Goal: Task Accomplishment & Management: Manage account settings

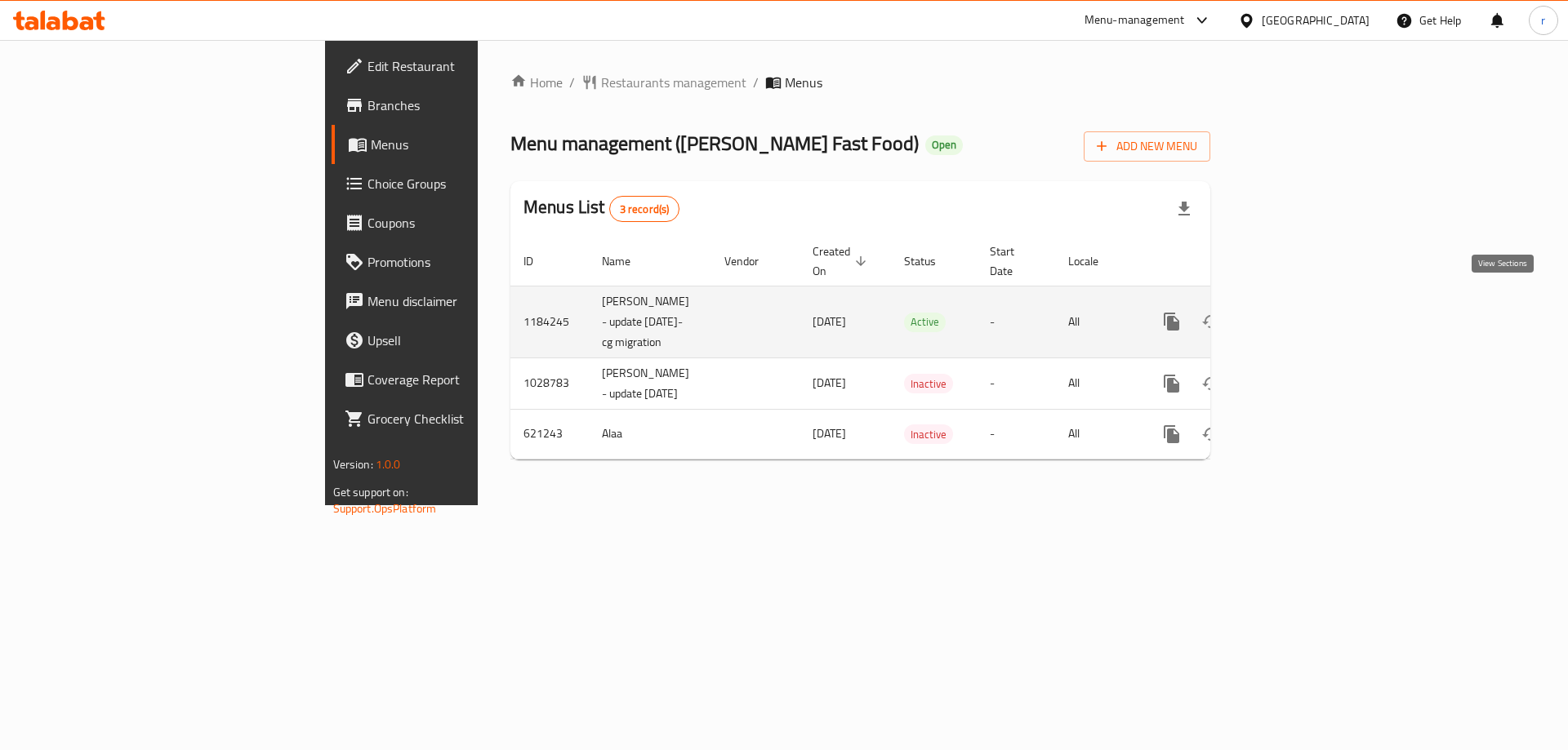
click at [1299, 312] on icon "enhanced table" at bounding box center [1289, 322] width 20 height 20
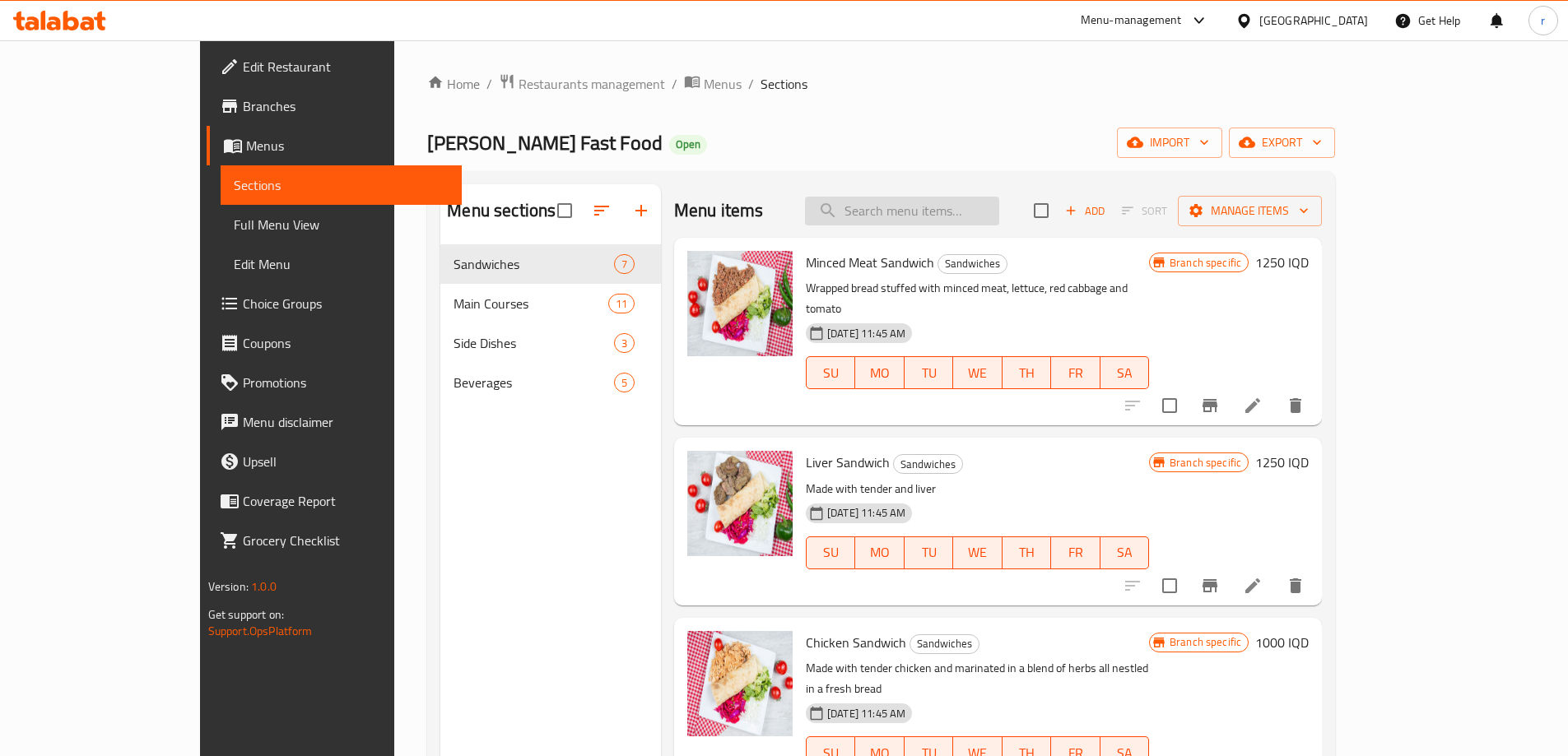
click at [968, 206] on input "search" at bounding box center [902, 211] width 195 height 29
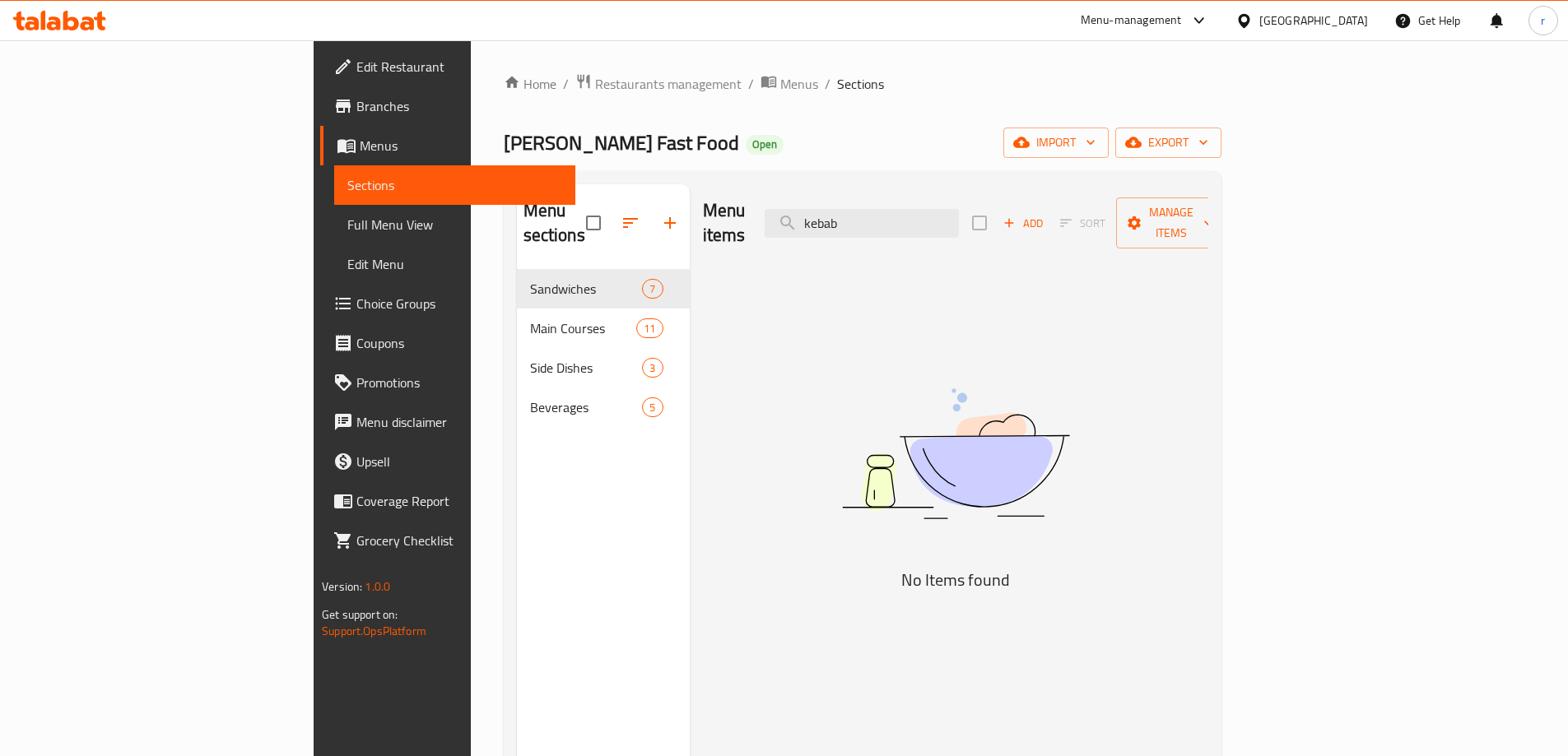
type input "kebab"
click at [1094, 143] on icon "button" at bounding box center [1090, 143] width 8 height 5
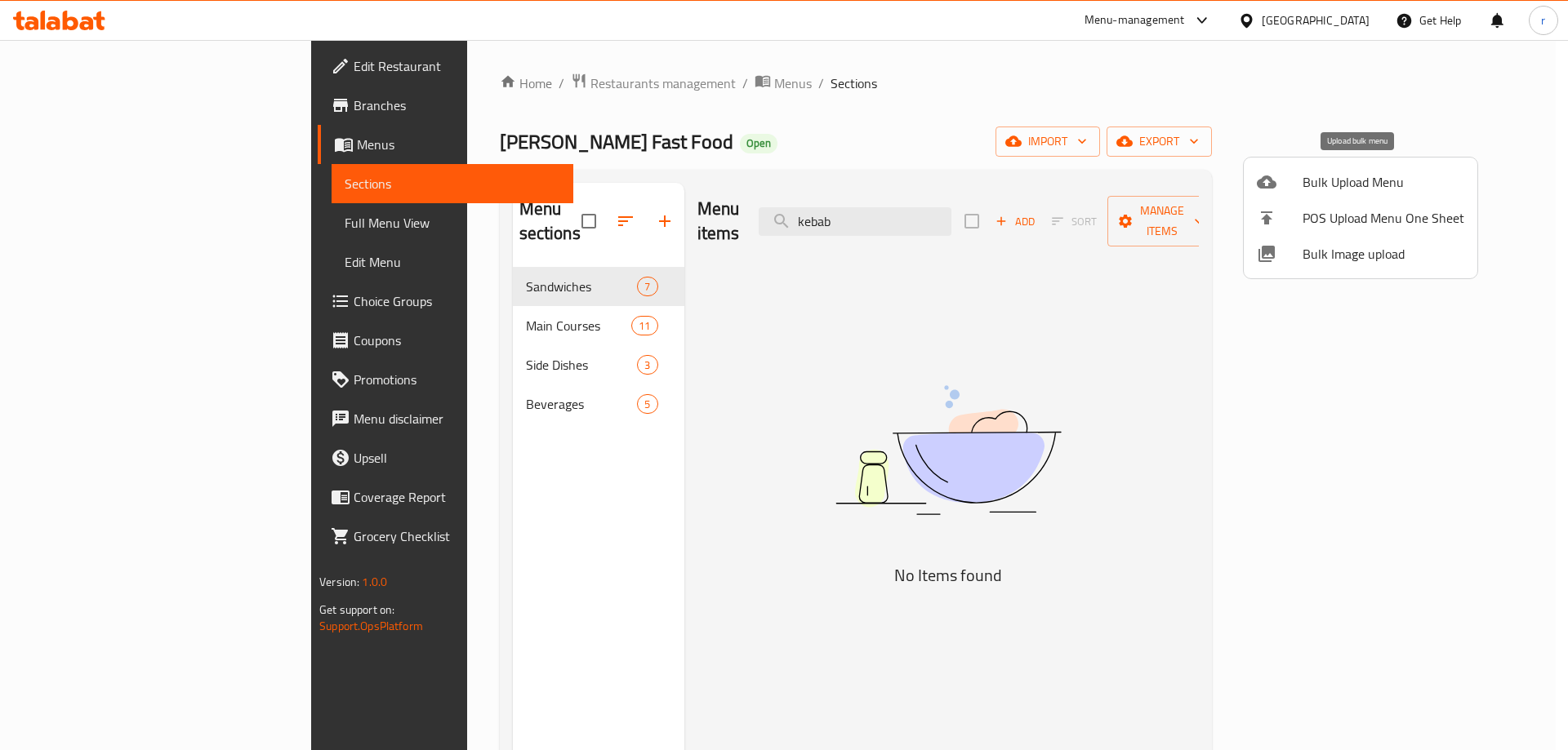
click at [1339, 185] on span "Bulk Upload Menu" at bounding box center [1384, 182] width 162 height 20
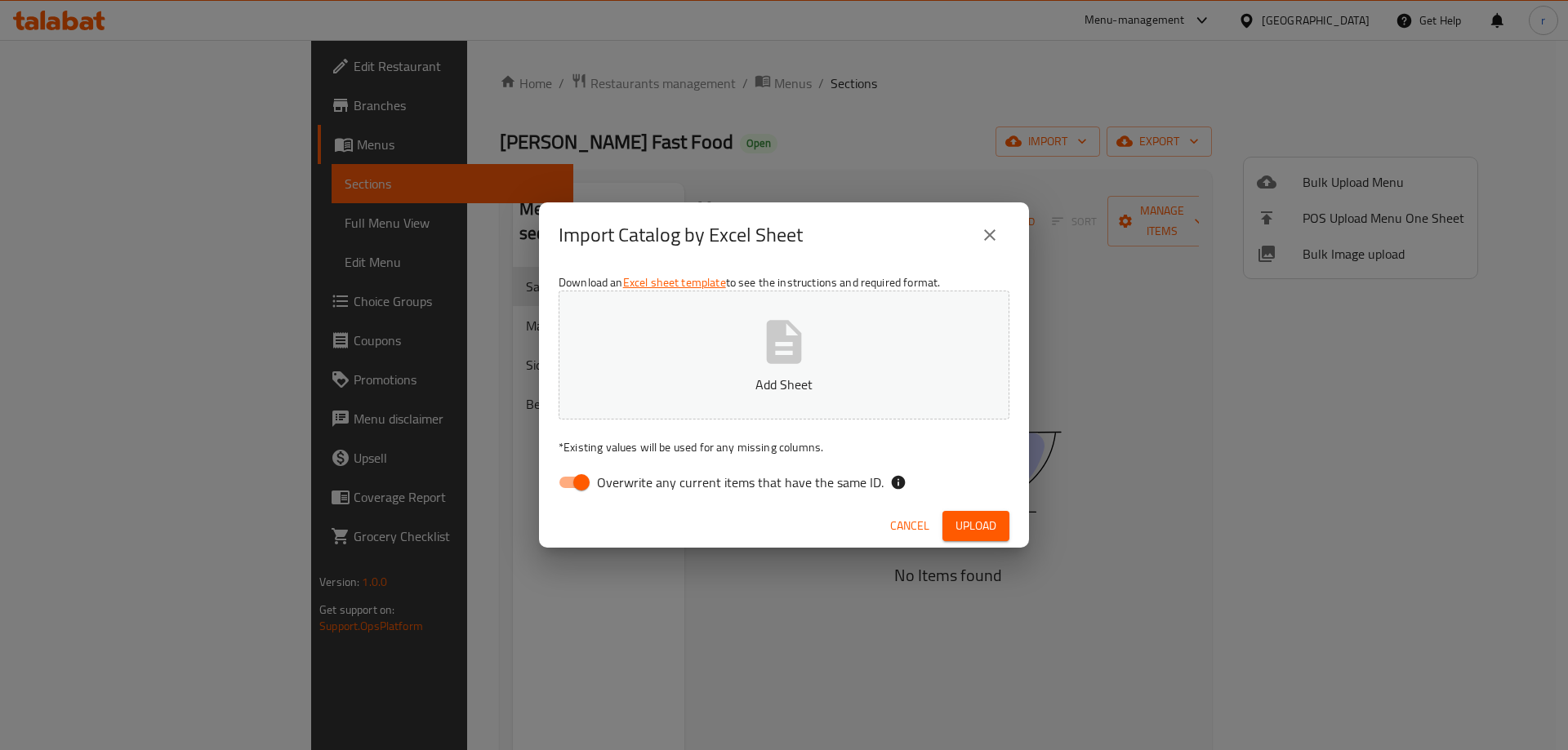
click at [583, 484] on input "Overwrite any current items that have the same ID." at bounding box center [581, 482] width 93 height 31
checkbox input "false"
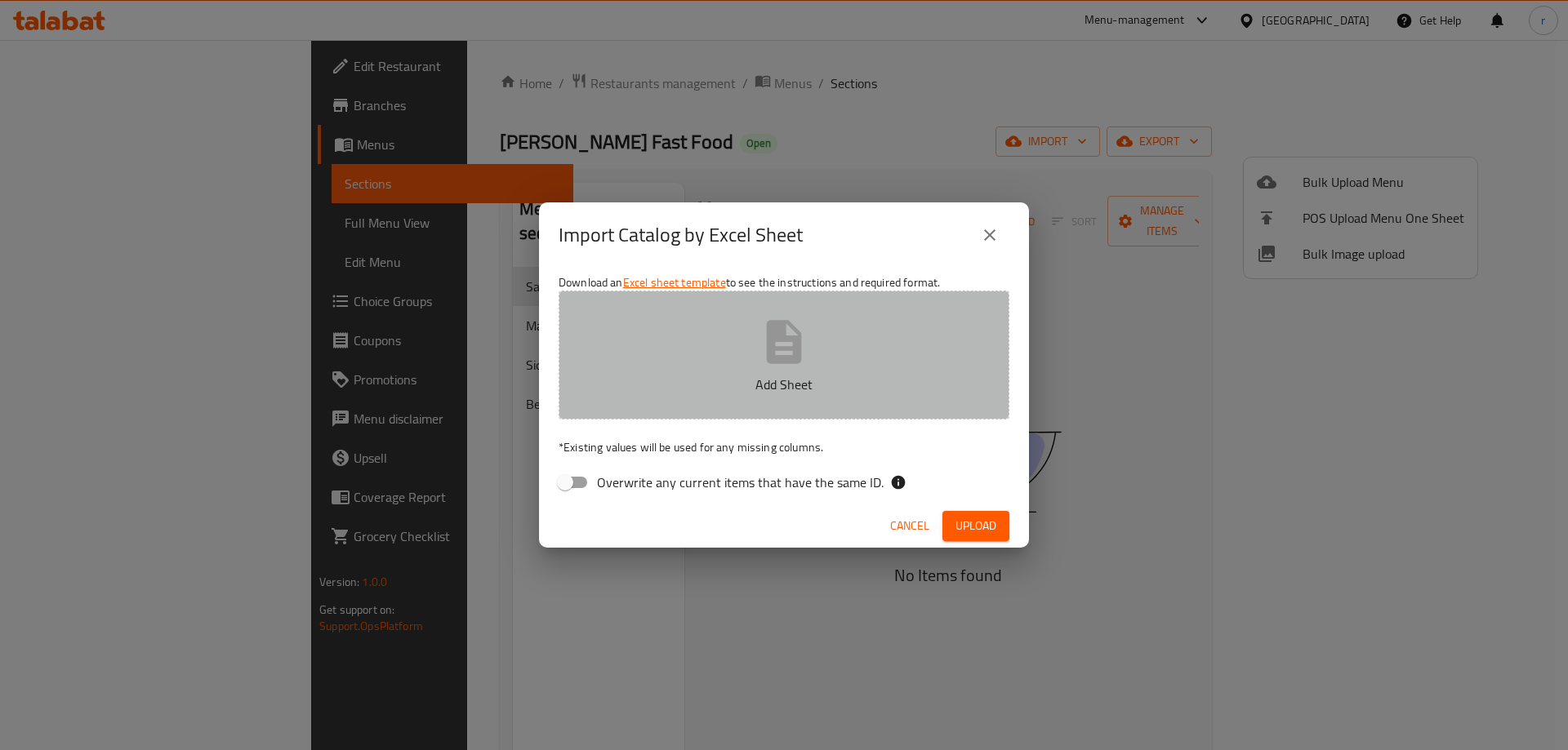
click at [677, 412] on button "Add Sheet" at bounding box center [784, 355] width 450 height 129
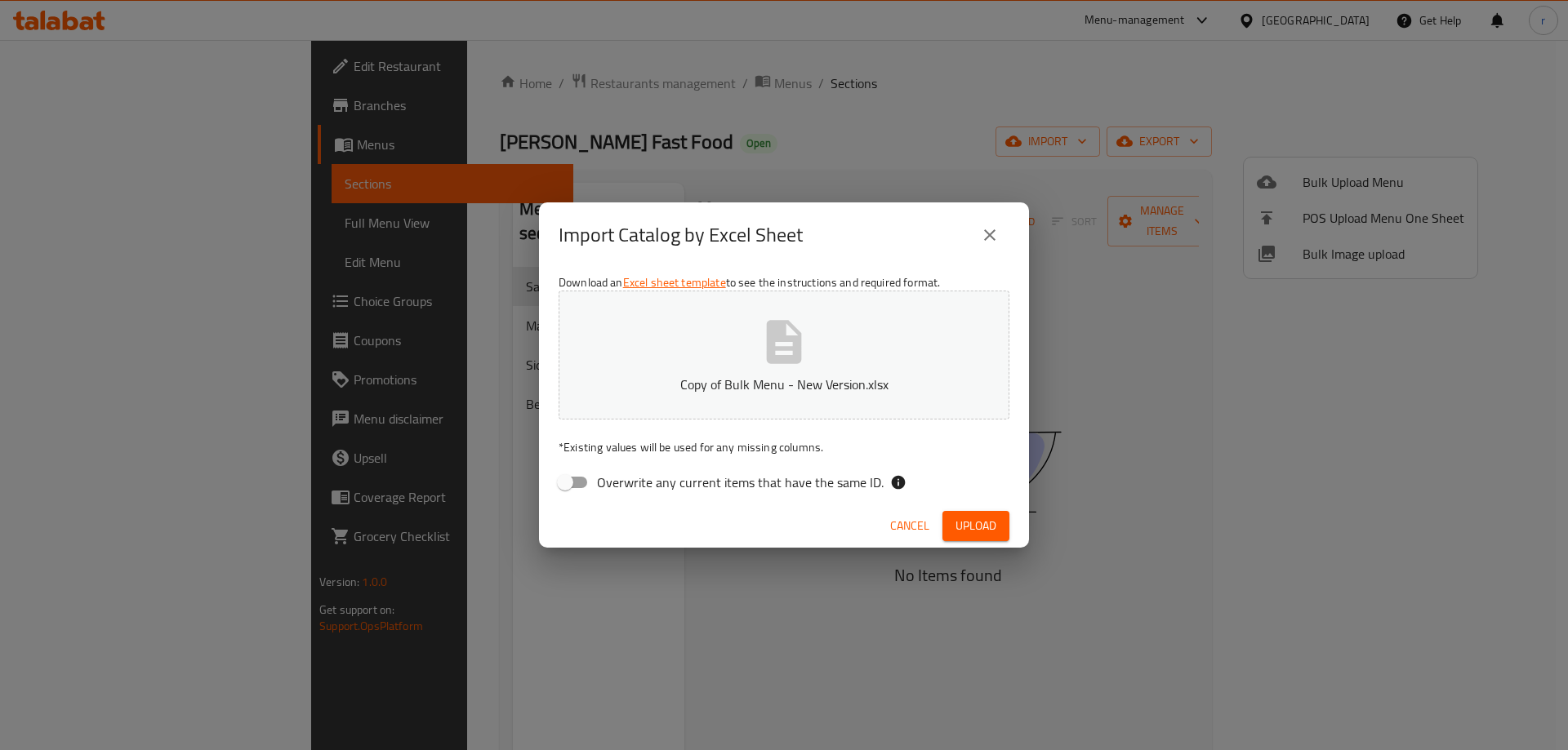
click at [966, 540] on button "Upload" at bounding box center [975, 526] width 67 height 30
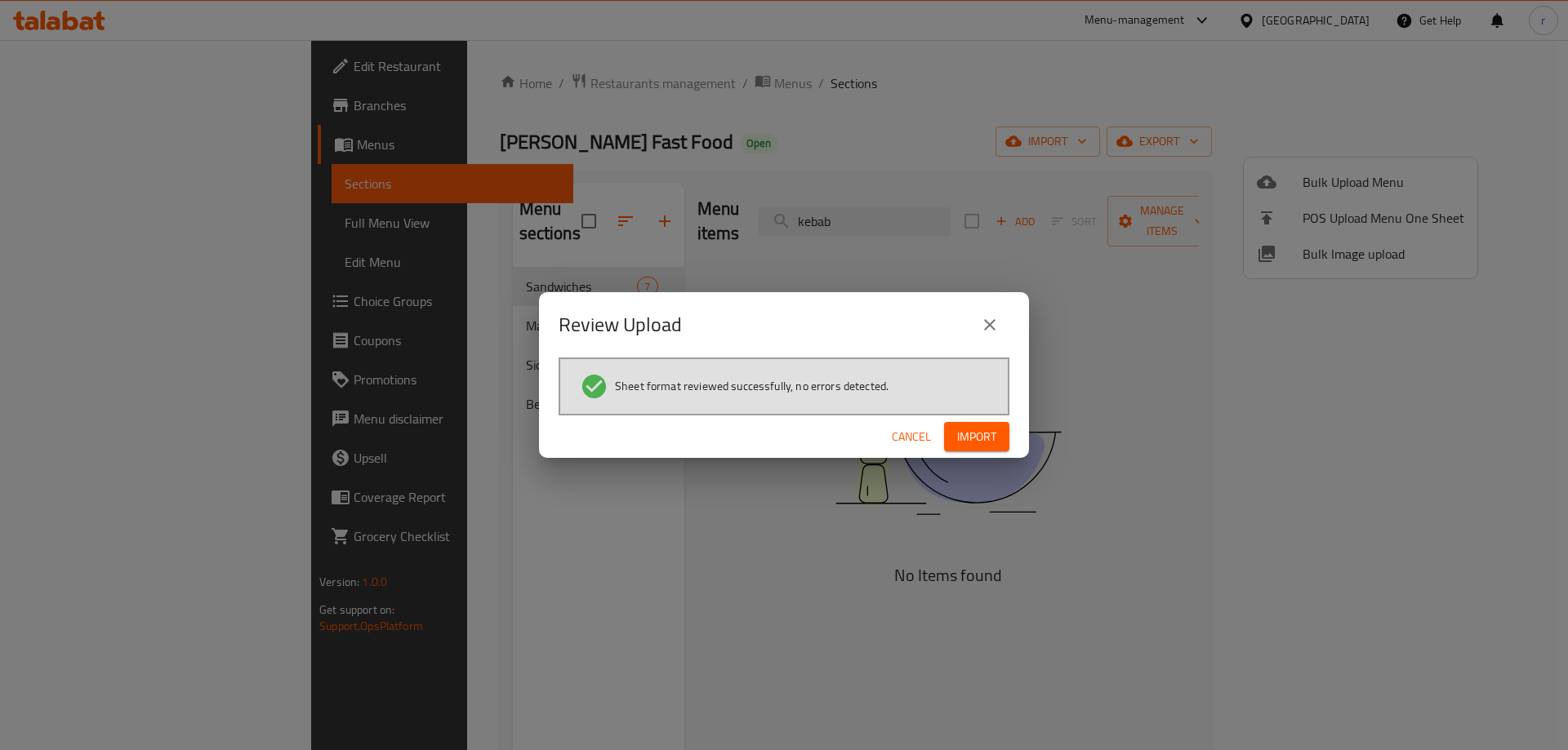
click at [956, 418] on div "Cancel Import" at bounding box center [784, 437] width 490 height 44
click at [958, 431] on span "Import" at bounding box center [976, 437] width 39 height 20
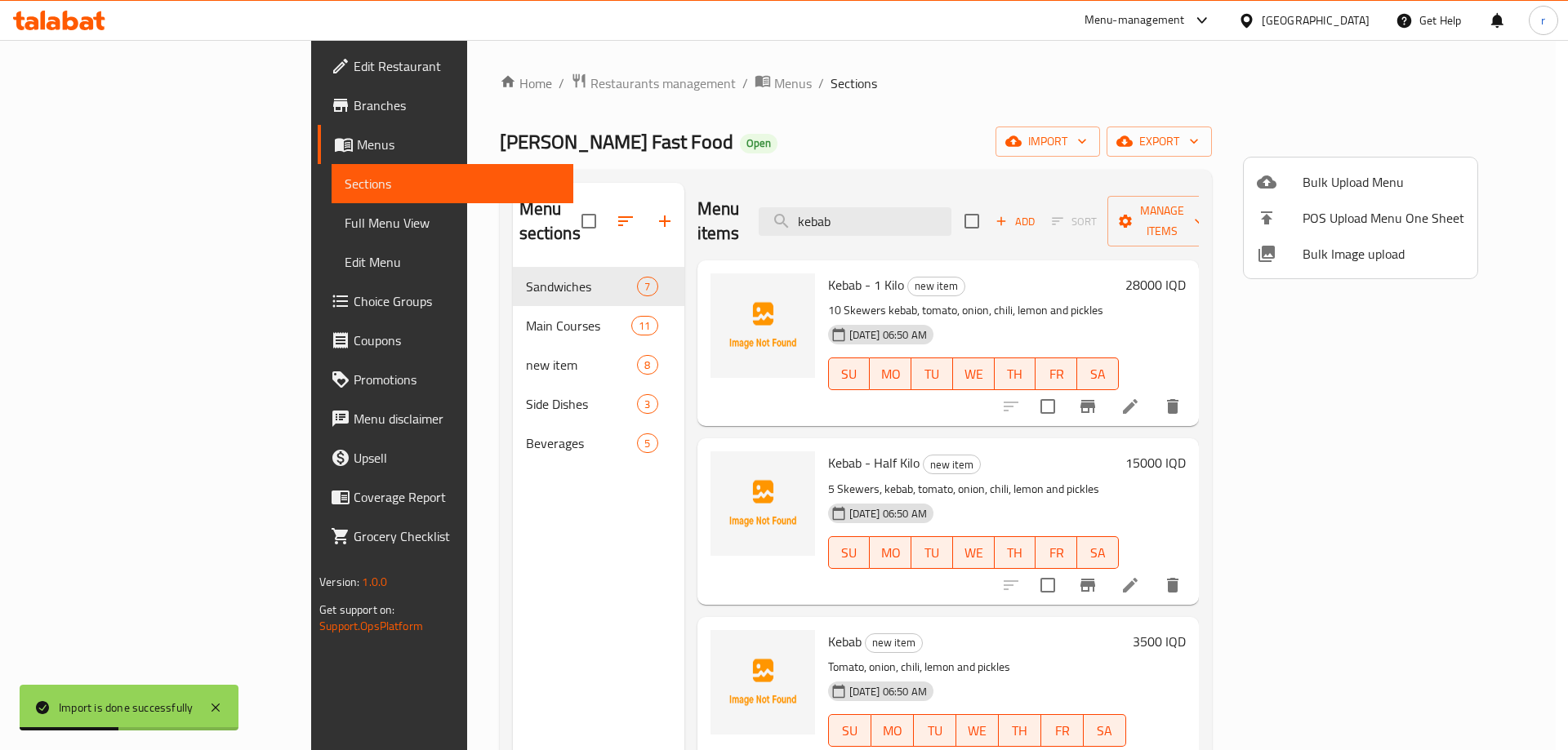
click at [421, 293] on div at bounding box center [784, 375] width 1568 height 750
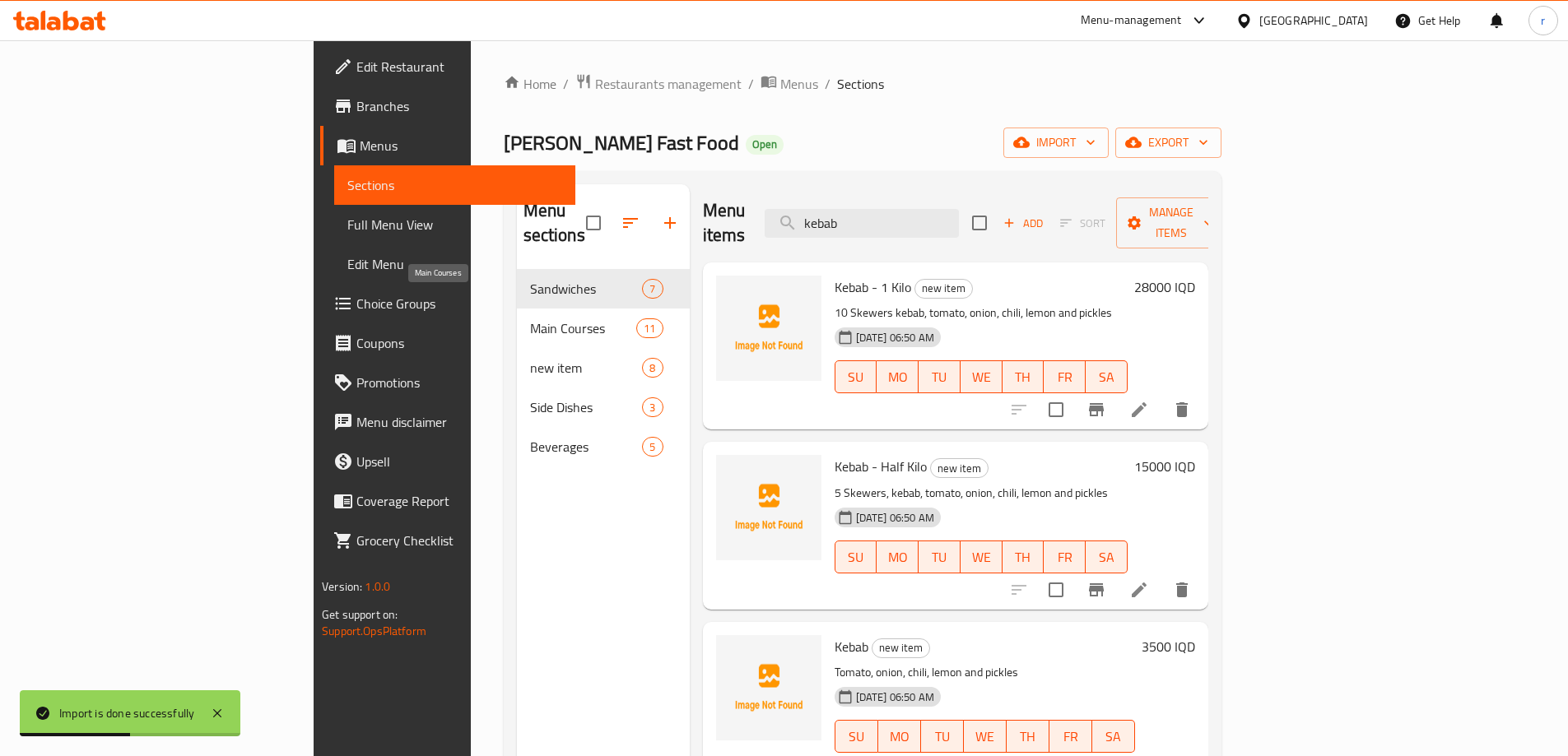
click at [530, 318] on span "Main Courses" at bounding box center [583, 328] width 107 height 20
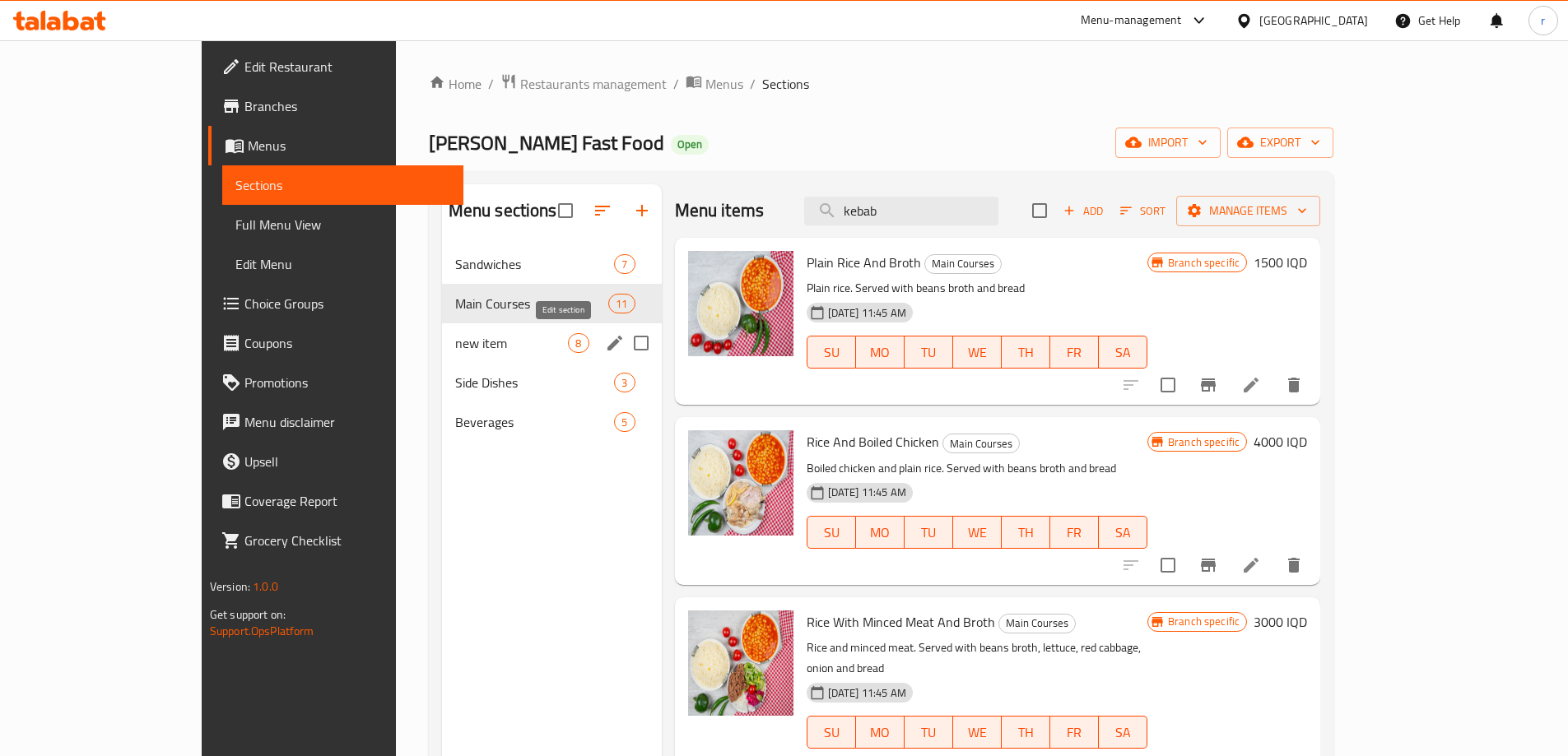
click at [607, 346] on icon "edit" at bounding box center [614, 343] width 15 height 15
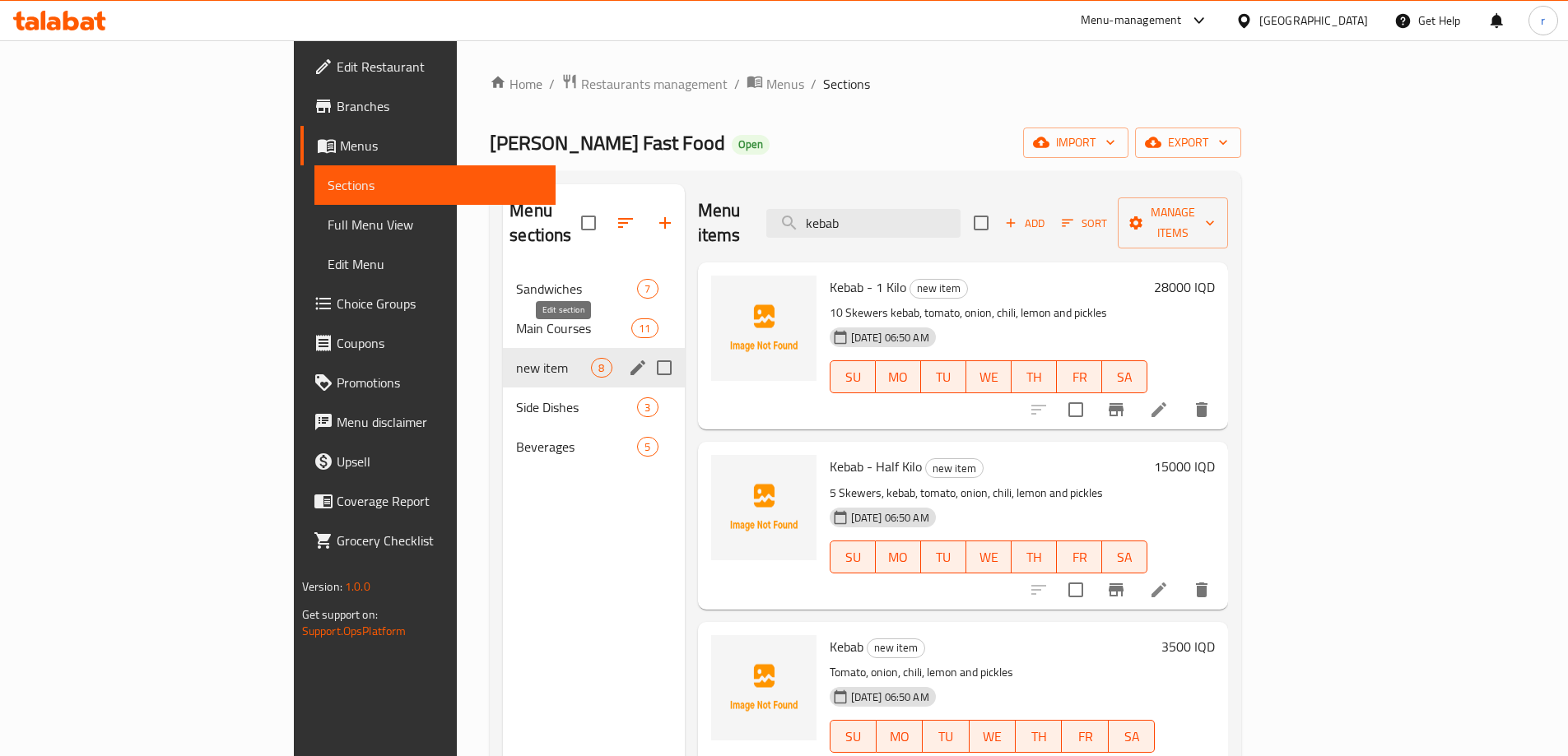
click at [631, 361] on icon "edit" at bounding box center [638, 368] width 15 height 15
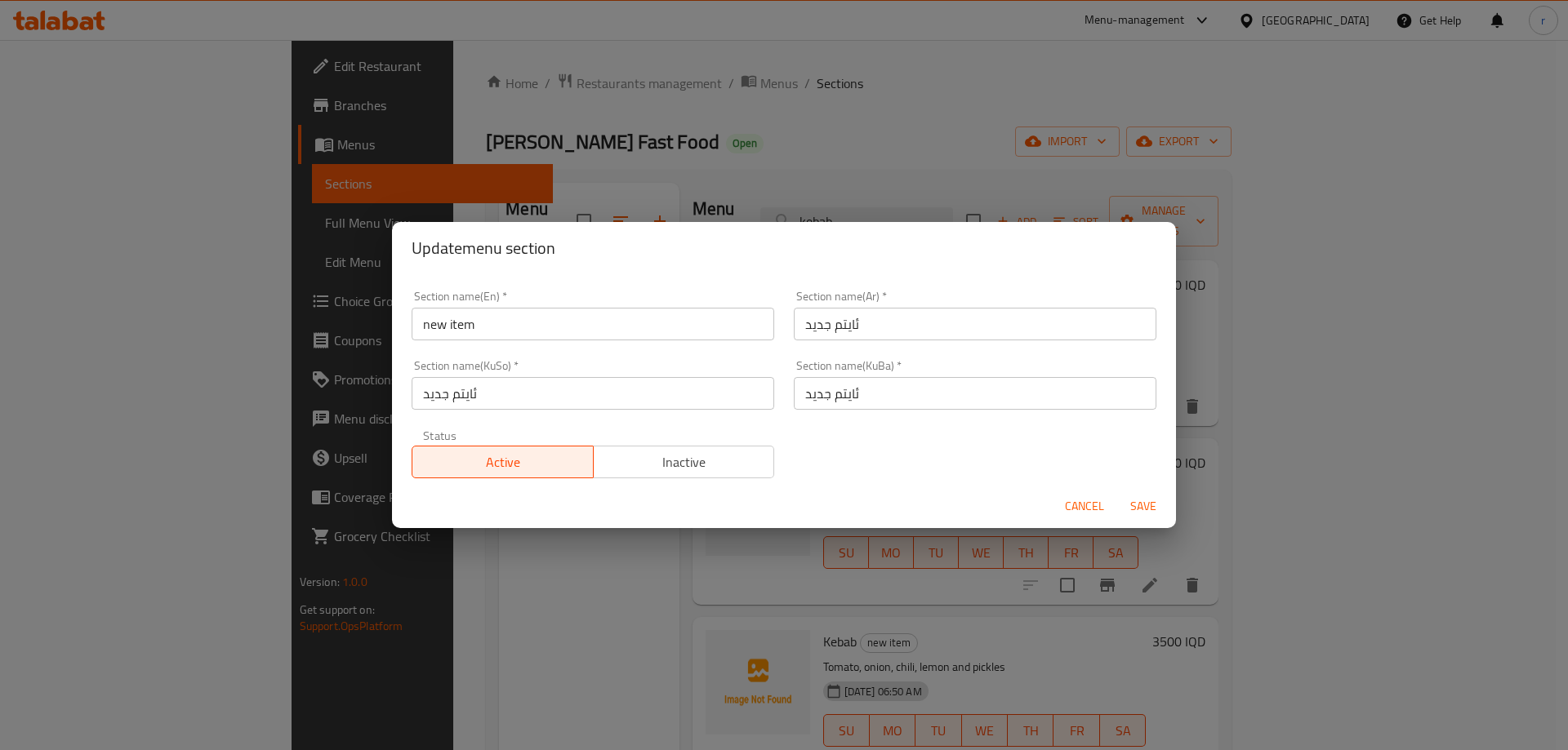
click at [544, 325] on input "new item" at bounding box center [592, 324] width 362 height 33
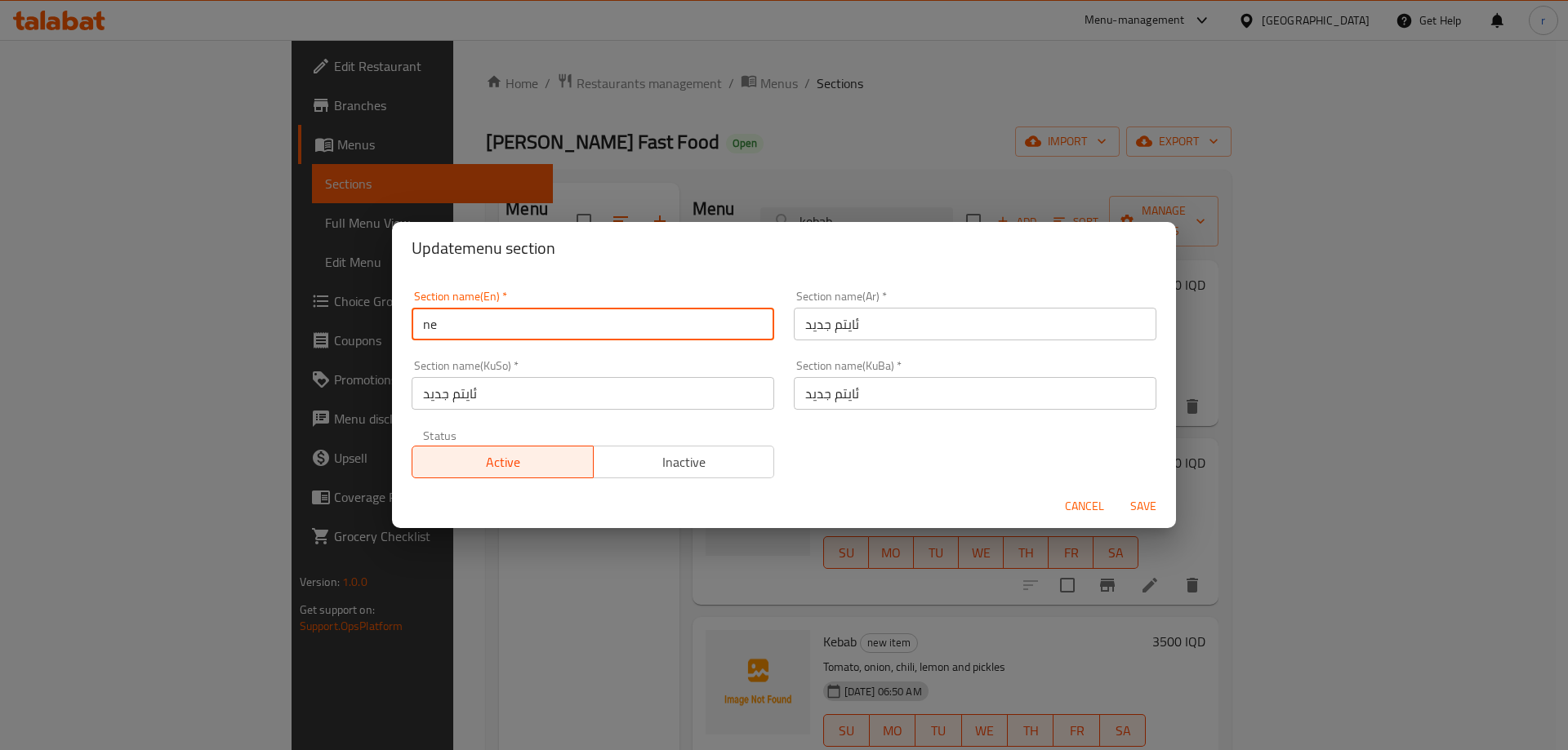
type input "n"
type input "Grills"
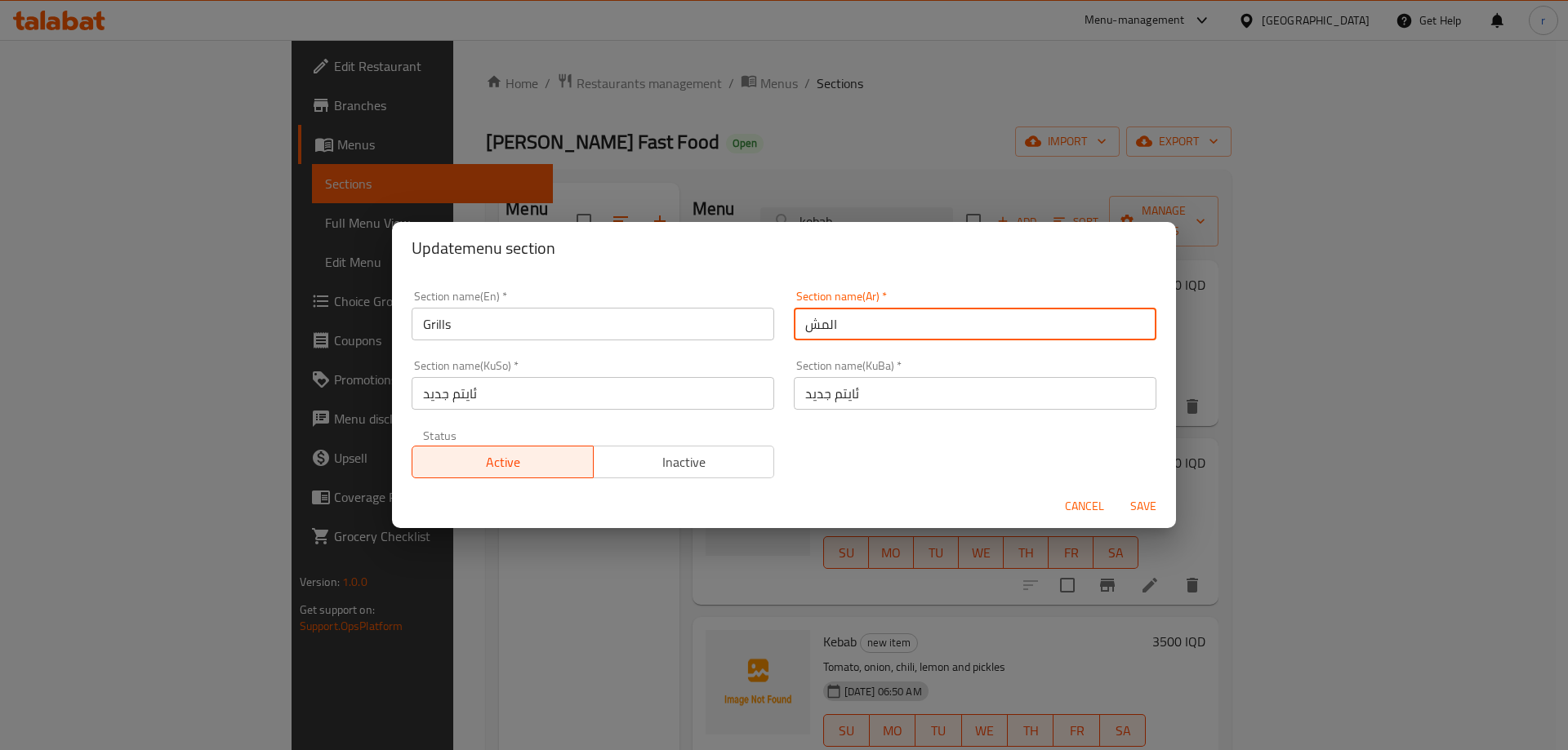
type input "المشويات"
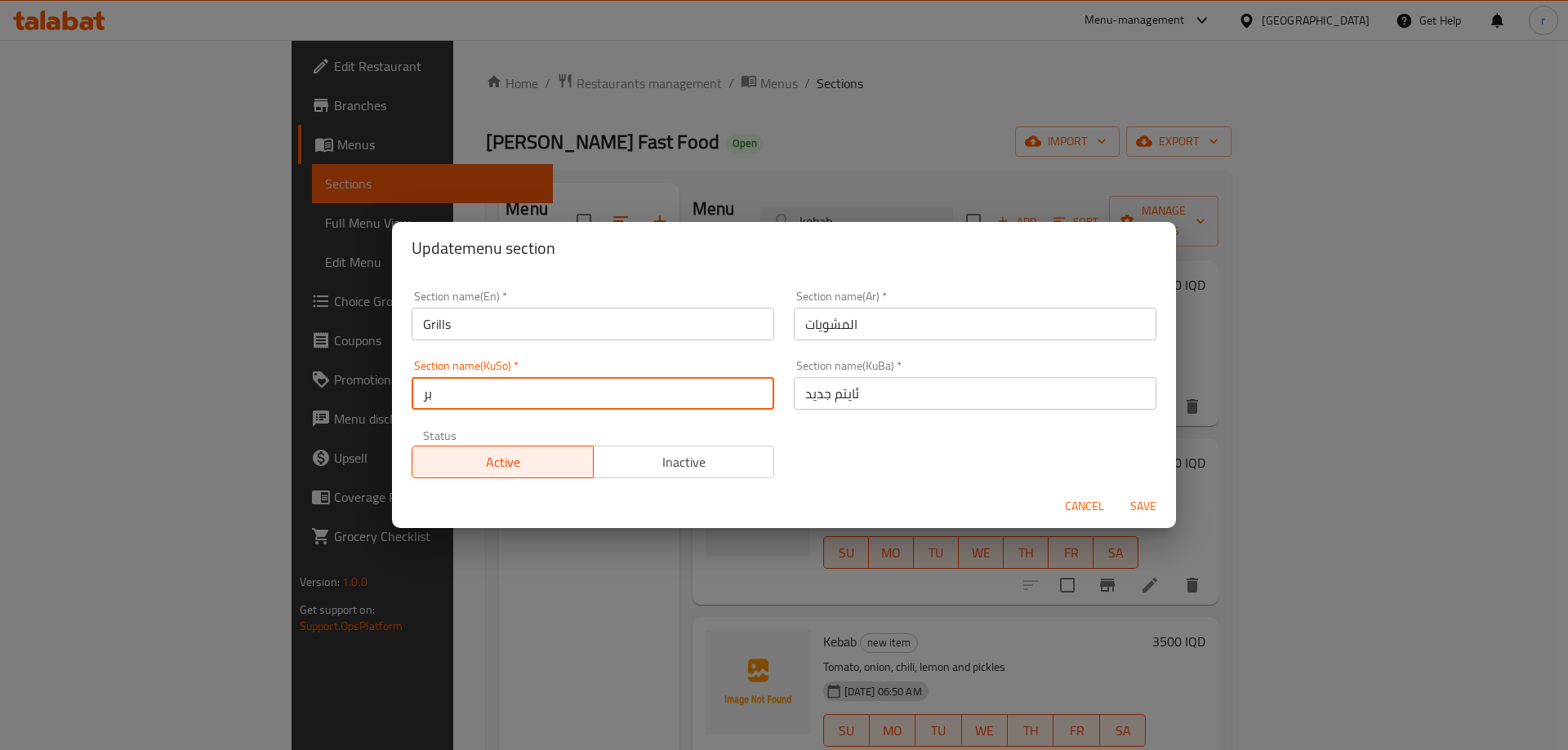
type input "برژاوەکان"
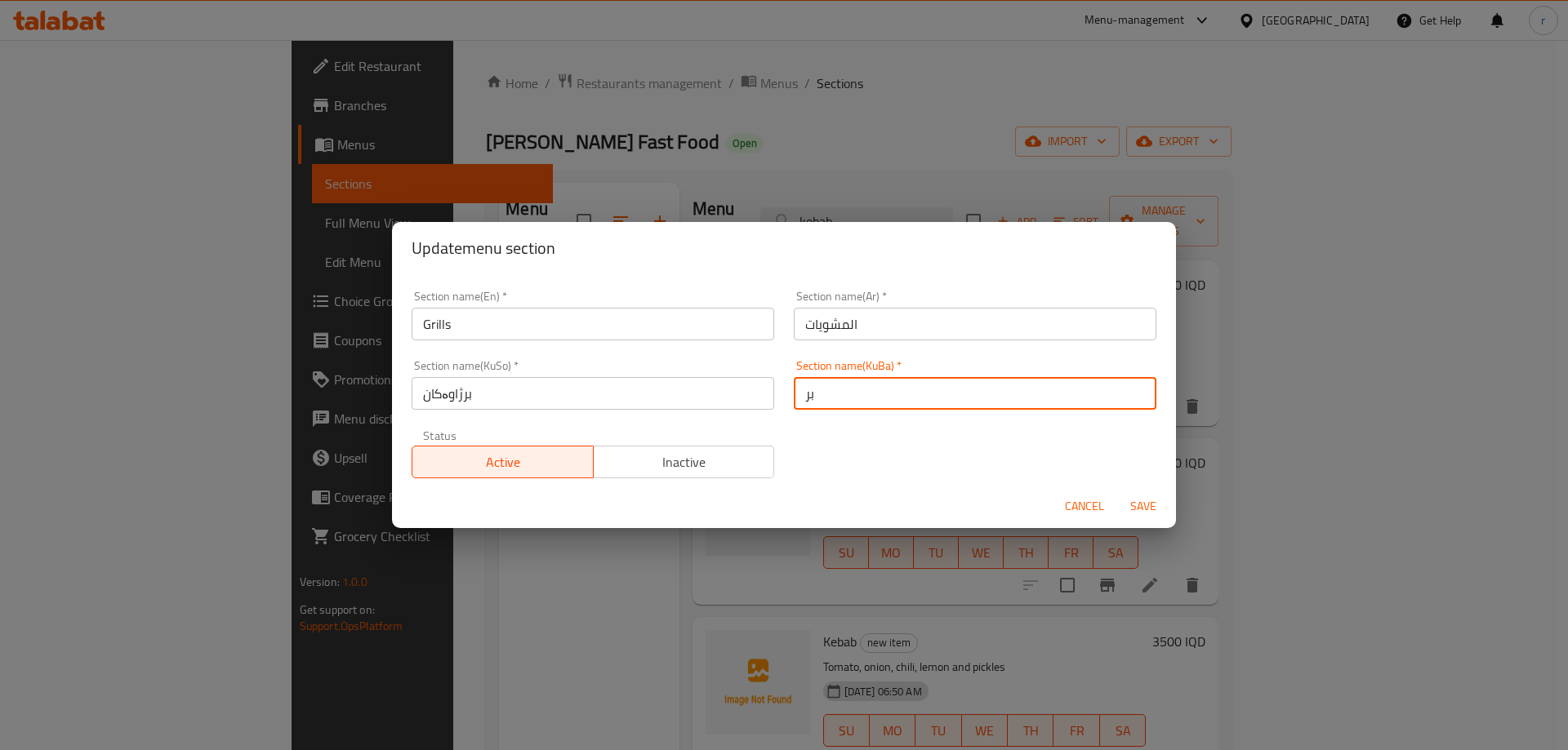
type input "برژاوەکان"
click at [1117, 491] on button "Save" at bounding box center [1143, 506] width 53 height 30
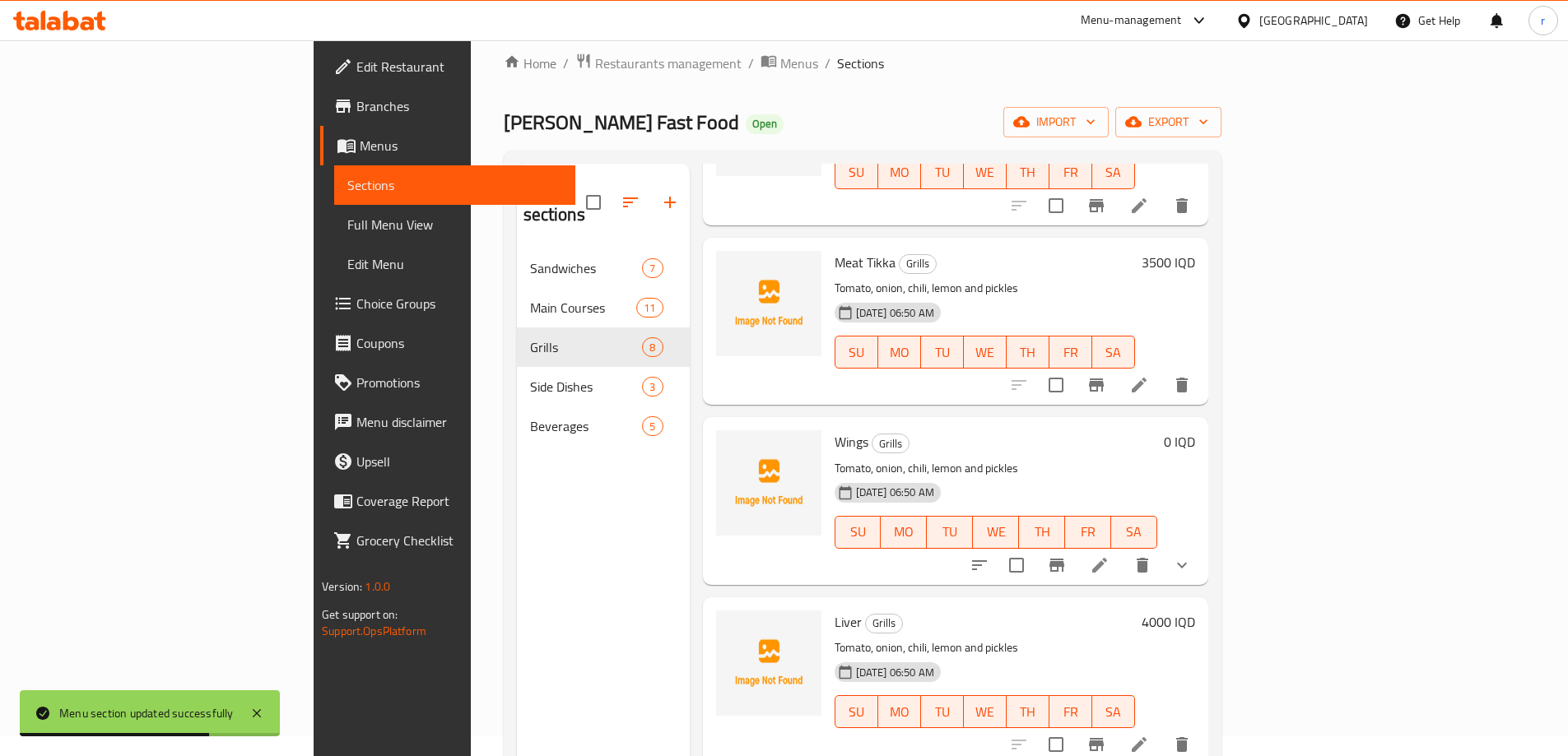
scroll to position [230, 0]
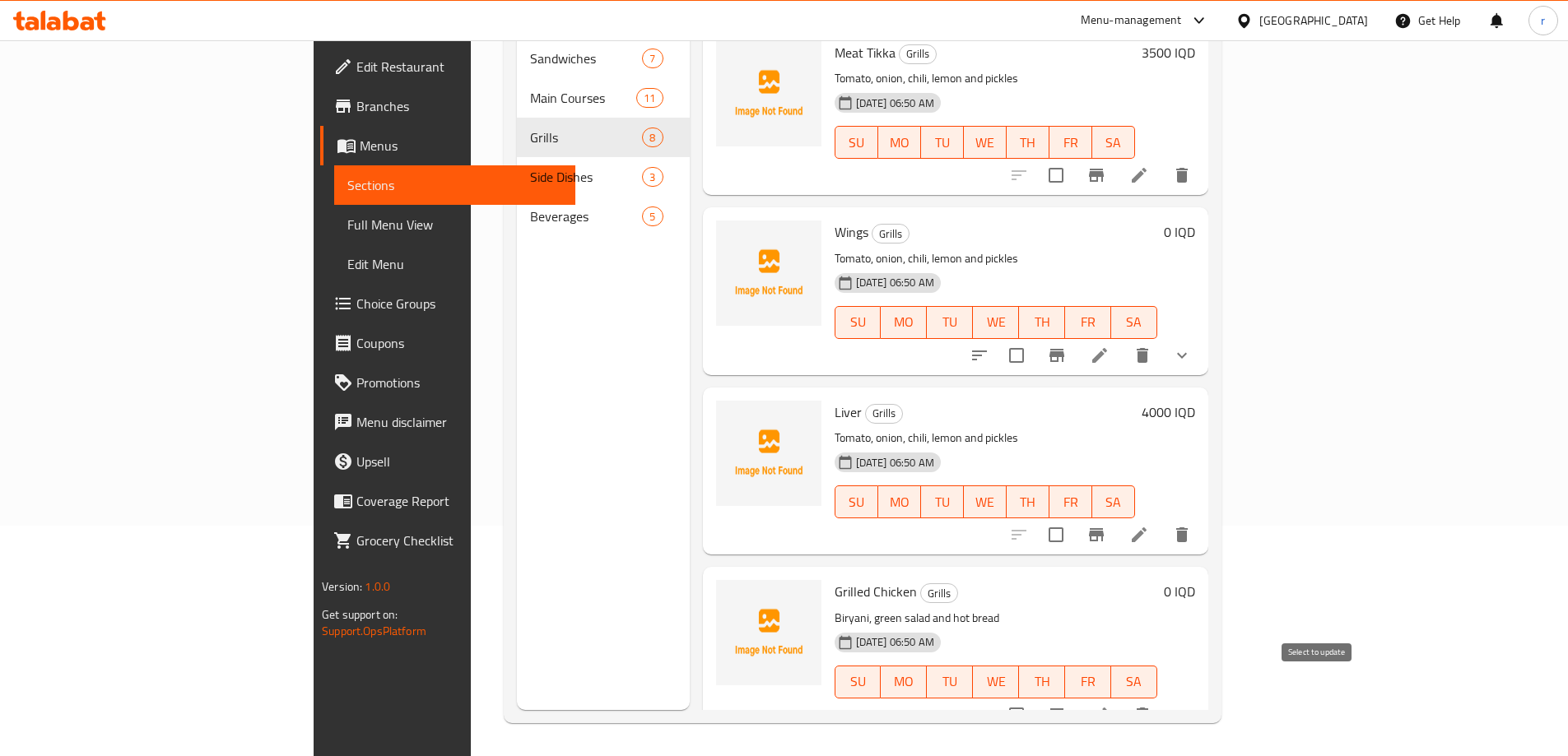
click at [1033, 698] on input "checkbox" at bounding box center [1016, 715] width 35 height 35
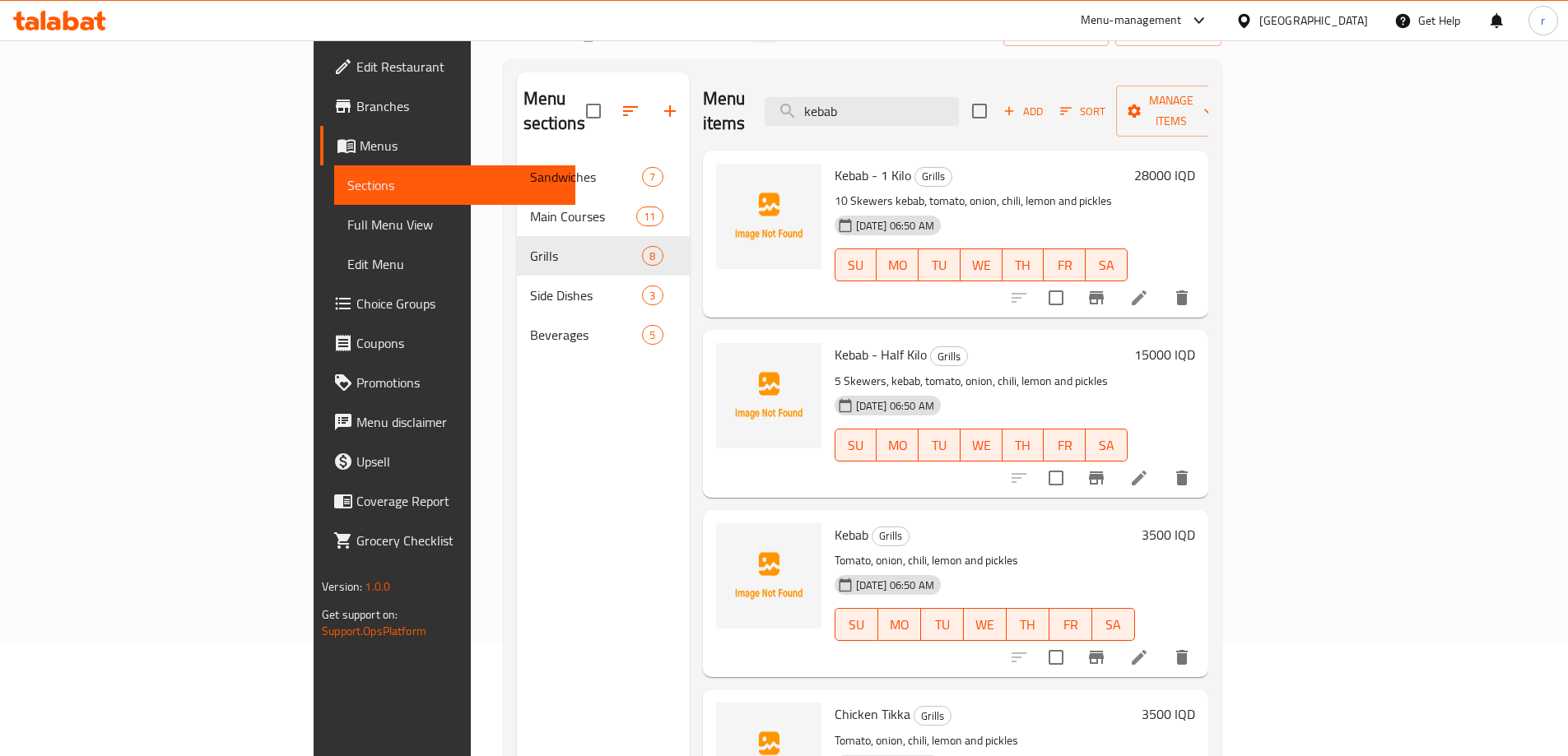
scroll to position [0, 0]
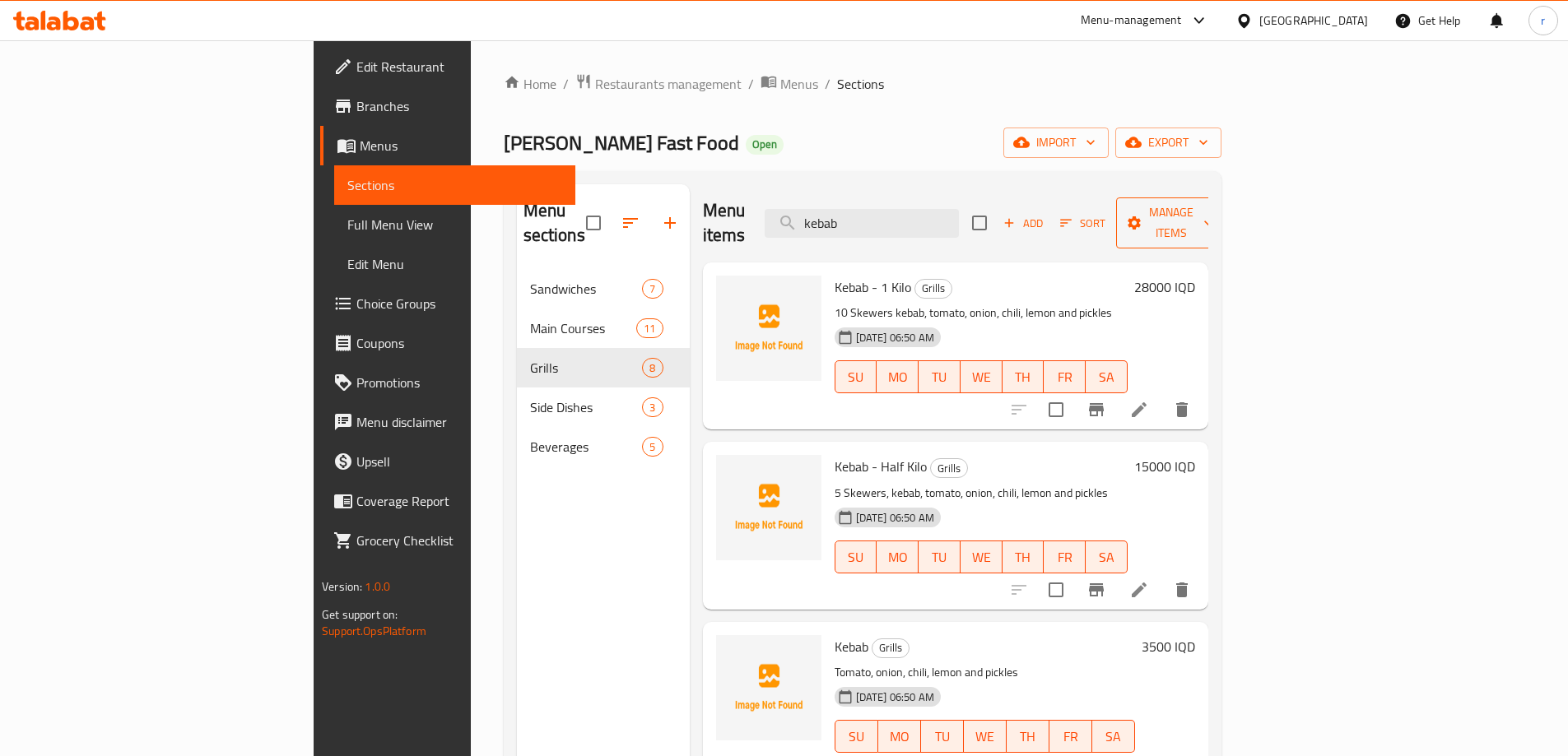
click at [1213, 212] on span "Manage items" at bounding box center [1172, 223] width 84 height 41
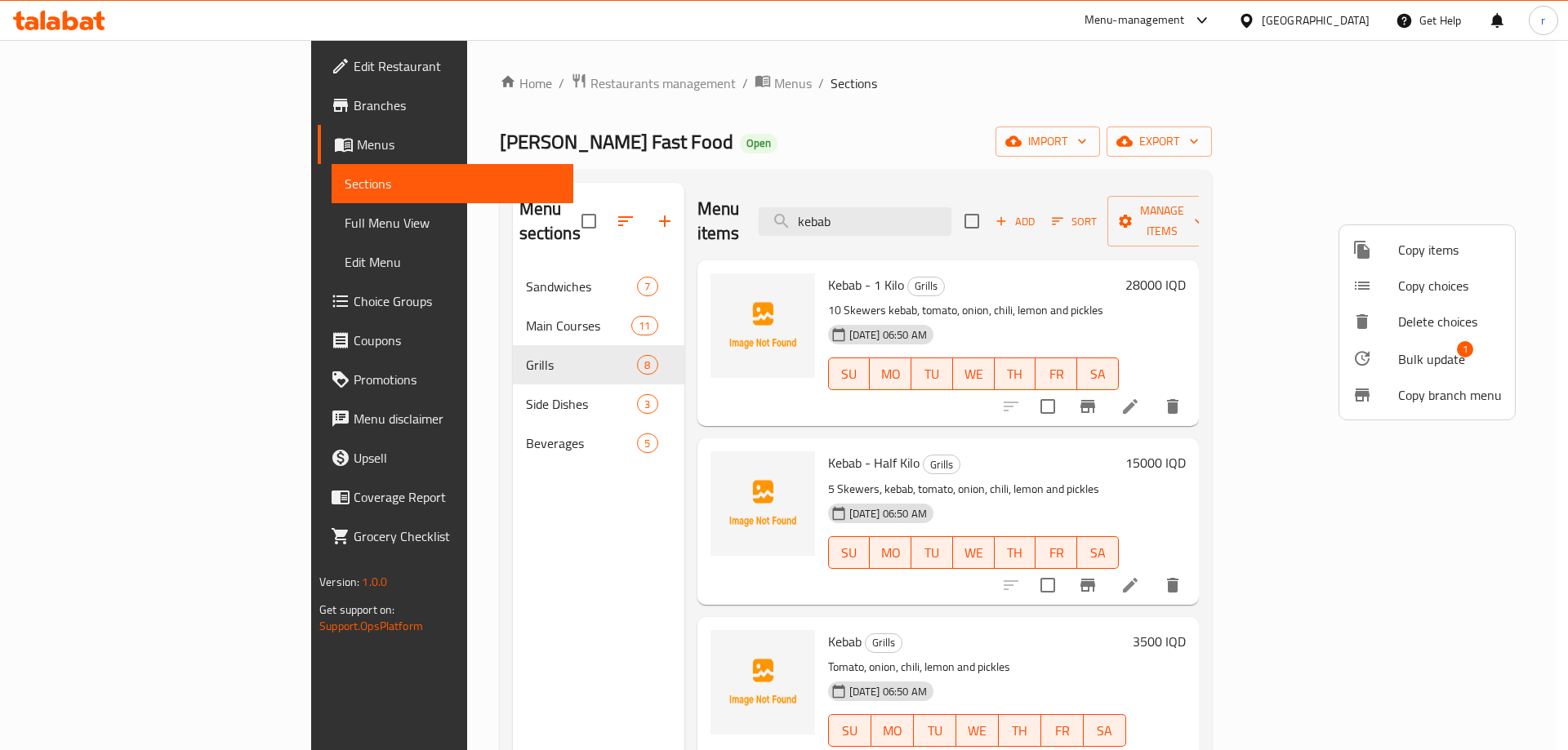
click at [1433, 356] on span "Bulk update" at bounding box center [1431, 359] width 67 height 20
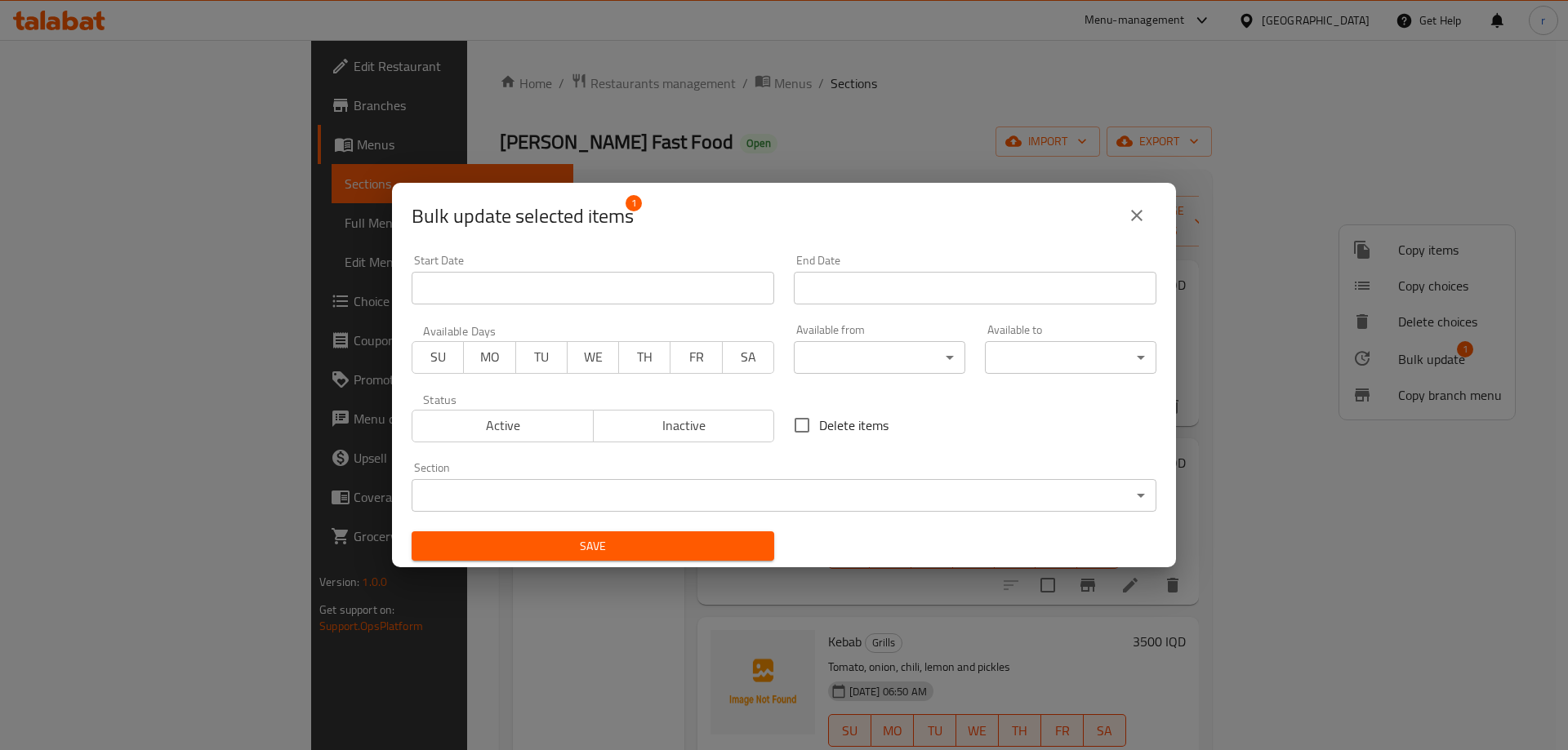
click at [648, 494] on body "​ Menu-management Iraq Get Help r Edit Restaurant Branches Menus Sections Full …" at bounding box center [784, 395] width 1568 height 710
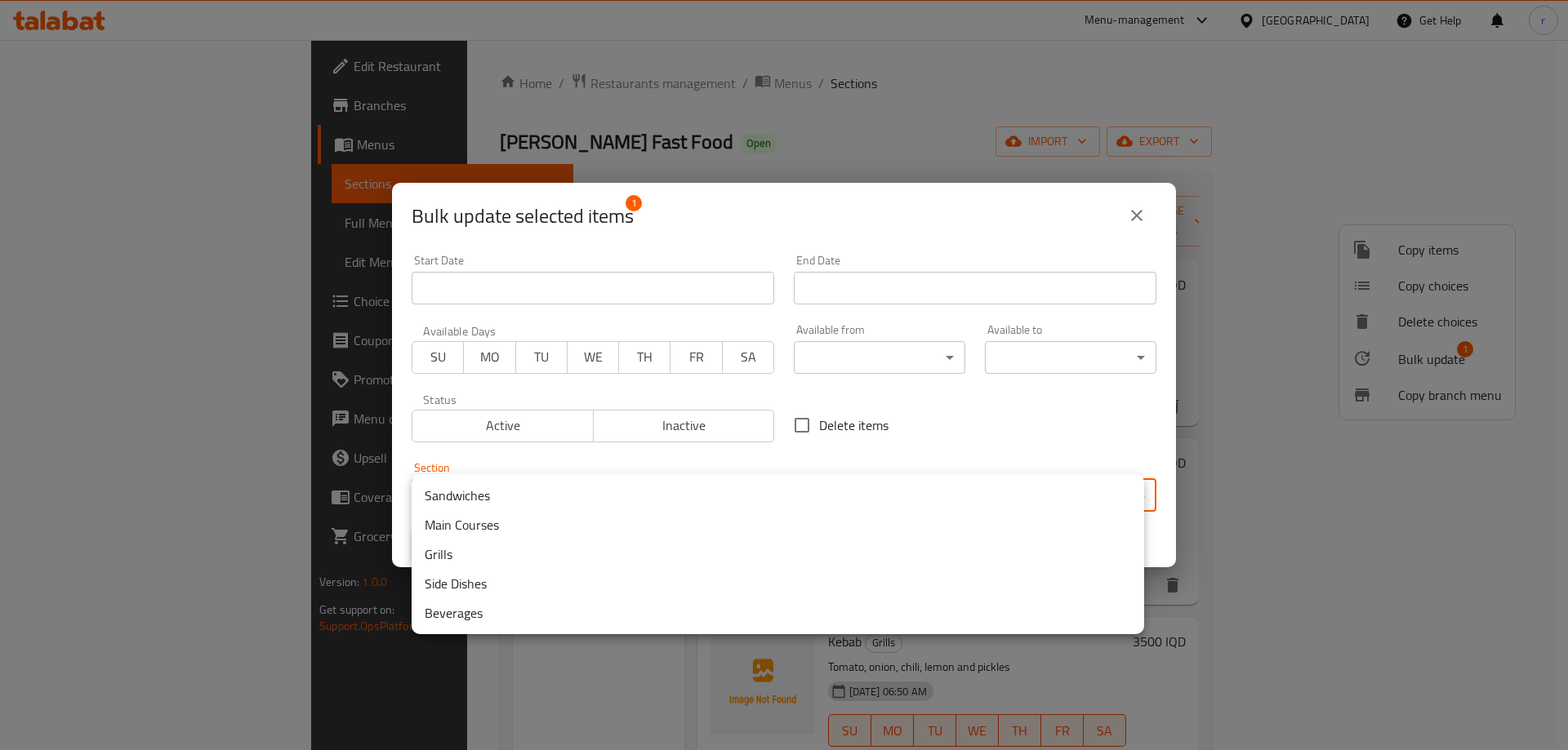
click at [487, 529] on li "Main Courses" at bounding box center [777, 524] width 732 height 29
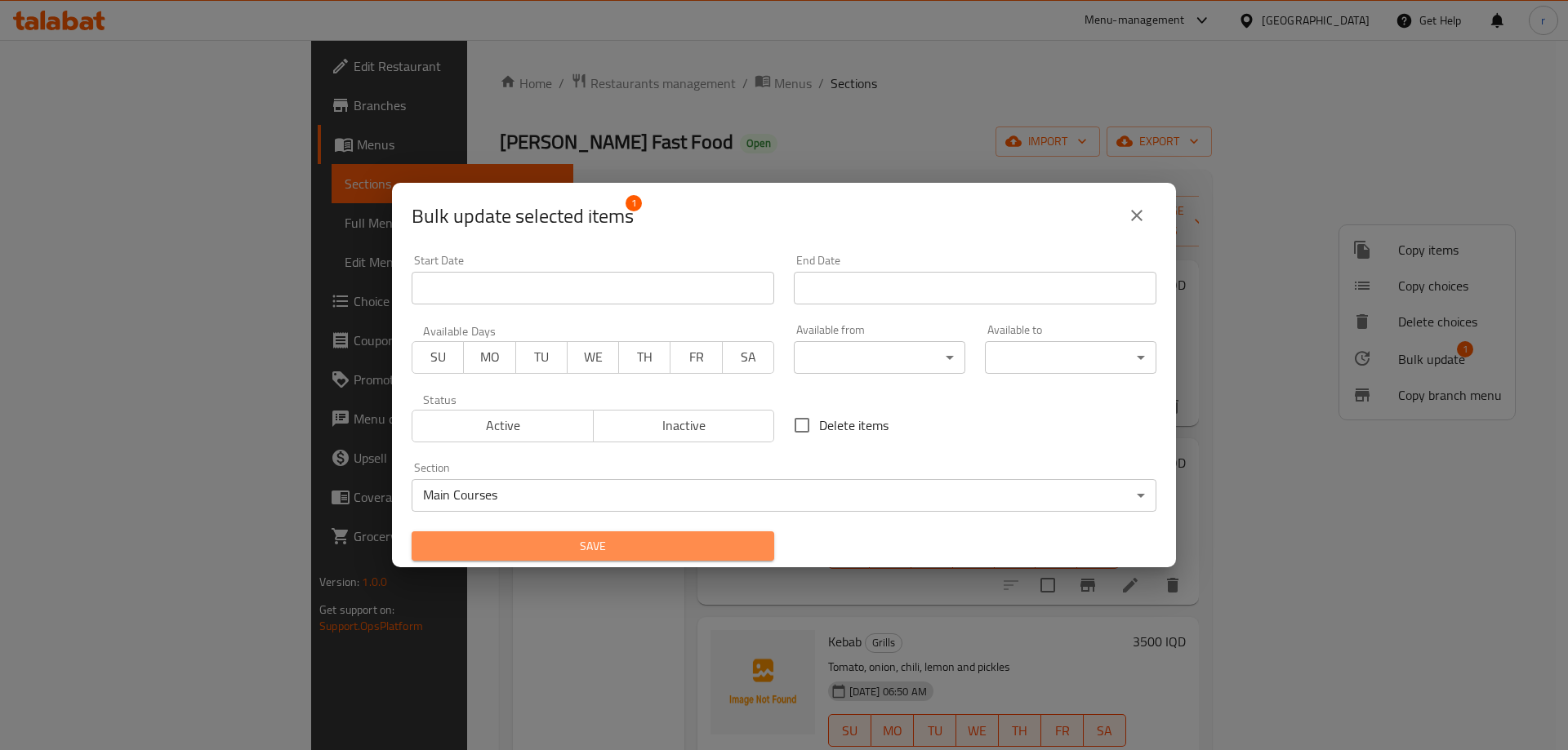
click at [623, 553] on span "Save" at bounding box center [593, 546] width 336 height 20
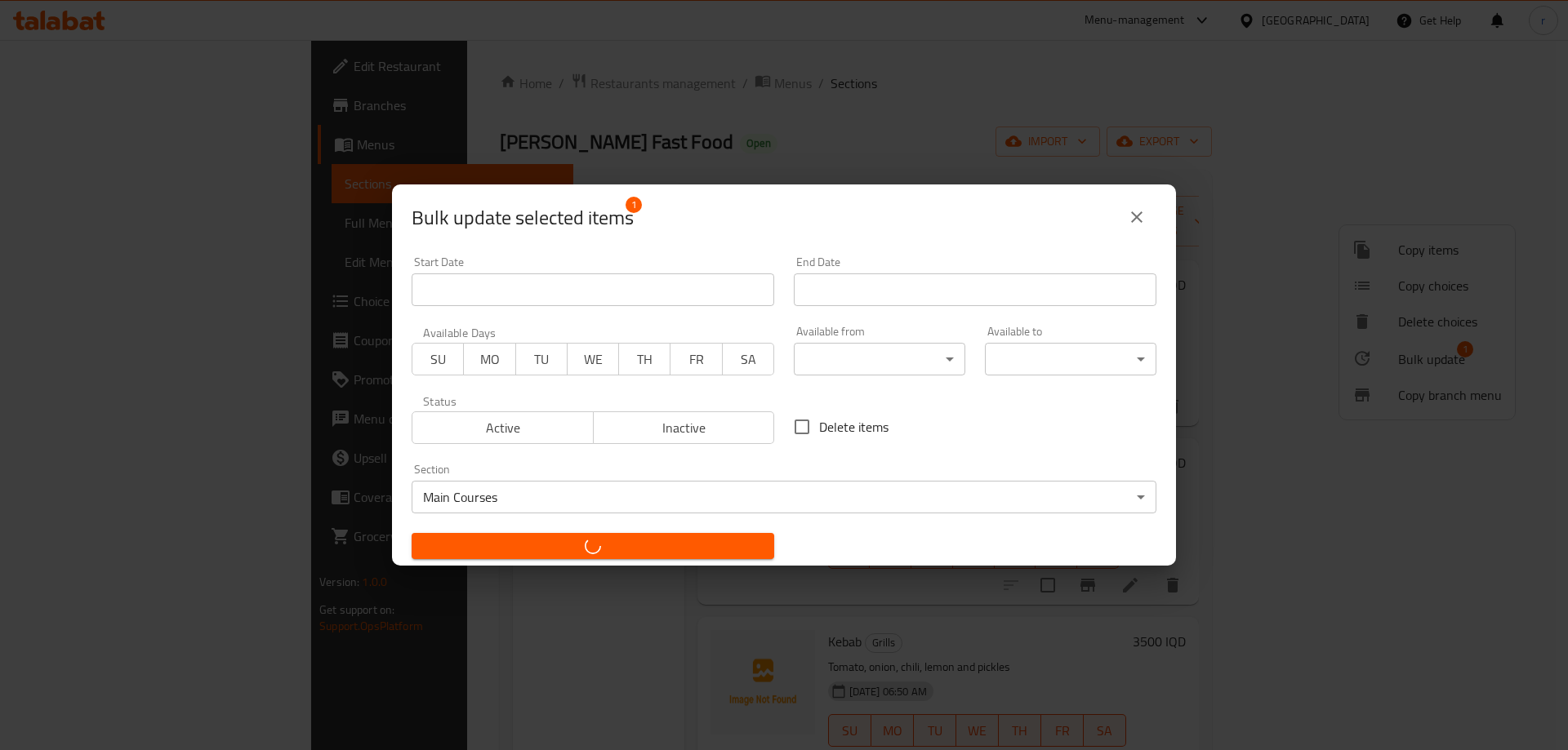
checkbox input "false"
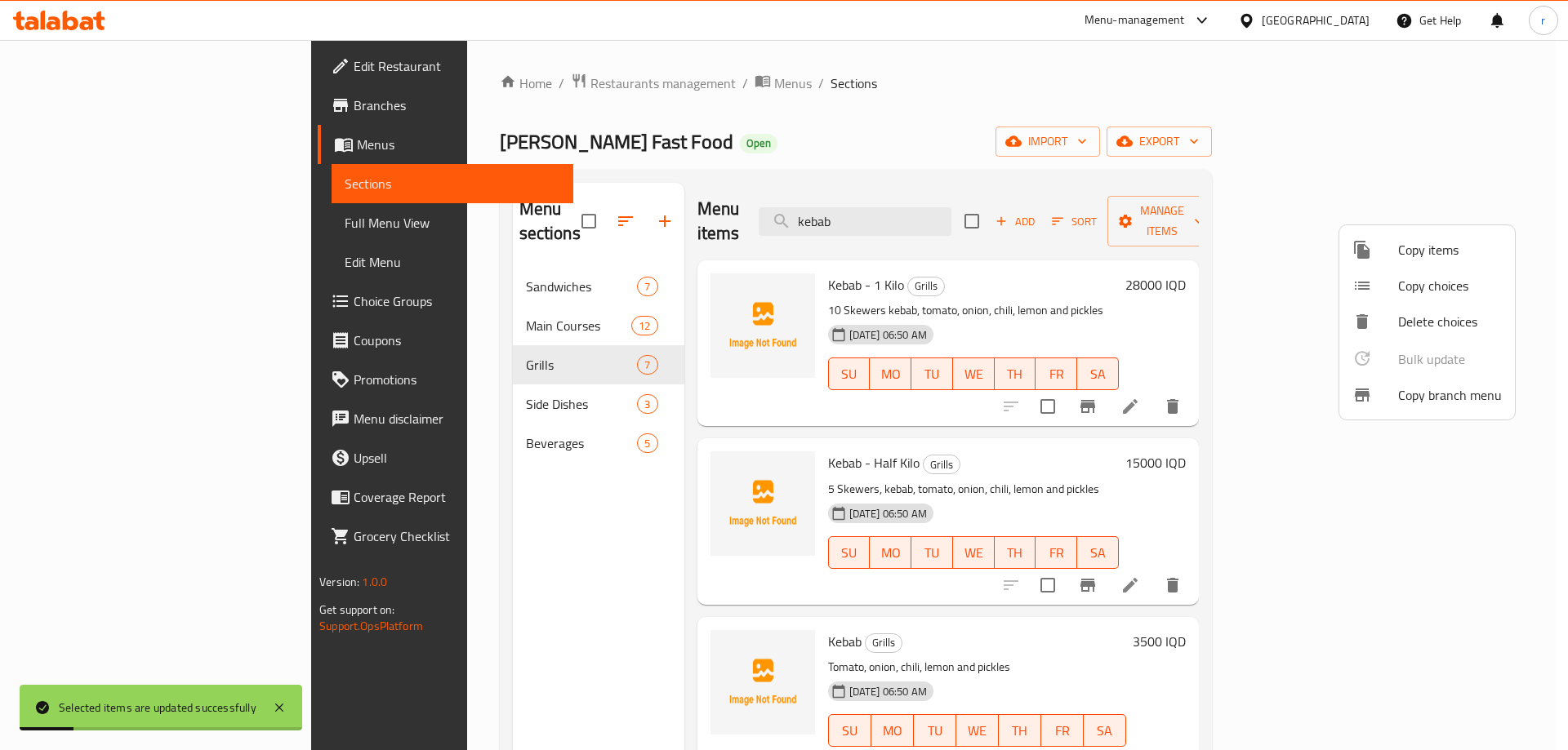
click at [748, 99] on div at bounding box center [784, 375] width 1568 height 750
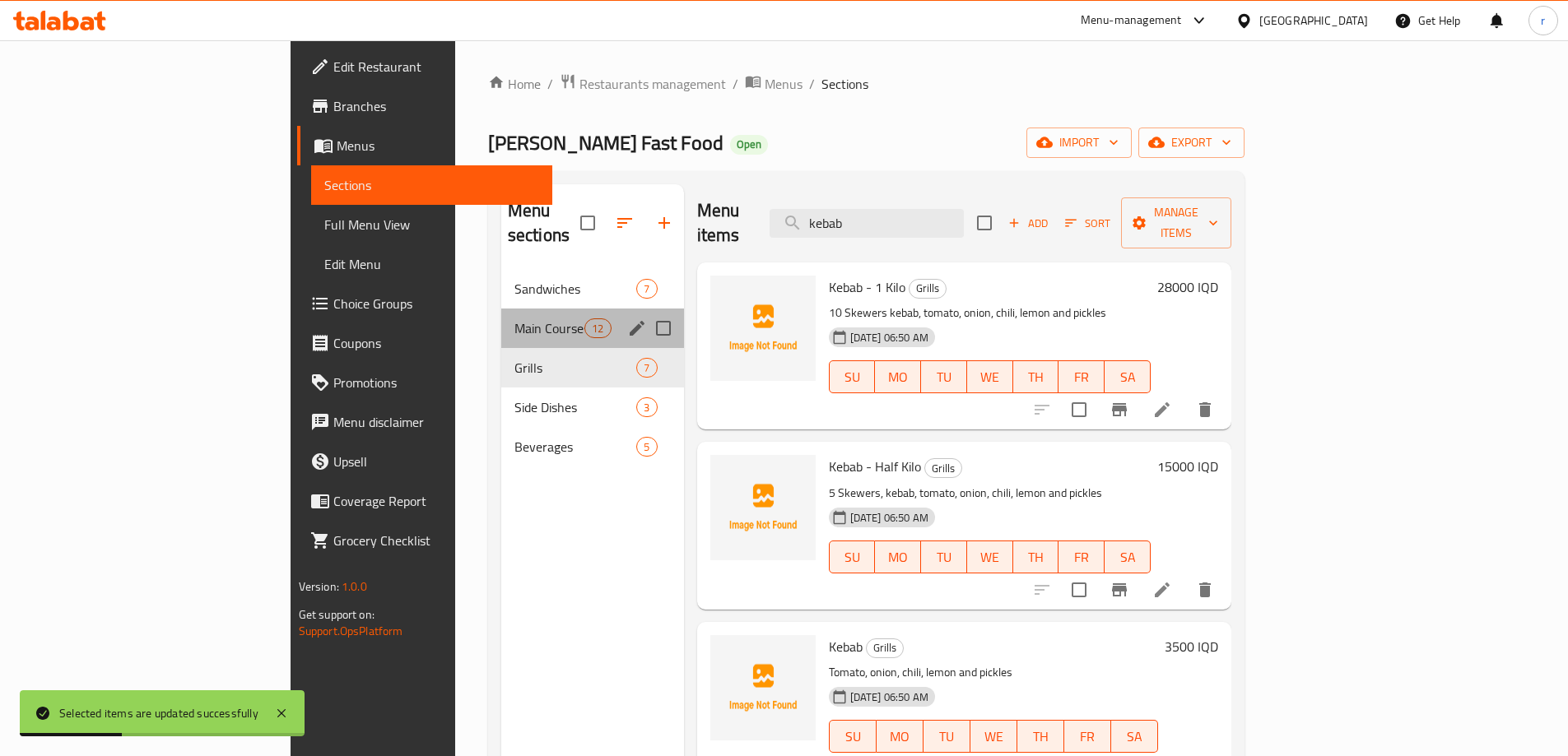
click at [501, 315] on div "Main Courses 12" at bounding box center [593, 328] width 183 height 39
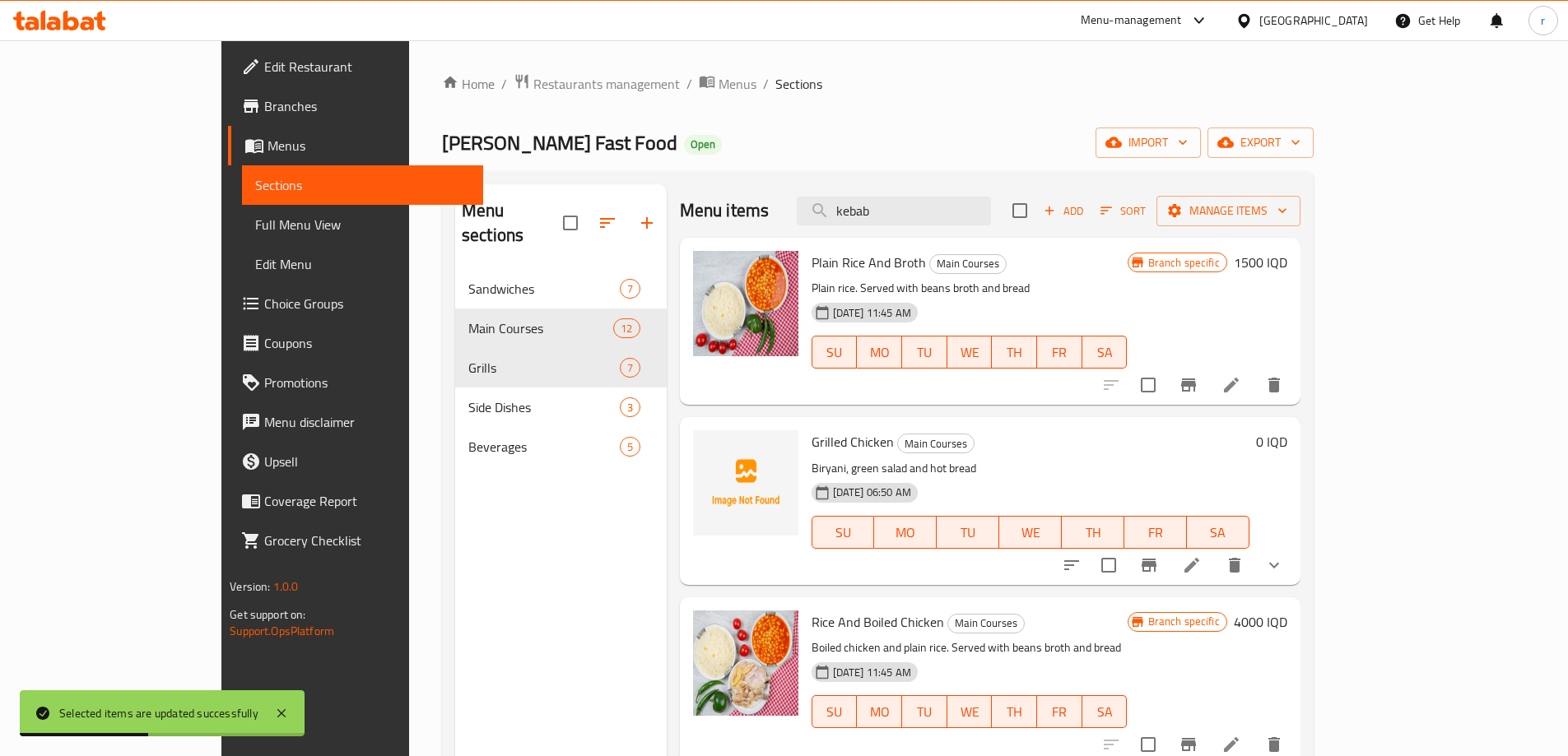
scroll to position [137, 0]
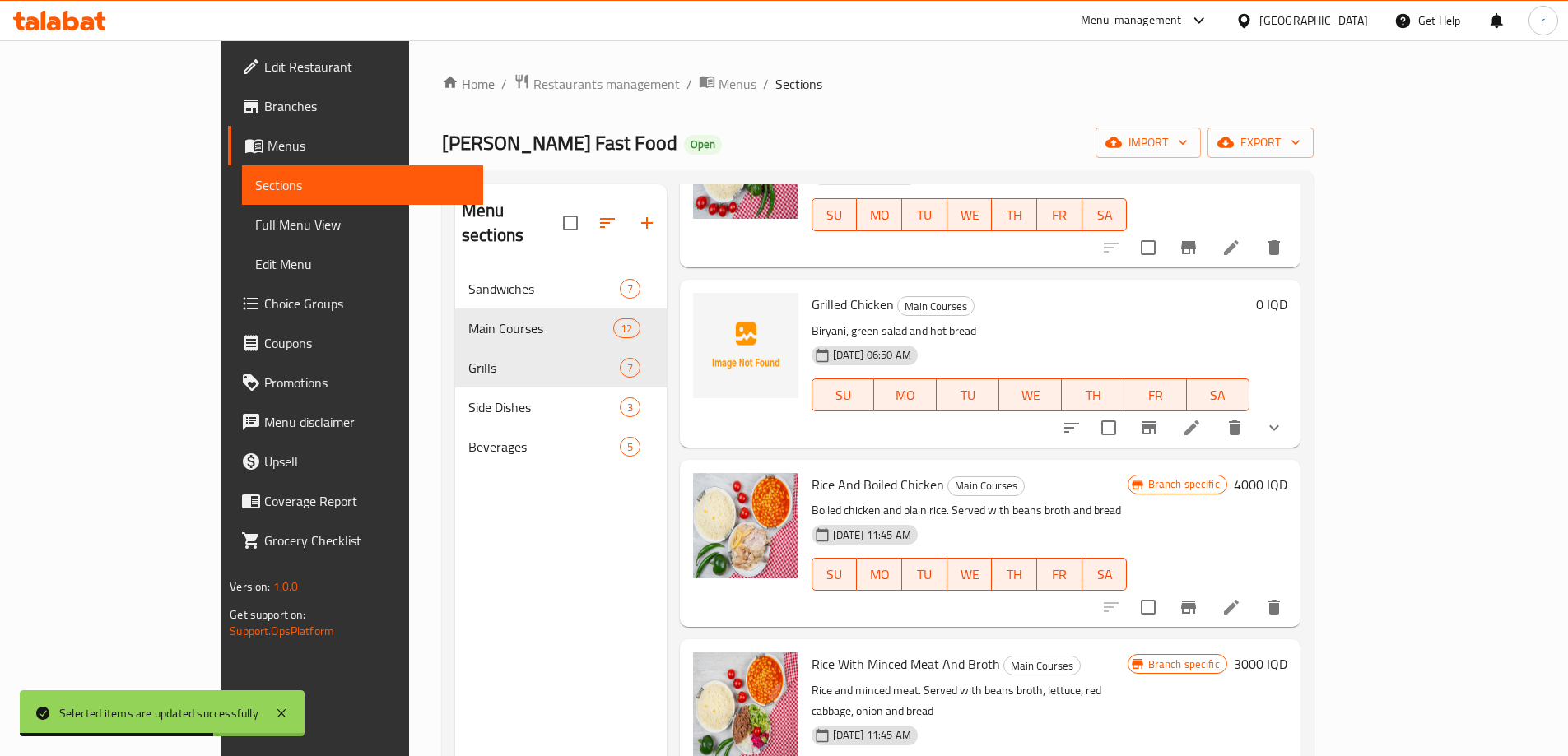
click at [1294, 438] on button "show more" at bounding box center [1274, 428] width 39 height 39
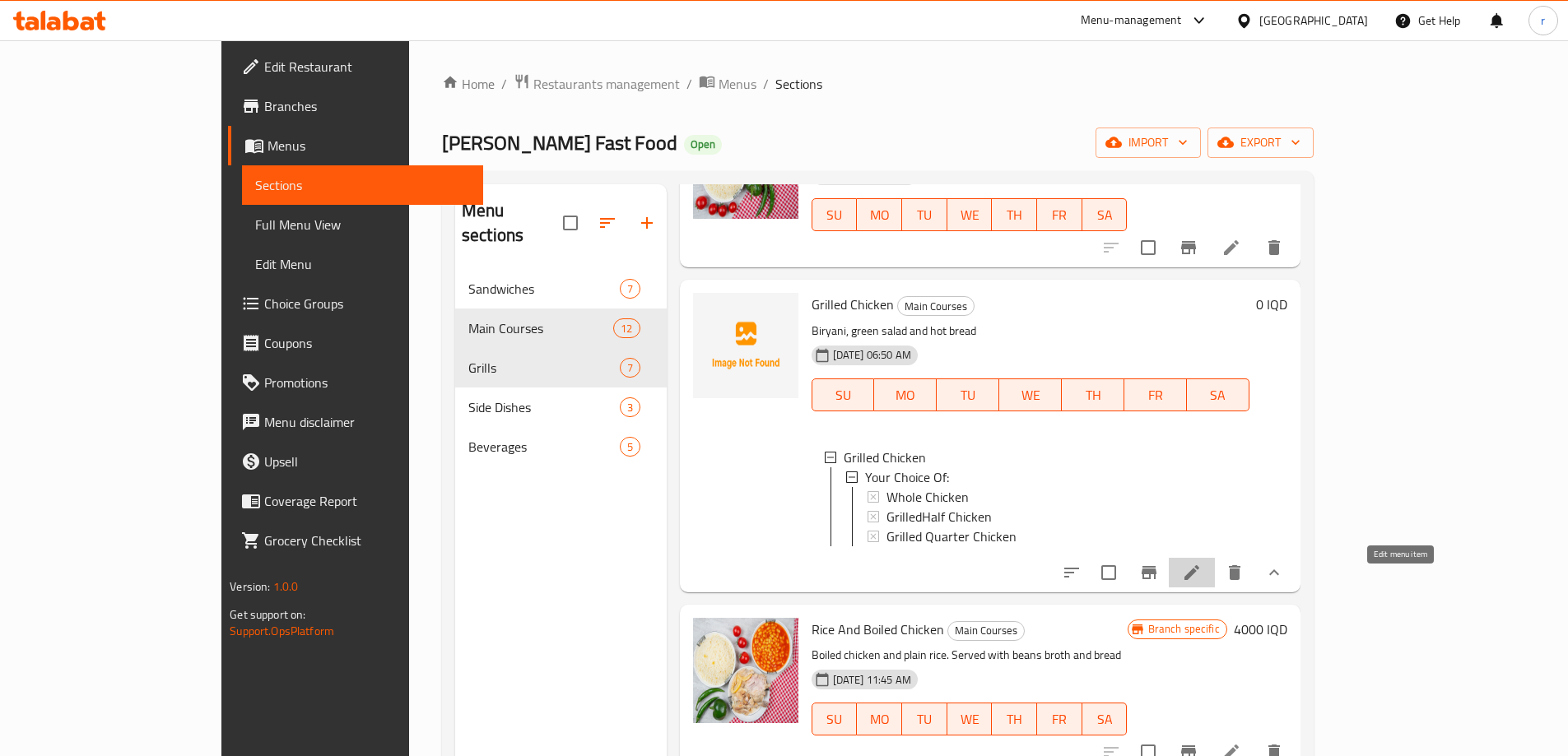
click at [1199, 580] on icon at bounding box center [1191, 572] width 15 height 15
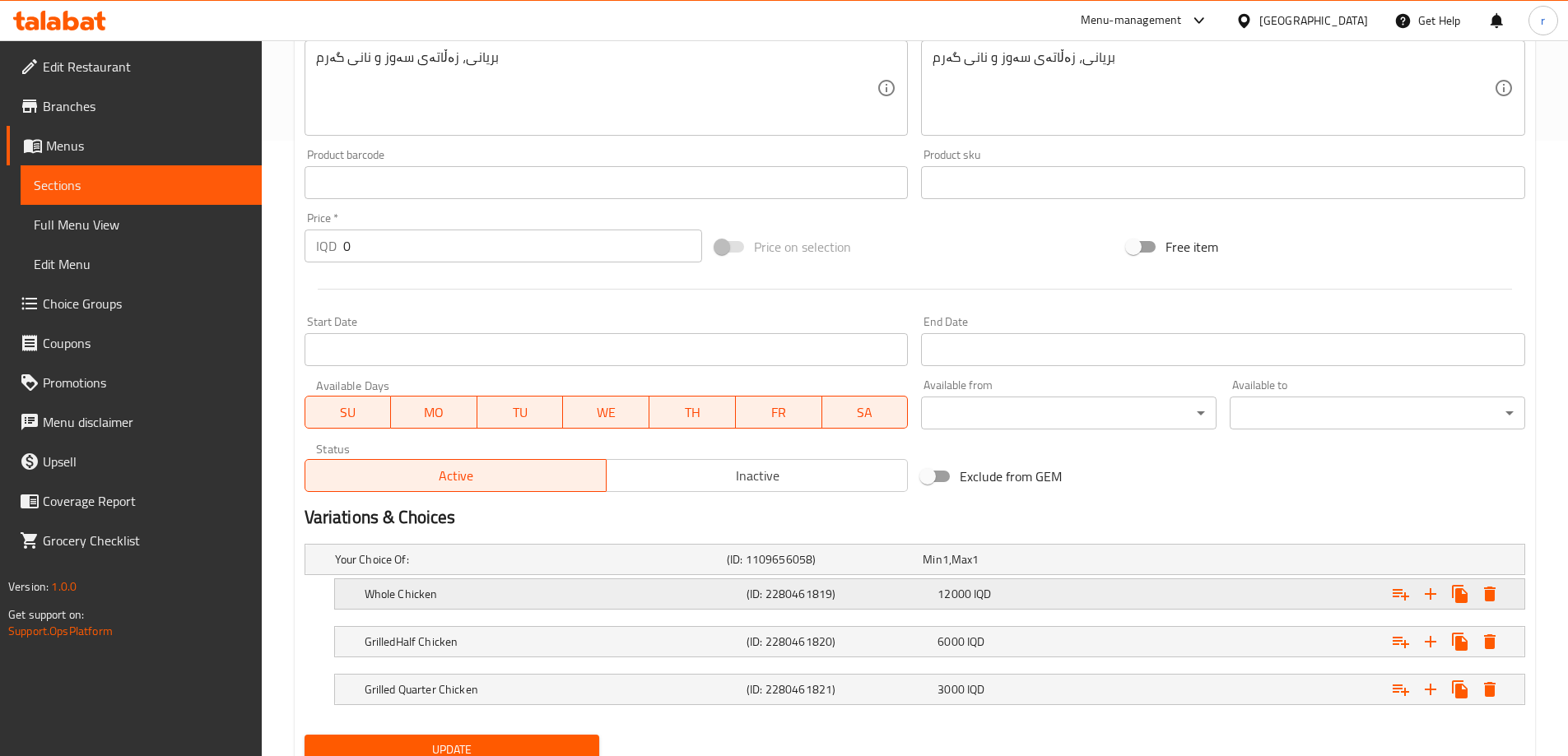
scroll to position [681, 0]
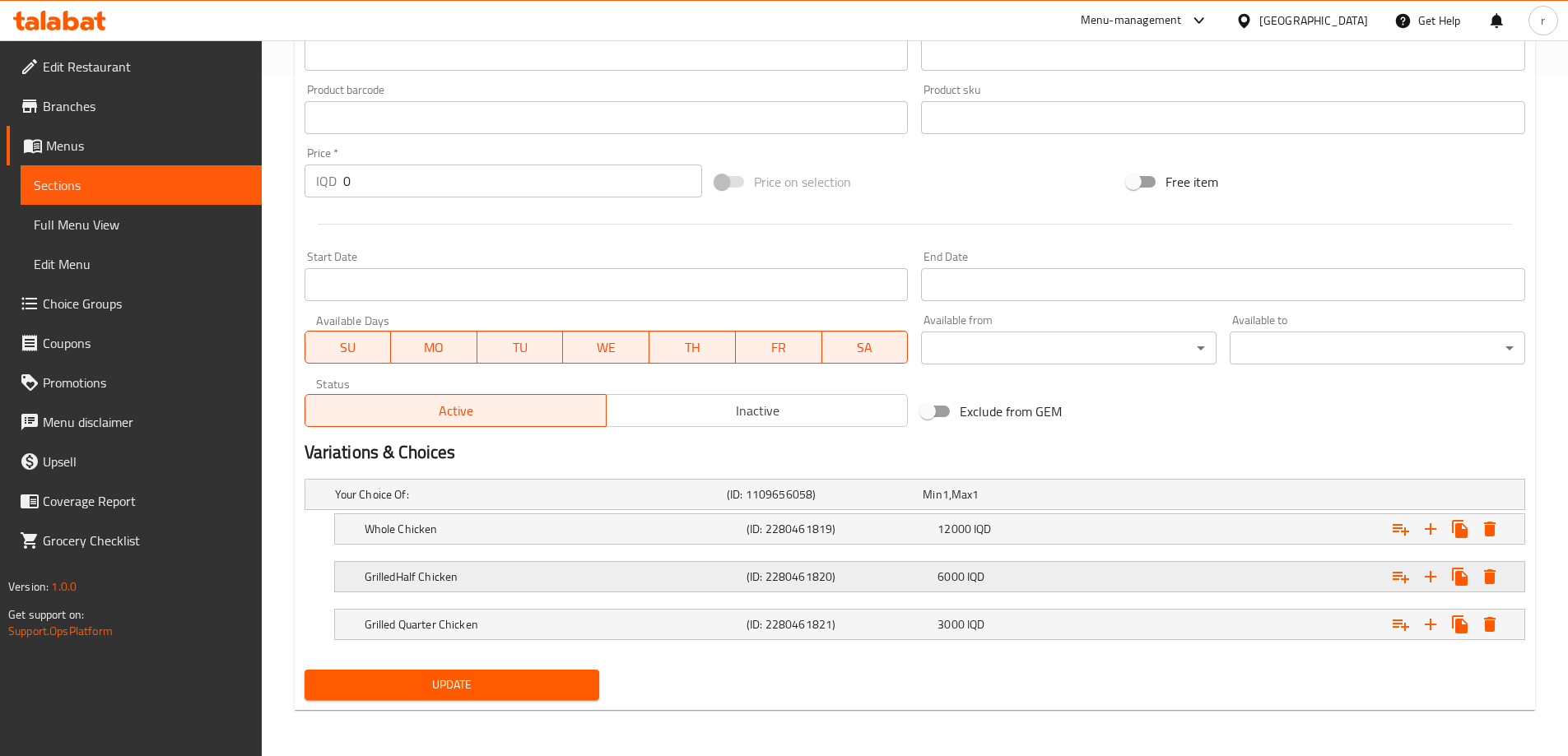
click at [490, 574] on h5 "GrilledHalf Chicken" at bounding box center [552, 577] width 375 height 16
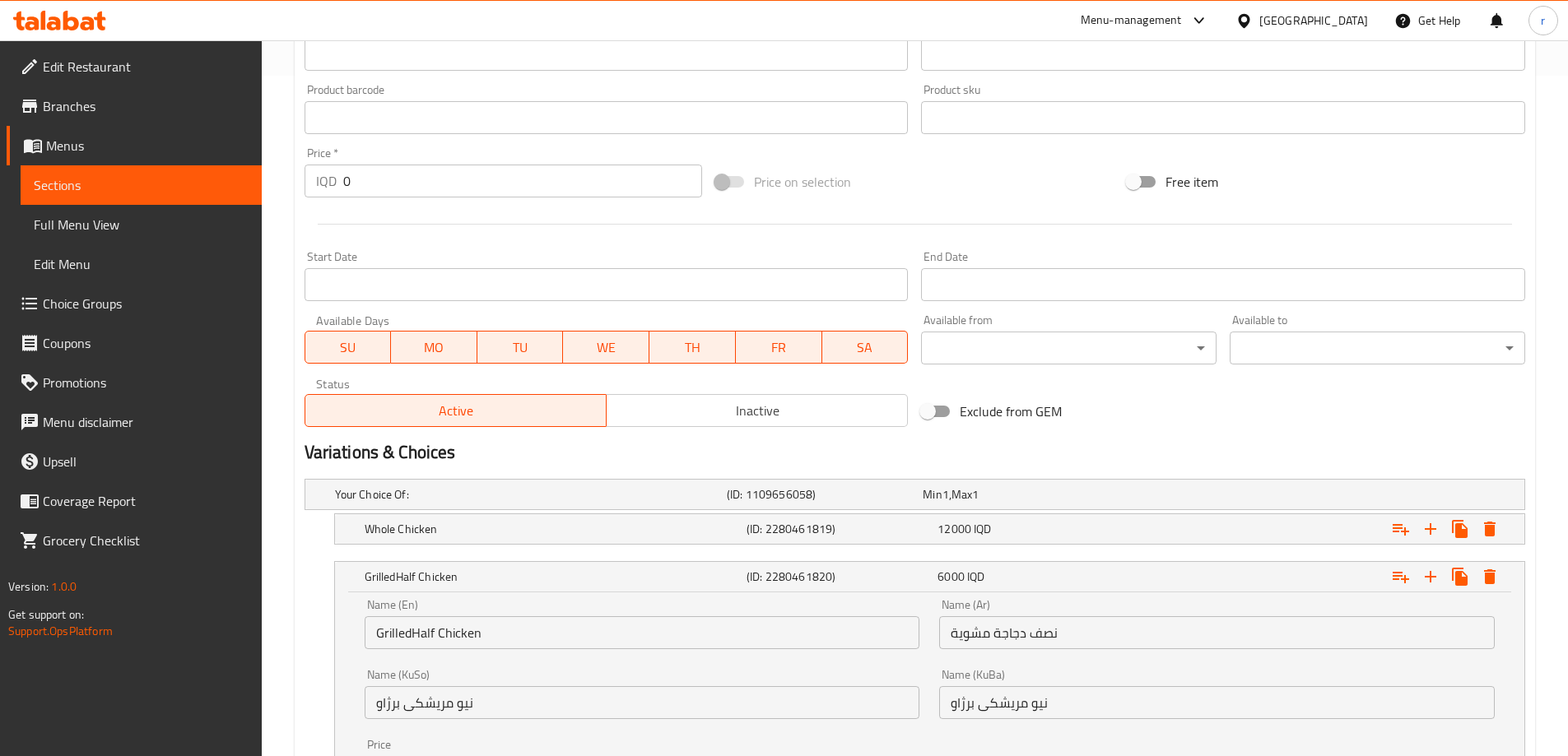
click at [414, 630] on input "GrilledHalf Chicken" at bounding box center [641, 632] width 555 height 33
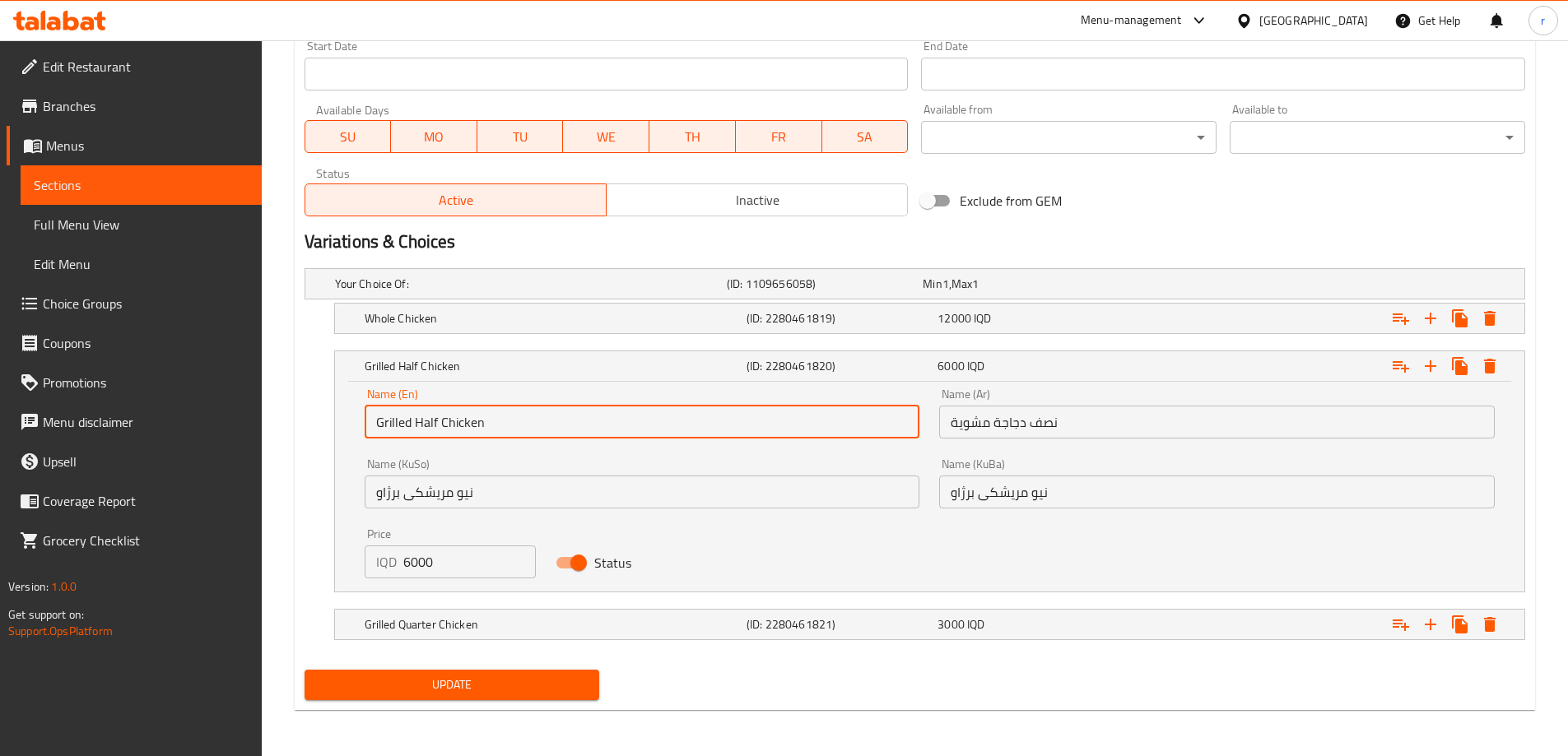
type input "Grilled Half Chicken"
click at [384, 691] on span "Update" at bounding box center [452, 684] width 269 height 21
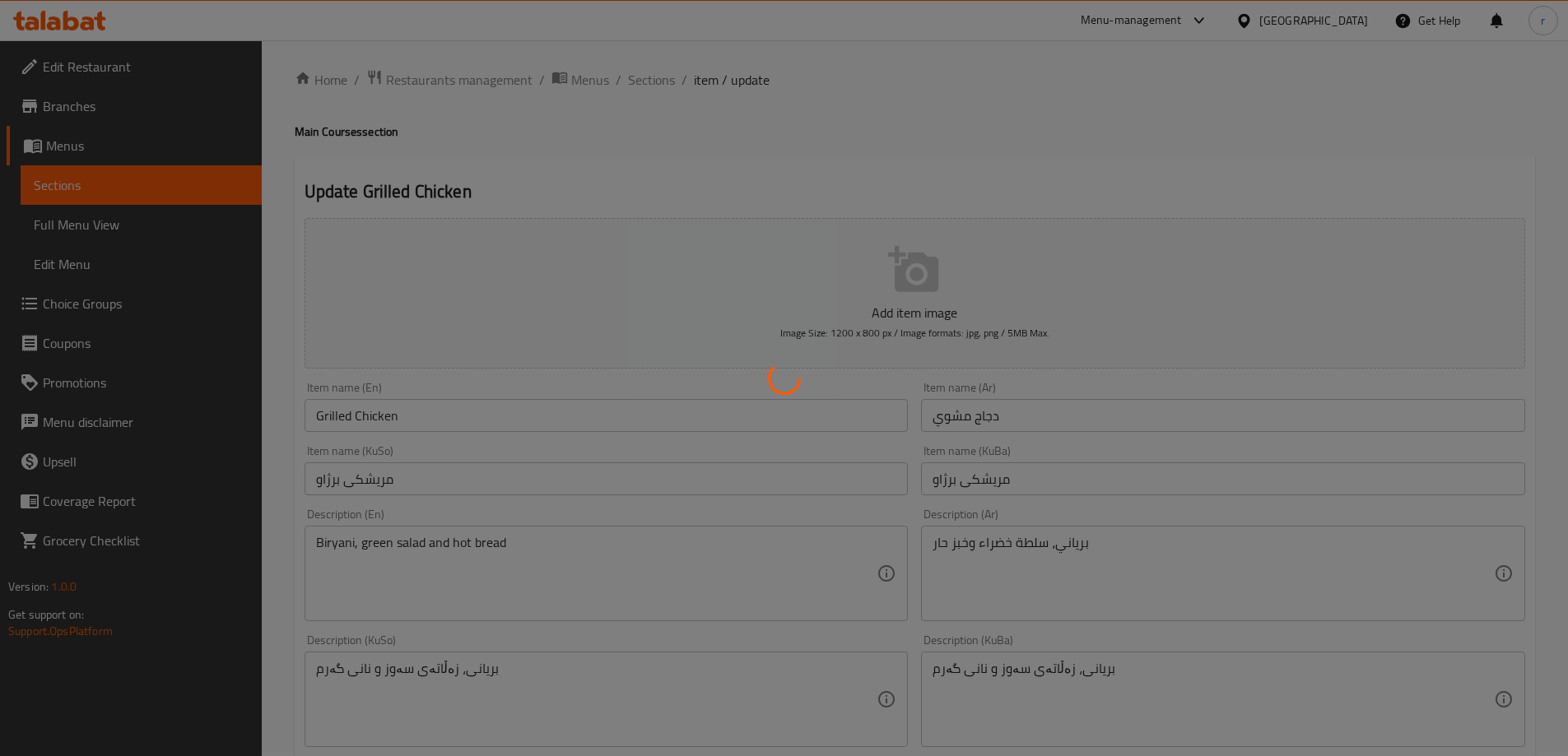
scroll to position [0, 0]
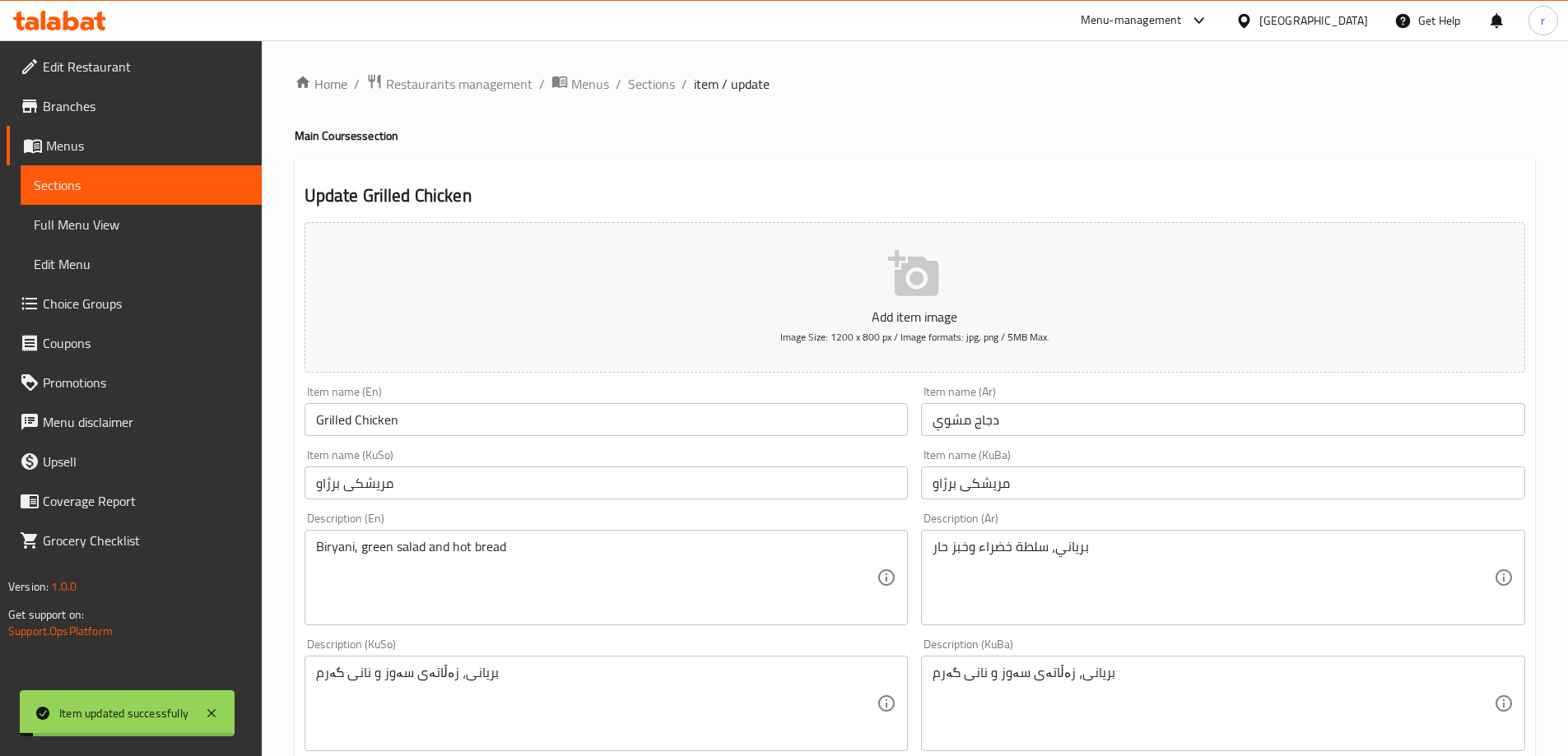
click at [663, 91] on span "Sections" at bounding box center [651, 84] width 47 height 20
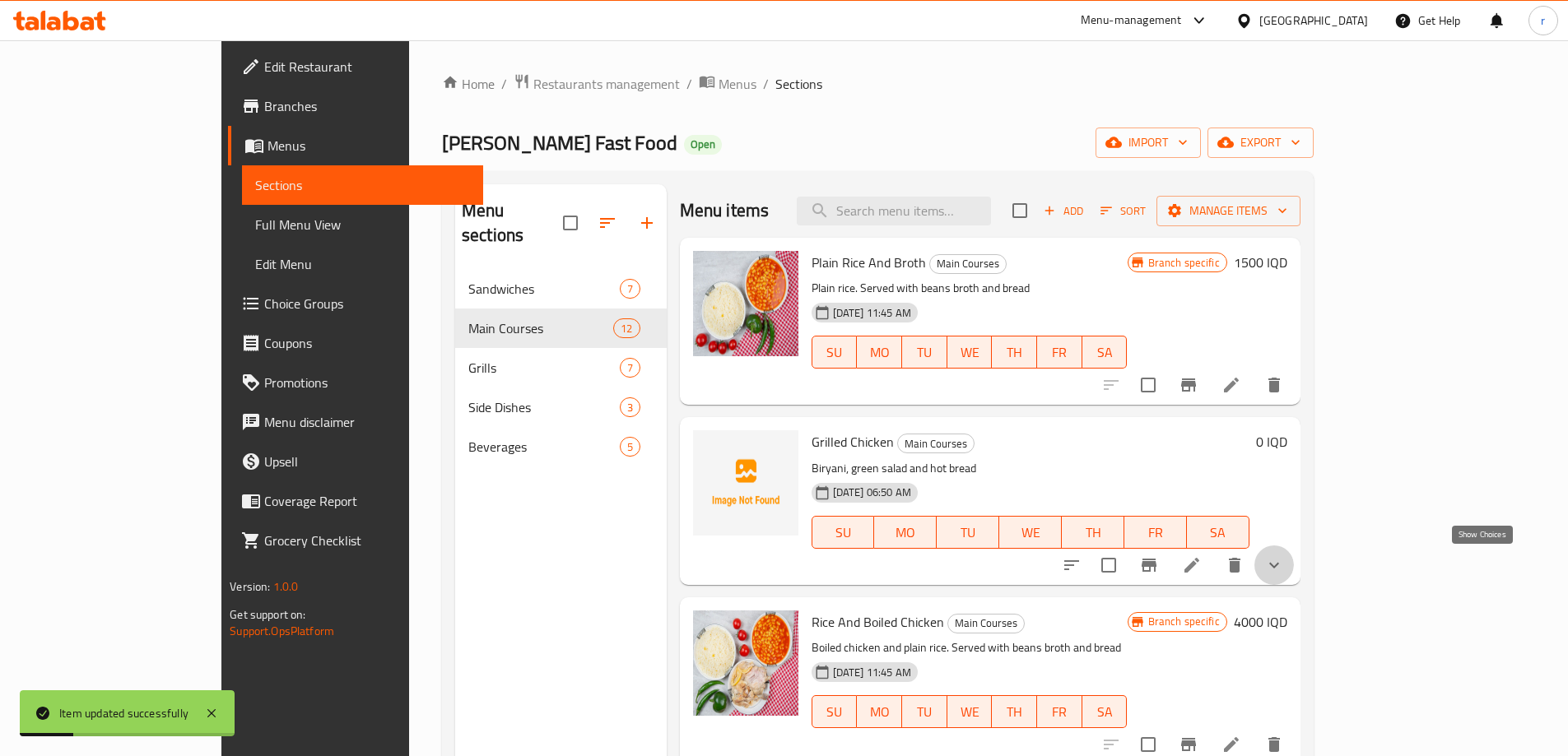
click at [1284, 569] on icon "show more" at bounding box center [1274, 565] width 20 height 20
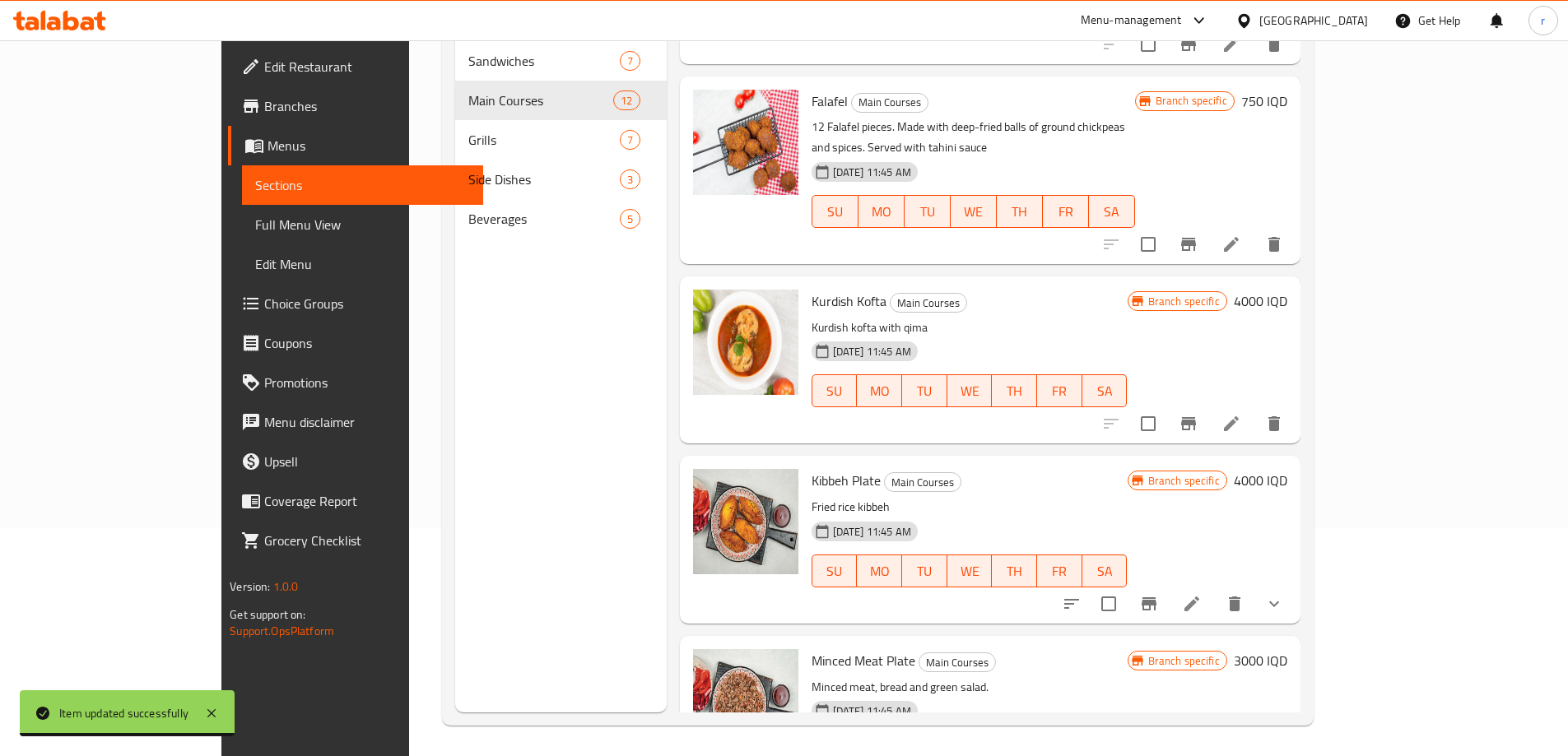
scroll to position [230, 0]
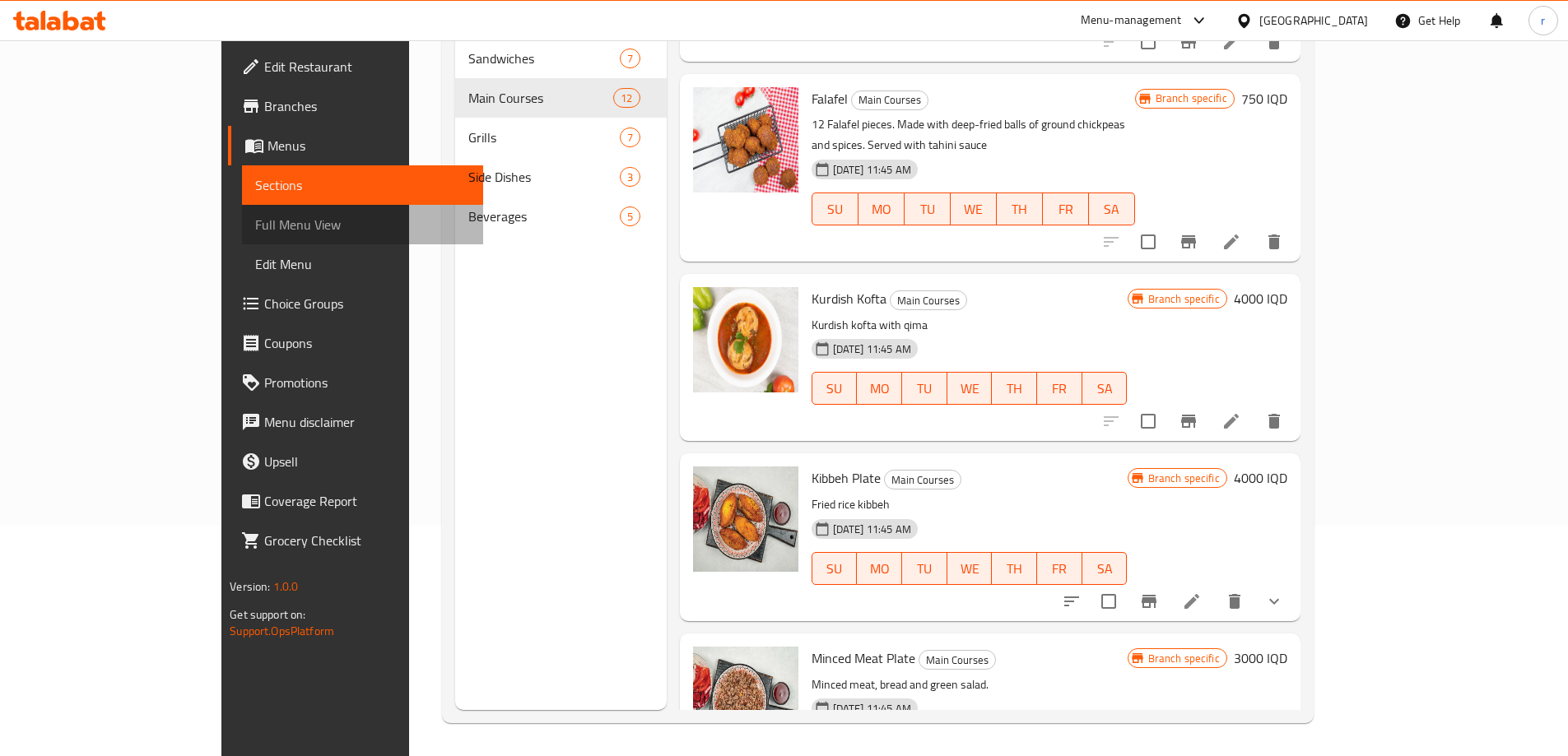
click at [255, 219] on span "Full Menu View" at bounding box center [362, 224] width 214 height 20
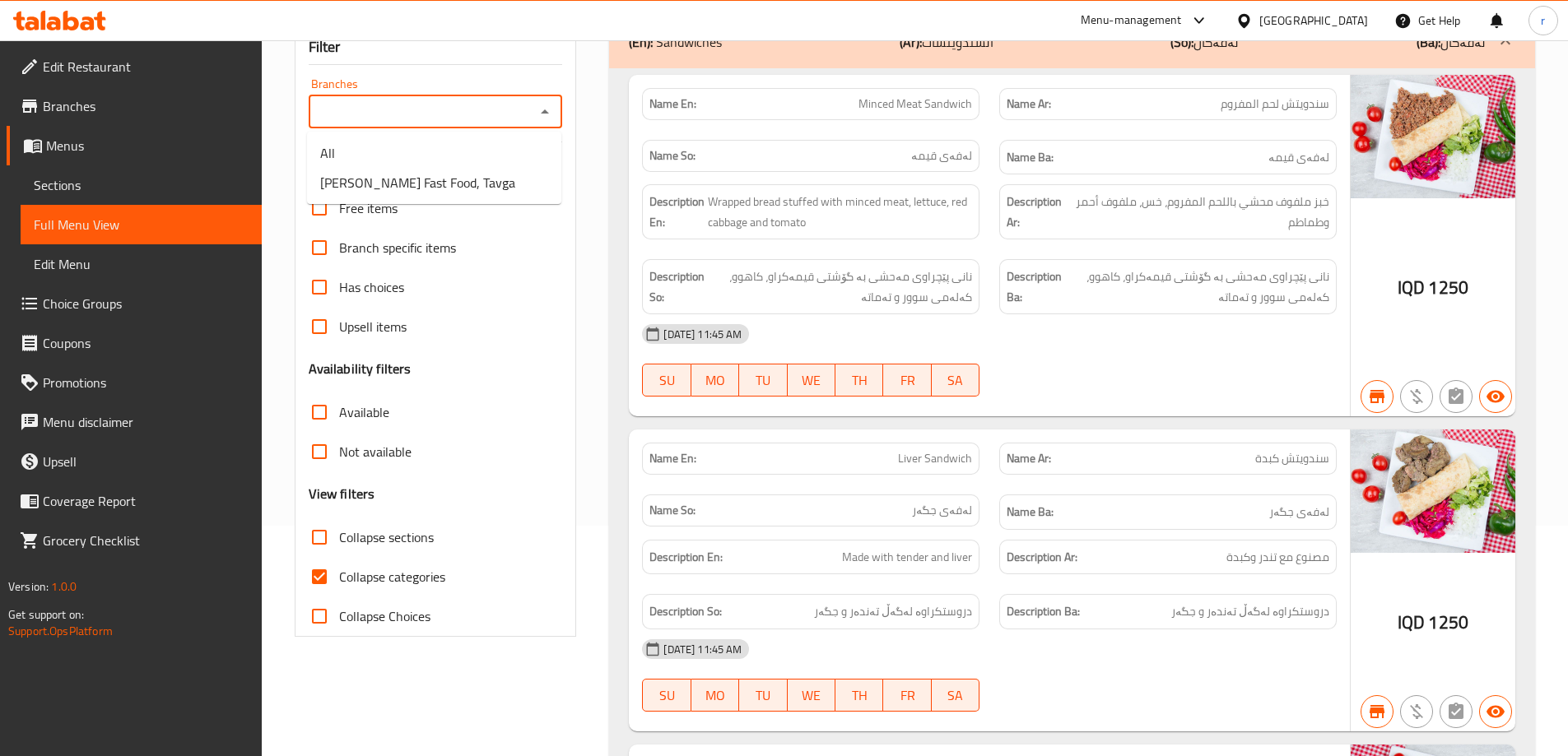
click at [419, 120] on input "Branches" at bounding box center [422, 112] width 217 height 23
click at [419, 173] on span "Xalla Hama Fast Food, Tavga" at bounding box center [417, 183] width 195 height 20
type input "Xalla Hama Fast Food, Tavga"
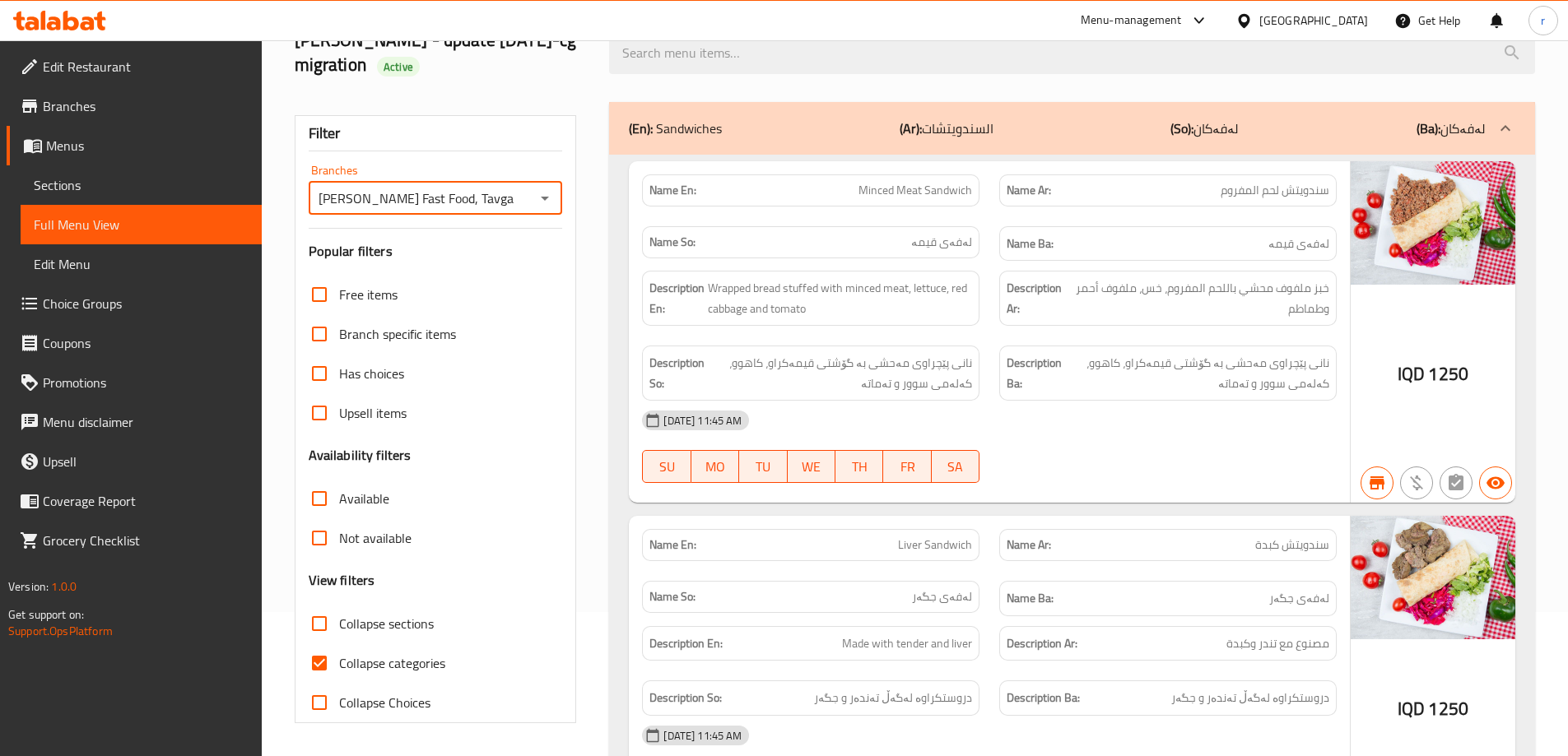
scroll to position [230, 0]
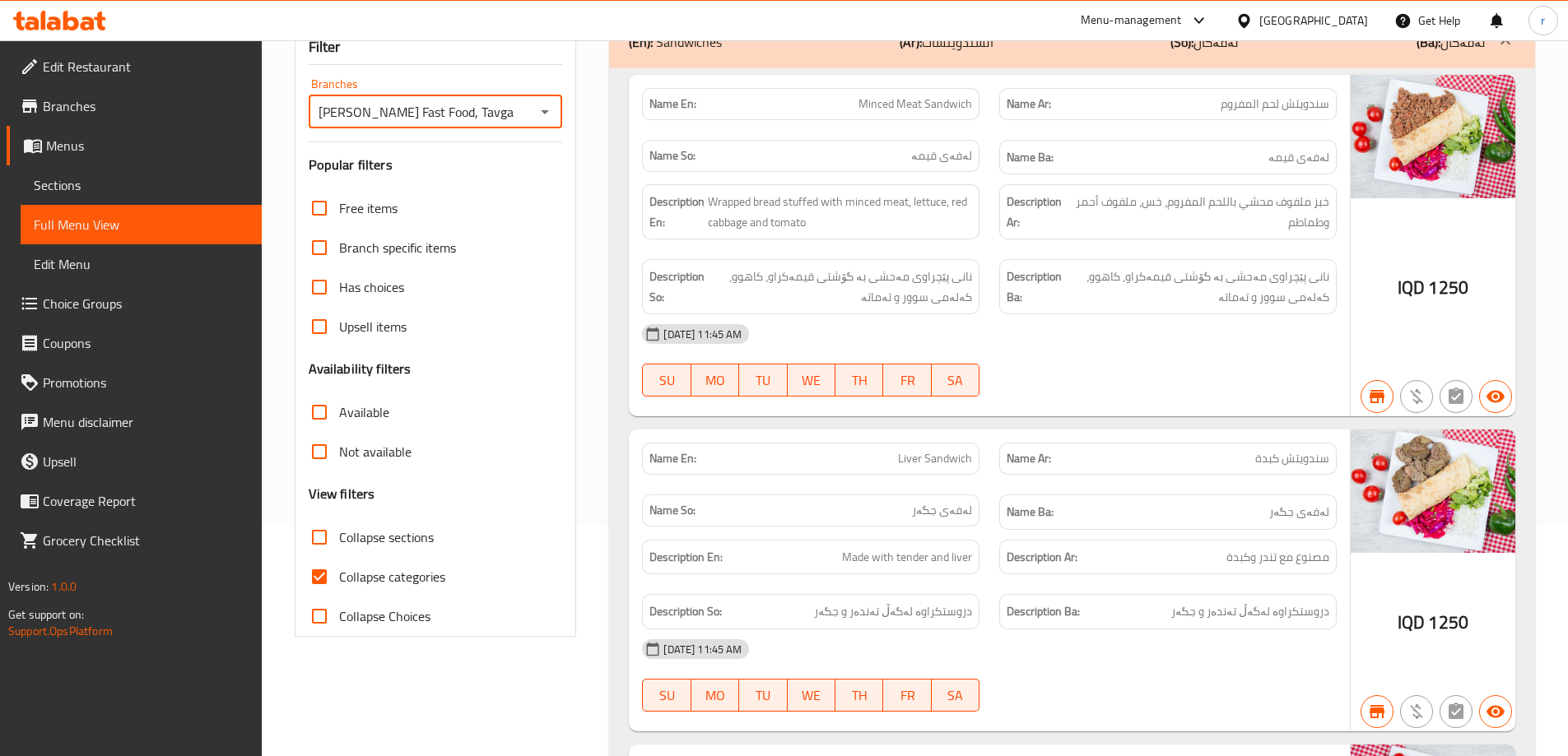
click at [385, 574] on span "Collapse categories" at bounding box center [392, 577] width 106 height 20
click at [339, 574] on input "Collapse categories" at bounding box center [319, 577] width 39 height 39
checkbox input "false"
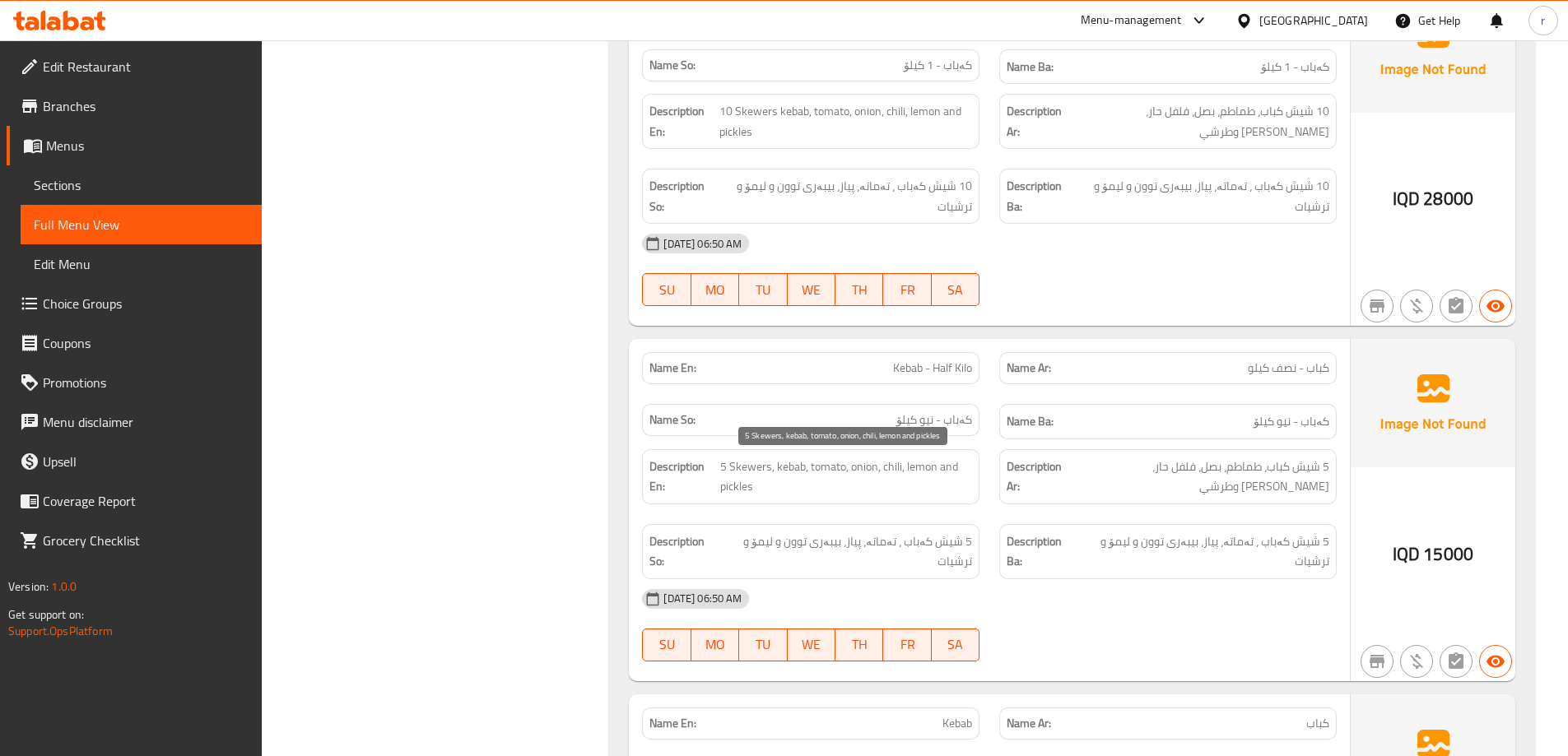
scroll to position [7911, 0]
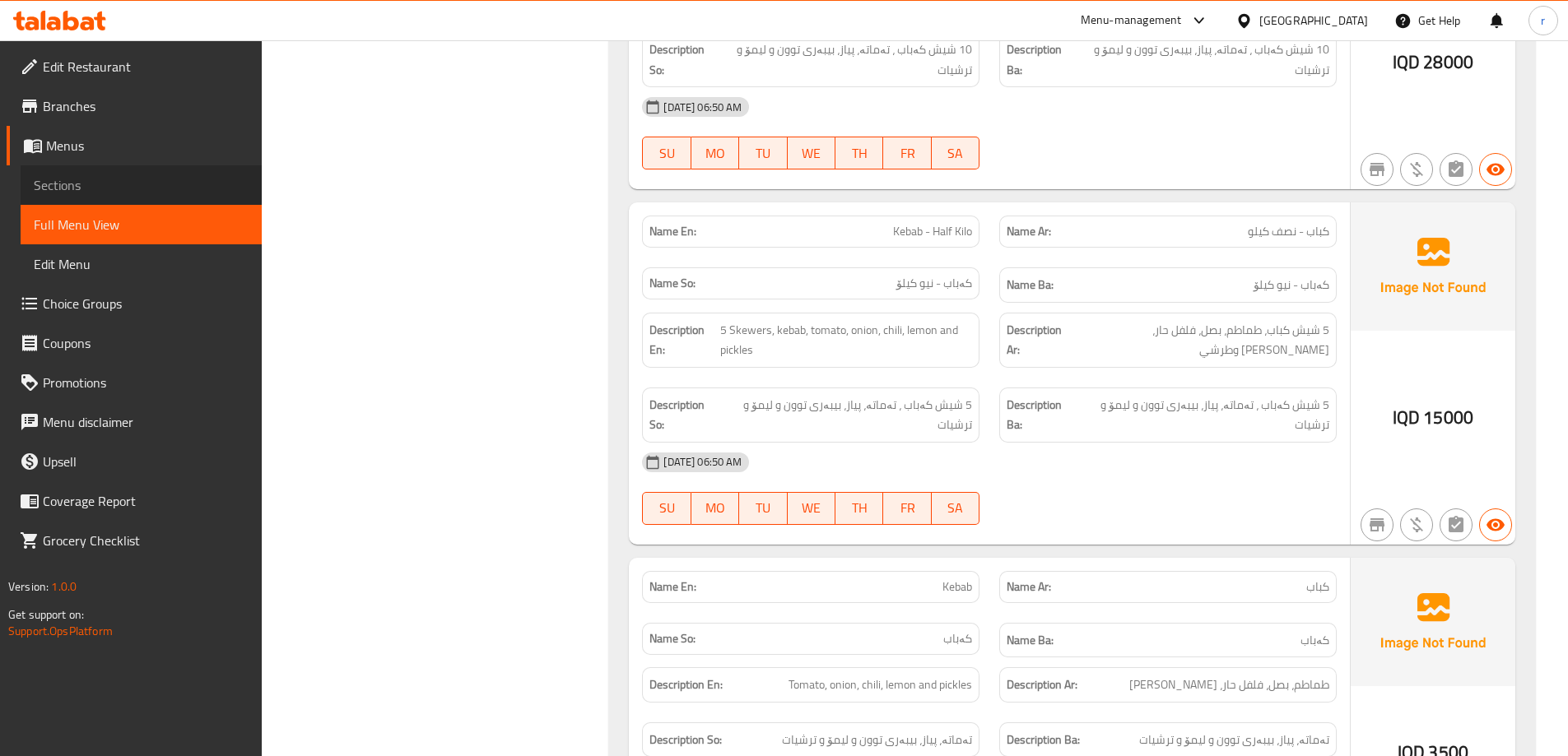
click at [84, 198] on link "Sections" at bounding box center [141, 185] width 241 height 39
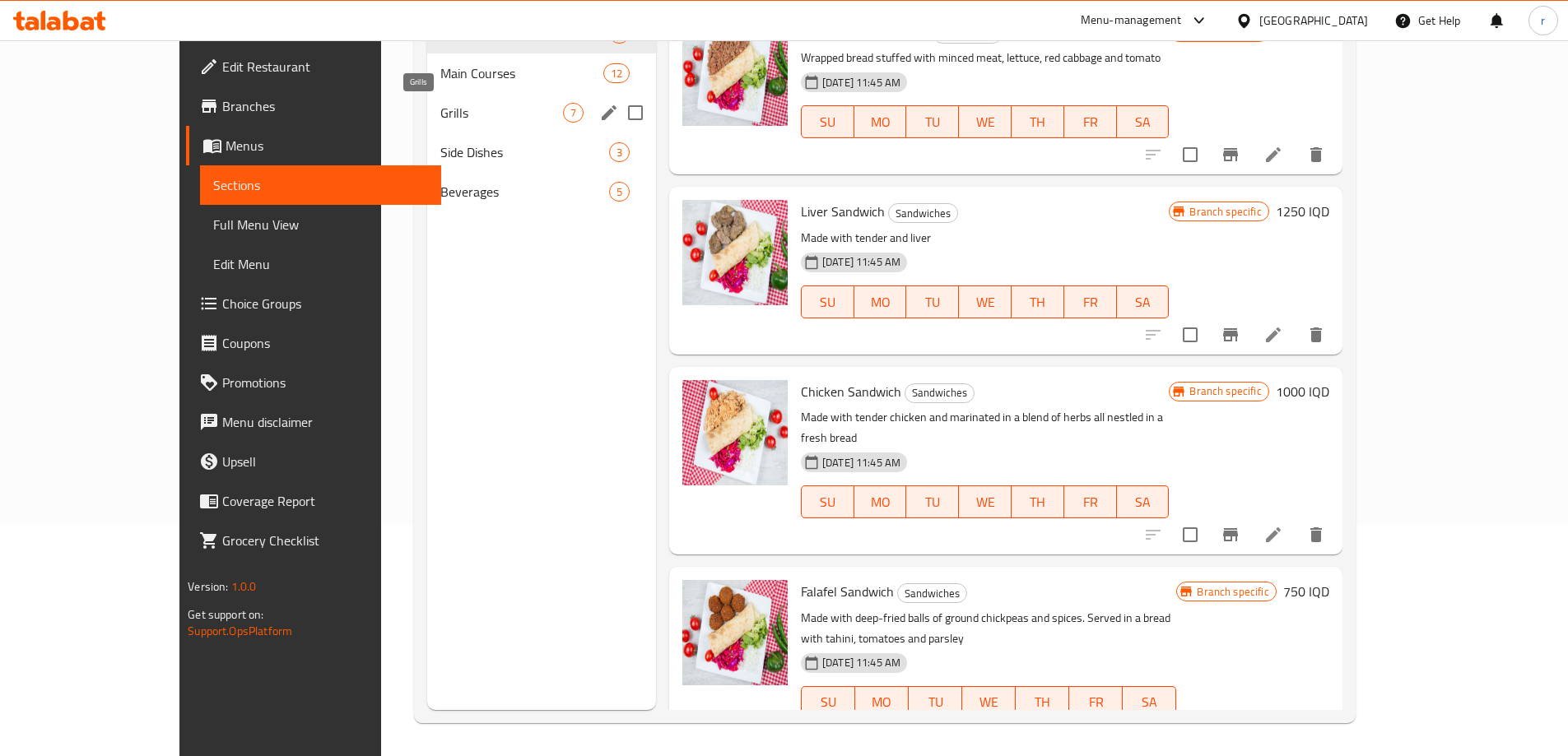
click at [440, 110] on span "Grills" at bounding box center [501, 113] width 123 height 20
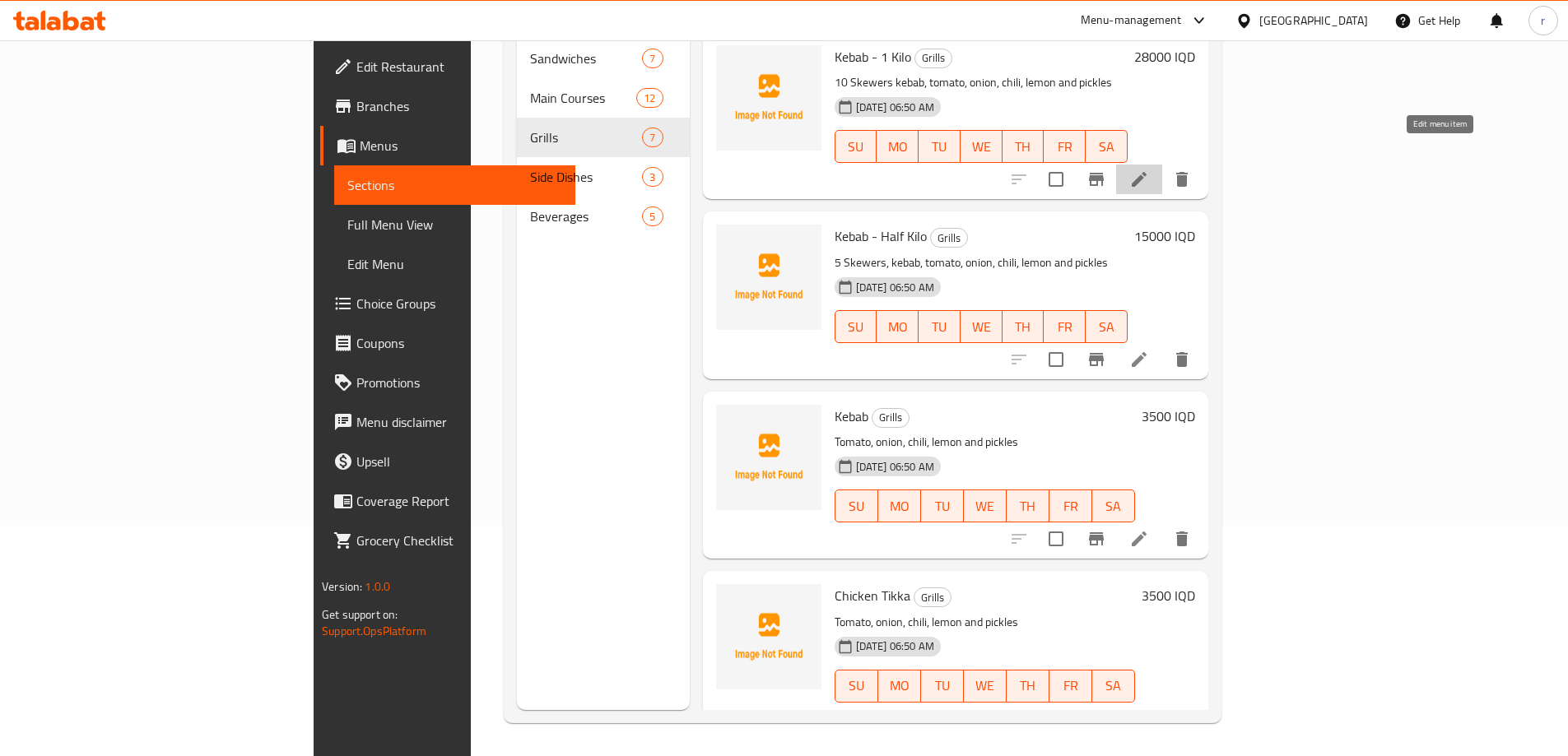
click at [1149, 169] on icon at bounding box center [1139, 179] width 20 height 20
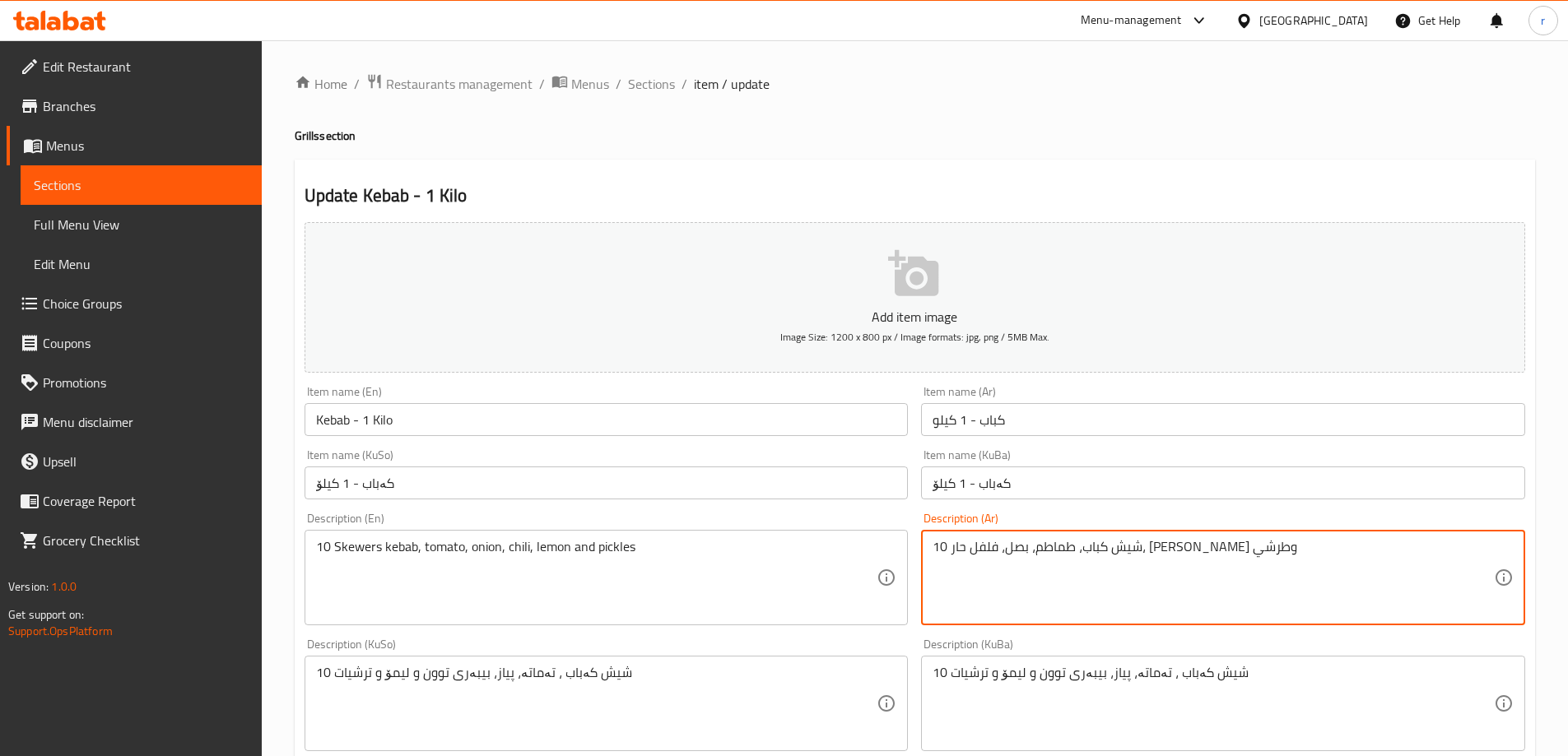
drag, startPoint x: 1199, startPoint y: 546, endPoint x: 1224, endPoint y: 544, distance: 25.1
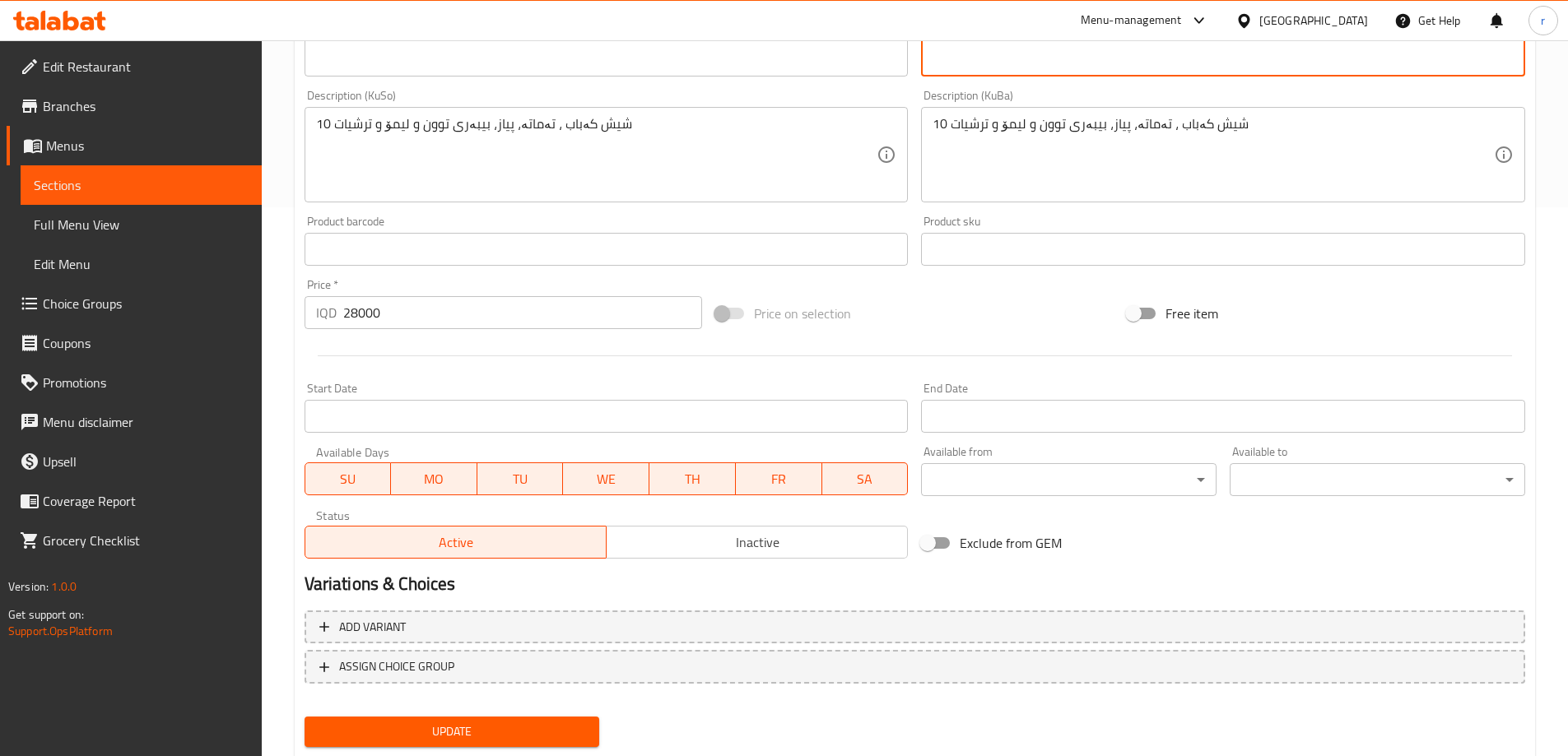
type textarea "10 أشياش كباب، طماطم، بصل، فلفل حار، ليمون وطرشي"
click at [544, 724] on span "Update" at bounding box center [452, 732] width 269 height 21
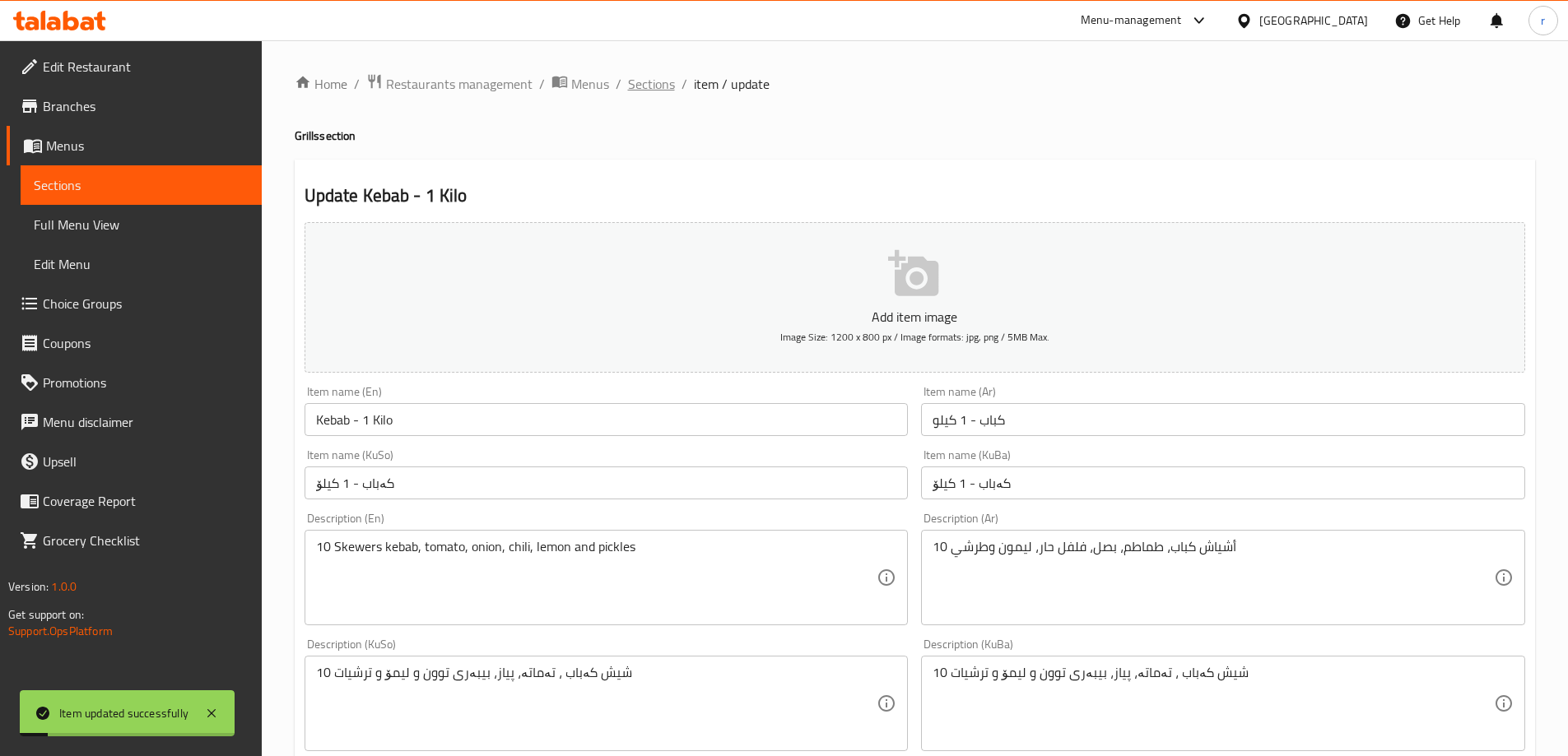
click at [644, 90] on span "Sections" at bounding box center [651, 84] width 47 height 20
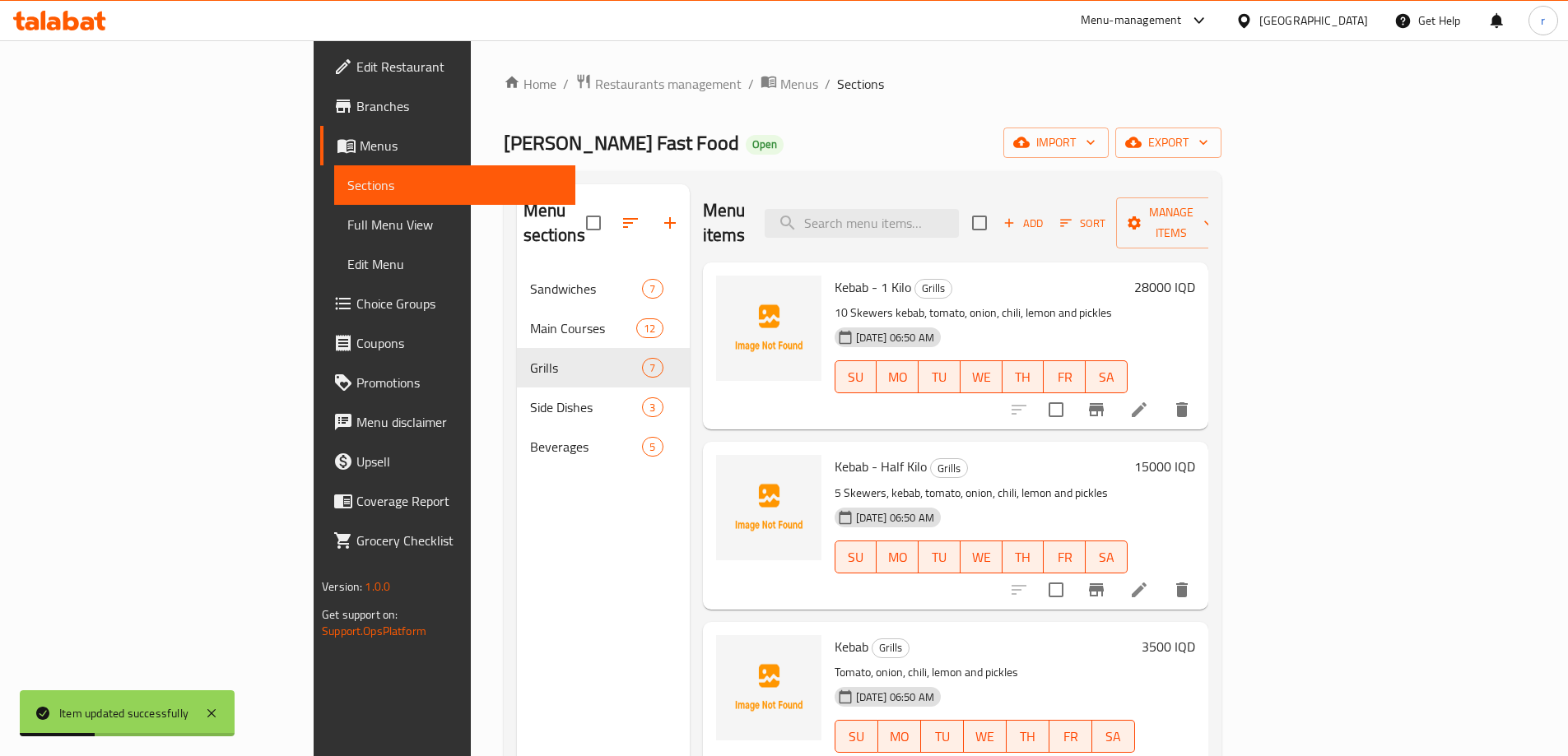
click at [1149, 580] on icon at bounding box center [1139, 590] width 20 height 20
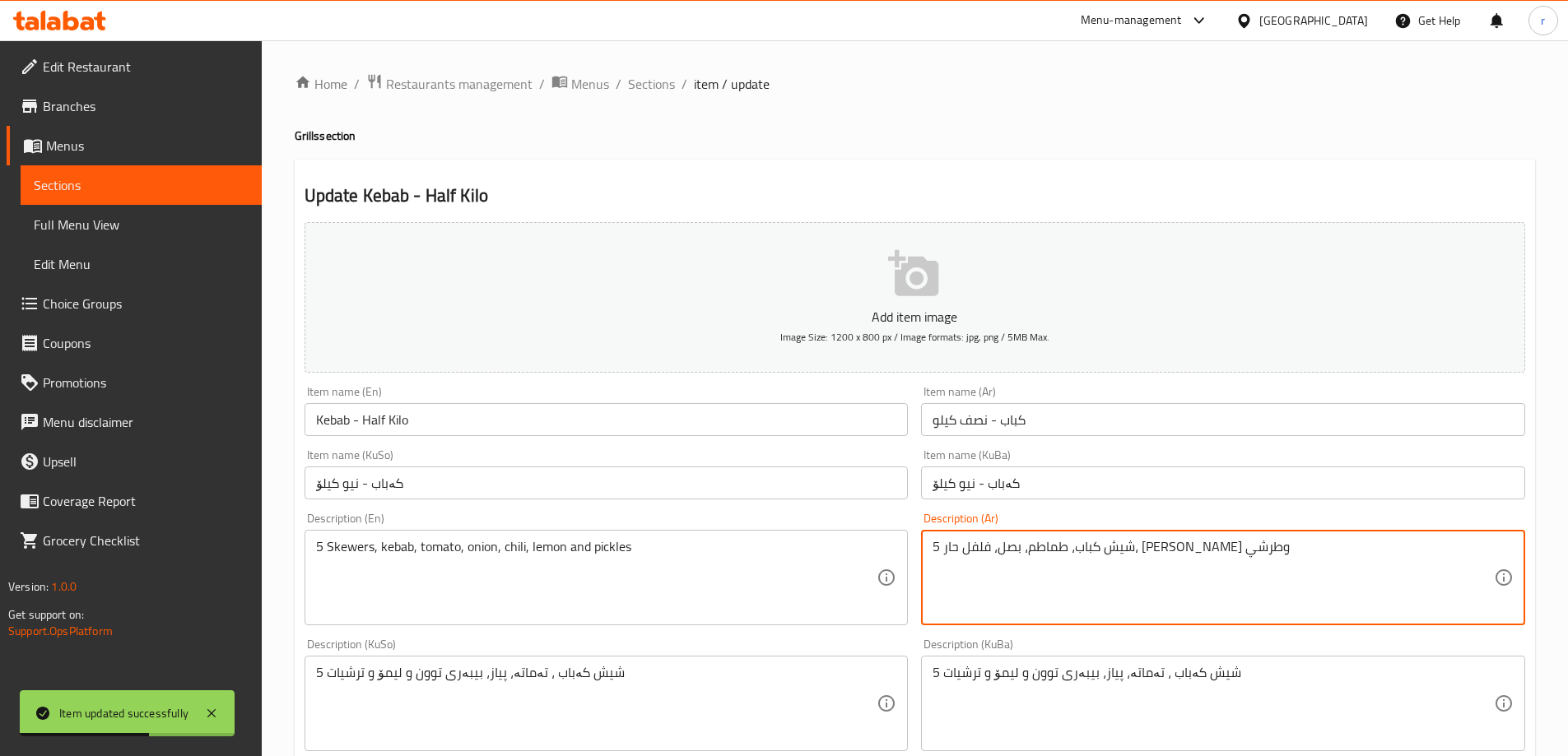
drag, startPoint x: 1218, startPoint y: 549, endPoint x: 1192, endPoint y: 547, distance: 26.1
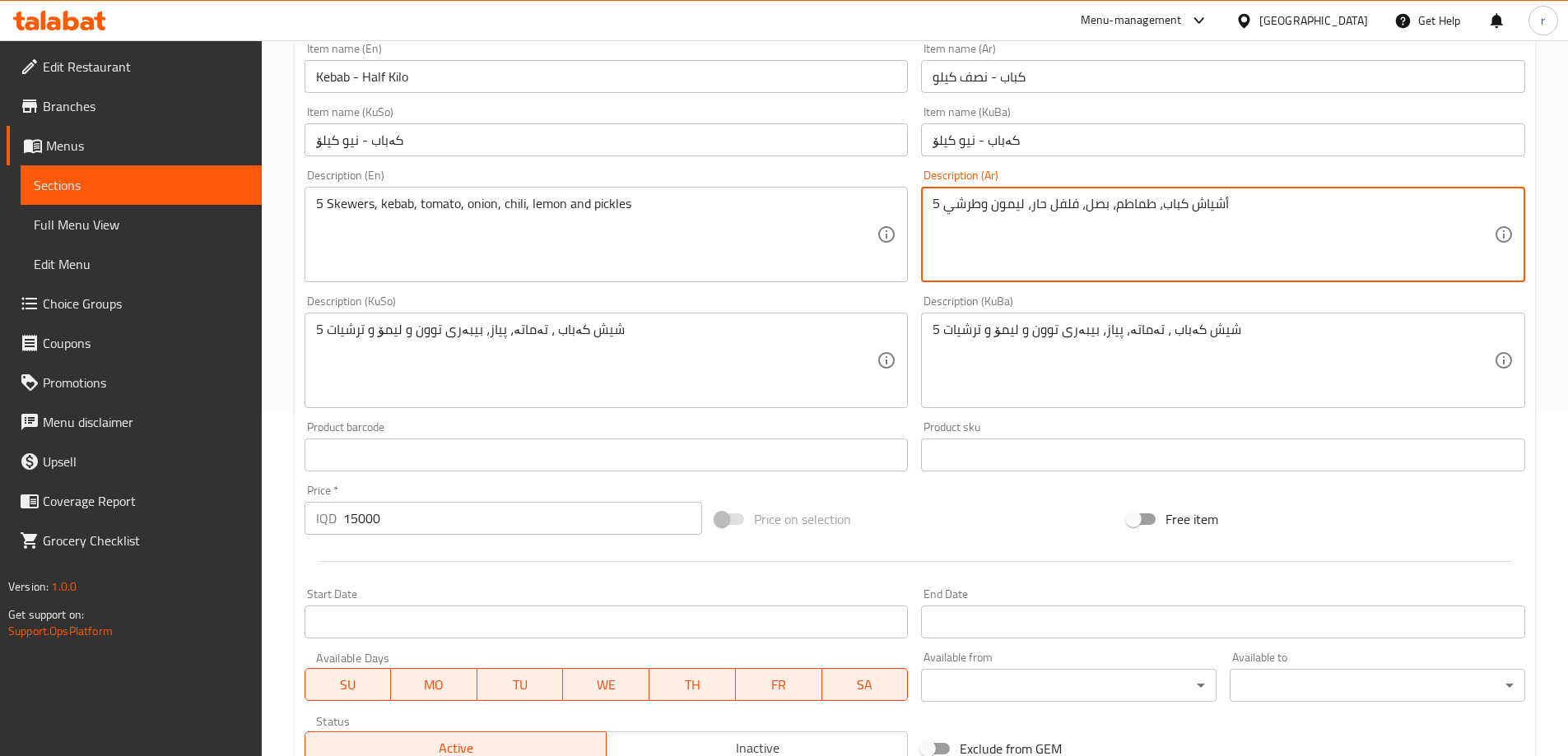
scroll to position [595, 0]
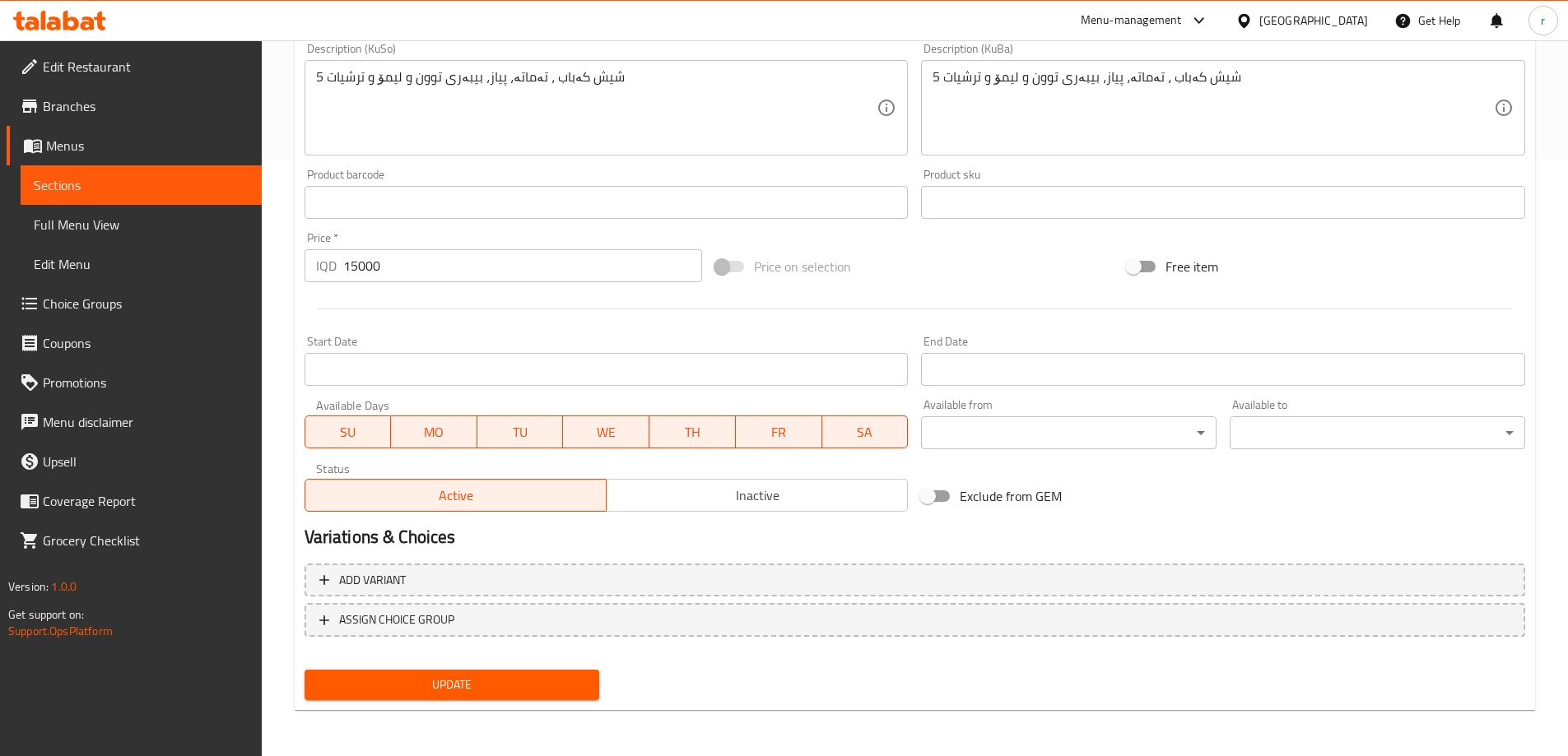
type textarea "5 أشياش كباب، طماطم، بصل، فلفل حار، ليمون وطرشي"
click at [424, 678] on span "Update" at bounding box center [452, 684] width 269 height 21
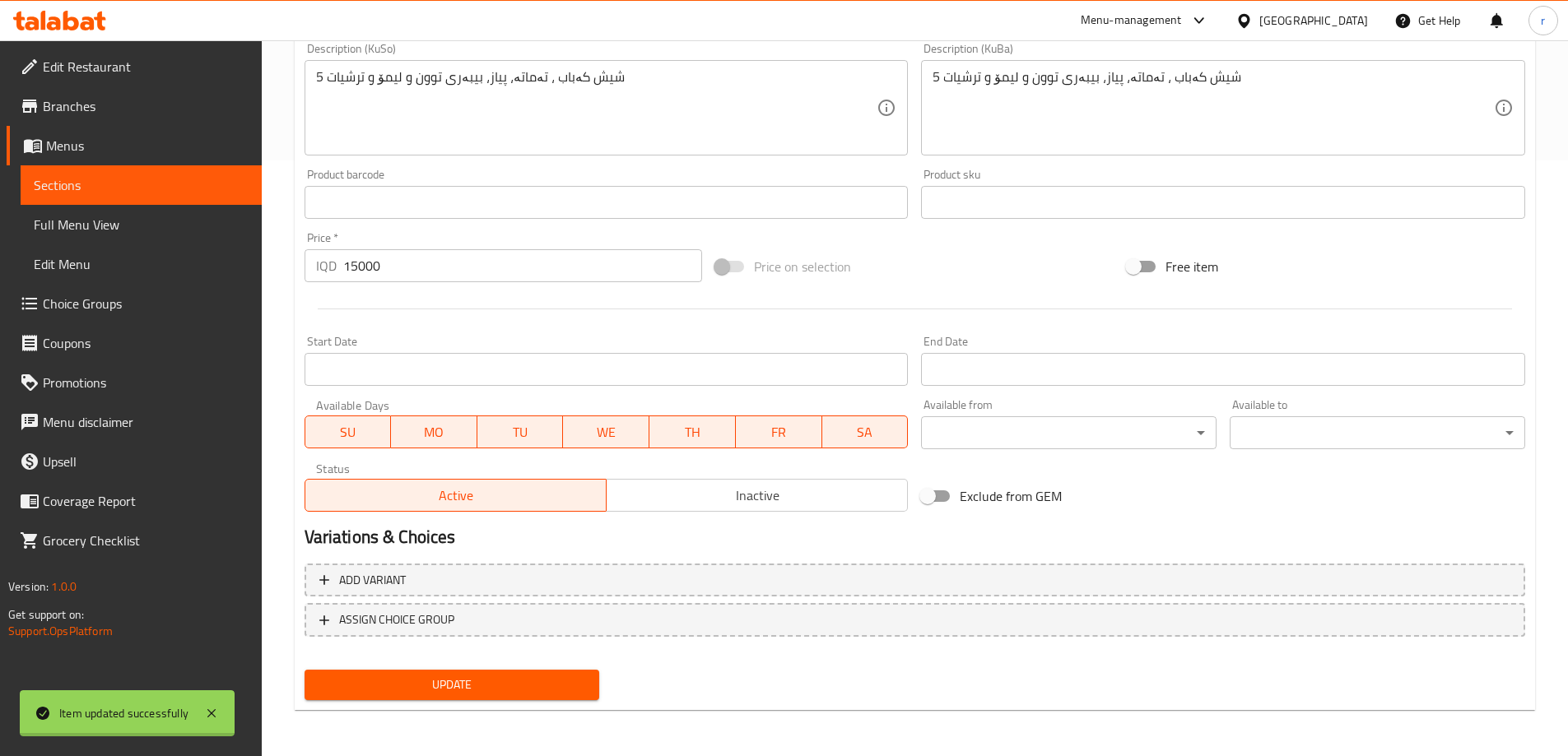
click at [135, 223] on div at bounding box center [784, 378] width 1568 height 756
click at [135, 223] on span "Full Menu View" at bounding box center [141, 224] width 214 height 20
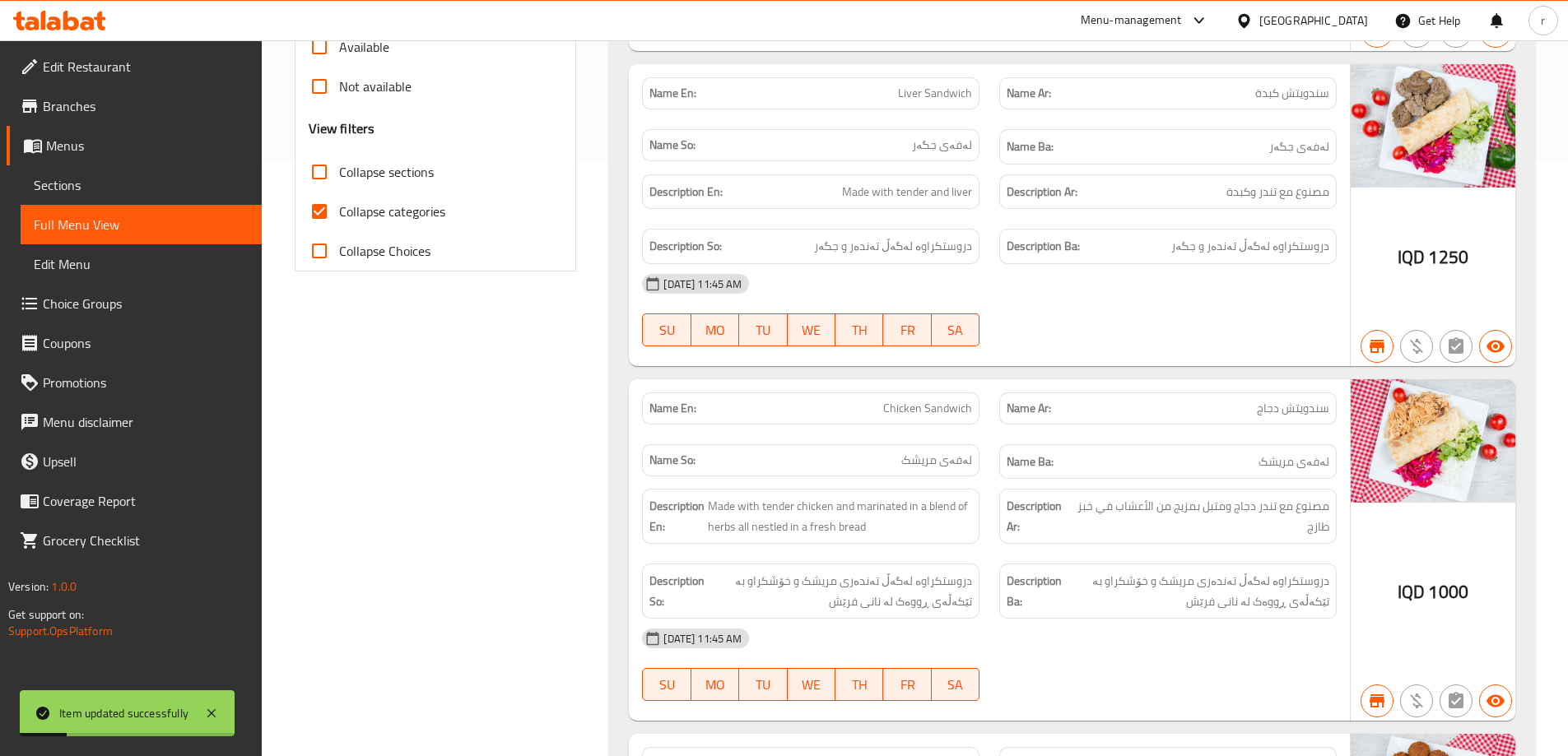
click at [398, 224] on label "Collapse categories" at bounding box center [372, 212] width 145 height 39
click at [339, 224] on input "Collapse categories" at bounding box center [319, 212] width 39 height 39
checkbox input "false"
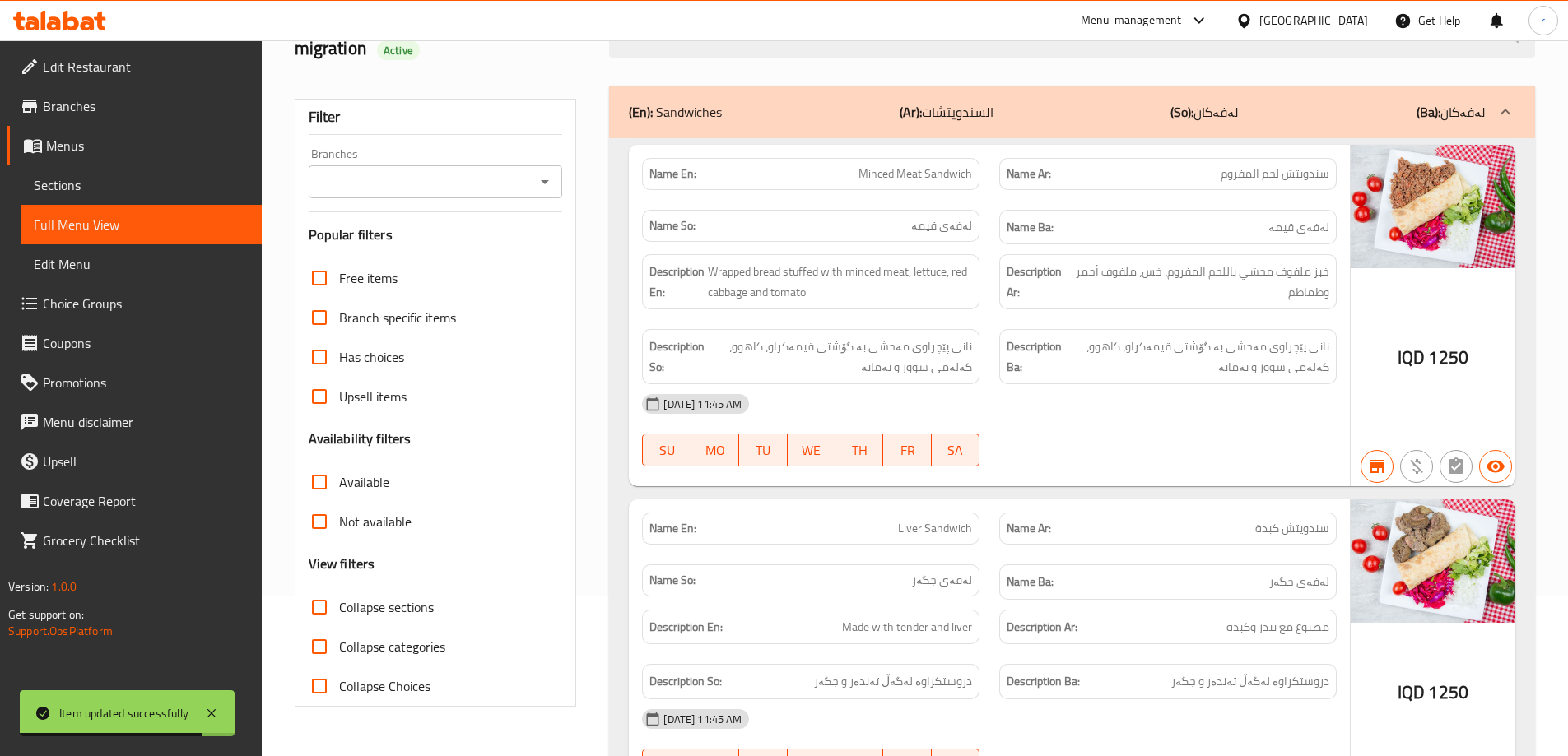
scroll to position [47, 0]
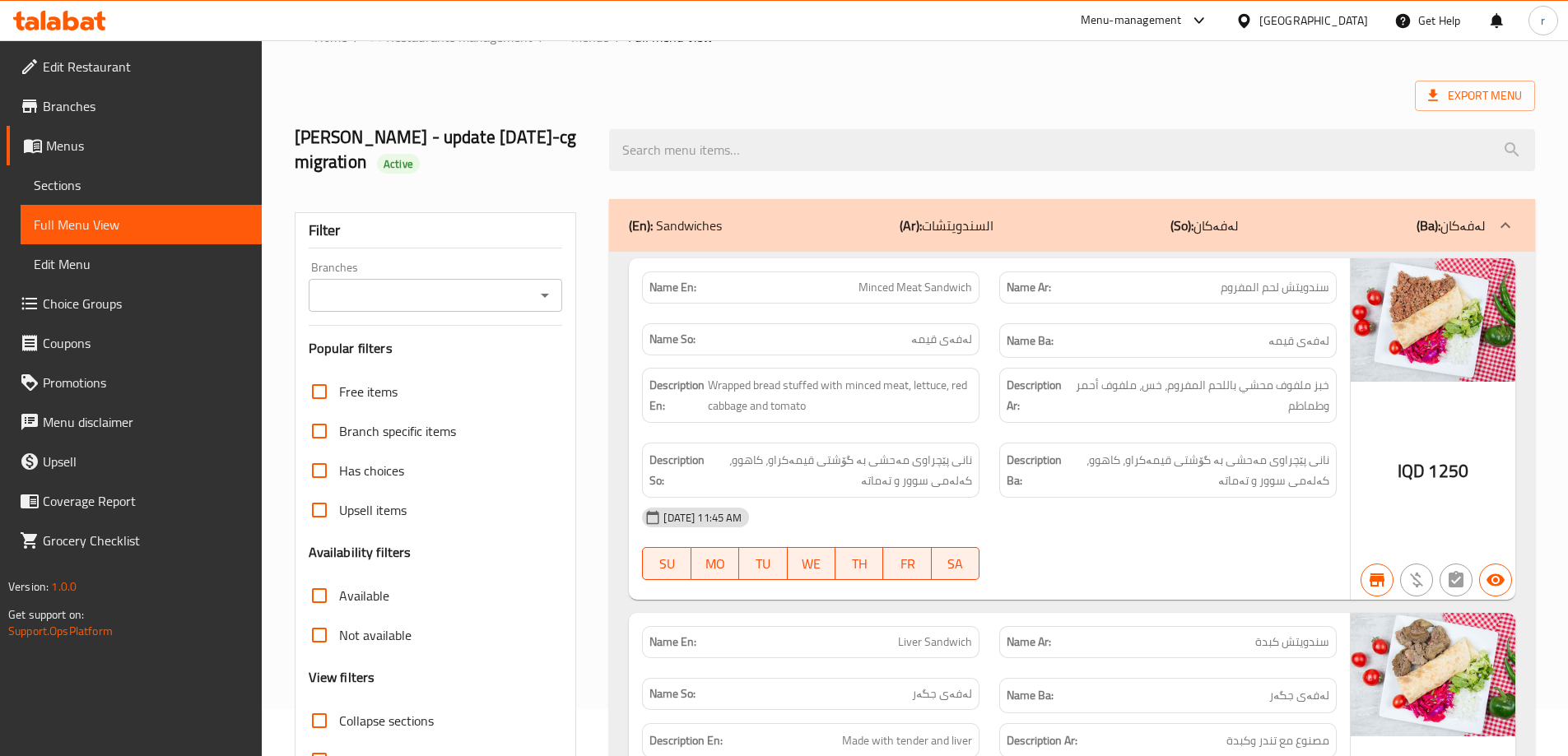
click at [400, 284] on input "Branches" at bounding box center [422, 296] width 217 height 23
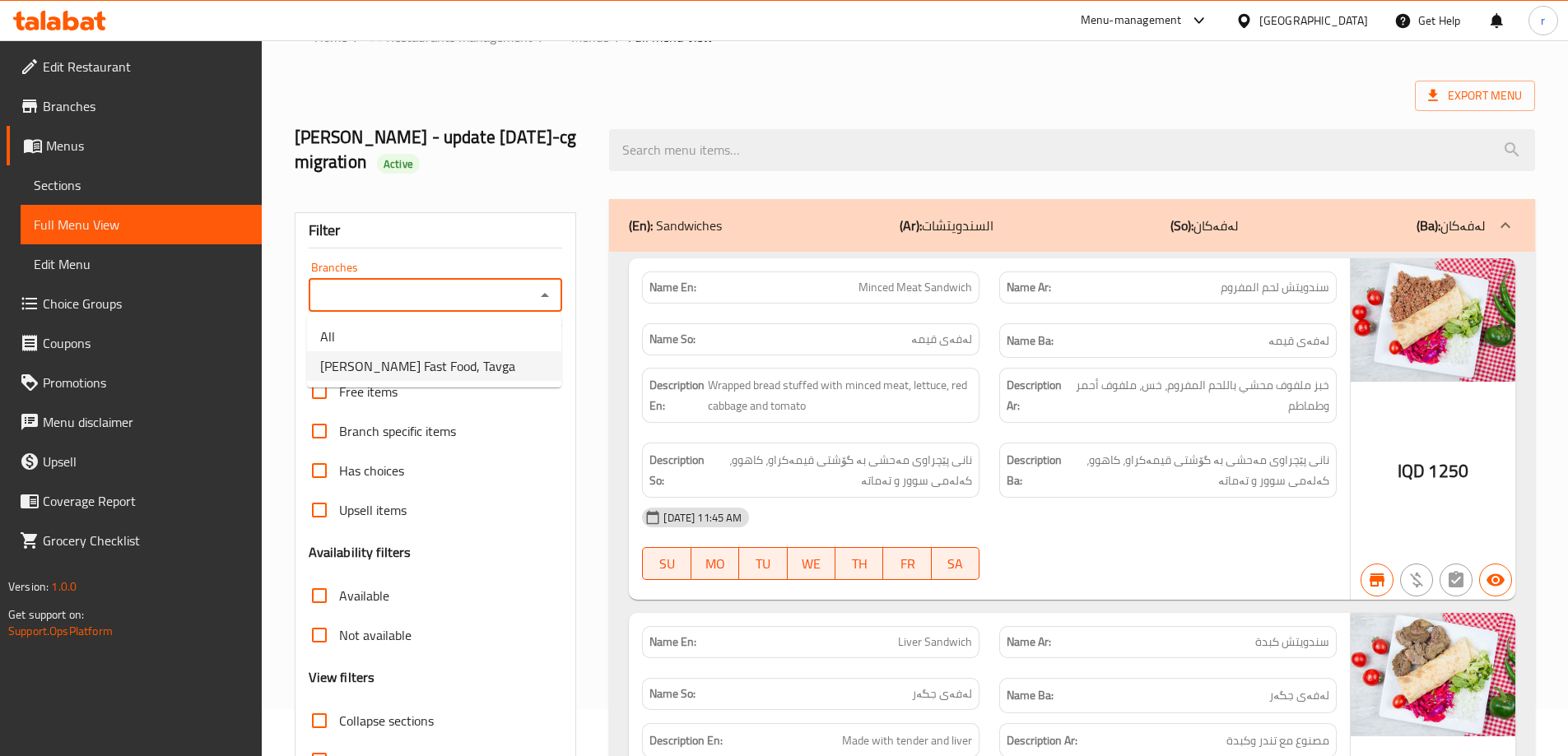
click at [416, 364] on span "Xalla Hama Fast Food, Tavga" at bounding box center [417, 366] width 195 height 20
type input "Xalla Hama Fast Food, Tavga"
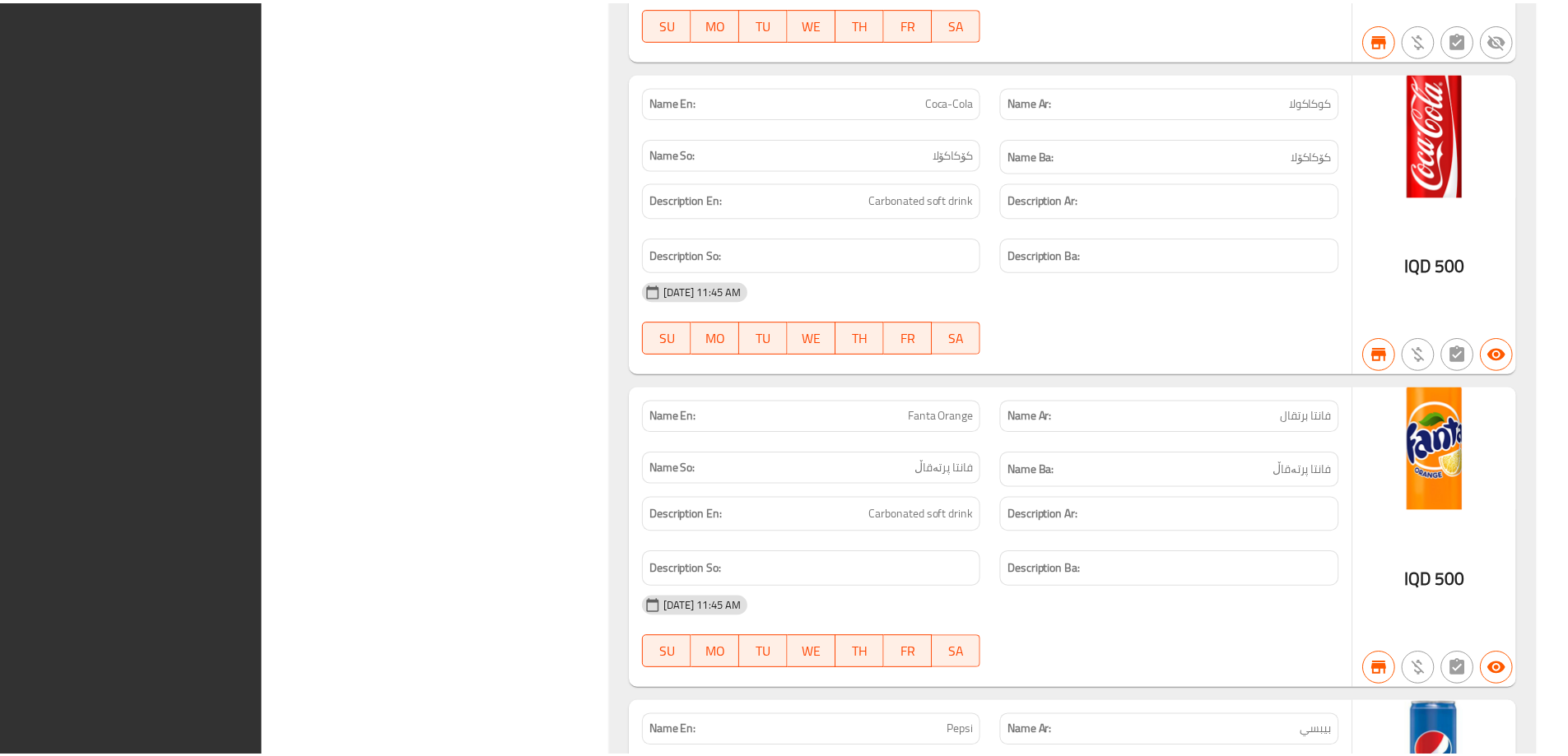
scroll to position [12720, 0]
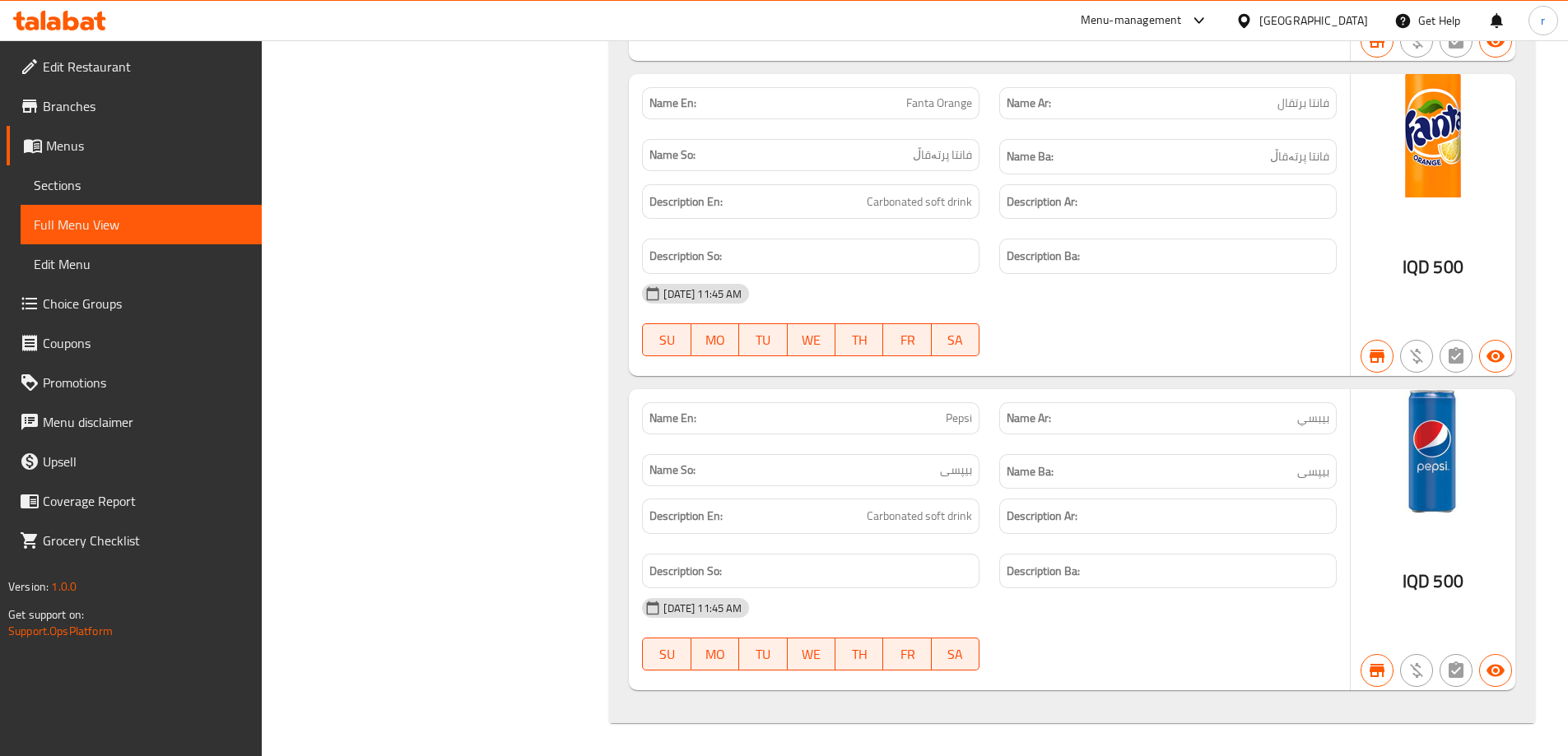
click at [89, 22] on icon at bounding box center [88, 23] width 14 height 14
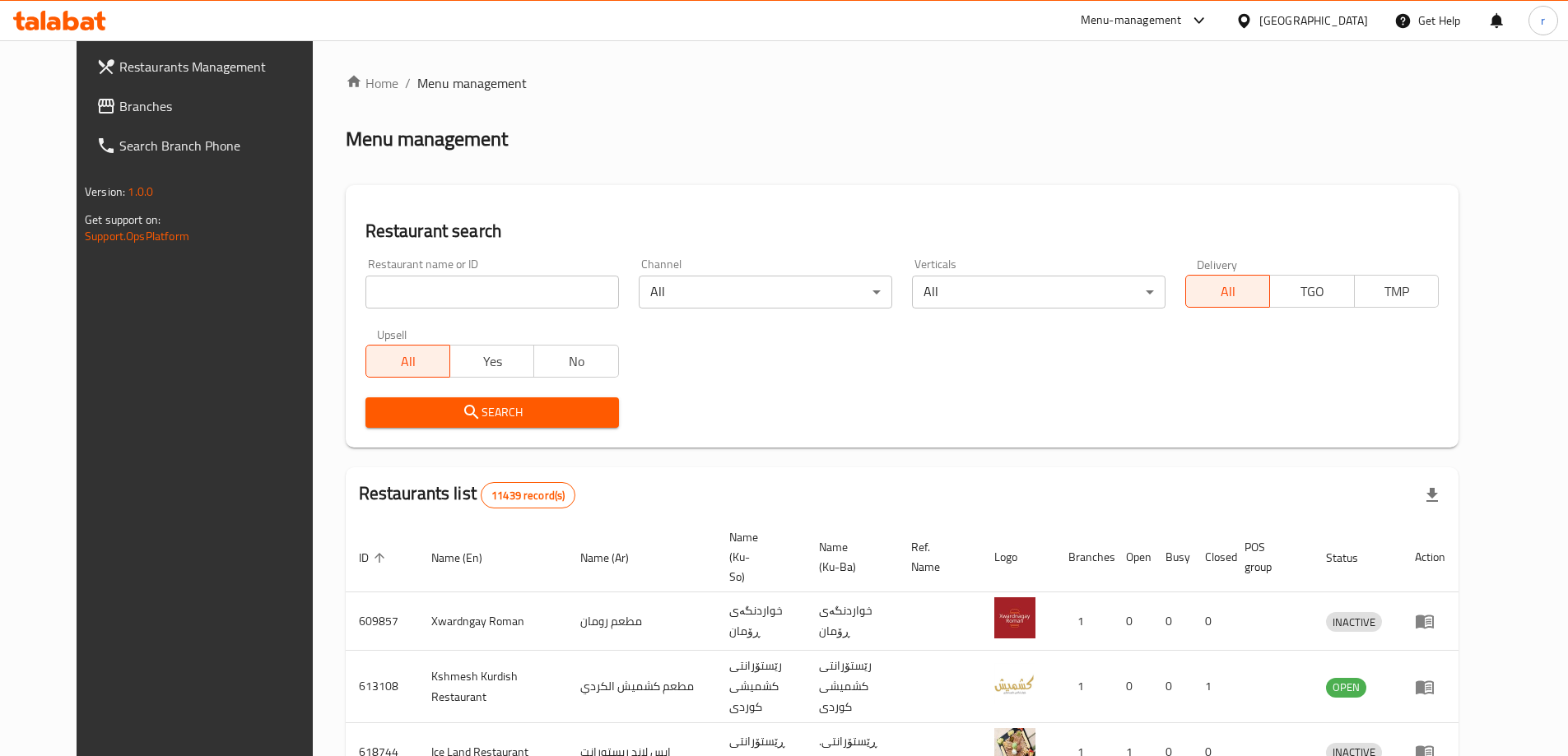
click at [119, 115] on span "Branches" at bounding box center [222, 106] width 205 height 20
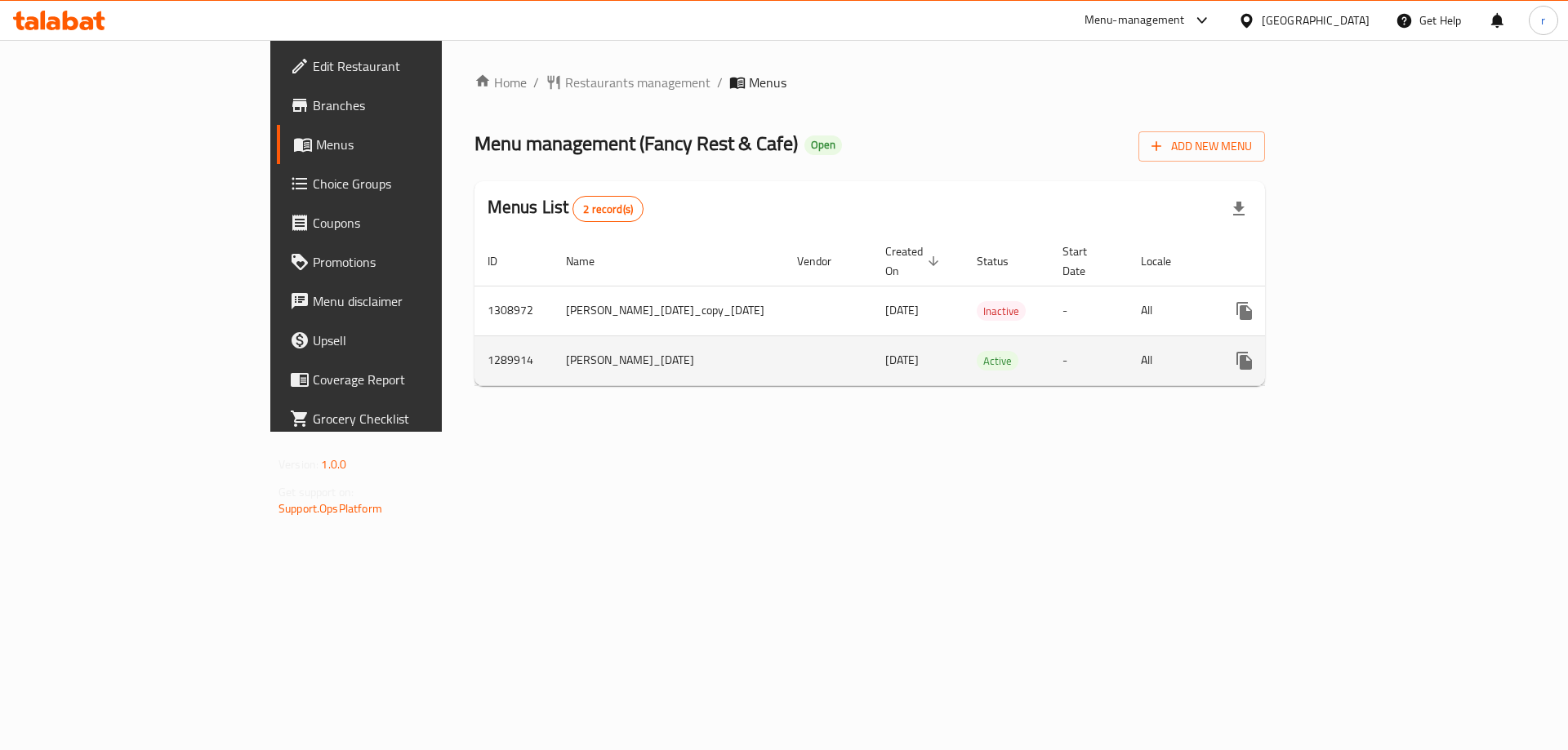
click at [1370, 353] on icon "enhanced table" at bounding box center [1362, 360] width 15 height 15
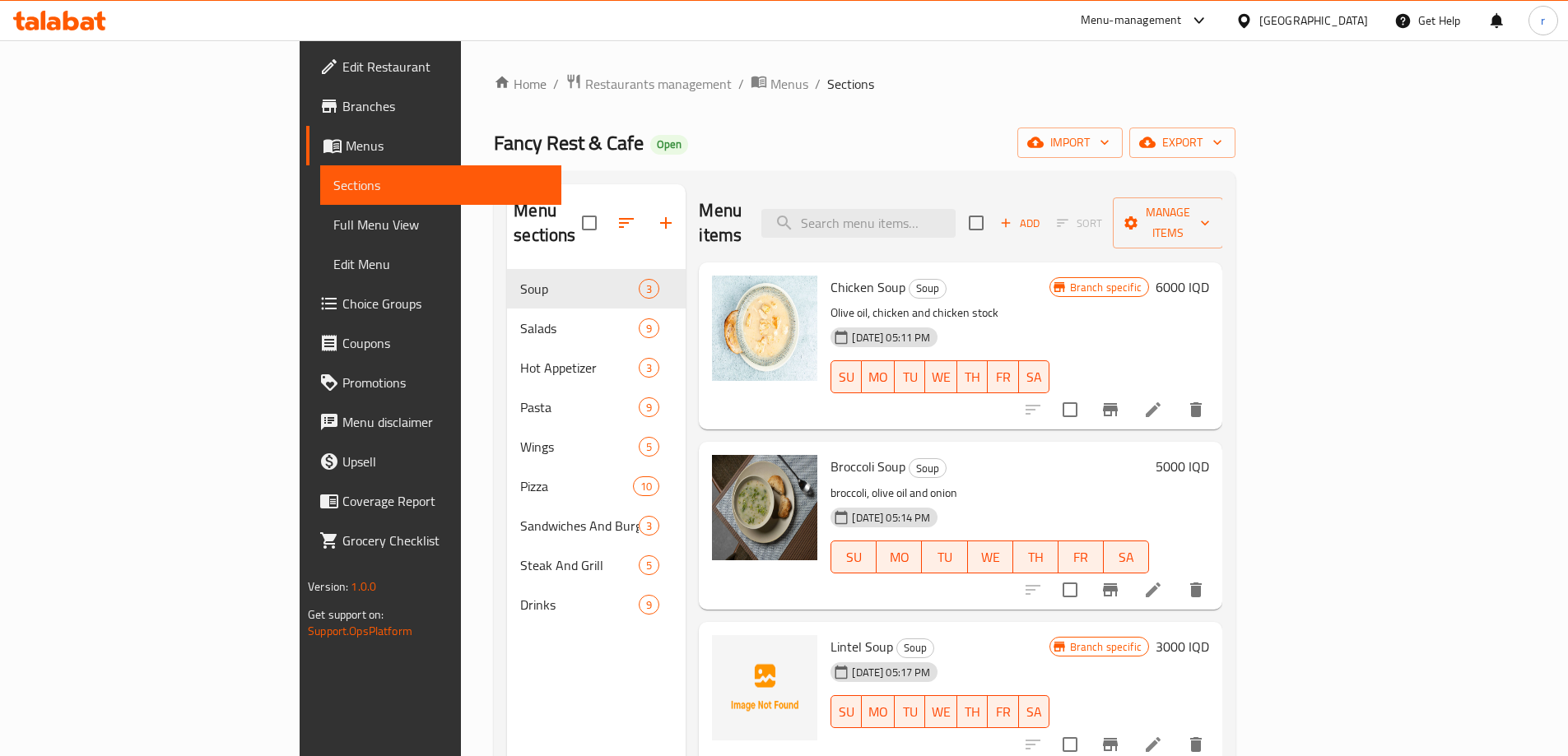
click at [507, 662] on div "Menu sections Soup 3 Salads 9 Hot Appetizer 3 Pasta 9 Wings 5 Pizza 10 Sandwich…" at bounding box center [596, 562] width 179 height 756
click at [1118, 404] on icon "Branch-specific-item" at bounding box center [1111, 410] width 15 height 13
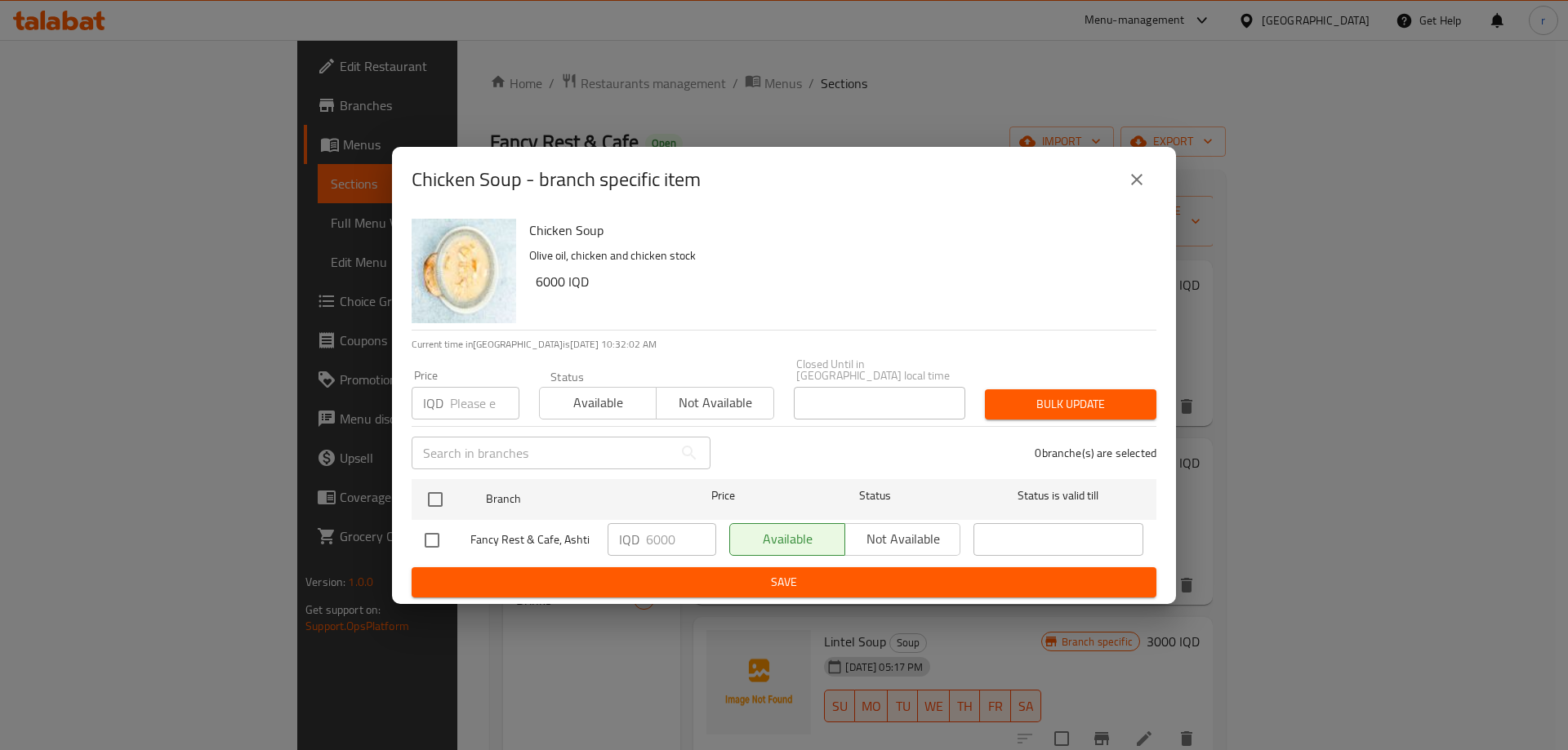
click at [1145, 180] on icon "close" at bounding box center [1136, 180] width 20 height 20
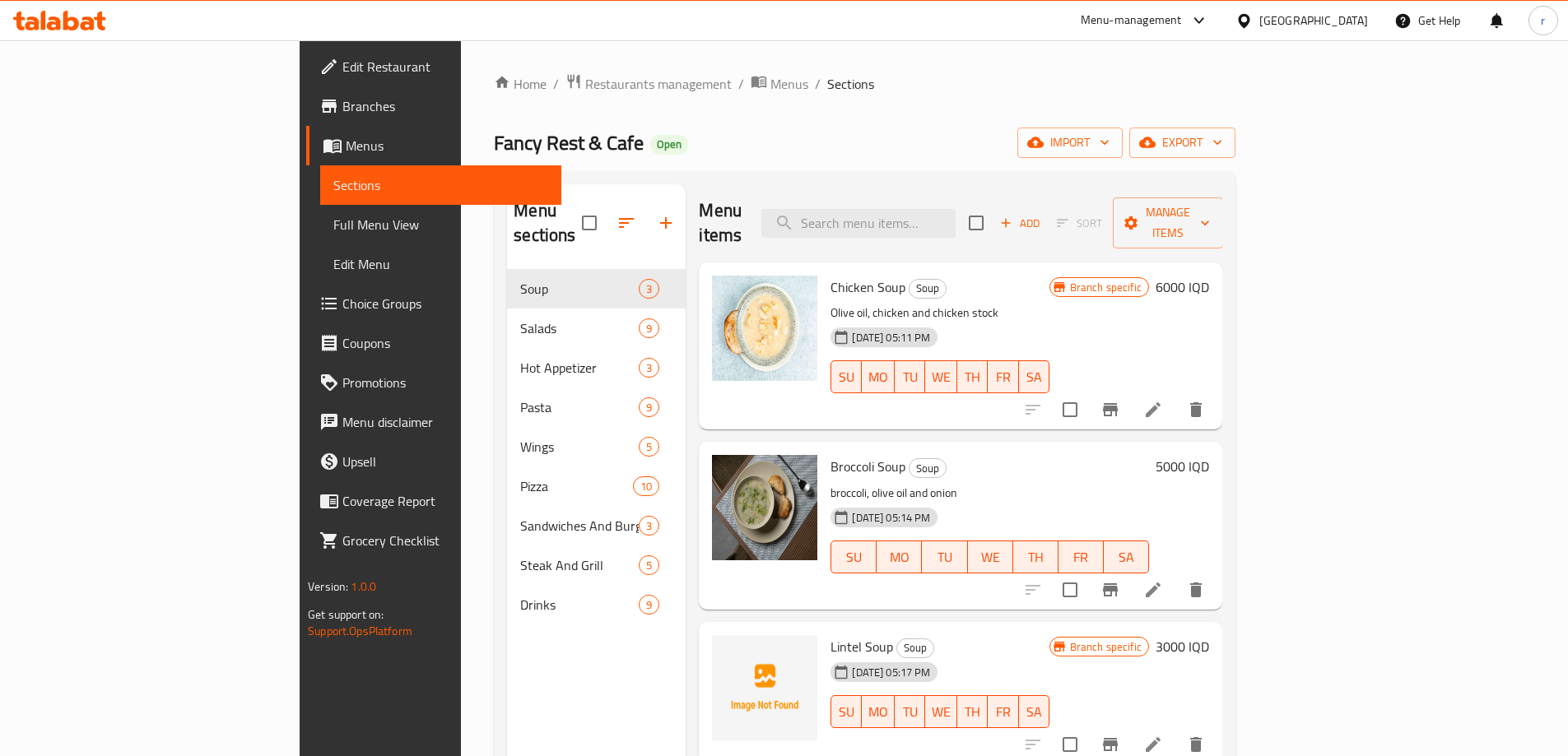
click at [1120, 400] on icon "Branch-specific-item" at bounding box center [1111, 410] width 20 height 20
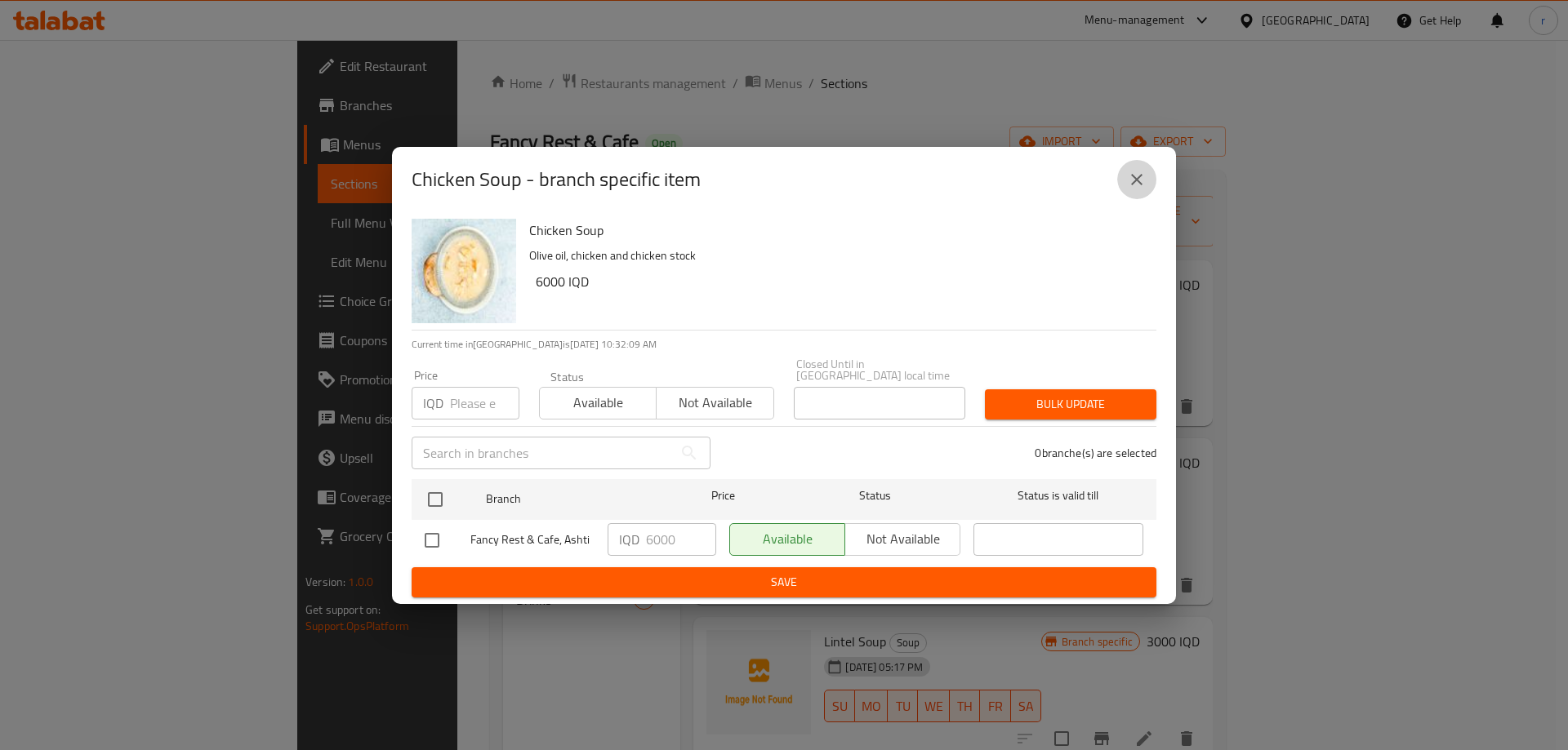
click at [1122, 198] on button "close" at bounding box center [1136, 180] width 39 height 39
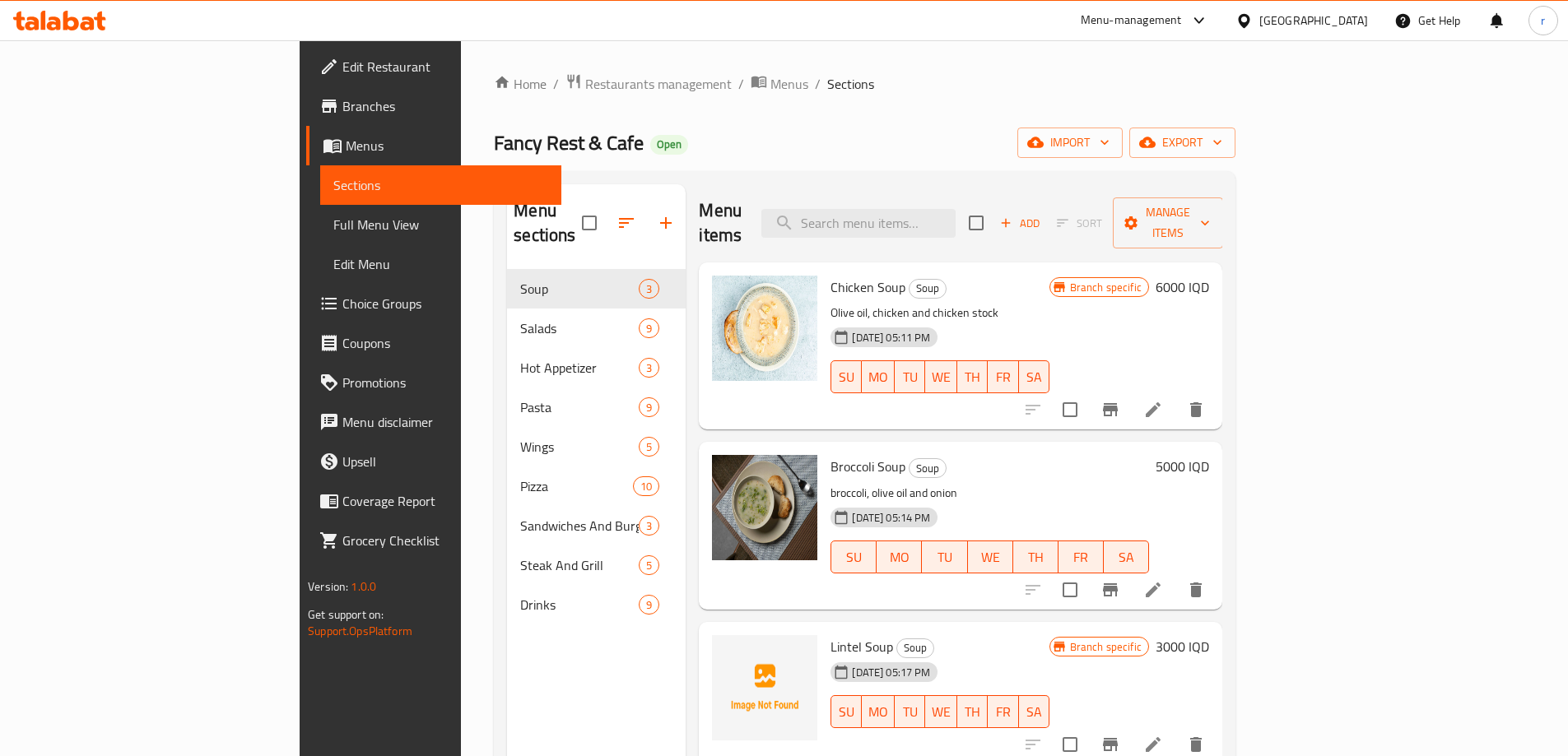
click at [320, 210] on link "Full Menu View" at bounding box center [440, 224] width 241 height 39
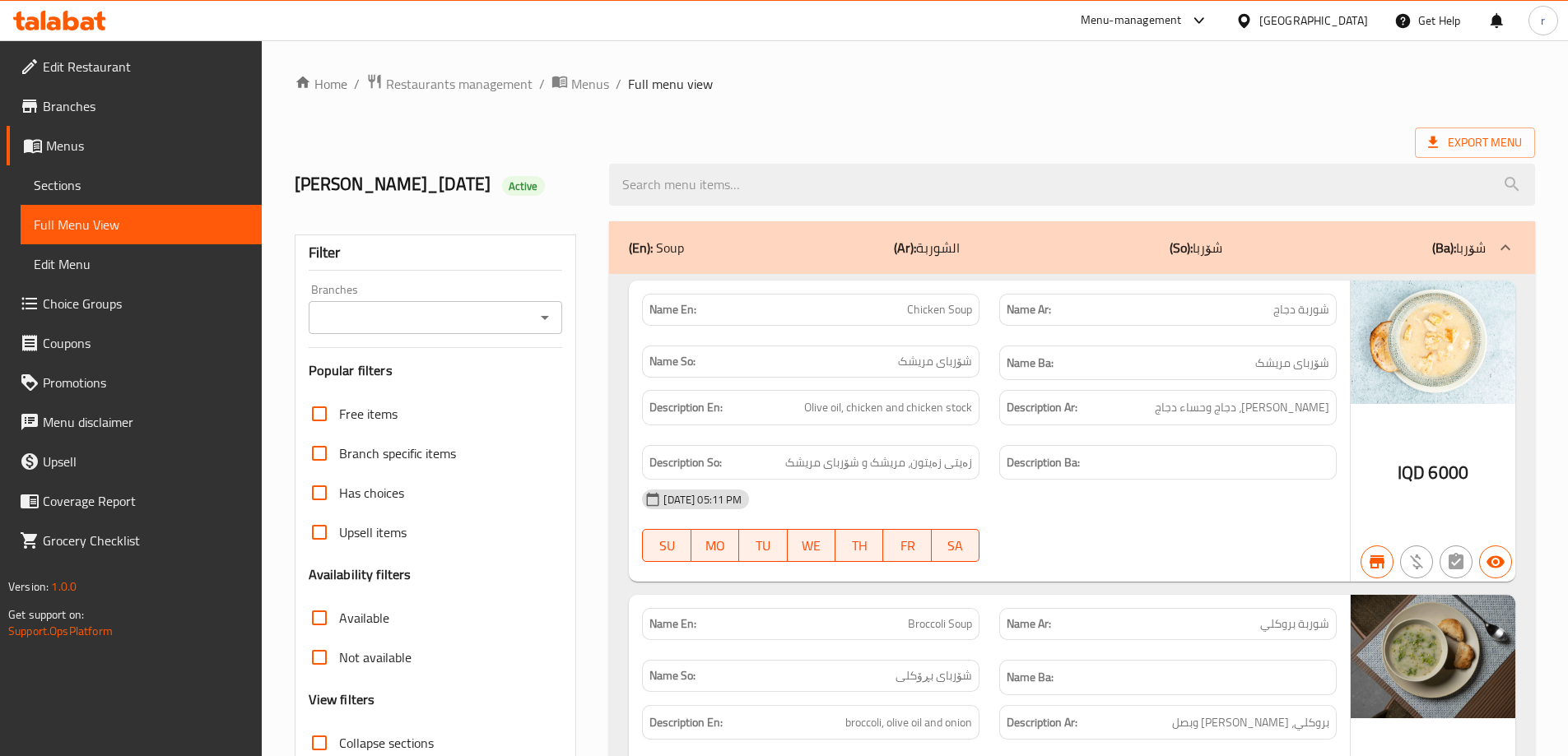
click at [492, 310] on input "Branches" at bounding box center [422, 317] width 217 height 23
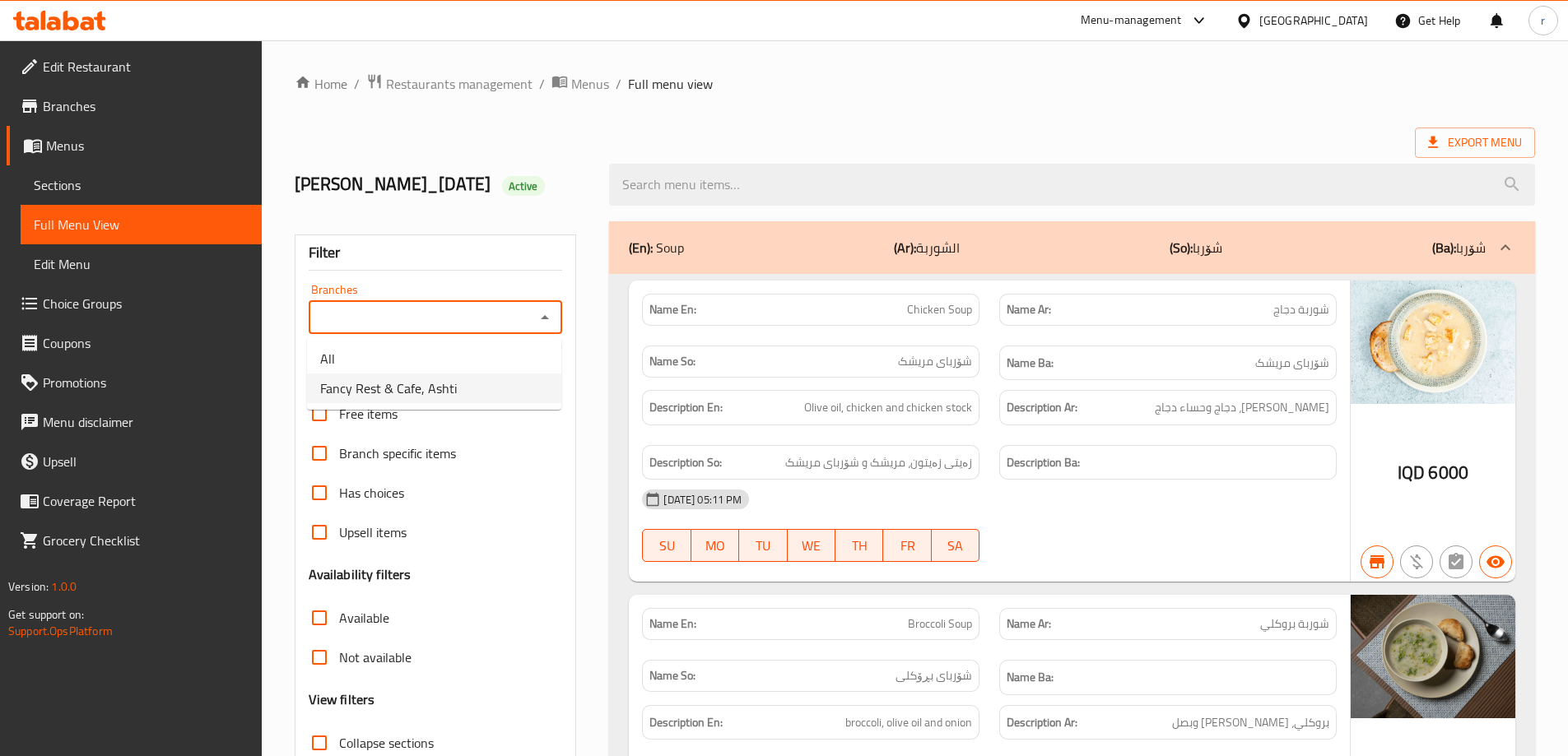
click at [432, 386] on span "Fancy Rest & Cafe, Ashti" at bounding box center [388, 388] width 136 height 20
type input "Fancy Rest & Cafe, Ashti"
click at [185, 203] on link "Sections" at bounding box center [141, 185] width 241 height 39
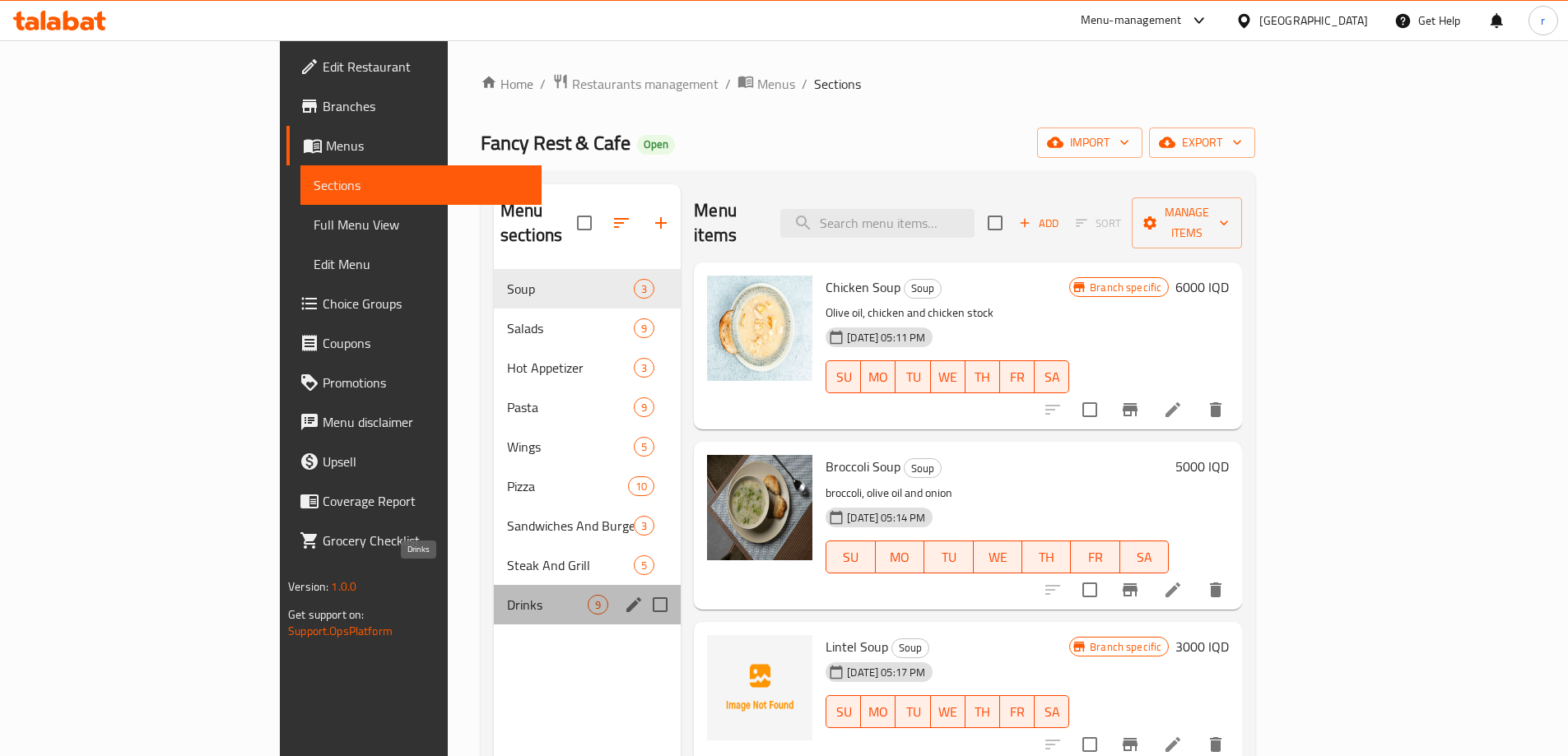
click at [507, 595] on span "Drinks" at bounding box center [547, 604] width 81 height 20
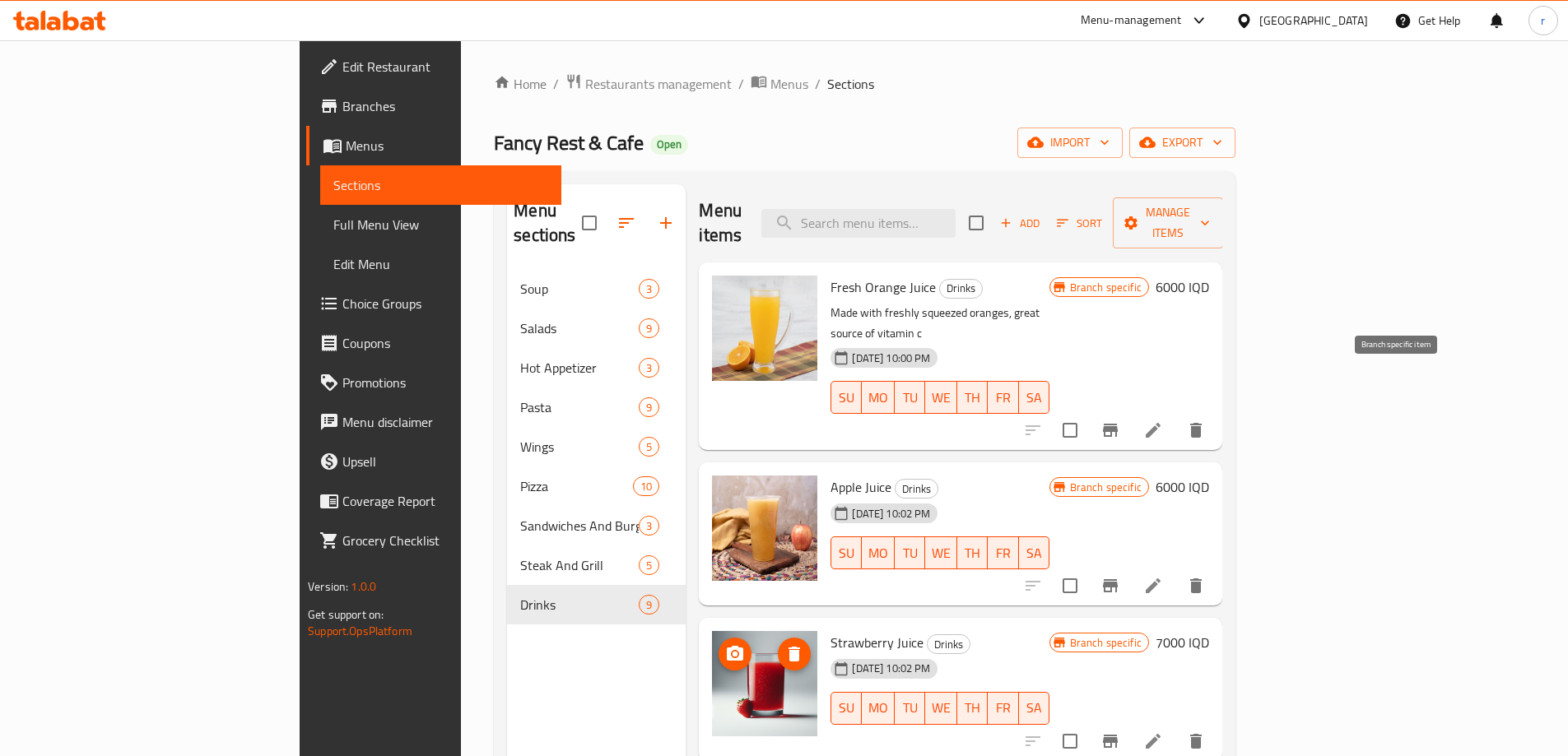
click at [1130, 411] on button "Branch-specific-item" at bounding box center [1111, 430] width 39 height 39
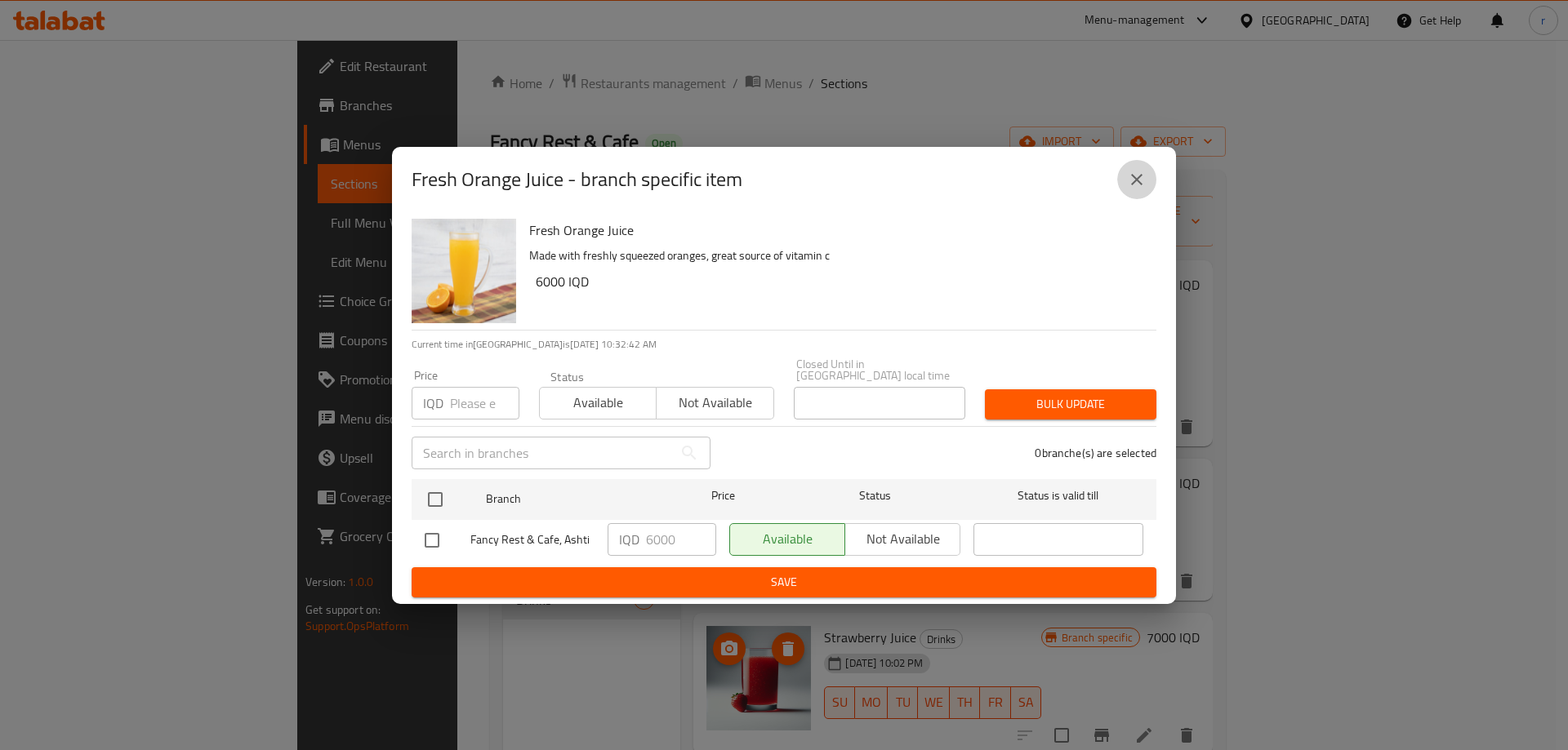
click at [1148, 178] on button "close" at bounding box center [1136, 180] width 39 height 39
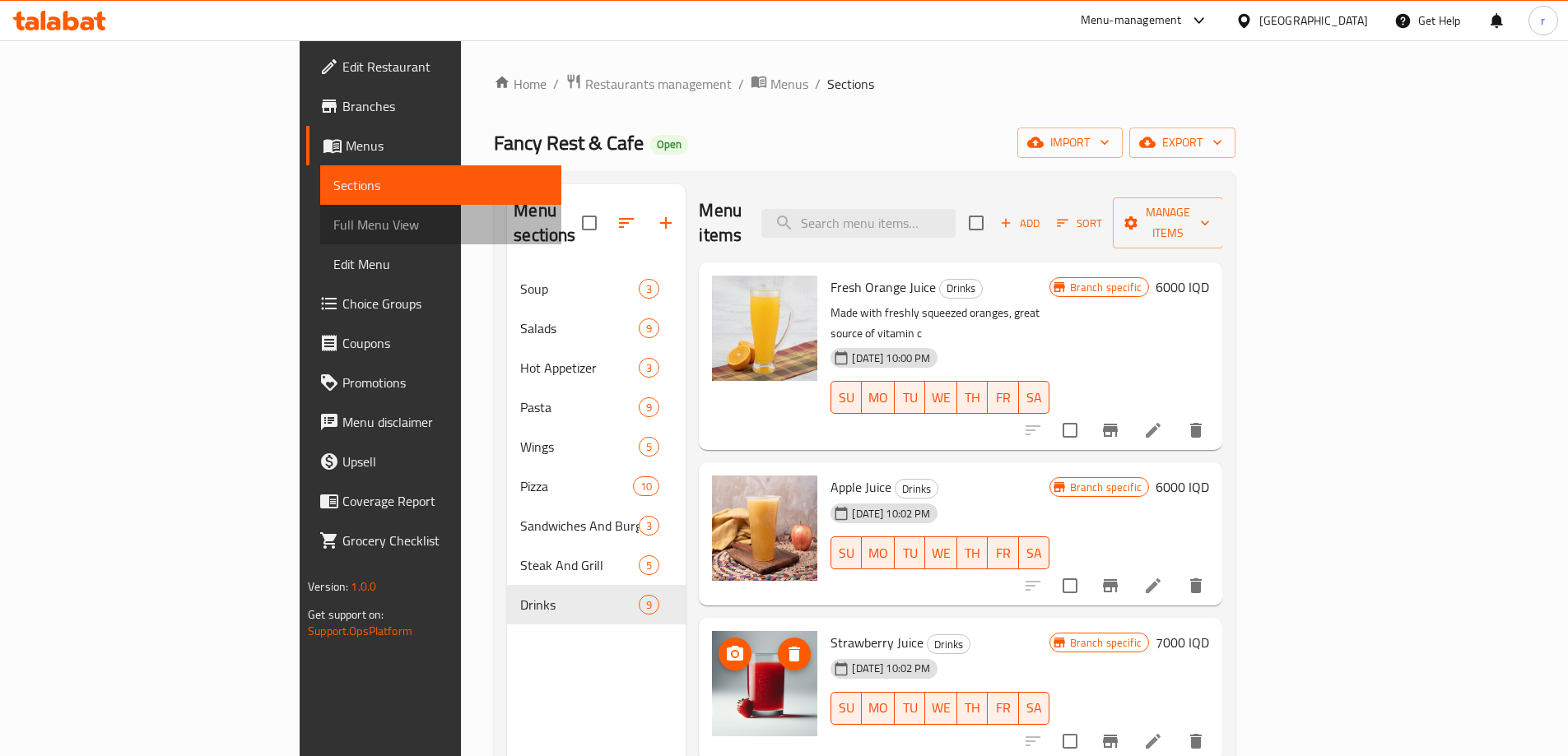
click at [334, 222] on span "Full Menu View" at bounding box center [440, 224] width 214 height 20
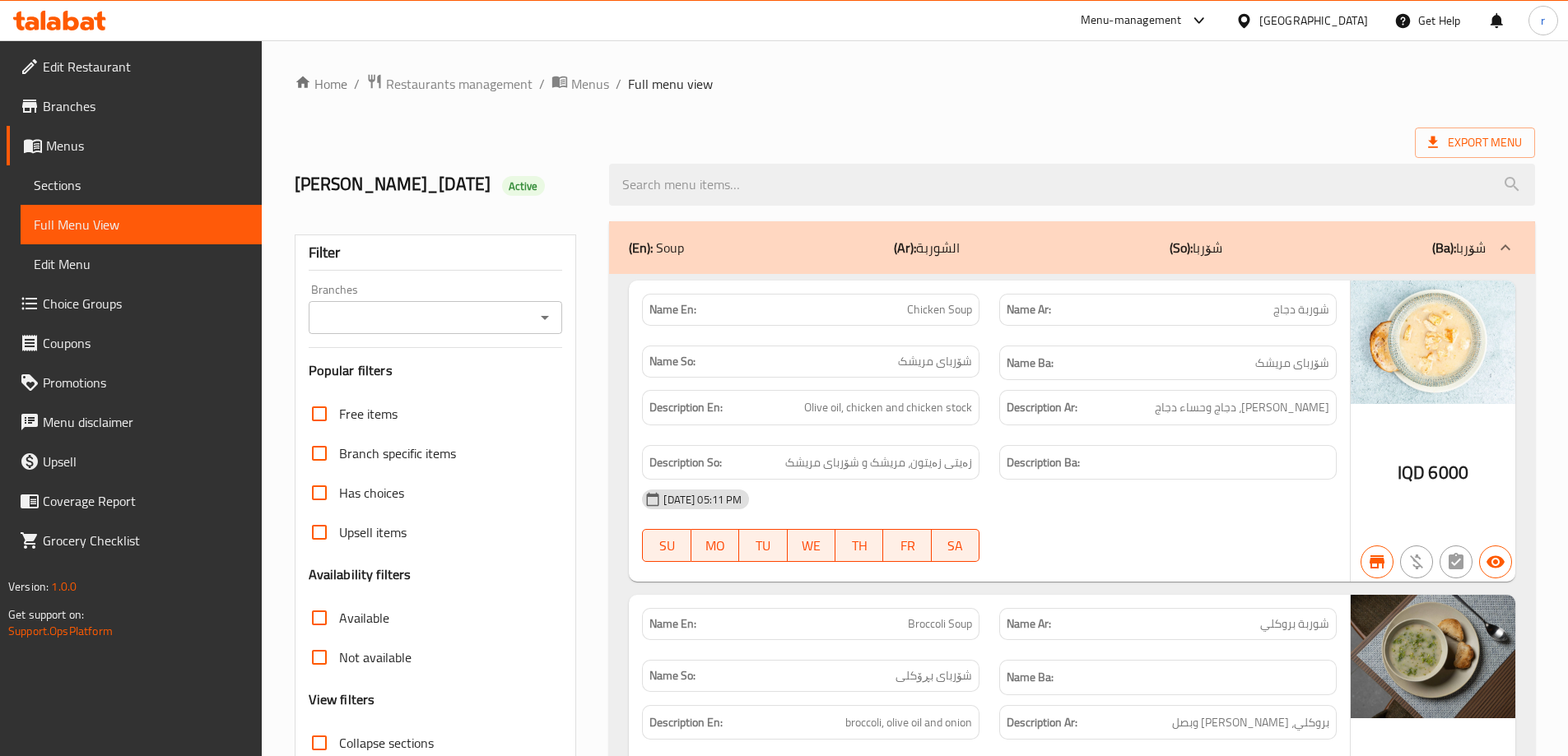
click at [379, 317] on input "Branches" at bounding box center [422, 317] width 217 height 23
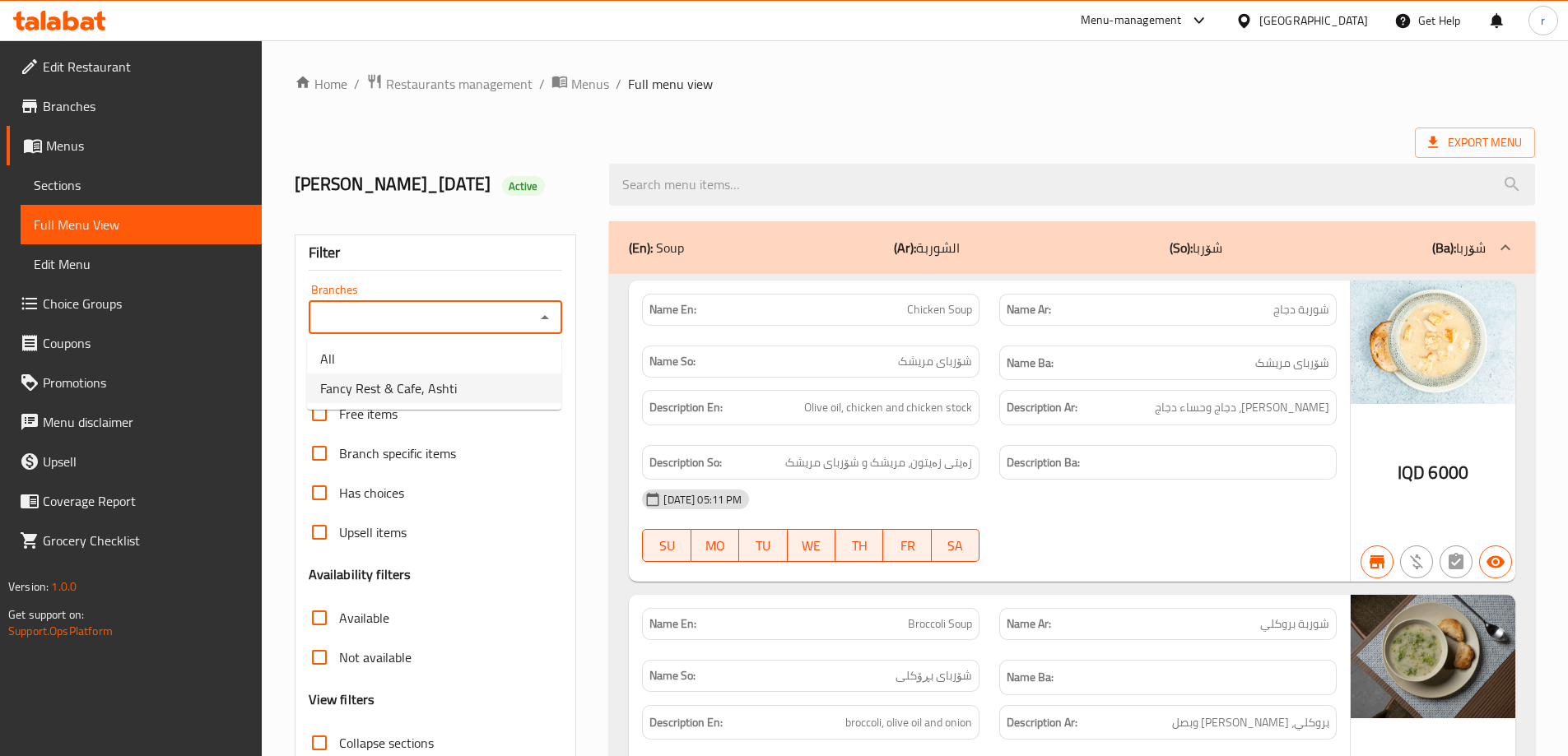
click at [384, 383] on span "Fancy Rest & Cafe, Ashti" at bounding box center [388, 388] width 136 height 20
type input "Fancy Rest & Cafe, Ashti"
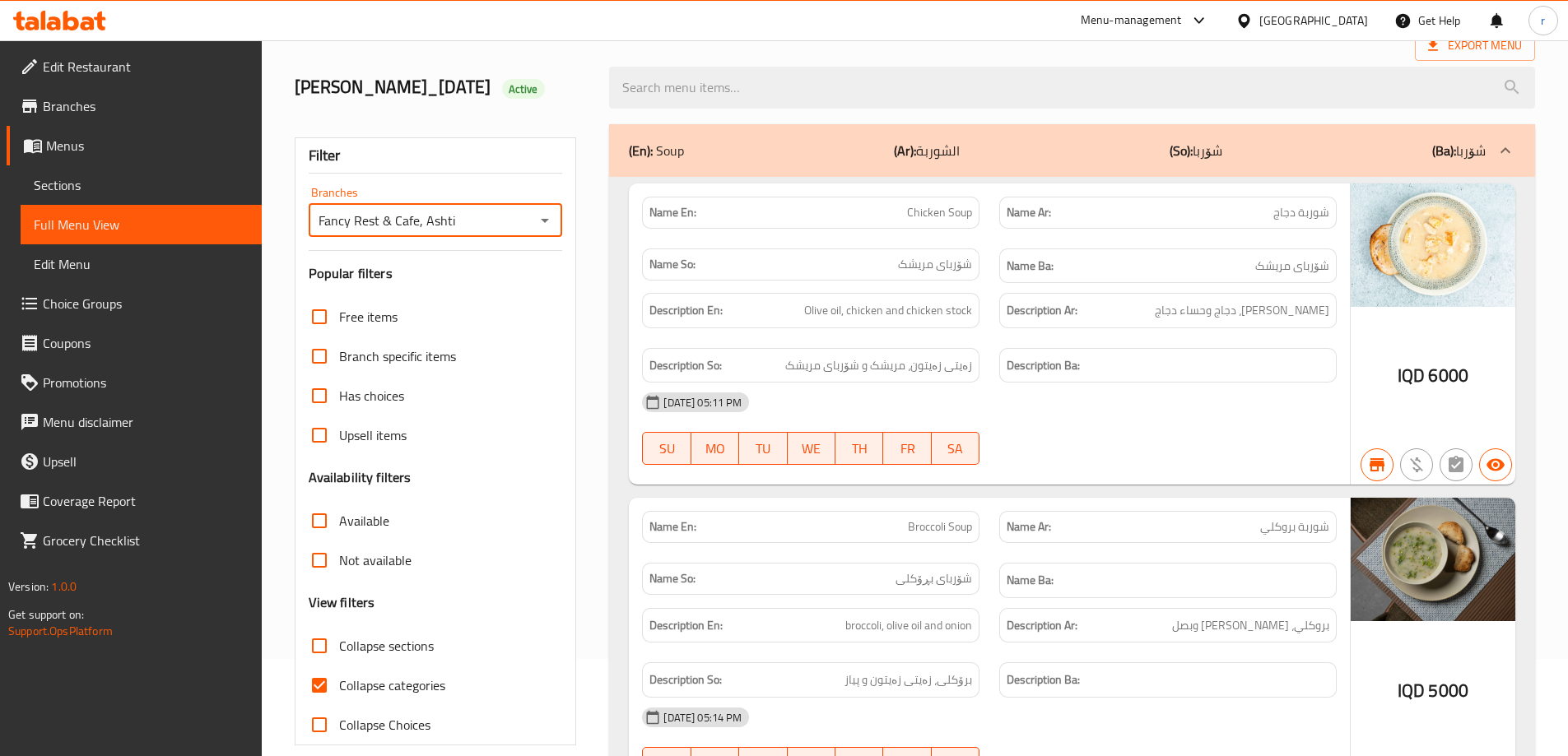
scroll to position [137, 0]
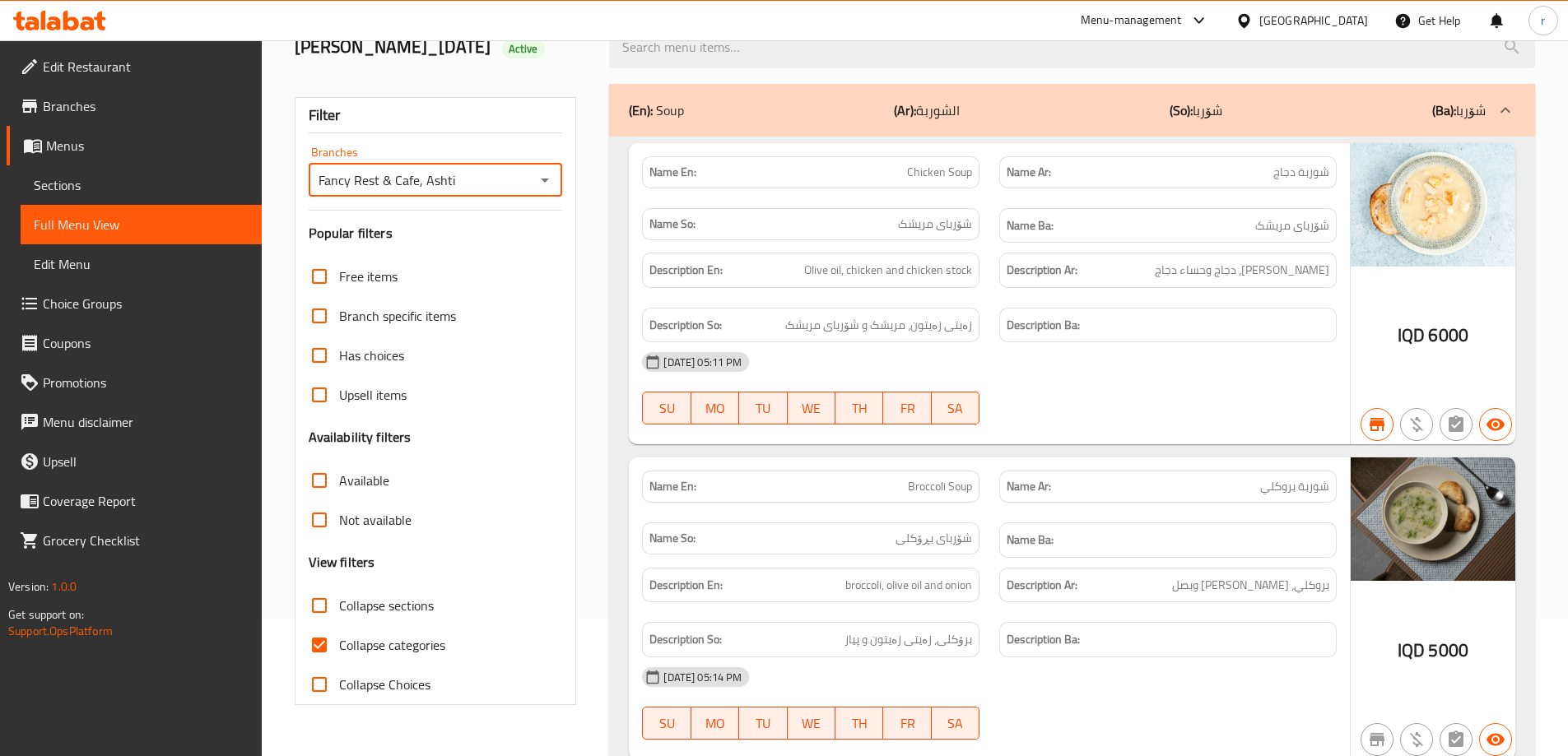
click at [374, 658] on label "Collapse categories" at bounding box center [372, 645] width 145 height 39
click at [339, 658] on input "Collapse categories" at bounding box center [319, 645] width 39 height 39
checkbox input "false"
click at [403, 602] on span "Collapse sections" at bounding box center [387, 605] width 95 height 20
click at [339, 602] on input "Collapse sections" at bounding box center [319, 605] width 39 height 39
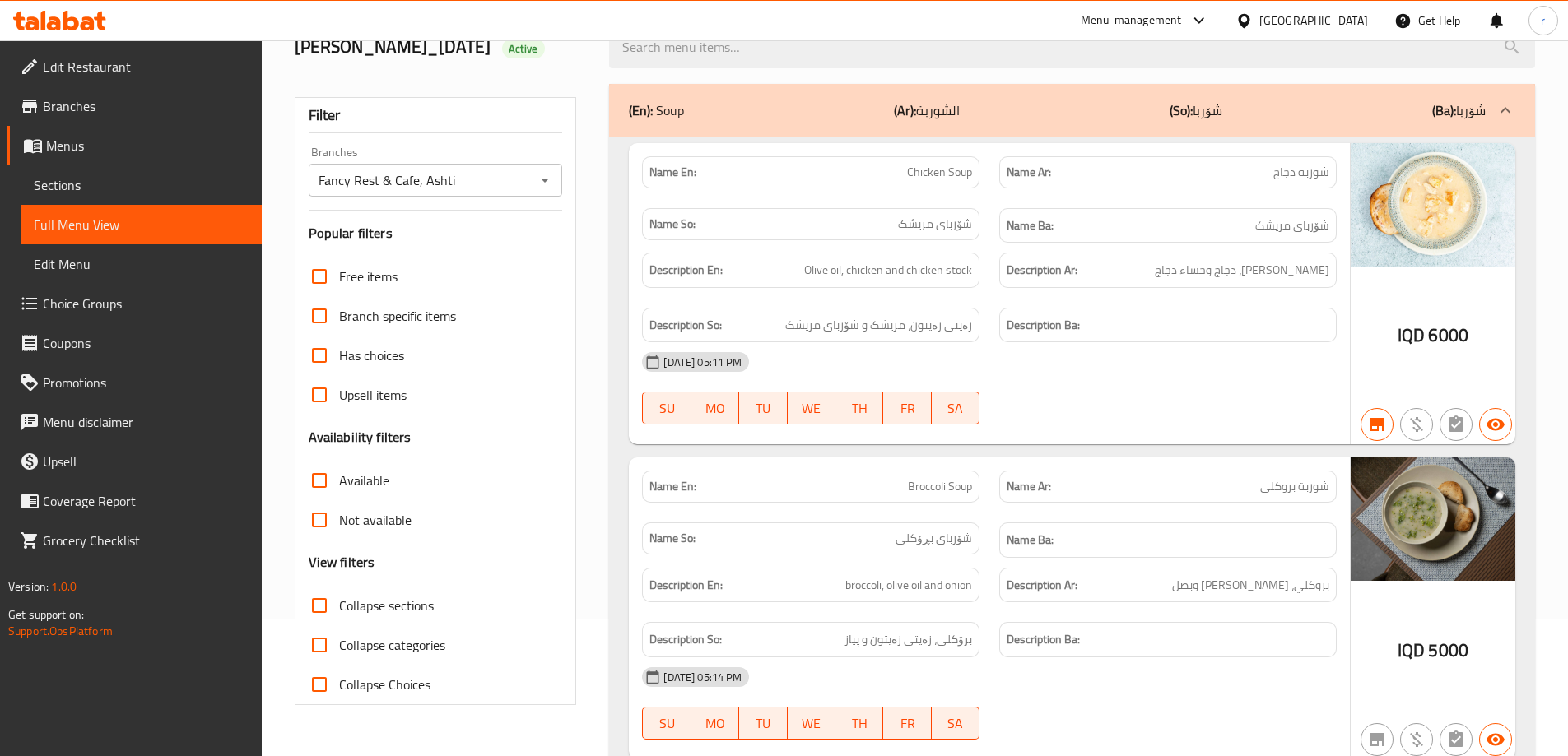
checkbox input "true"
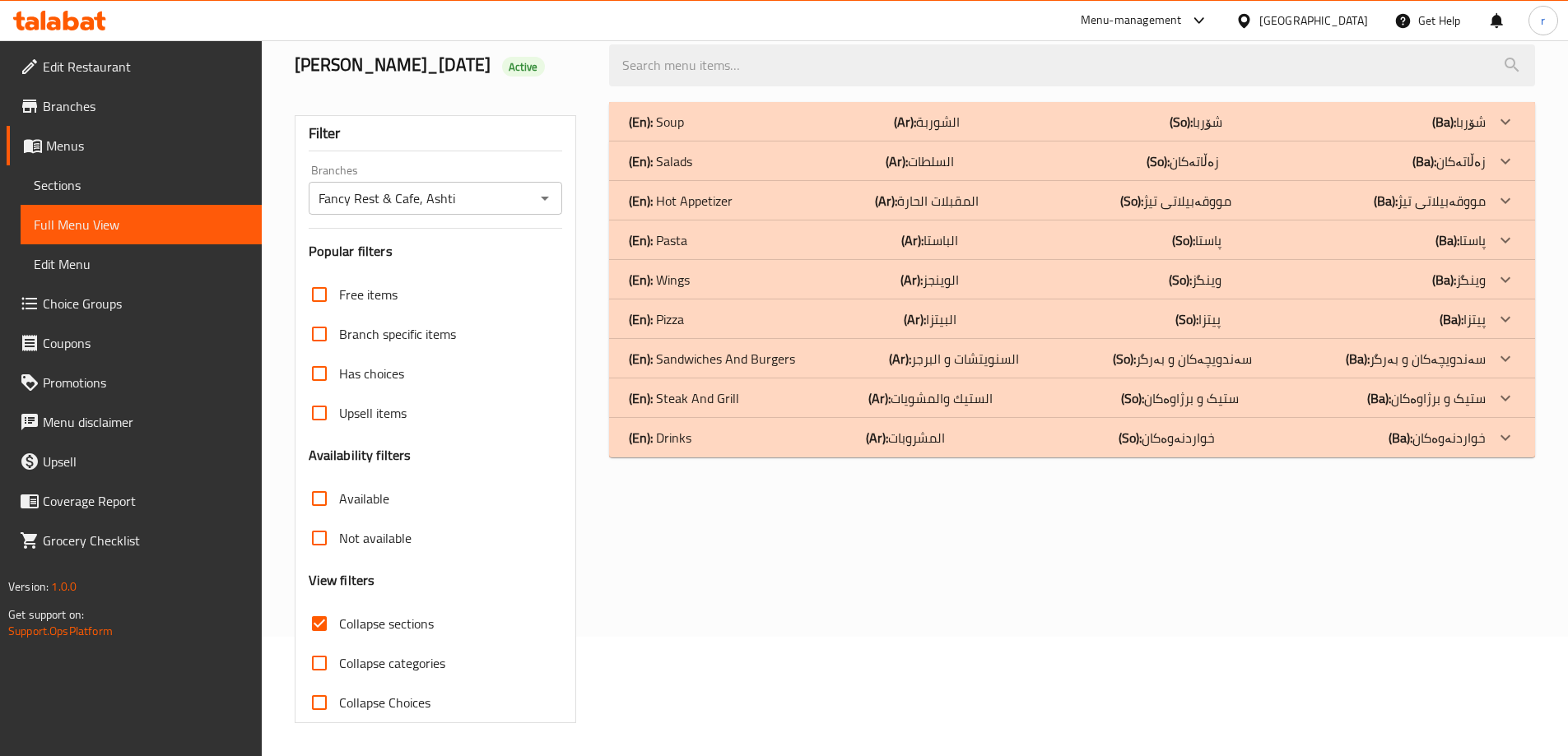
scroll to position [119, 0]
click at [814, 446] on div "(En): Drinks (Ar): المشروبات (So): خواردنەوەکان (Ba): خواردنەوەکان" at bounding box center [1057, 438] width 857 height 20
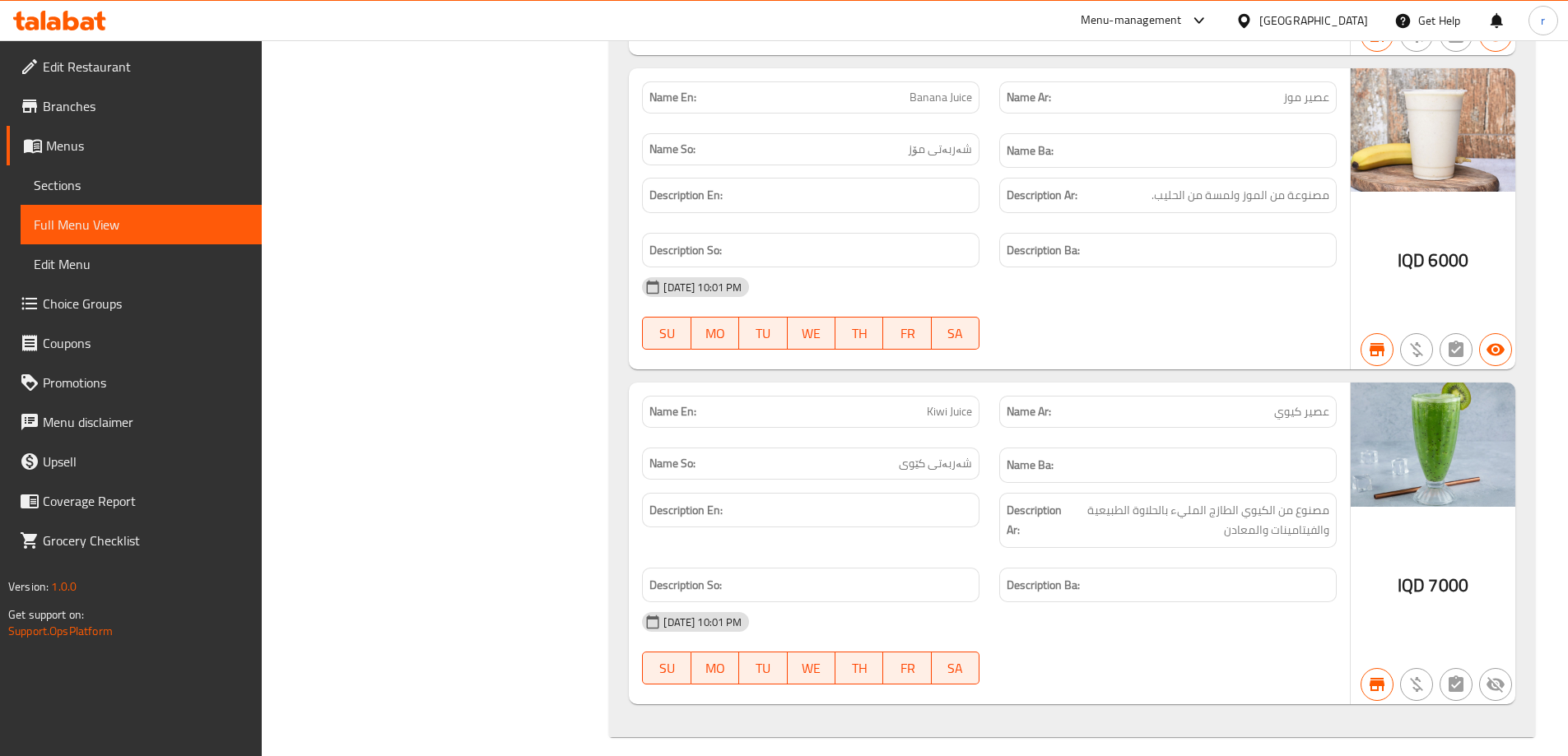
scroll to position [2860, 0]
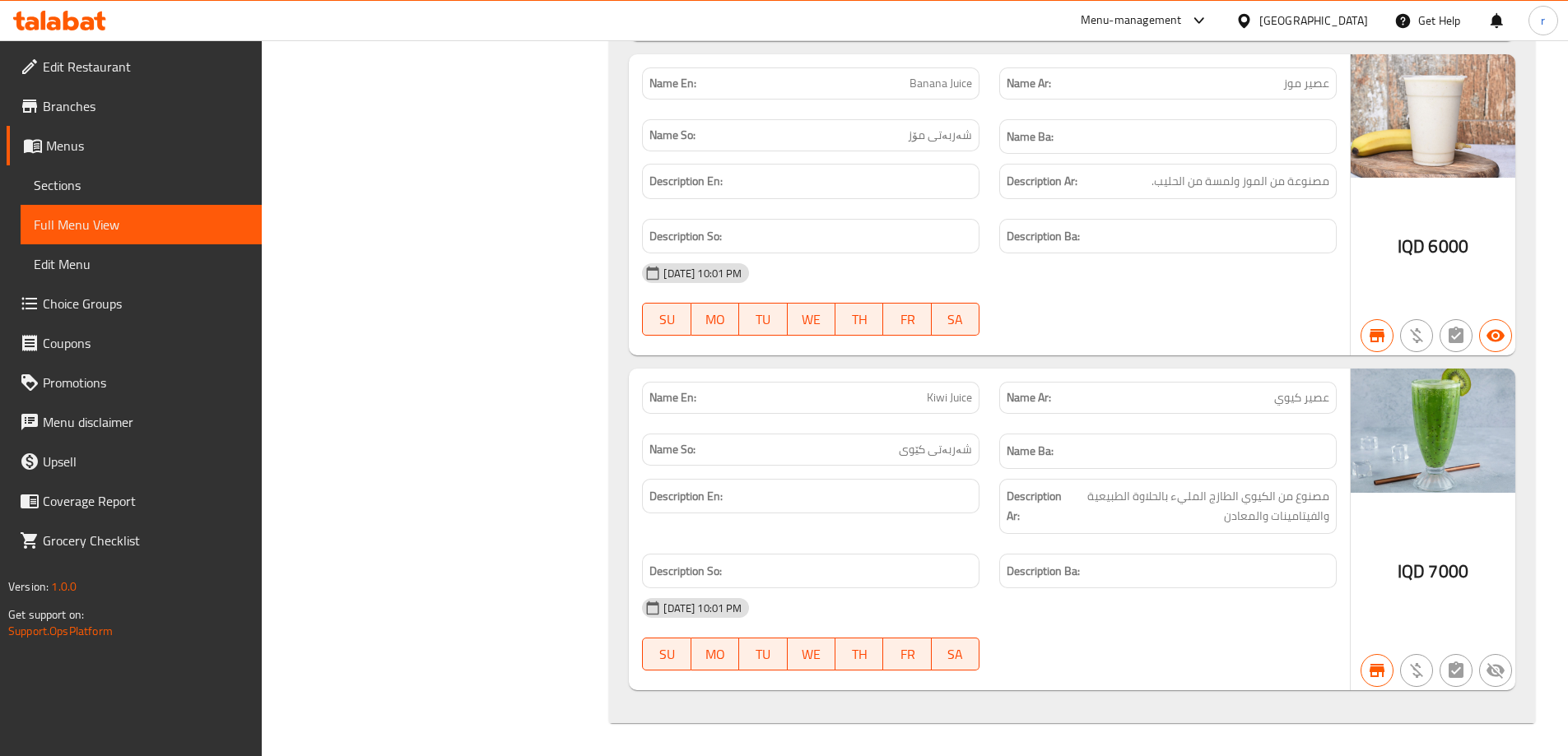
click at [80, 185] on span "Sections" at bounding box center [141, 185] width 214 height 20
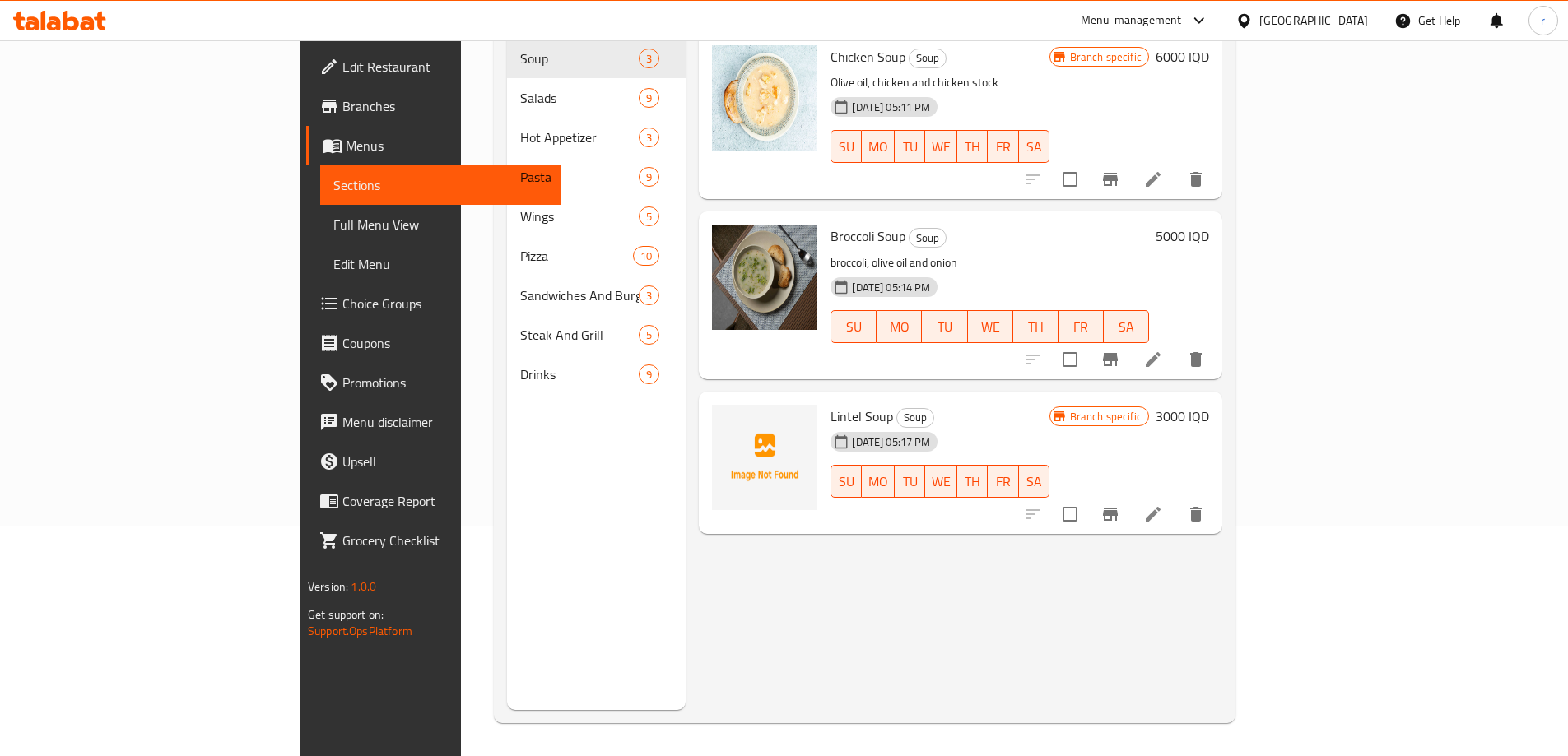
scroll to position [230, 0]
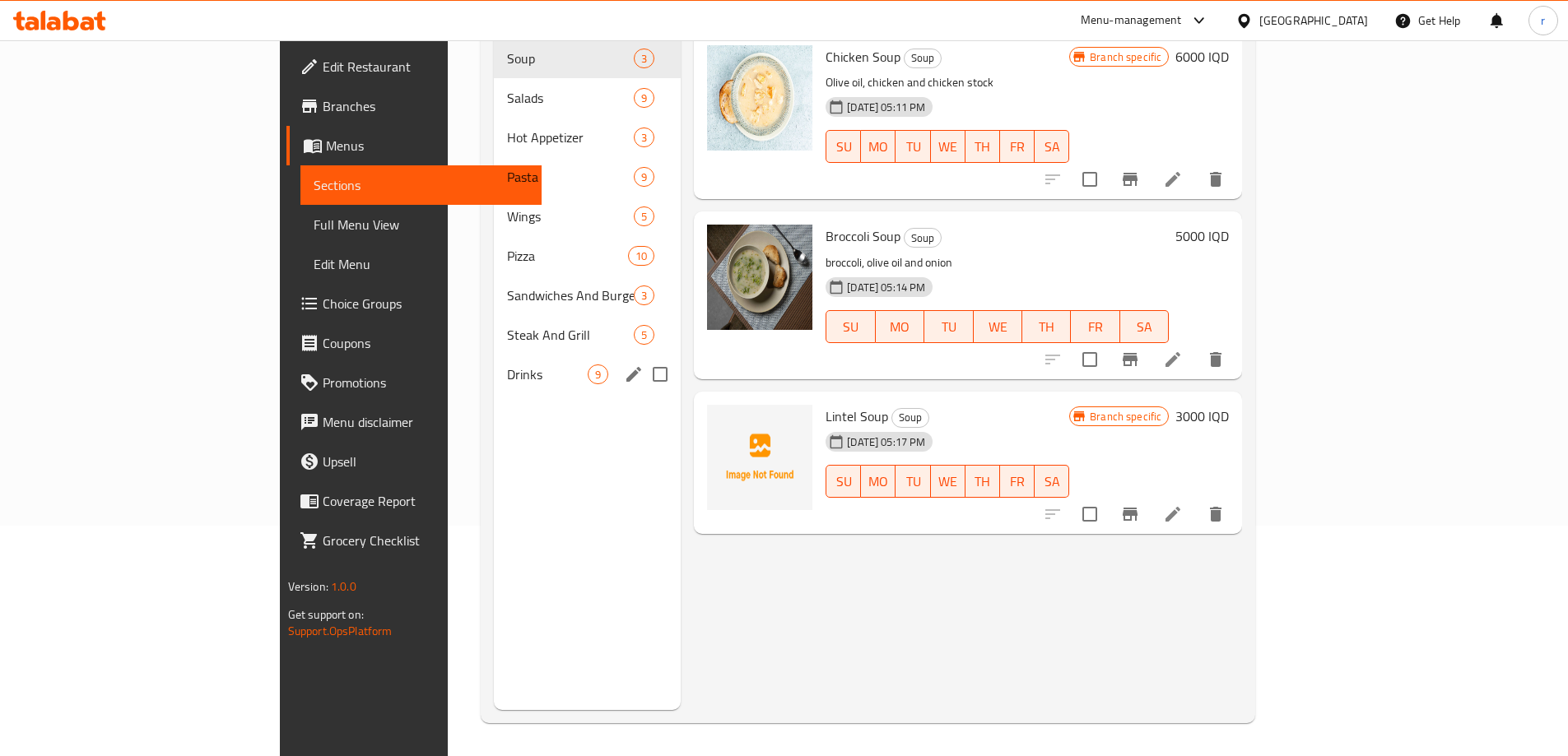
click at [494, 366] on div "Drinks 9" at bounding box center [588, 374] width 187 height 39
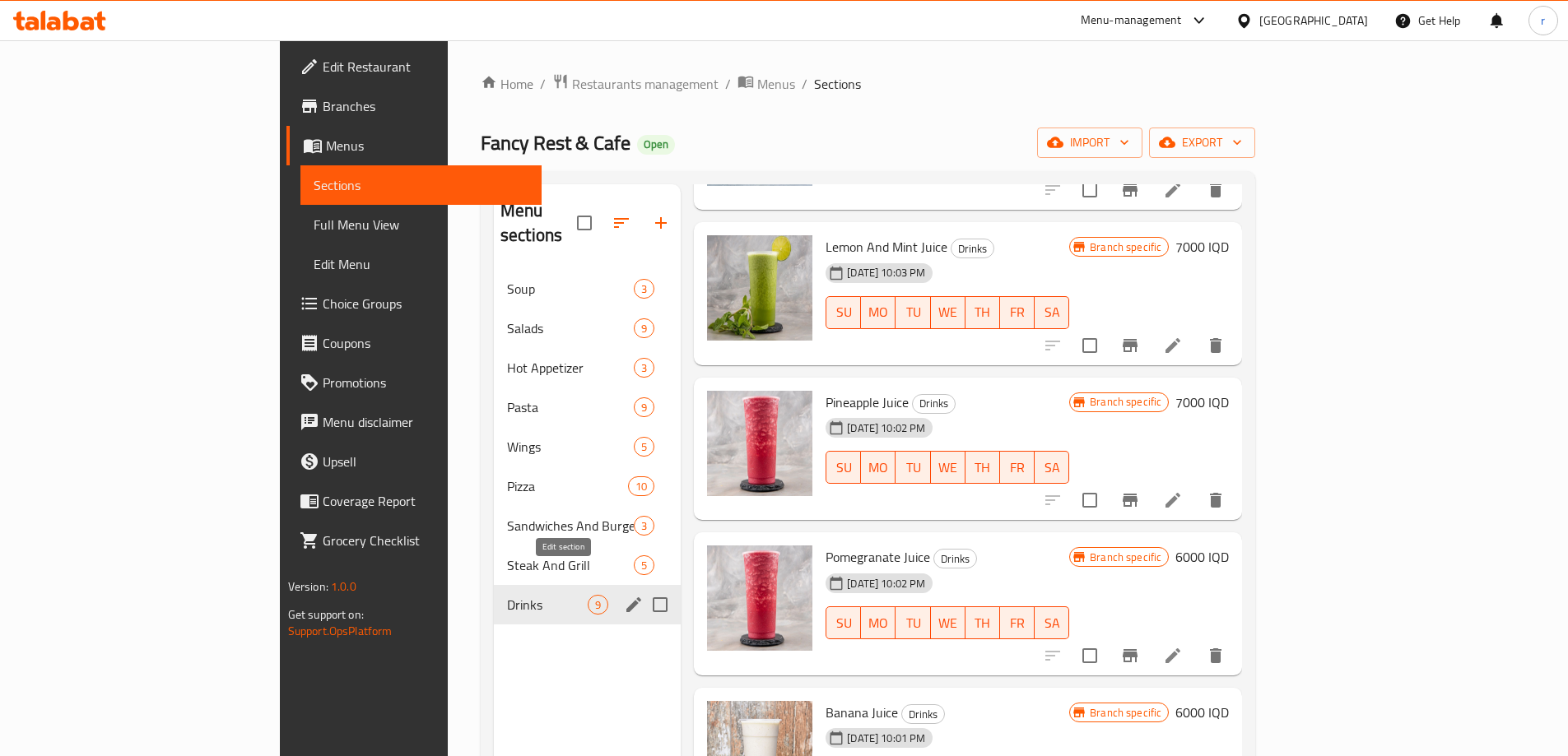
click at [624, 595] on icon "edit" at bounding box center [634, 604] width 20 height 20
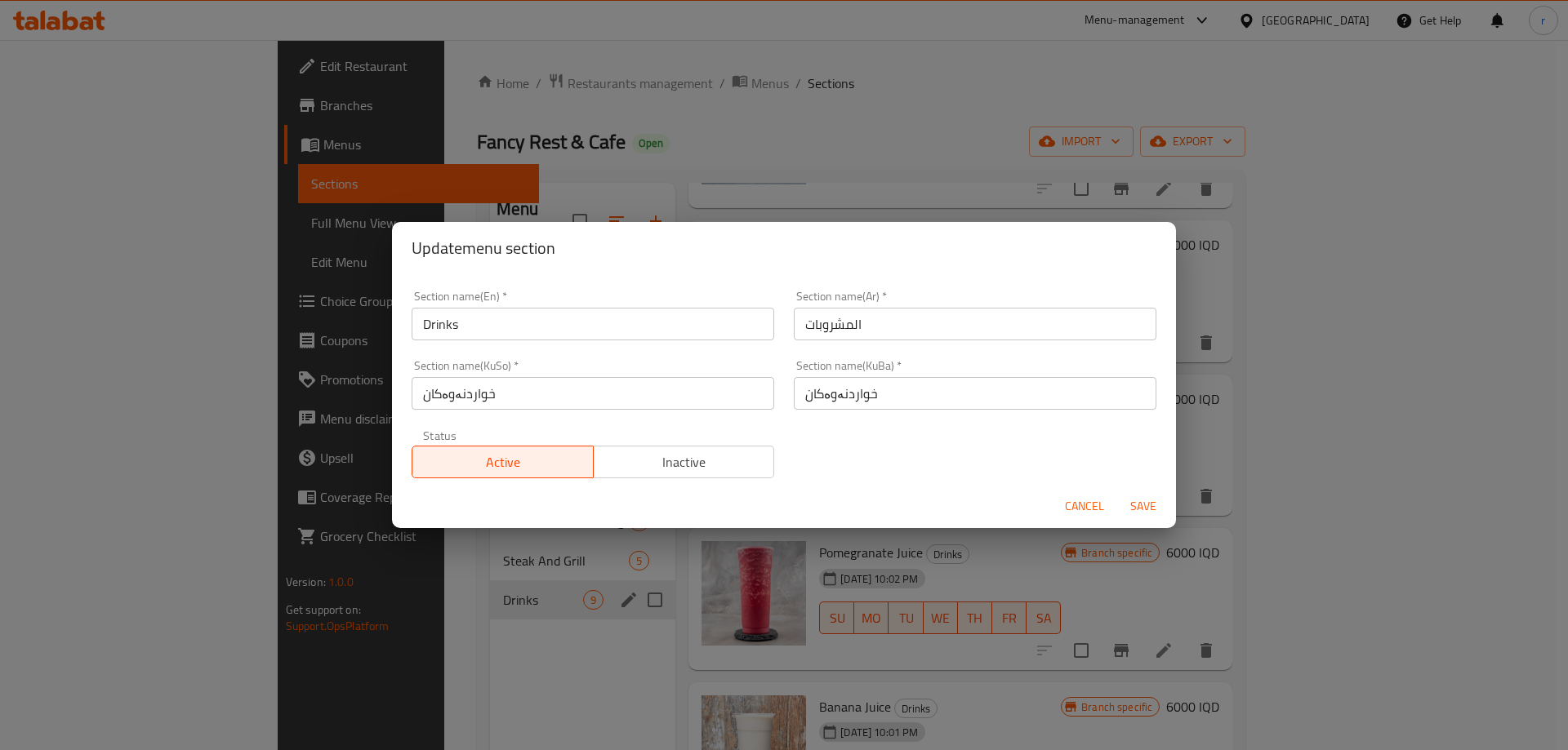
click at [513, 333] on input "Drinks" at bounding box center [592, 324] width 362 height 33
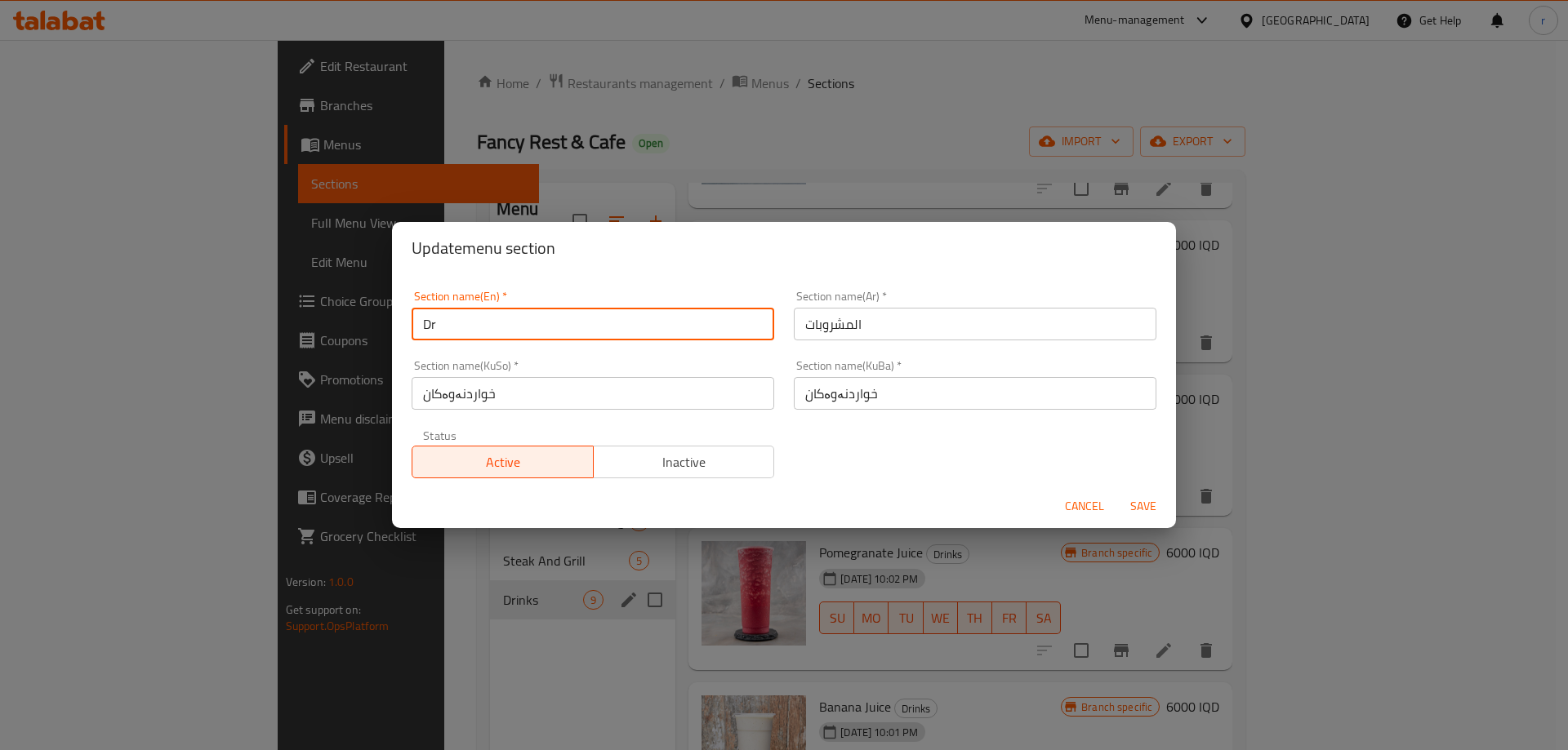
type input "D"
type input "Juices"
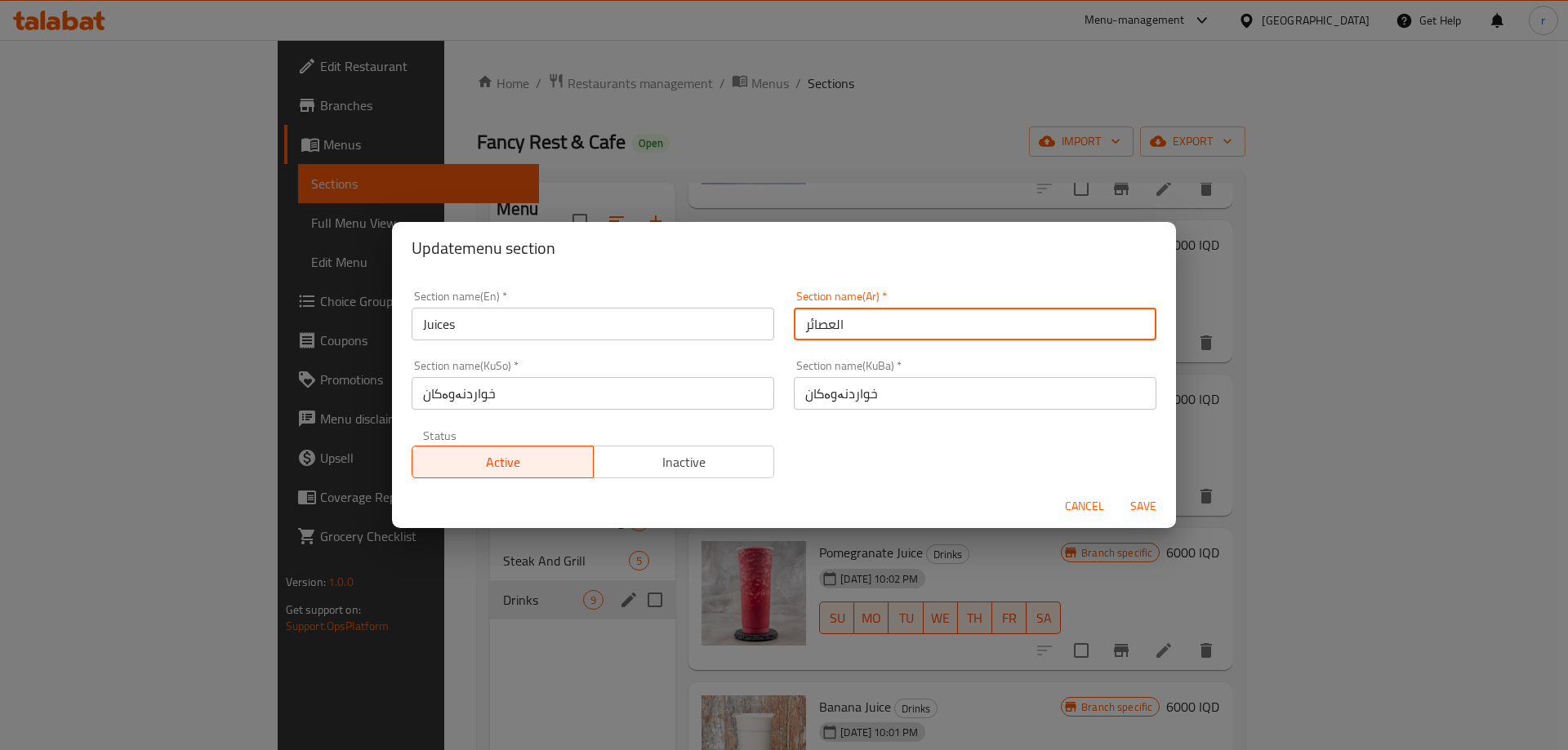
type input "العصائر"
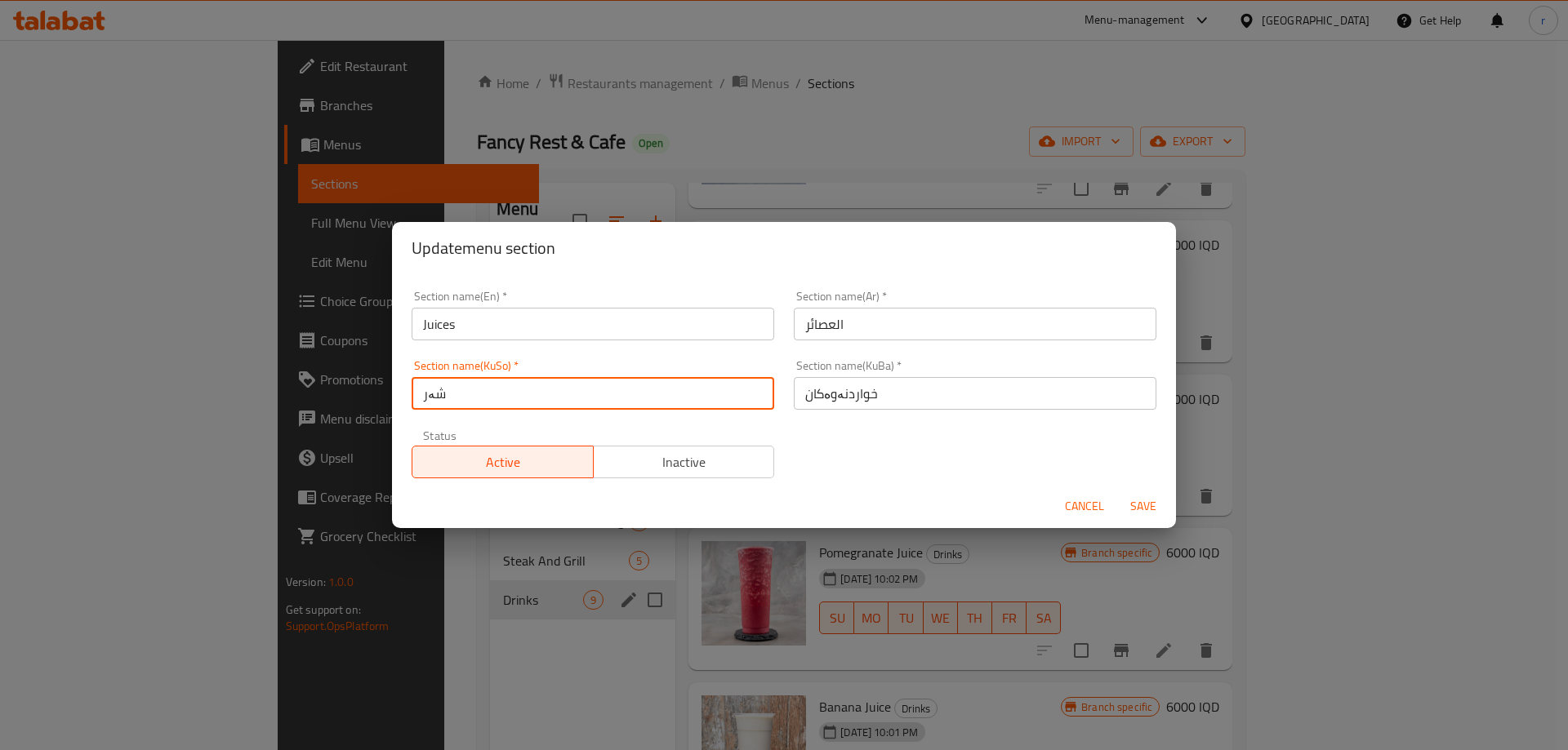
type input "شەربەتەکان"
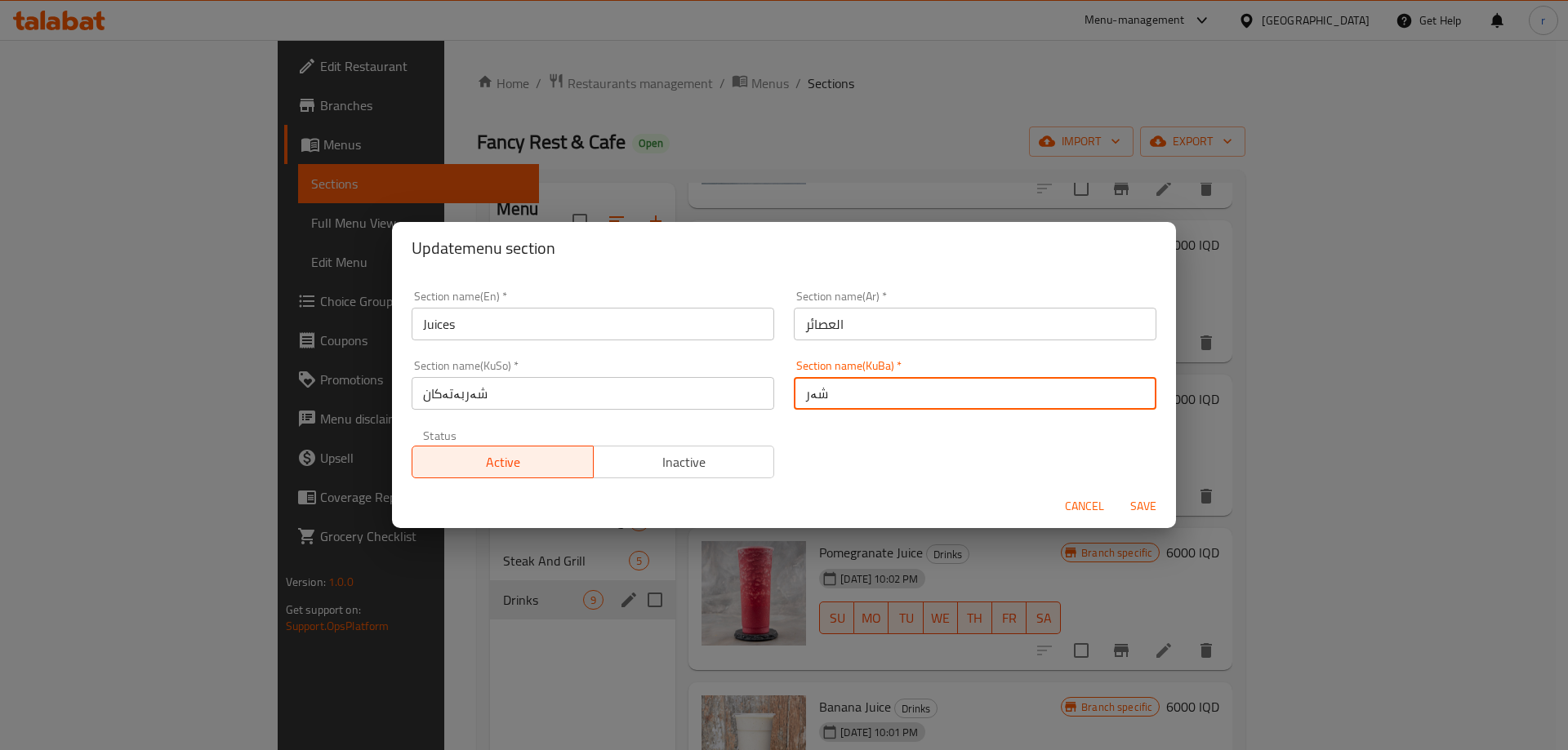
type input "شەربەتەکان"
click at [1117, 491] on button "Save" at bounding box center [1143, 506] width 53 height 30
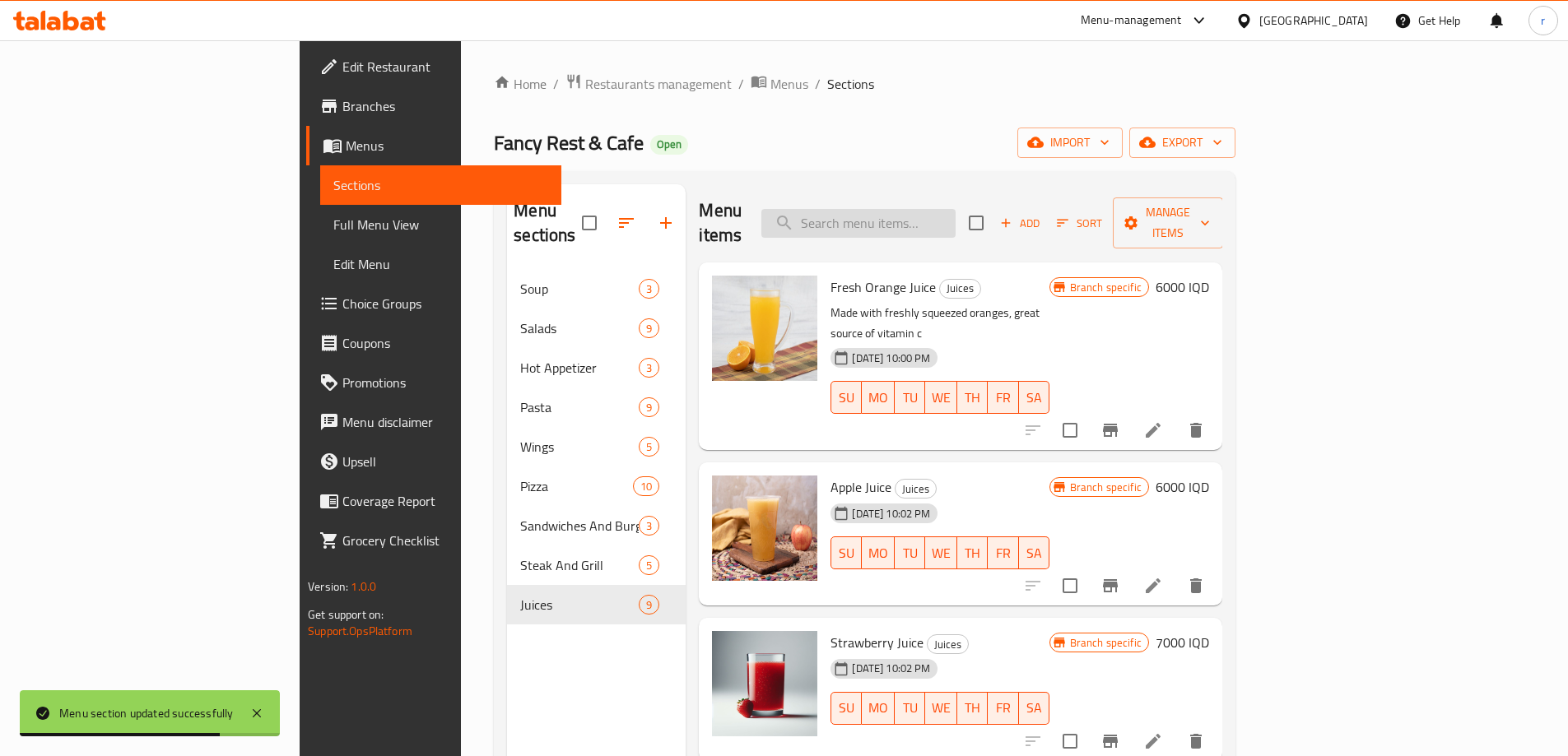
click at [945, 213] on input "search" at bounding box center [858, 223] width 195 height 29
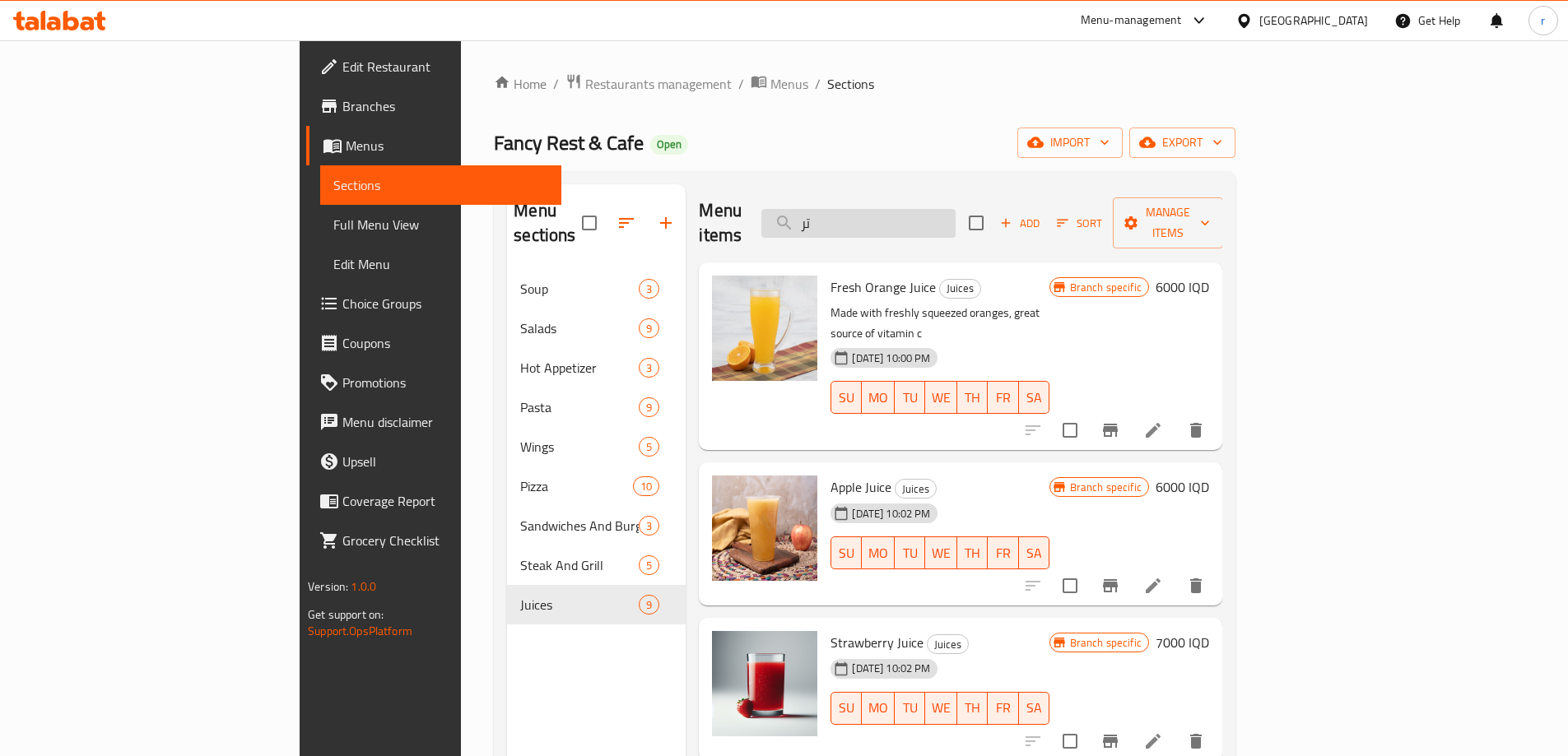
type input "ت"
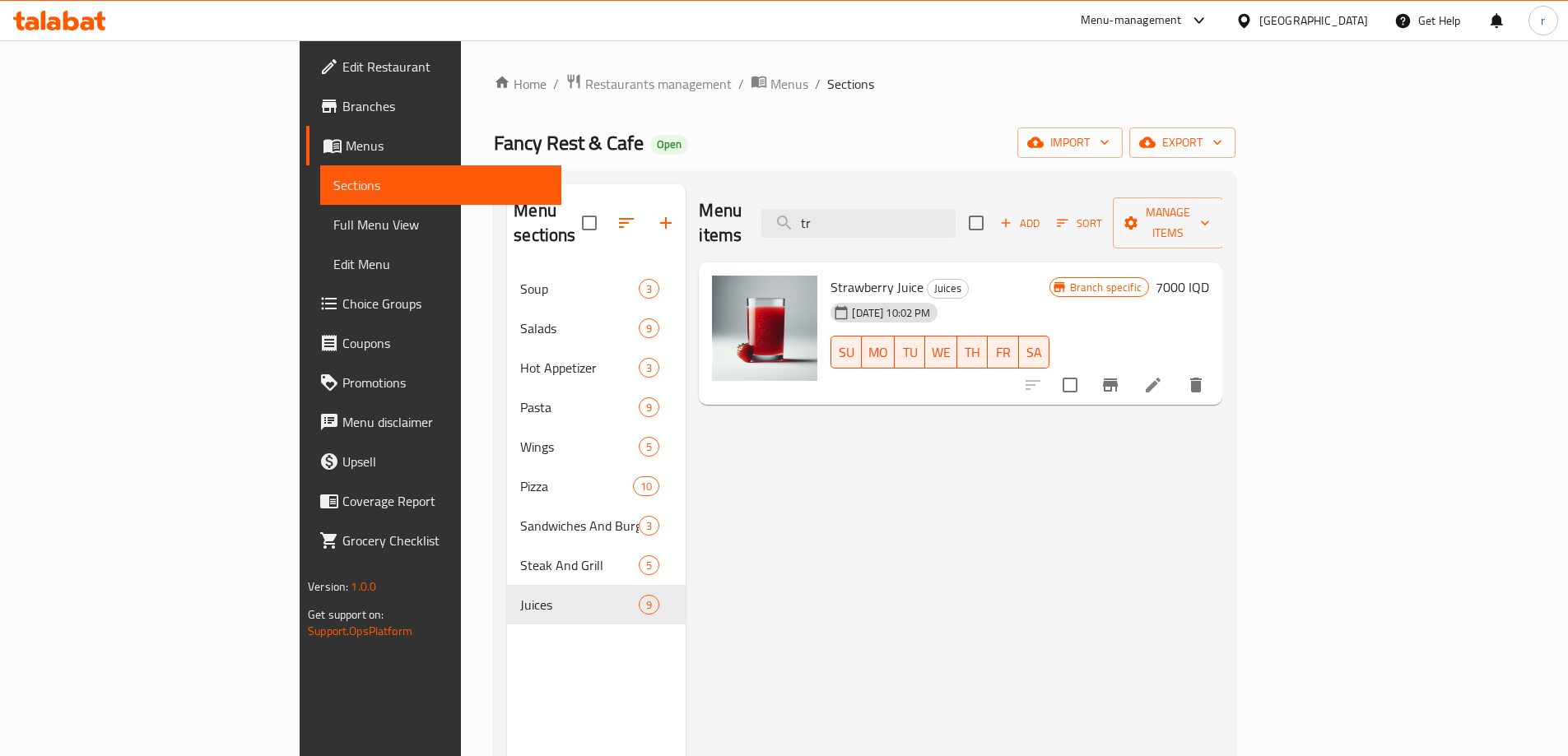
type input "tr"
click at [656, 213] on icon "button" at bounding box center [666, 223] width 20 height 20
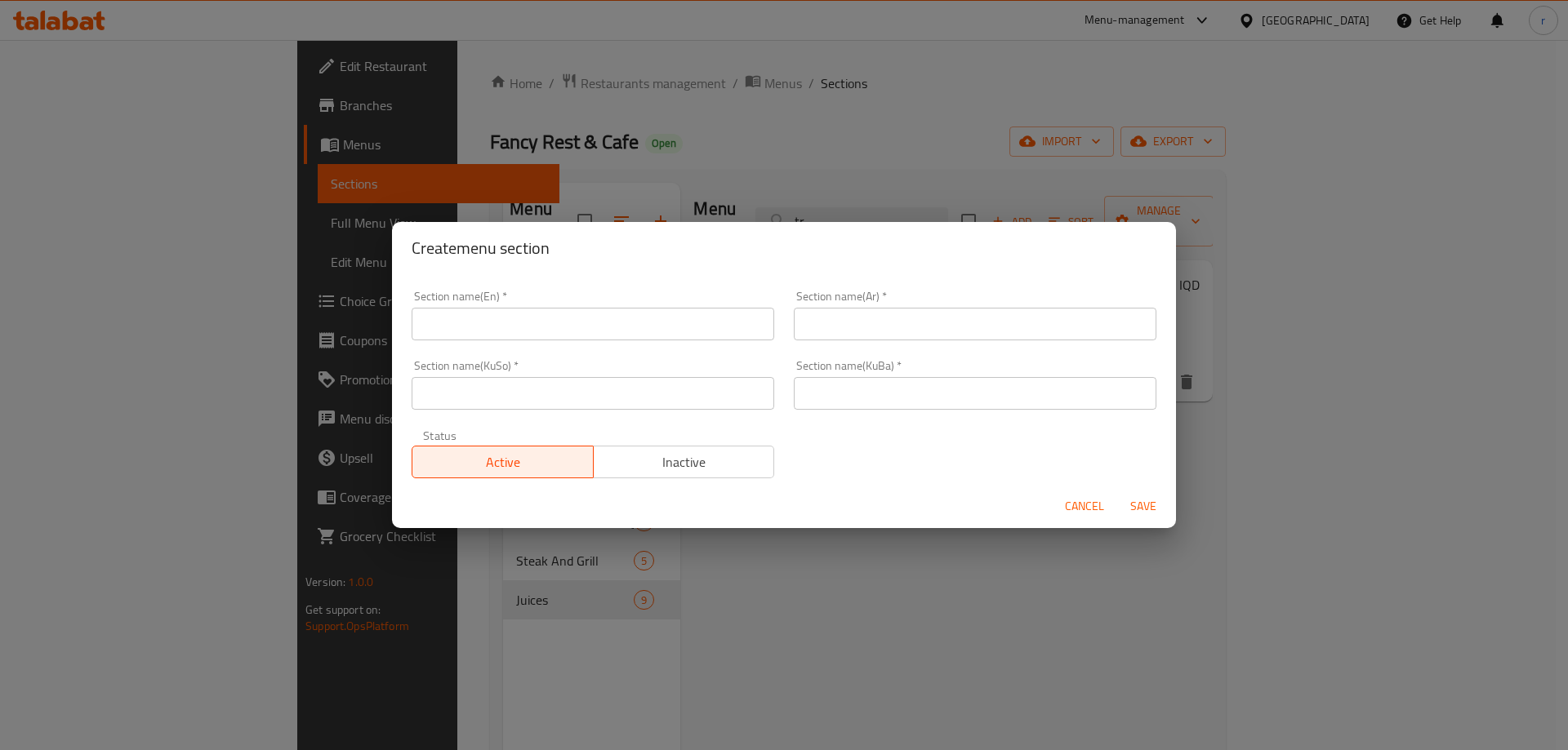
drag, startPoint x: 473, startPoint y: 327, endPoint x: 489, endPoint y: 305, distance: 27.2
click at [473, 327] on input "text" at bounding box center [592, 324] width 362 height 33
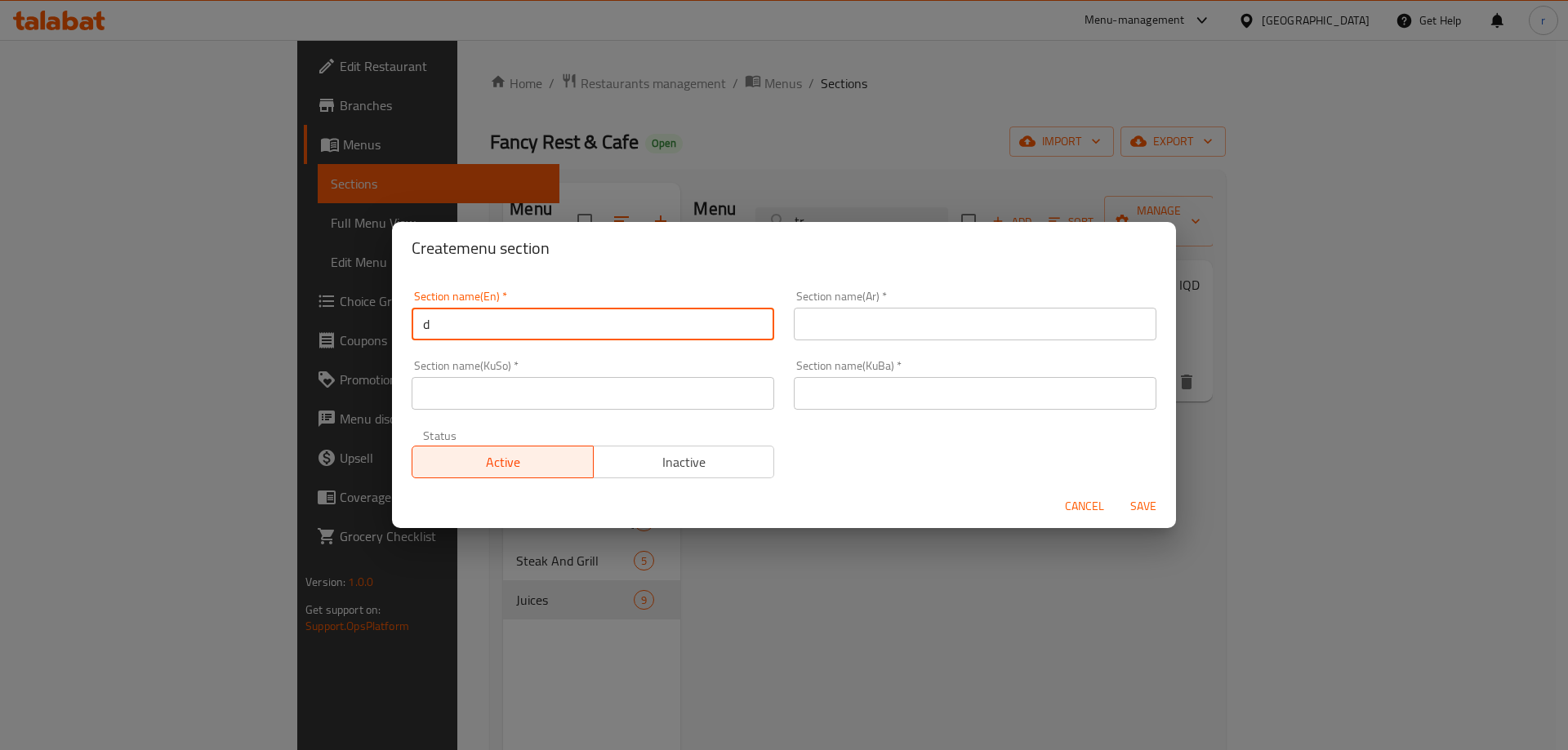
type input "Desserts"
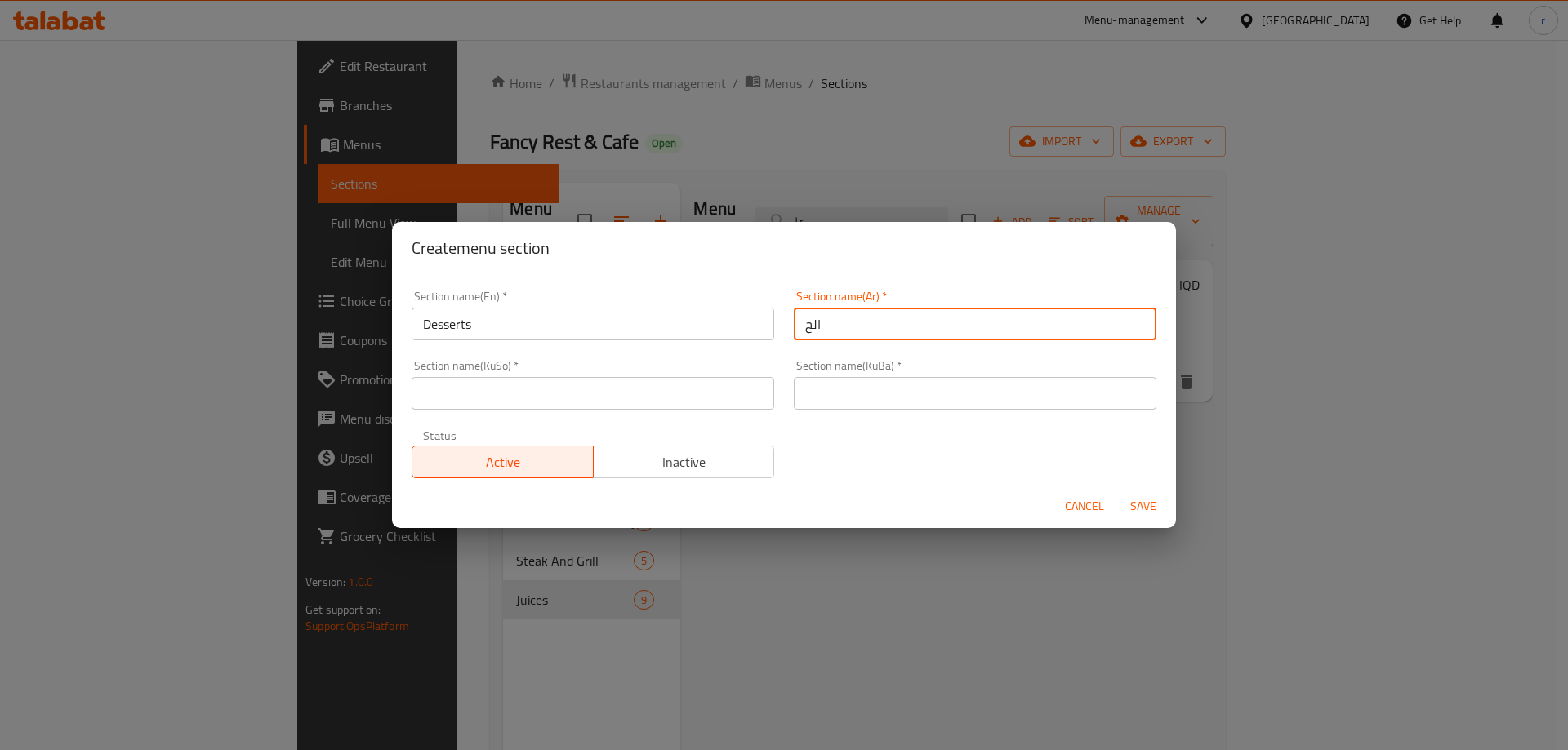
type input "الحلويات"
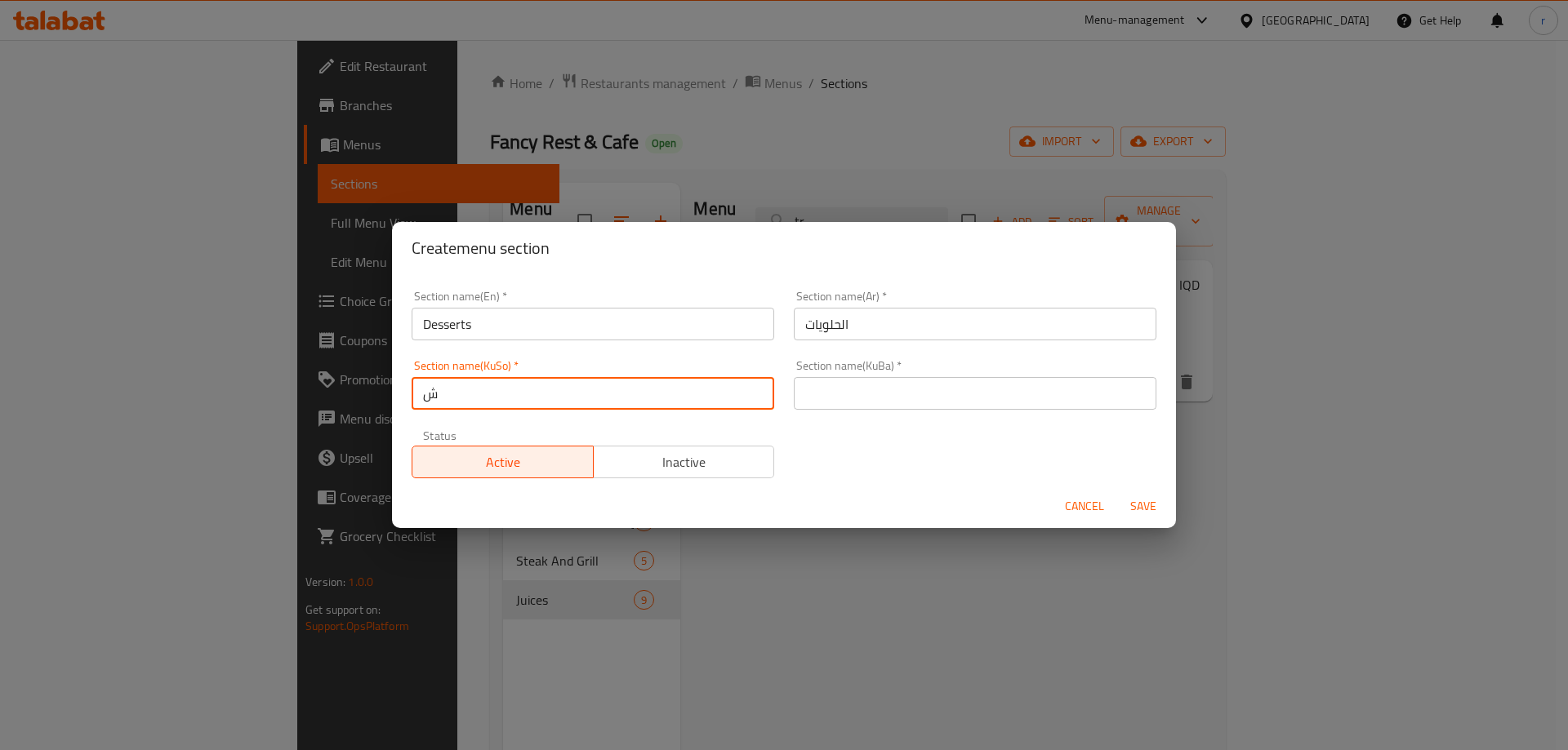
type input "شیرنەمەنی"
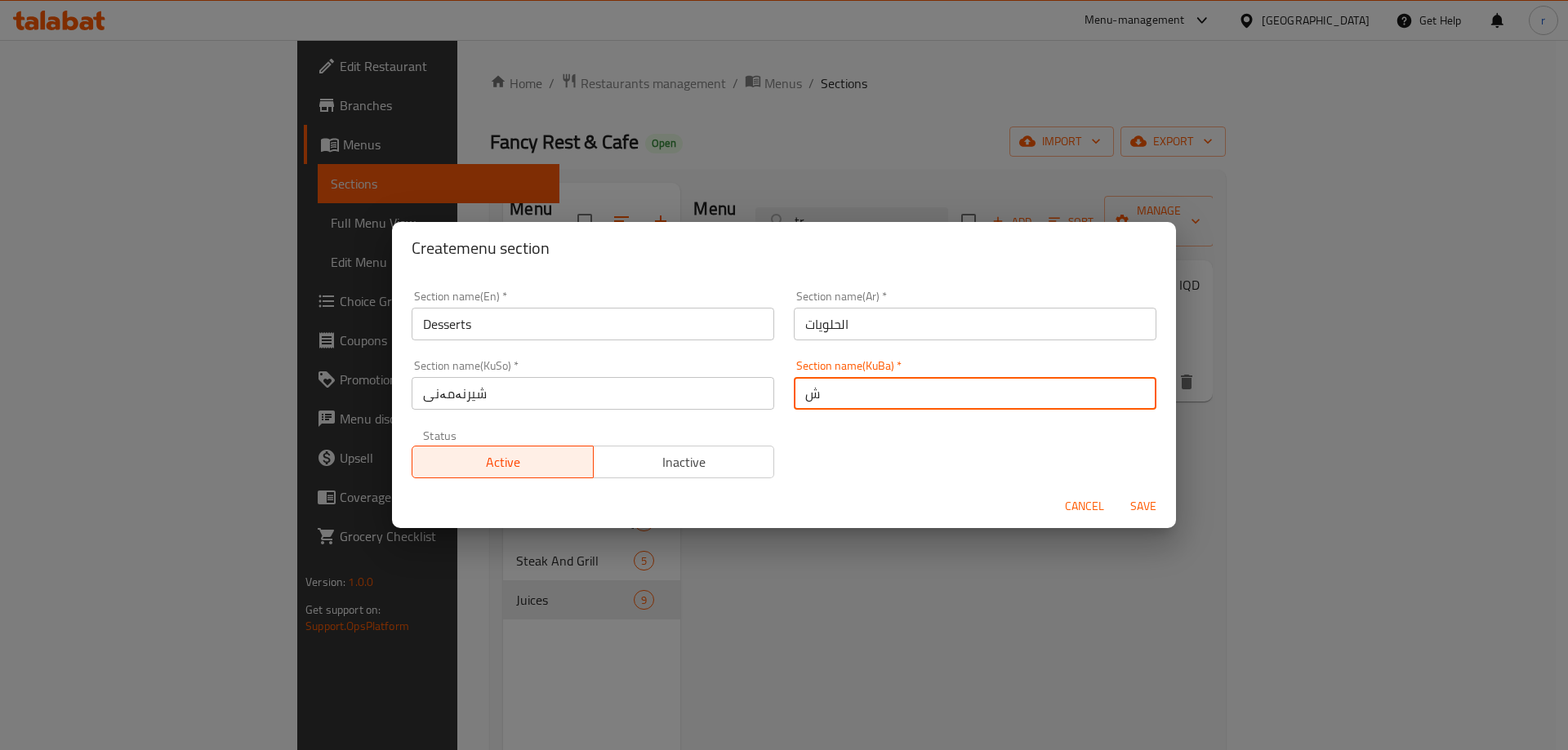
type input "شیرنەمەنی"
click at [1117, 491] on button "Save" at bounding box center [1143, 506] width 53 height 30
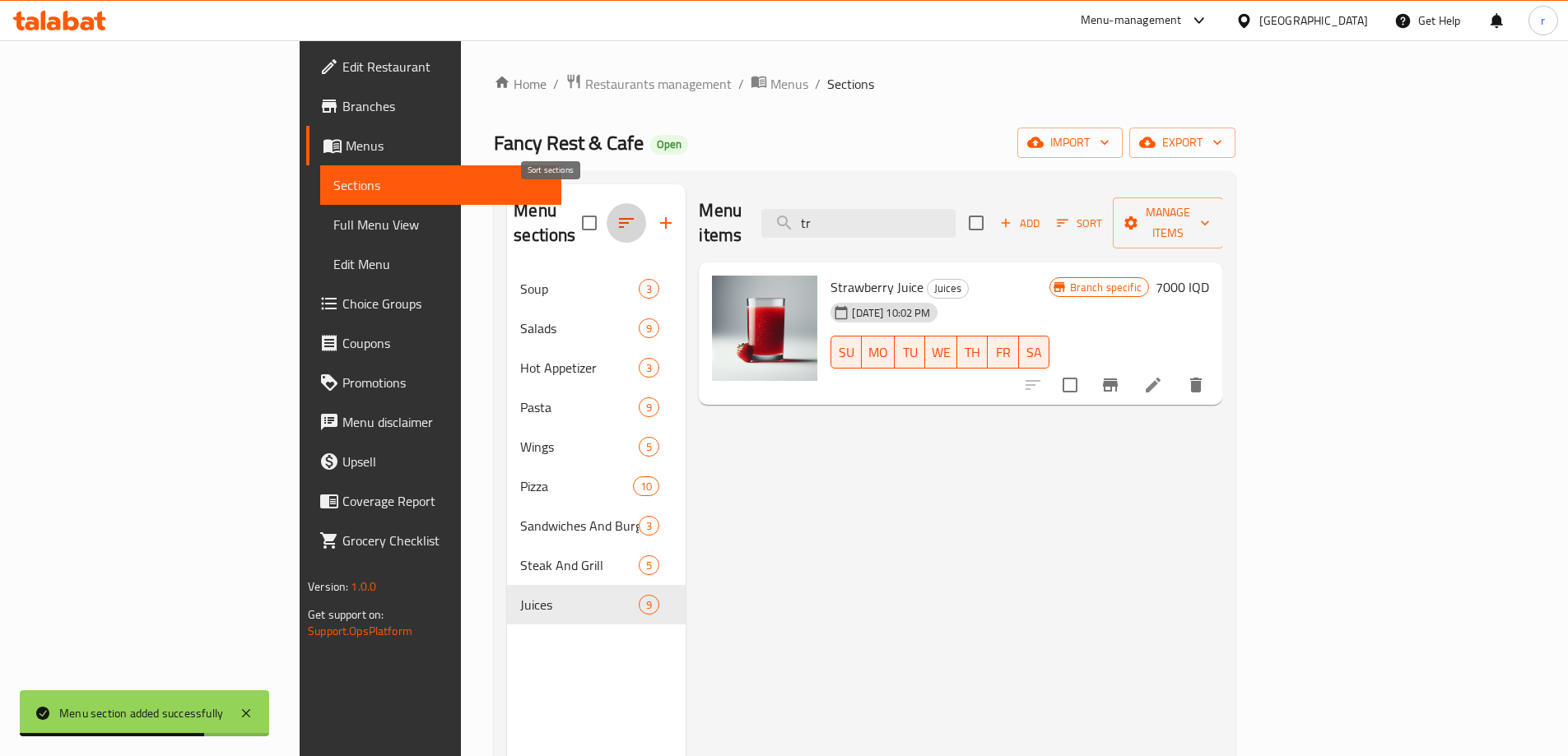
click at [619, 218] on icon "button" at bounding box center [626, 222] width 15 height 10
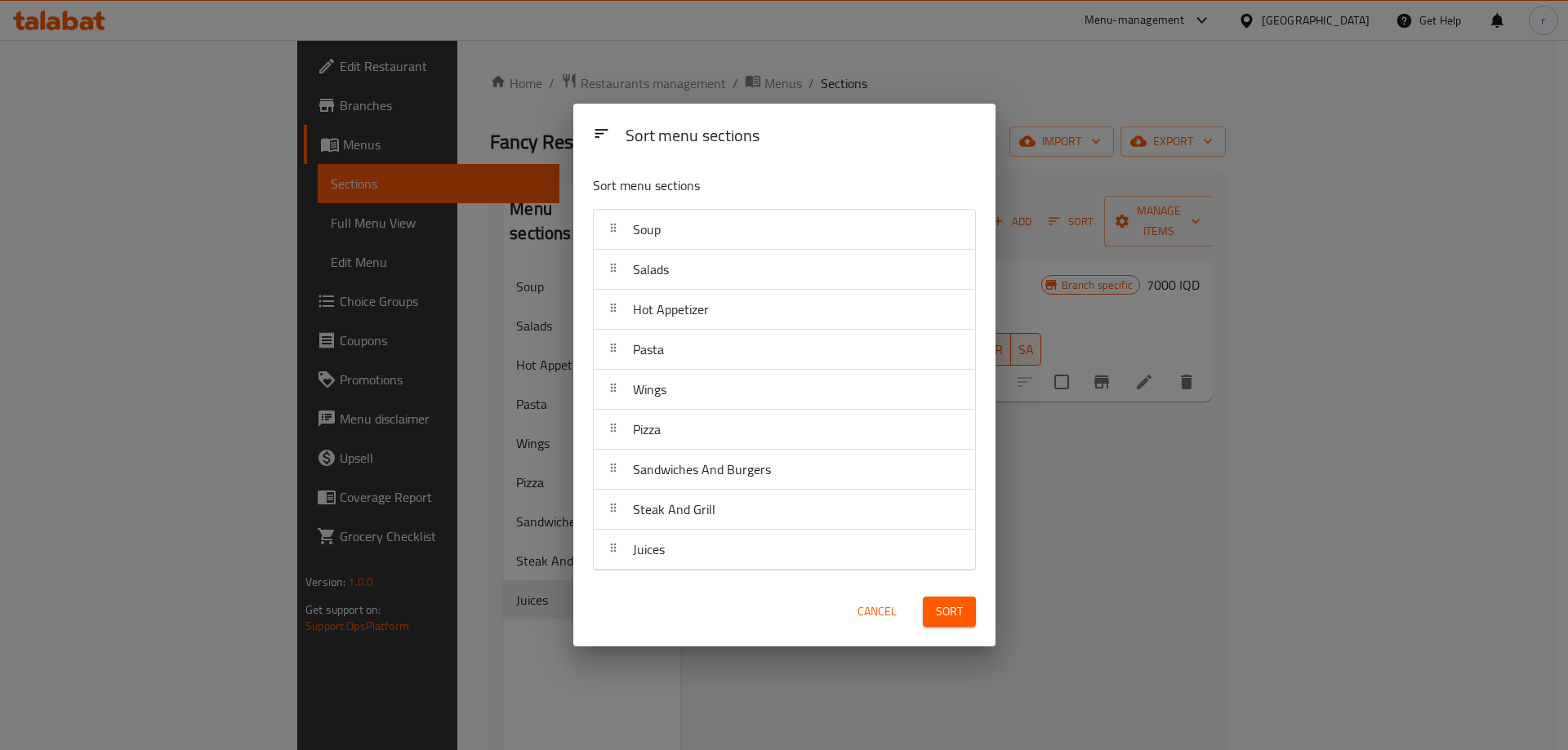
click at [1052, 519] on div "Sort menu sections Sort menu sections Soup Salads Hot Appetizer Pasta Wings Piz…" at bounding box center [784, 375] width 1568 height 750
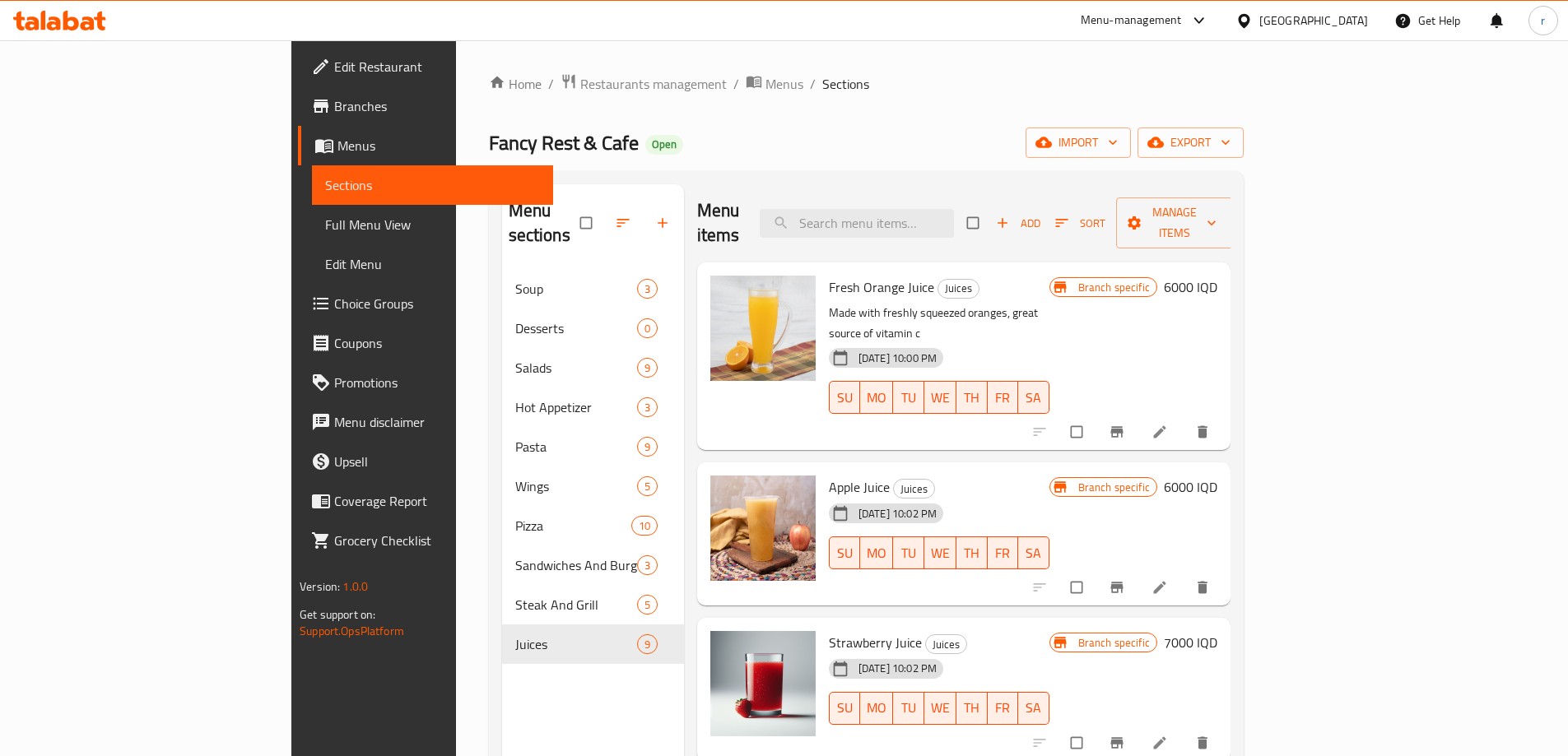
click at [605, 204] on span at bounding box center [624, 222] width 39 height 36
click at [614, 214] on icon "button" at bounding box center [623, 222] width 16 height 16
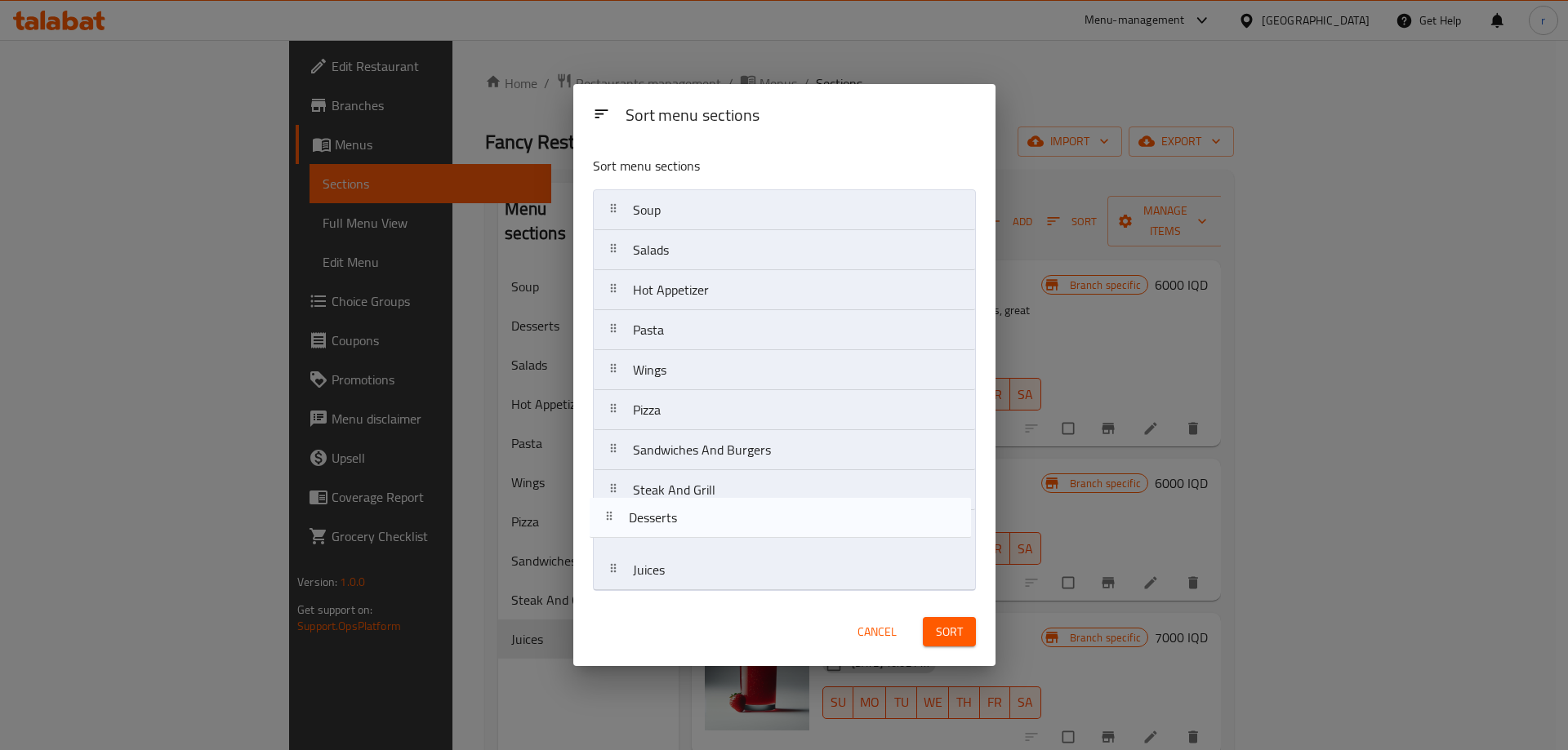
drag, startPoint x: 651, startPoint y: 253, endPoint x: 649, endPoint y: 537, distance: 284.0
click at [649, 537] on nav "Soup Desserts Salads Hot Appetizer Pasta Wings Pizza Sandwiches And Burgers Ste…" at bounding box center [784, 390] width 383 height 401
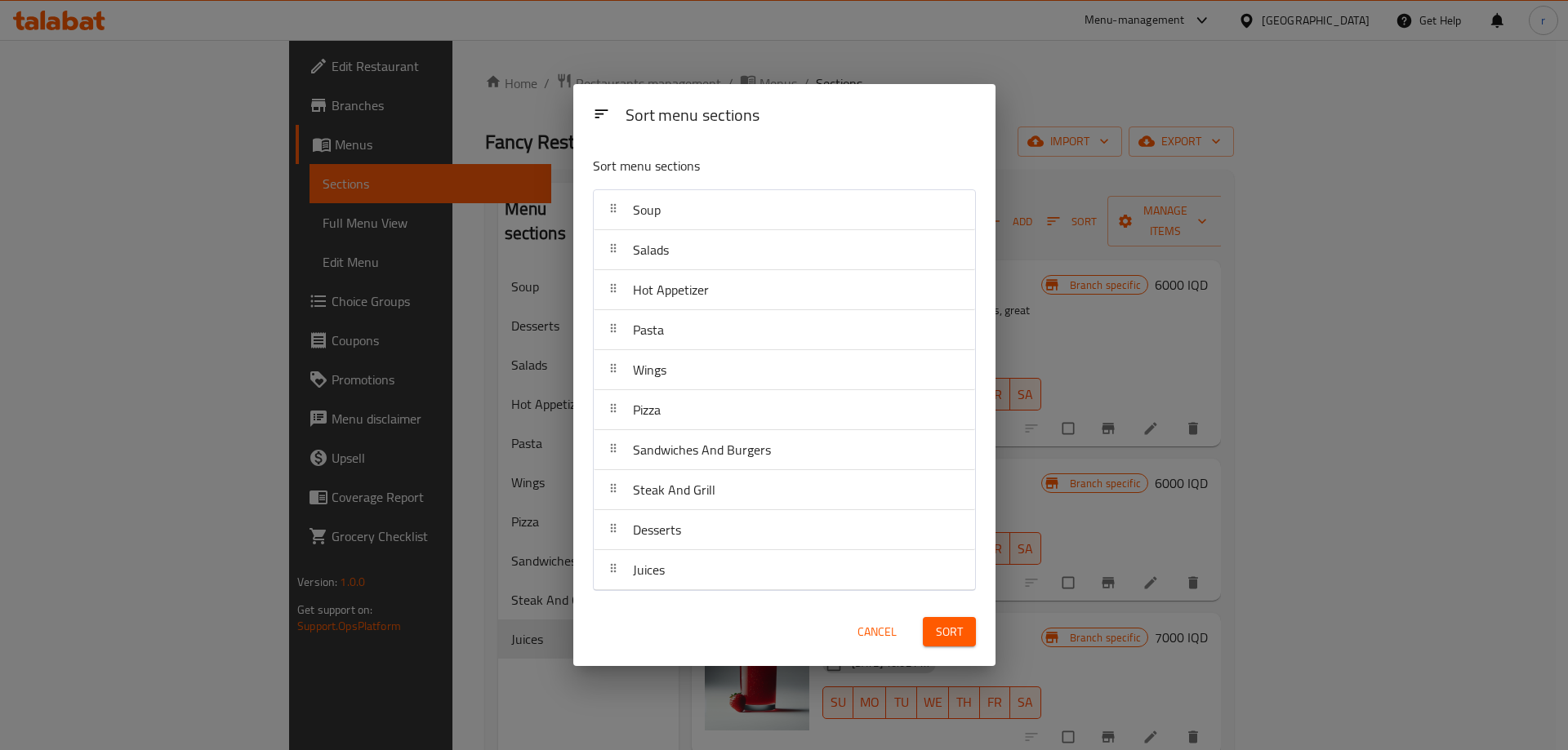
click at [924, 629] on button "Sort" at bounding box center [950, 633] width 53 height 30
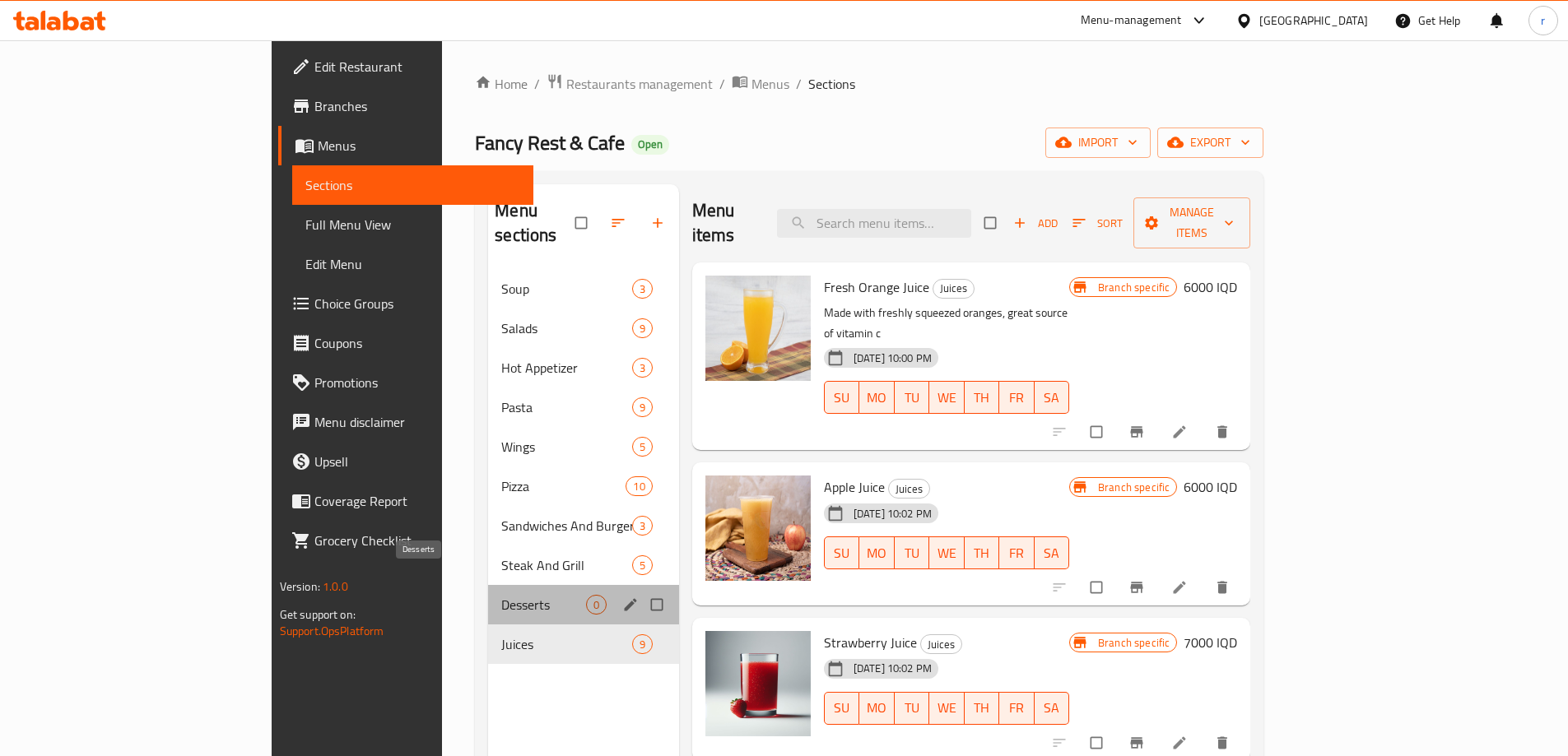
click at [501, 595] on span "Desserts" at bounding box center [544, 604] width 84 height 20
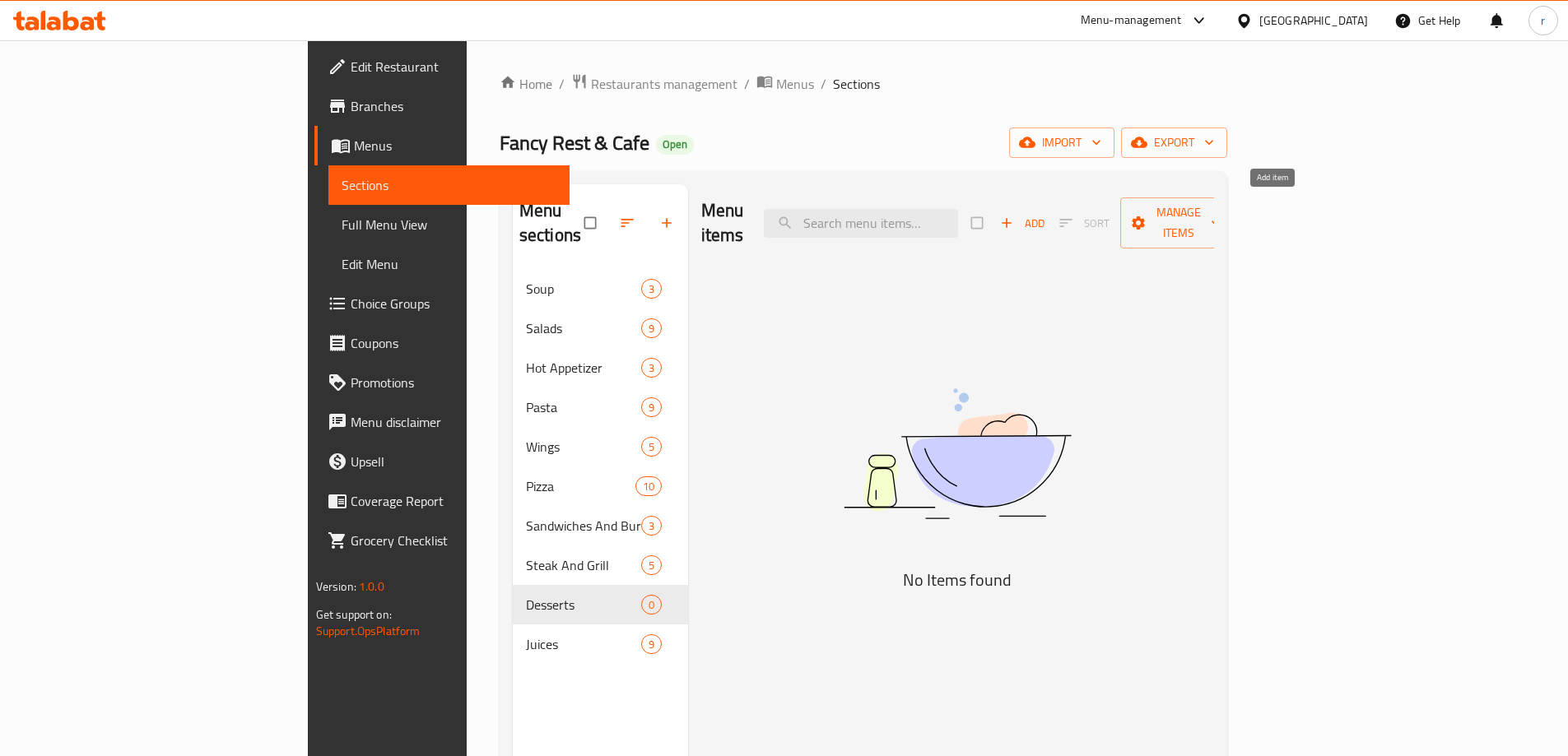
click at [1015, 214] on icon "button" at bounding box center [1006, 222] width 16 height 16
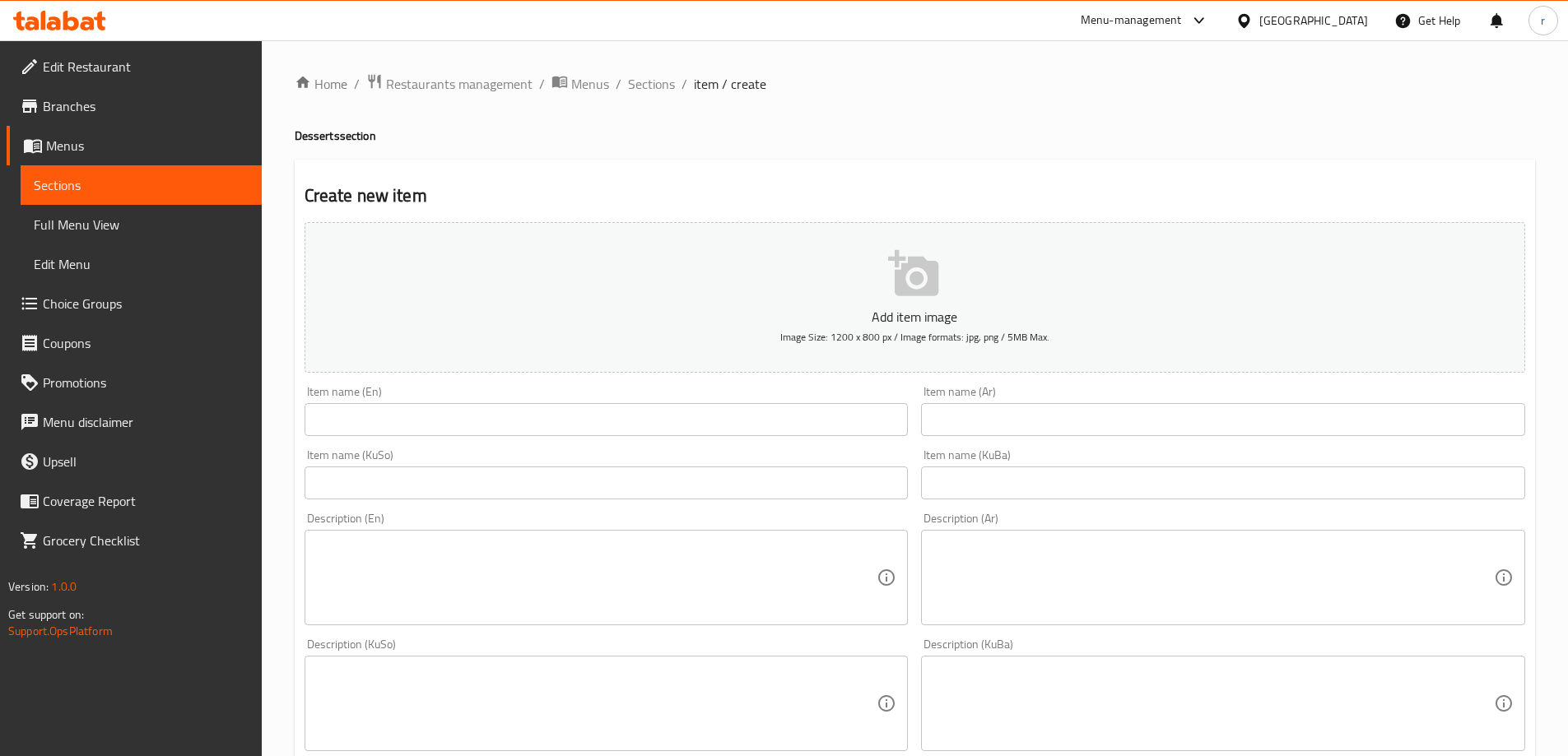
click at [379, 409] on input "text" at bounding box center [606, 420] width 604 height 33
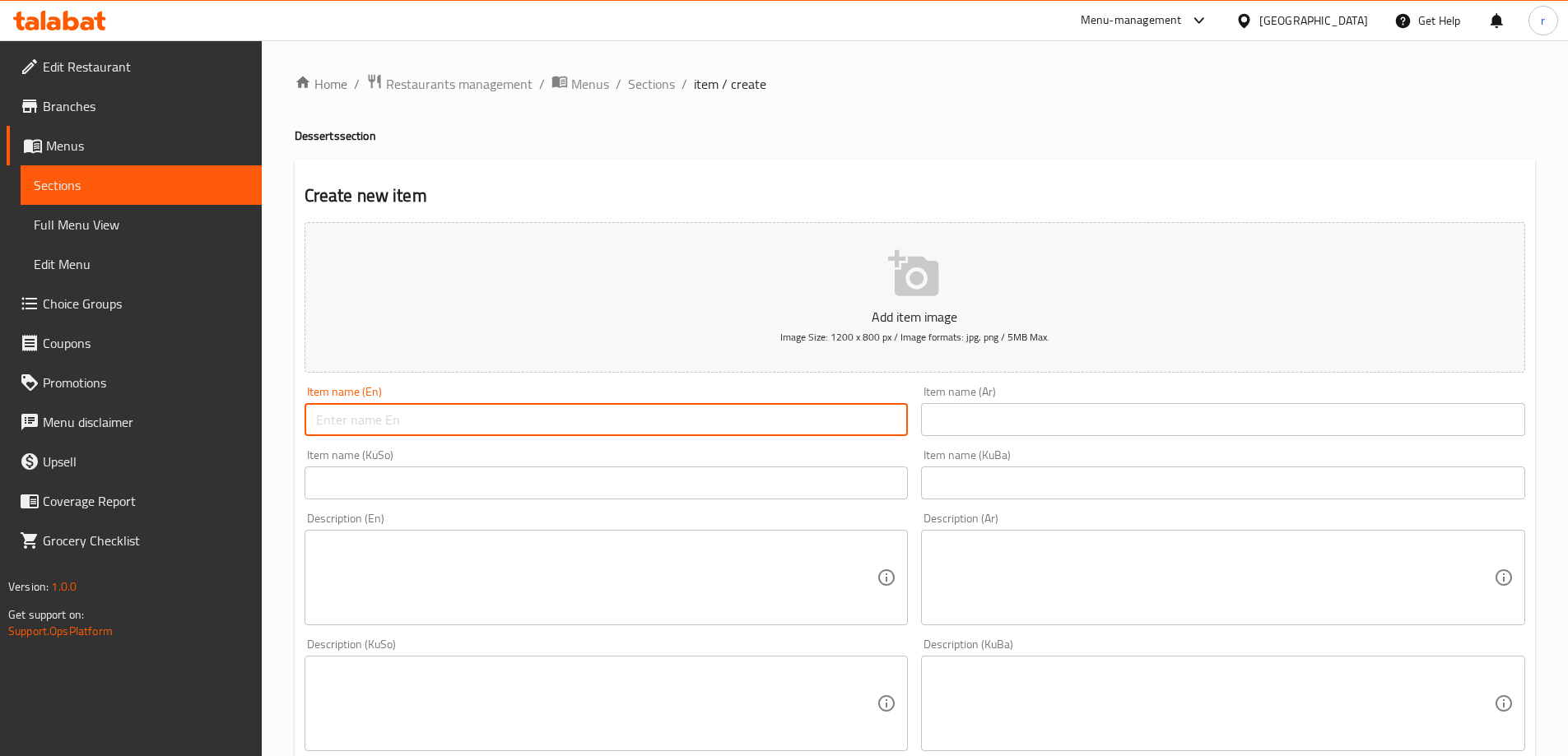
paste input "Tres Leches"
type input "Tres Leches"
click at [930, 421] on input "text" at bounding box center [1223, 420] width 604 height 33
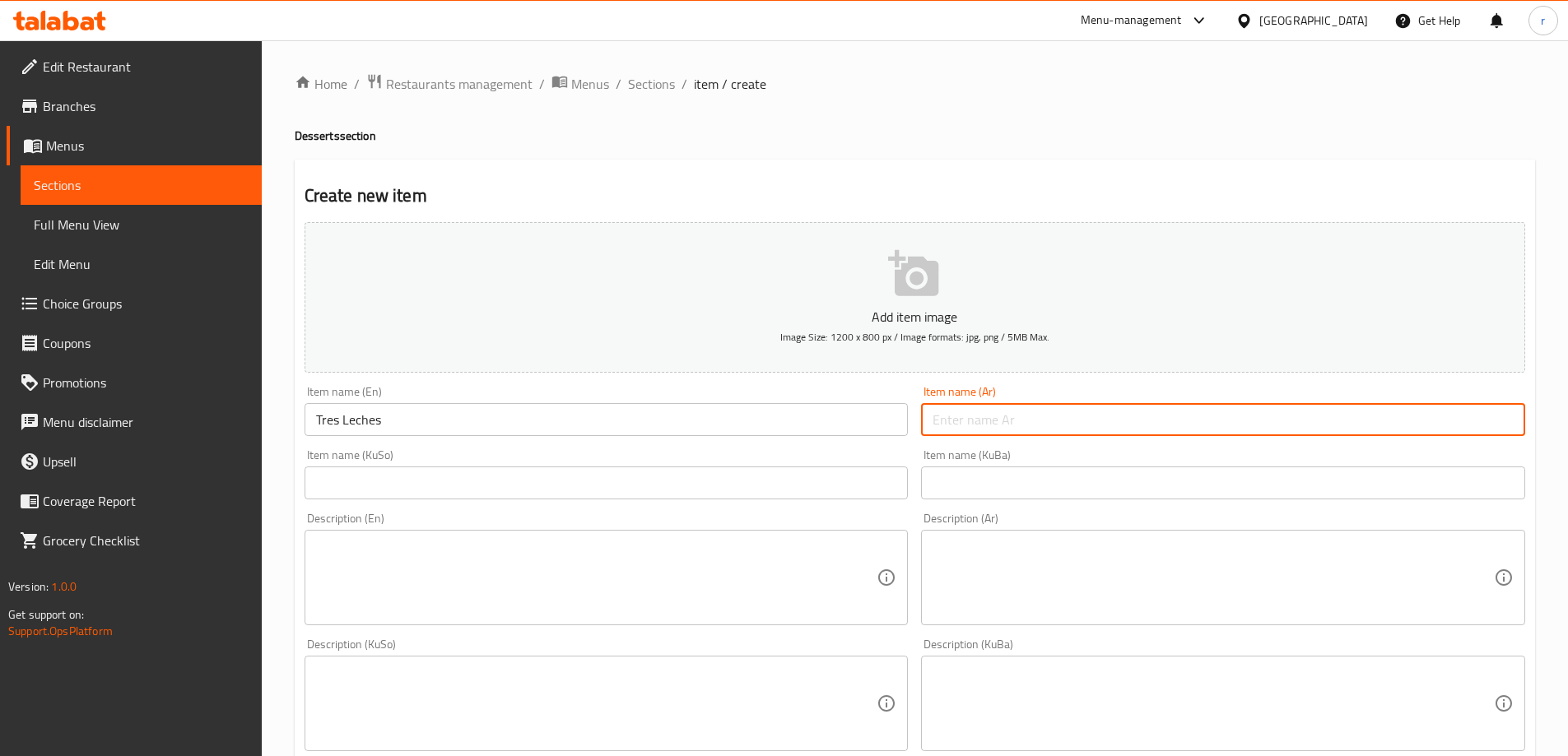
paste input "[PERSON_NAME]"
type input "[PERSON_NAME]"
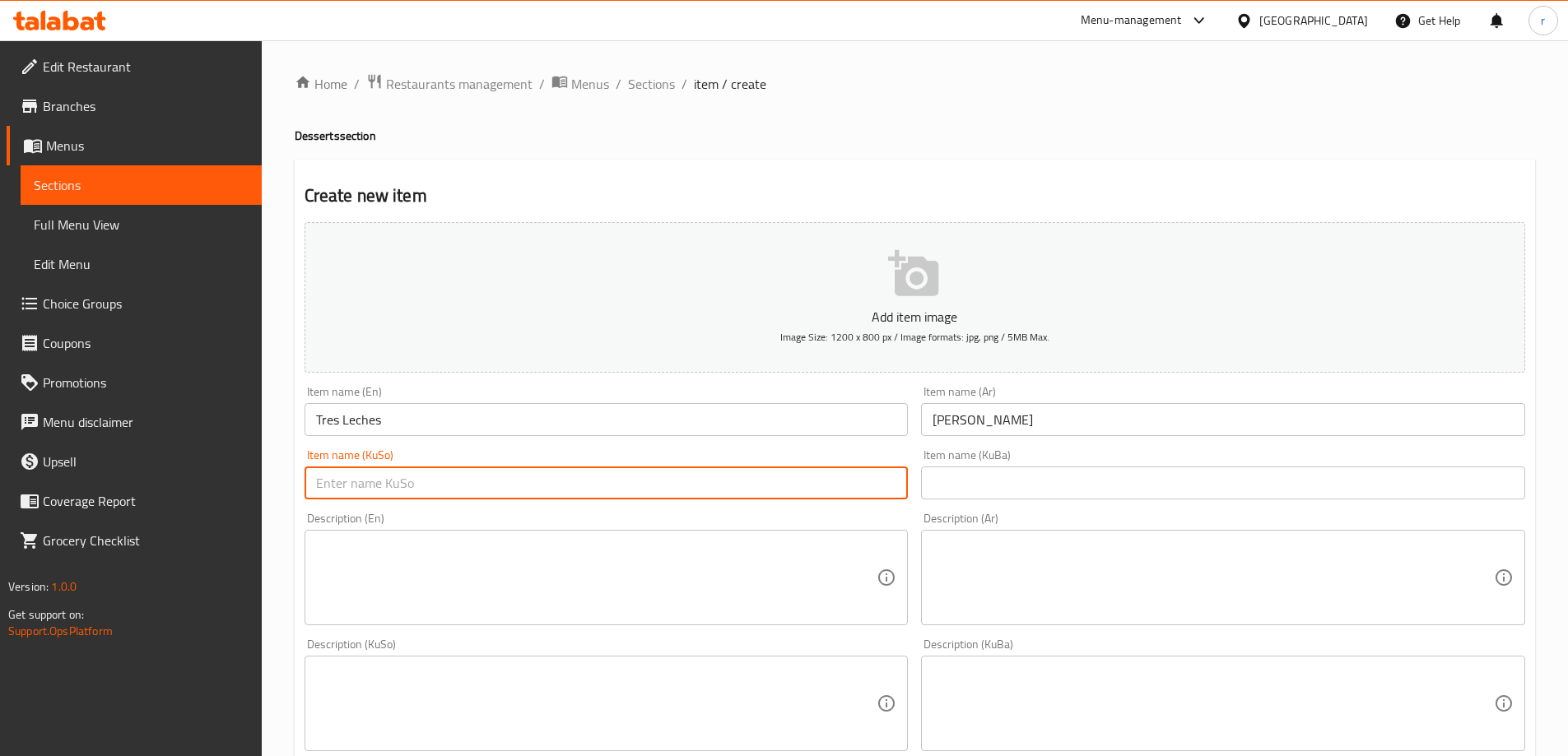
click at [626, 495] on input "text" at bounding box center [606, 482] width 604 height 33
paste input "ترێ لێچی"
type input "ترێ لێچی"
click at [1011, 486] on input "text" at bounding box center [1223, 482] width 604 height 33
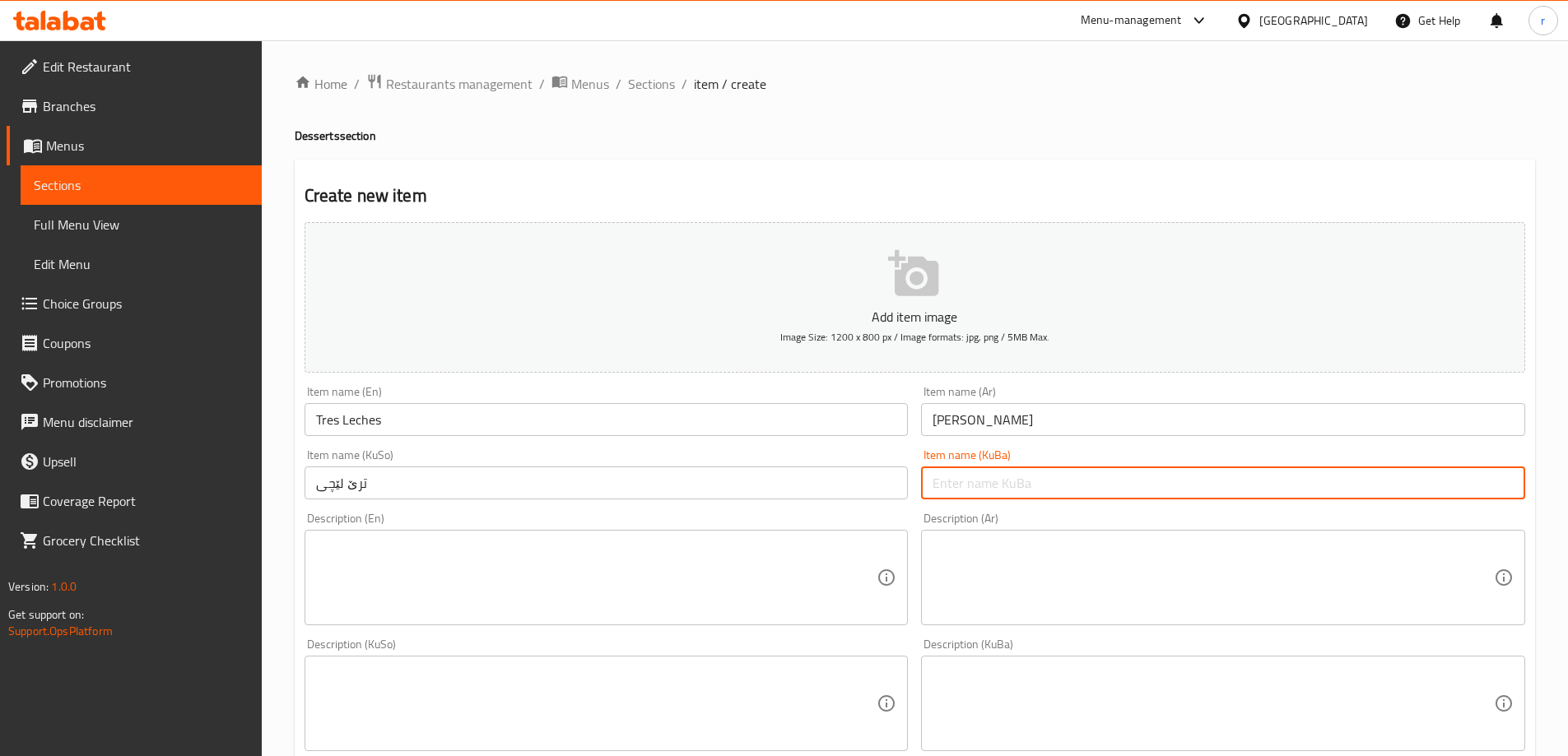
paste input "ترێ لێچی"
type input "ترێ لێچی"
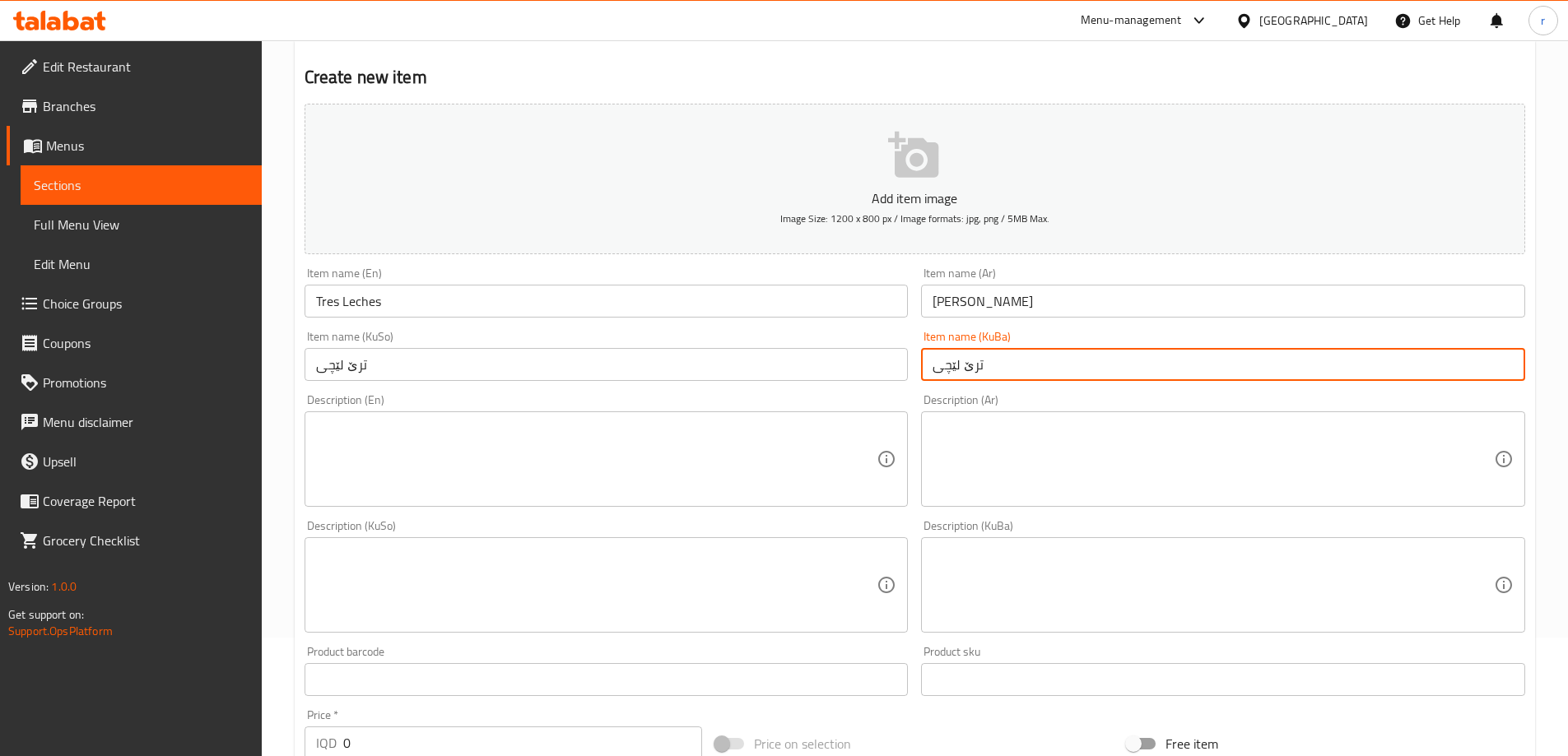
scroll to position [274, 0]
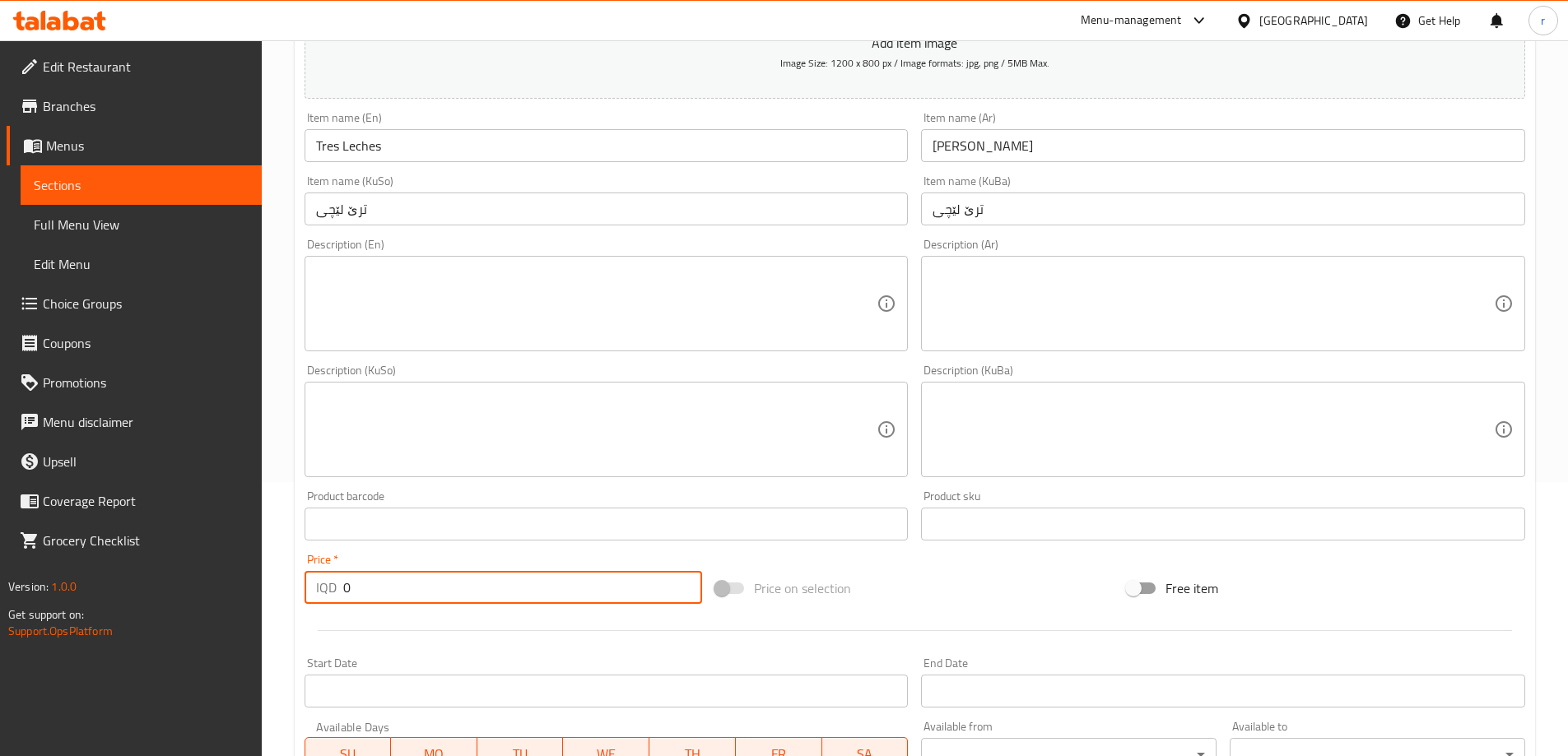
drag, startPoint x: 388, startPoint y: 585, endPoint x: 249, endPoint y: 609, distance: 141.1
click at [249, 609] on div "Edit Restaurant Branches Menus Sections Full Menu View Edit Menu Choice Groups …" at bounding box center [784, 421] width 1568 height 1312
paste input "450"
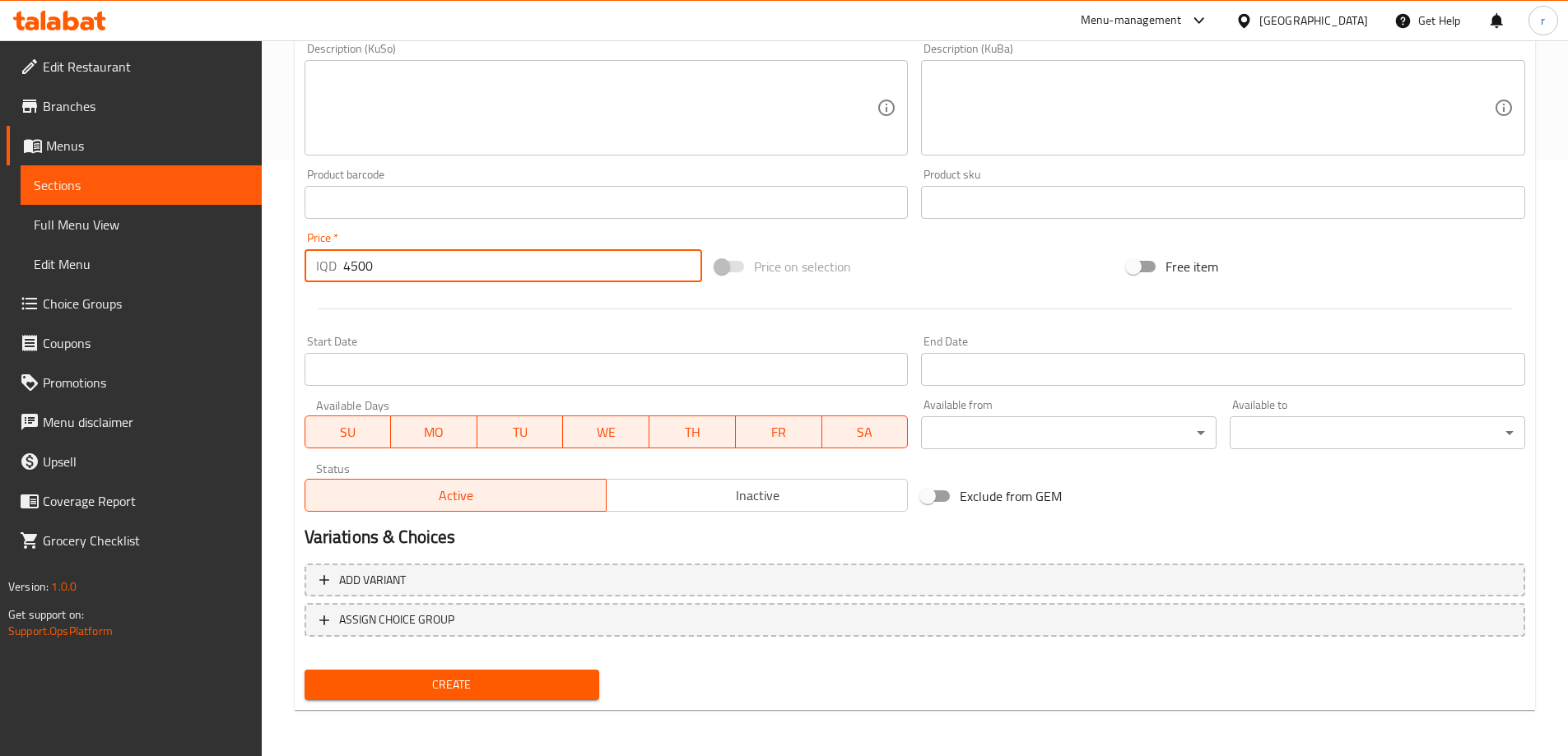
type input "4500"
click at [492, 694] on span "Create" at bounding box center [452, 684] width 269 height 21
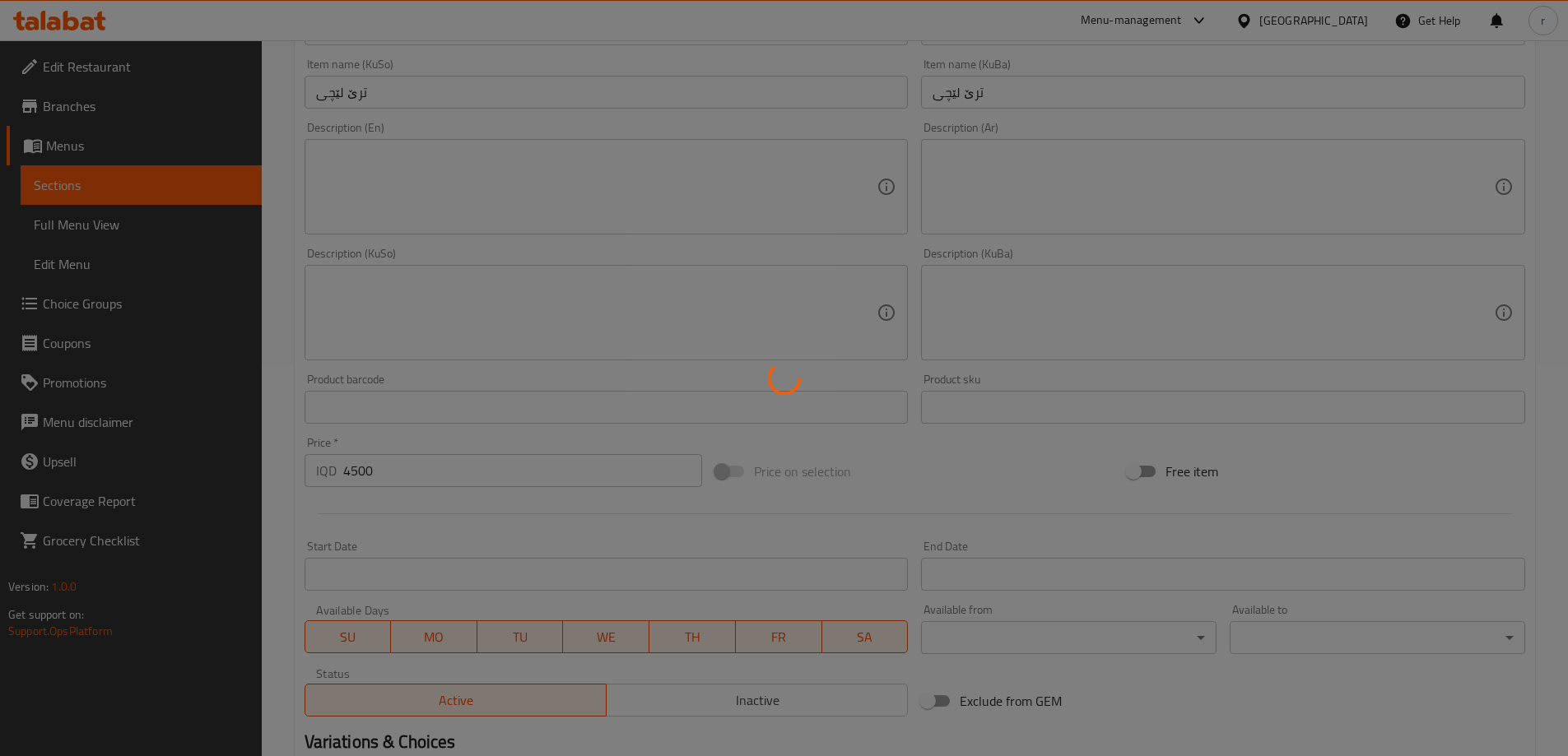
type input "0"
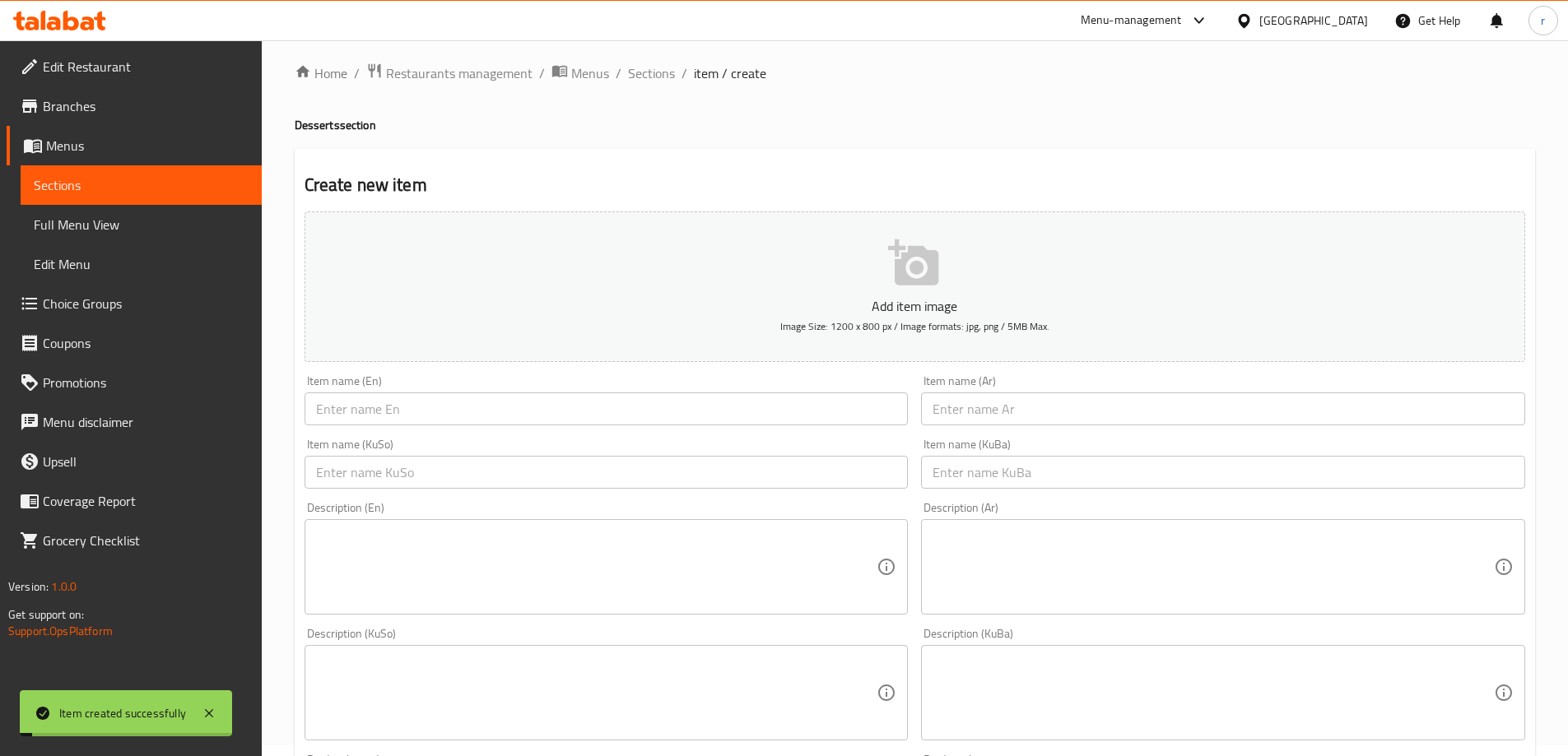
scroll to position [0, 0]
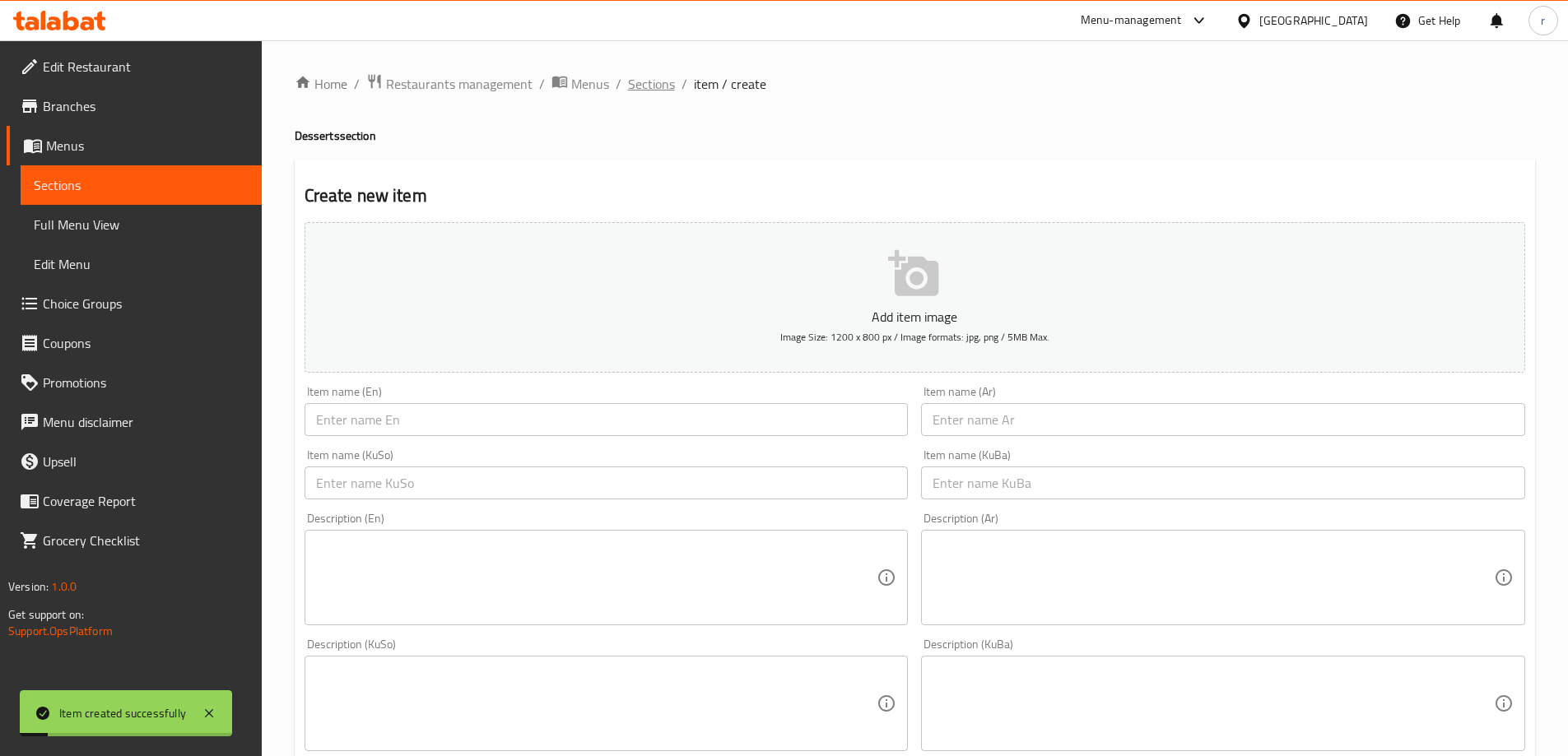
click at [653, 94] on span "Sections" at bounding box center [651, 84] width 47 height 20
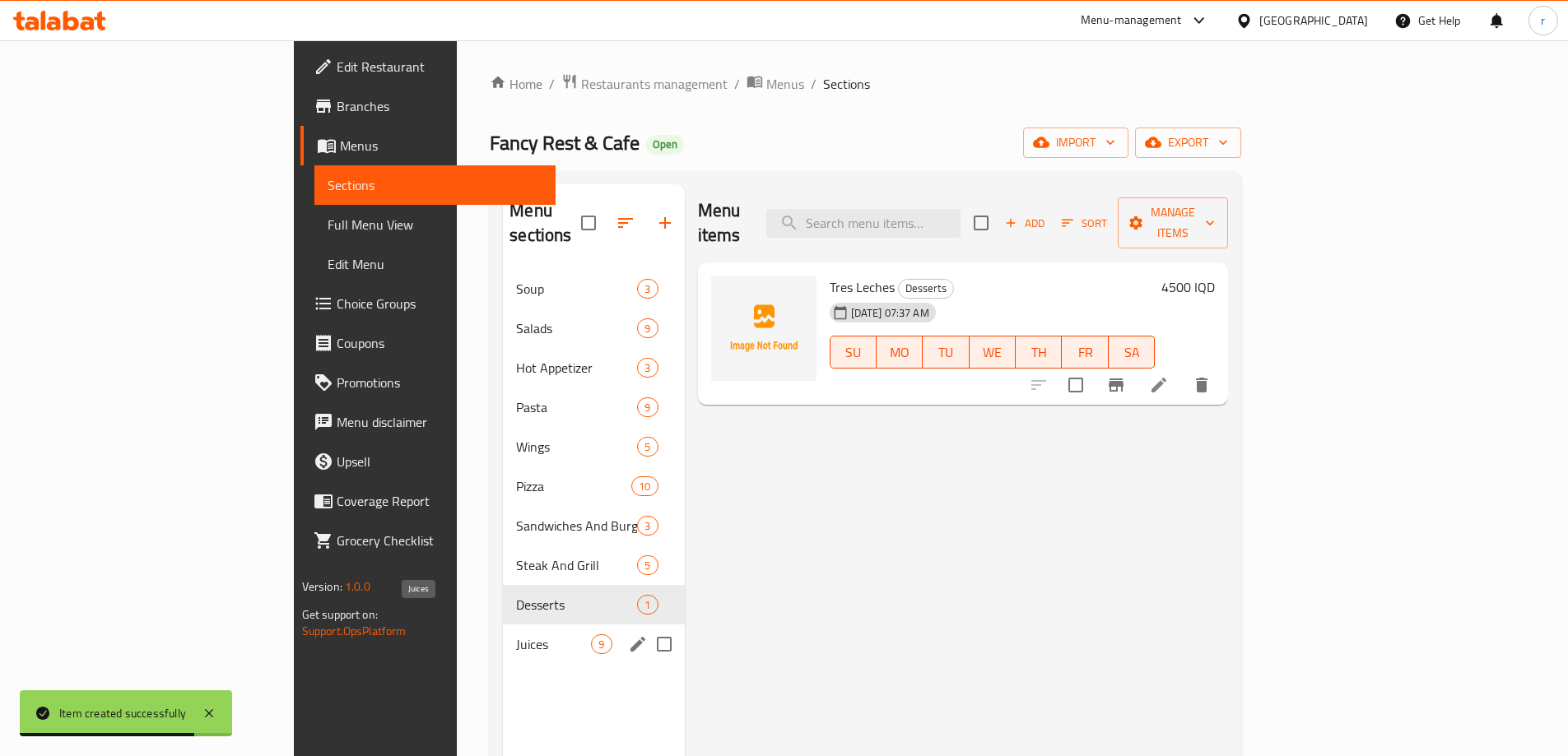
click at [516, 634] on span "Juices" at bounding box center [553, 644] width 74 height 20
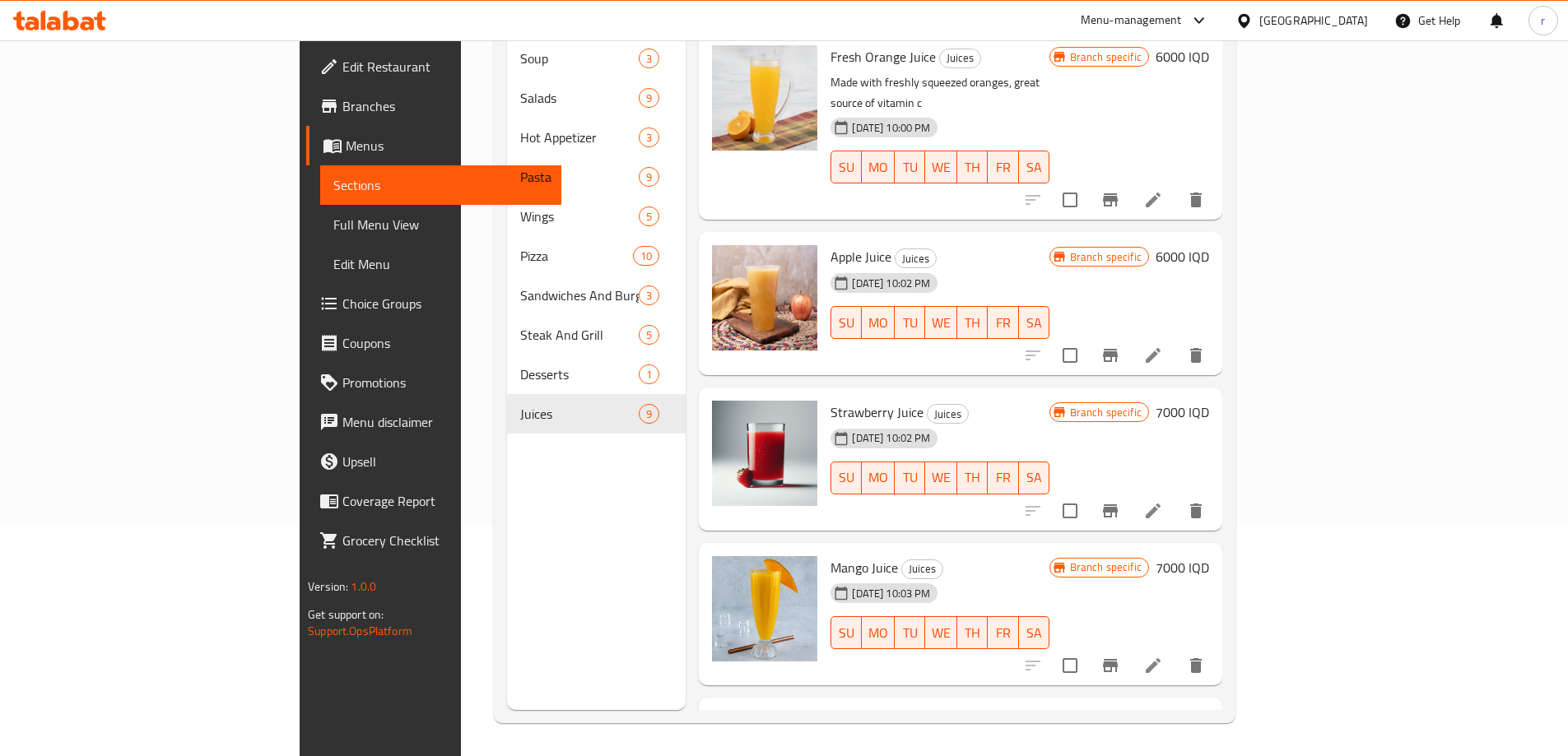
scroll to position [93, 0]
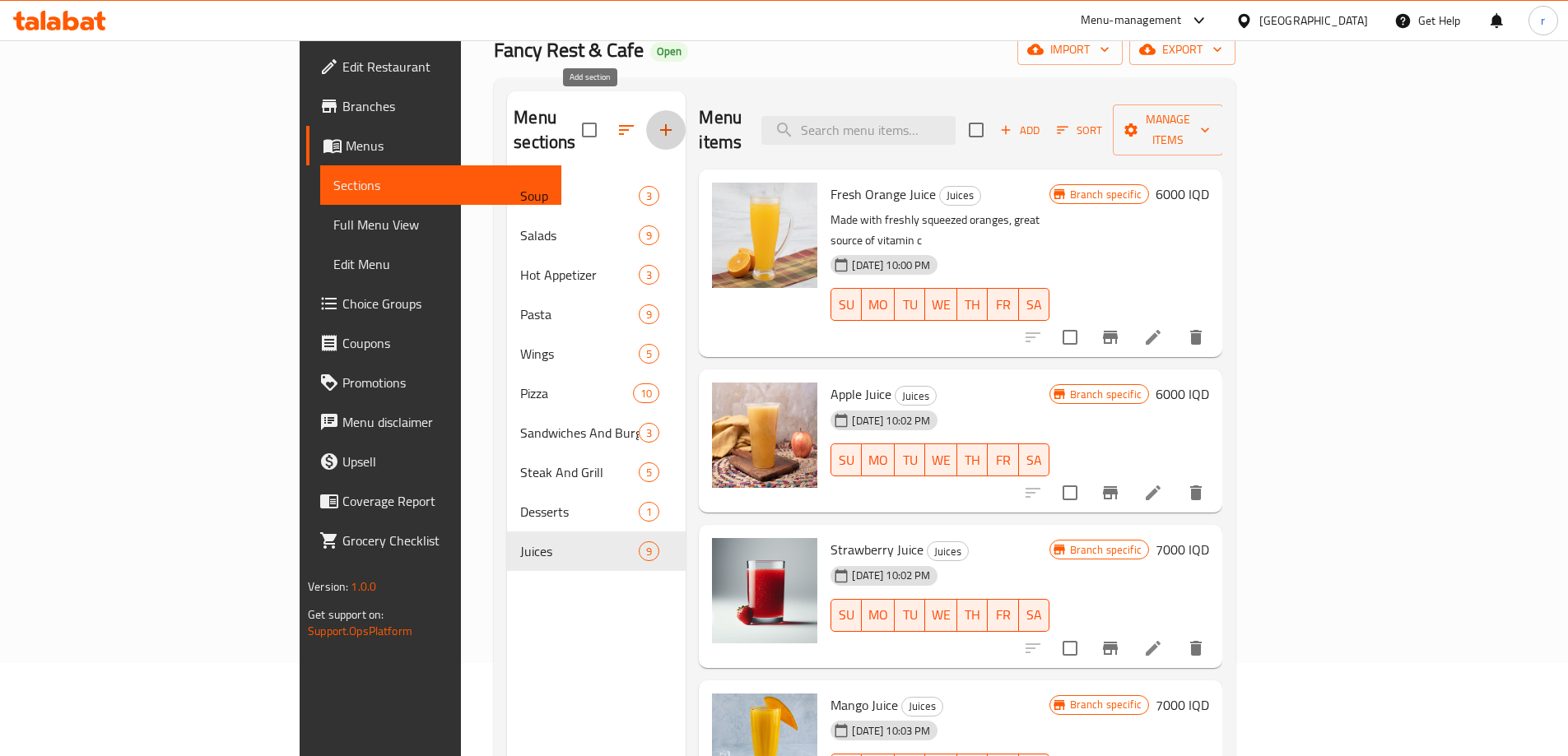
click at [656, 120] on icon "button" at bounding box center [666, 130] width 20 height 20
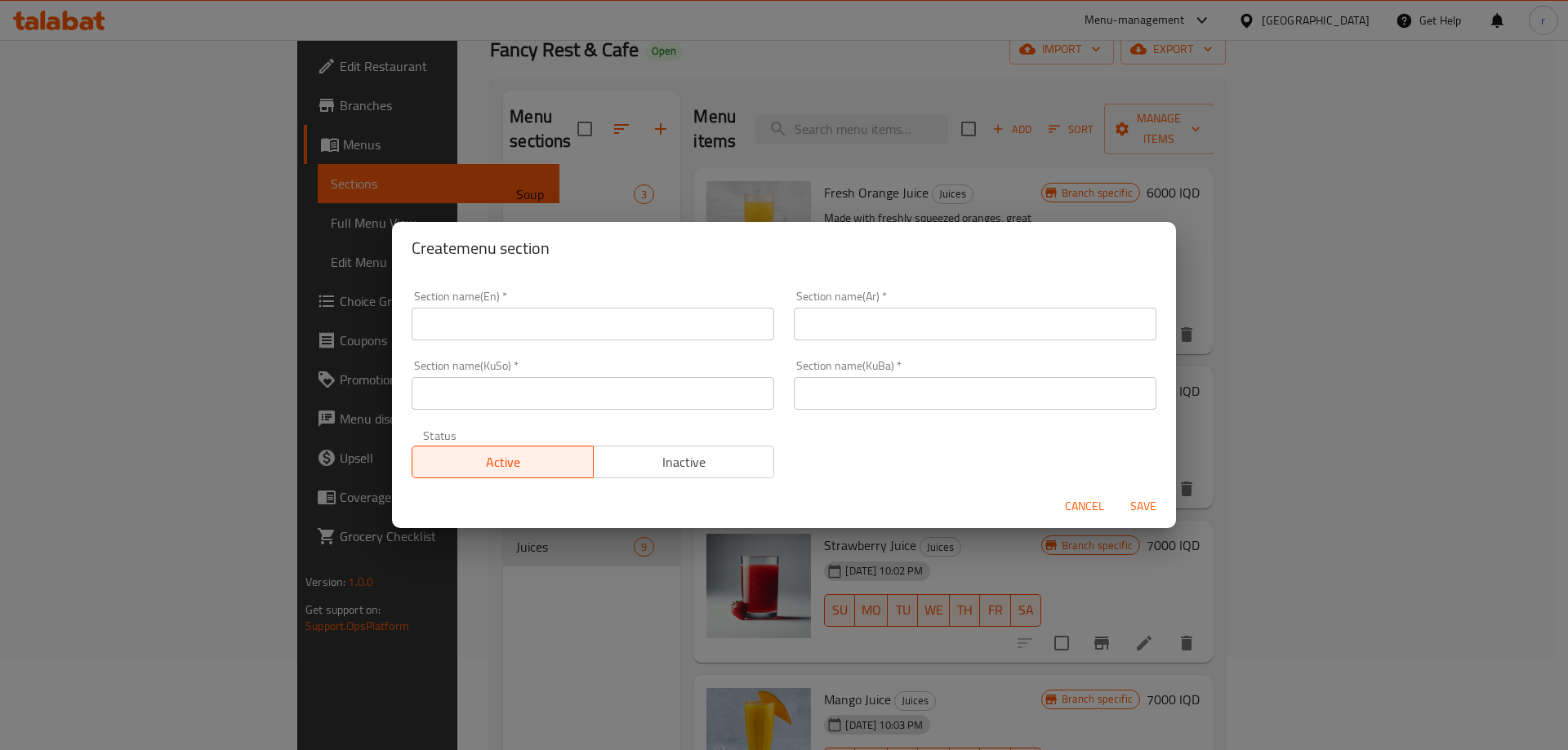
click at [618, 330] on input "text" at bounding box center [592, 324] width 362 height 33
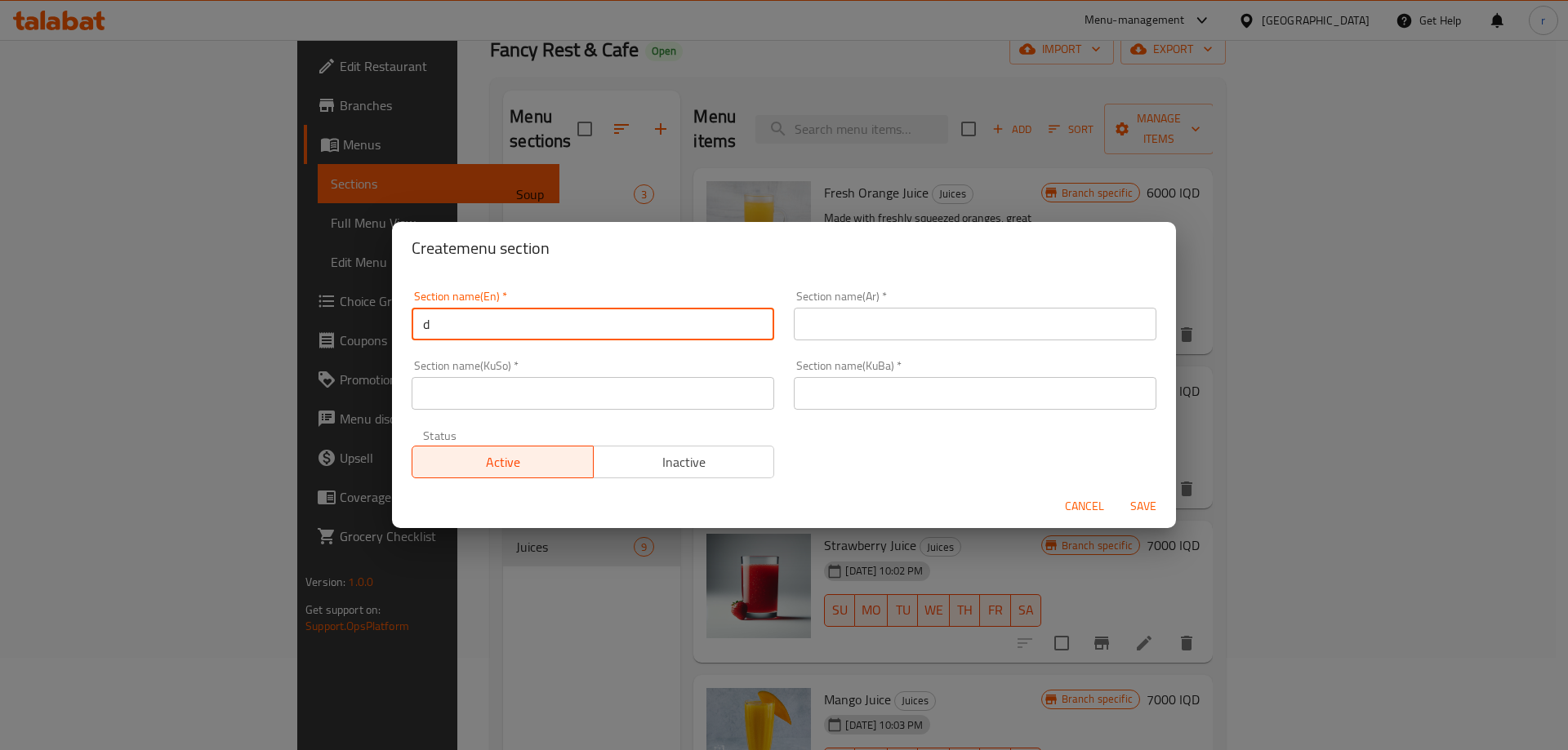
type input "Drinks"
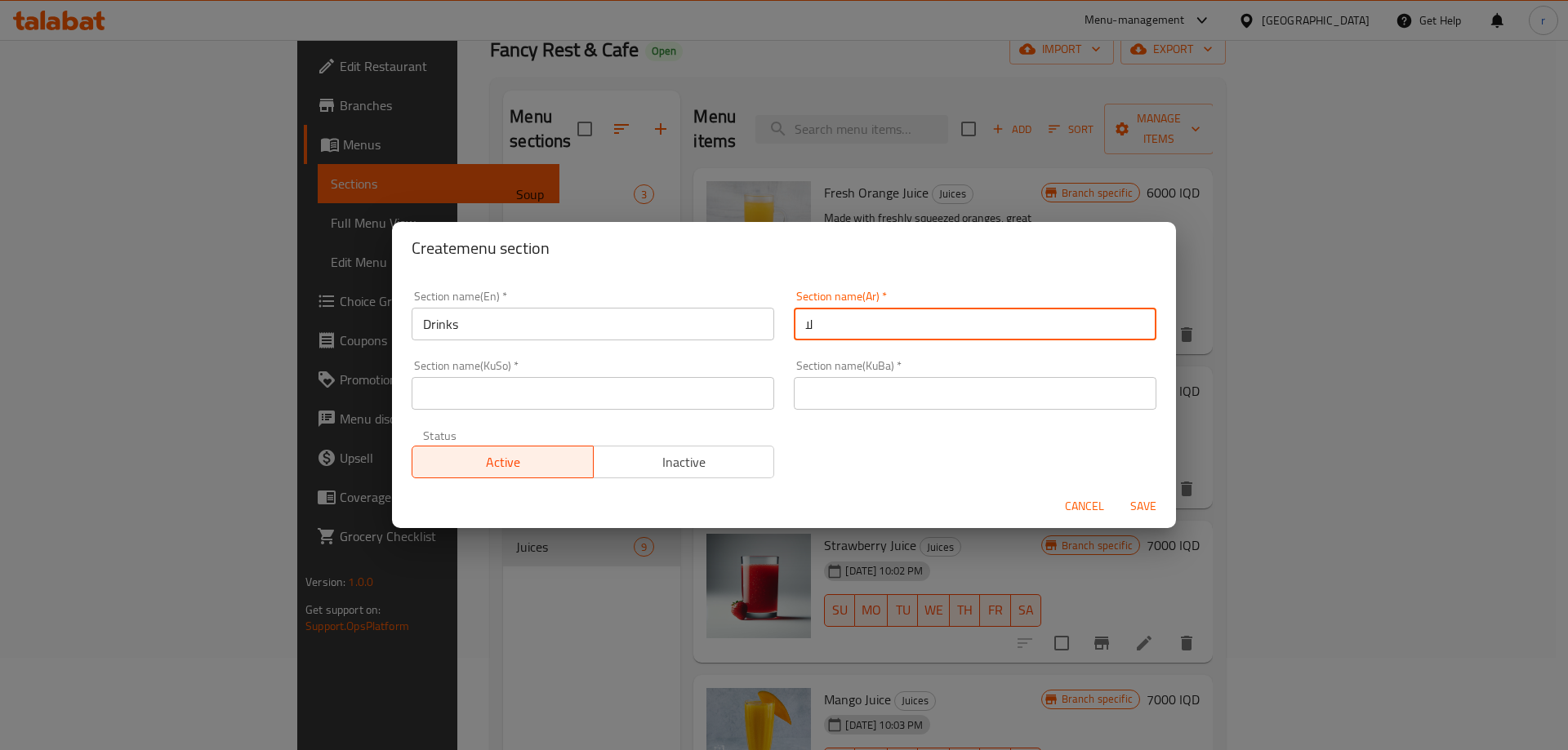
type input "ل"
type input "المشروبات"
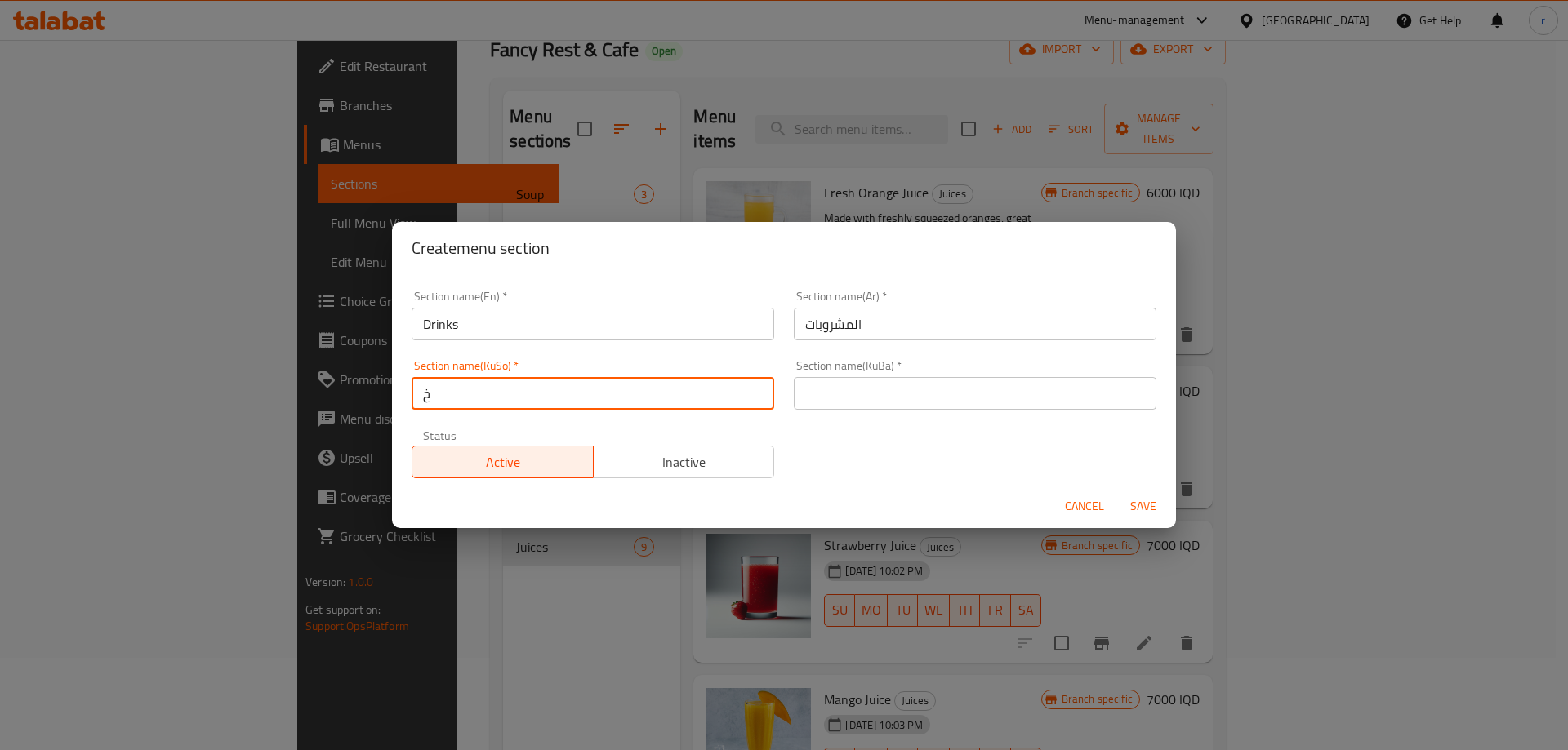
type input "خواردنەوەکان"
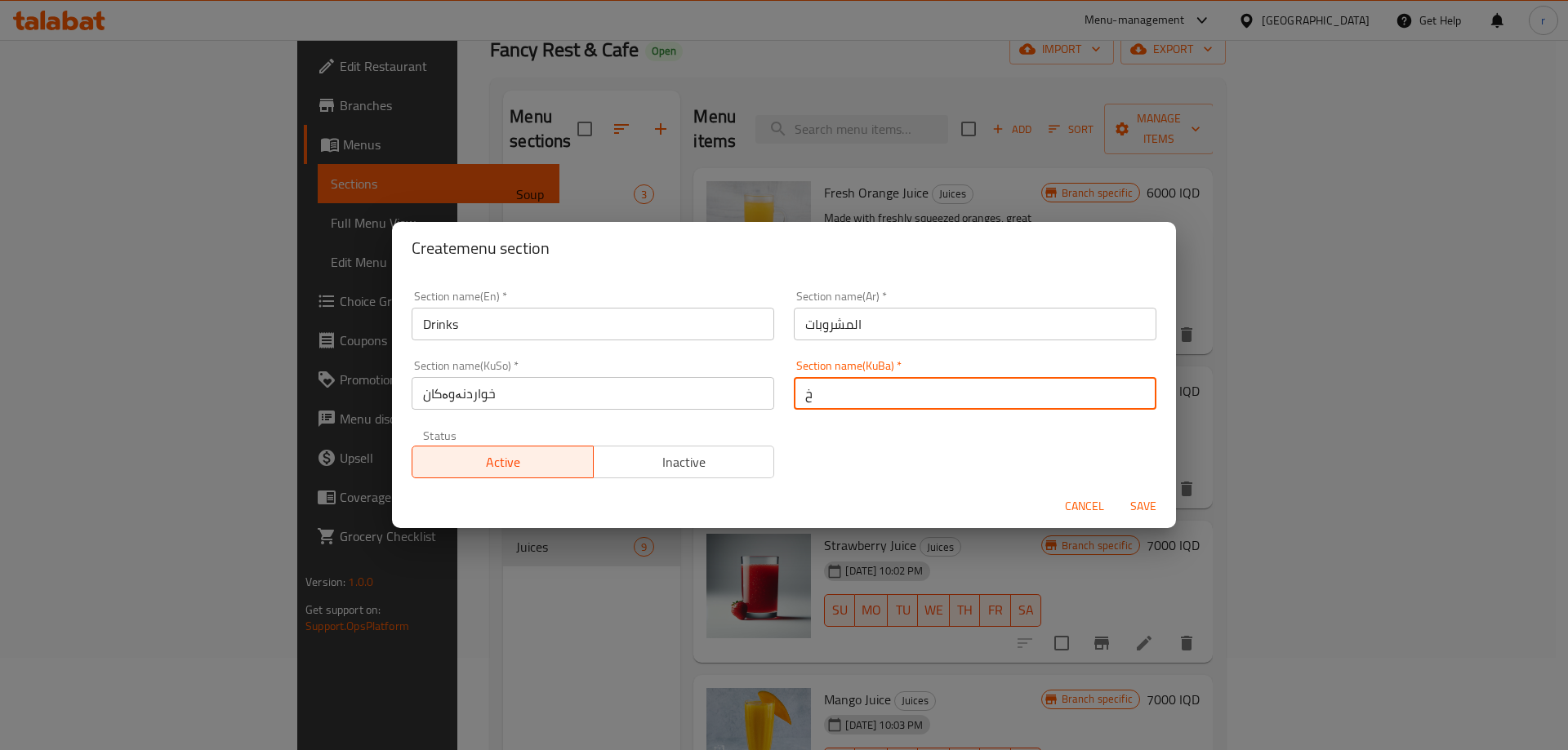
type input "خواردنەوەکان"
click at [1117, 491] on button "Save" at bounding box center [1143, 506] width 53 height 30
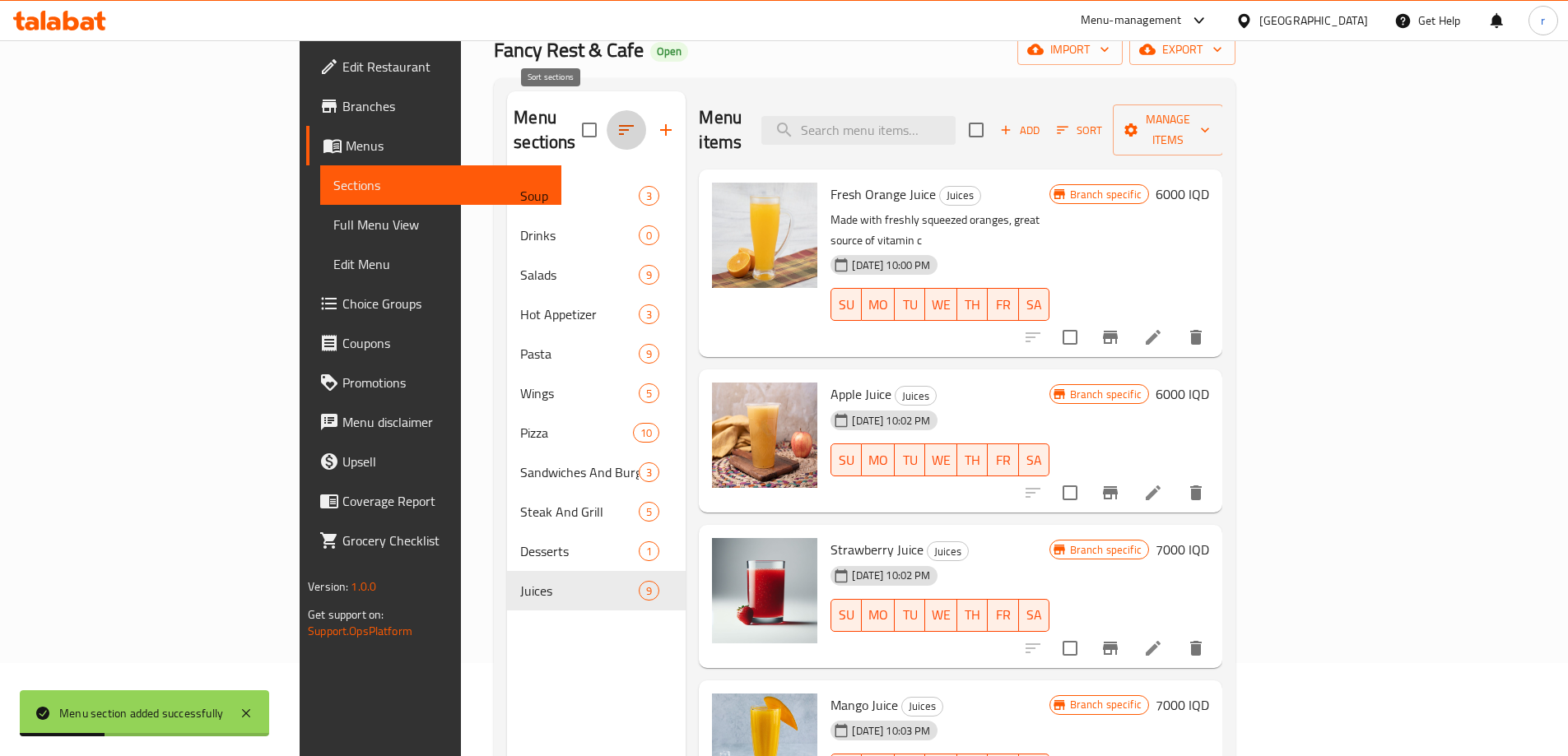
click at [616, 125] on icon "button" at bounding box center [626, 130] width 20 height 20
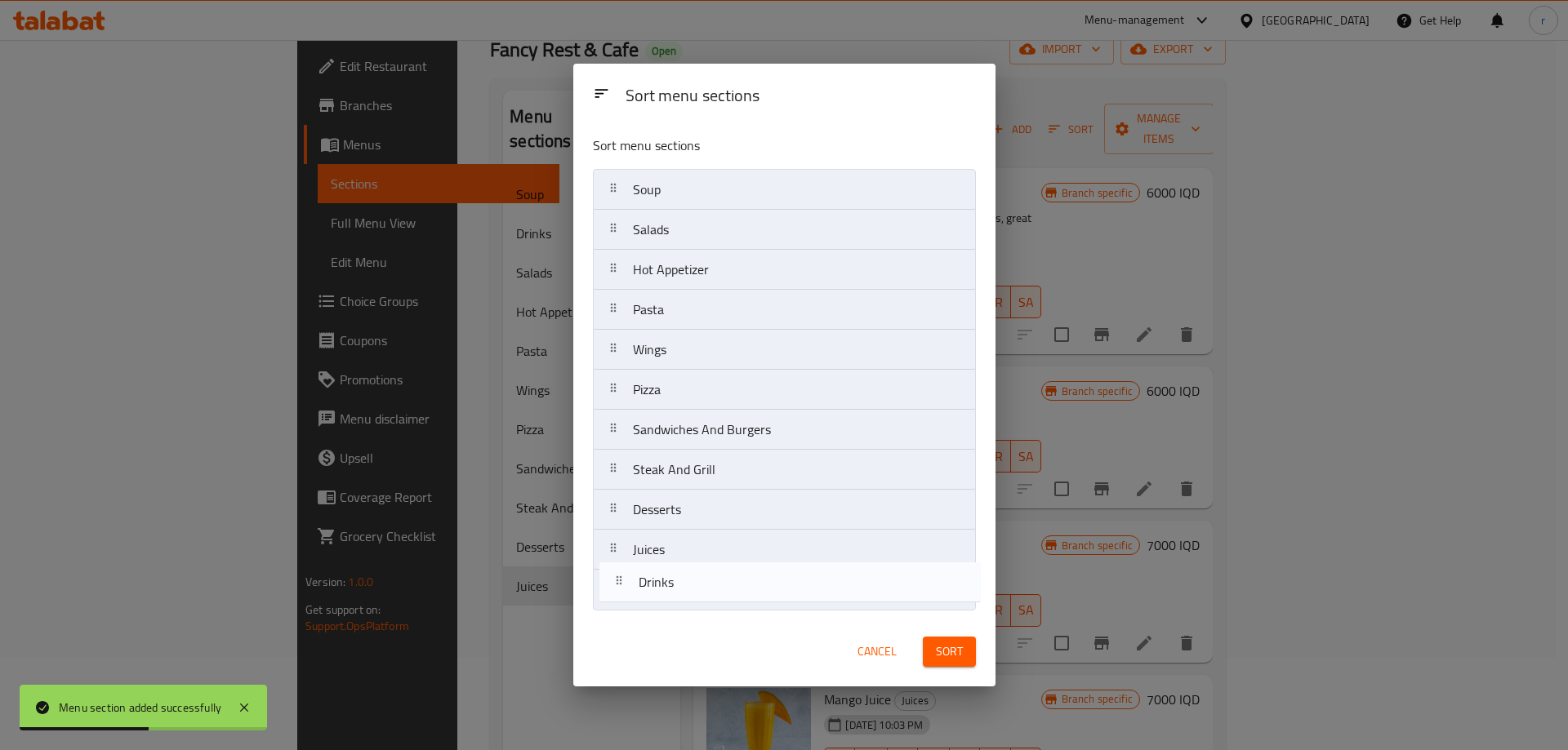
drag, startPoint x: 659, startPoint y: 232, endPoint x: 663, endPoint y: 604, distance: 372.0
click at [663, 604] on nav "Soup Drinks Salads Hot Appetizer Pasta Wings Pizza Sandwiches And Burgers Steak…" at bounding box center [784, 390] width 383 height 441
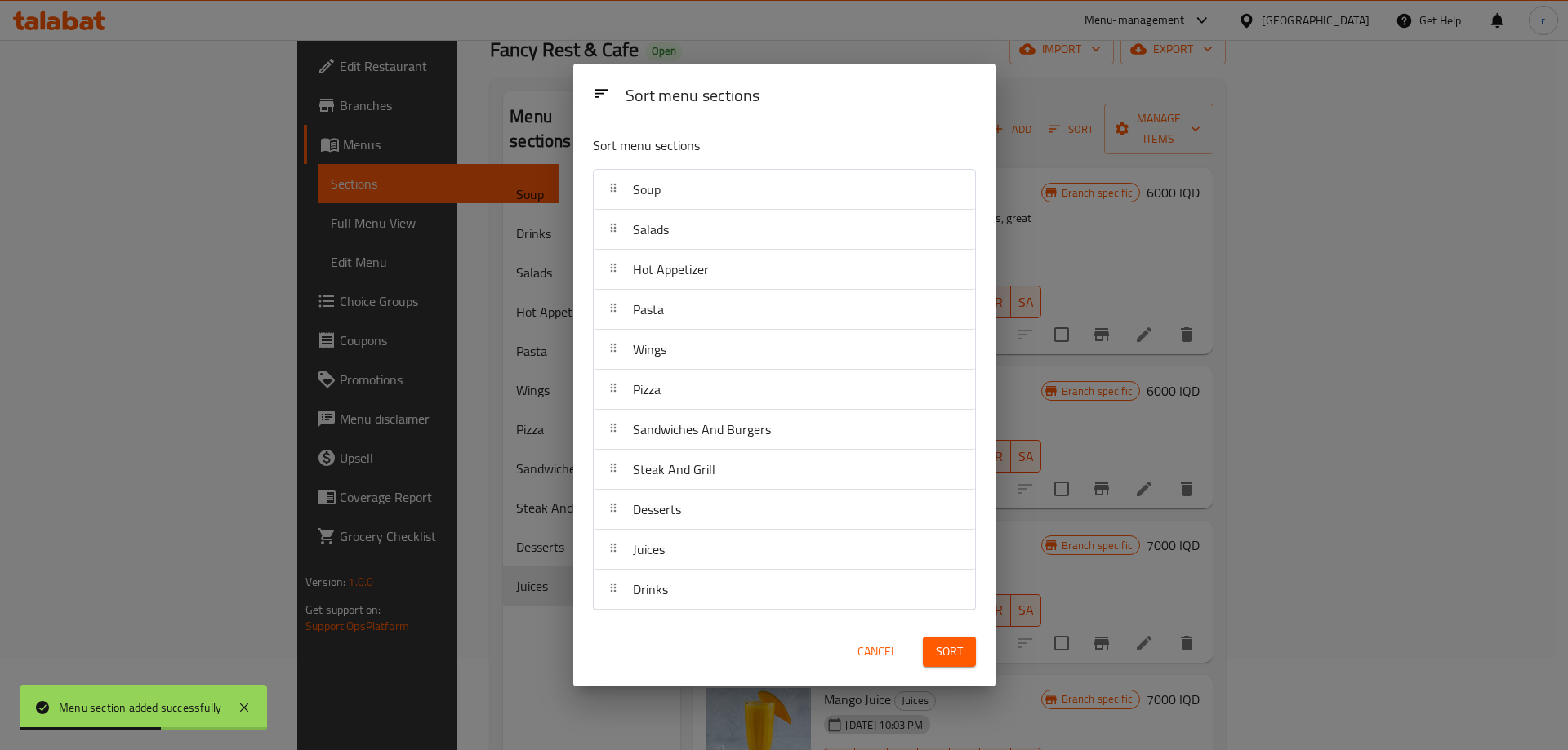
click at [945, 658] on span "Sort" at bounding box center [950, 651] width 27 height 20
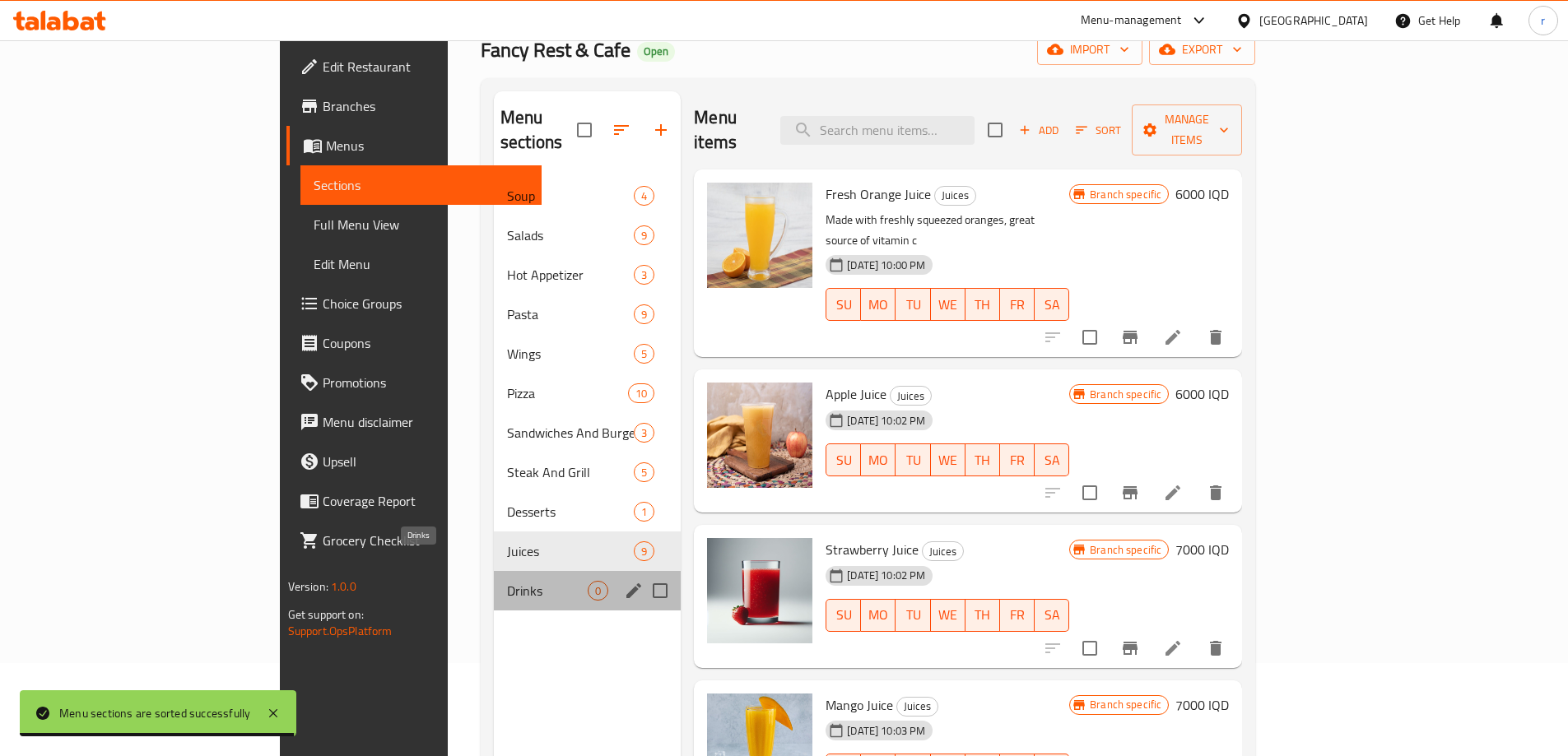
click at [507, 581] on span "Drinks" at bounding box center [547, 591] width 81 height 20
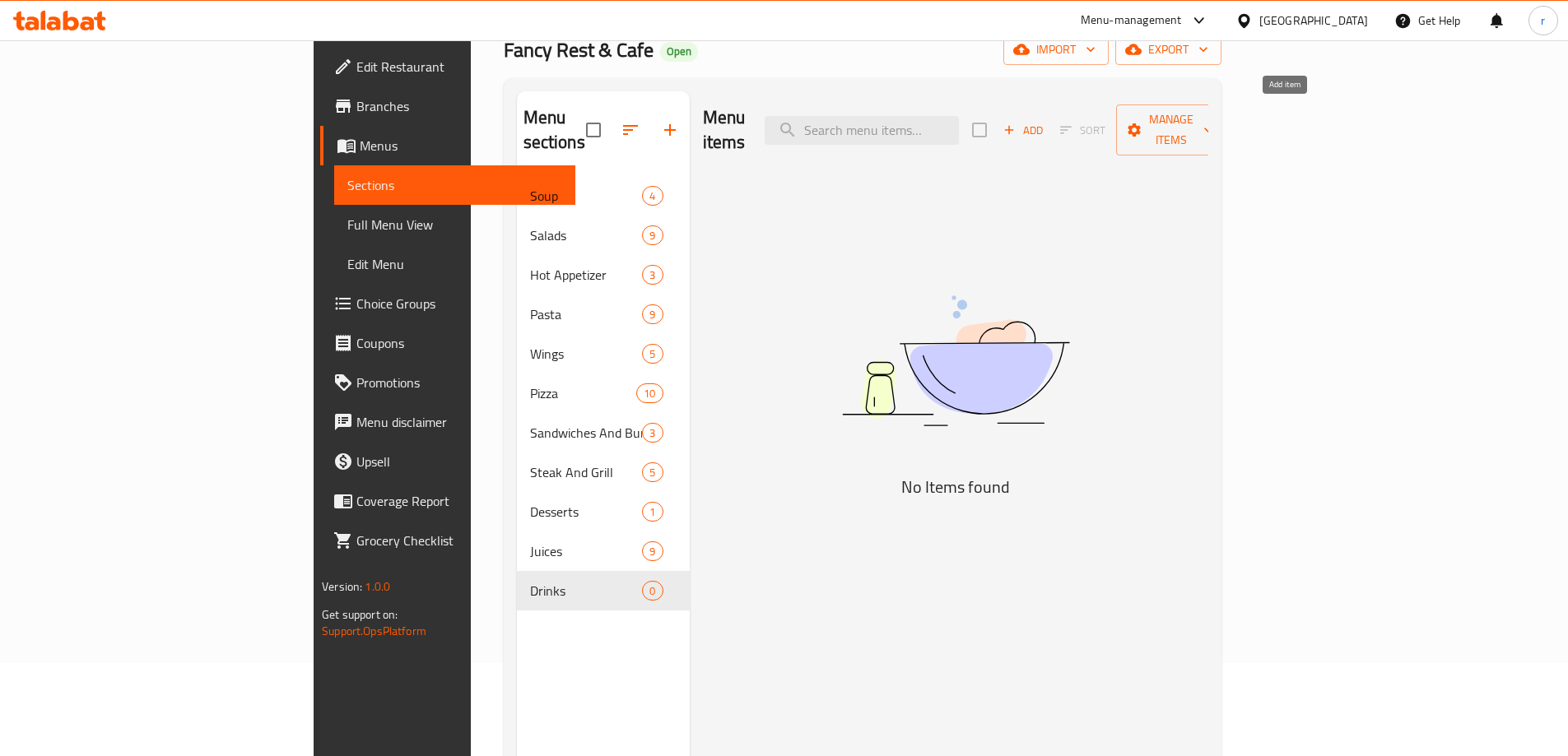
click at [1045, 121] on span "Add" at bounding box center [1024, 130] width 45 height 19
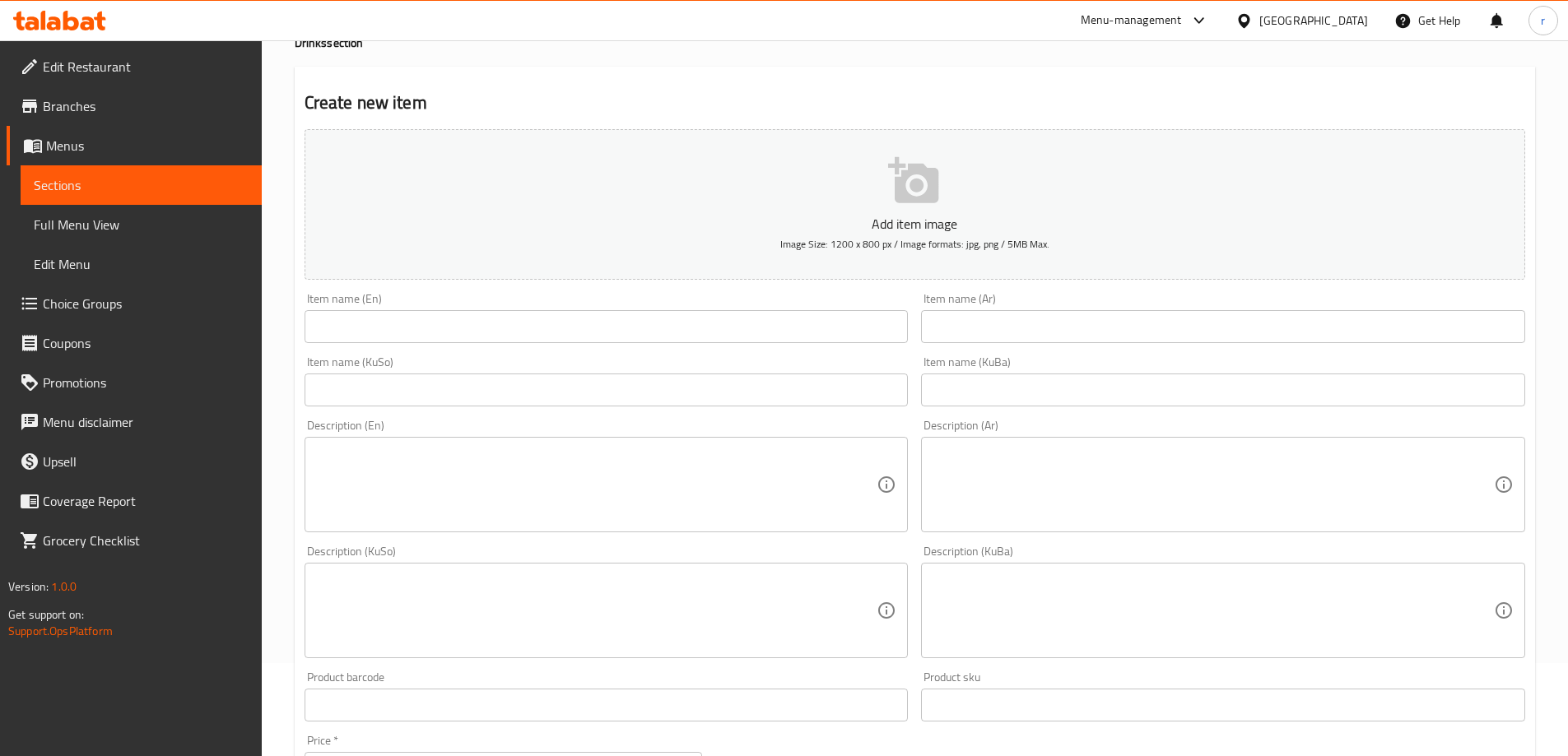
click at [440, 321] on input "text" at bounding box center [606, 326] width 604 height 33
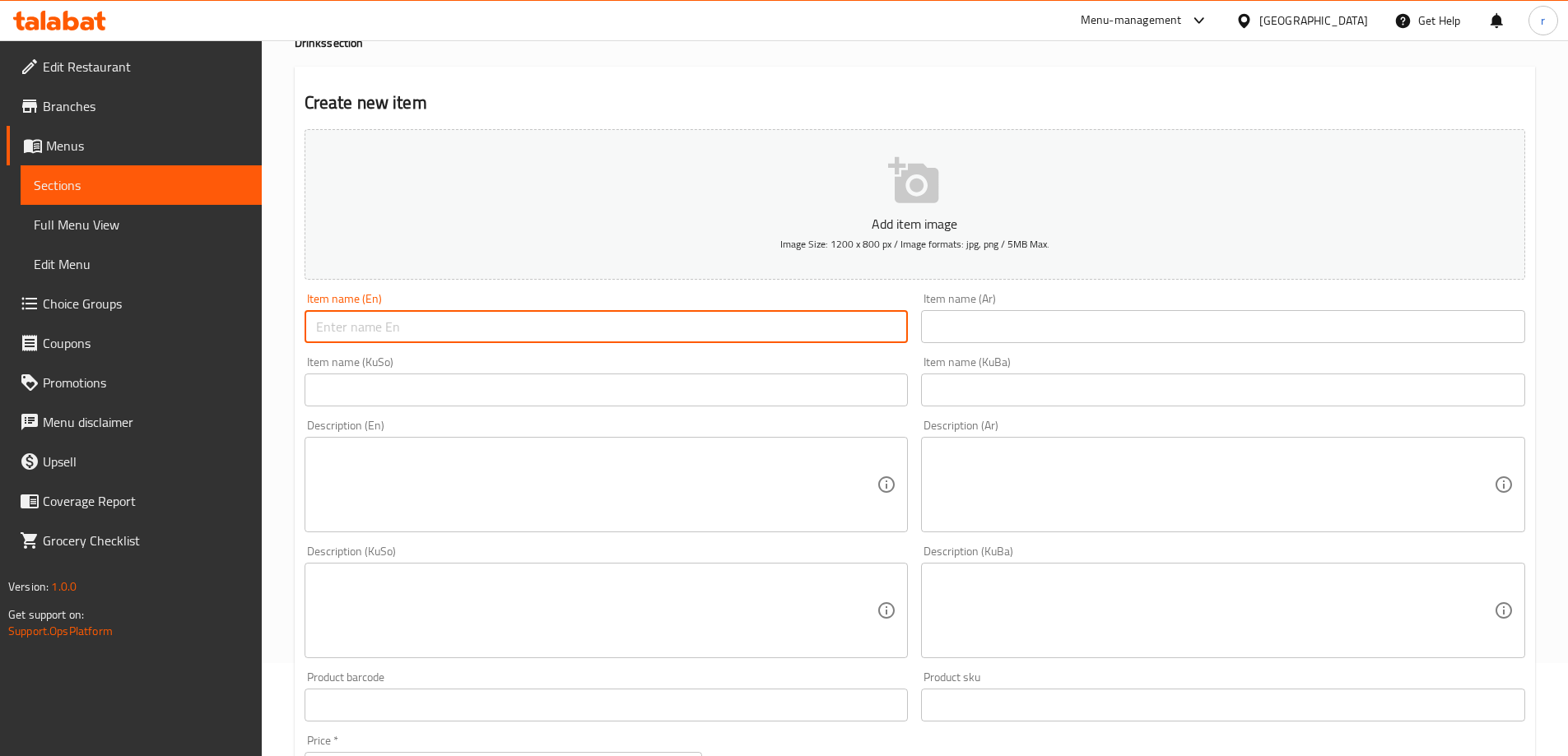
paste input "Mineral Water"
type input "Mineral Water"
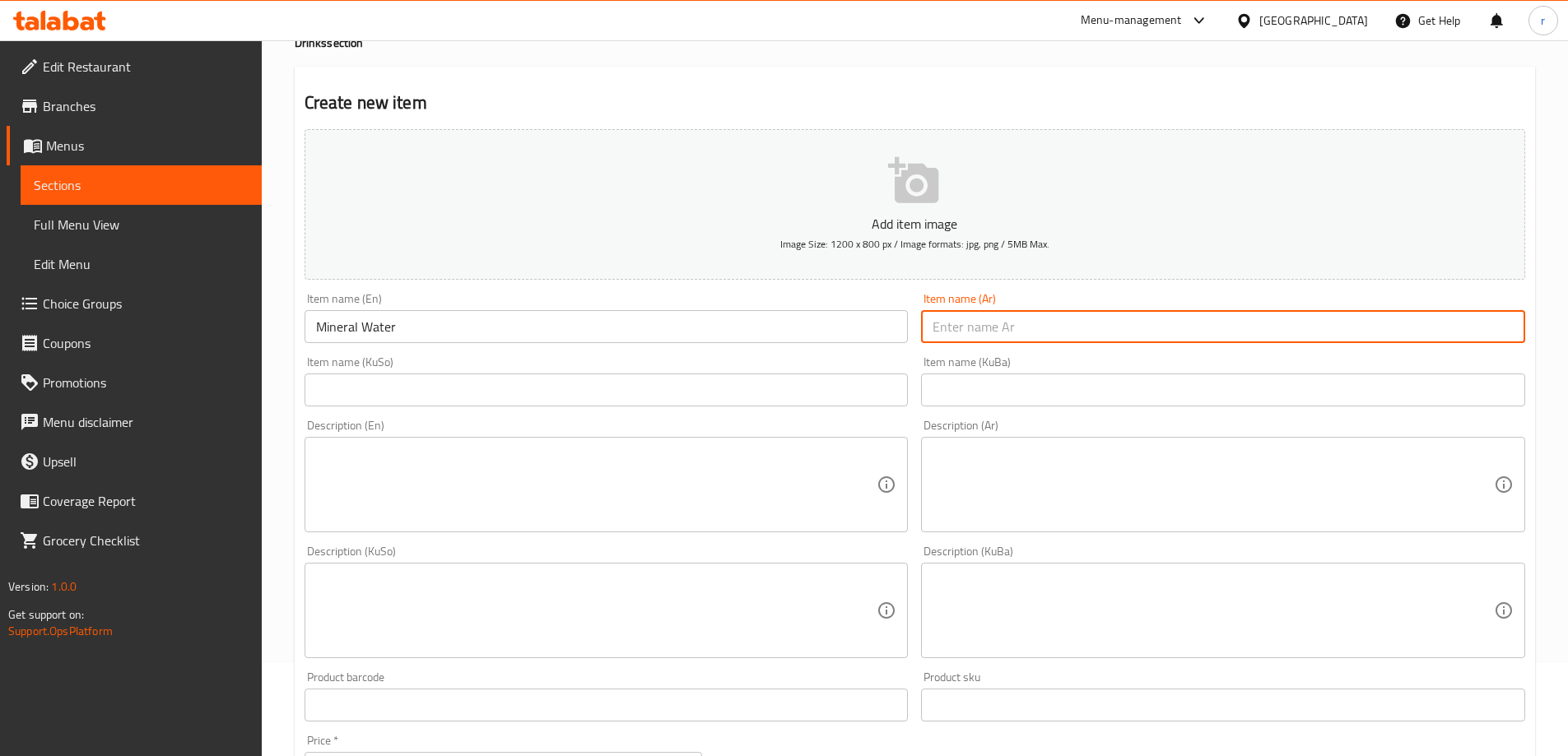
click at [988, 330] on input "text" at bounding box center [1223, 326] width 604 height 33
paste input "مياه معدنية"
type input "مياه معدنية"
click at [620, 389] on input "text" at bounding box center [606, 390] width 604 height 33
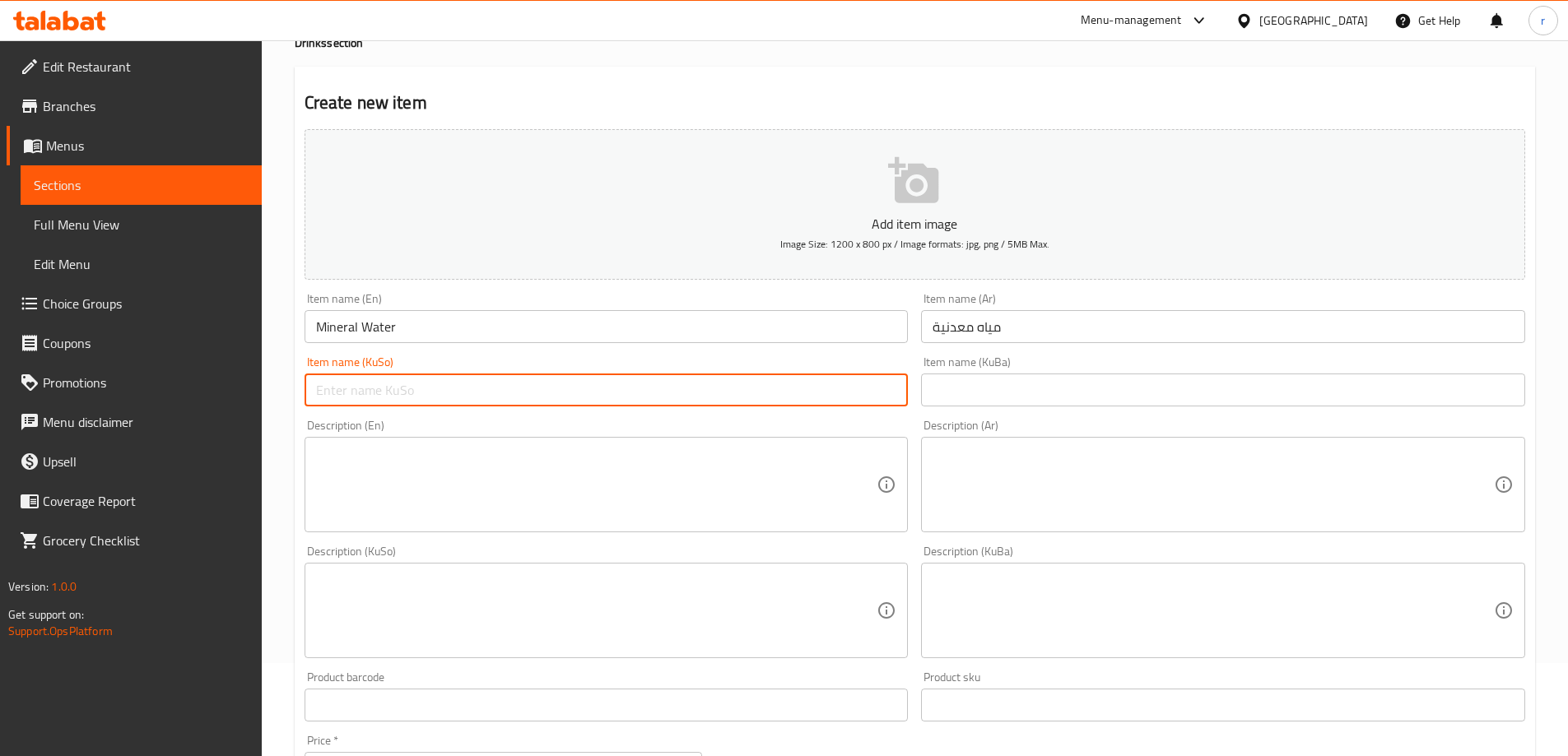
paste input "ئاویی کانزایی"
type input "ئاویی کانزایی"
click at [1037, 385] on input "text" at bounding box center [1223, 390] width 604 height 33
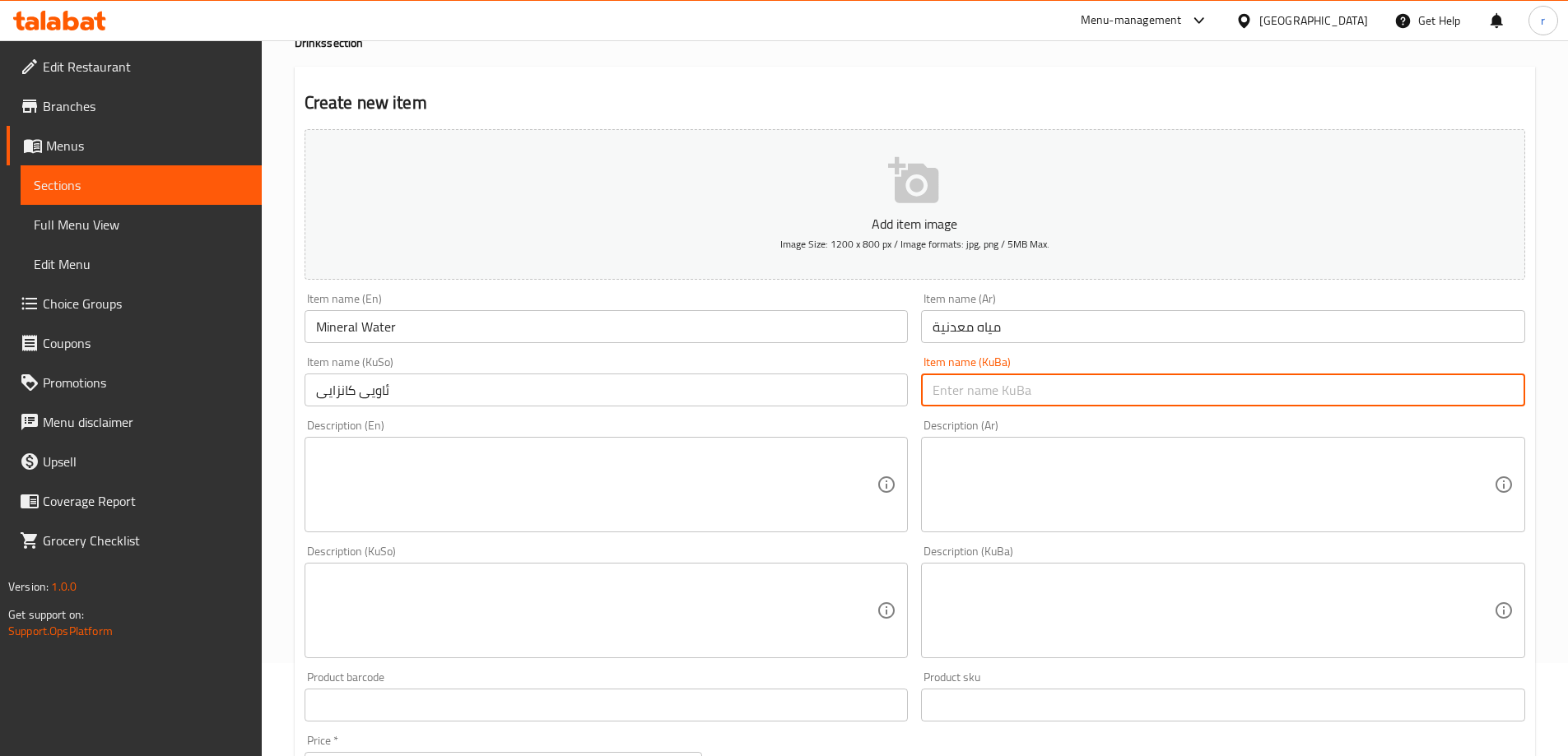
paste input "ئاویی کانزایی"
type input "ئاویی کانزایی"
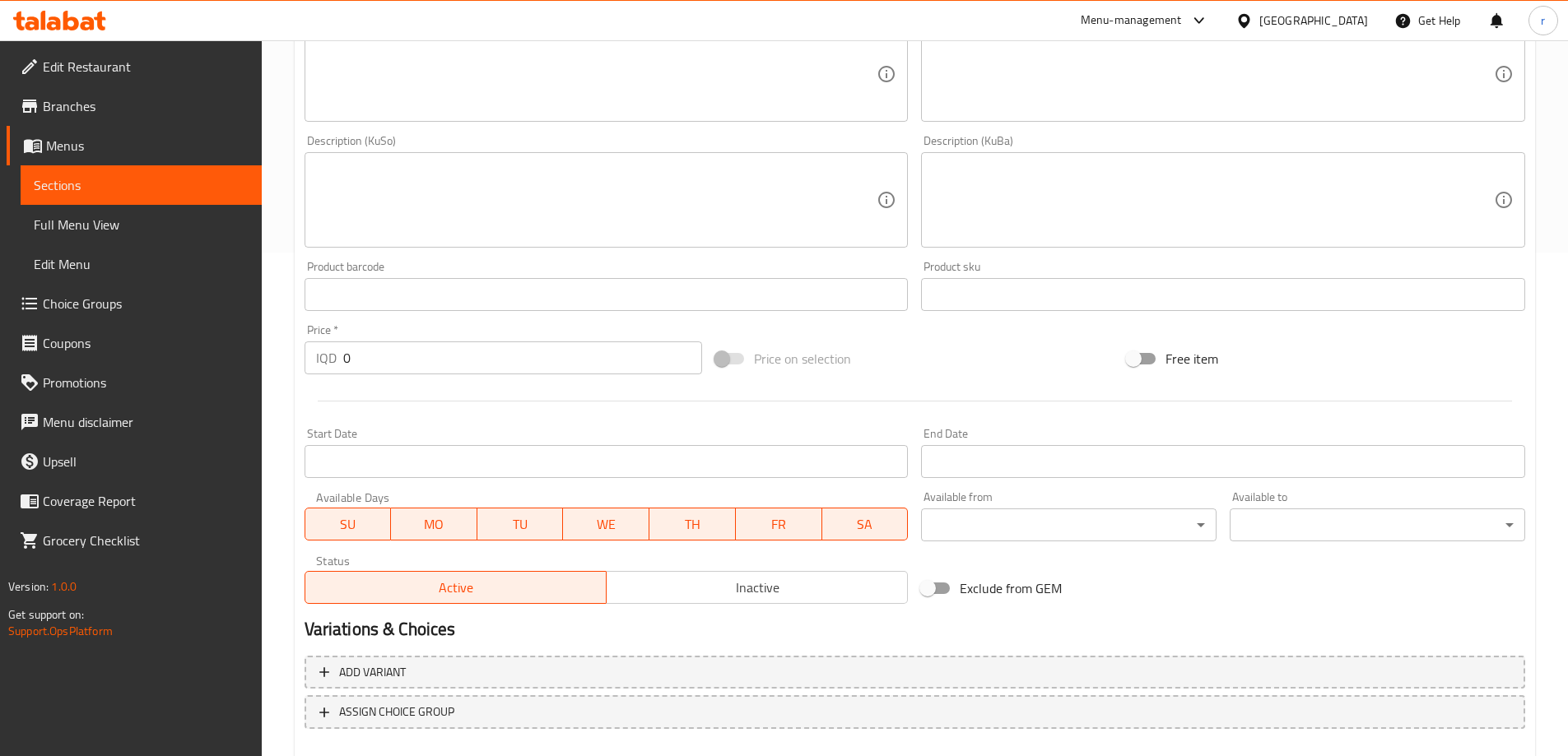
scroll to position [504, 0]
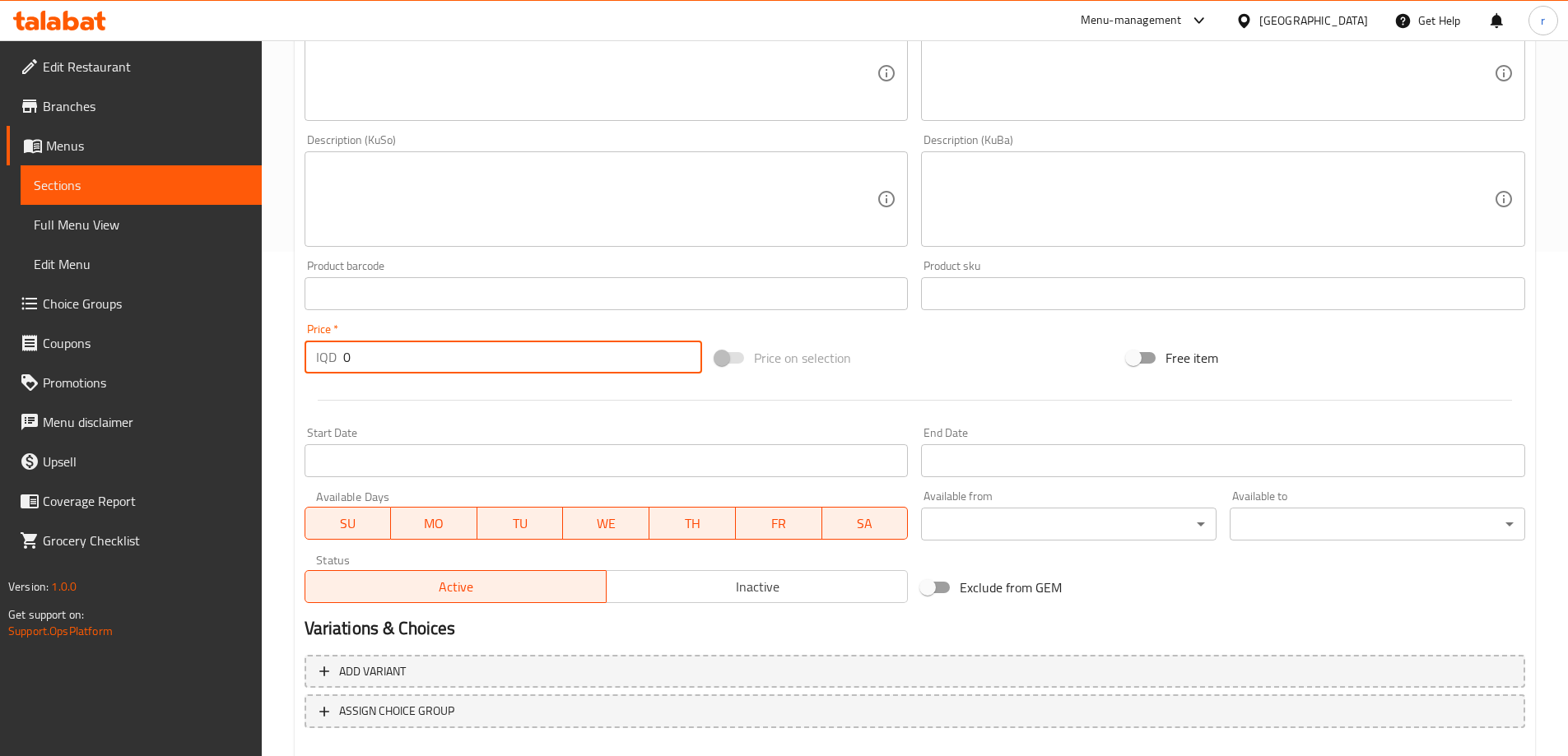
drag, startPoint x: 377, startPoint y: 360, endPoint x: 335, endPoint y: 369, distance: 43.0
click at [335, 369] on div "IQD 0 Price *" at bounding box center [504, 357] width 398 height 33
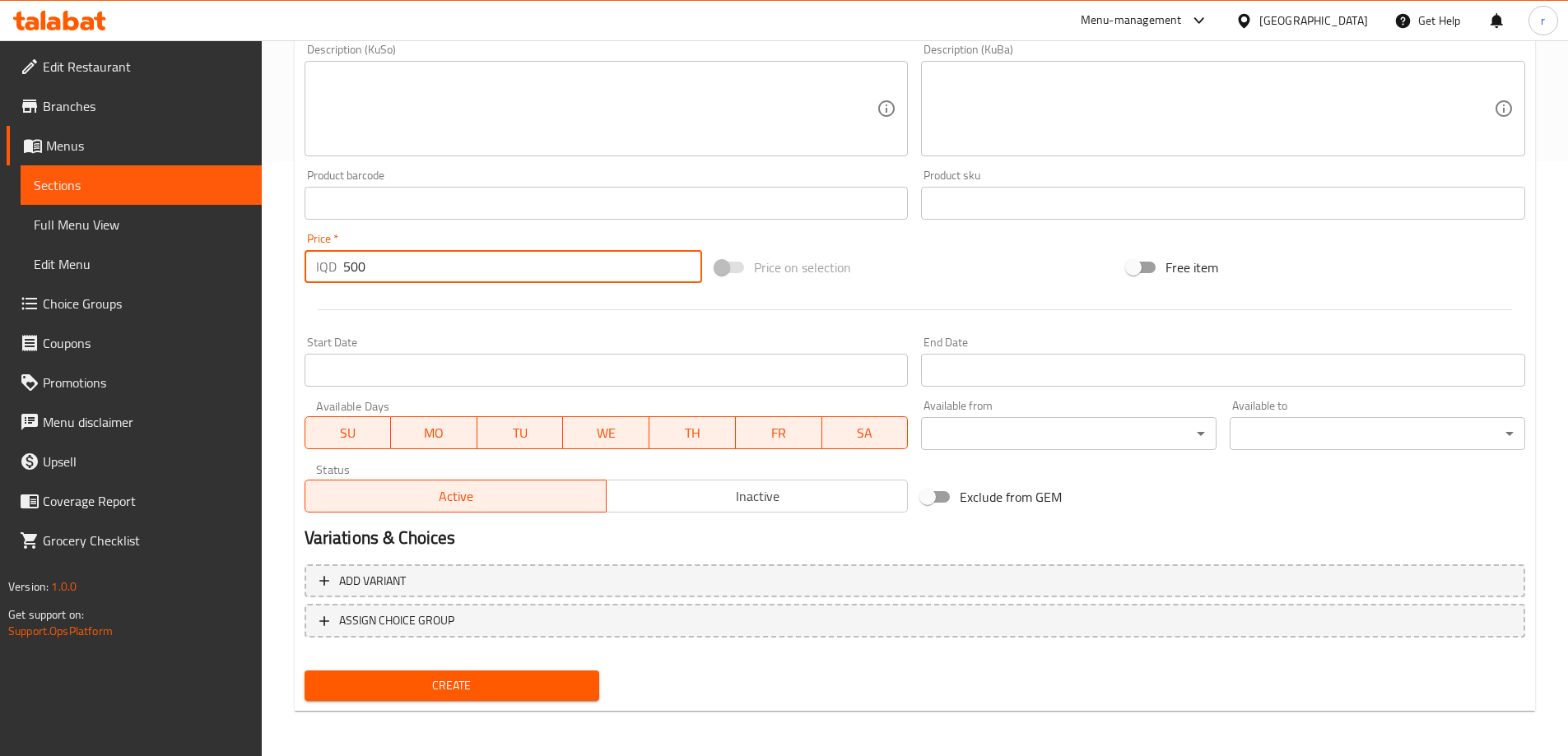
scroll to position [595, 0]
type input "500"
click at [514, 672] on button "Create" at bounding box center [452, 685] width 295 height 30
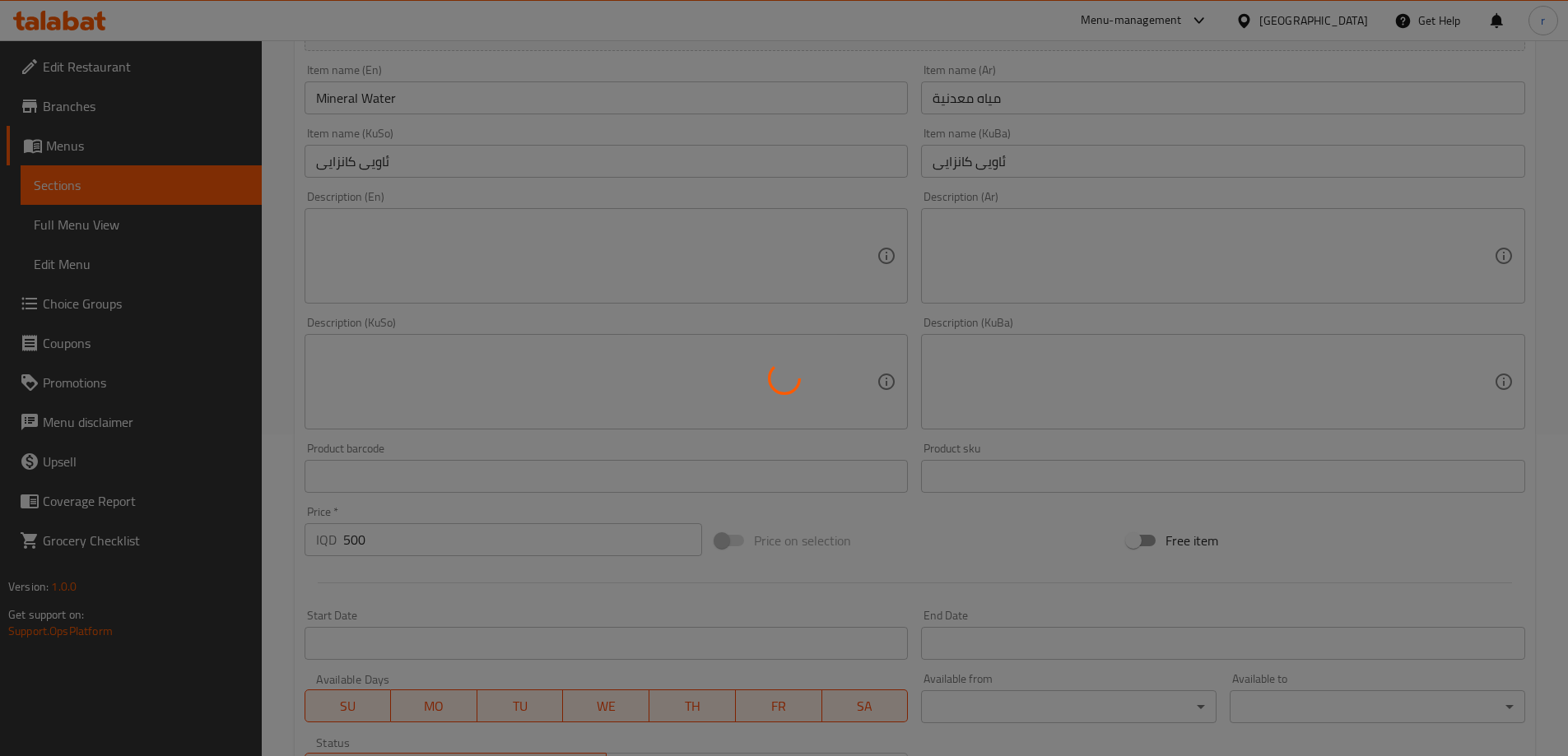
type input "0"
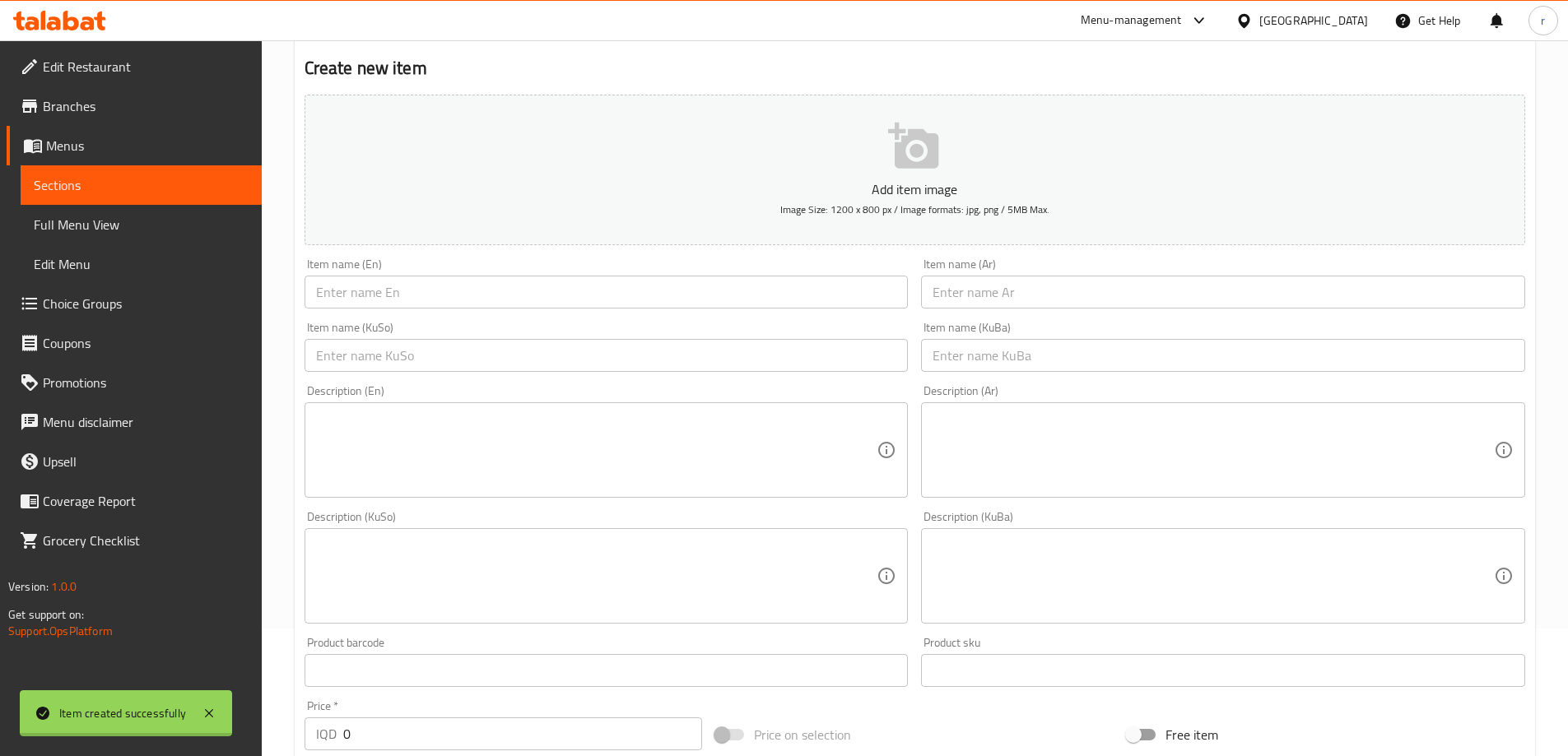
scroll to position [0, 0]
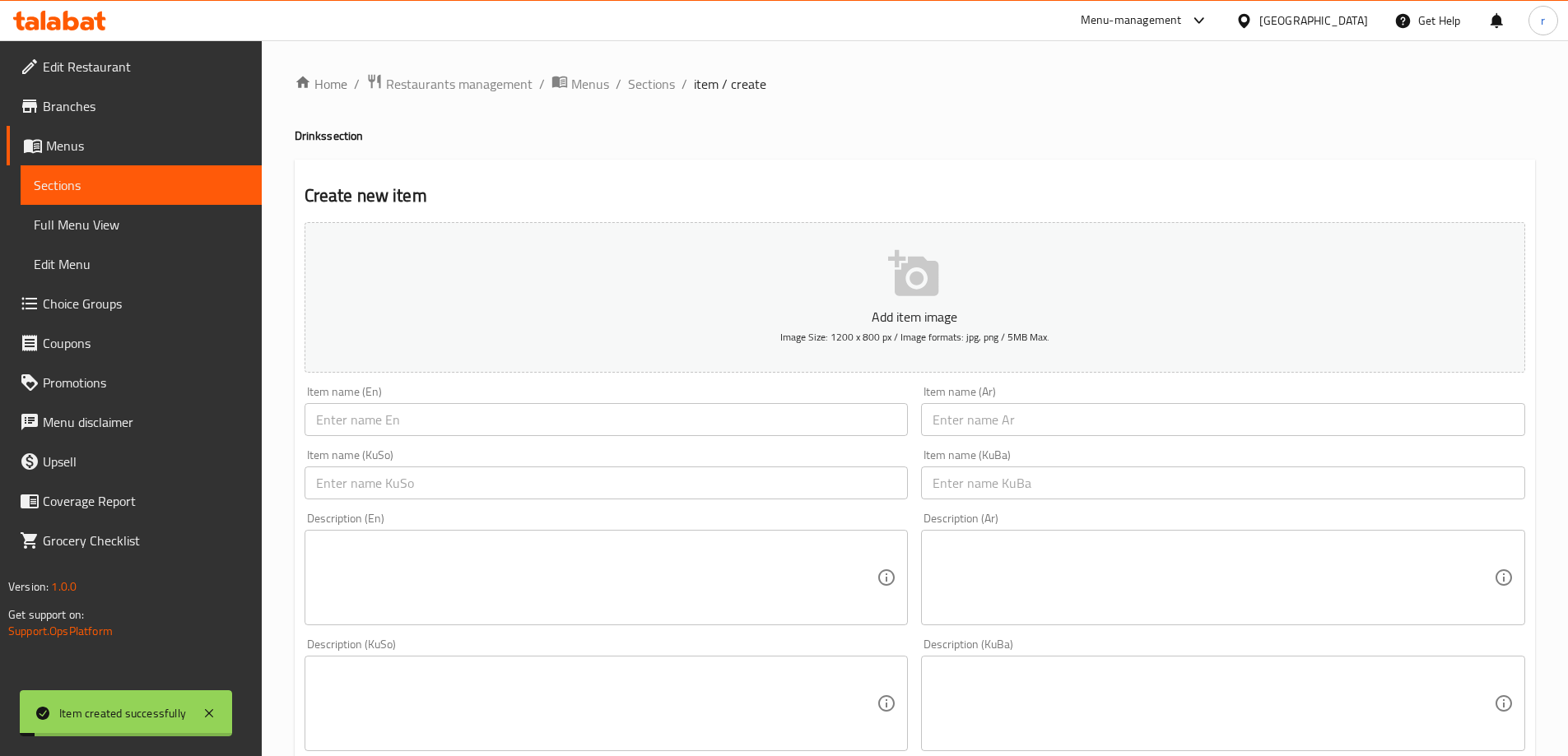
click at [640, 100] on div "Home / Restaurants management / Menus / Sections / item / create Drinks section…" at bounding box center [914, 696] width 1241 height 1246
click at [642, 89] on span "Sections" at bounding box center [651, 84] width 47 height 20
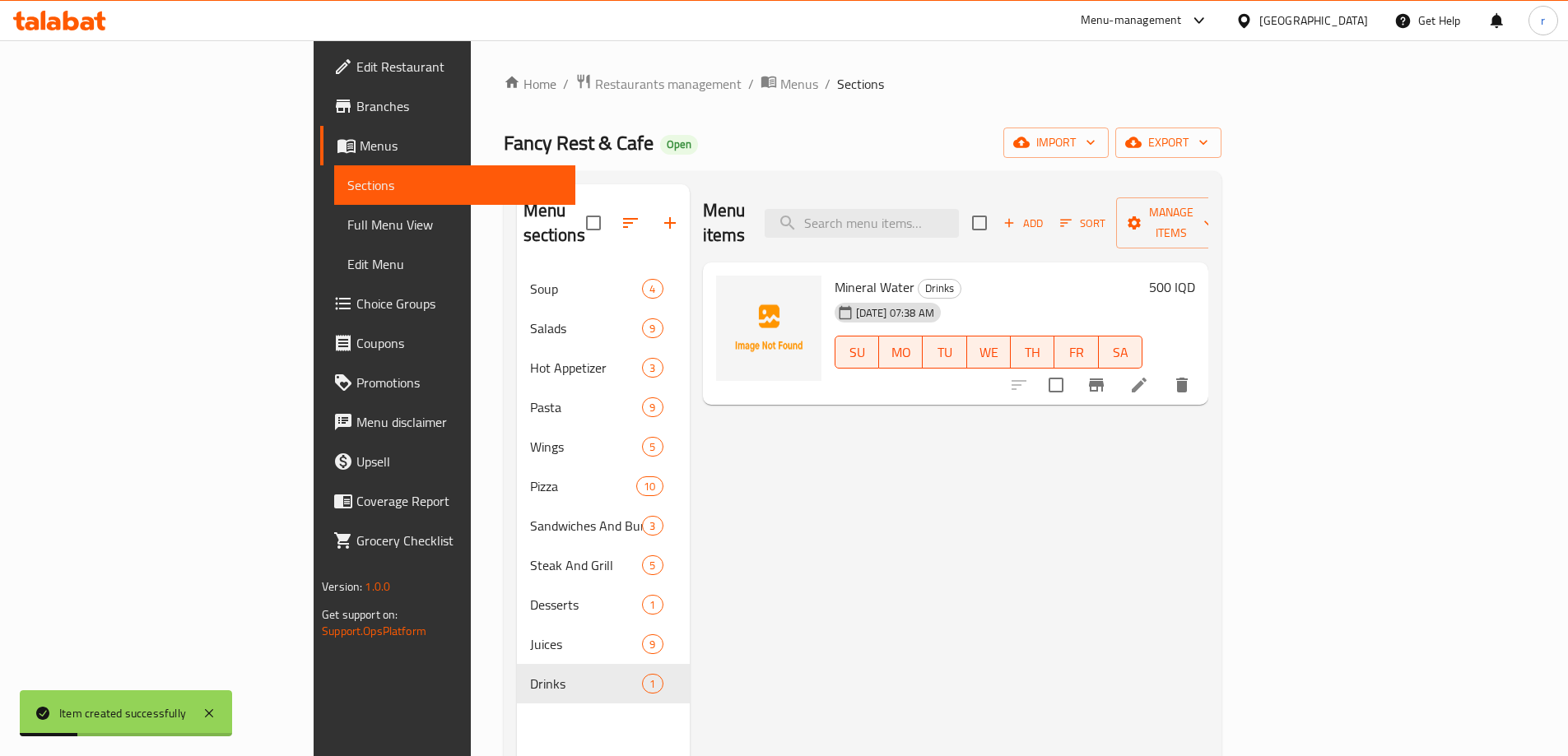
click at [714, 521] on div "Menu items Add Sort Manage items Mineral Water Drinks 07-09-2025 07:38 AM SU MO…" at bounding box center [949, 562] width 518 height 756
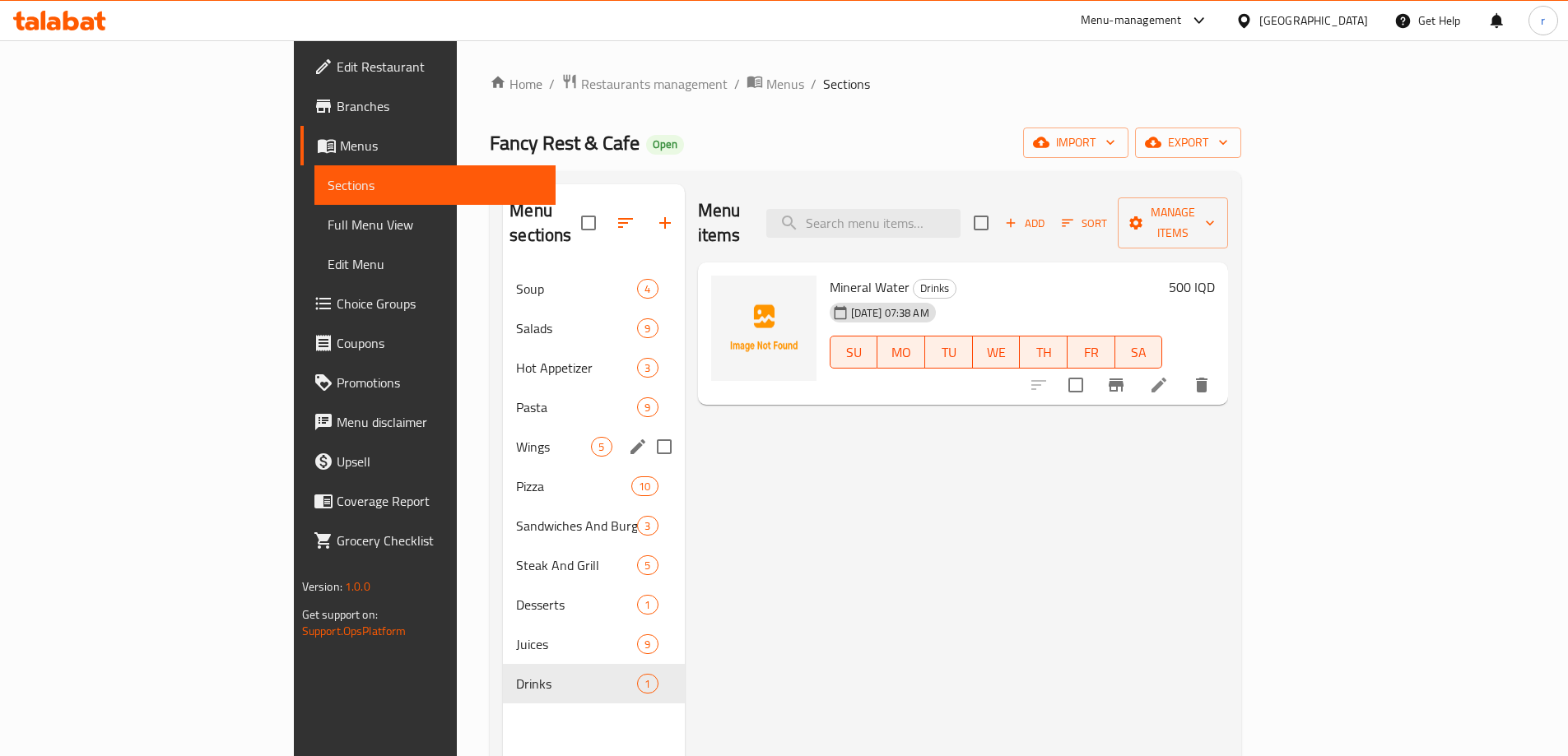
click at [516, 437] on span "Wings" at bounding box center [553, 447] width 74 height 20
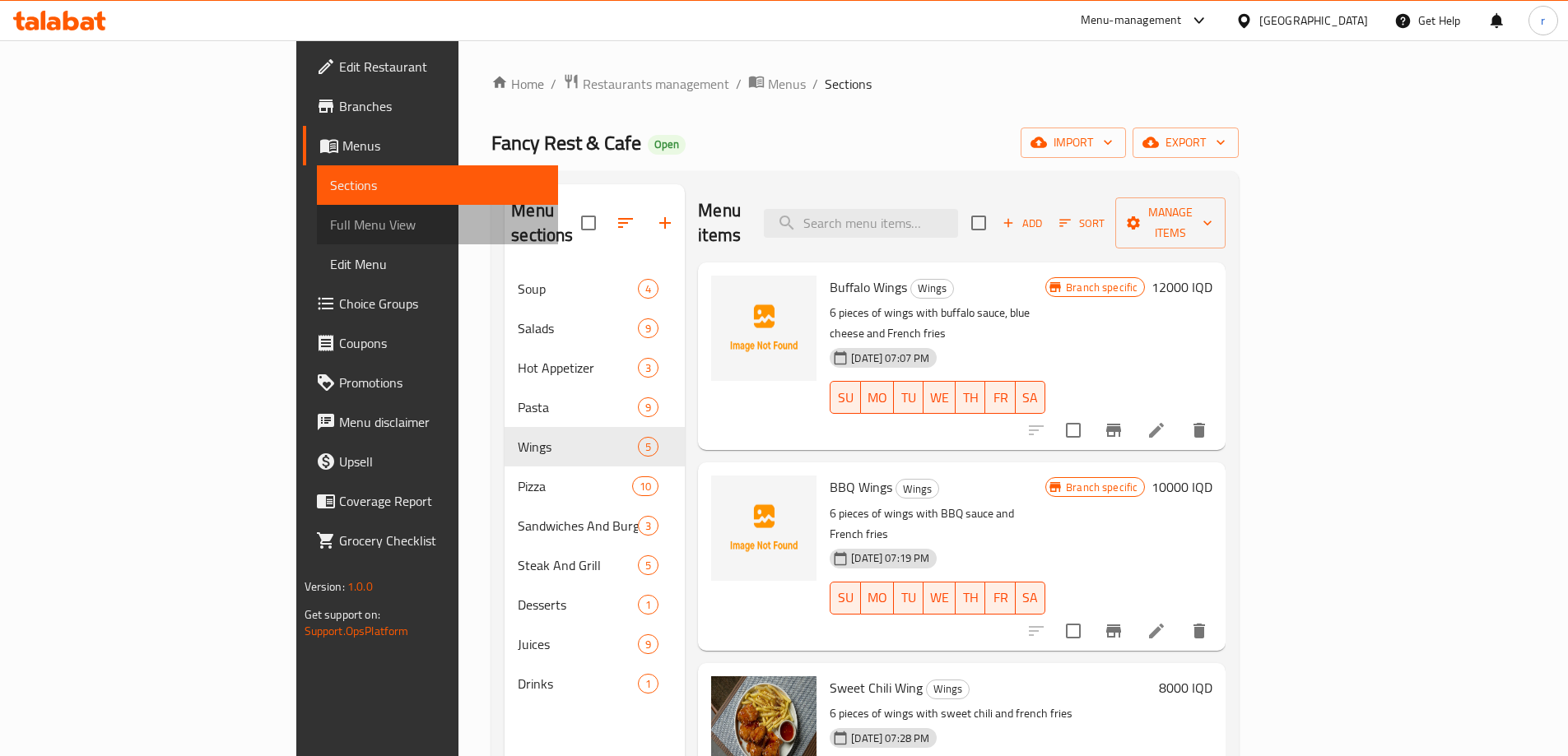
click at [330, 225] on span "Full Menu View" at bounding box center [437, 224] width 214 height 20
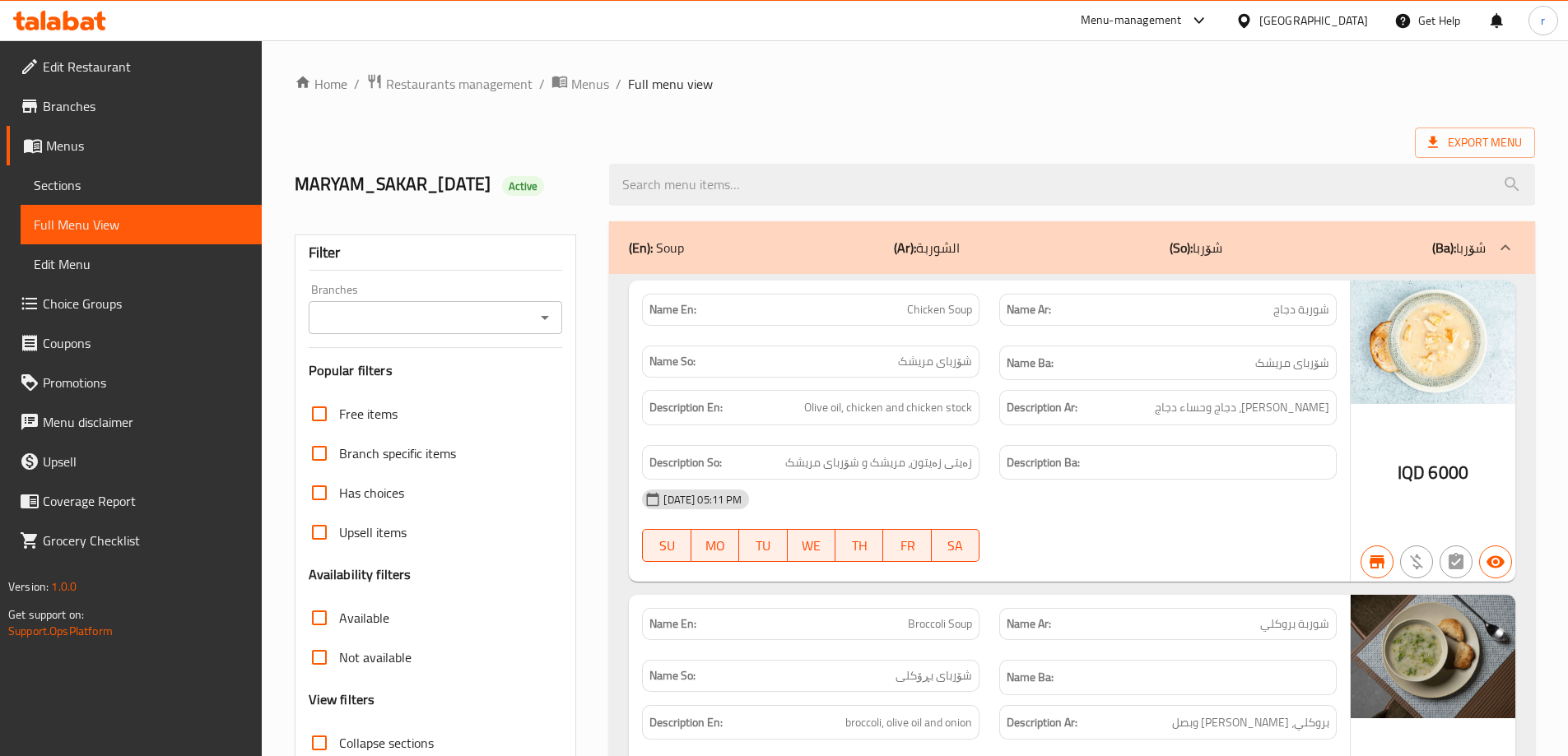
click at [418, 319] on input "Branches" at bounding box center [422, 317] width 217 height 23
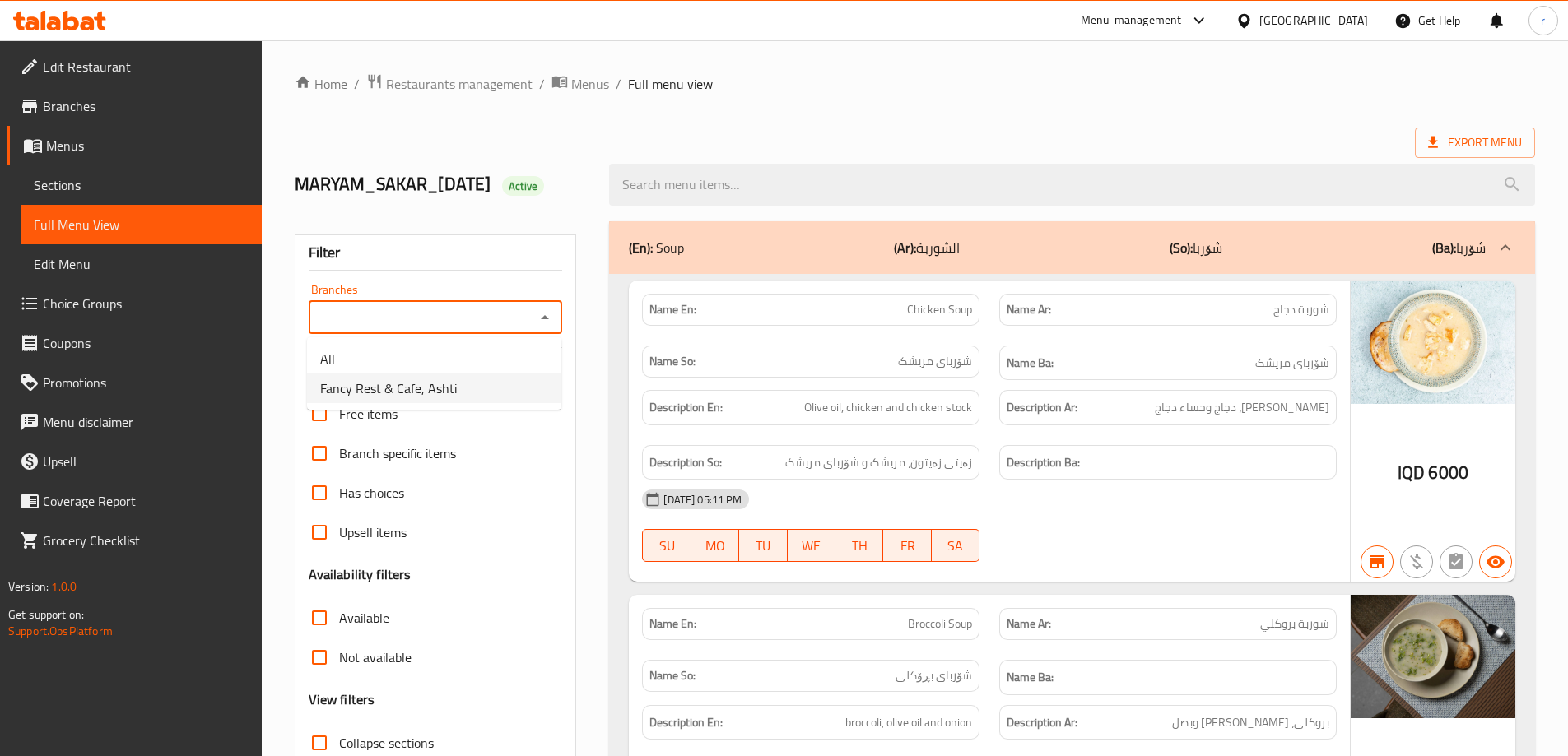
click at [411, 378] on span "Fancy Rest & Cafe, Ashti" at bounding box center [388, 388] width 136 height 20
type input "Fancy Rest & Cafe, Ashti"
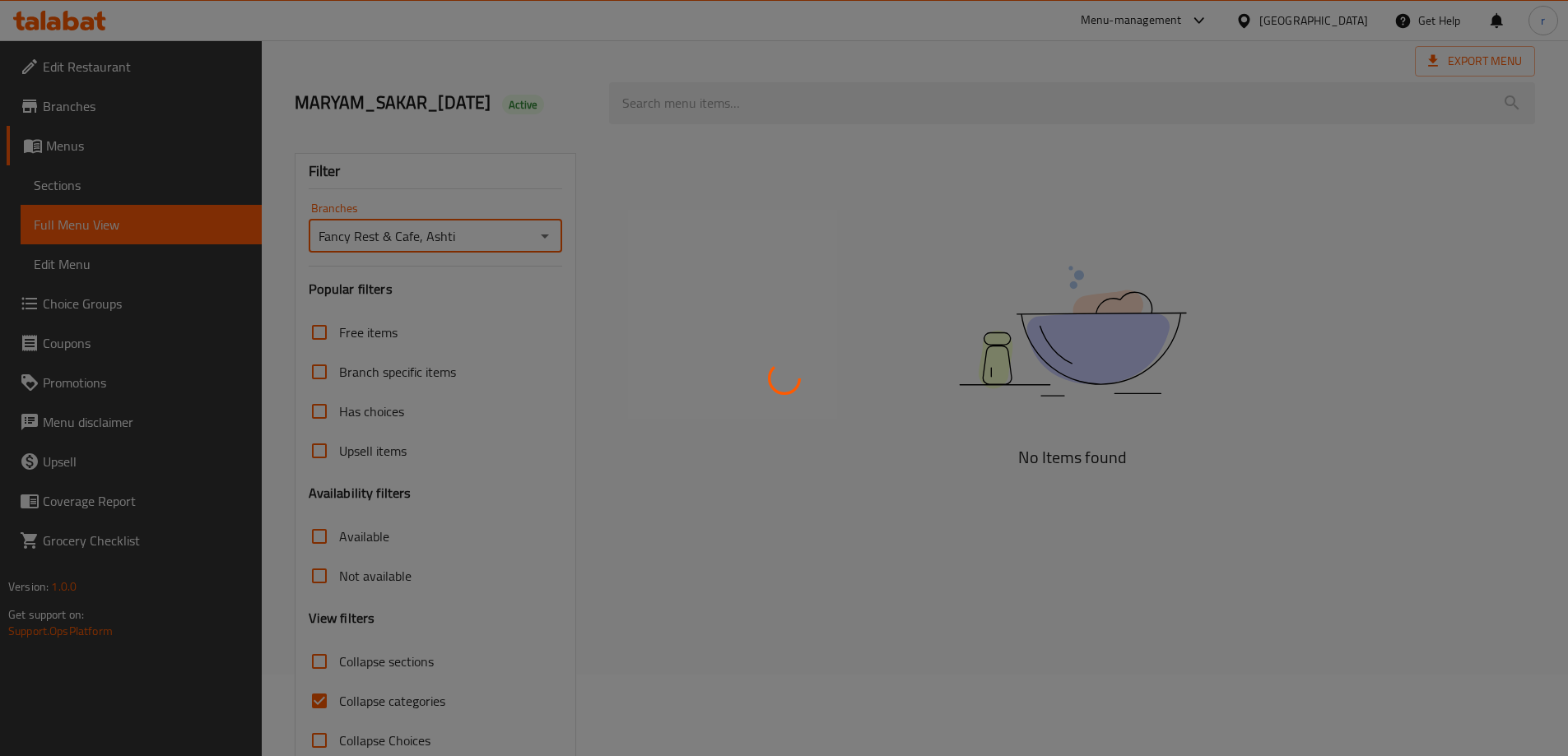
scroll to position [119, 0]
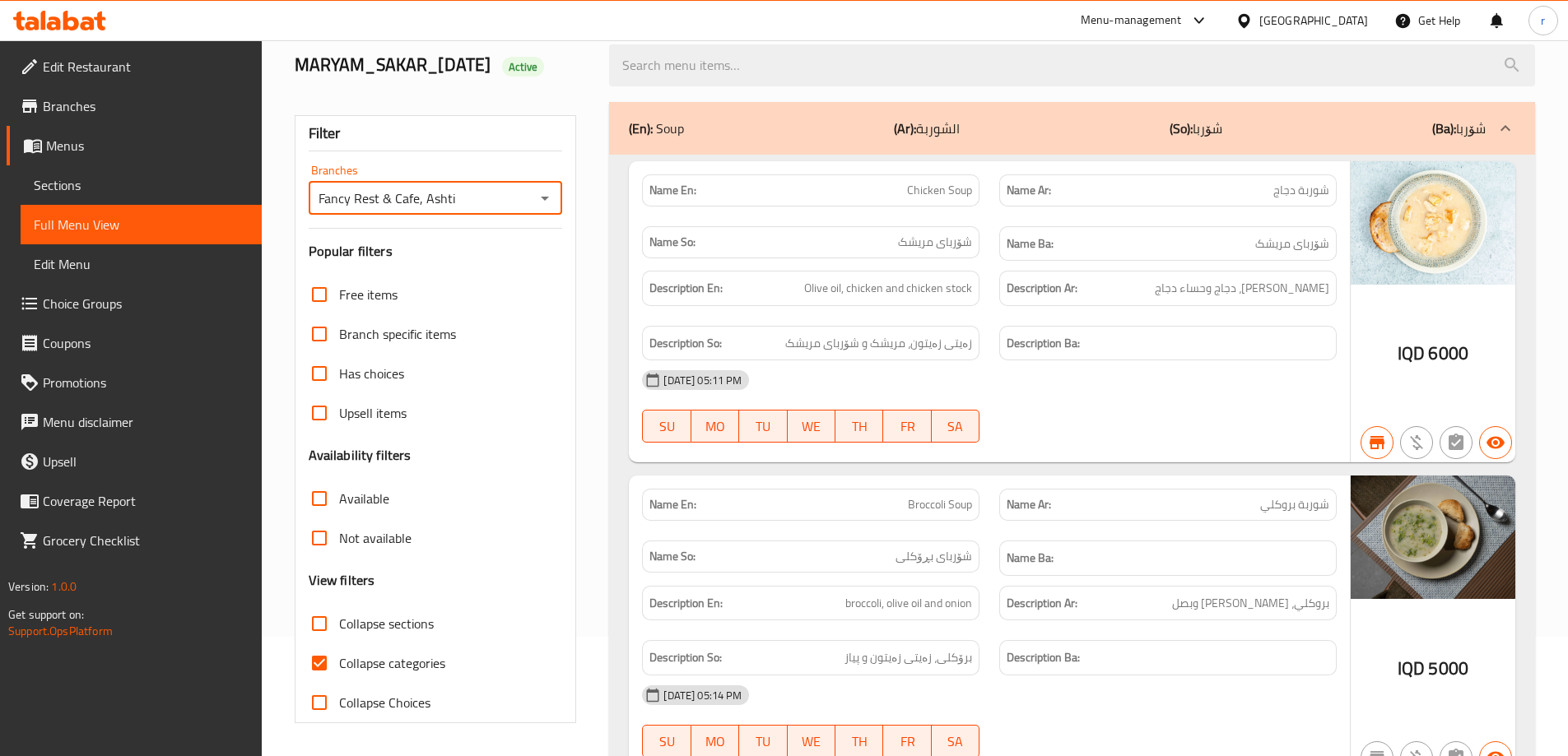
click at [383, 665] on span "Collapse categories" at bounding box center [392, 664] width 106 height 20
click at [339, 665] on input "Collapse categories" at bounding box center [319, 664] width 39 height 39
checkbox input "false"
click at [388, 630] on span "Collapse sections" at bounding box center [387, 624] width 95 height 20
click at [339, 630] on input "Collapse sections" at bounding box center [319, 623] width 39 height 39
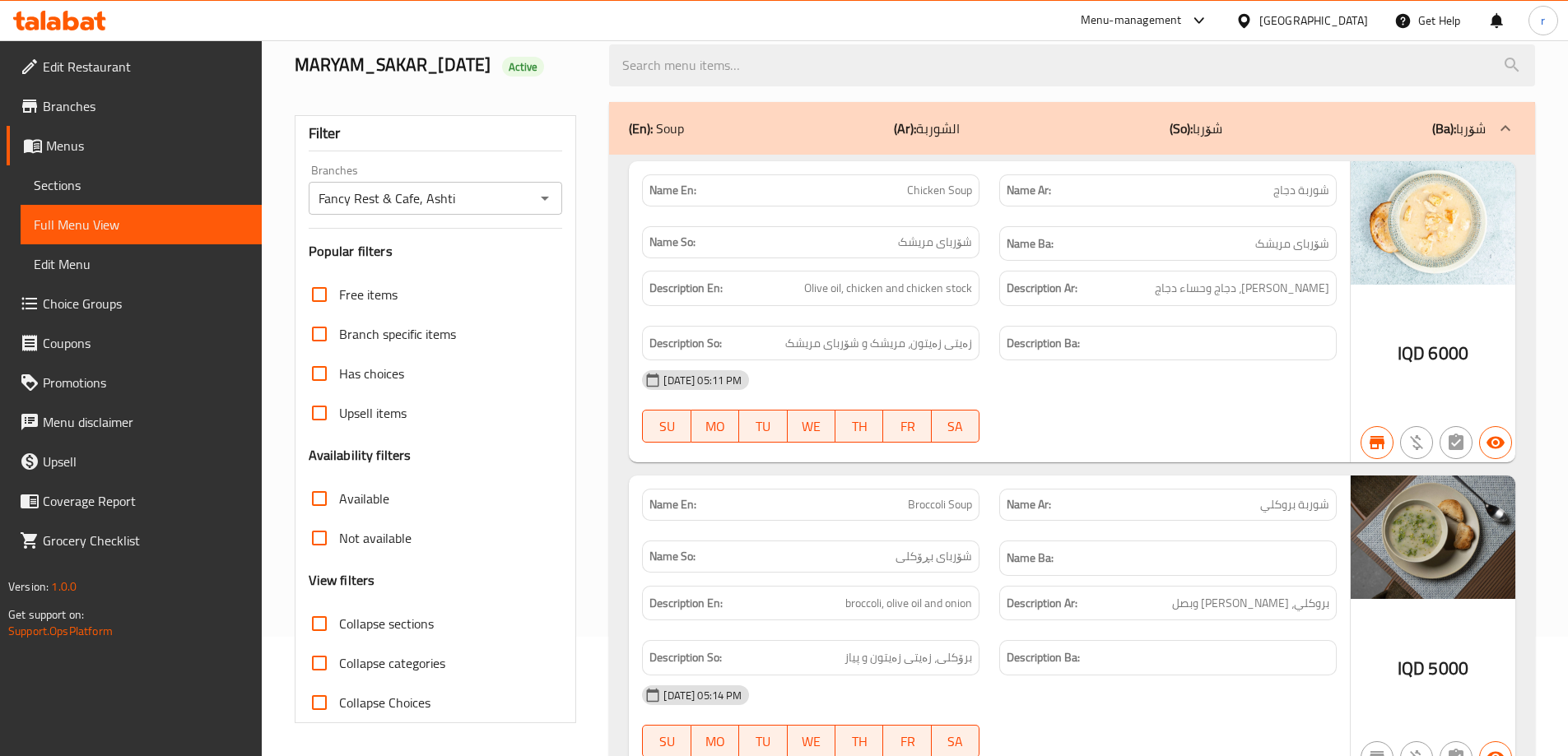
checkbox input "true"
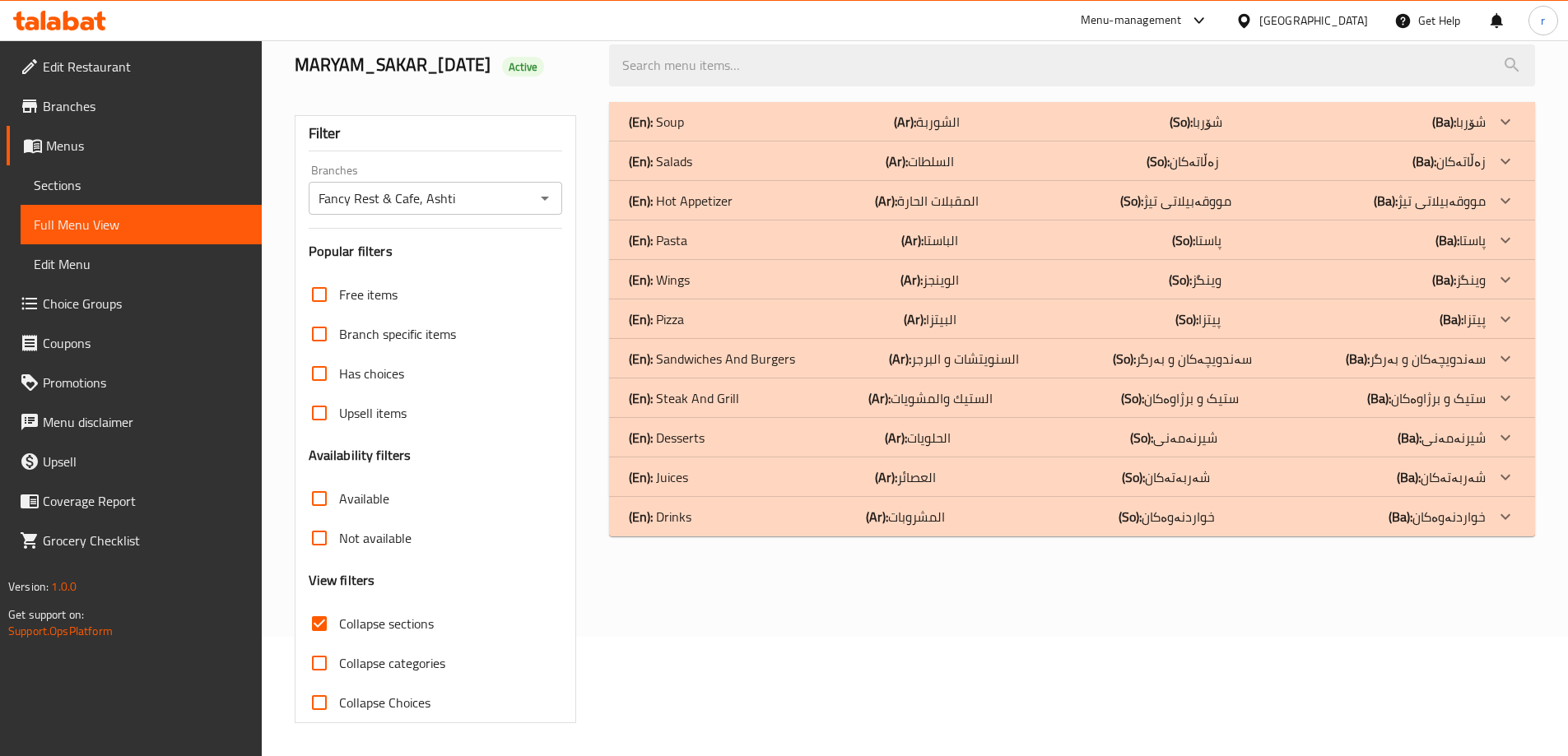
click at [778, 280] on div "(En): Wings (Ar): الوينجز (So): وینگز (Ba): وینگز" at bounding box center [1057, 280] width 857 height 20
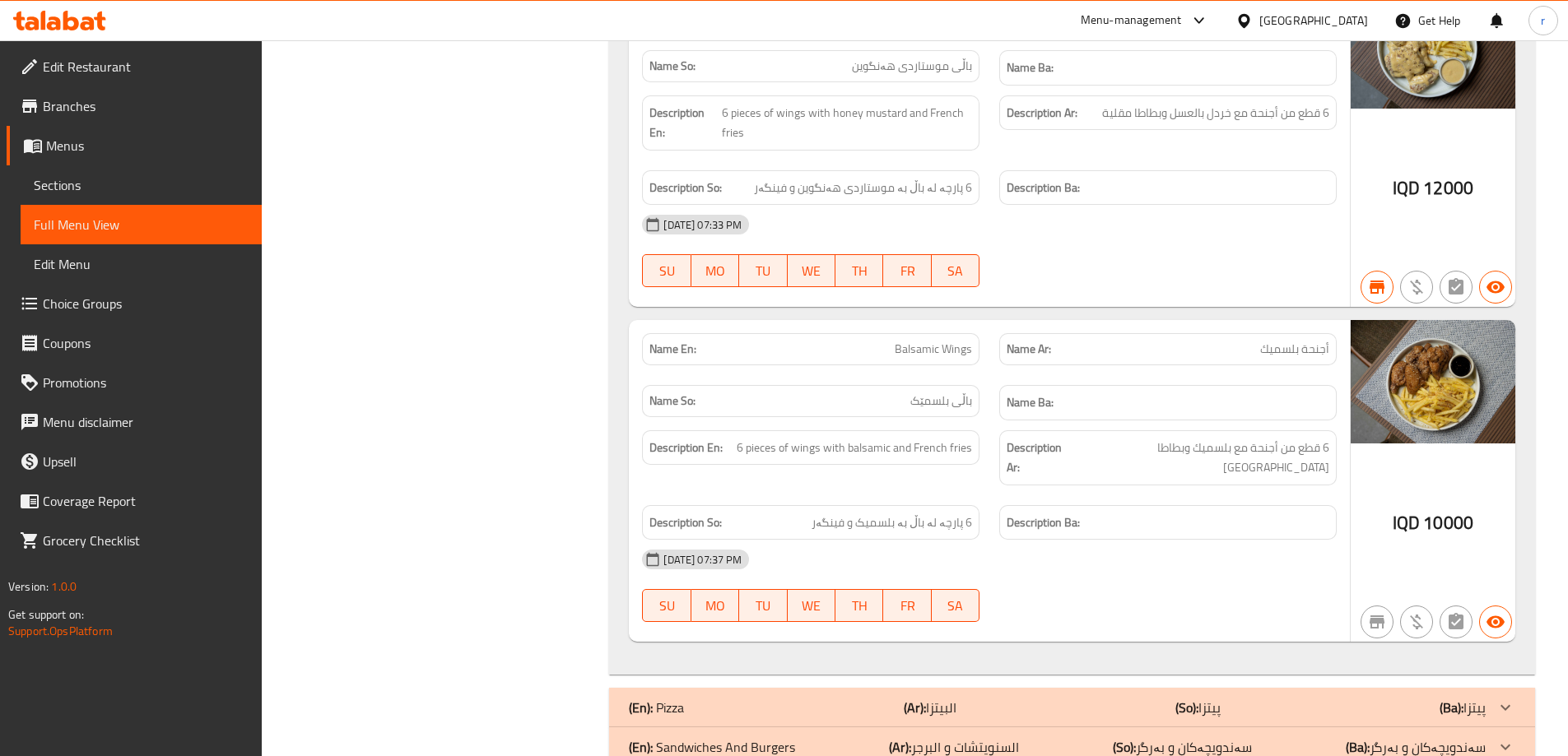
scroll to position [1628, 0]
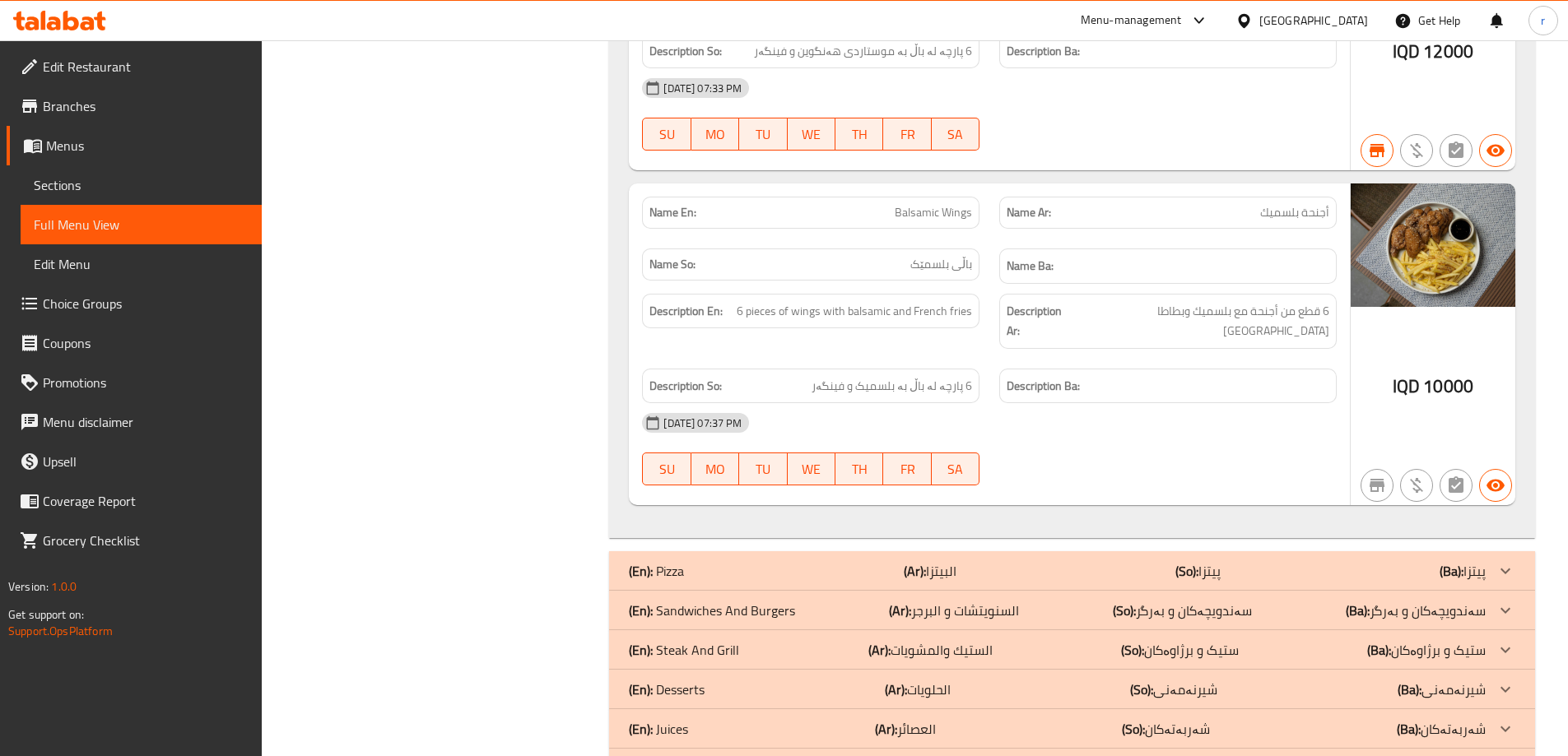
click at [691, 601] on p "(En): Sandwiches And Burgers" at bounding box center [711, 611] width 166 height 20
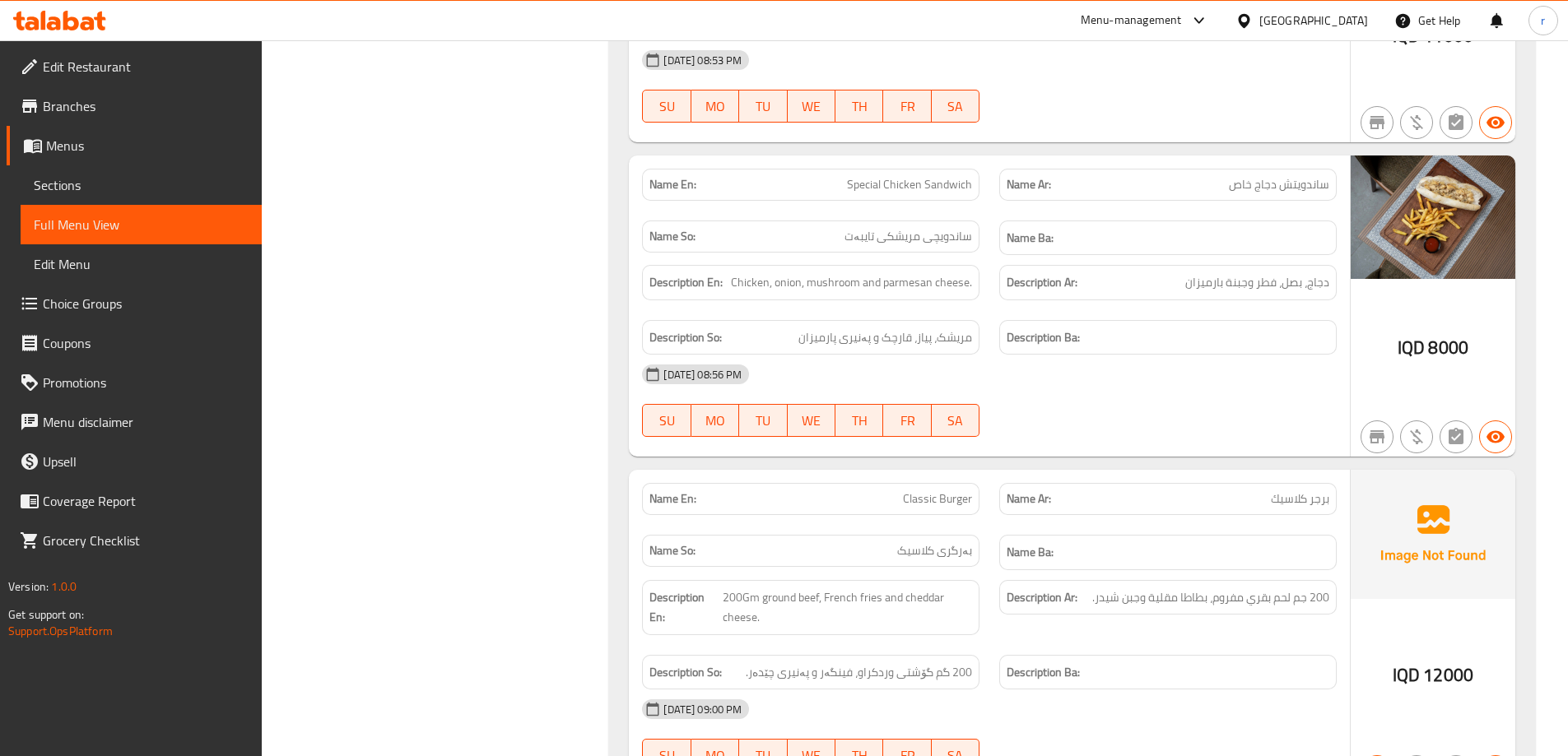
scroll to position [2588, 0]
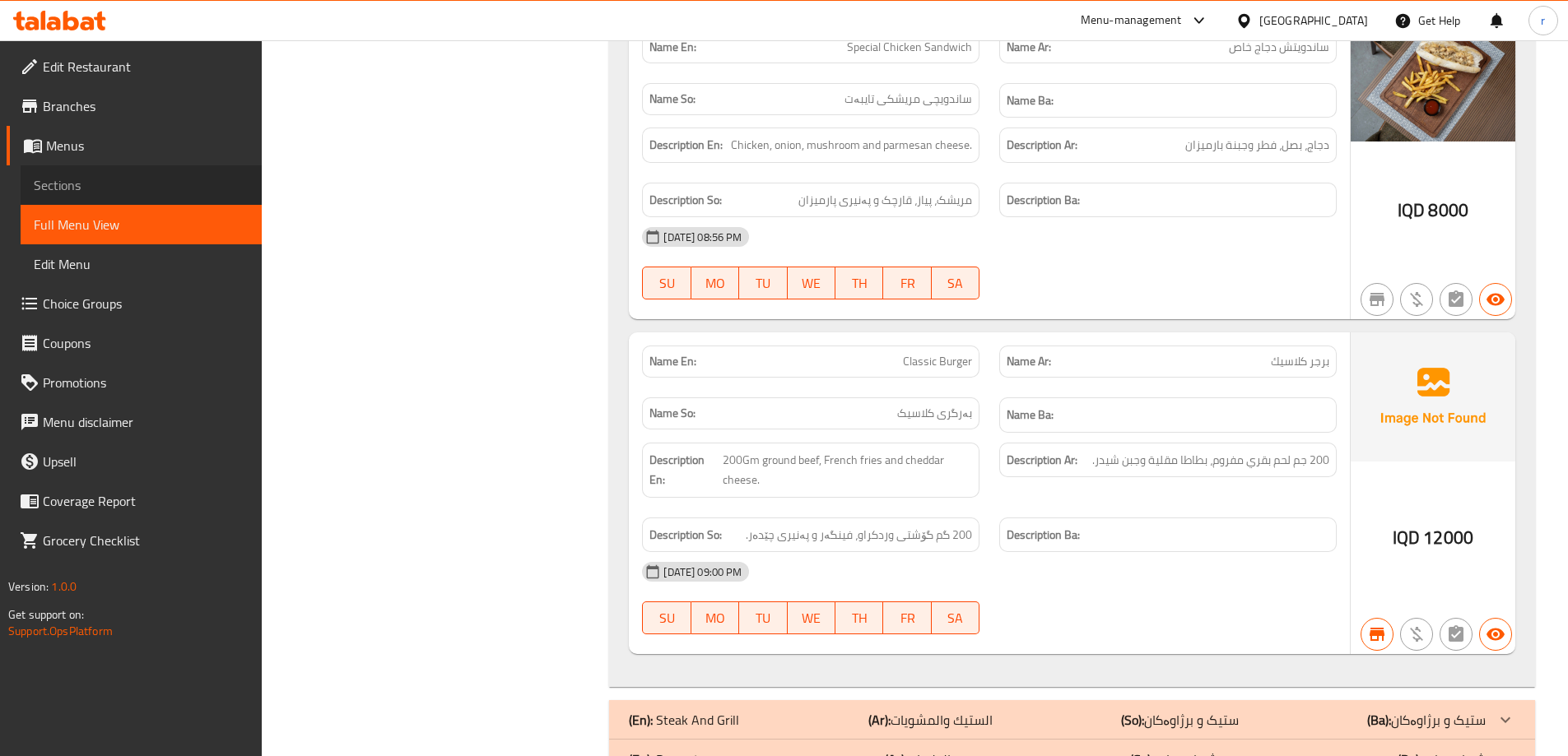
click at [57, 182] on span "Sections" at bounding box center [141, 185] width 214 height 20
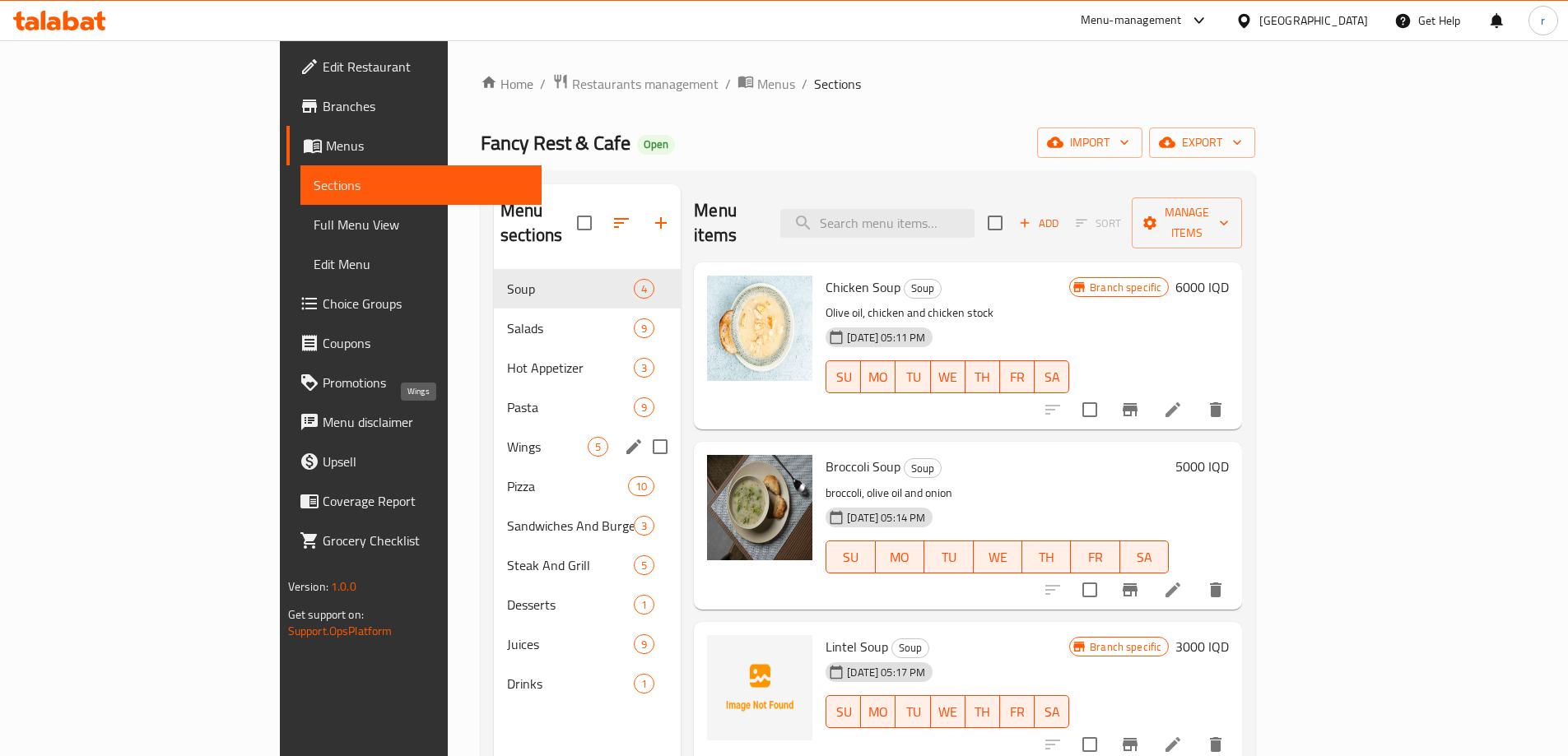
click at [507, 437] on span "Wings" at bounding box center [547, 447] width 81 height 20
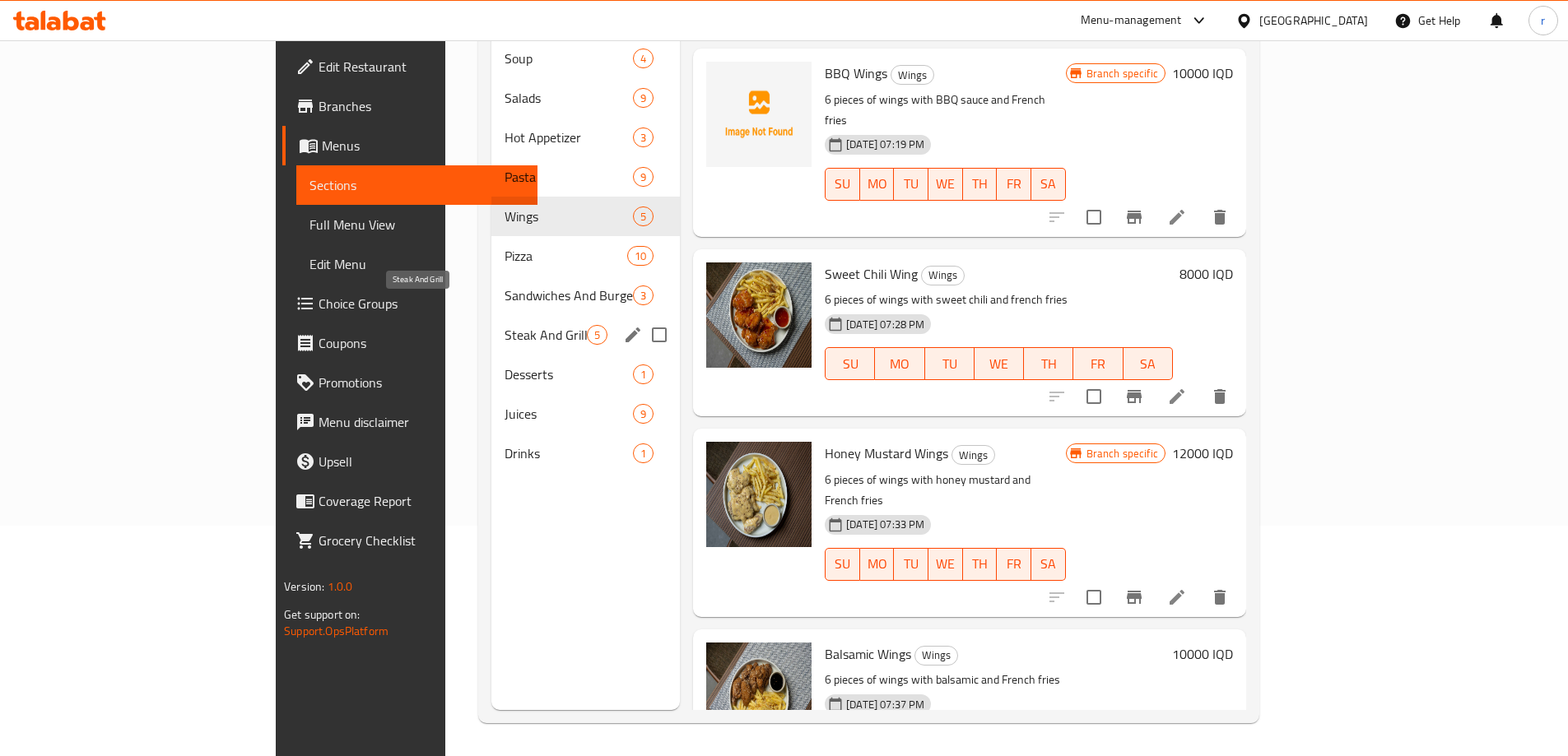
scroll to position [93, 0]
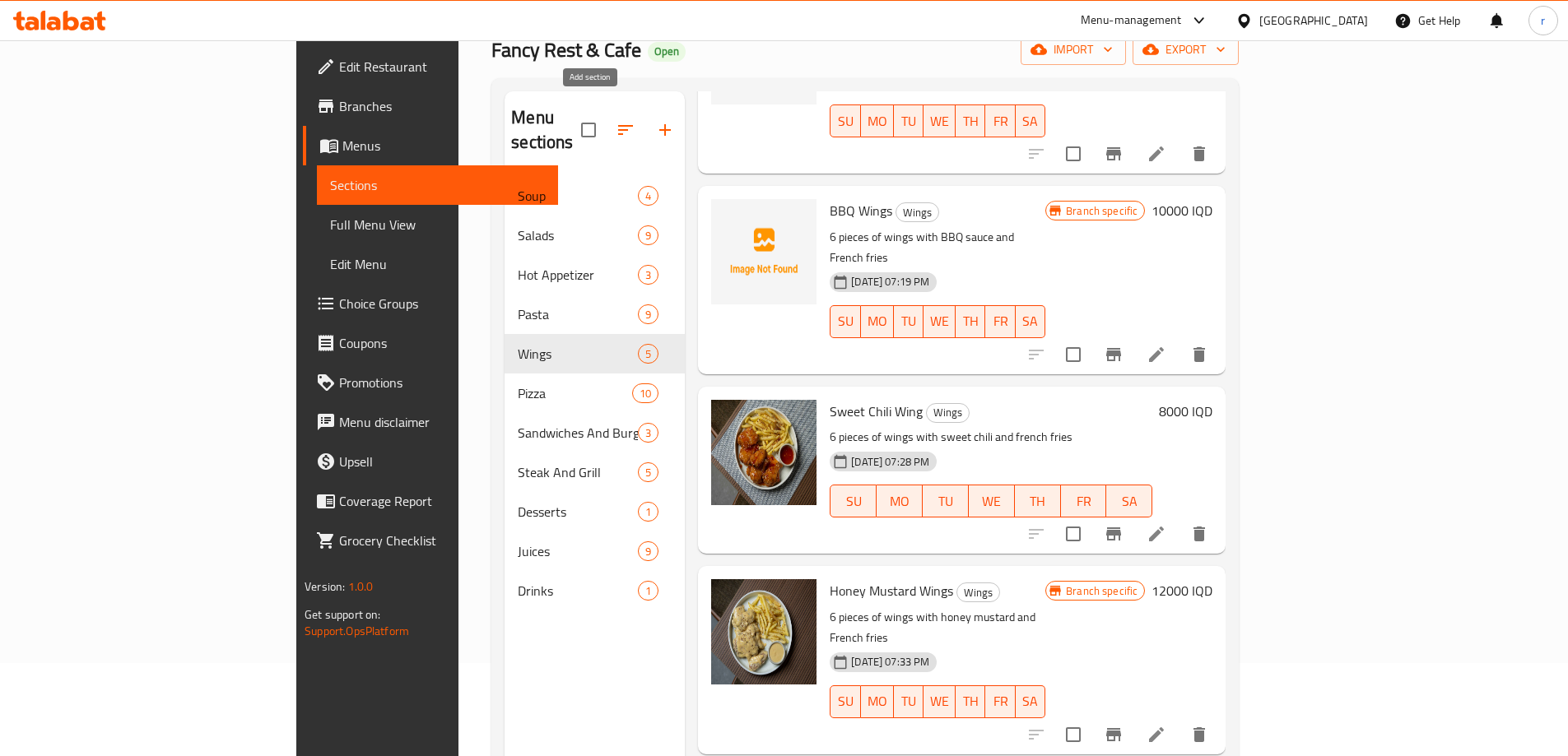
click at [655, 120] on icon "button" at bounding box center [665, 130] width 20 height 20
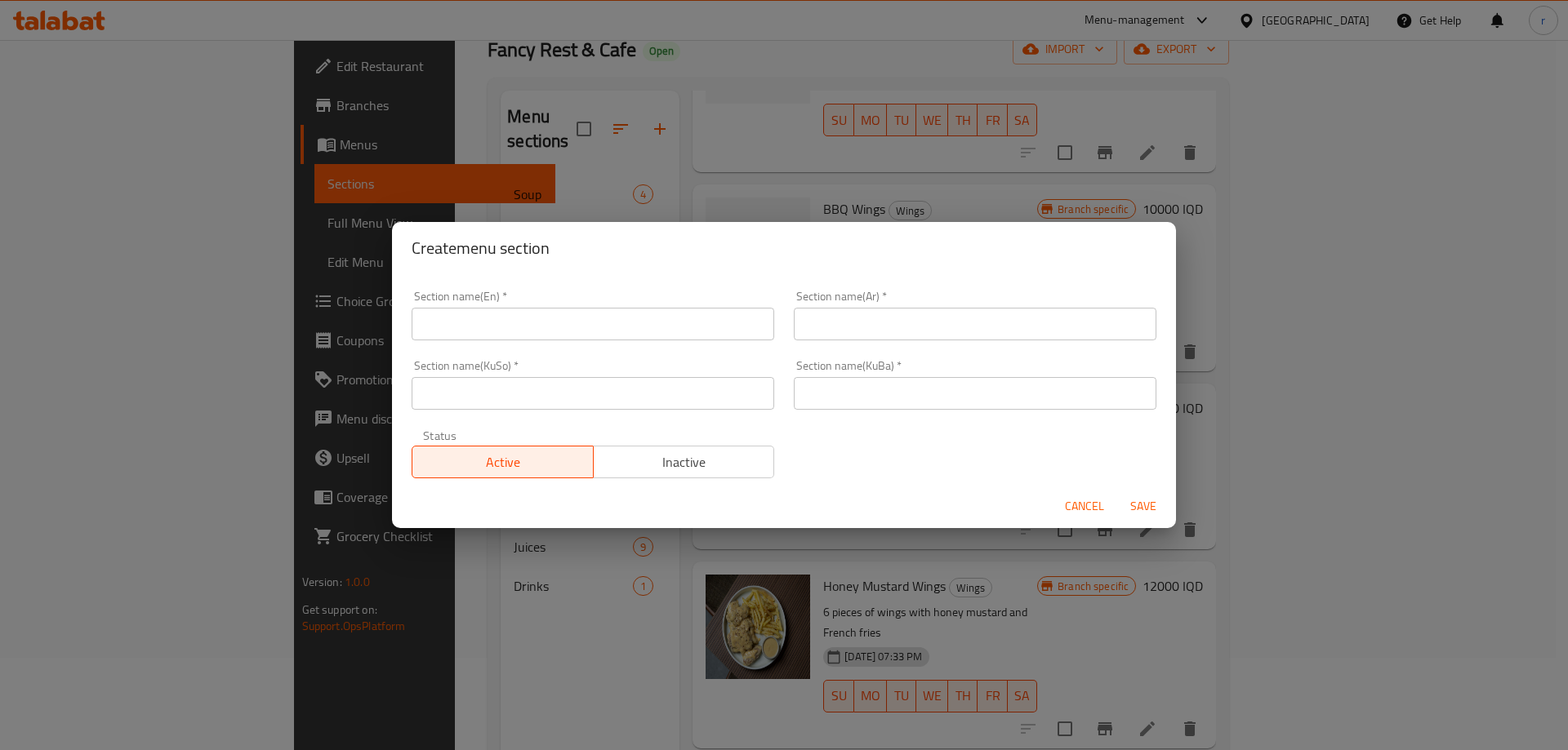
click at [552, 324] on input "text" at bounding box center [592, 324] width 362 height 33
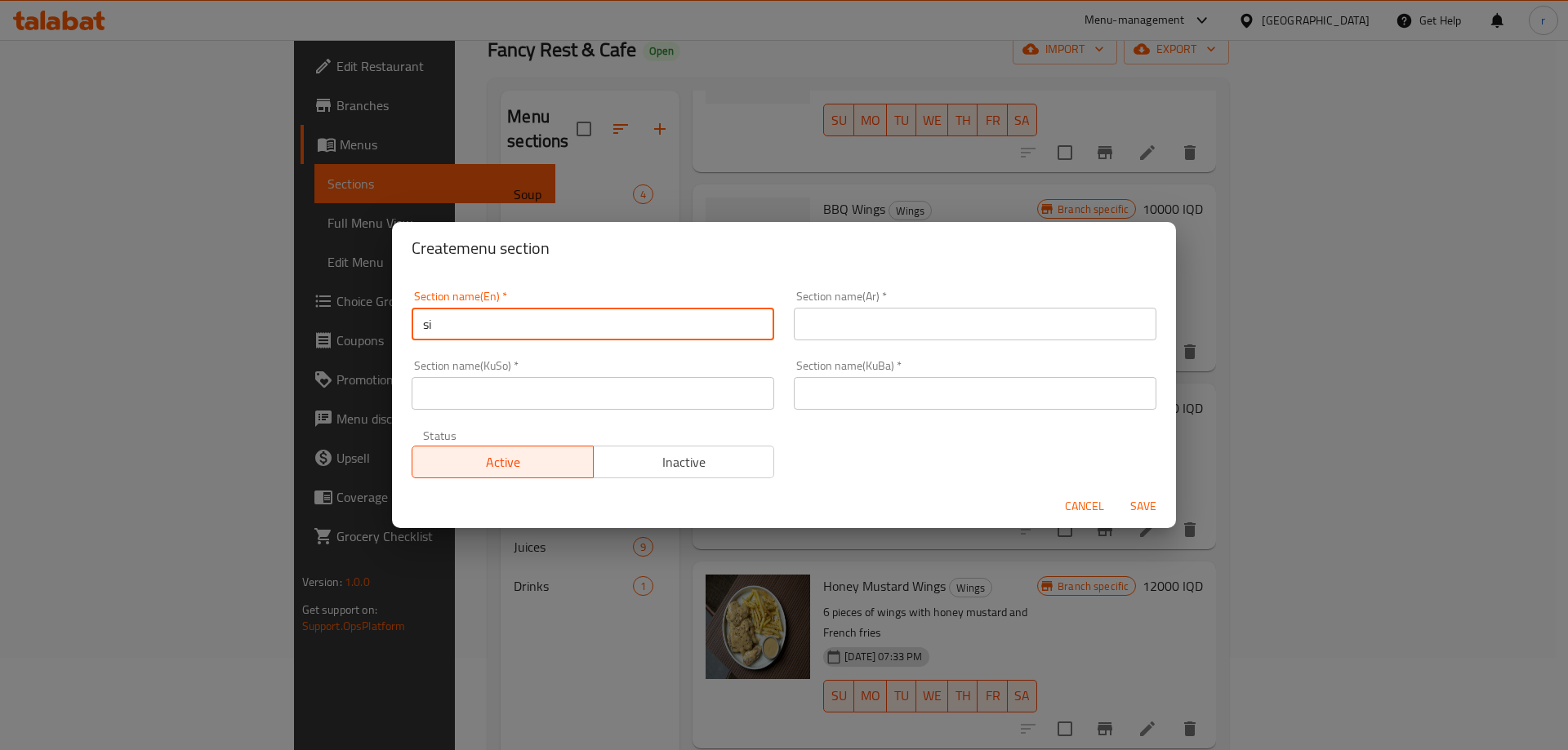
type input "Side Dishes"
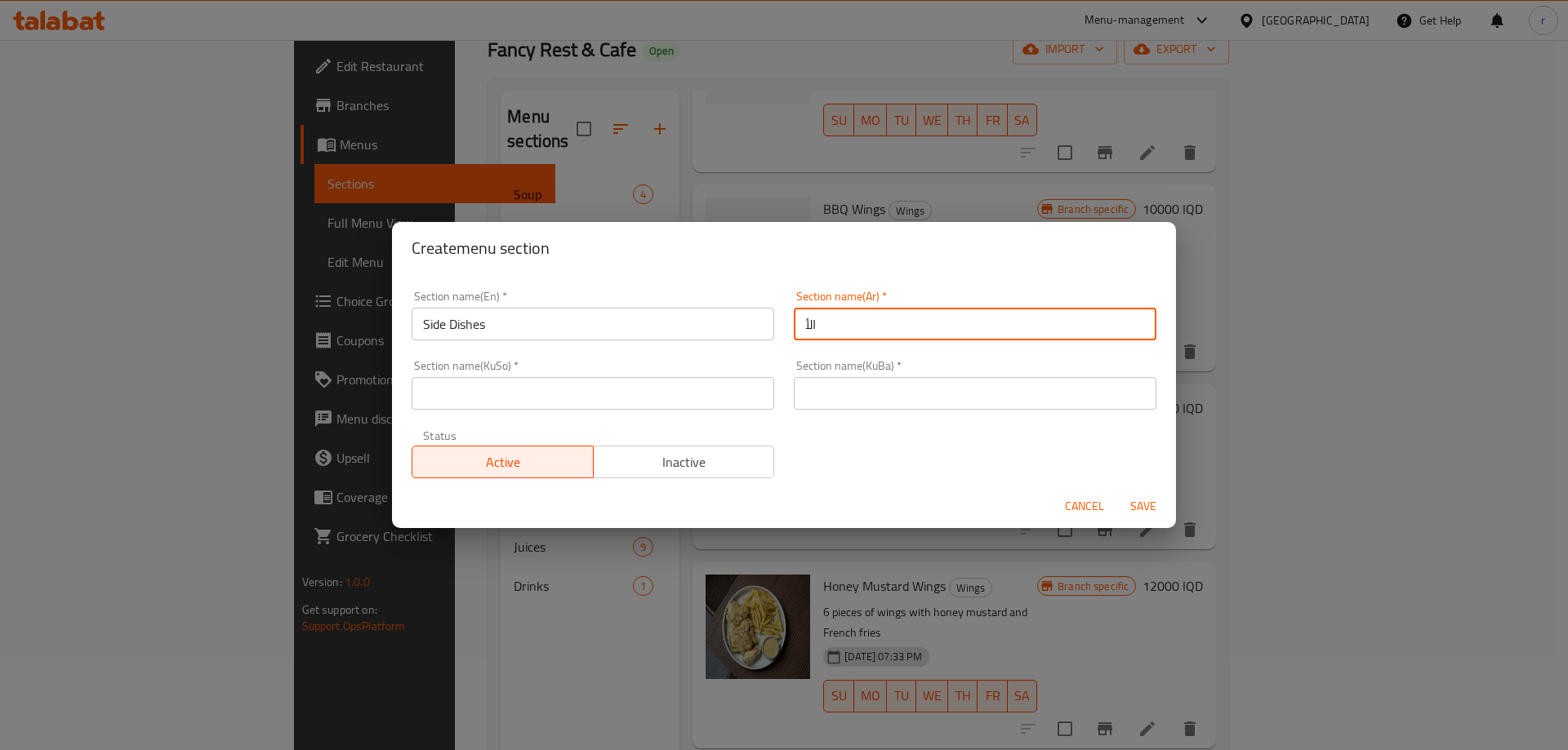
type input "الأطباق الجانبية"
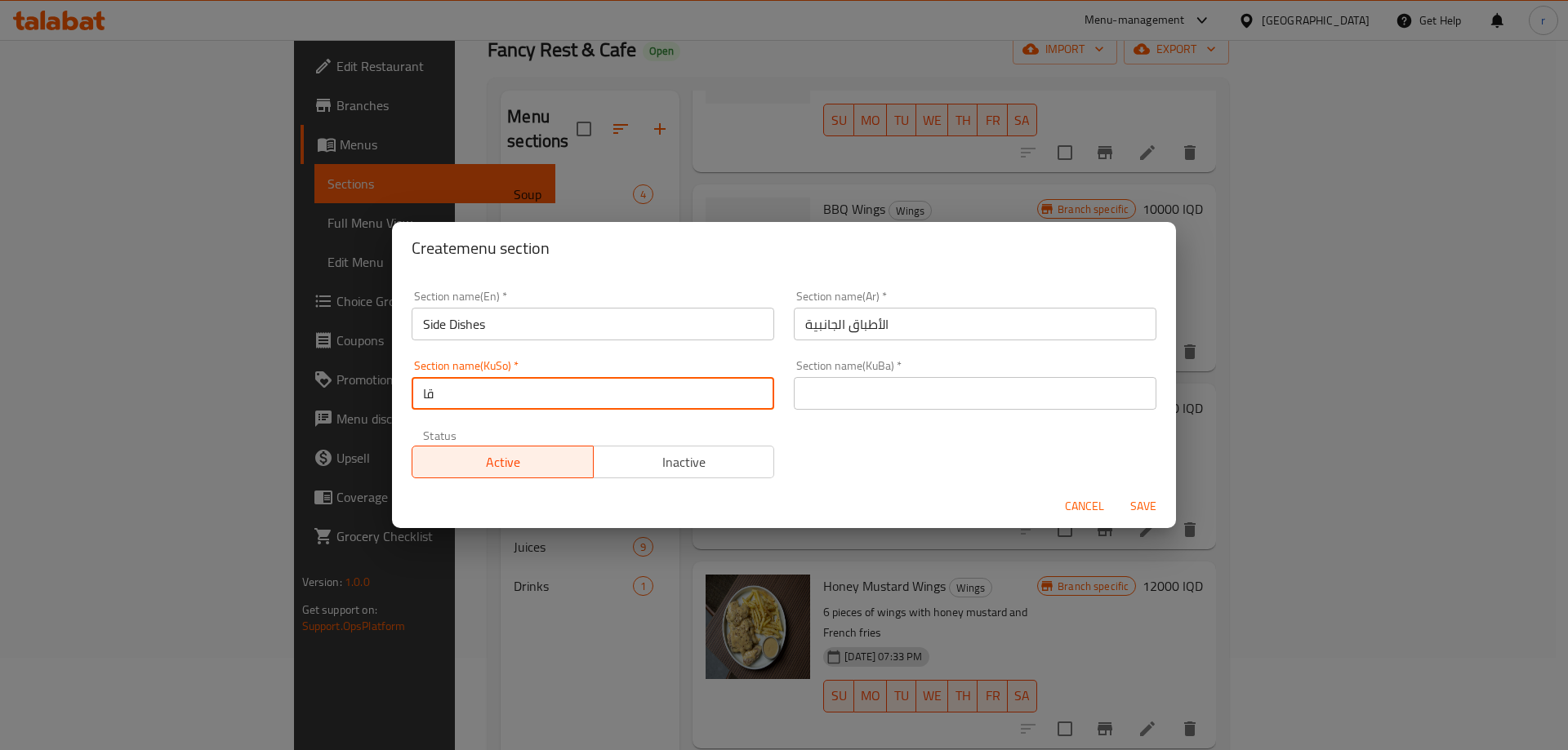
type input "ق"
type input "ژەمە لاوەکییەکان"
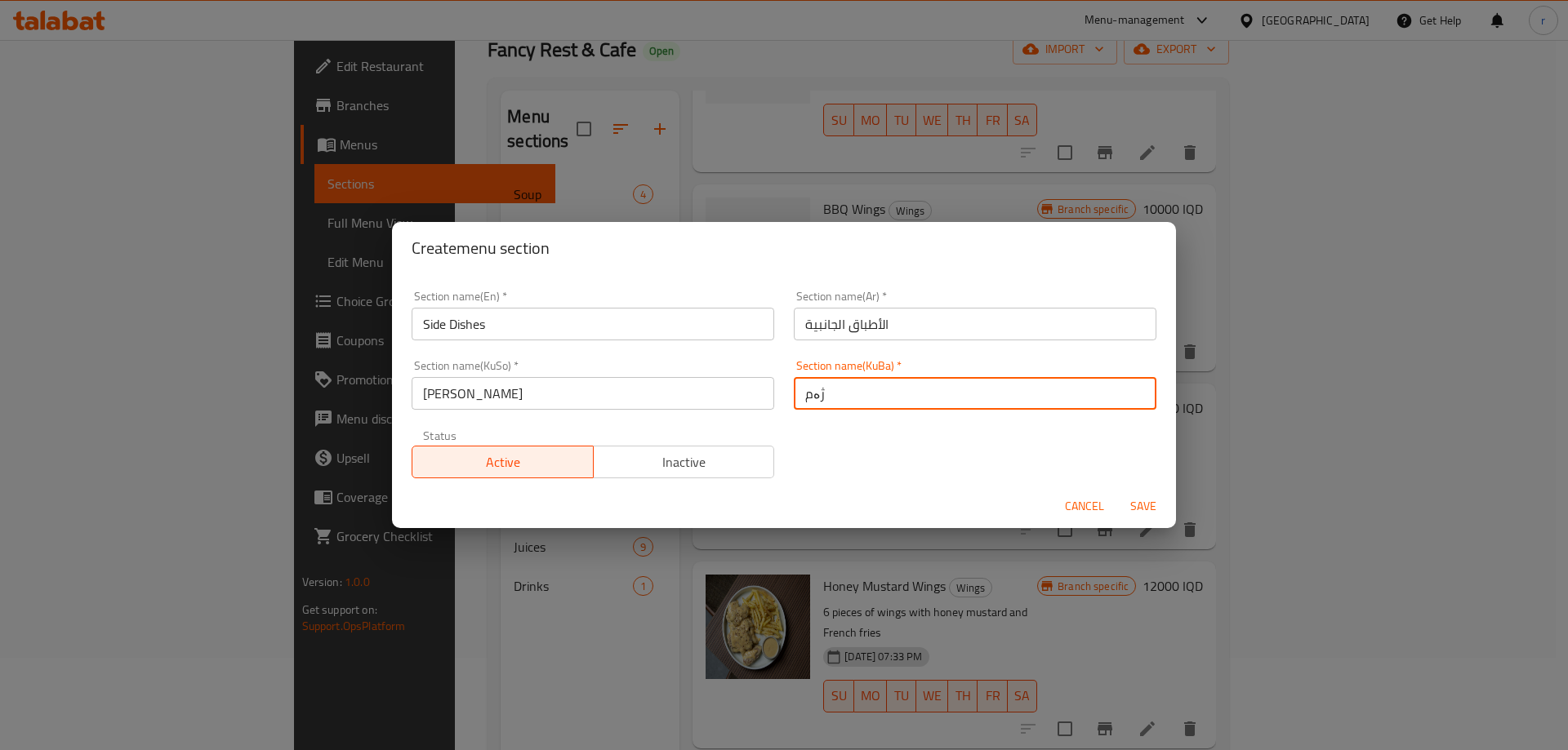
type input "ژەمە لاوەکییەکان"
click at [1117, 491] on button "Save" at bounding box center [1143, 506] width 53 height 30
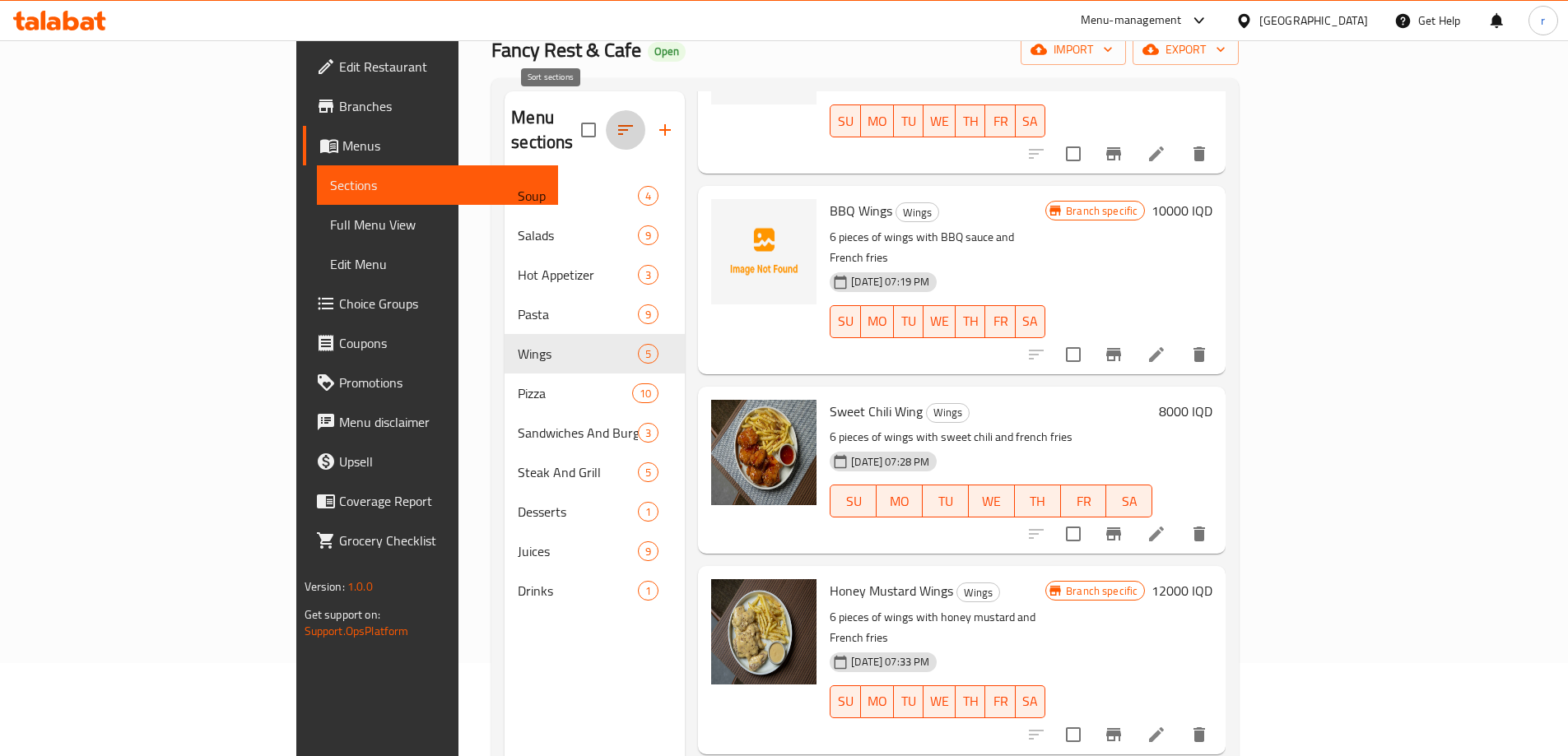
click at [615, 121] on icon "button" at bounding box center [625, 130] width 20 height 20
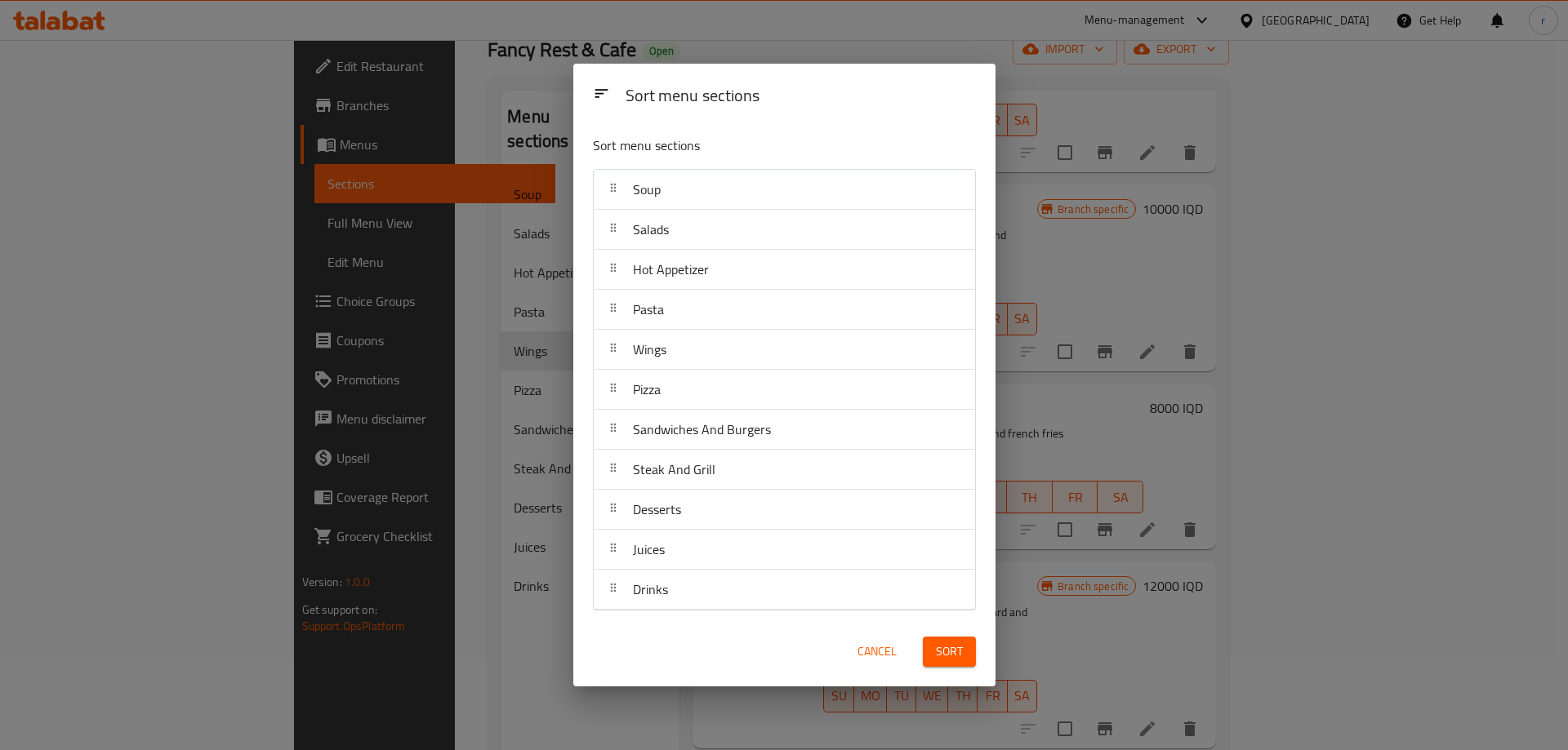
click at [478, 590] on div "Sort menu sections Sort menu sections Soup Salads Hot Appetizer Pasta Wings Piz…" at bounding box center [784, 375] width 1568 height 750
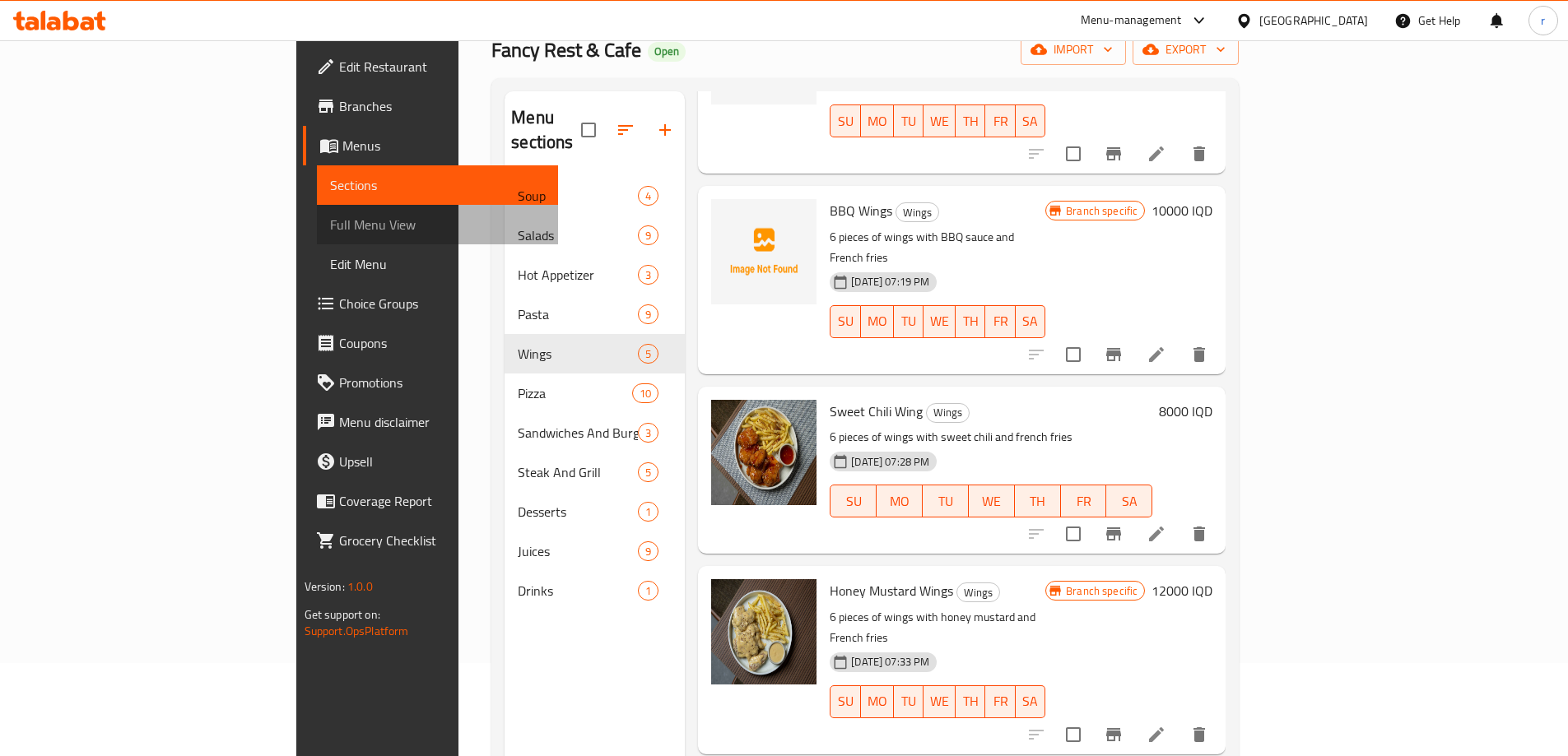
click at [330, 235] on span "Full Menu View" at bounding box center [437, 224] width 214 height 20
click at [330, 185] on span "Sections" at bounding box center [437, 185] width 214 height 20
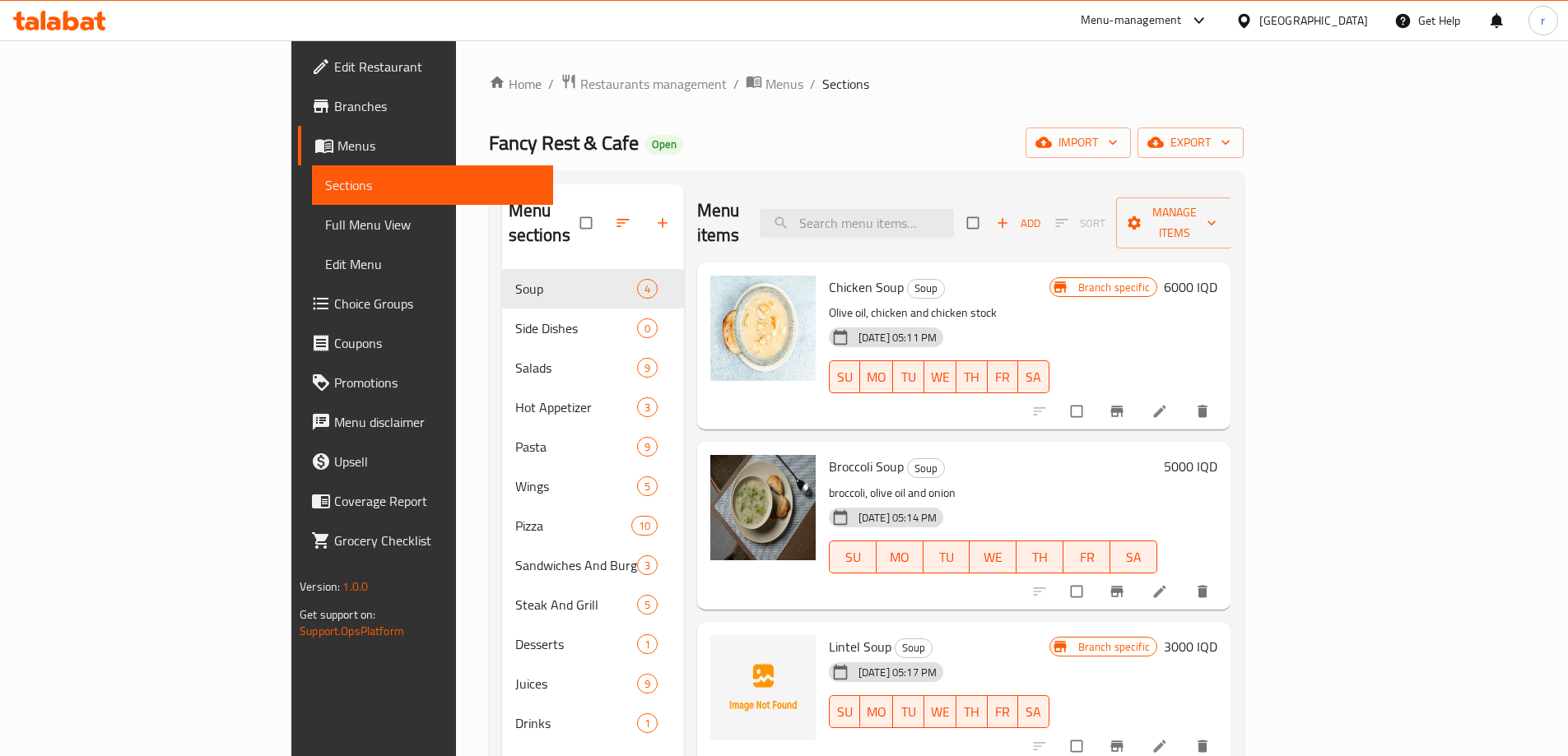
click at [614, 219] on icon "button" at bounding box center [623, 222] width 16 height 16
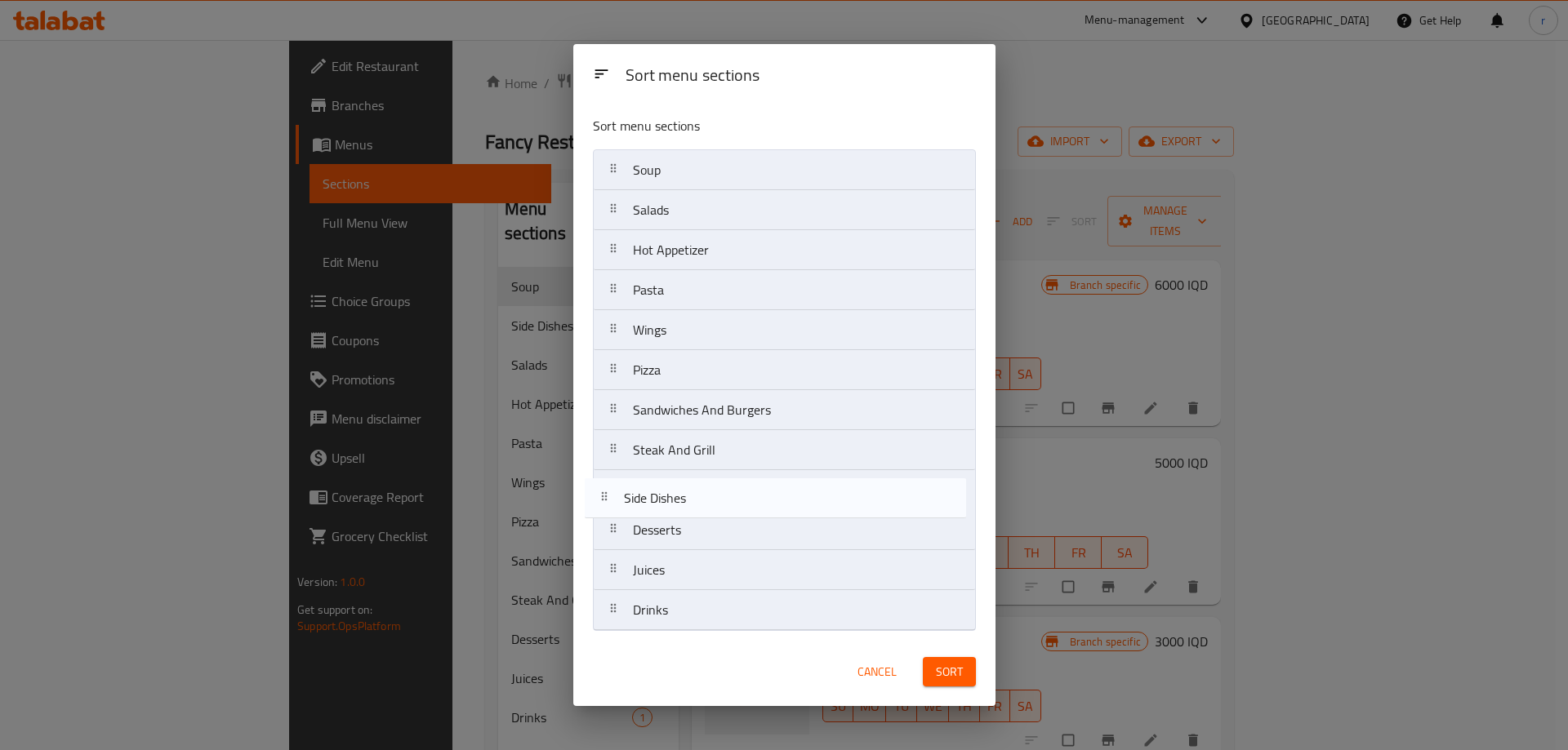
drag, startPoint x: 690, startPoint y: 219, endPoint x: 681, endPoint y: 530, distance: 311.1
click at [681, 530] on nav "Soup Side Dishes Salads Hot Appetizer Pasta Wings Pizza Sandwiches And Burgers …" at bounding box center [784, 390] width 383 height 481
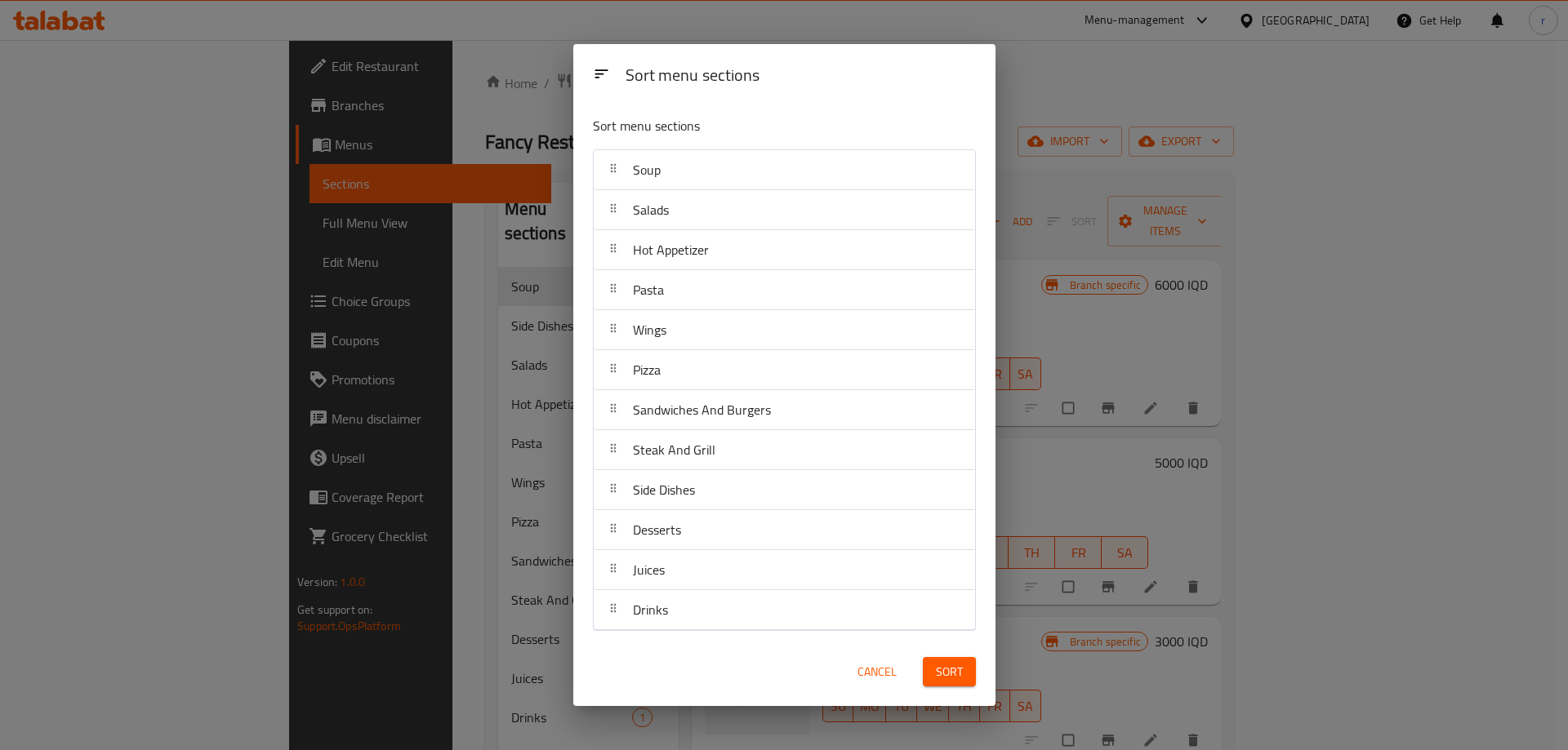
click at [936, 671] on span "Sort" at bounding box center [950, 672] width 27 height 20
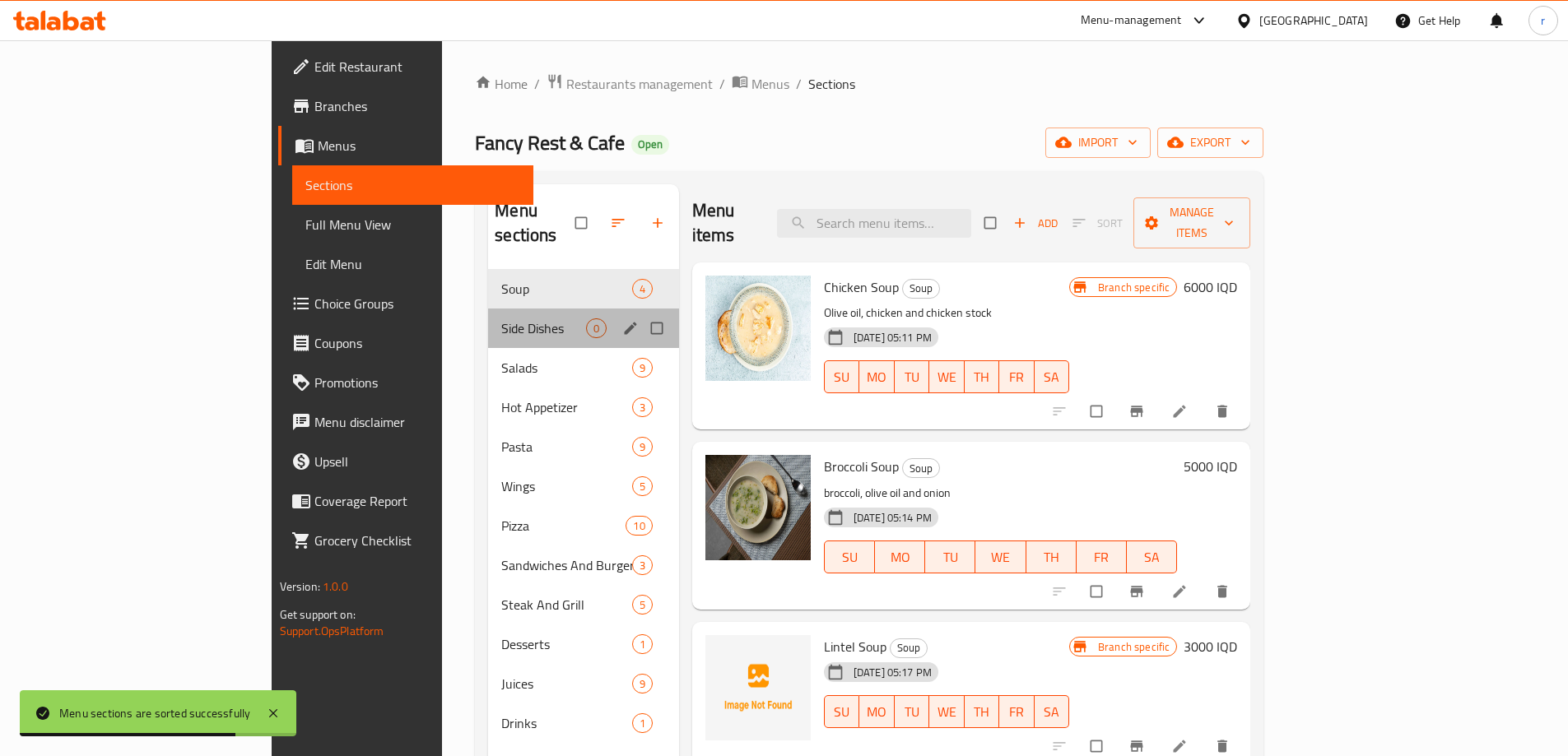
click at [488, 315] on div "Side Dishes 0" at bounding box center [583, 328] width 191 height 39
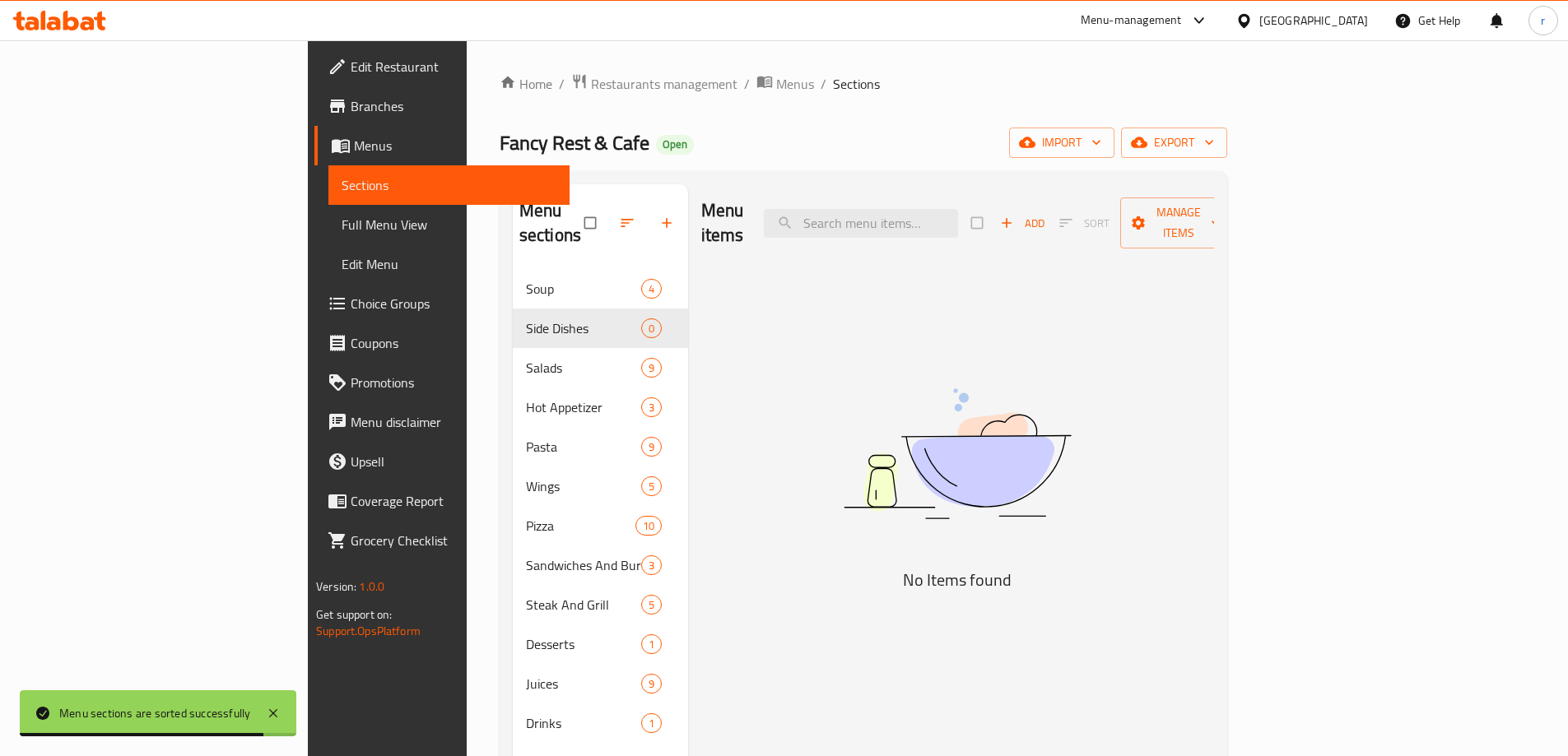
click at [1049, 211] on button "Add" at bounding box center [1022, 223] width 53 height 25
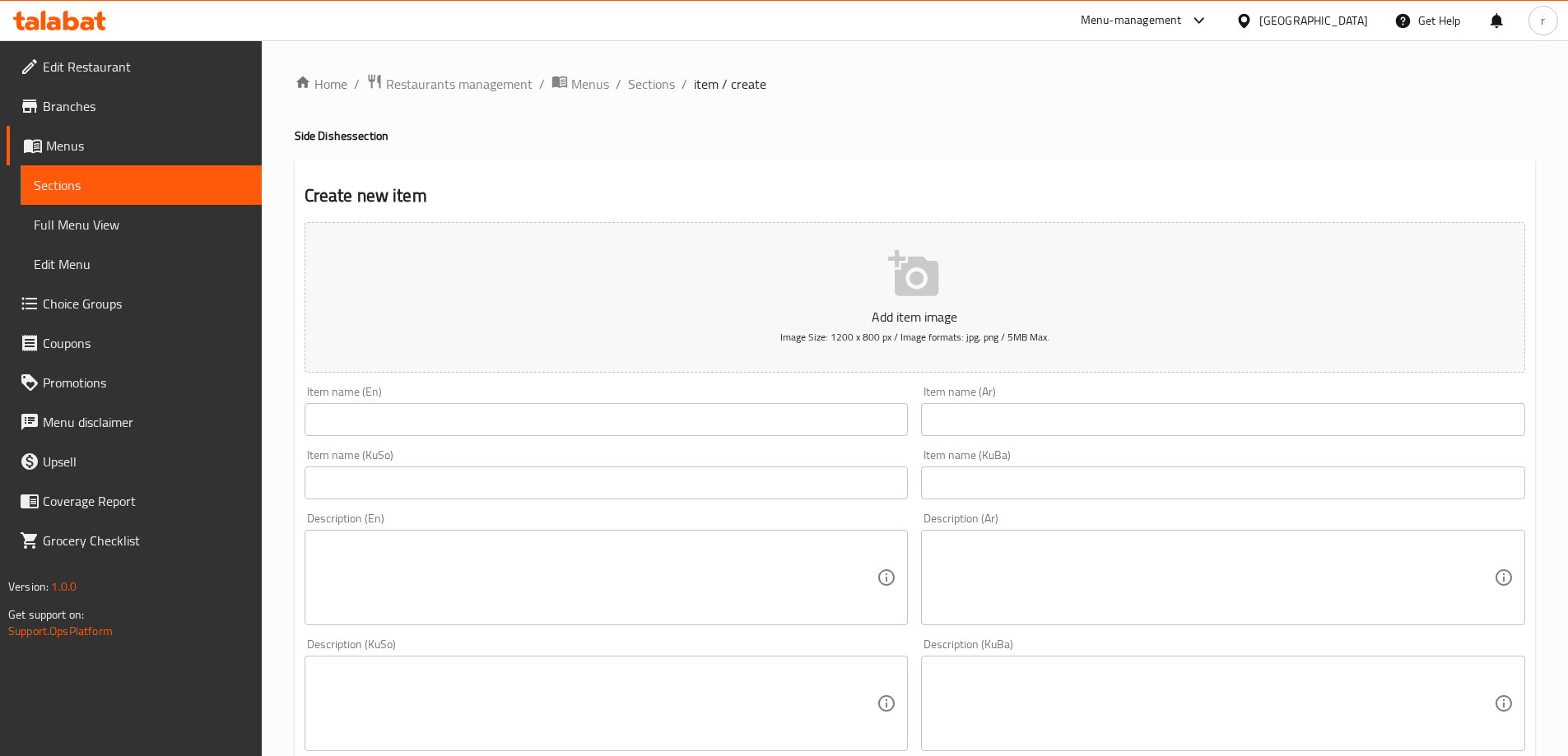
click at [361, 413] on input "text" at bounding box center [606, 420] width 604 height 33
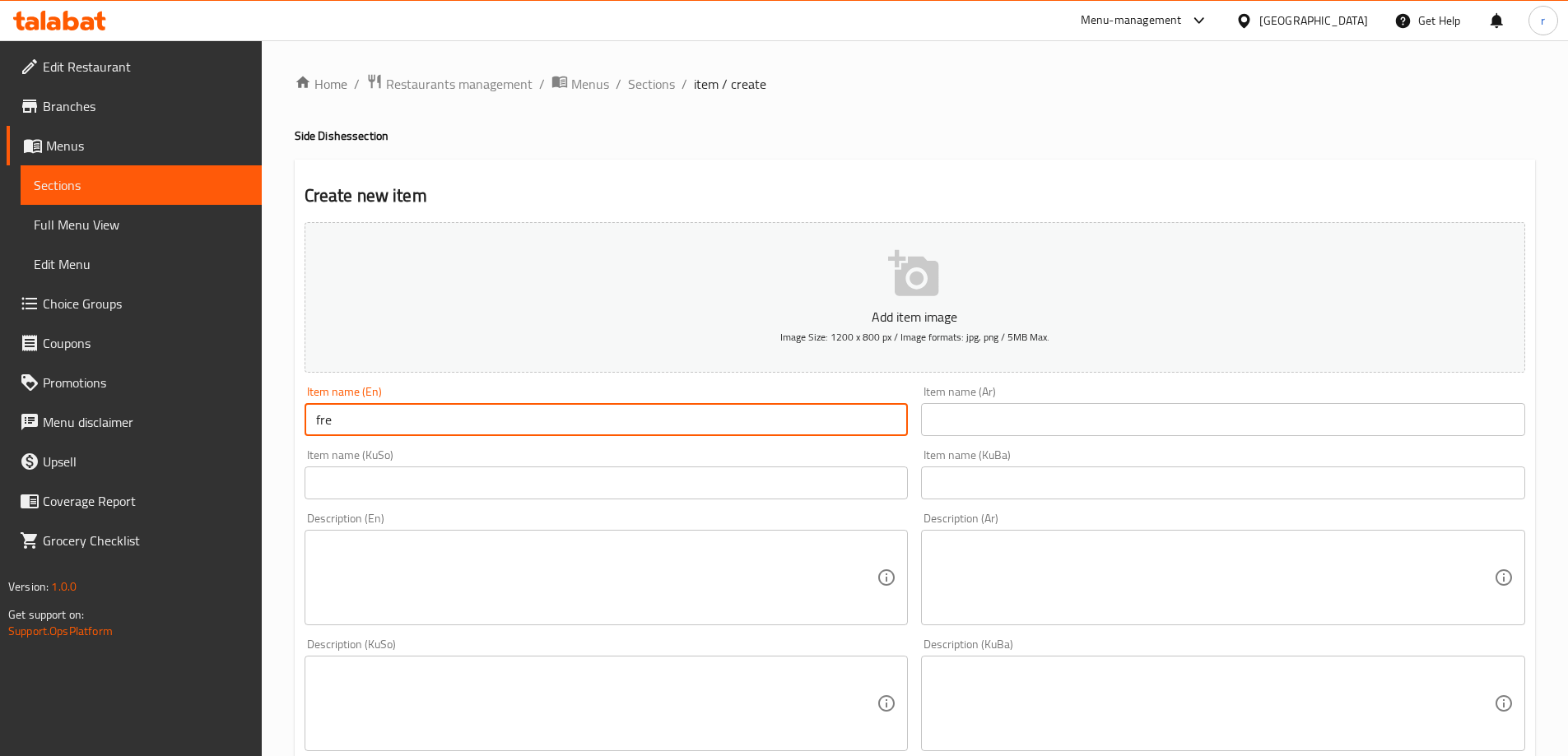
type input "French Fries"
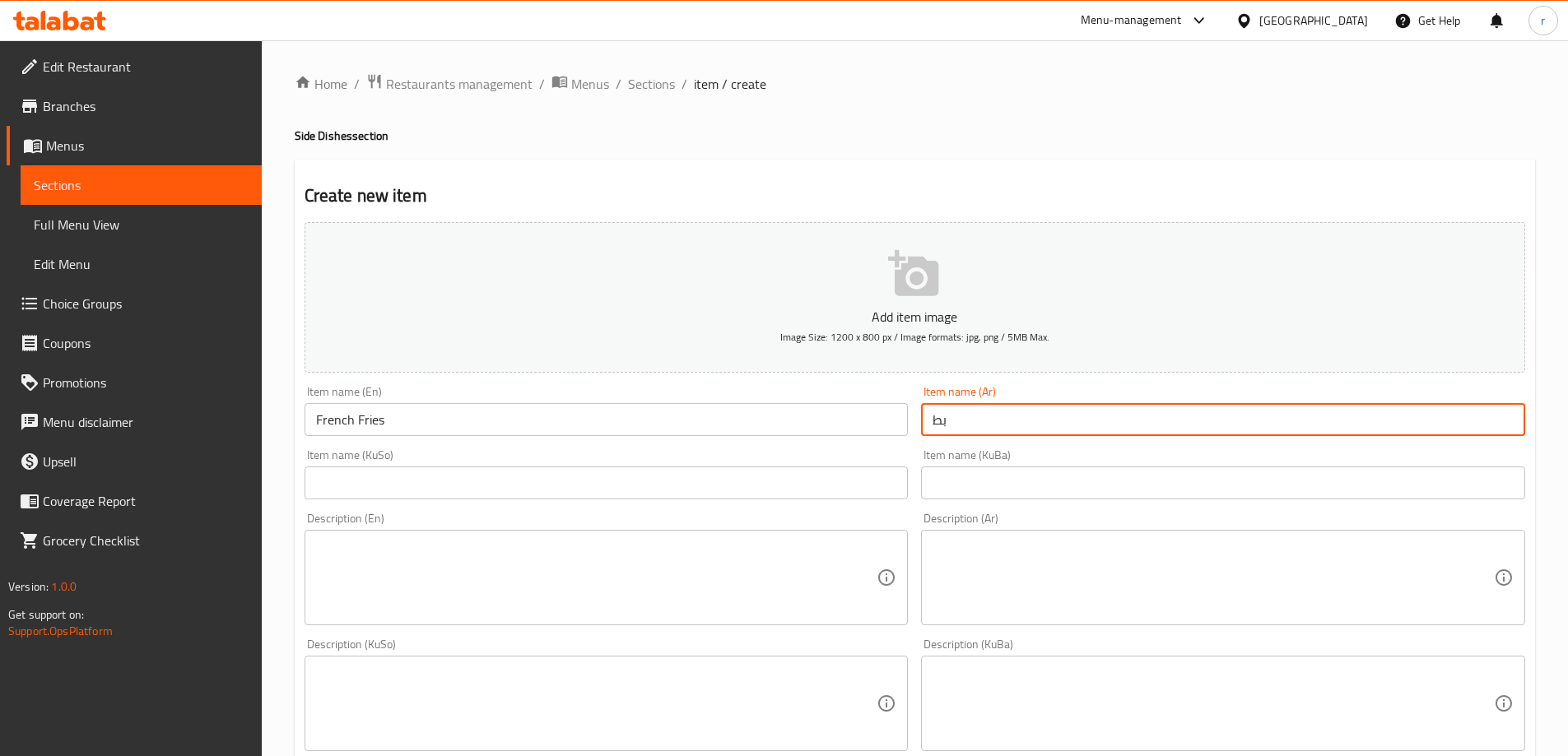
type input "بطاطا [GEOGRAPHIC_DATA]"
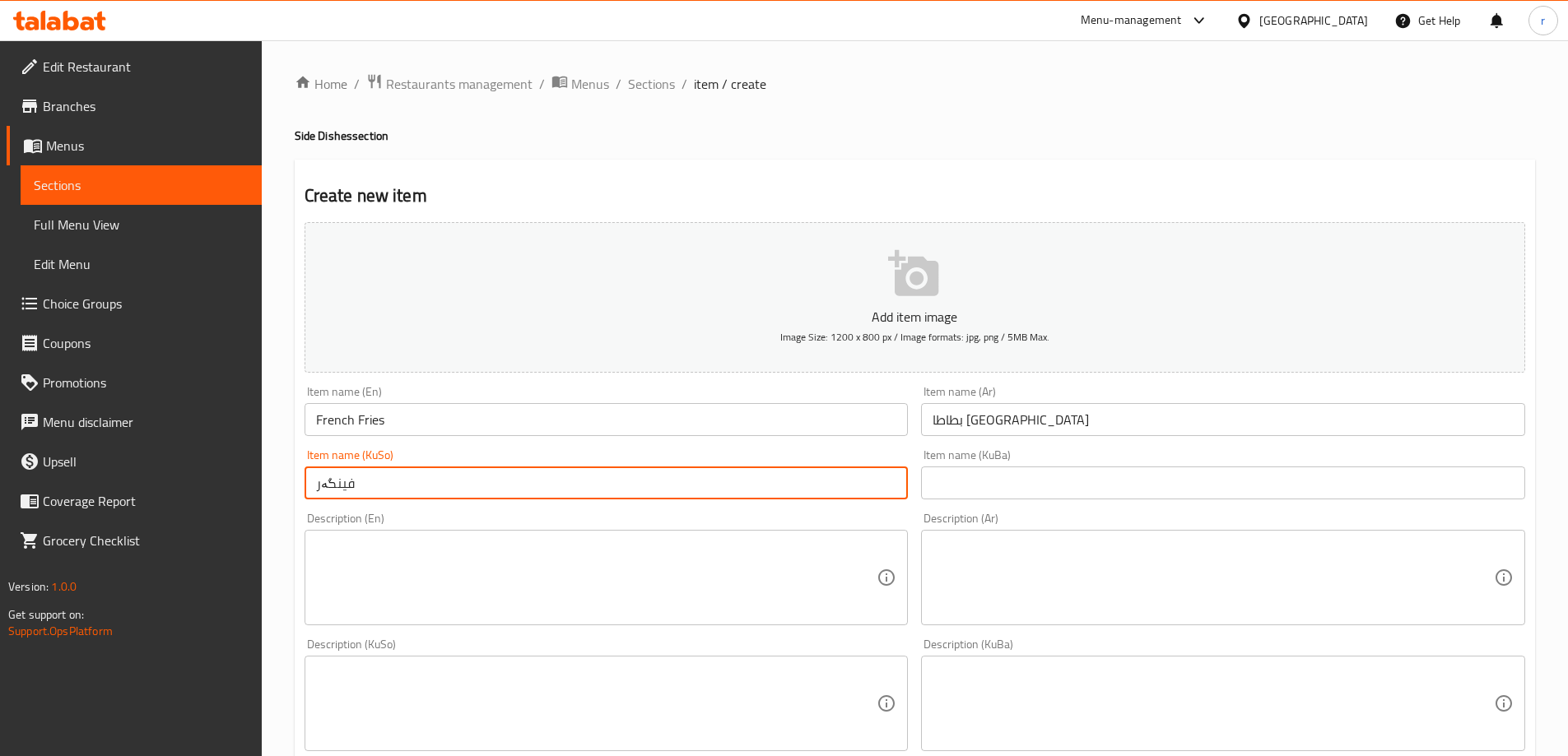
type input "فینگەر"
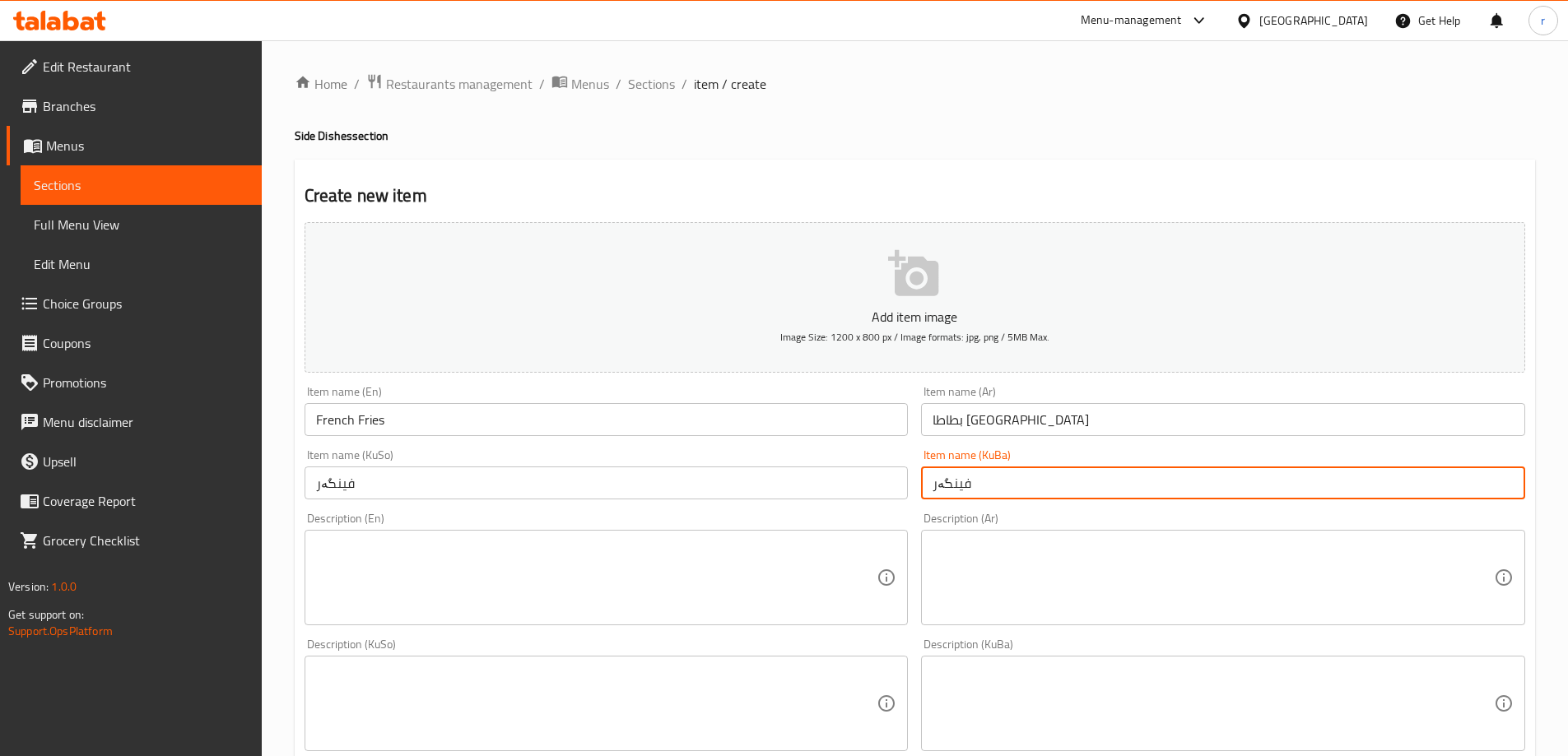
type input "فینگەر"
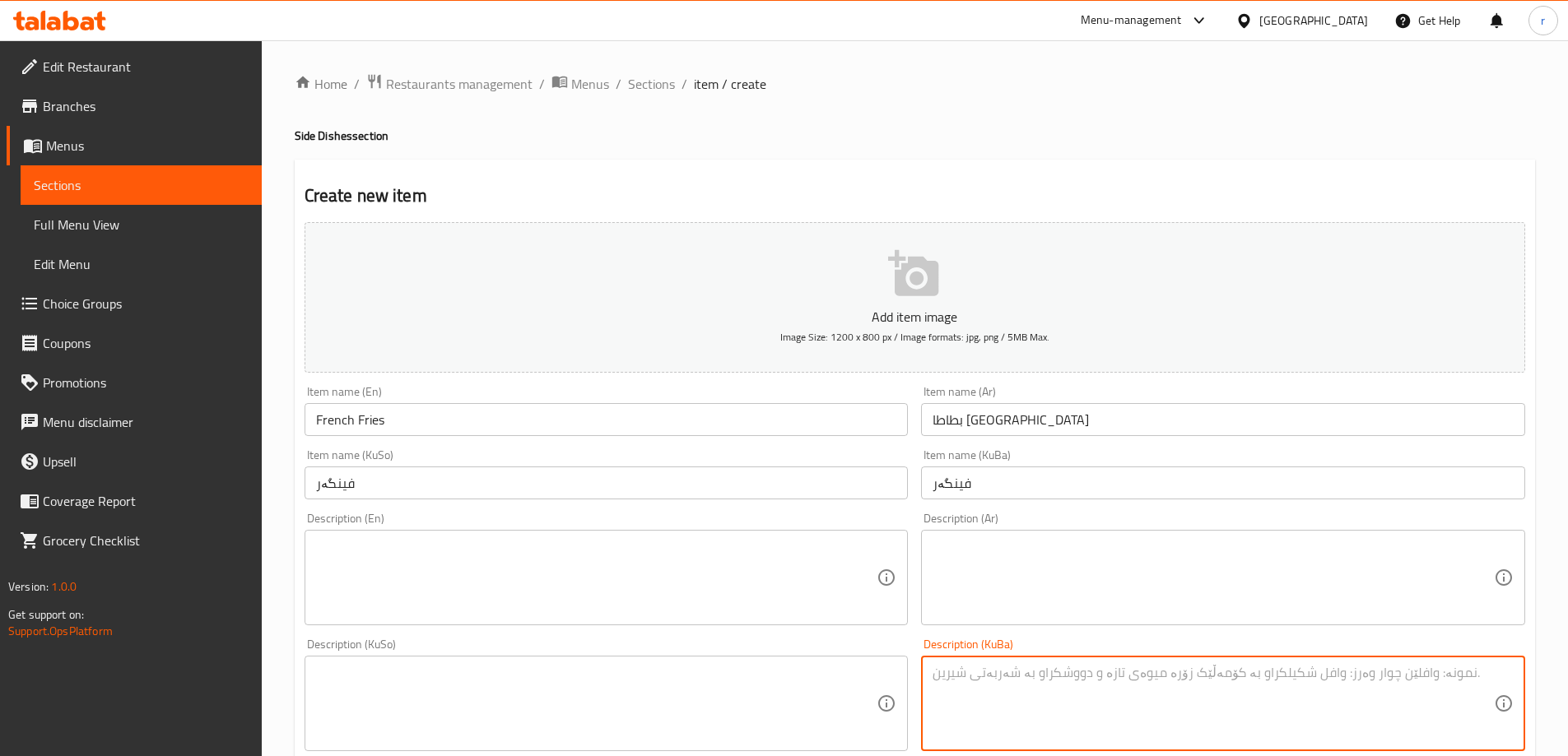
scroll to position [421, 0]
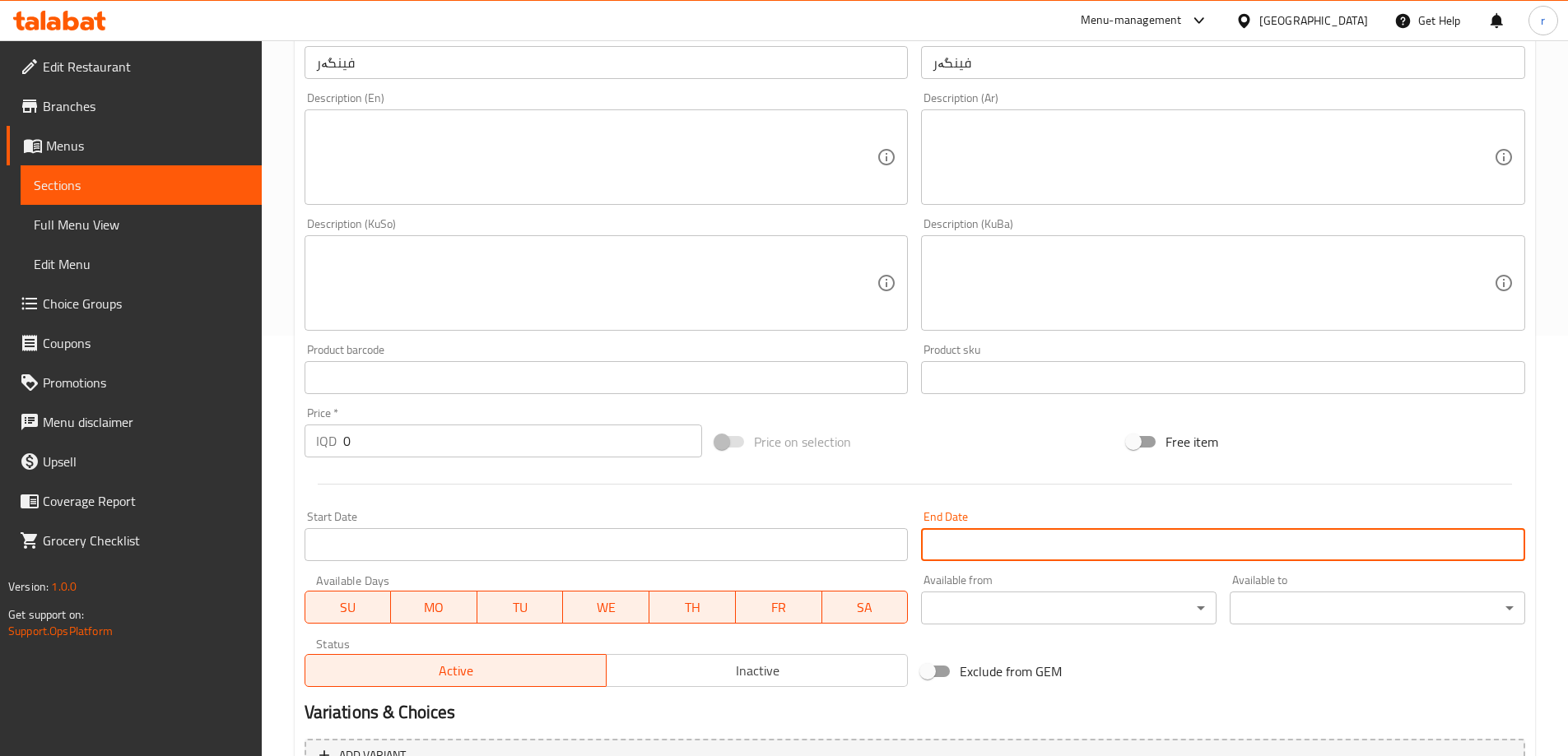
type button "0"
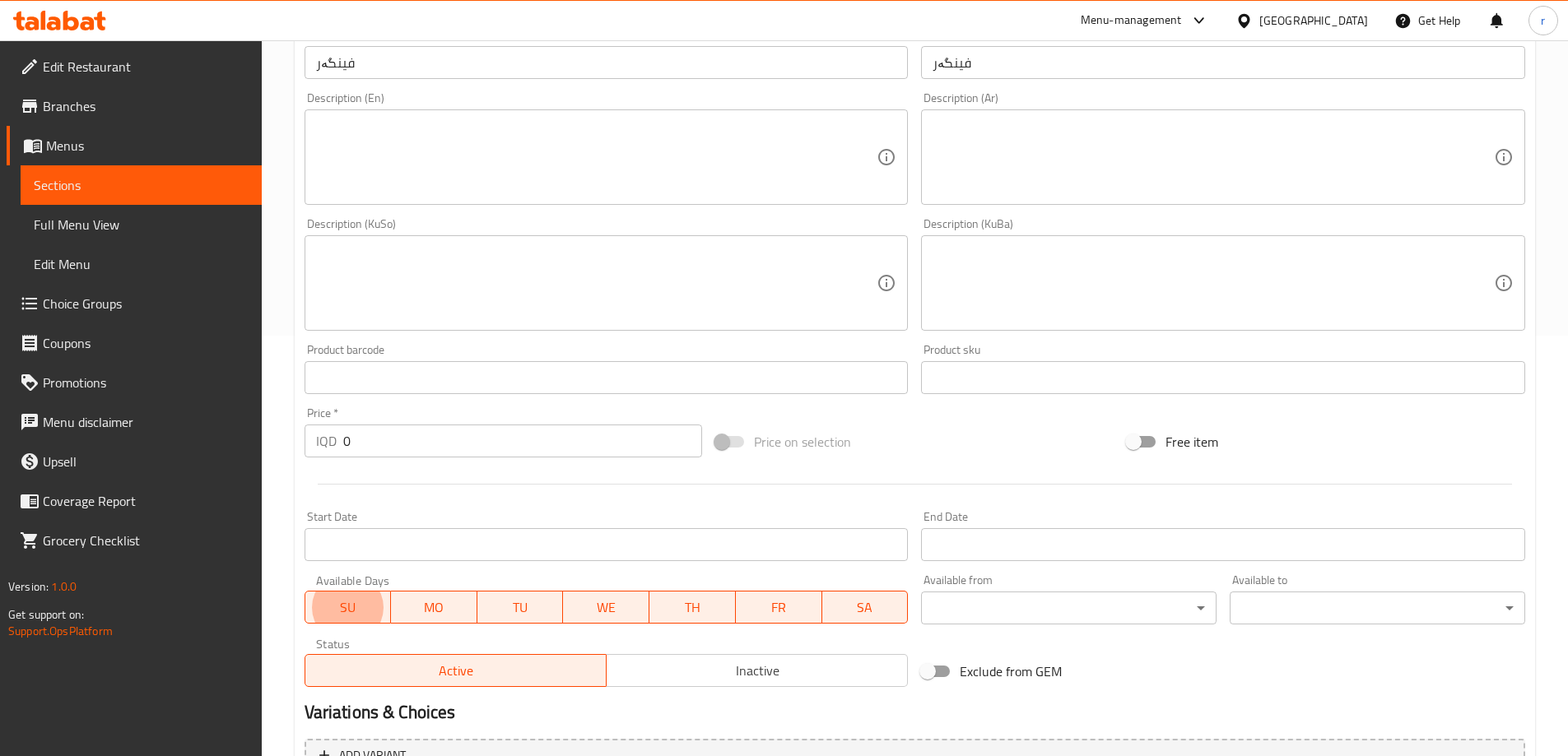
type button "1"
type button "2"
type button "3"
type button "4"
type button "5"
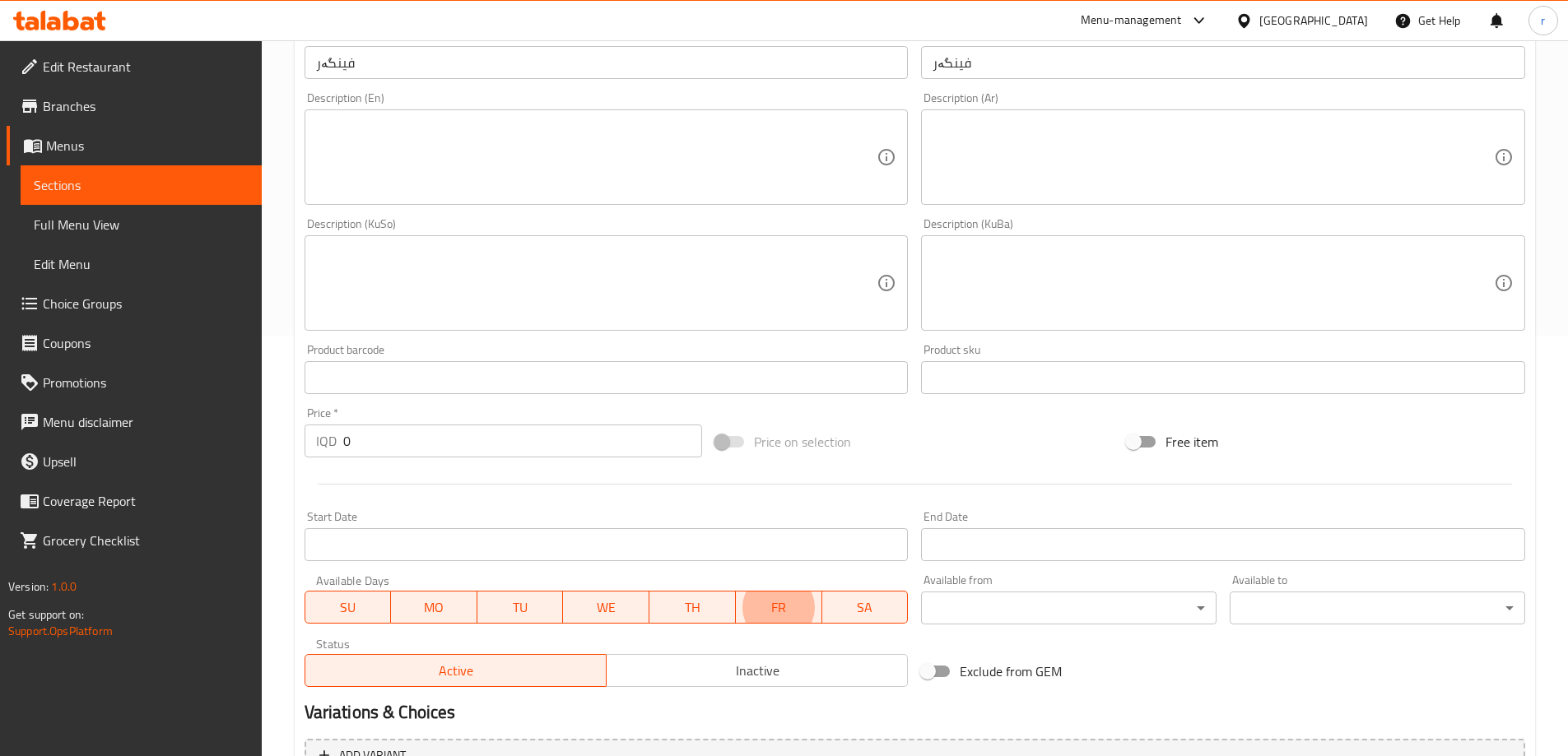
type button "6"
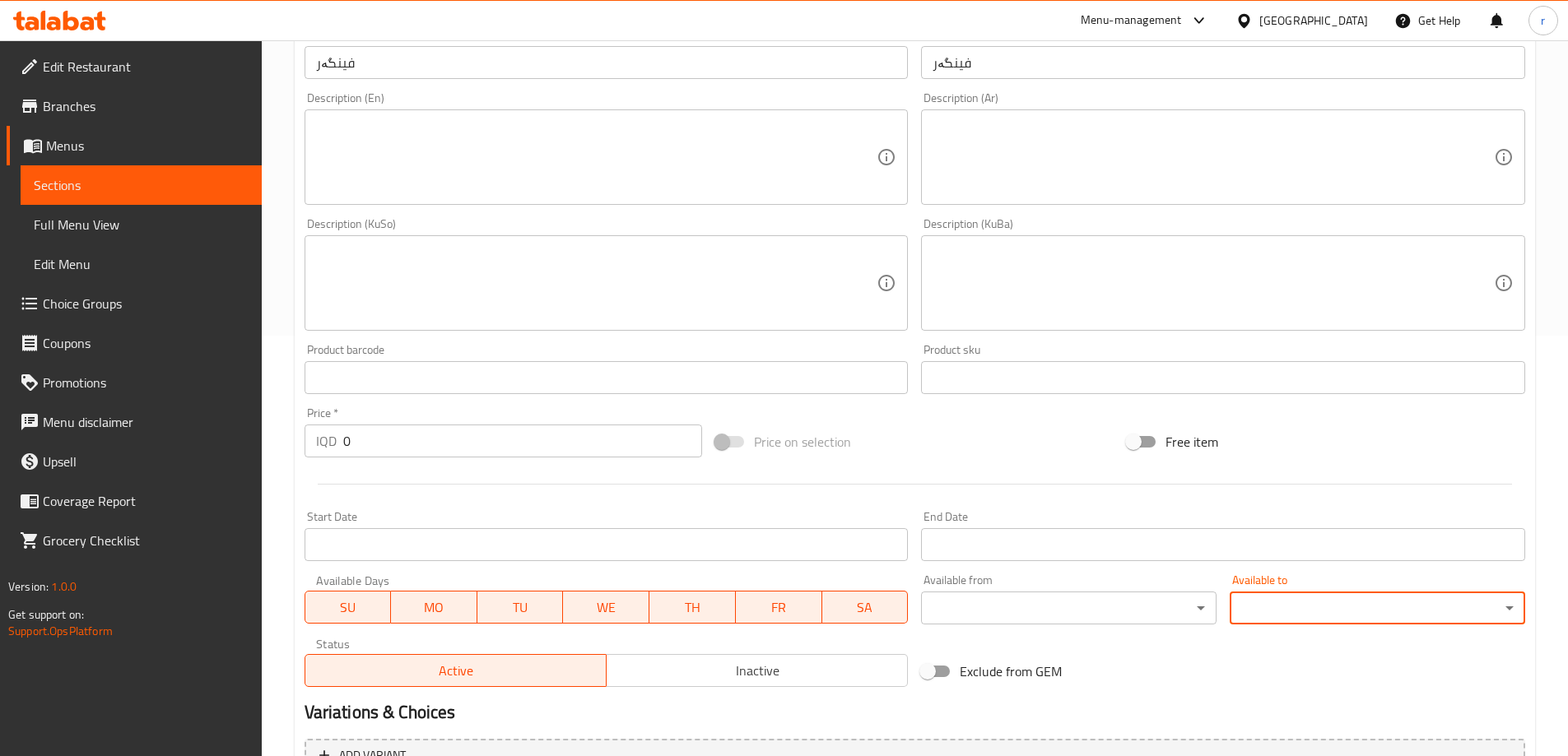
type button "0"
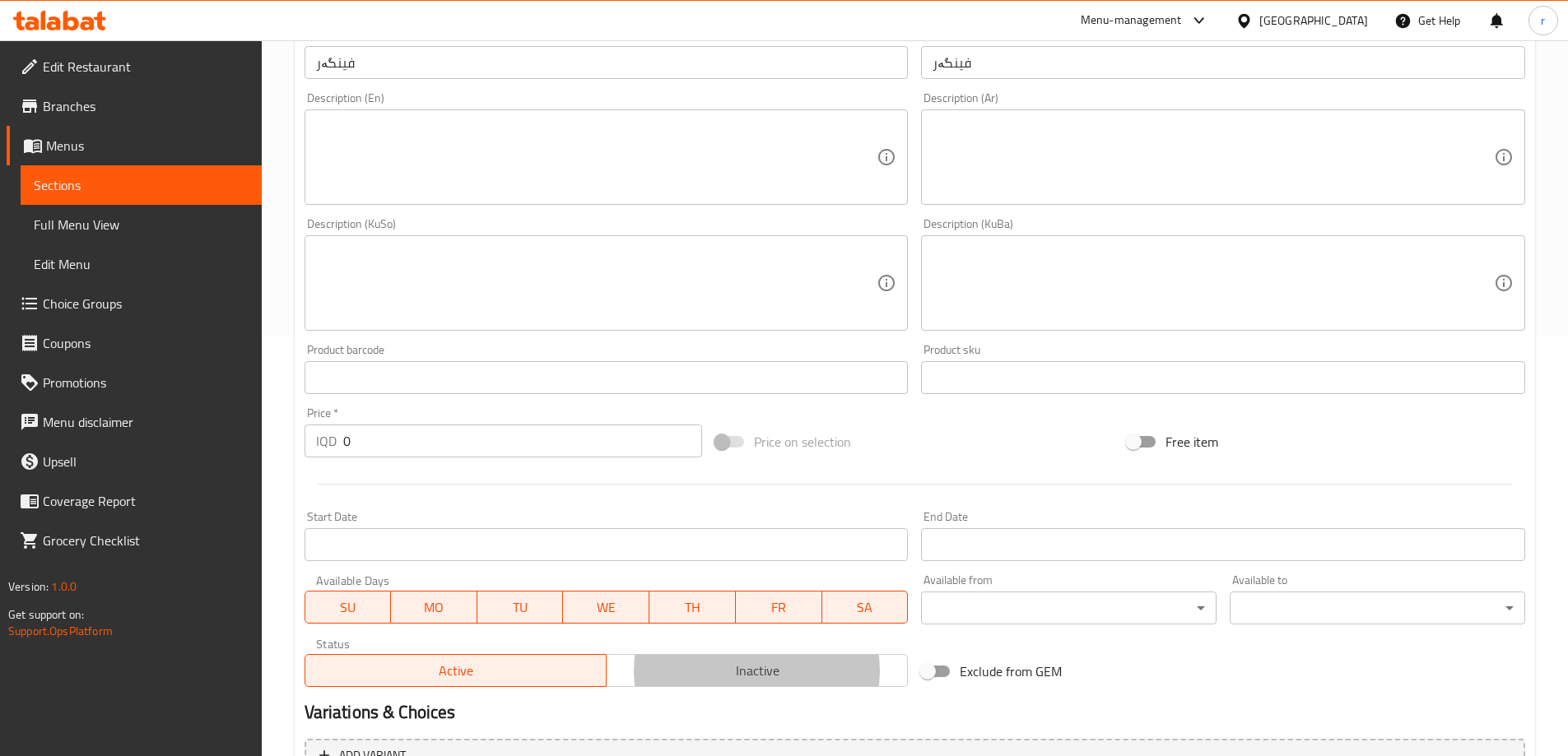
type button "1"
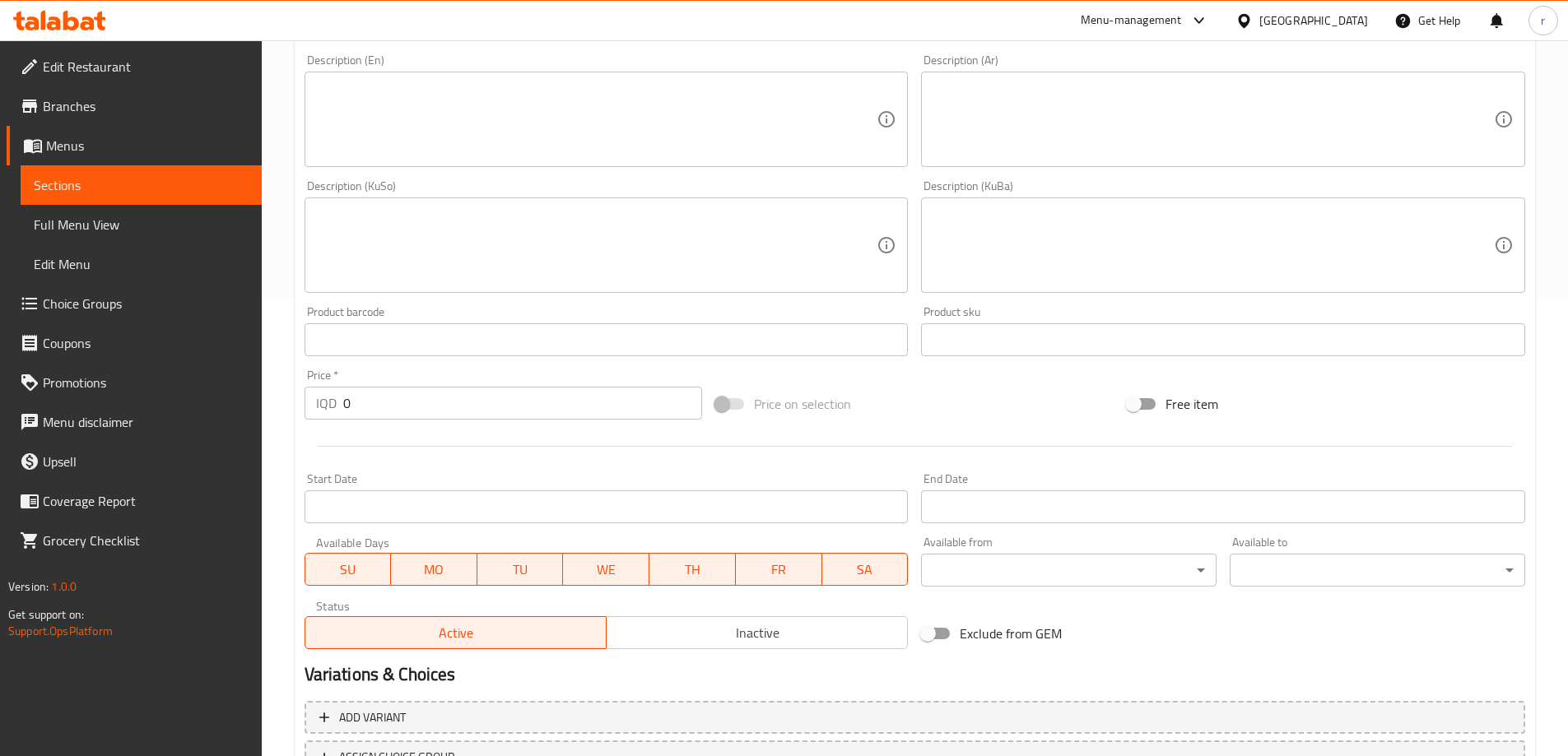
scroll to position [185, 0]
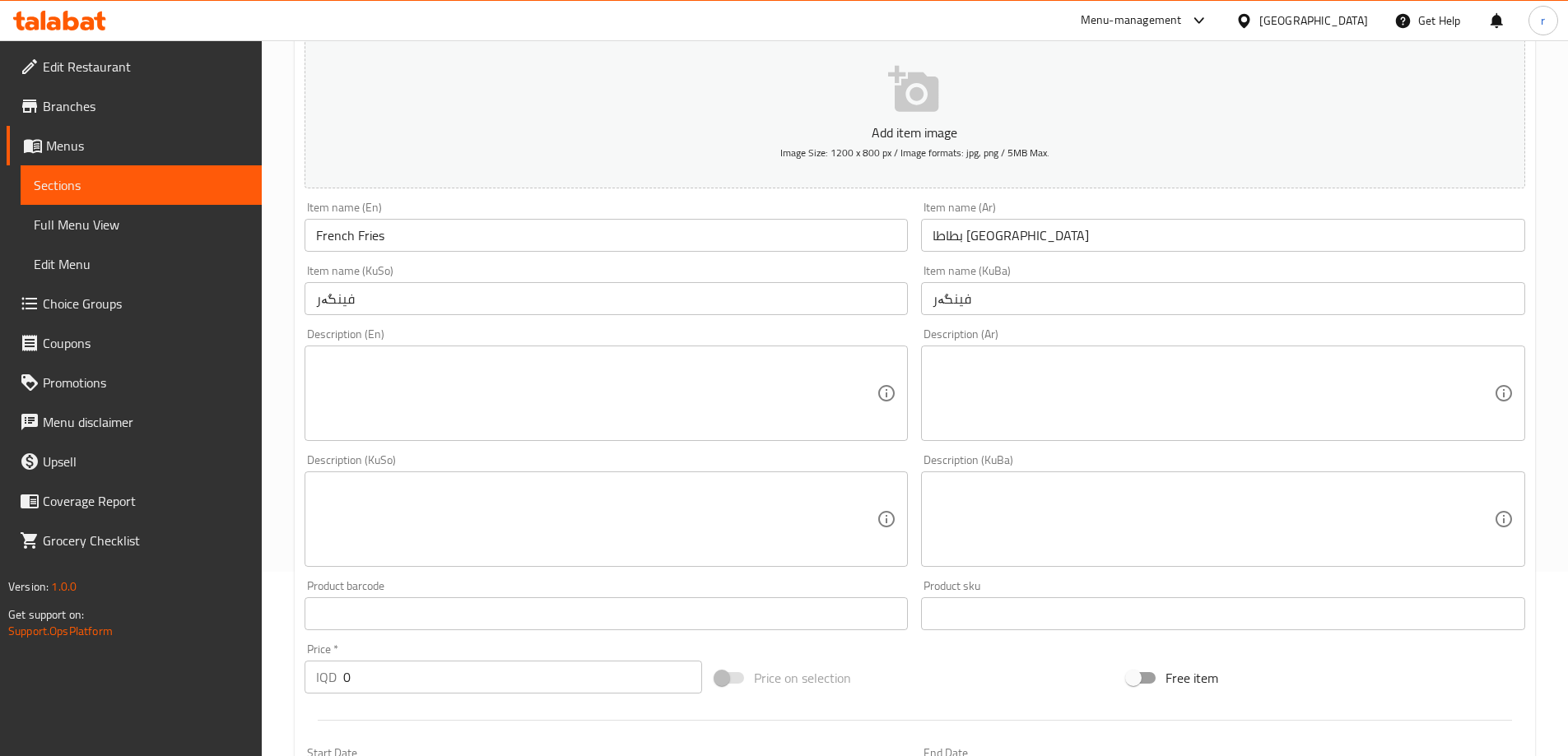
click at [442, 367] on textarea at bounding box center [597, 393] width 562 height 78
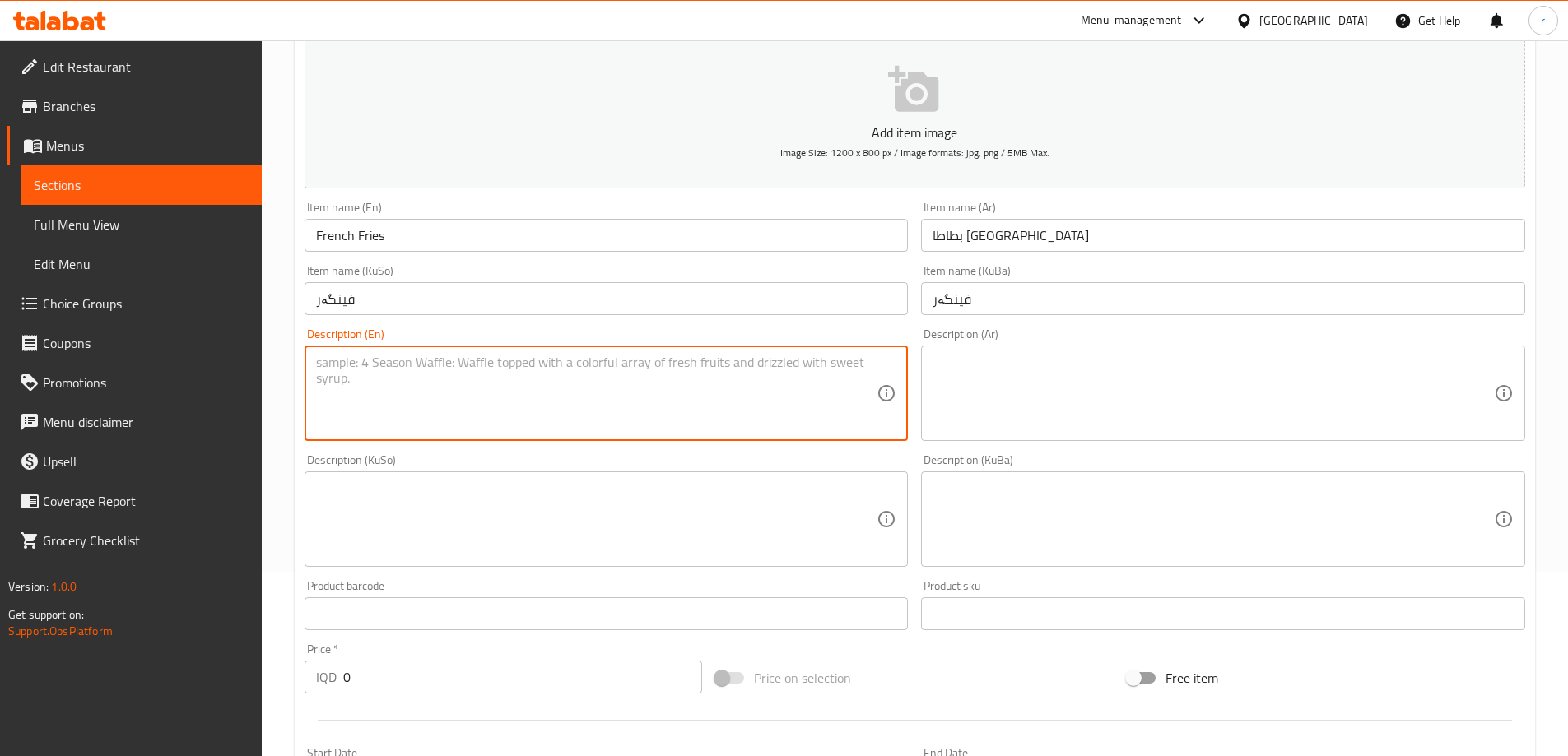
click at [1006, 410] on textarea at bounding box center [1214, 393] width 562 height 78
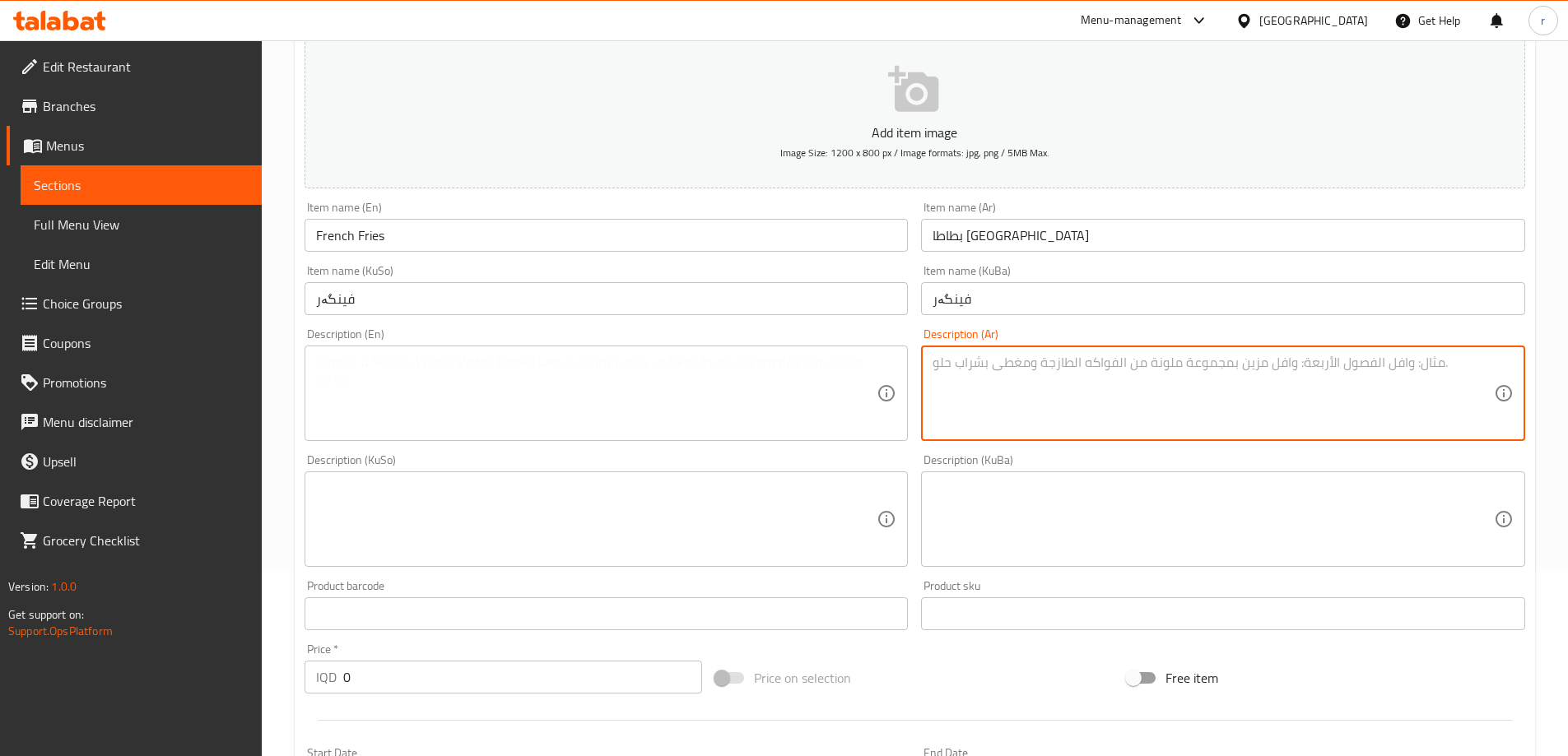
paste textarea "بطاطس مقلية تقدم مع كاتشب"
type textarea "بطاطس مقلية تقدم مع كاتشب"
click at [571, 414] on textarea at bounding box center [597, 393] width 562 height 78
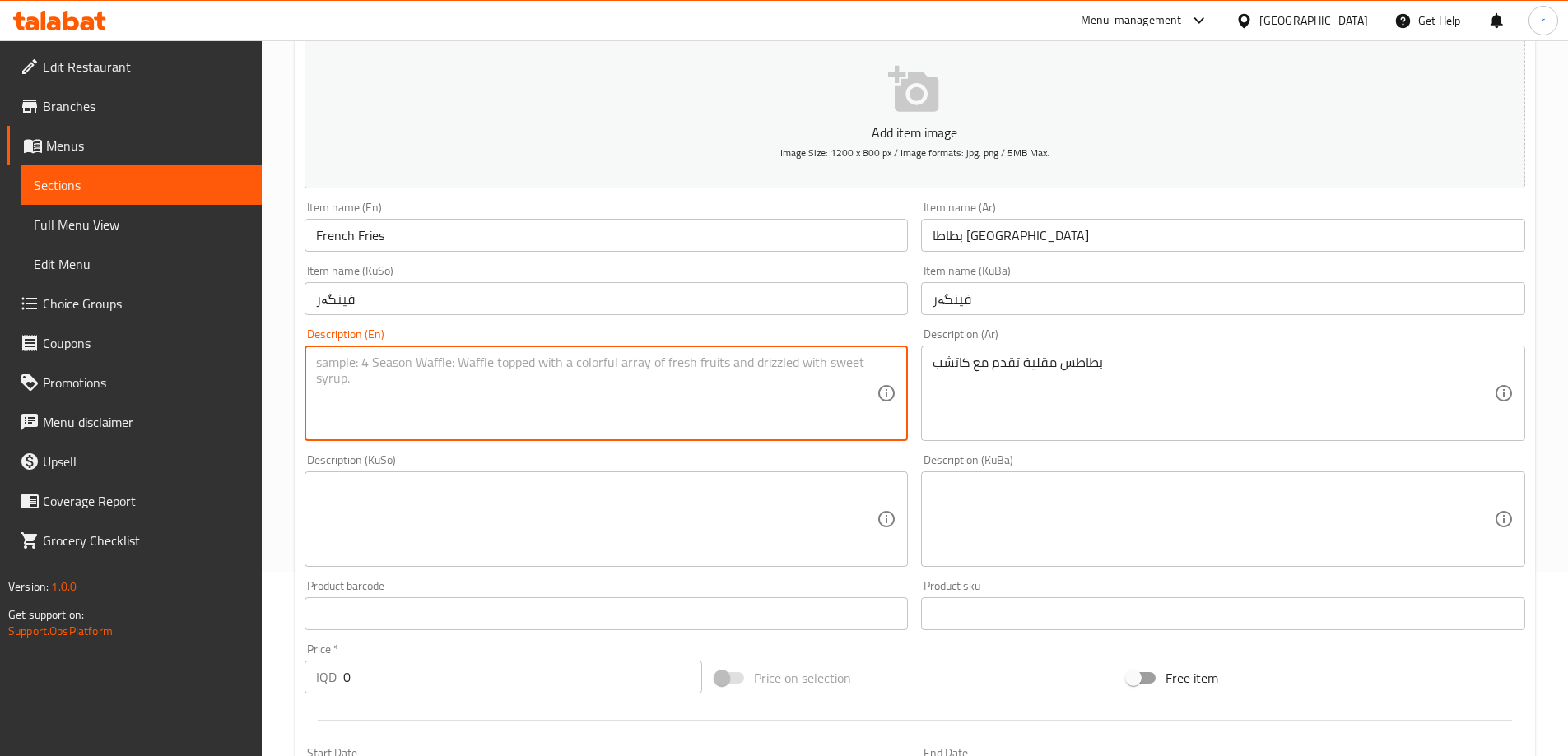
paste textarea "Fries served with ketchup"
type textarea "Fries served with ketchup"
click at [435, 468] on div "Description (KuSo) Description (KuSo)" at bounding box center [606, 510] width 604 height 113
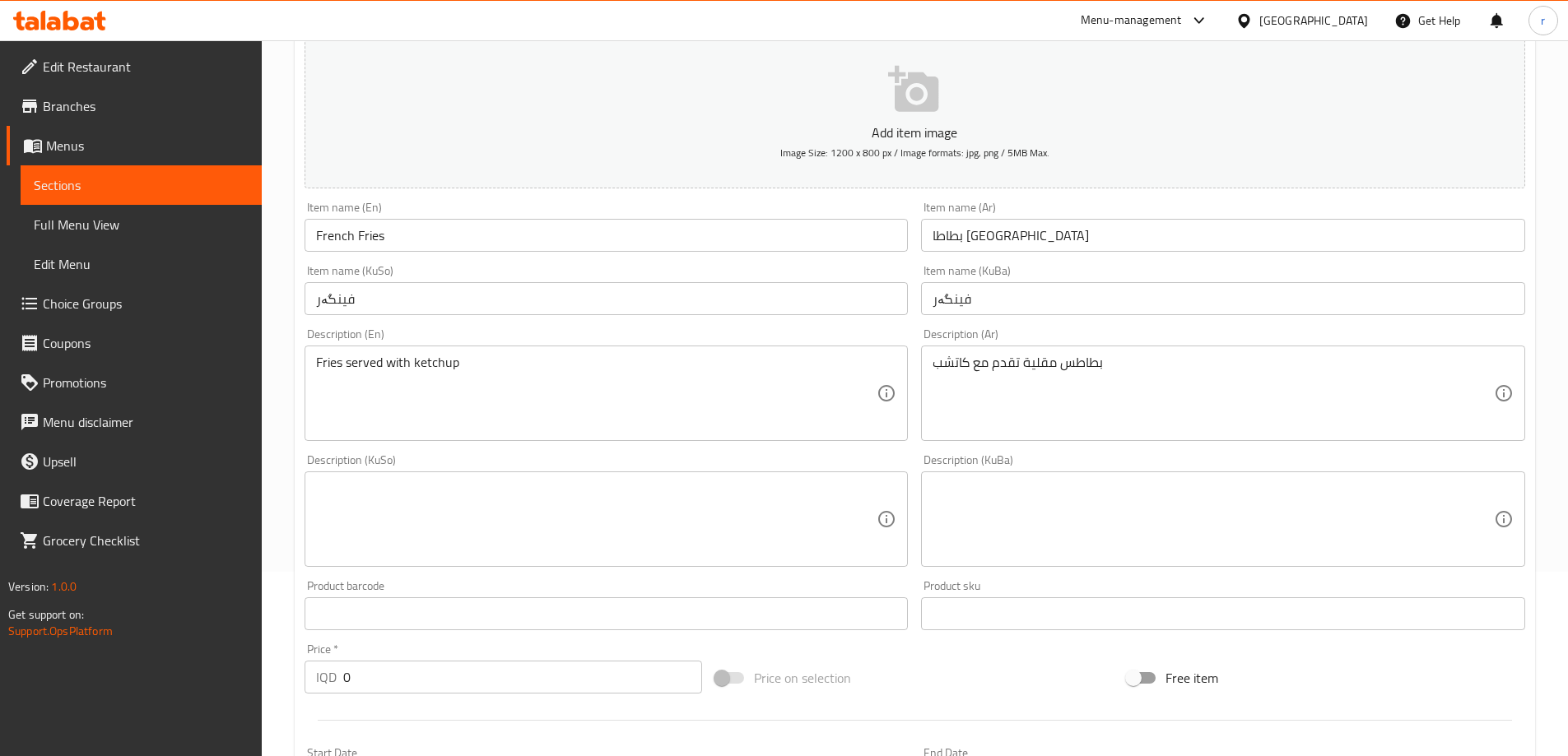
click at [434, 516] on textarea at bounding box center [597, 519] width 562 height 78
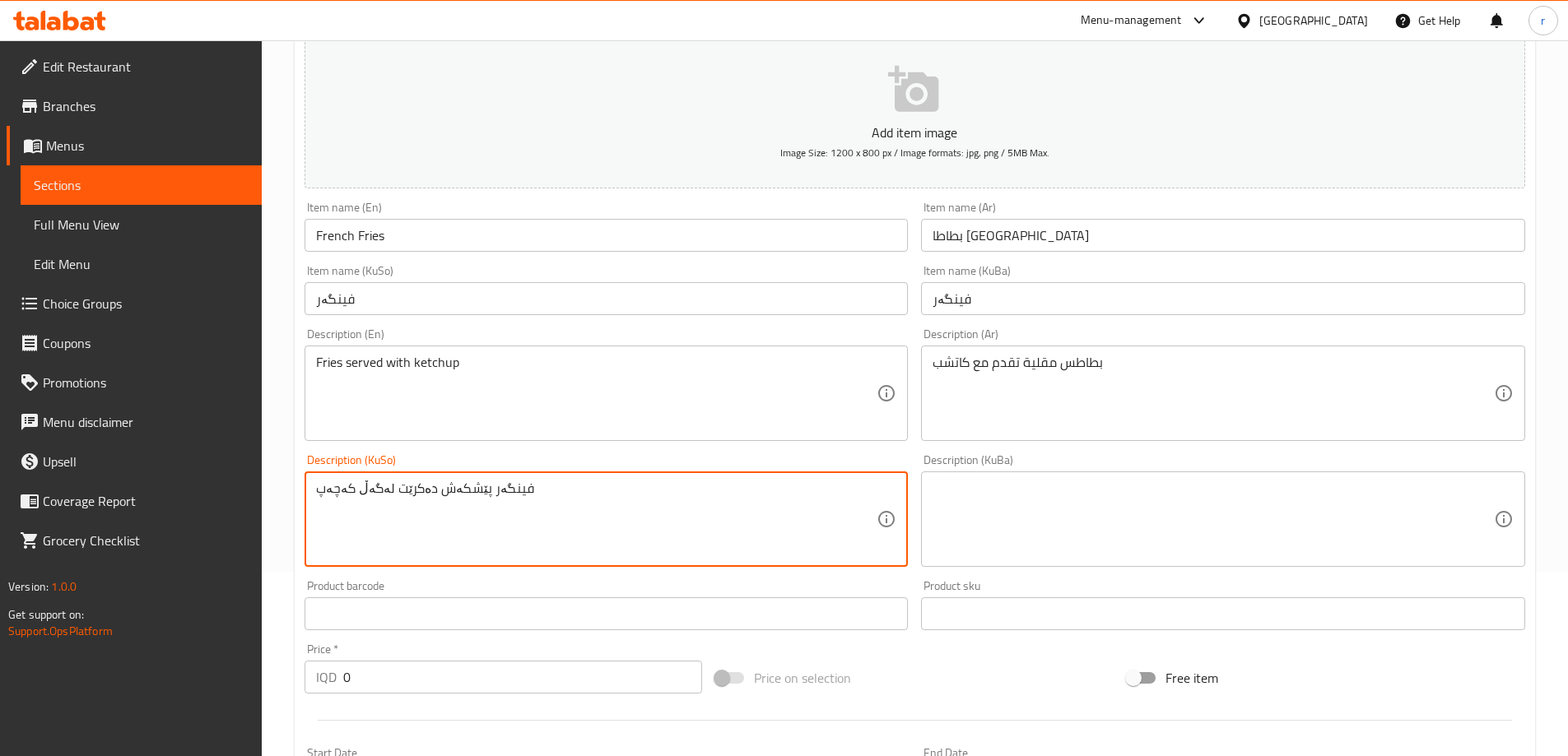
type textarea "فینگەر پێشکەش دەکرێت لەگەڵ کەچەپ"
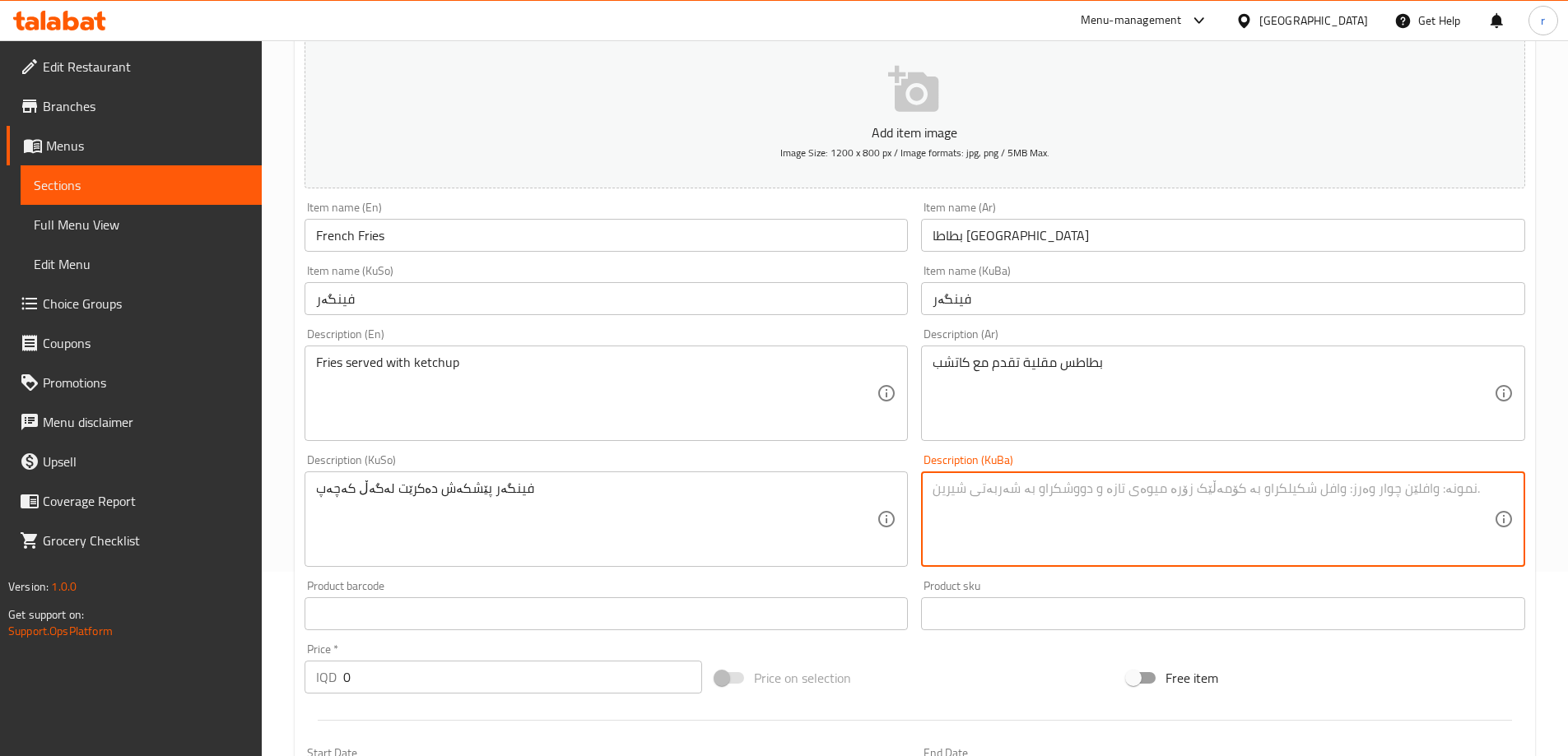
paste textarea "فینگەر پێشکەش دەکرێت لەگەڵ کەچەپ"
type textarea "فینگەر پێشکەش دەکرێت لەگەڵ کەچەپ"
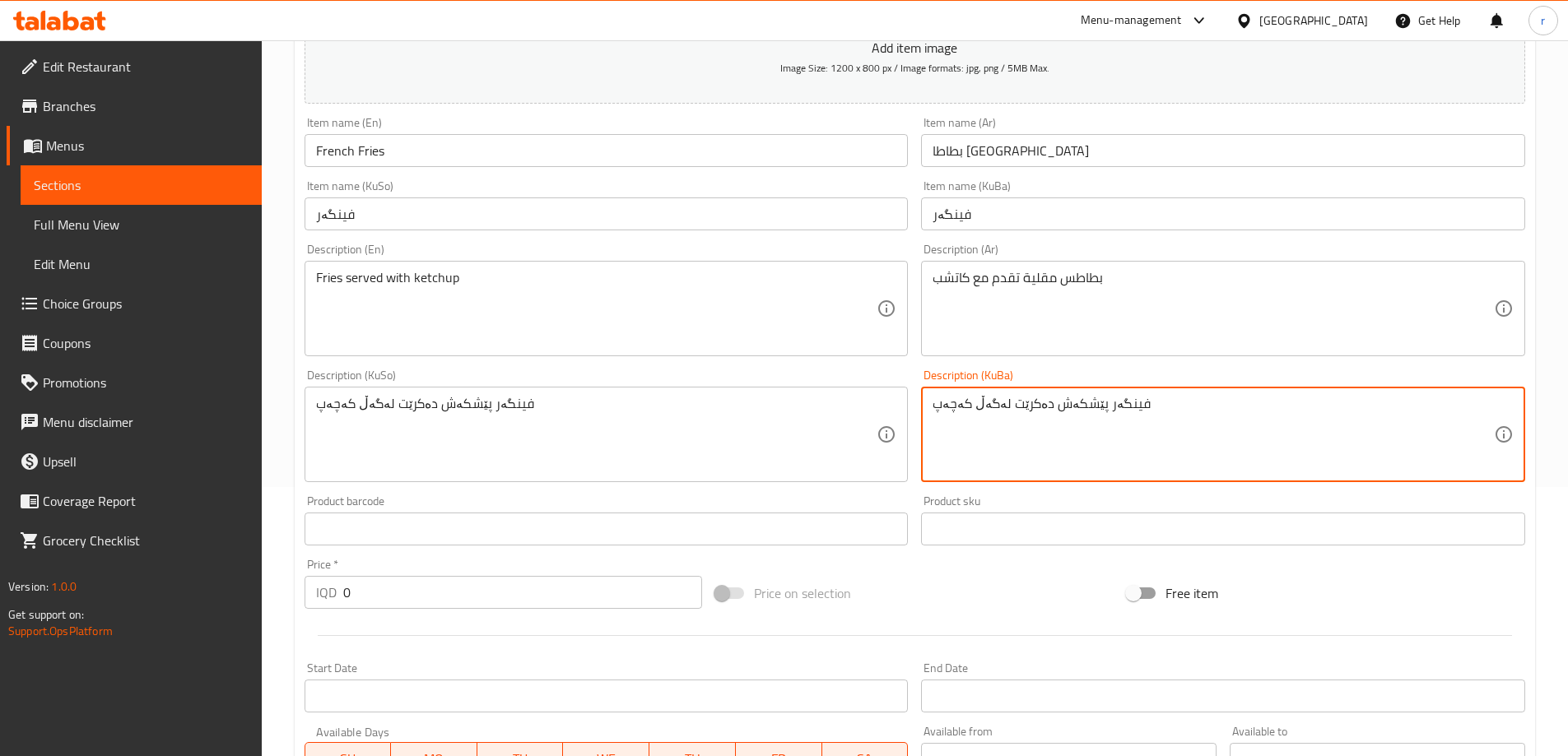
scroll to position [322, 0]
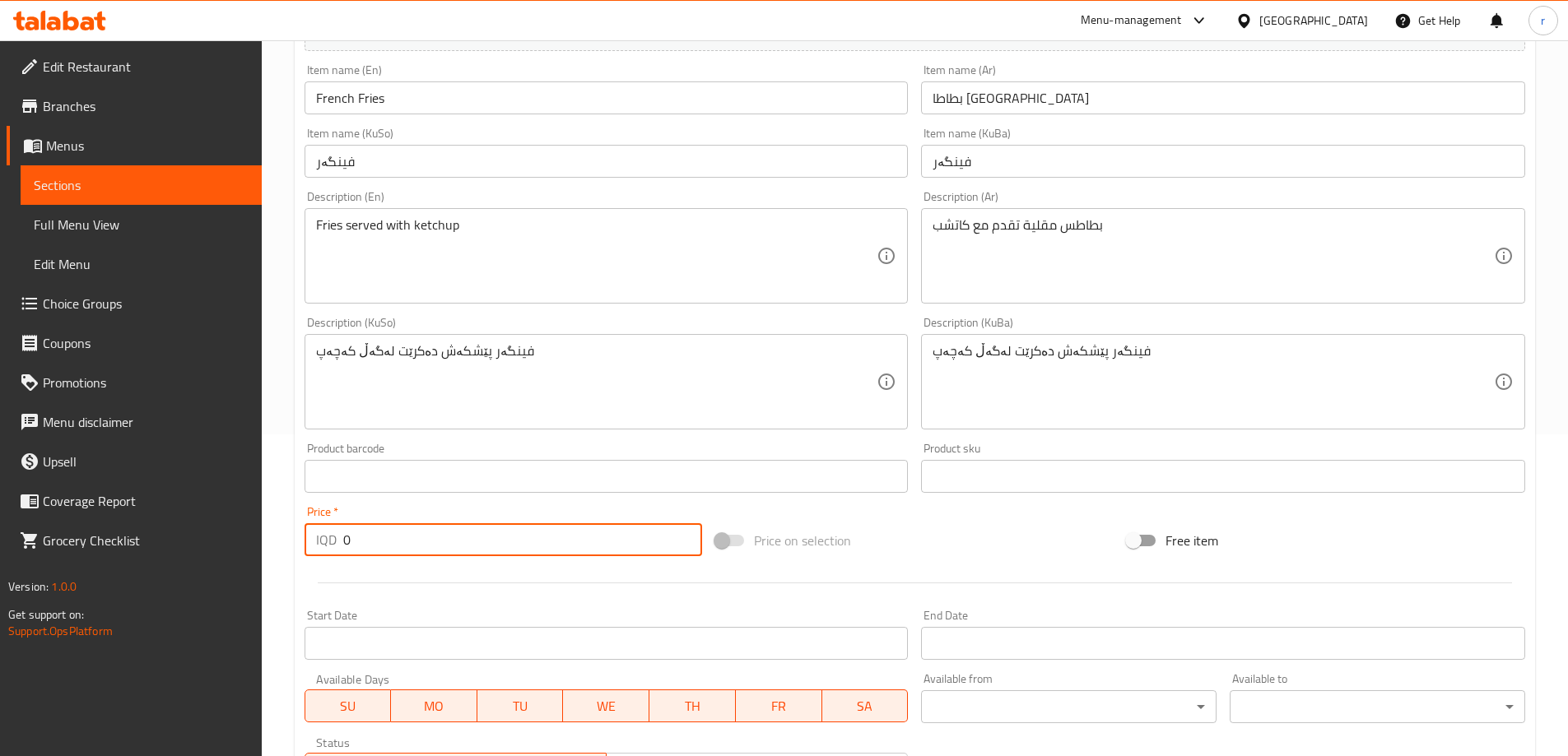
drag, startPoint x: 379, startPoint y: 535, endPoint x: 305, endPoint y: 534, distance: 74.0
click at [305, 541] on div "IQD 0 Price *" at bounding box center [504, 540] width 398 height 33
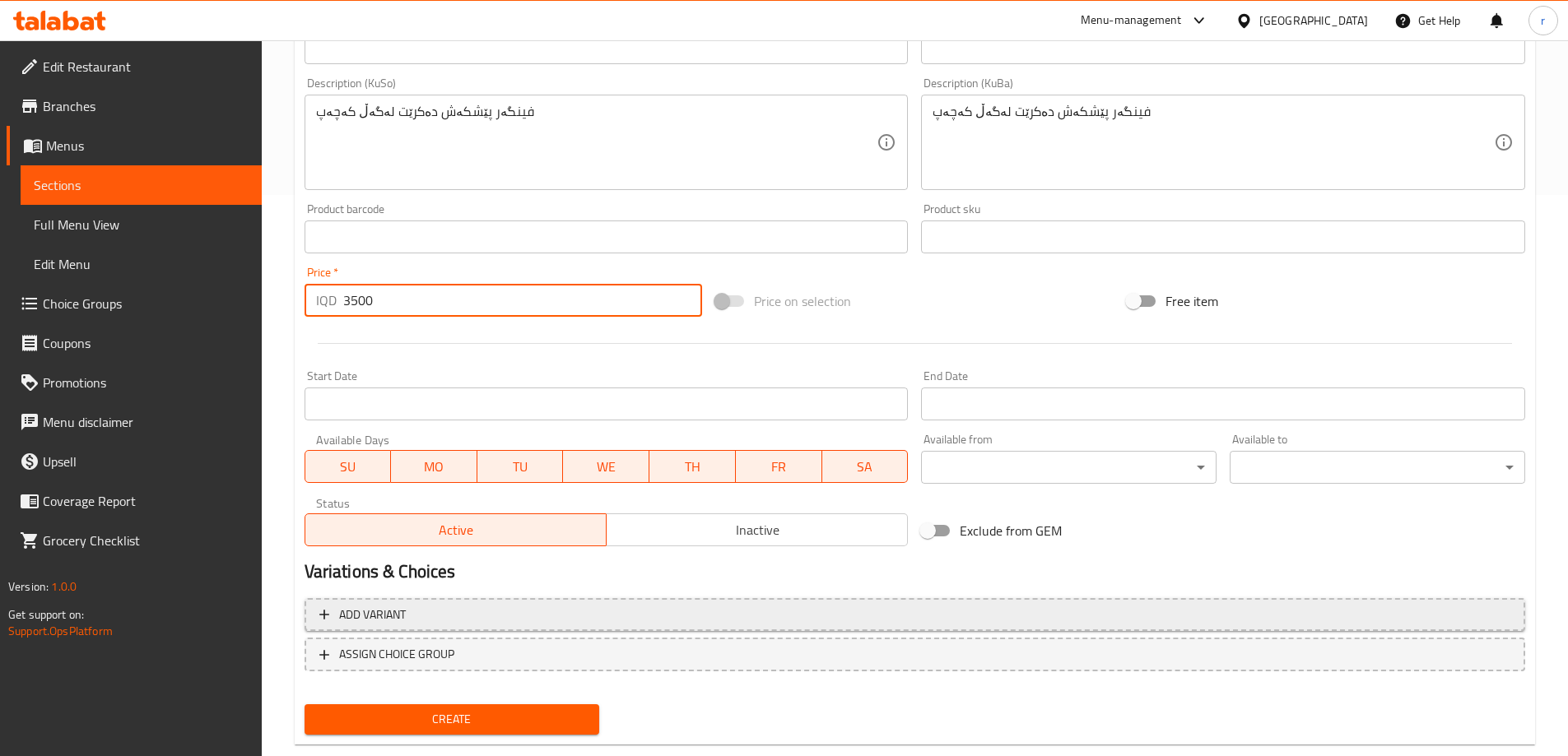
scroll to position [595, 0]
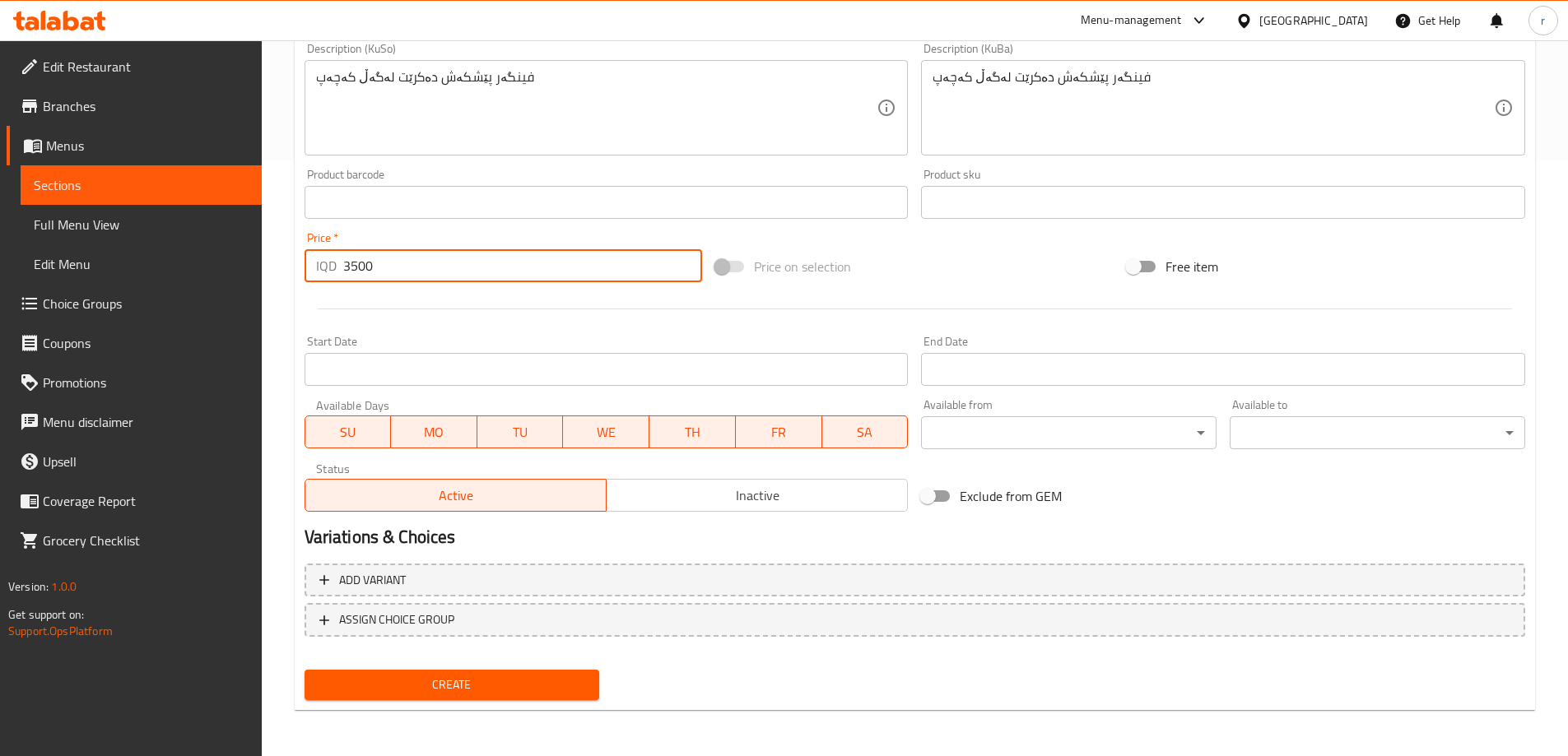
type input "3500"
click at [506, 673] on button "Create" at bounding box center [452, 685] width 295 height 30
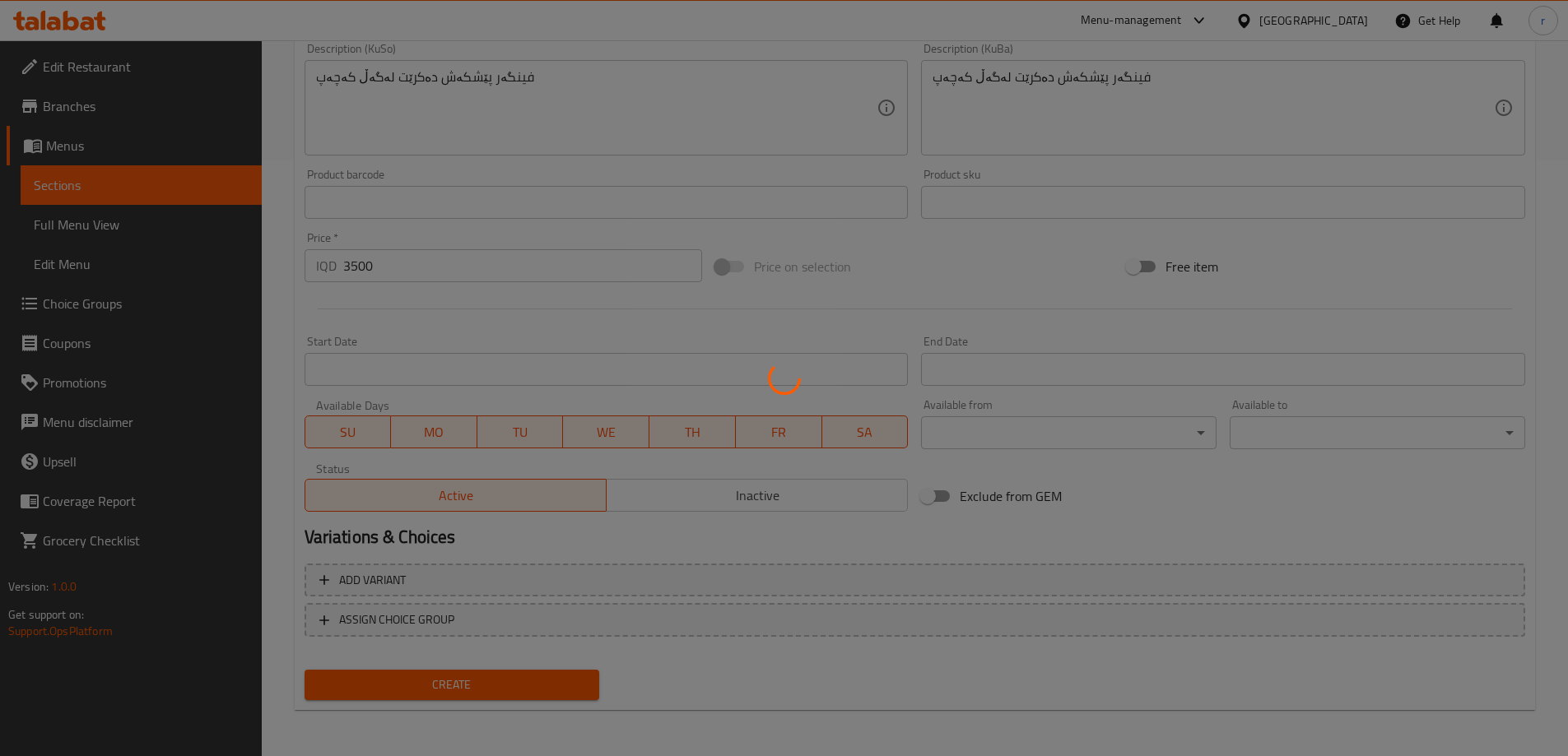
type input "0"
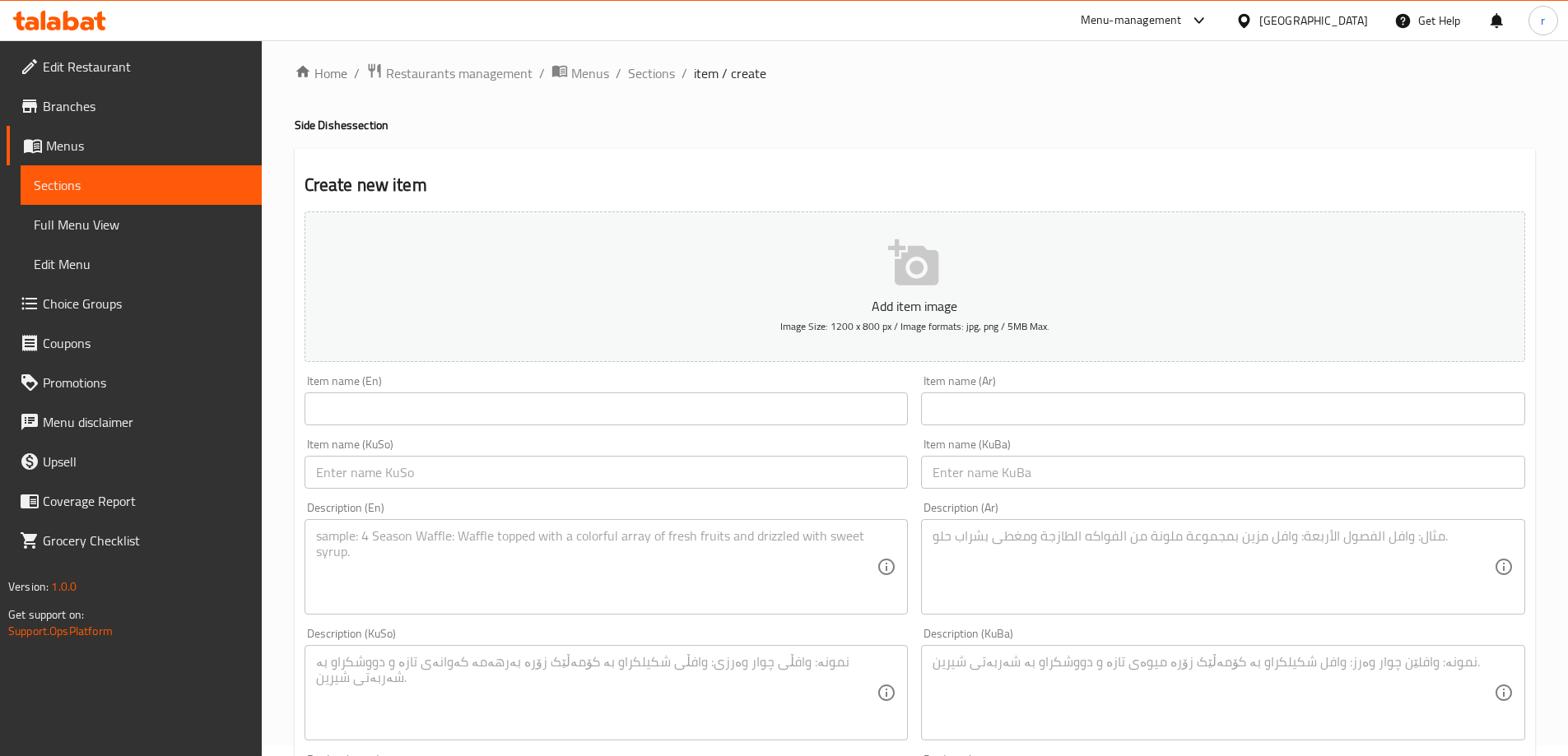
scroll to position [0, 0]
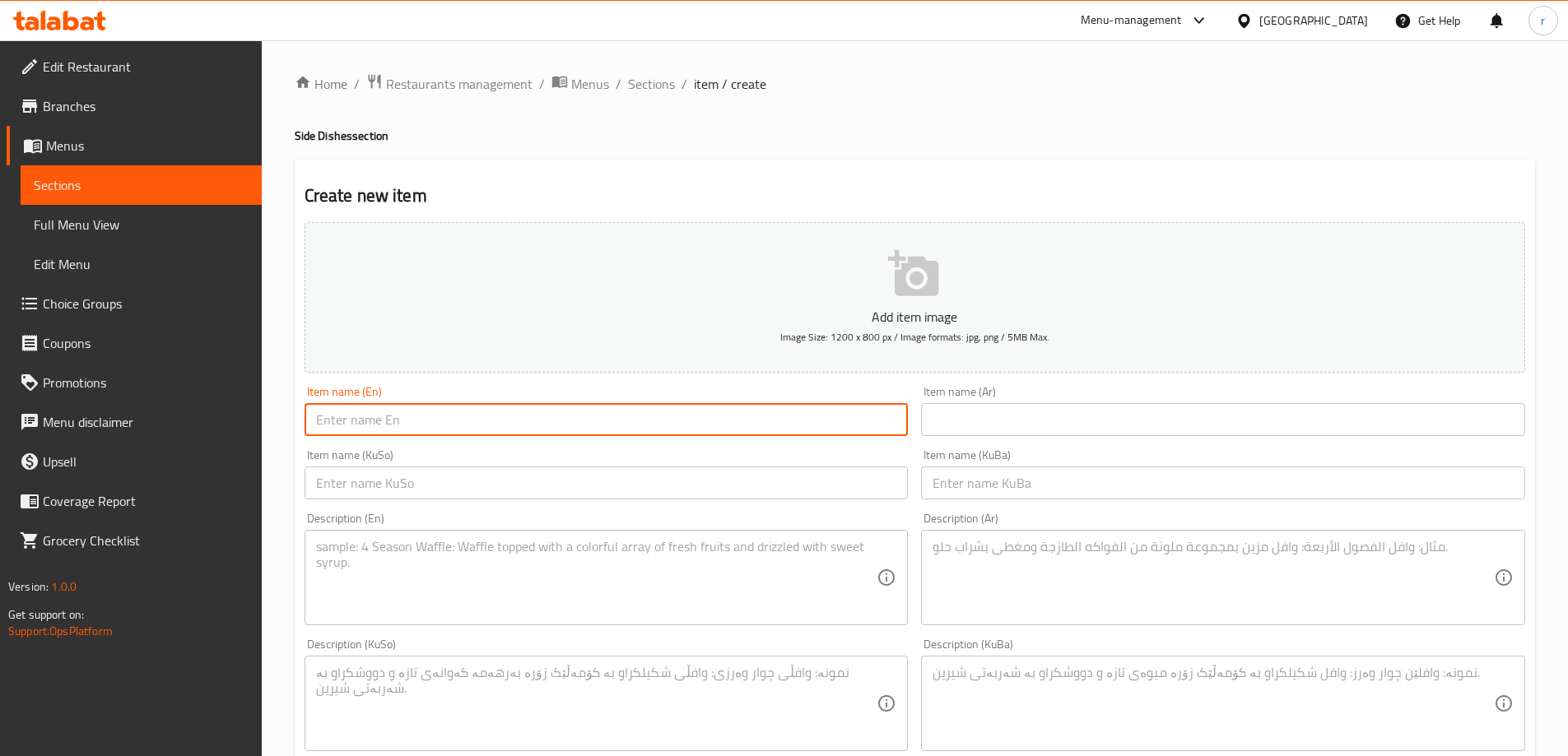
click at [397, 414] on input "text" at bounding box center [606, 420] width 604 height 33
paste input "Plain Rice"
type input "Plain Rice"
click at [951, 430] on input "text" at bounding box center [1223, 420] width 604 height 33
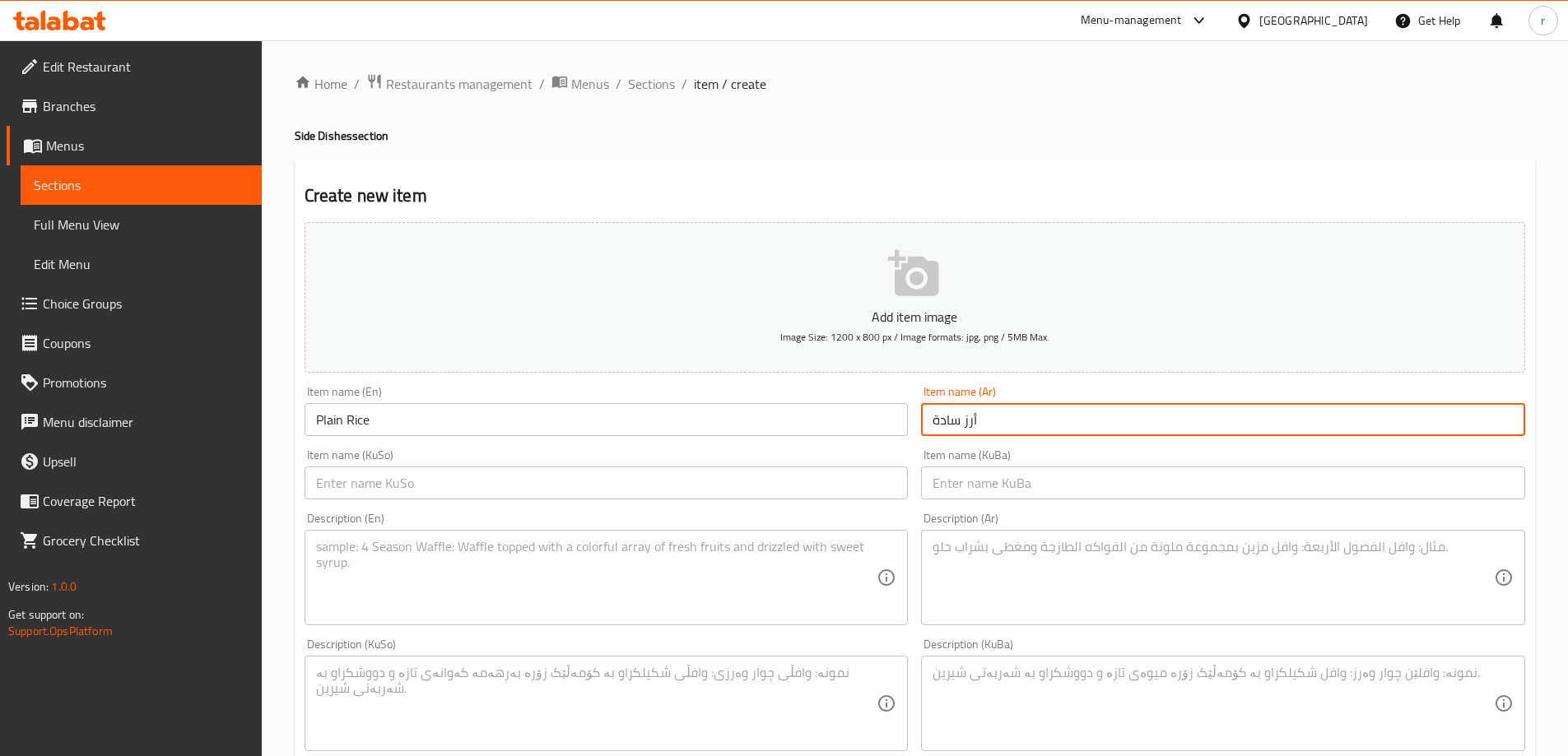
type input "أرز سادة"
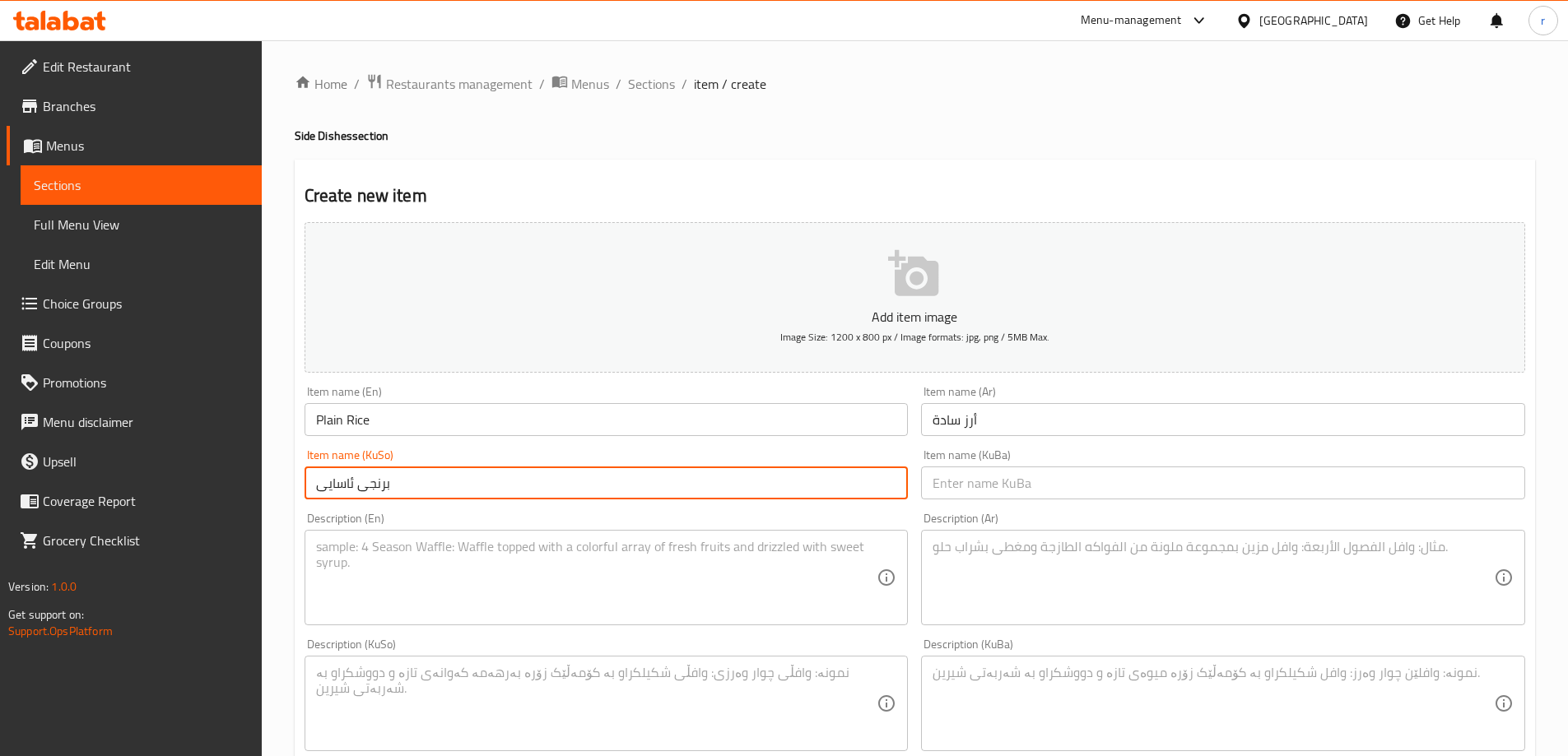
type input "برنجی ئاسایی"
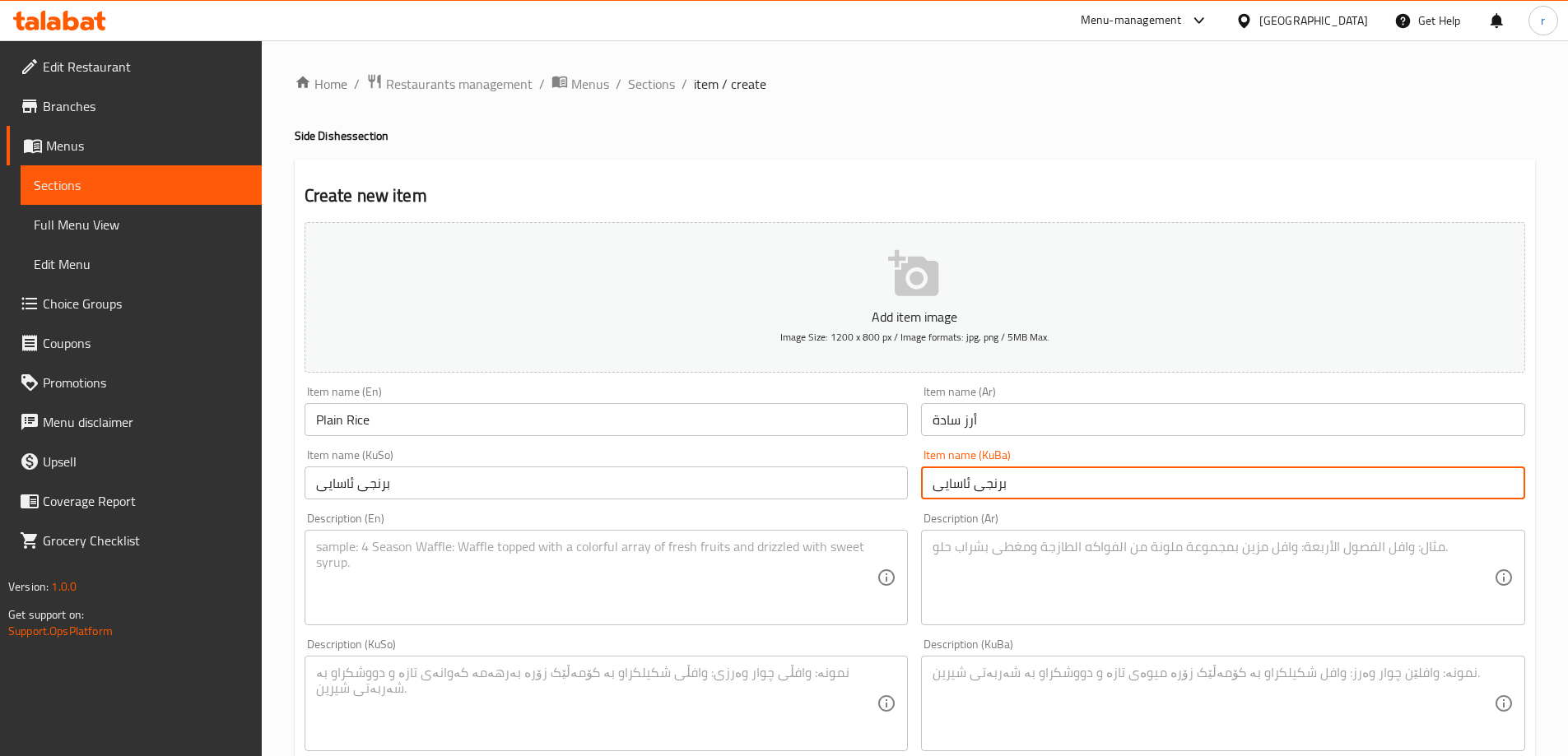
type input "برنجی ئاسایی"
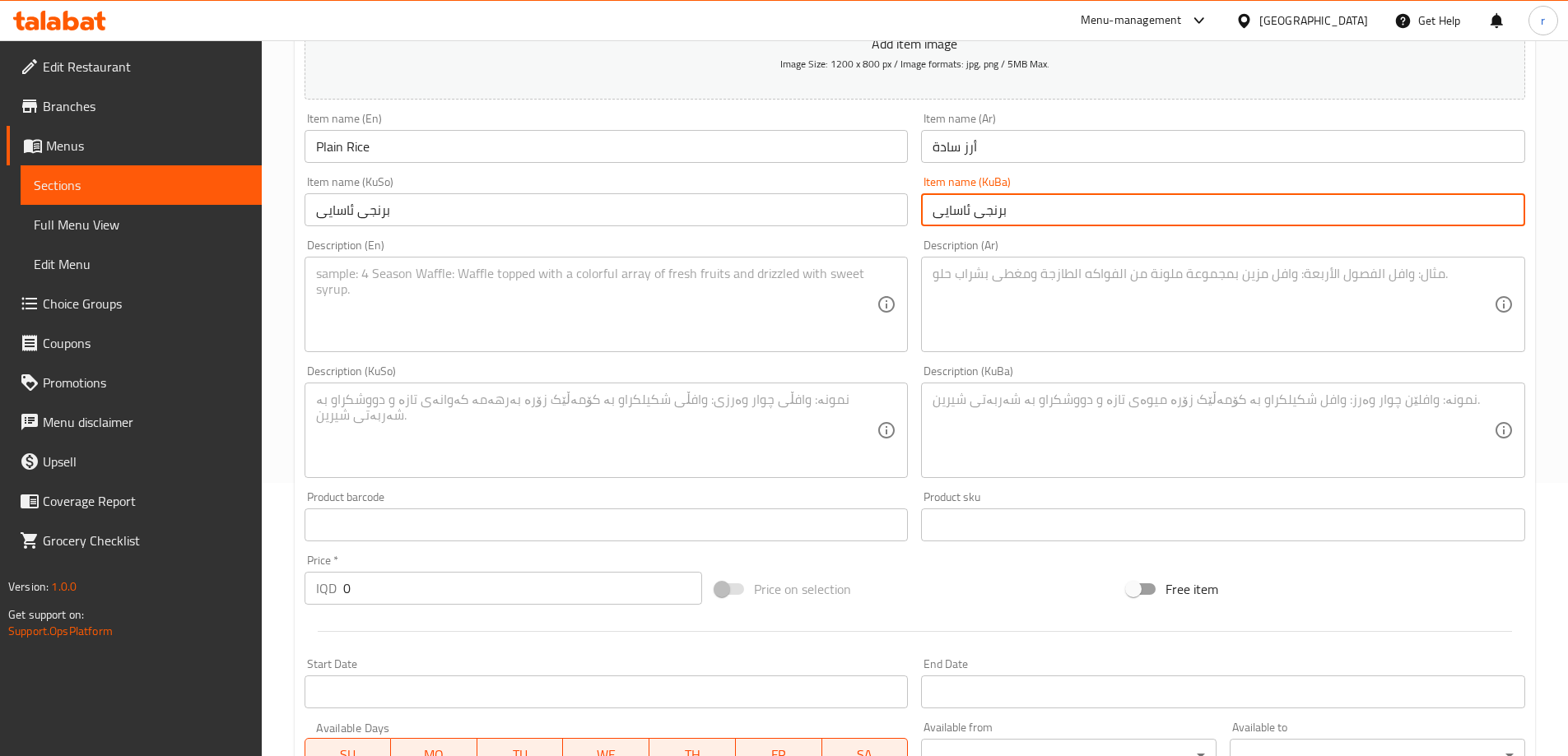
scroll to position [274, 0]
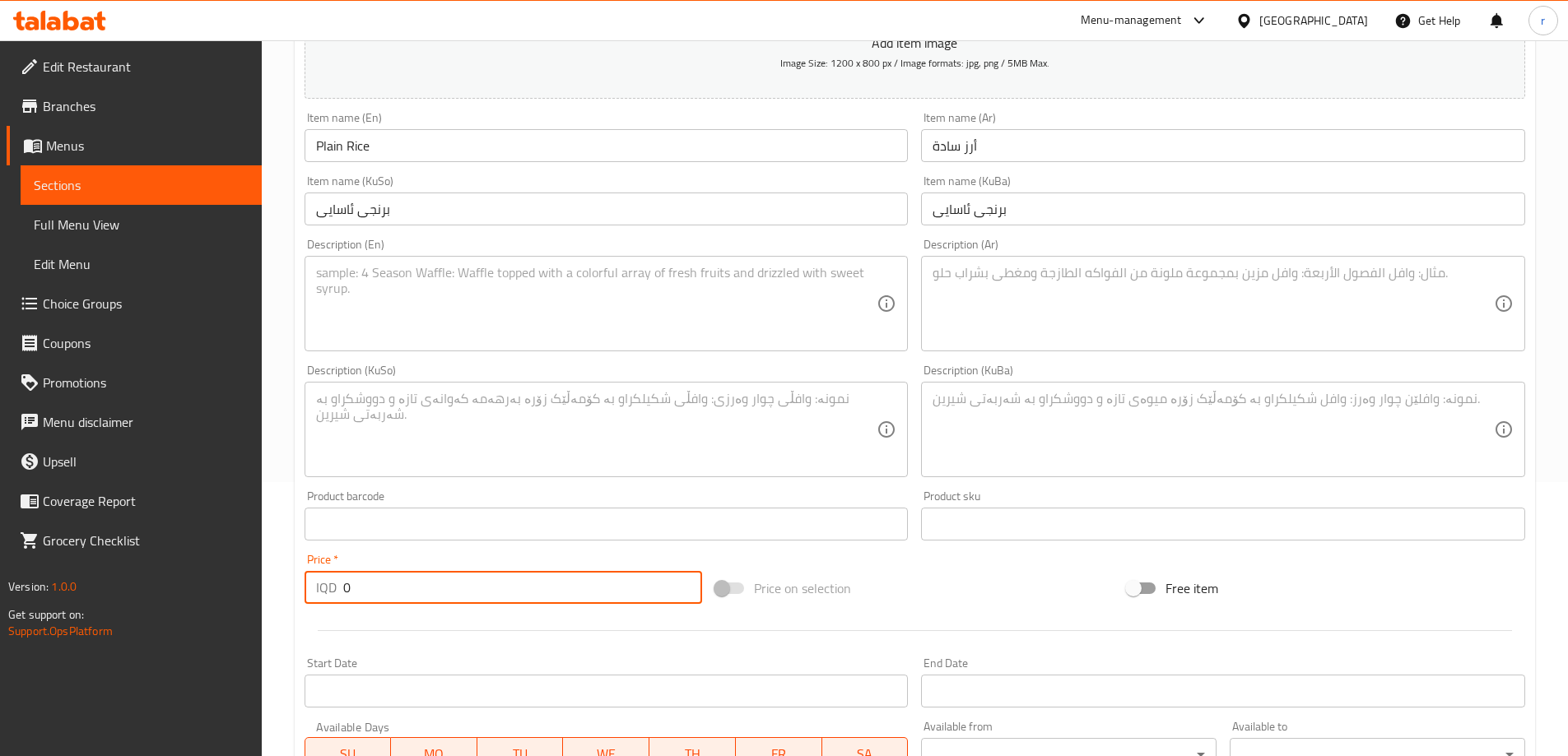
drag, startPoint x: 323, startPoint y: 592, endPoint x: 242, endPoint y: 559, distance: 87.5
click at [253, 592] on div "Edit Restaurant Branches Menus Sections Full Menu View Edit Menu Choice Groups …" at bounding box center [784, 421] width 1568 height 1312
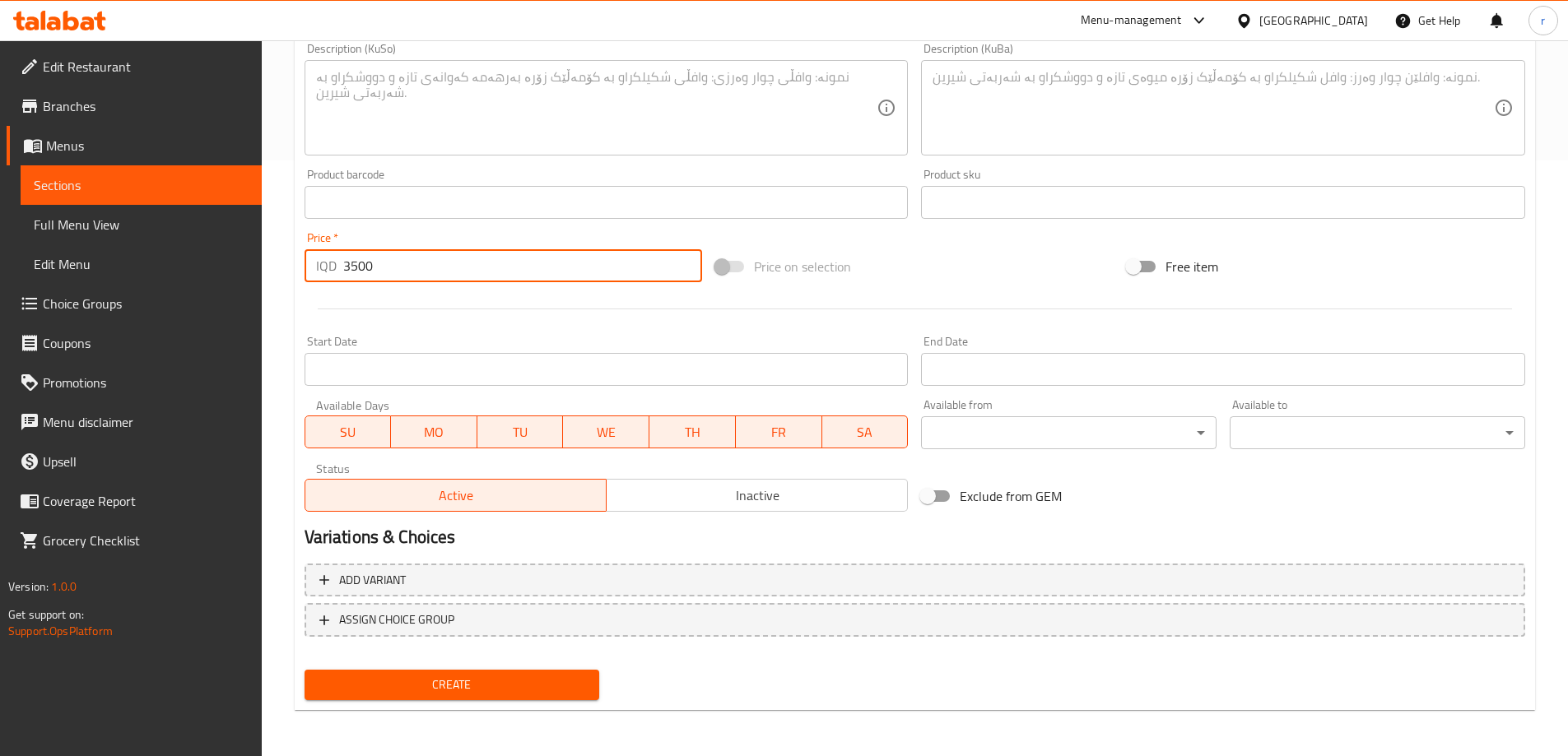
type input "3500"
click at [472, 692] on span "Create" at bounding box center [452, 684] width 269 height 21
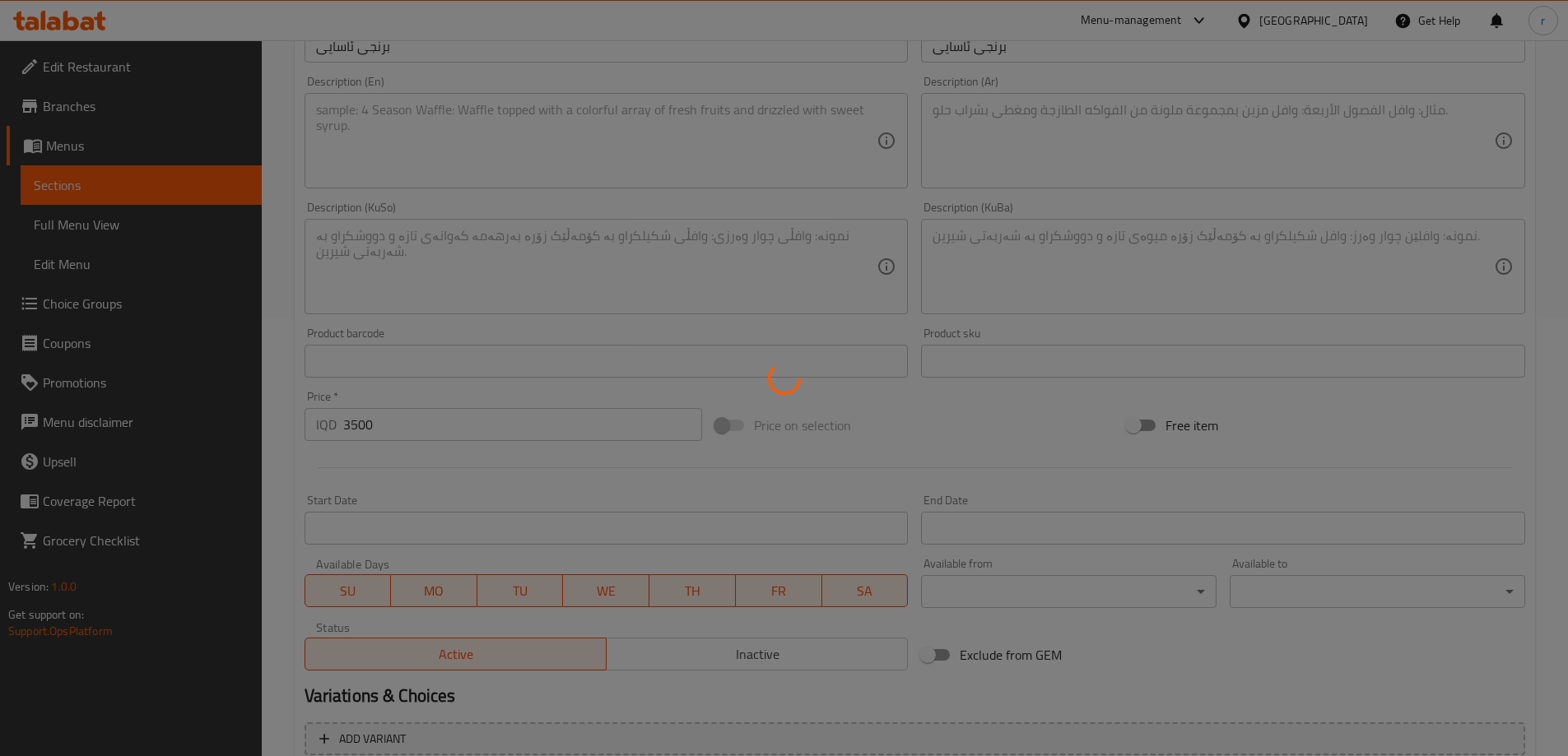
type input "0"
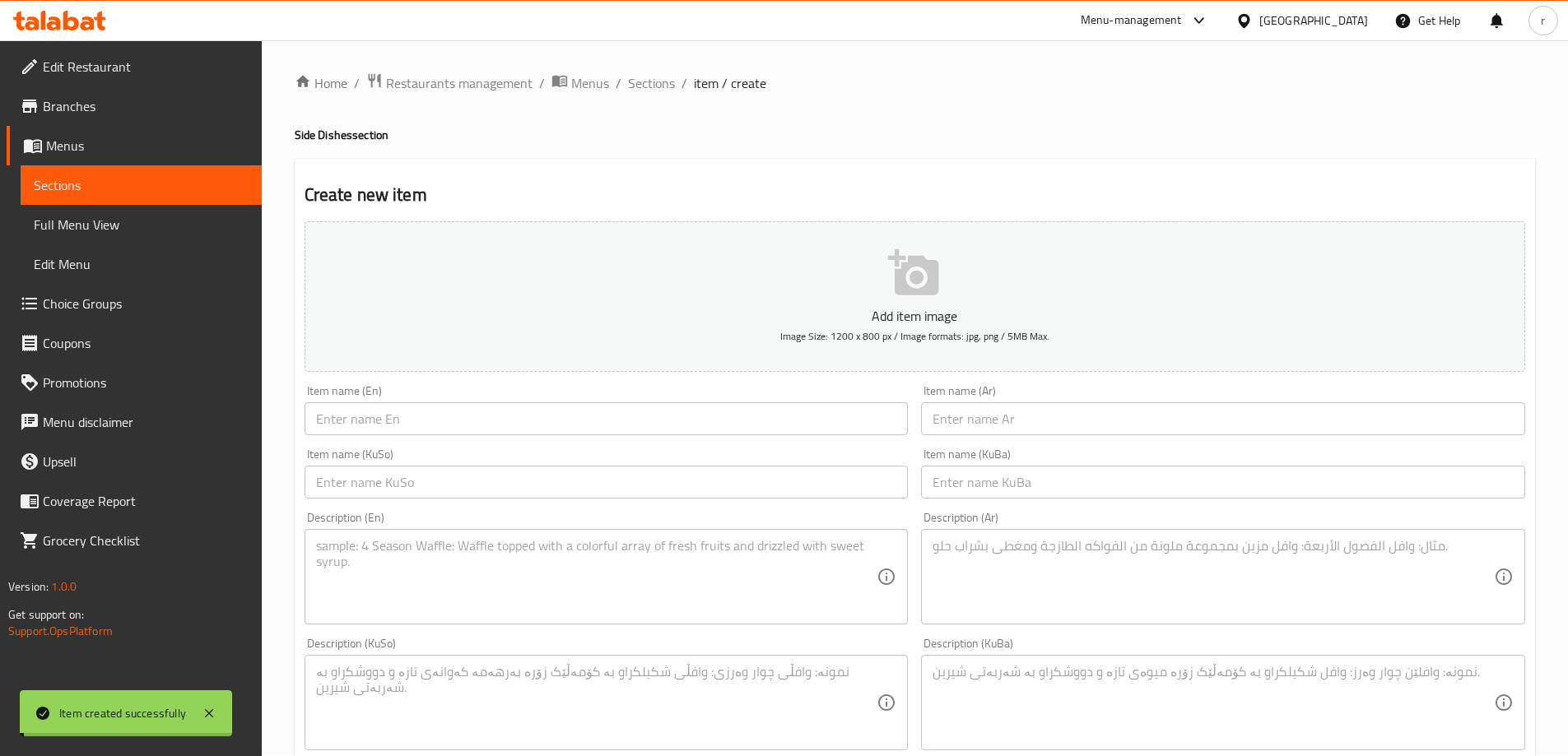
scroll to position [0, 0]
click at [379, 418] on input "text" at bounding box center [606, 420] width 604 height 33
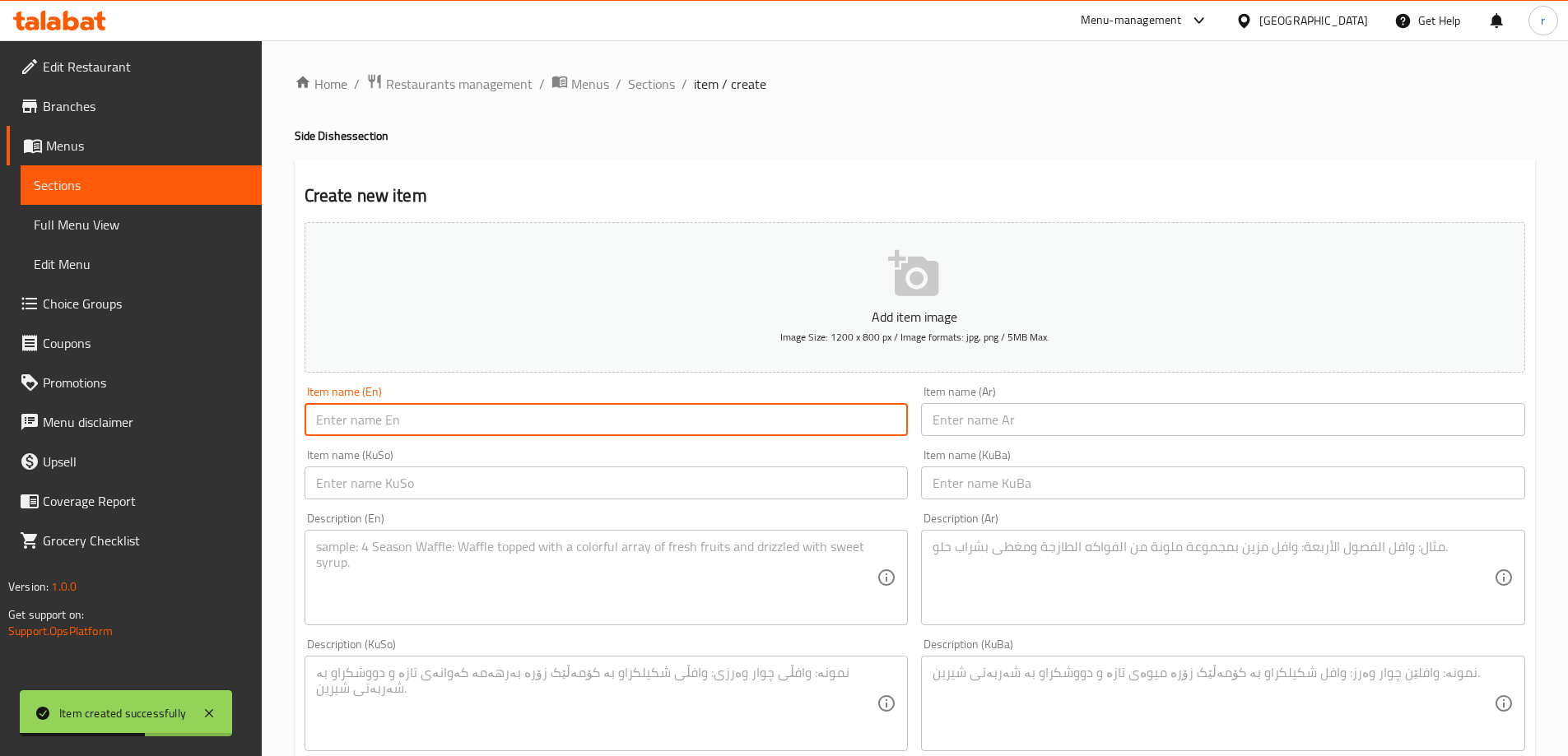
paste input "Chicken Nuggets"
click at [498, 429] on input "Chicken Nuggets" at bounding box center [606, 420] width 604 height 33
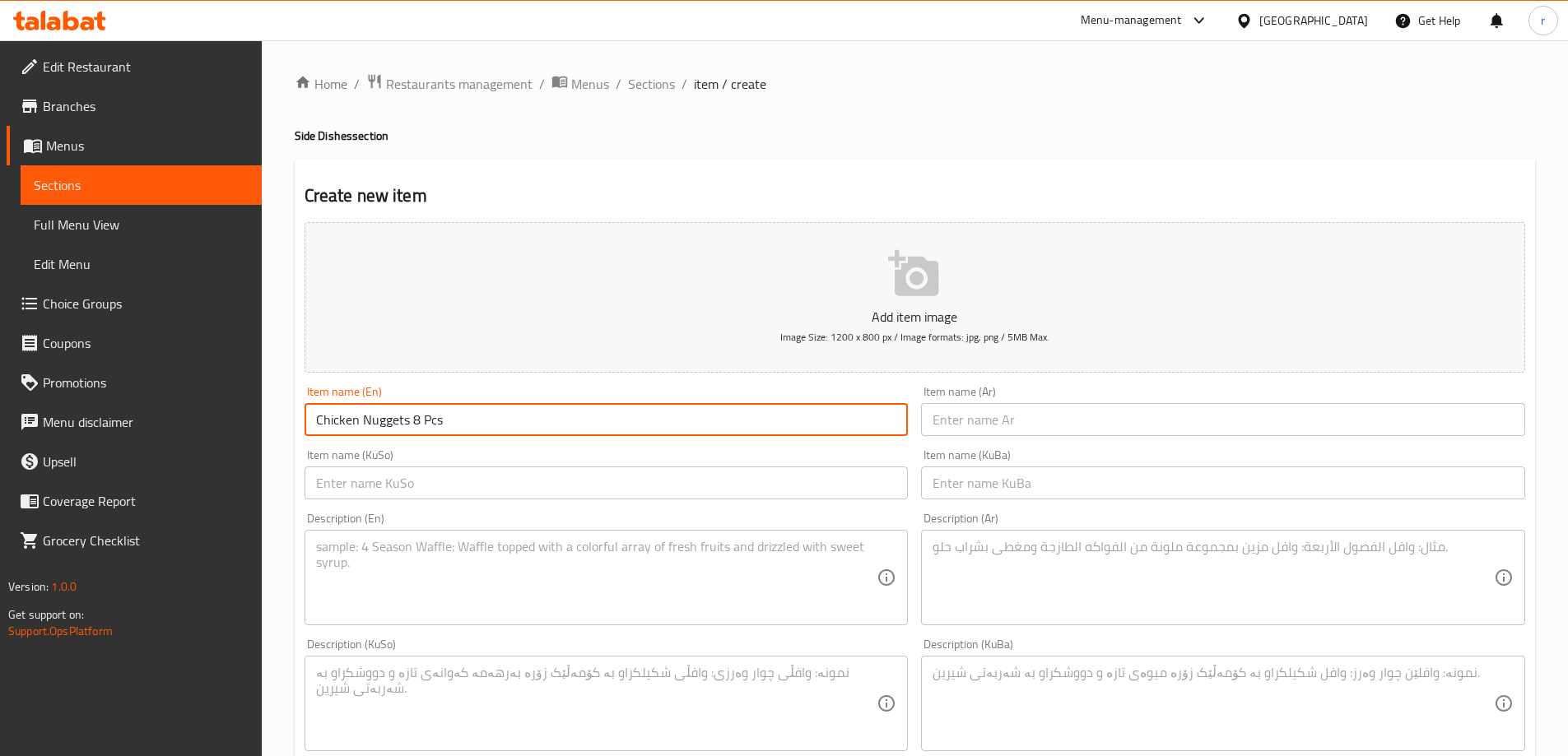
click at [410, 426] on input "Chicken Nuggets 8 Pcs" at bounding box center [606, 420] width 604 height 33
click at [495, 420] on input "Chicken Nuggets - 8 Pcs" at bounding box center [606, 420] width 604 height 33
drag, startPoint x: 484, startPoint y: 424, endPoint x: 440, endPoint y: 423, distance: 44.0
click at [440, 423] on input "Chicken Nuggets - 8 Pcs" at bounding box center [606, 420] width 604 height 33
type input "Chicken Nuggets - 8 Pieces"
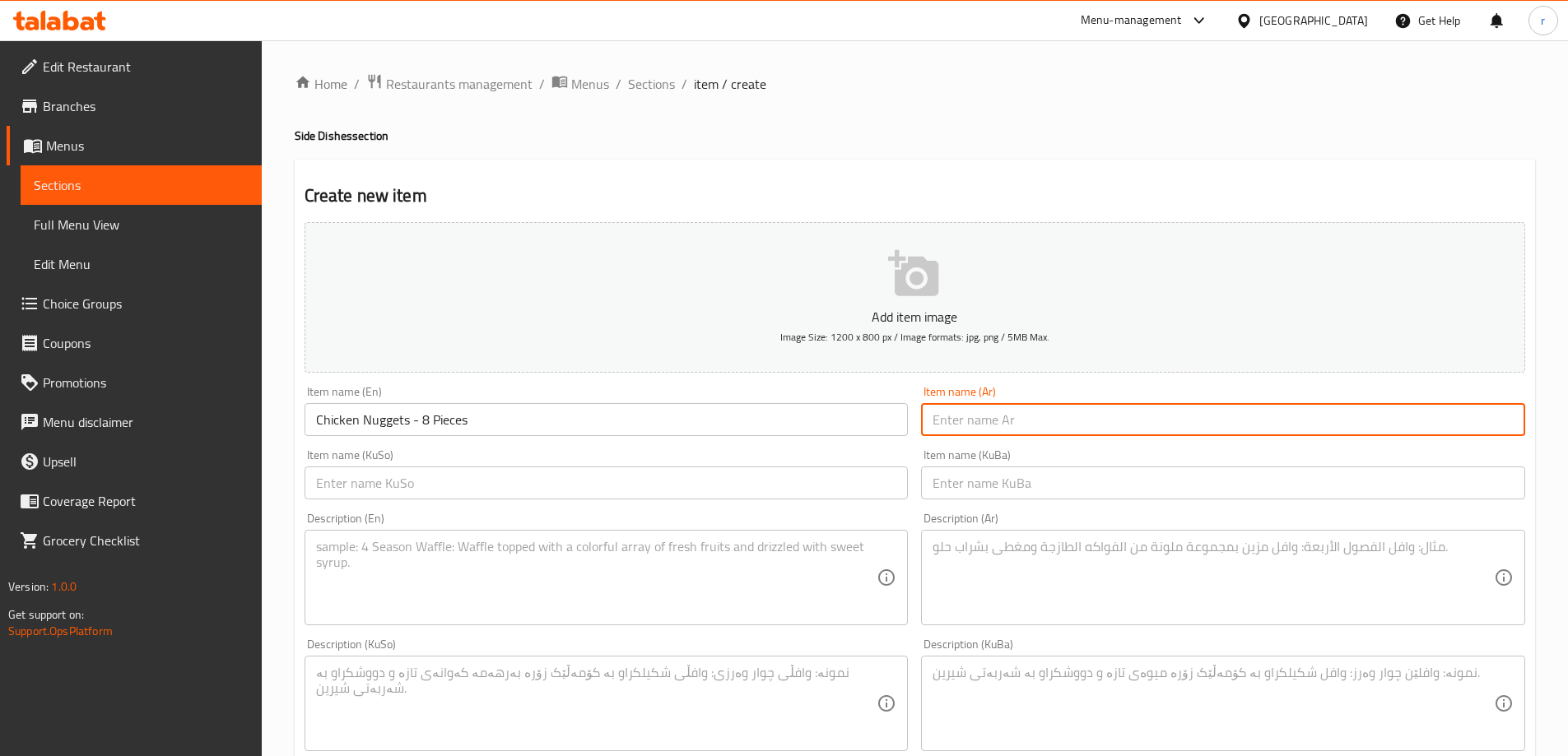
click at [959, 430] on input "text" at bounding box center [1223, 420] width 604 height 33
paste input "دجاج ناجتس"
type input "دجاج ناجتس - 8 قطع"
click at [714, 494] on input "text" at bounding box center [606, 482] width 604 height 33
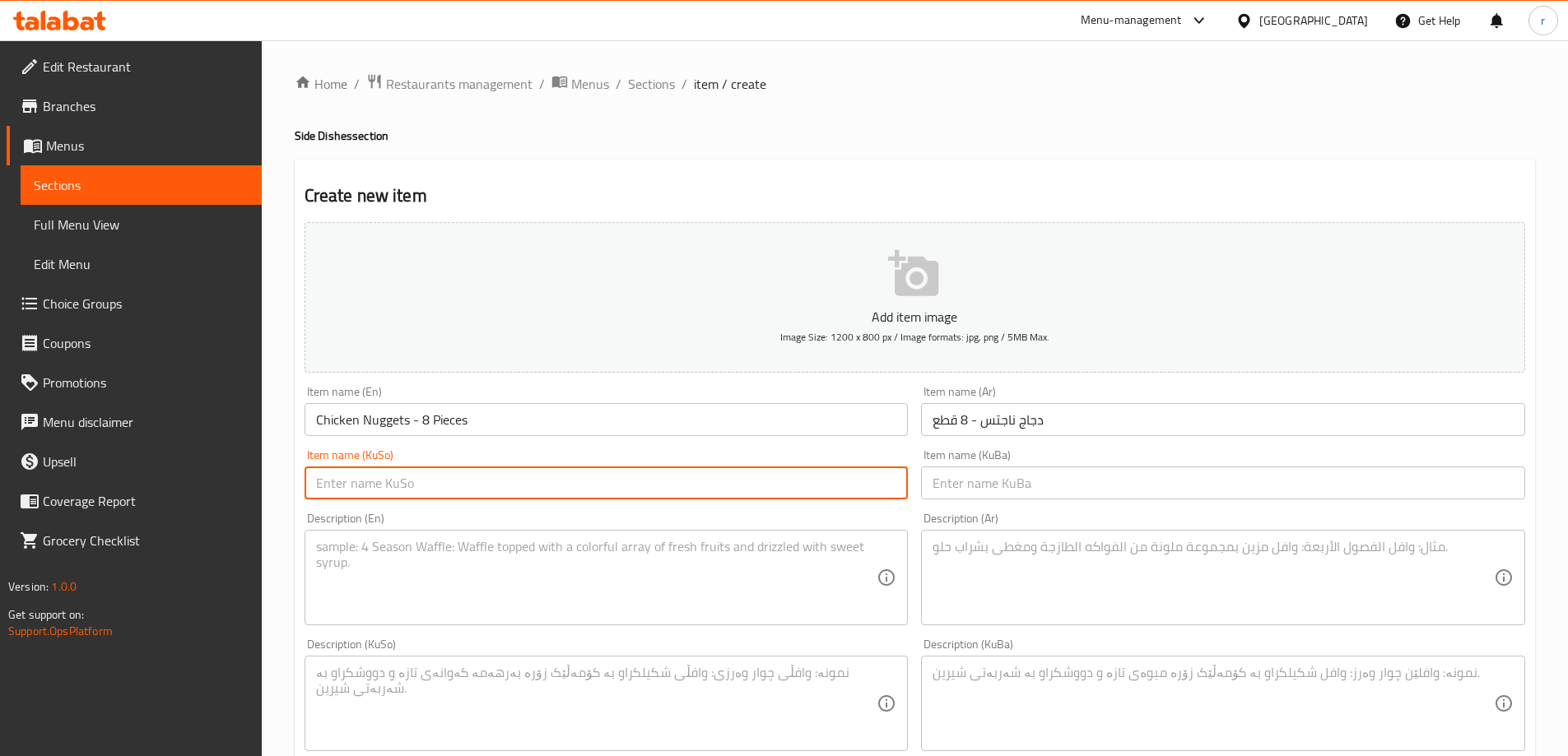
paste input "مریشک ناگتس"
type input "مریشک ناگتس - 8 پارچە"
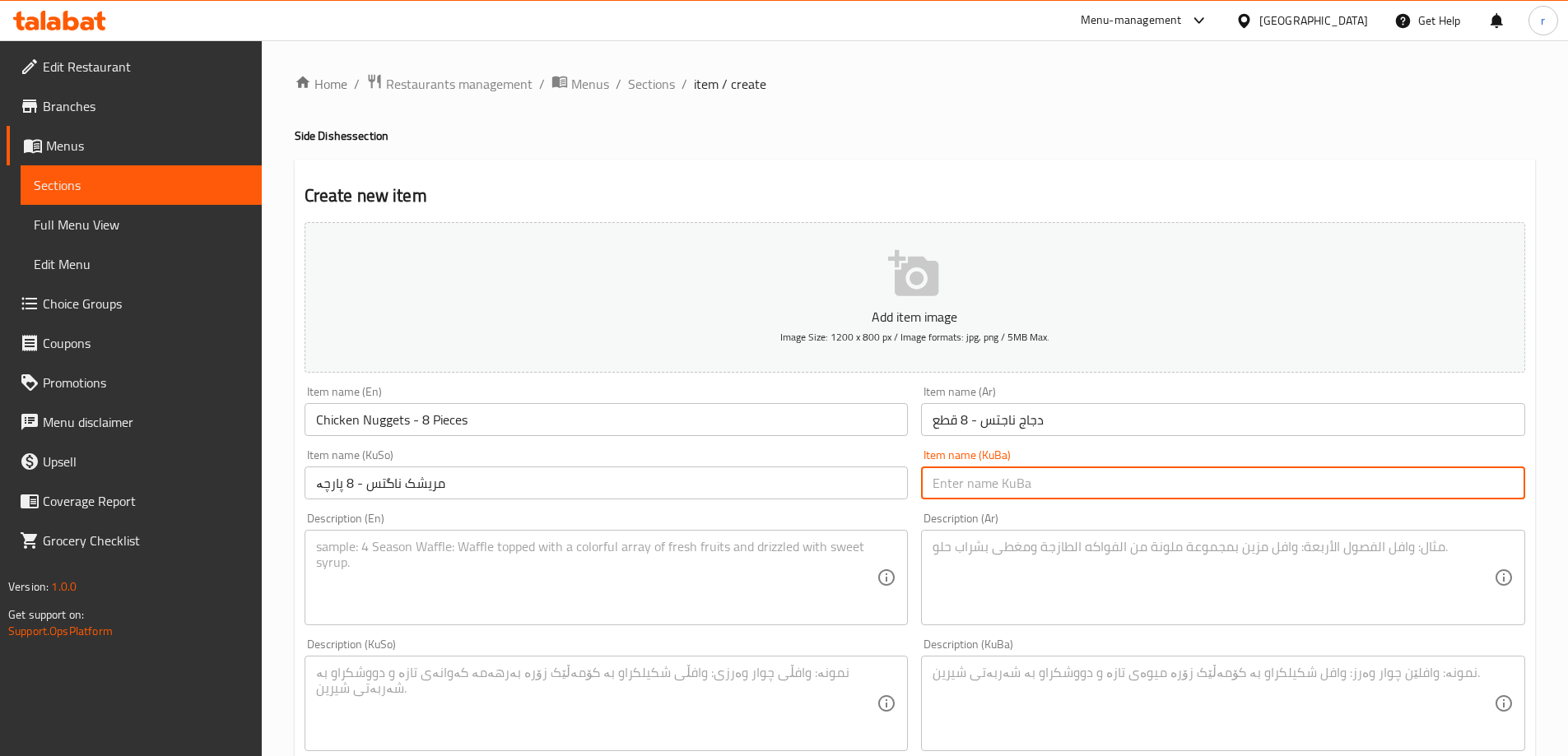
paste input "مریشک ناگتس - 8 پارچە"
type input "مریشک ناگتس - 8 پارچە"
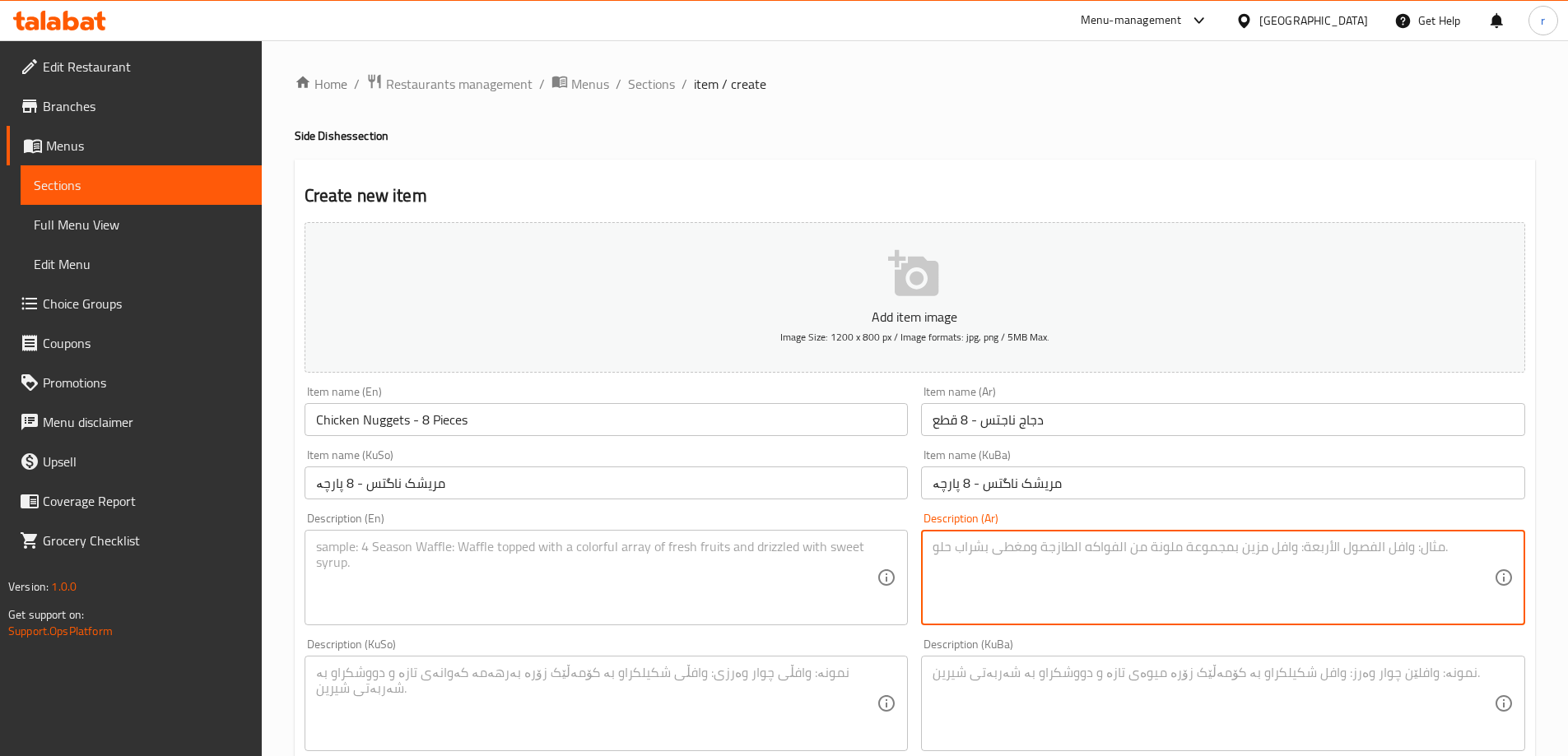
click at [1046, 544] on textarea at bounding box center [1214, 578] width 562 height 78
paste textarea "دجاج ناجتس تقدم مع بطاطس مقلية وكاتشب"
type textarea "دجاج ناجتس تقدم مع بطاطس مقلية وكاتشب"
click at [661, 574] on textarea at bounding box center [597, 578] width 562 height 78
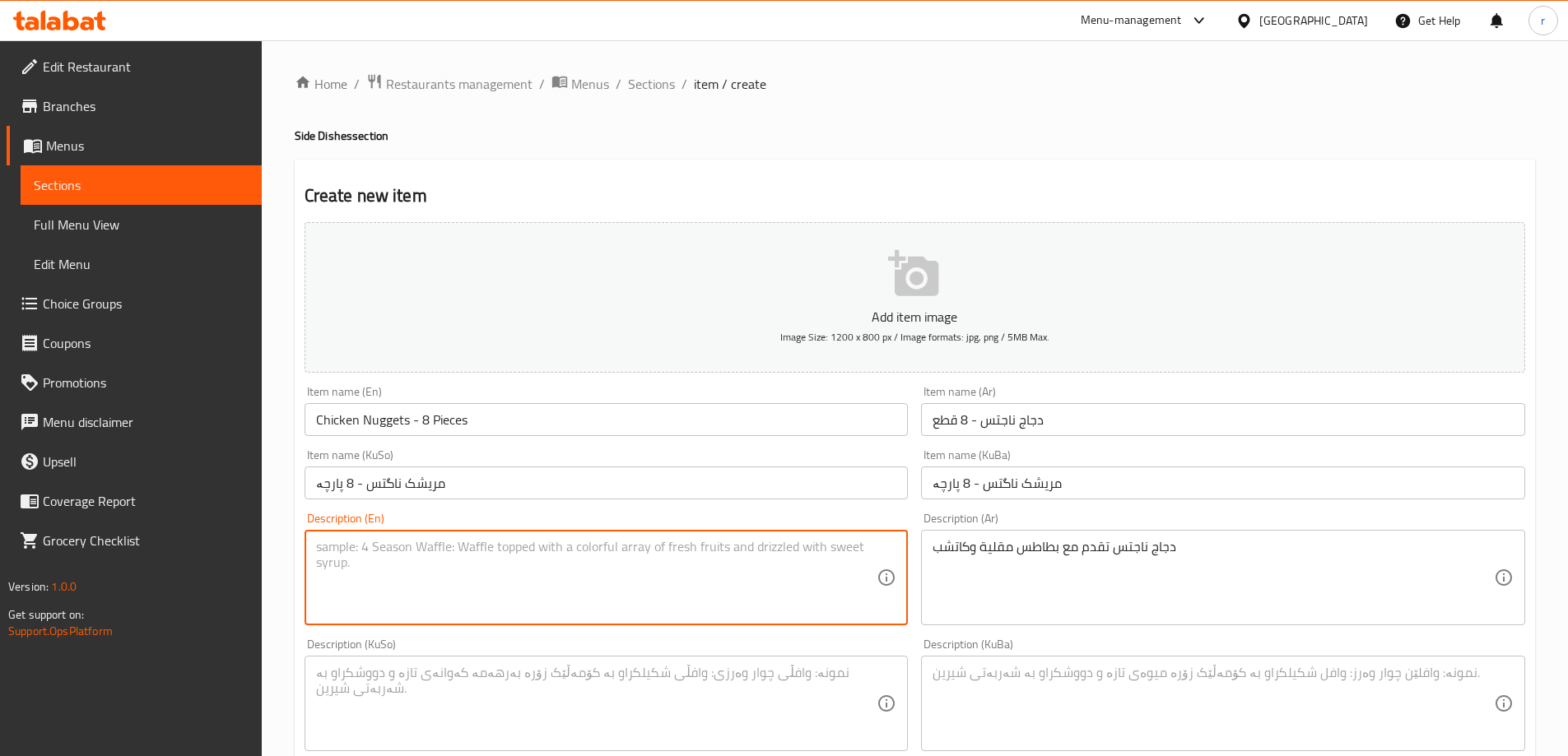
paste textarea "Chicken nuggets served with fries and ketchup"
type textarea "Chicken nuggets served with fries and ketchup"
click at [500, 698] on textarea at bounding box center [597, 703] width 562 height 78
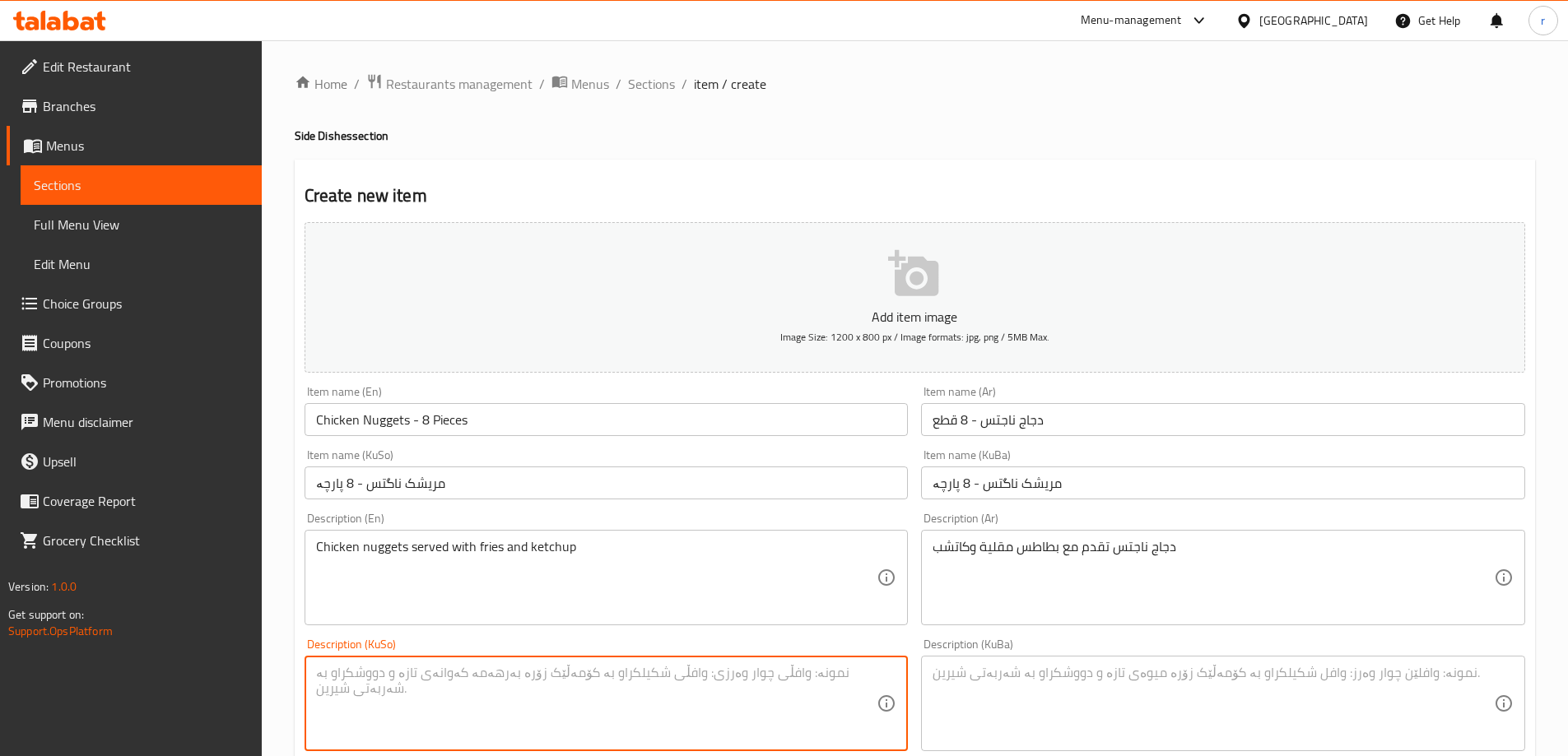
paste textarea "مریشک ناگتس"
type textarea "مریشک ناگتس پێشکەش دەکرێت لەگەڵ فینگەر و کەچەپ"
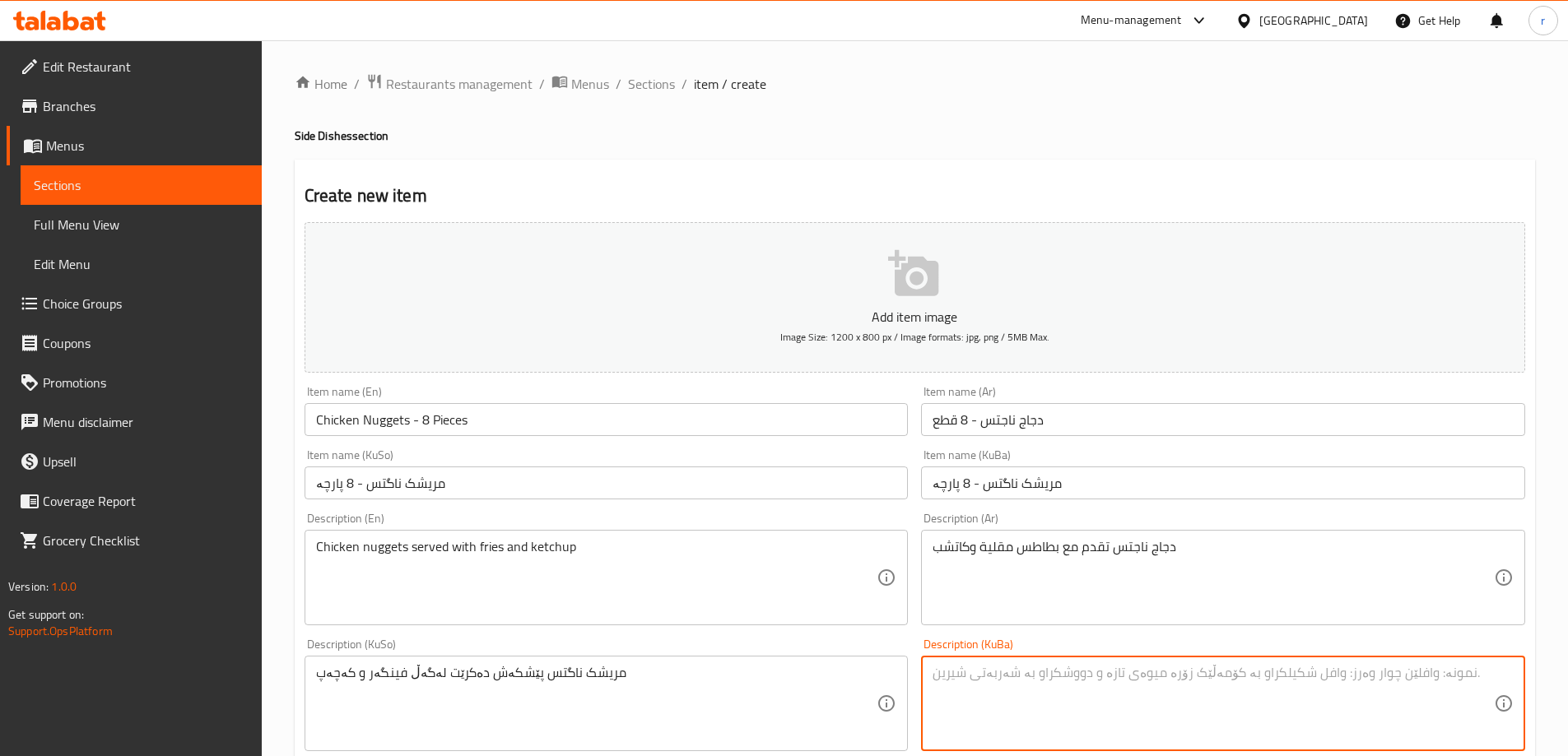
paste textarea "مریشک ناگتس پێشکەش دەکرێت لەگەڵ فینگەر و کەچەپ"
type textarea "مریشک ناگتس پێشکەش دەکرێت لەگەڵ فینگەر و کەچەپ"
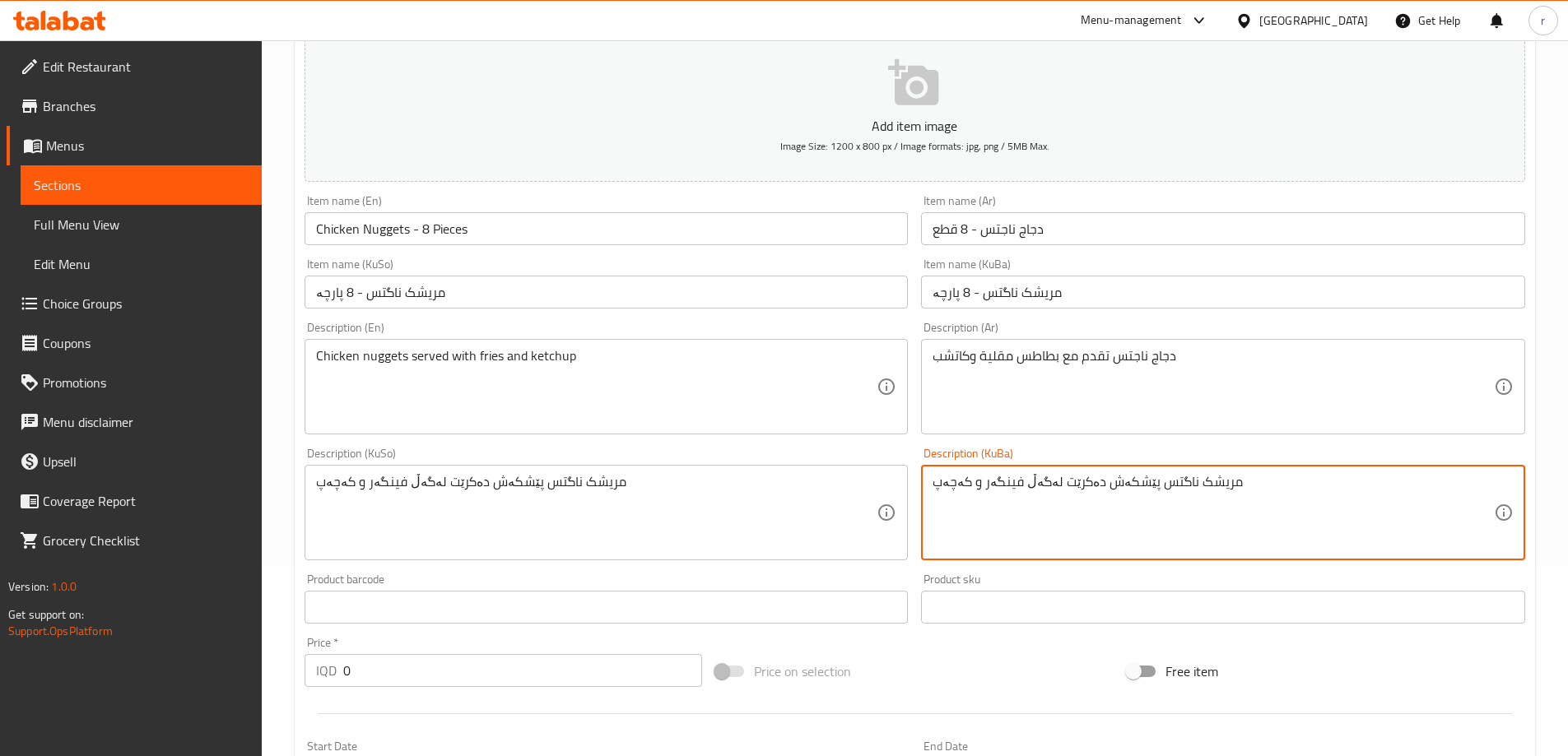
scroll to position [412, 0]
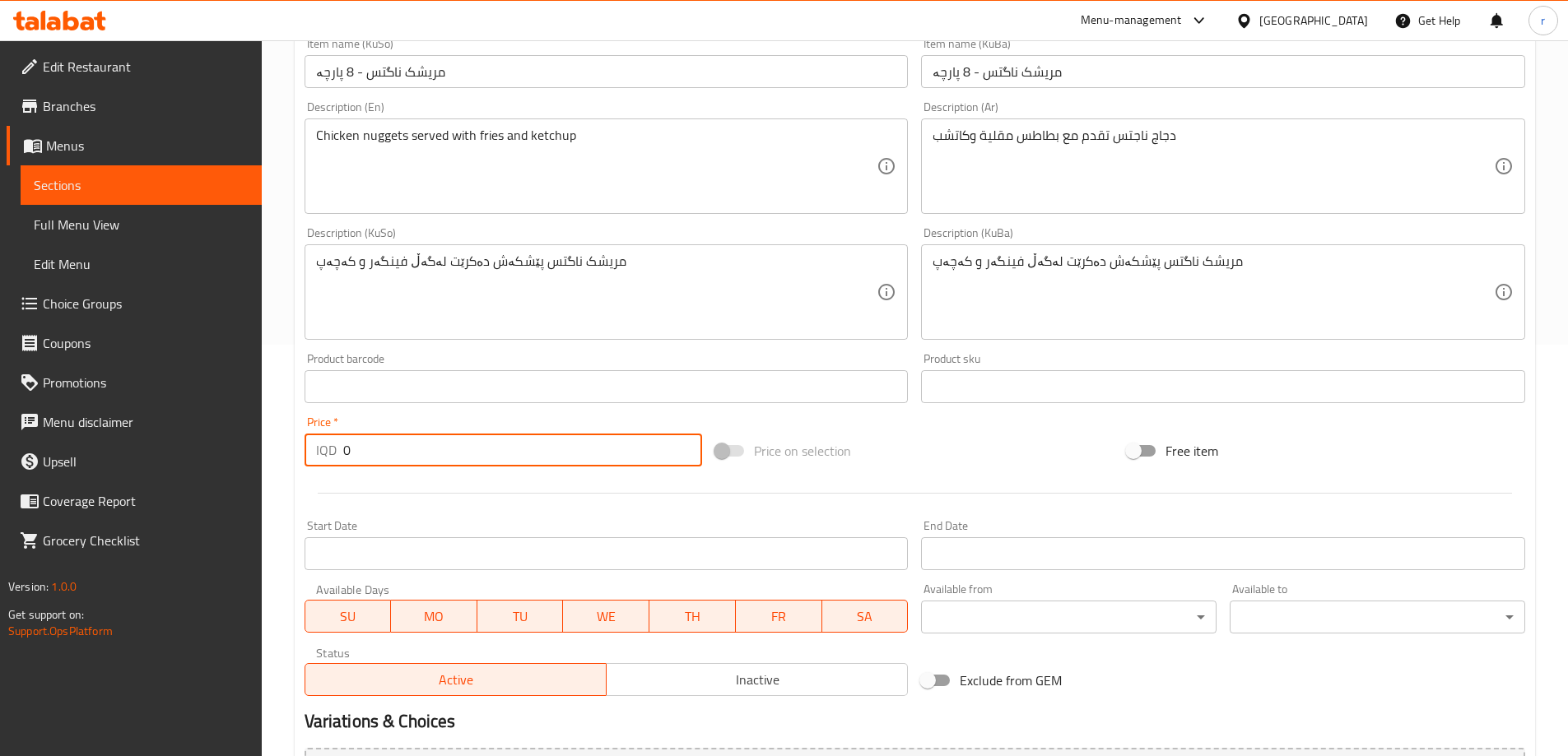
drag, startPoint x: 383, startPoint y: 457, endPoint x: 285, endPoint y: 465, distance: 98.3
click at [285, 465] on div "Home / Restaurants management / Menus / Sections / item / create Side Dishes se…" at bounding box center [915, 284] width 1306 height 1312
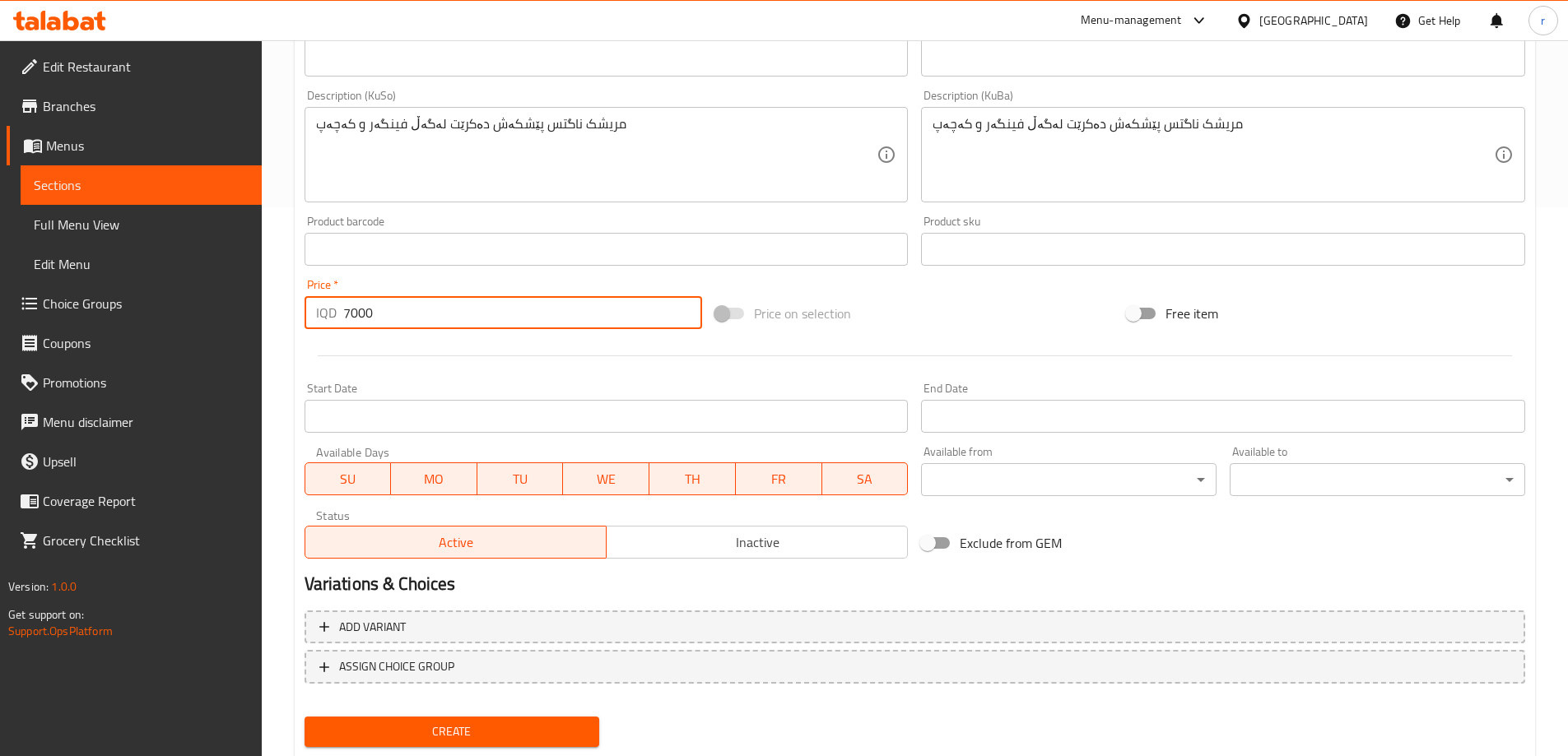
type input "7000"
click at [459, 731] on span "Create" at bounding box center [452, 732] width 269 height 21
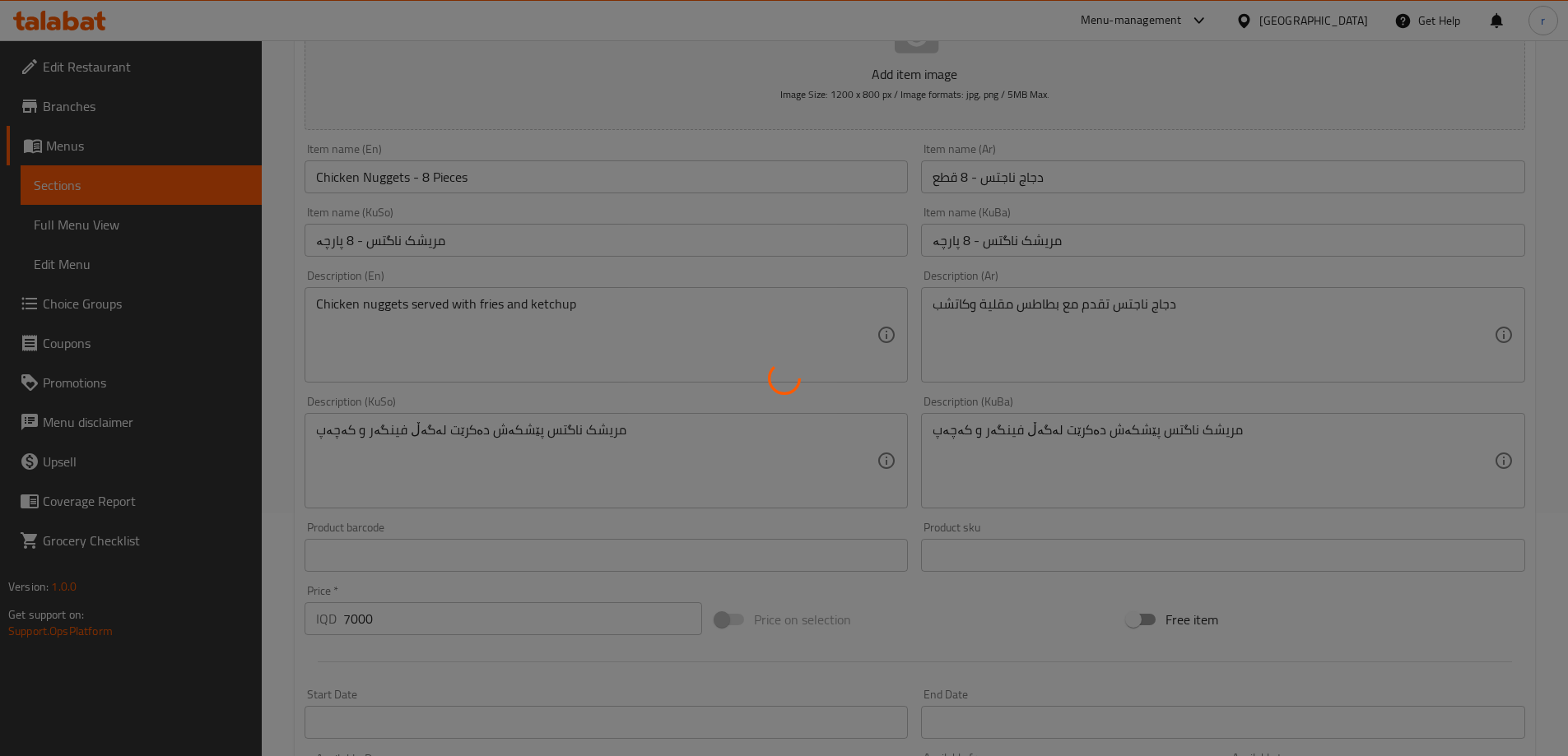
scroll to position [2, 0]
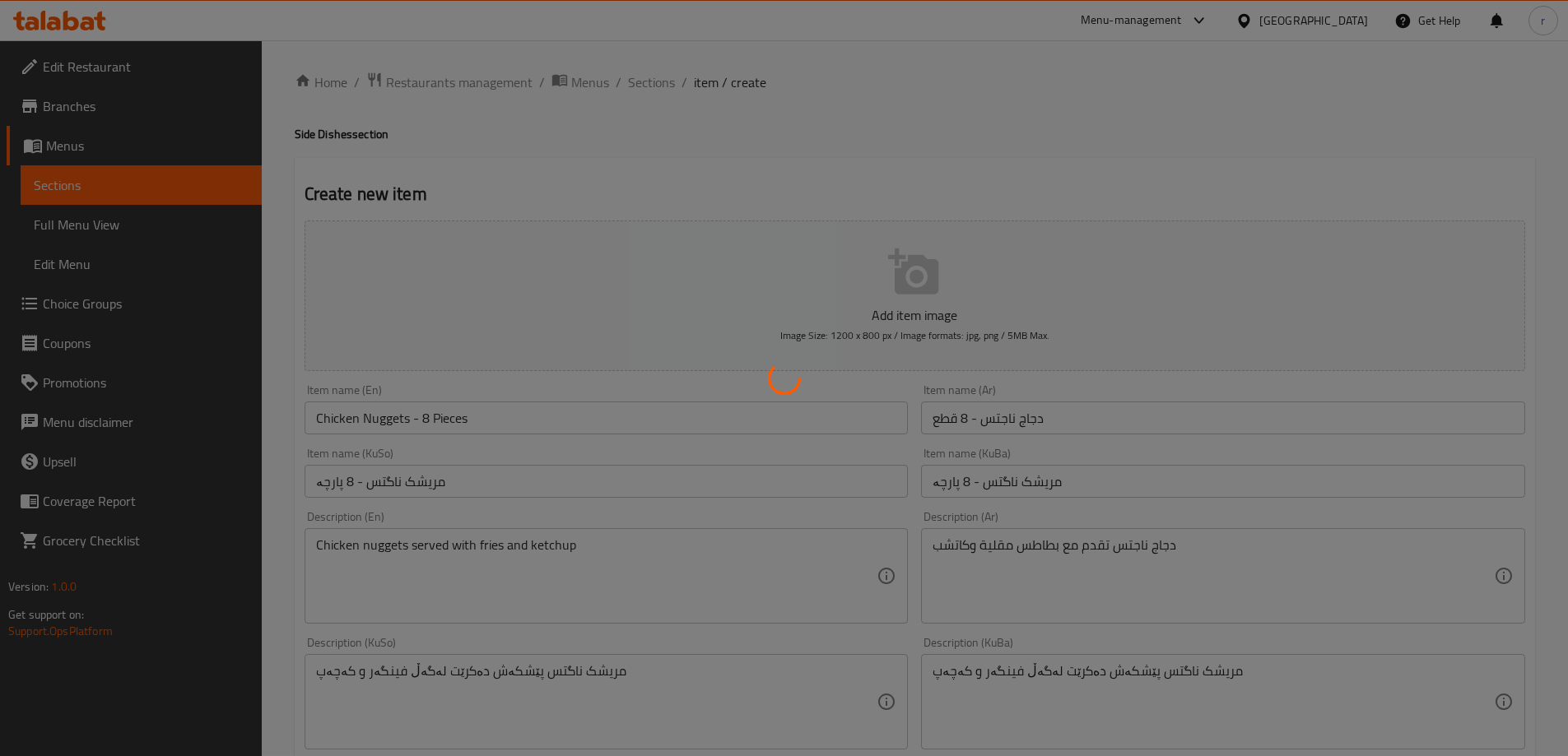
type input "0"
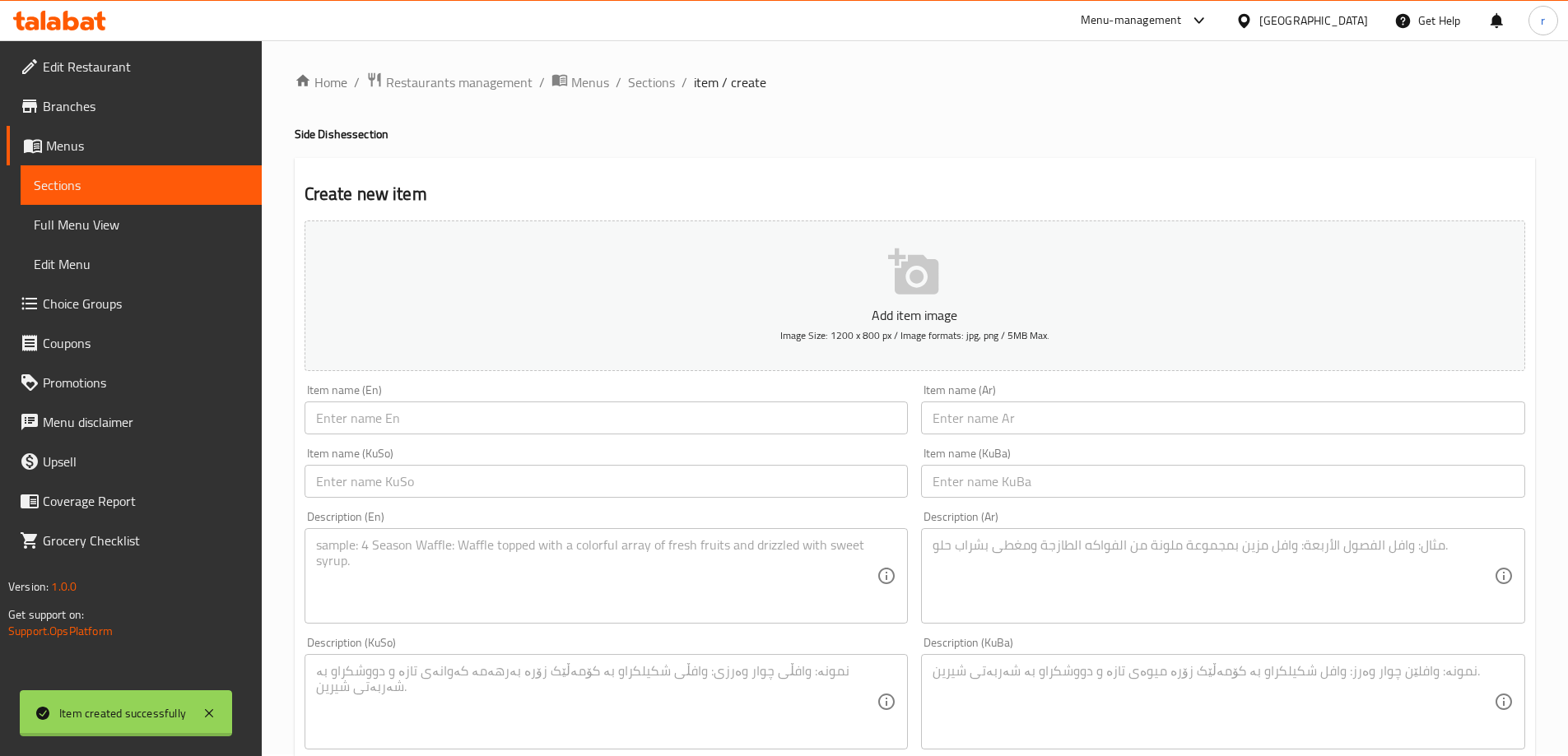
scroll to position [0, 0]
click at [639, 74] on span "Sections" at bounding box center [651, 84] width 47 height 20
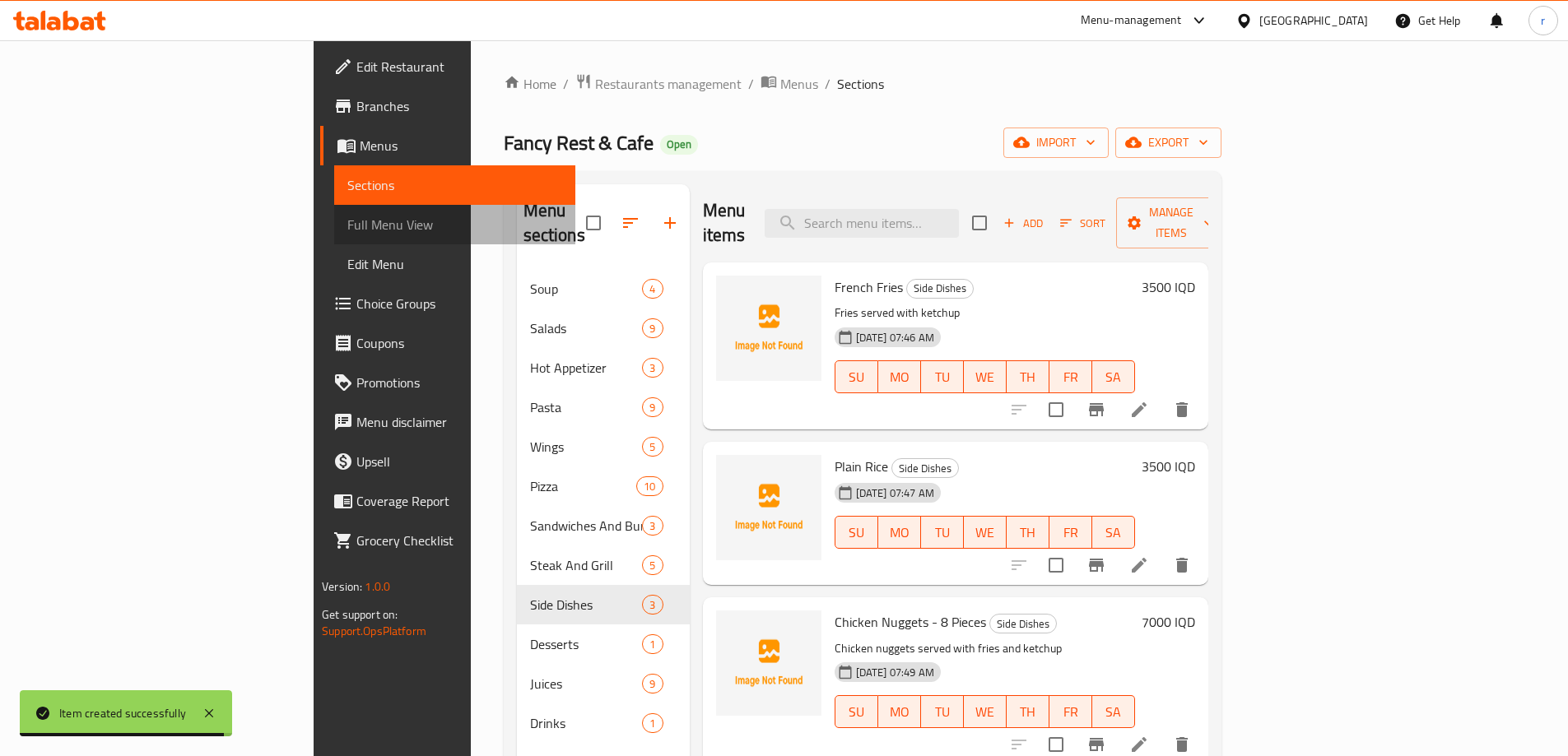
click at [335, 239] on link "Full Menu View" at bounding box center [455, 224] width 241 height 39
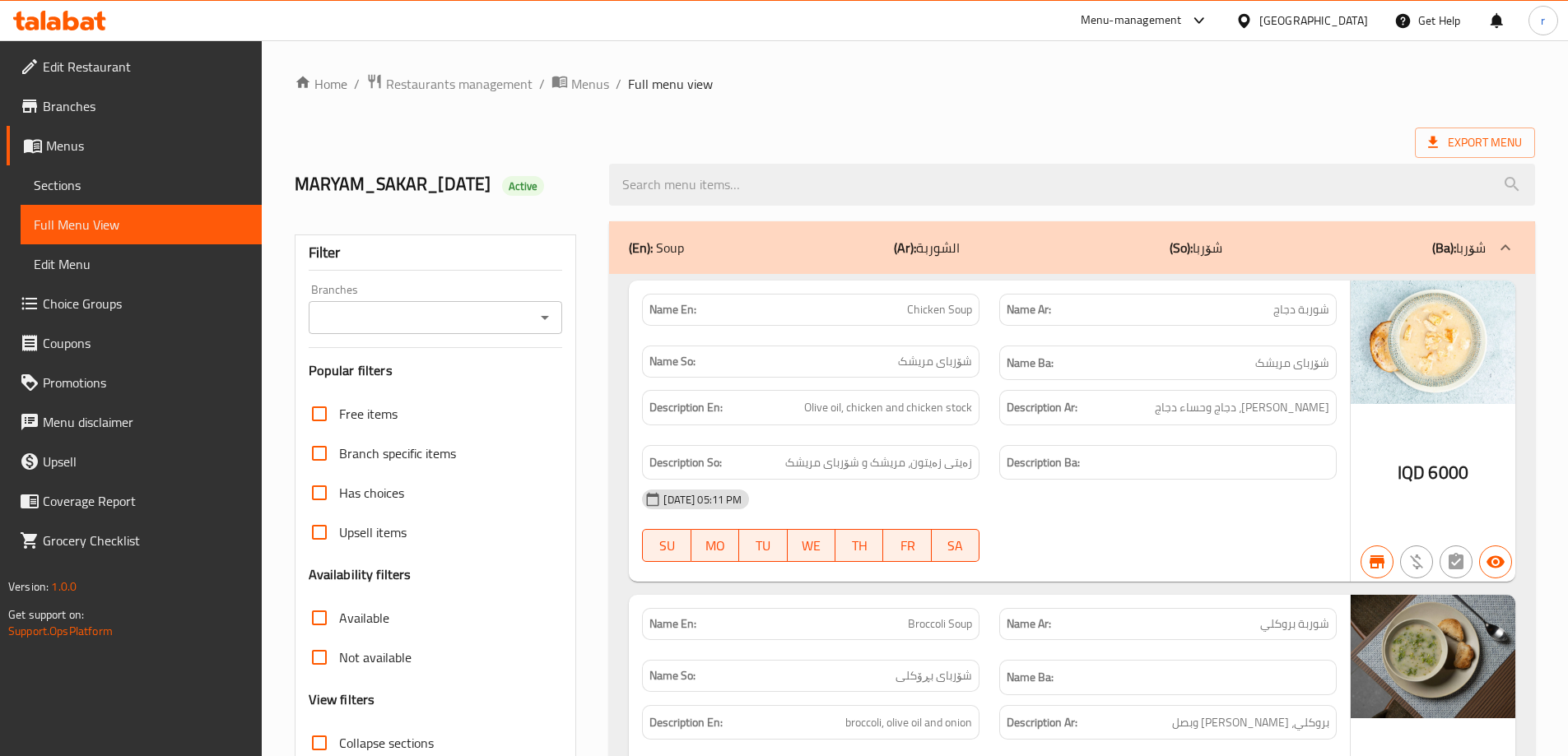
click at [376, 332] on div "Branches" at bounding box center [436, 317] width 255 height 33
click at [403, 323] on input "Branches" at bounding box center [422, 317] width 217 height 23
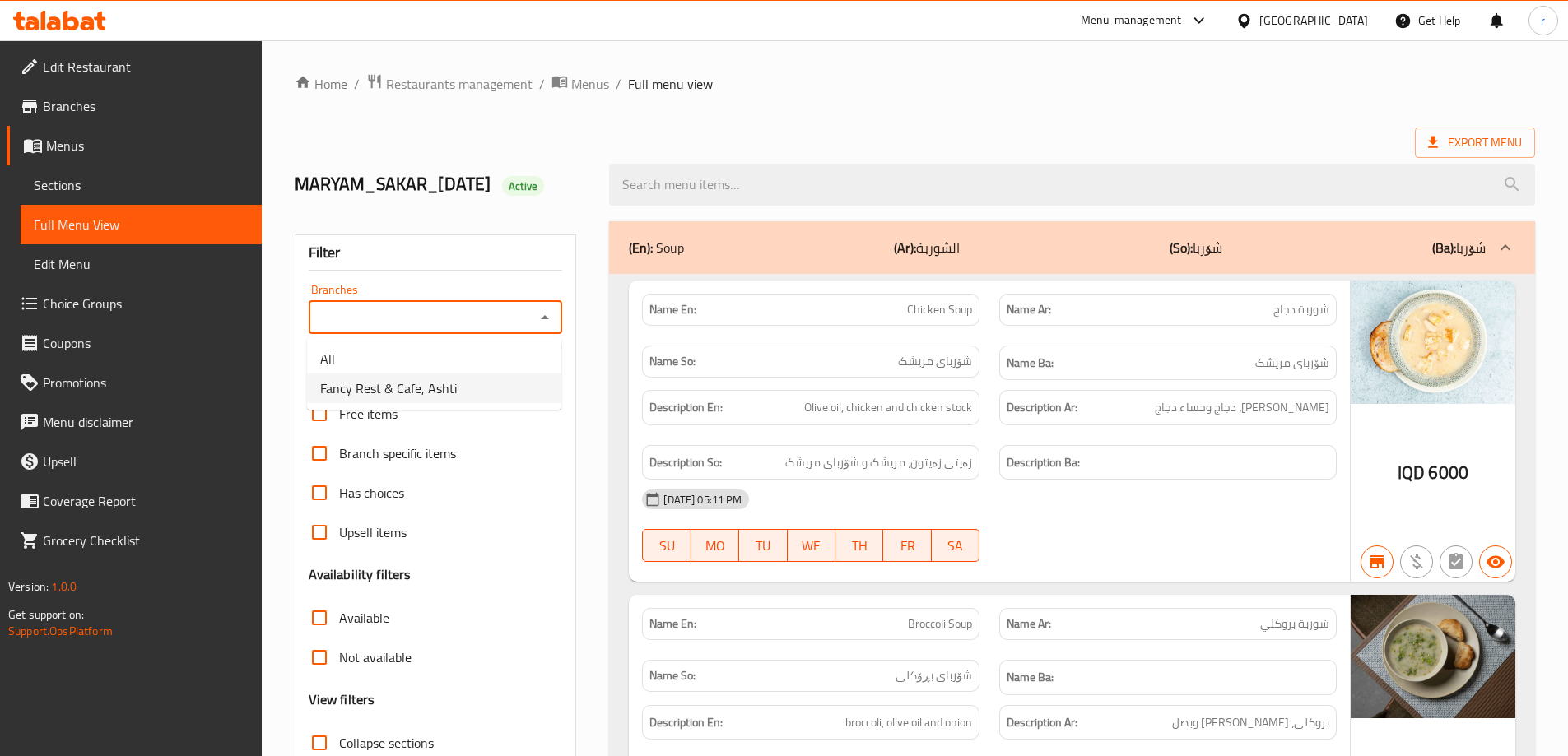
click at [409, 378] on span "Fancy Rest & Cafe, Ashti" at bounding box center [388, 388] width 136 height 20
type input "Fancy Rest & Cafe, Ashti"
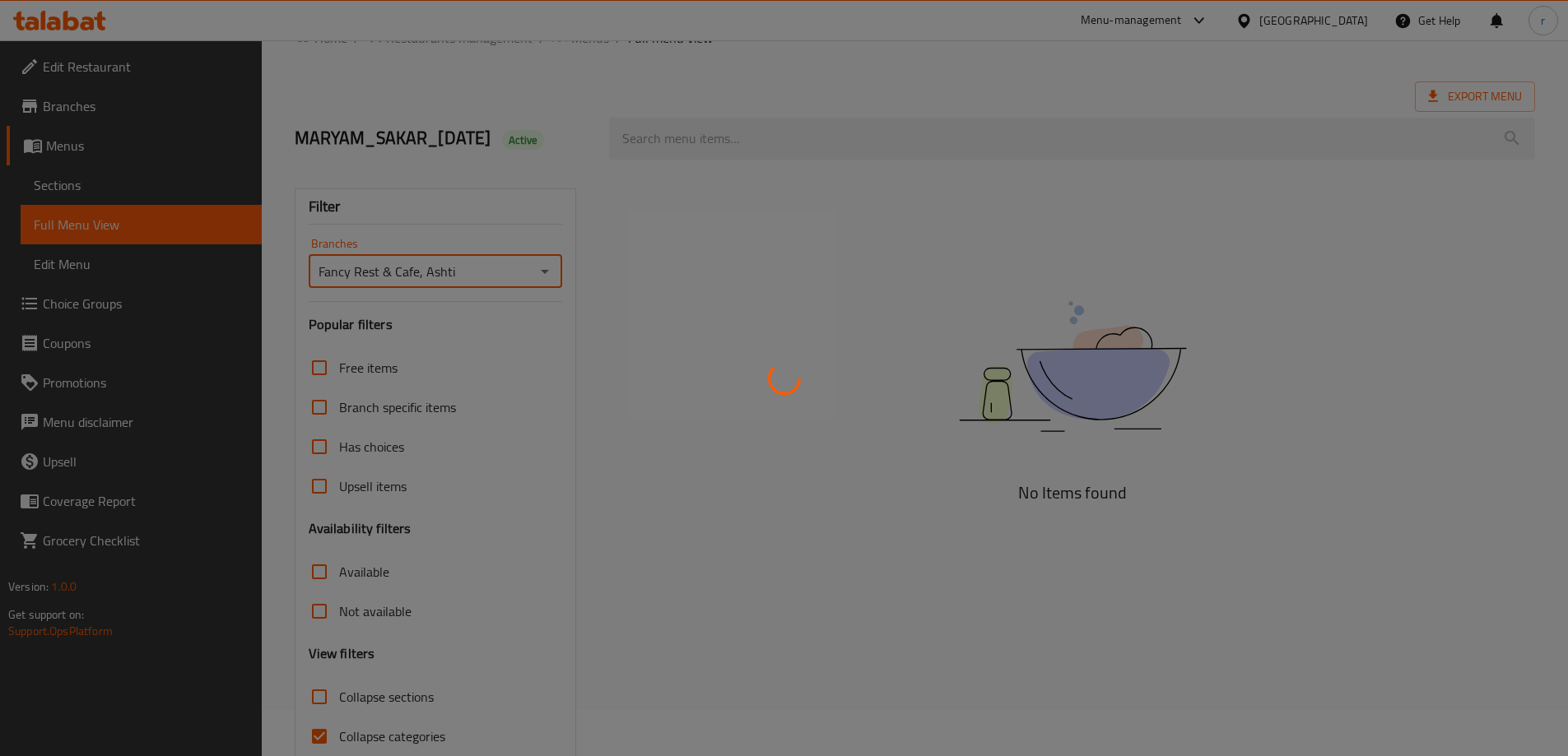
scroll to position [119, 0]
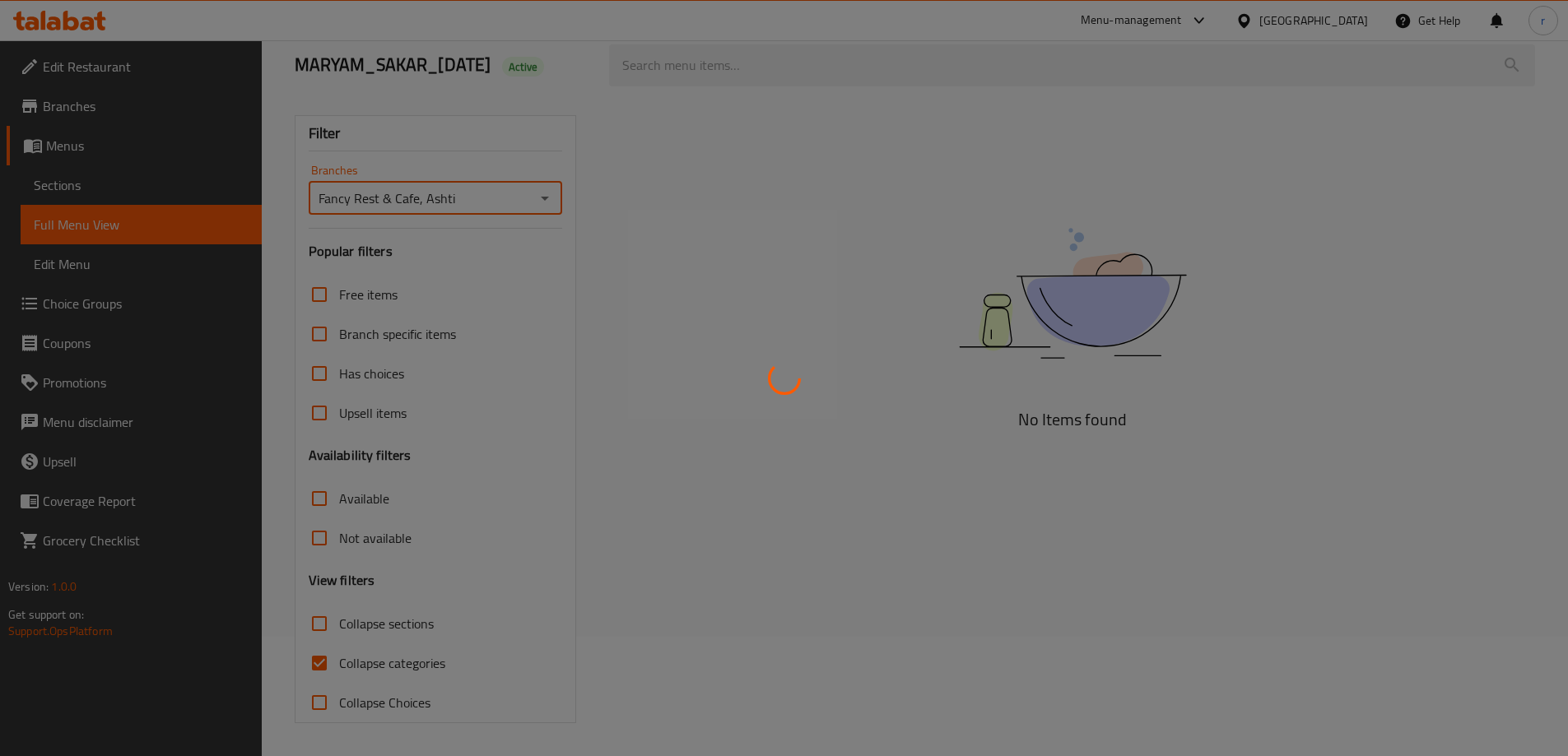
click at [374, 656] on div at bounding box center [784, 378] width 1568 height 756
click at [370, 660] on div at bounding box center [784, 378] width 1568 height 756
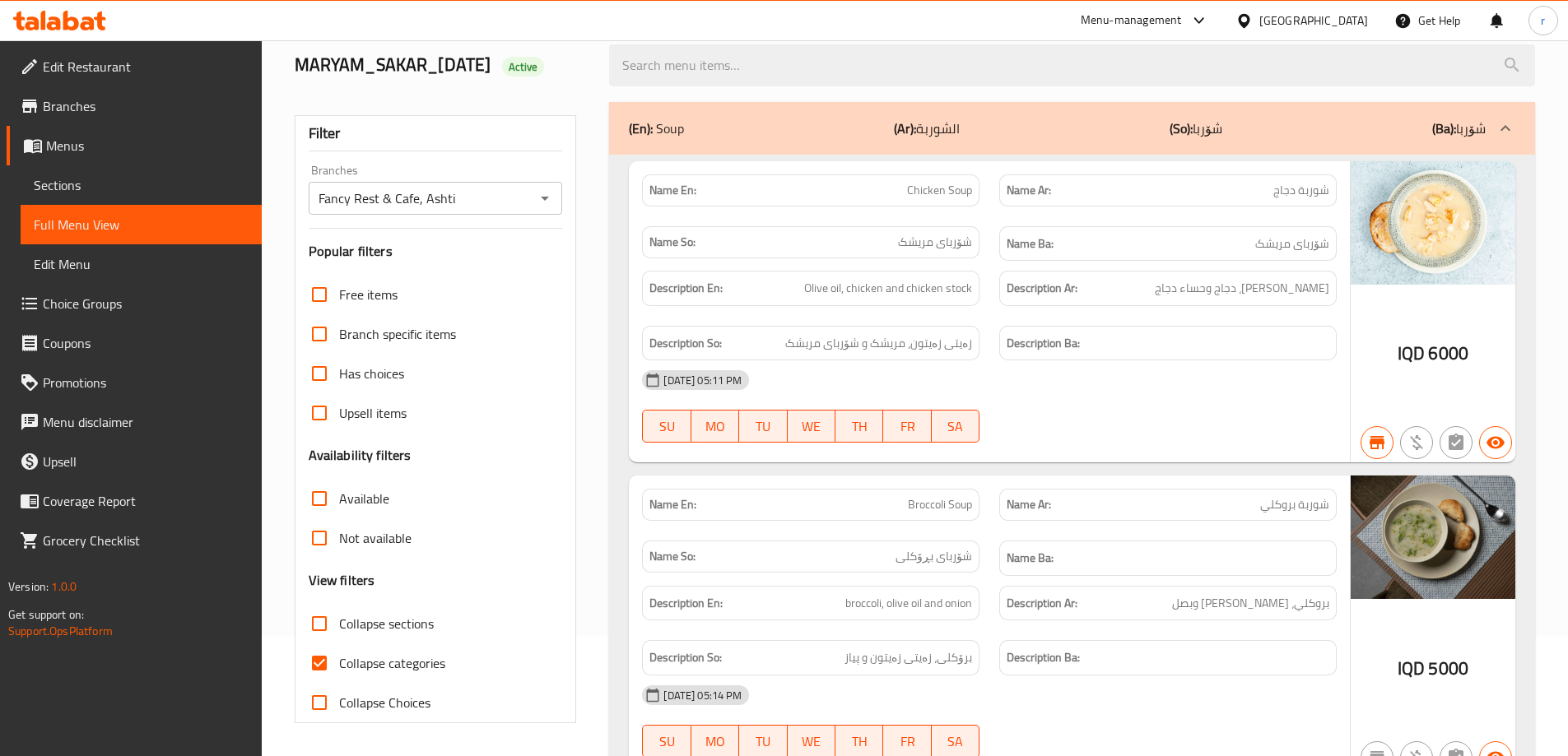
click at [370, 660] on span "Collapse categories" at bounding box center [392, 664] width 106 height 20
click at [339, 660] on input "Collapse categories" at bounding box center [319, 664] width 39 height 39
checkbox input "false"
click at [348, 614] on span "Collapse sections" at bounding box center [387, 624] width 95 height 20
click at [339, 614] on input "Collapse sections" at bounding box center [319, 623] width 39 height 39
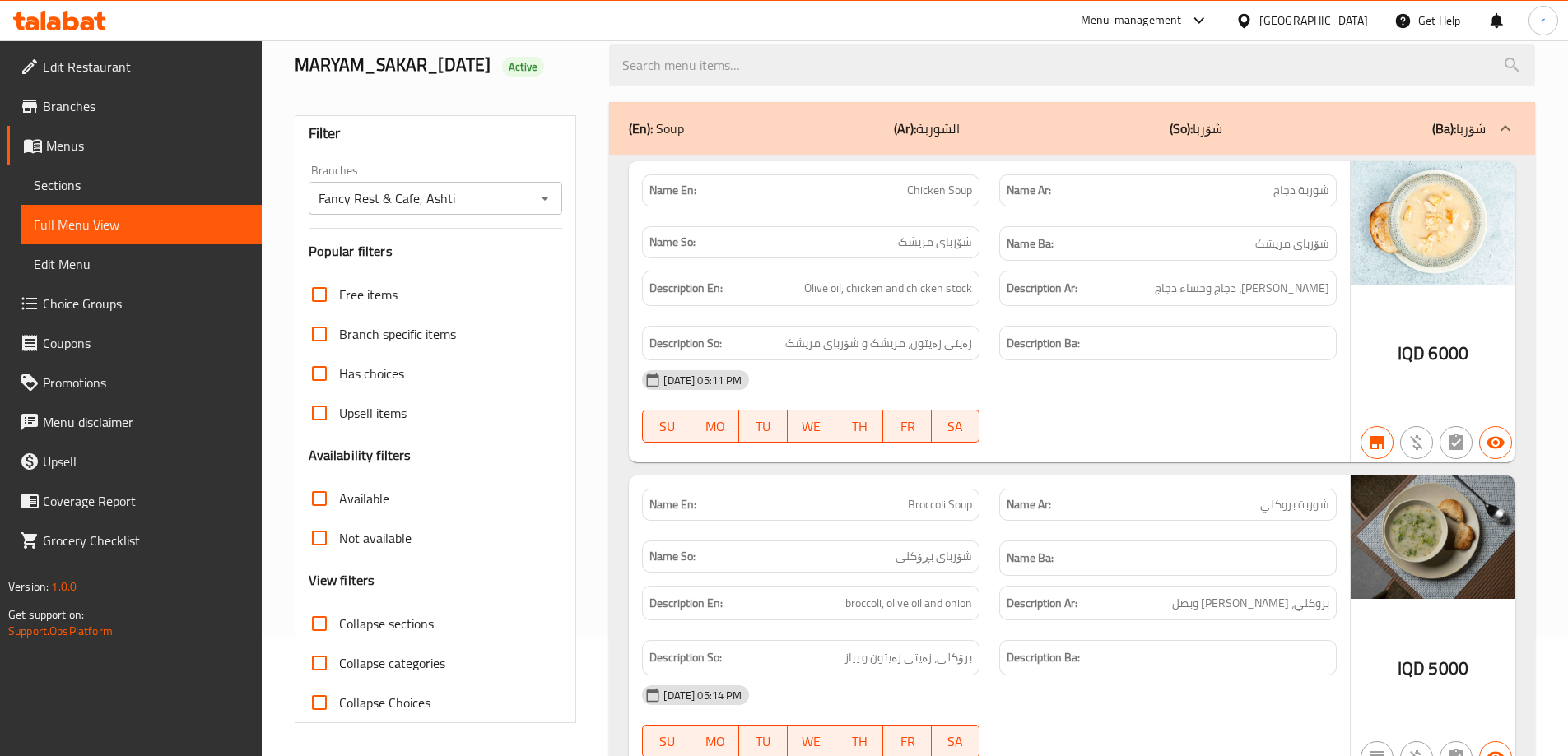
checkbox input "true"
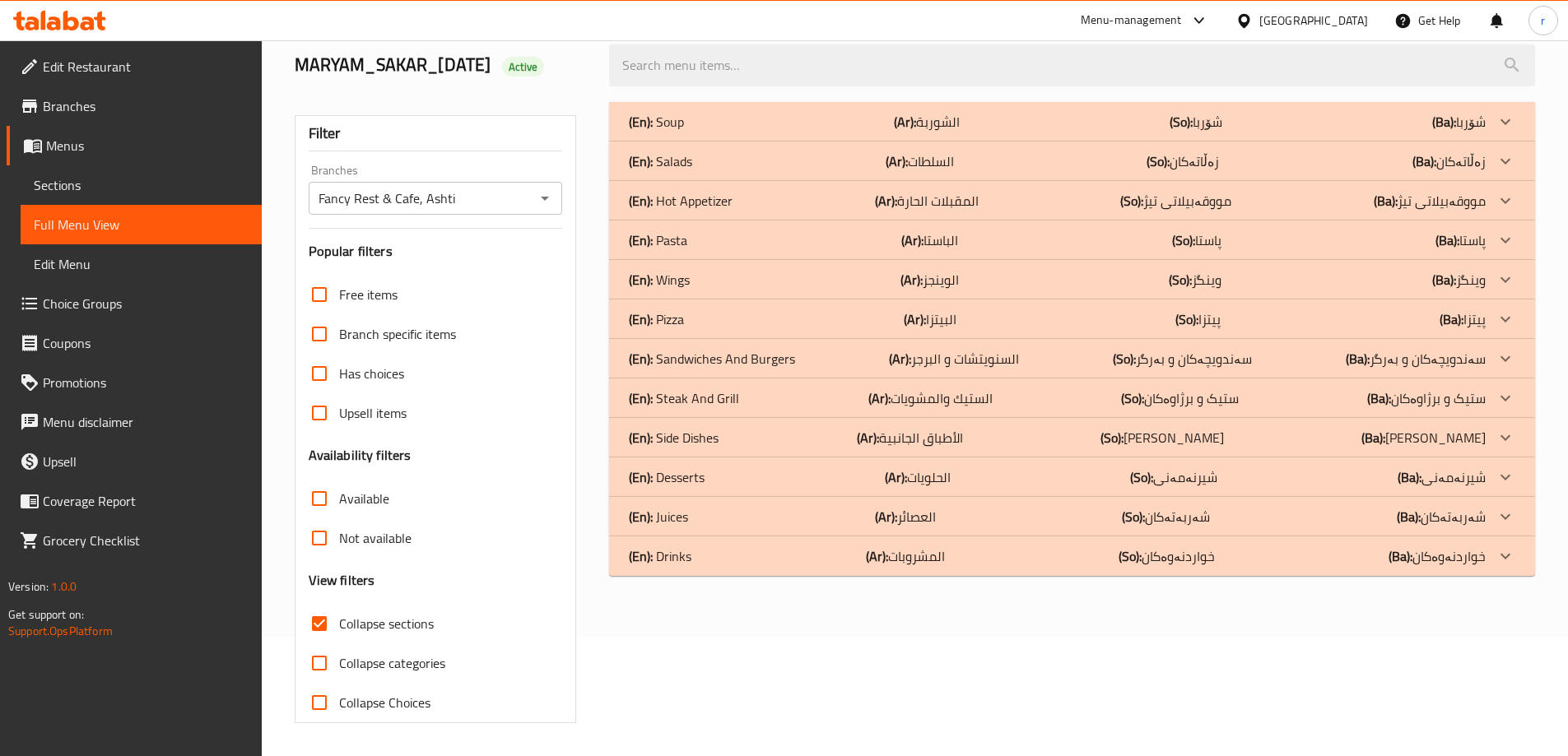
click at [911, 557] on p "(Ar): المشروبات" at bounding box center [905, 556] width 79 height 20
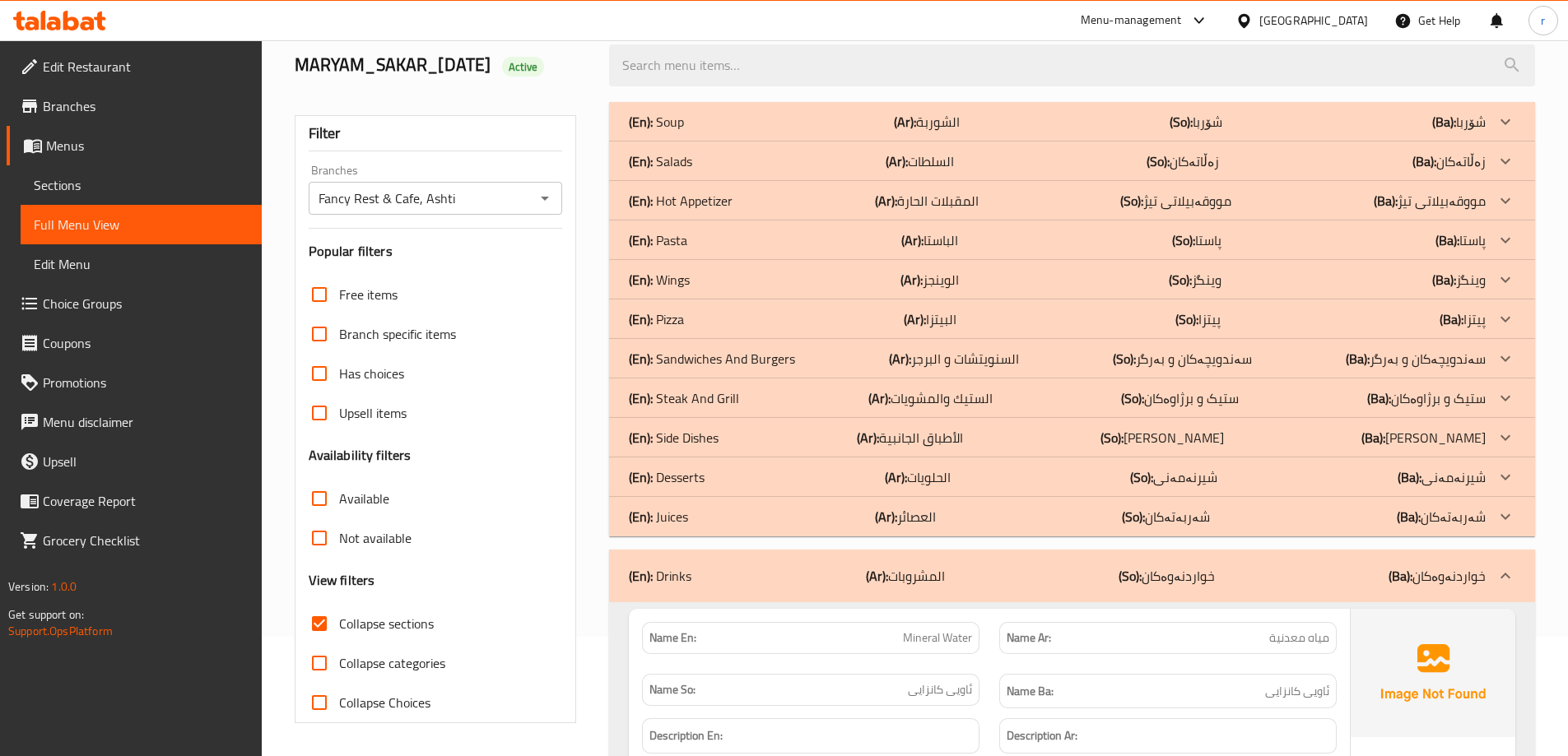
click at [919, 526] on p "(Ar): العصائر" at bounding box center [905, 517] width 61 height 20
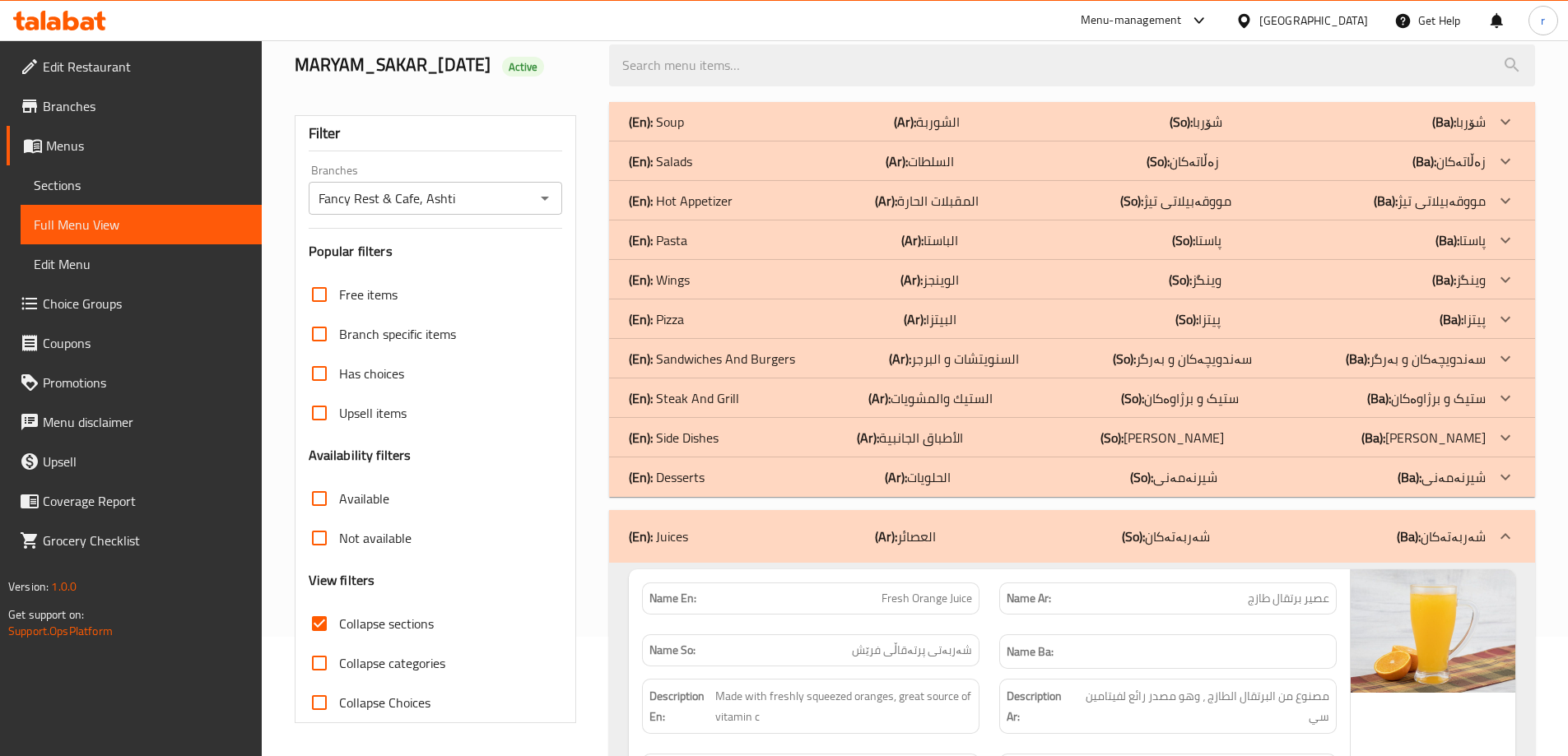
click at [933, 475] on p "(Ar): الحلويات" at bounding box center [917, 477] width 65 height 20
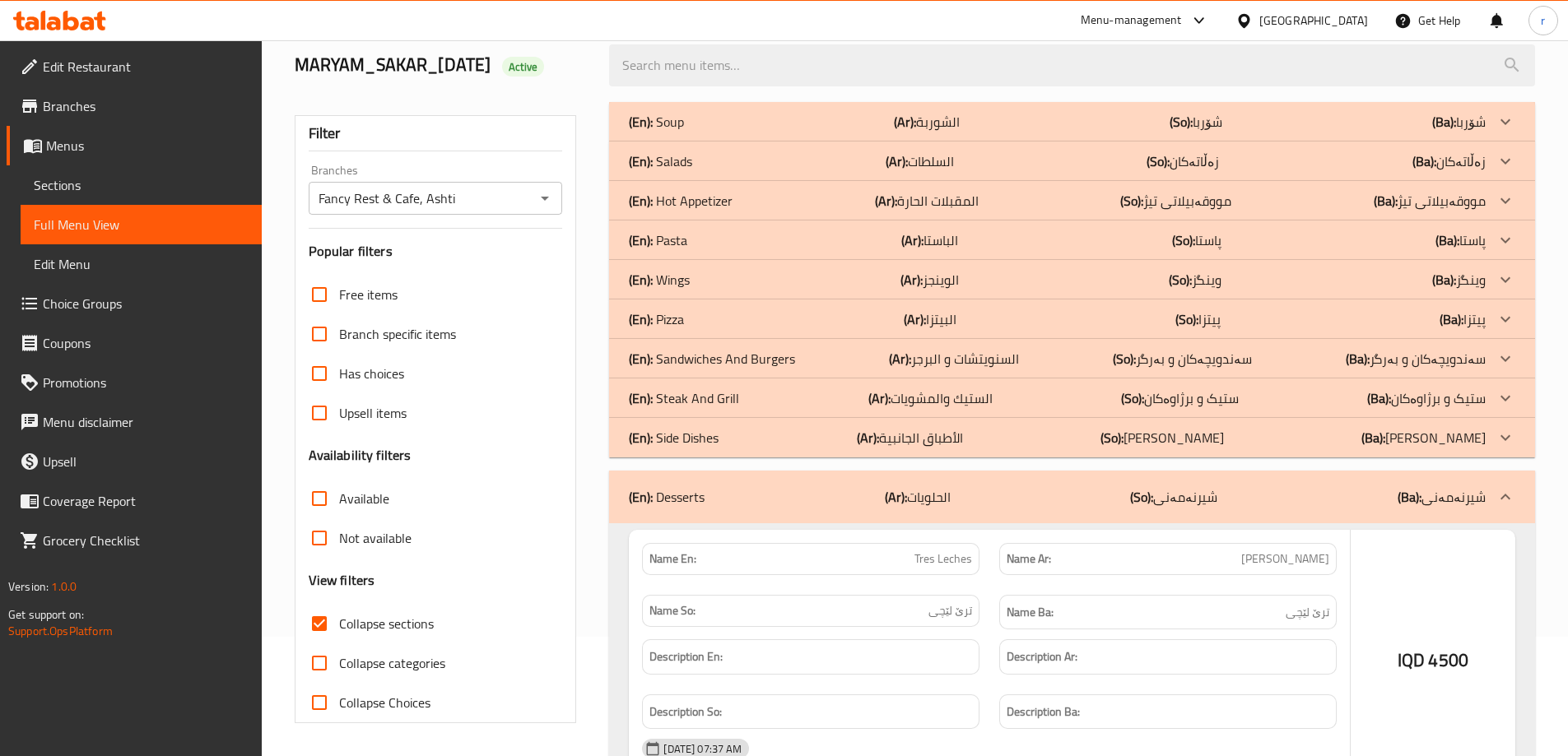
click at [940, 440] on p "(Ar): الأطباق الجانبية" at bounding box center [910, 438] width 106 height 20
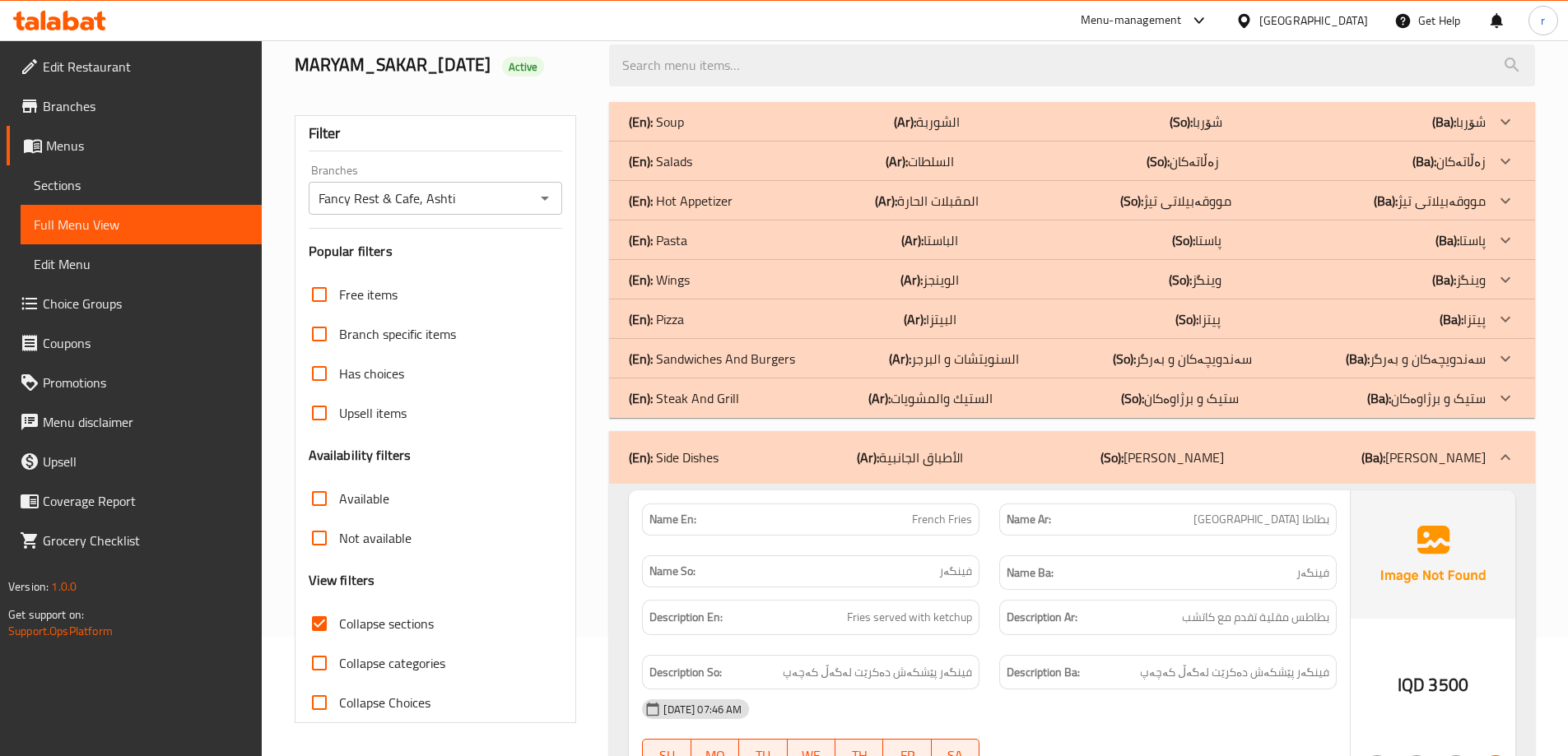
click at [902, 274] on b "(Ar):" at bounding box center [911, 280] width 22 height 25
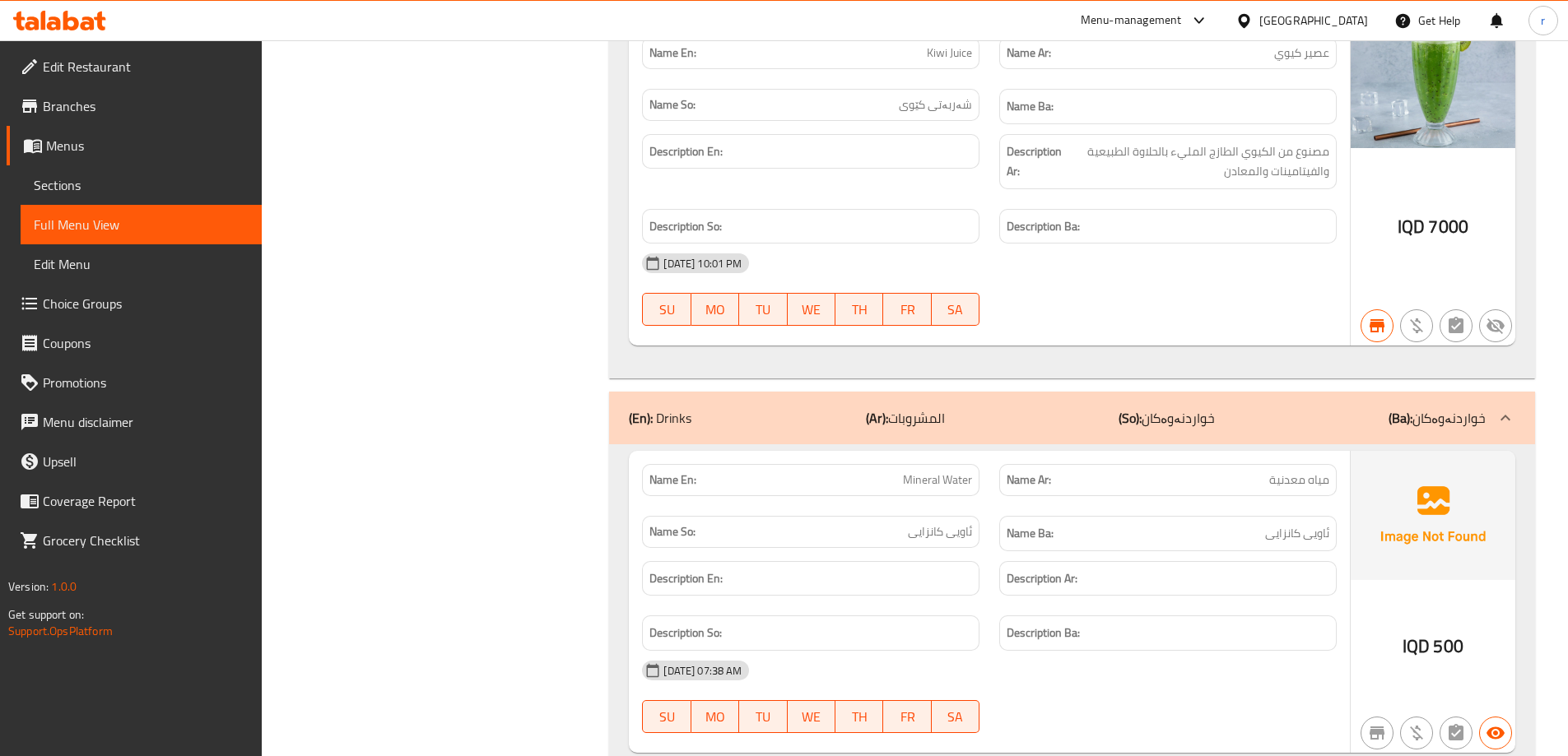
scroll to position [6430, 0]
drag, startPoint x: 395, startPoint y: 426, endPoint x: 469, endPoint y: 235, distance: 204.8
click at [74, 12] on icon at bounding box center [60, 21] width 93 height 20
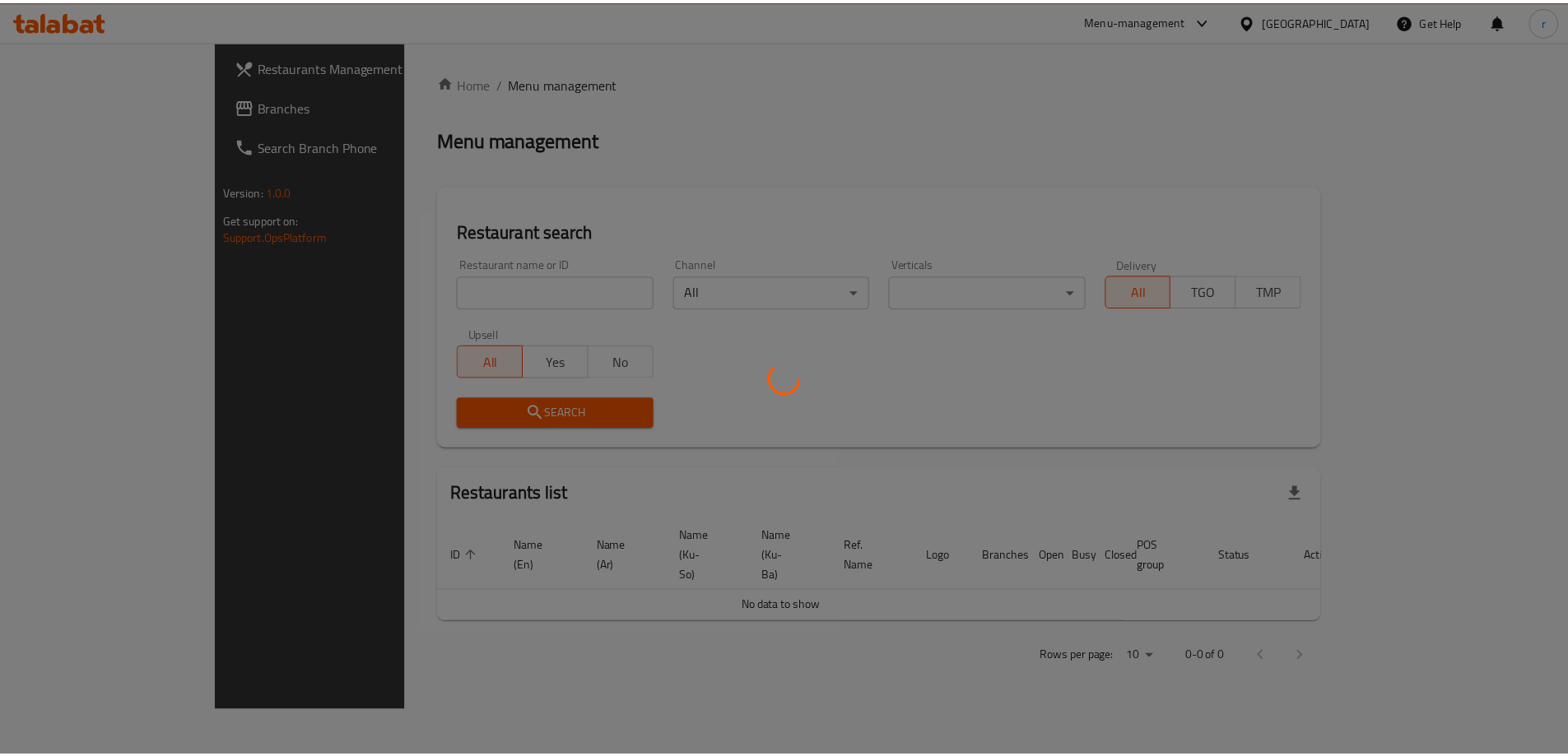
scroll to position [0, 34]
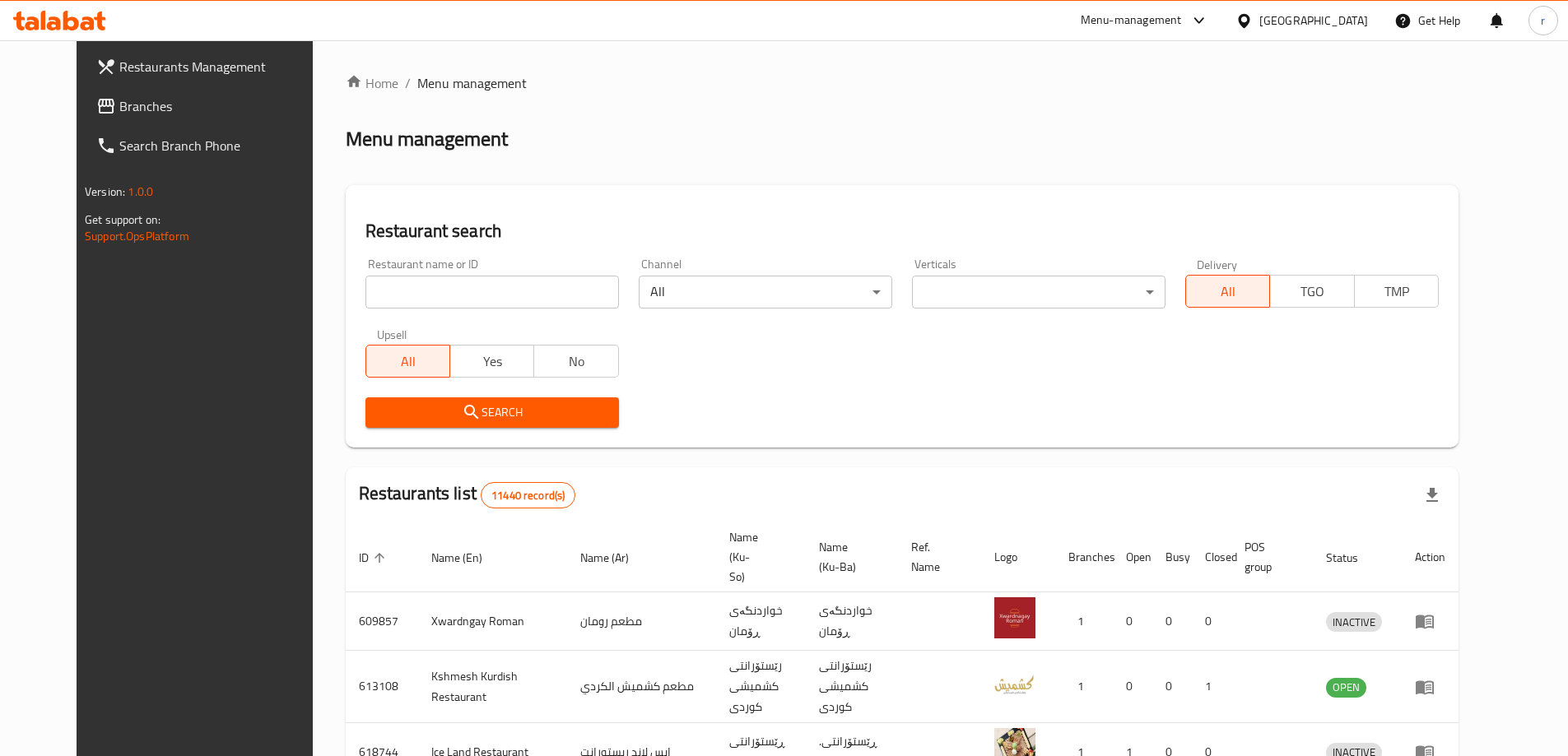
click at [367, 302] on input "search" at bounding box center [492, 291] width 254 height 33
paste input "[PERSON_NAME] Icecream"
type input "[PERSON_NAME] Icecream"
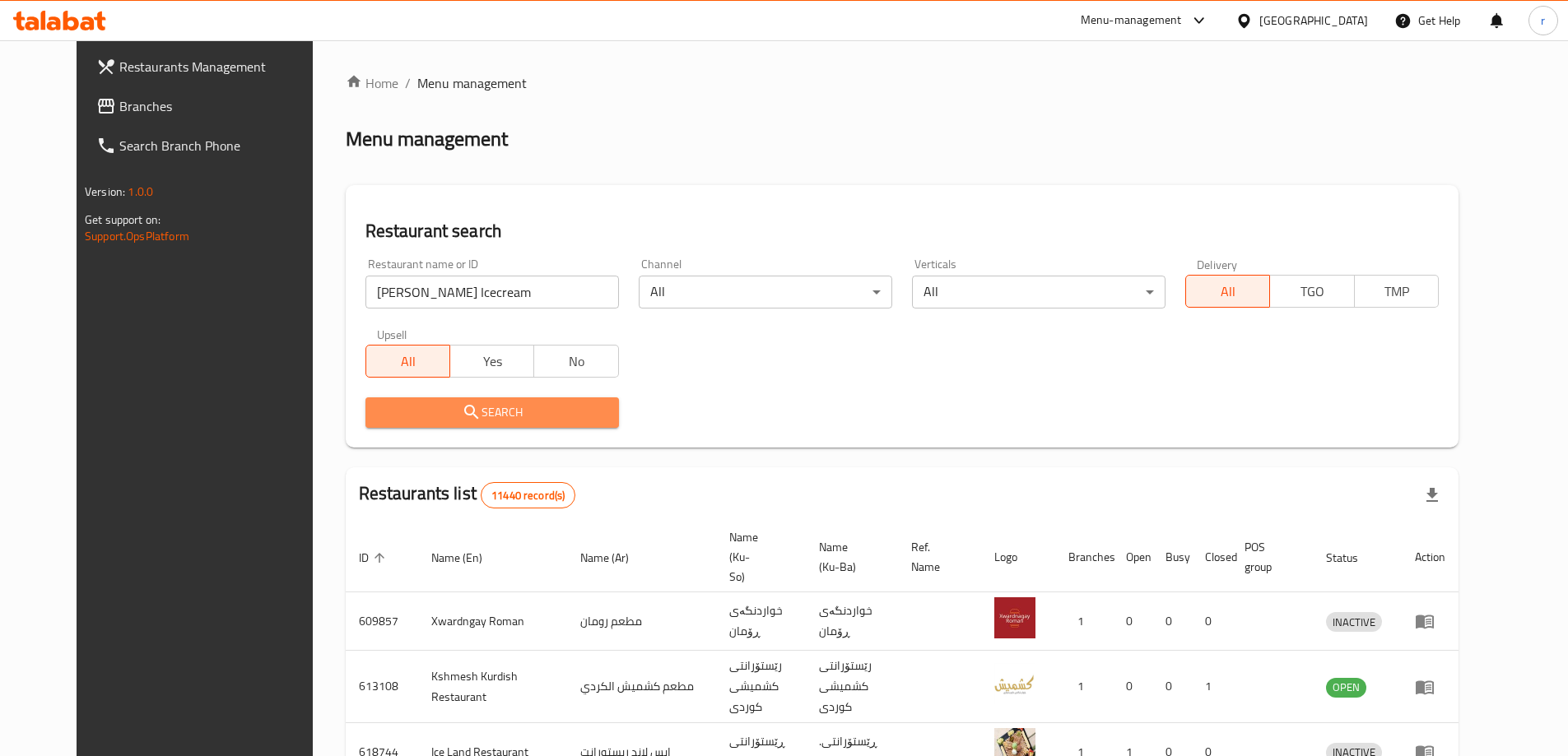
click at [411, 404] on span "Search" at bounding box center [492, 413] width 227 height 21
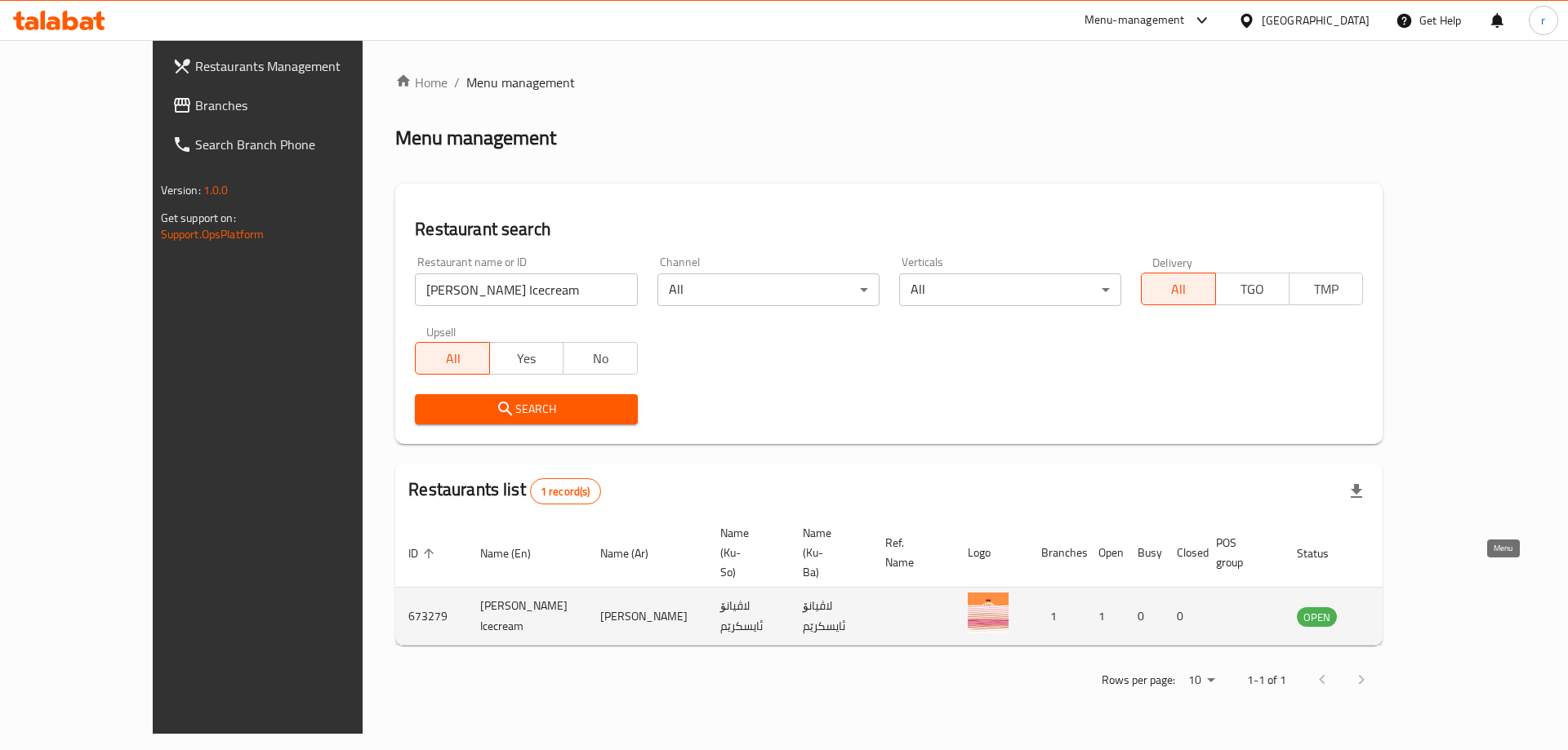
click at [1402, 610] on icon "enhanced table" at bounding box center [1392, 617] width 18 height 14
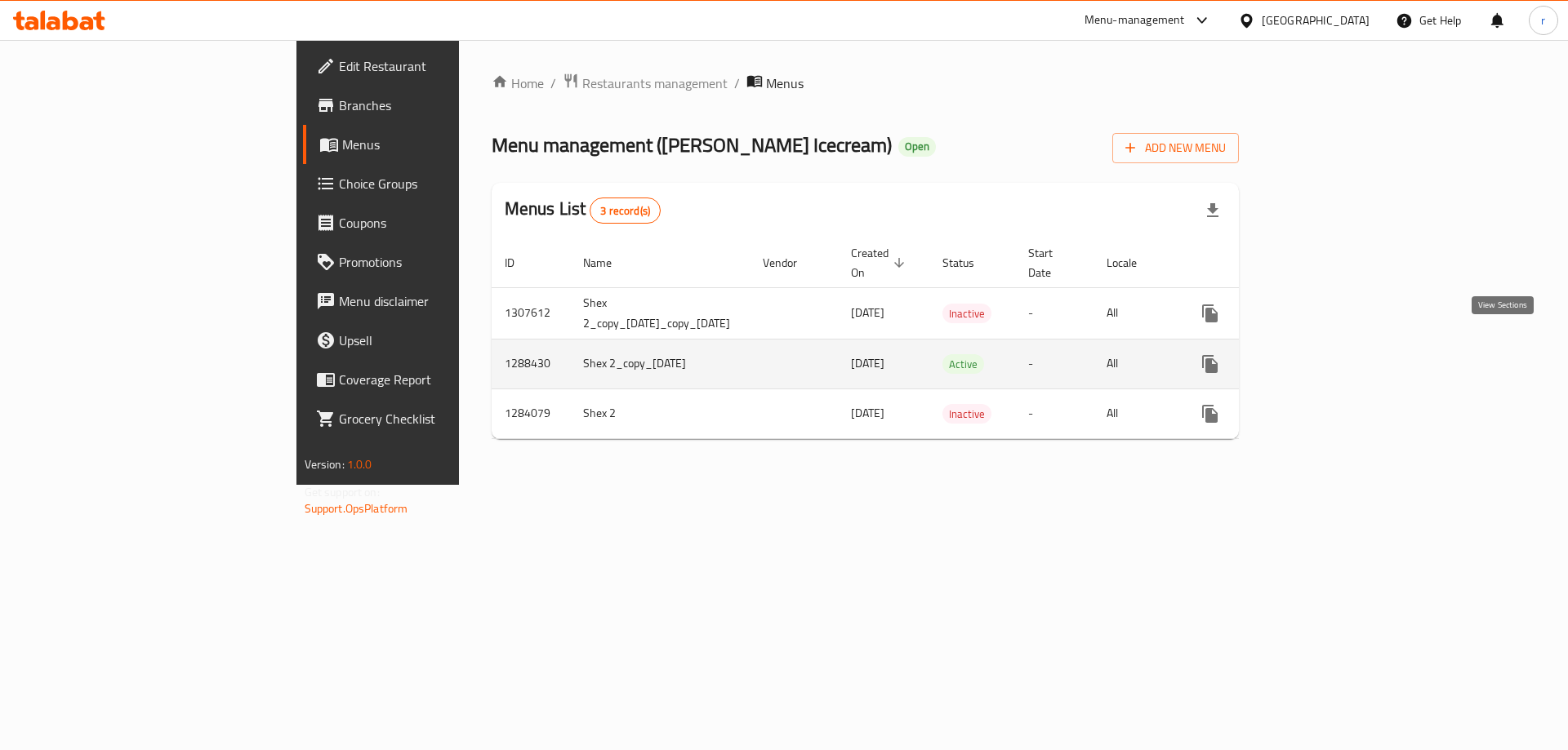
click at [1347, 348] on link "enhanced table" at bounding box center [1328, 364] width 39 height 39
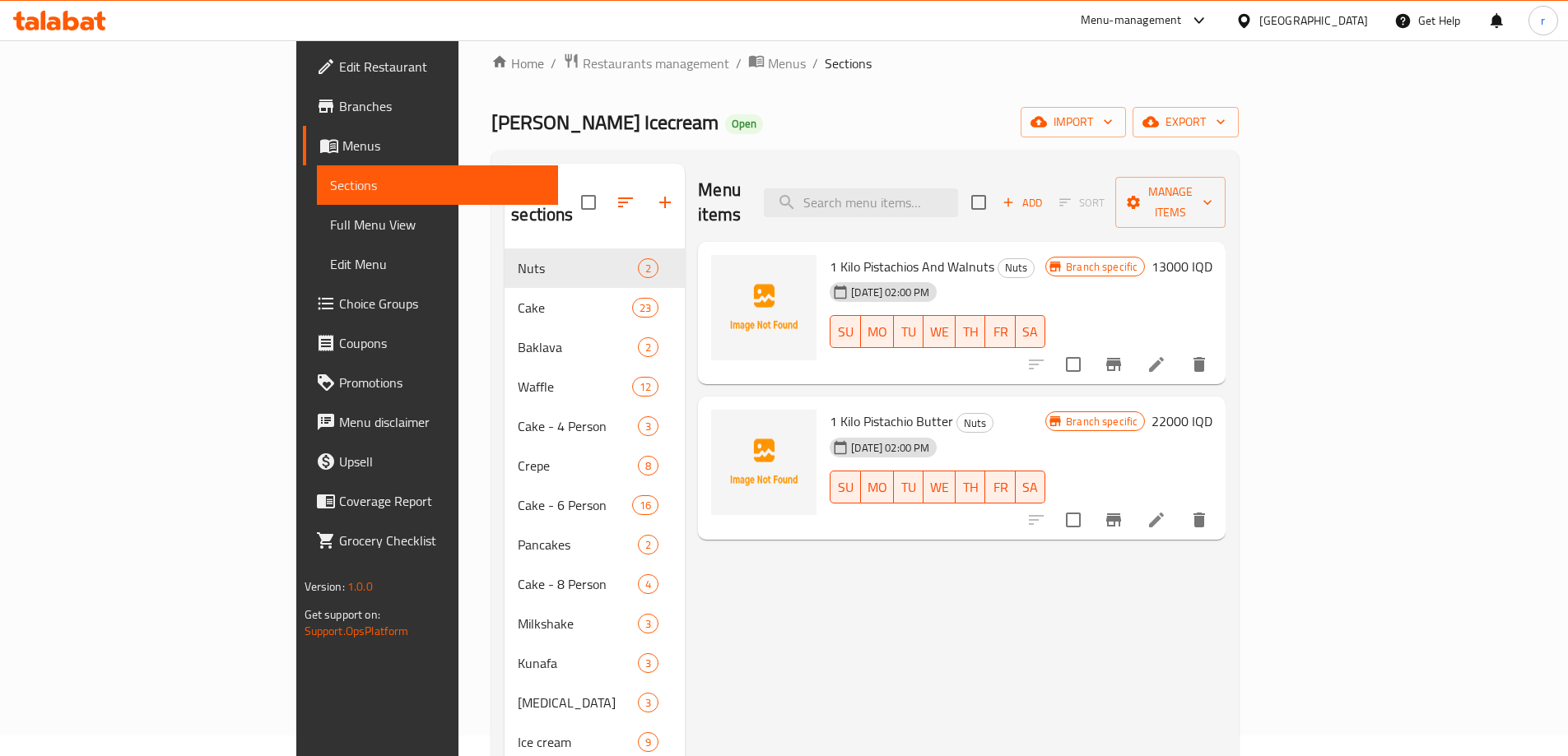
scroll to position [137, 0]
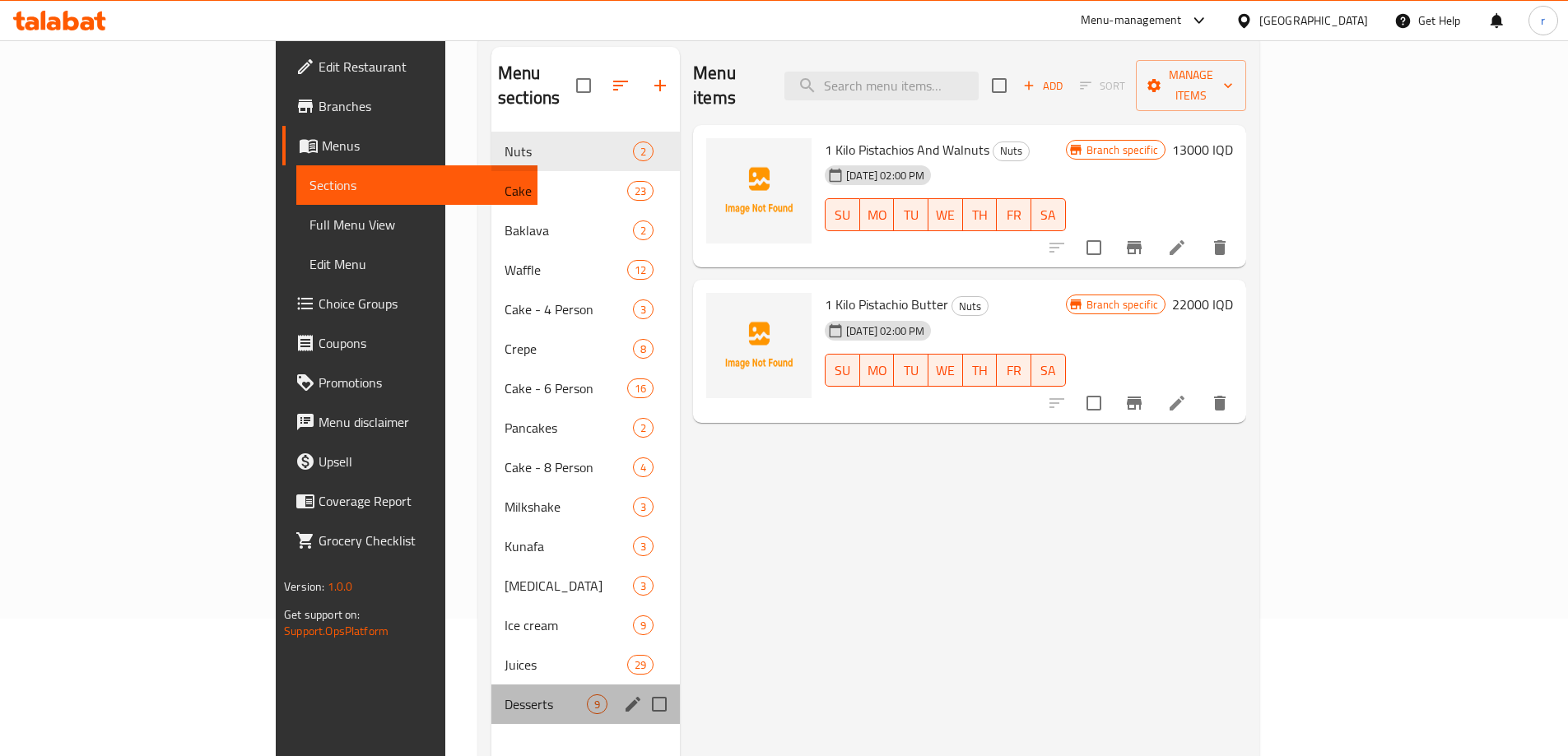
click at [492, 684] on div "Desserts 9" at bounding box center [586, 704] width 188 height 39
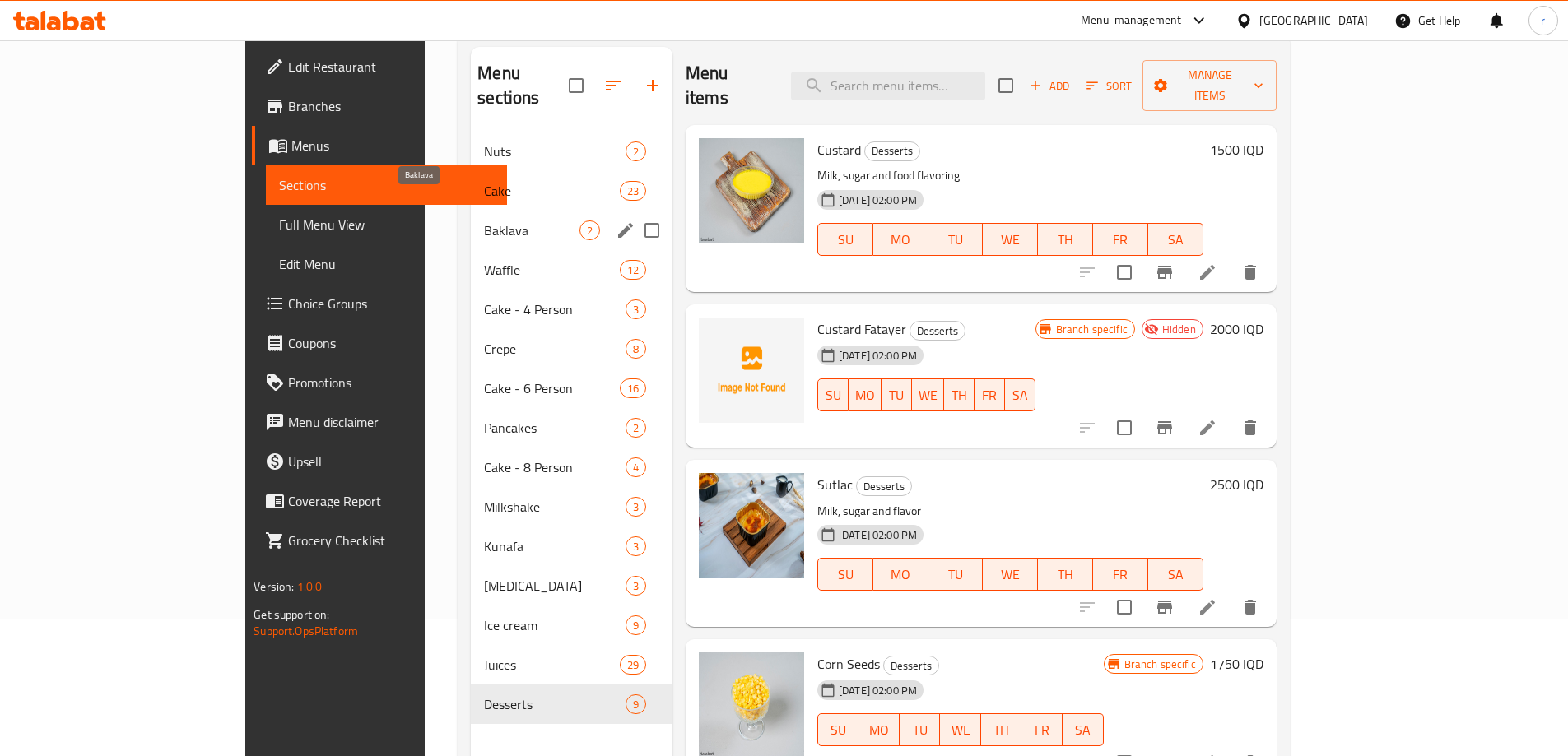
click at [484, 221] on span "Baklava" at bounding box center [532, 230] width 95 height 20
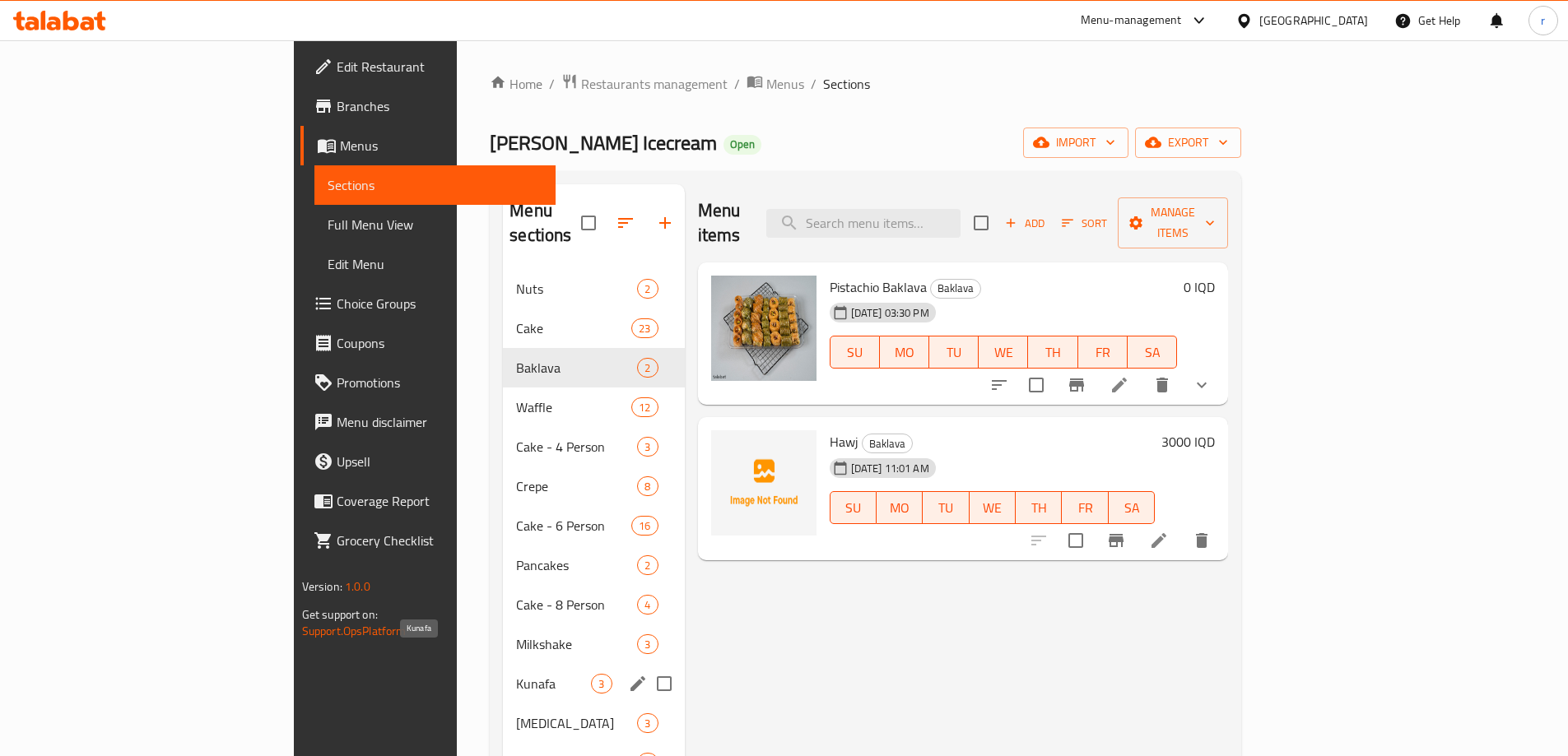
click at [516, 673] on span "Kunafa" at bounding box center [553, 683] width 74 height 20
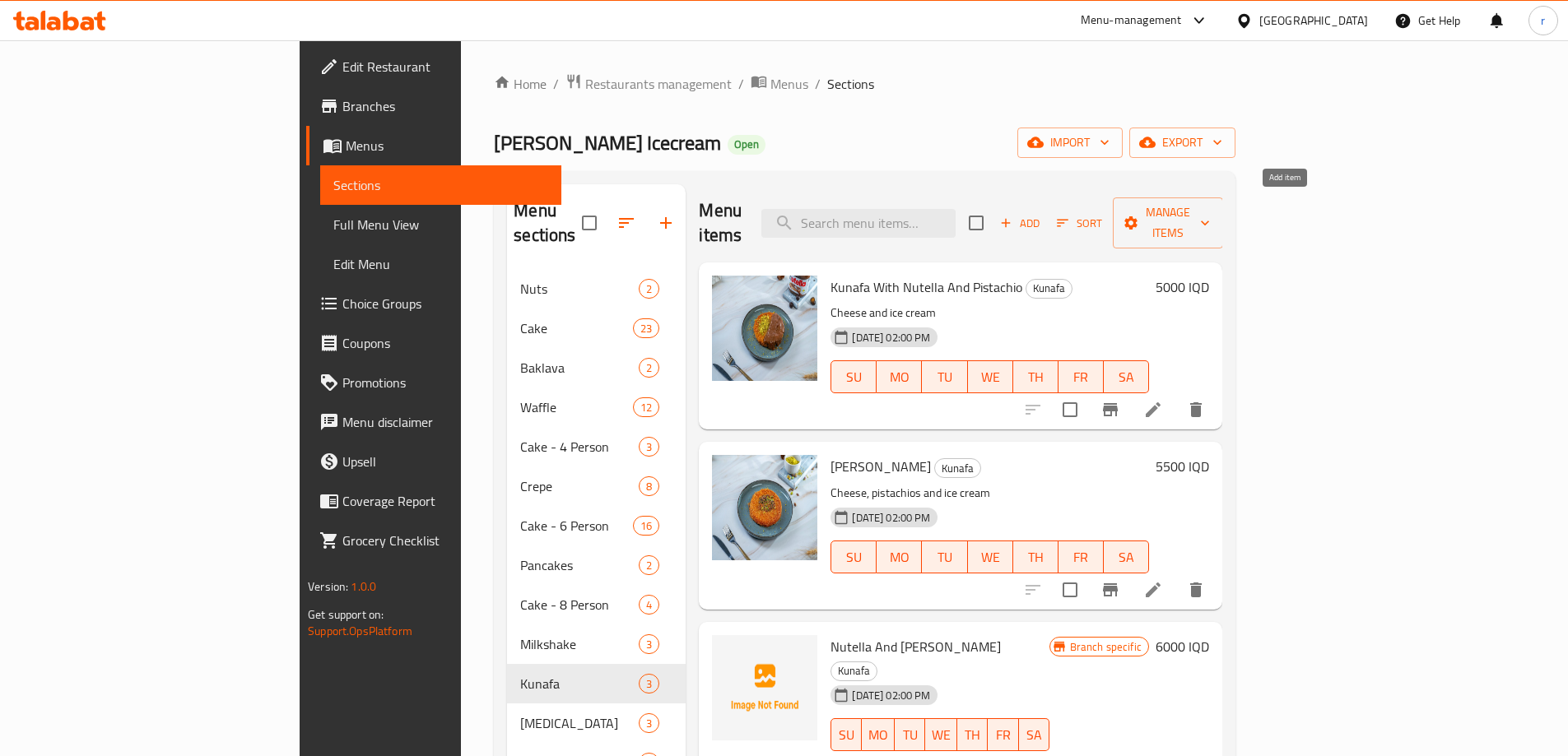
click at [1042, 214] on span "Add" at bounding box center [1020, 223] width 45 height 19
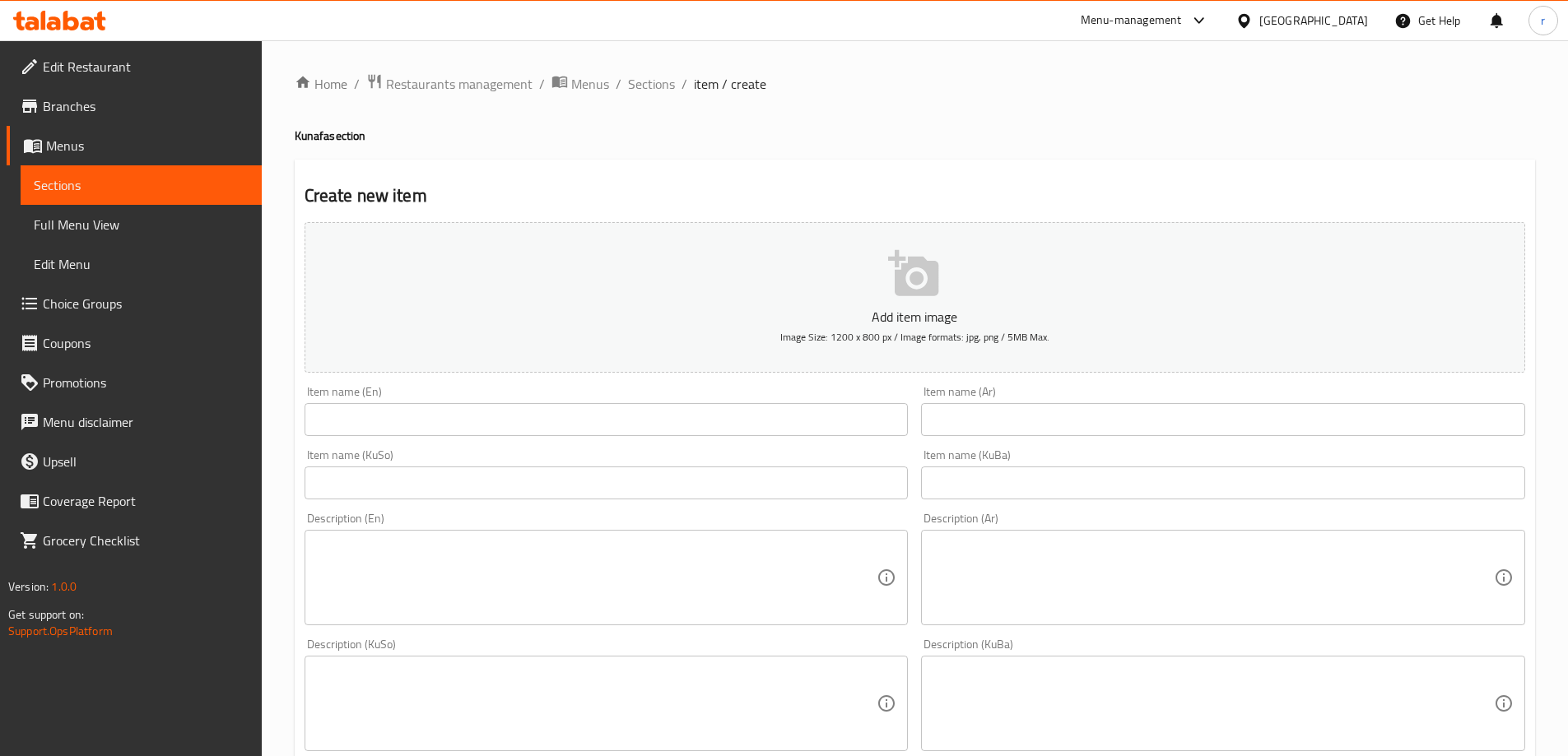
click at [780, 496] on input "text" at bounding box center [606, 482] width 604 height 33
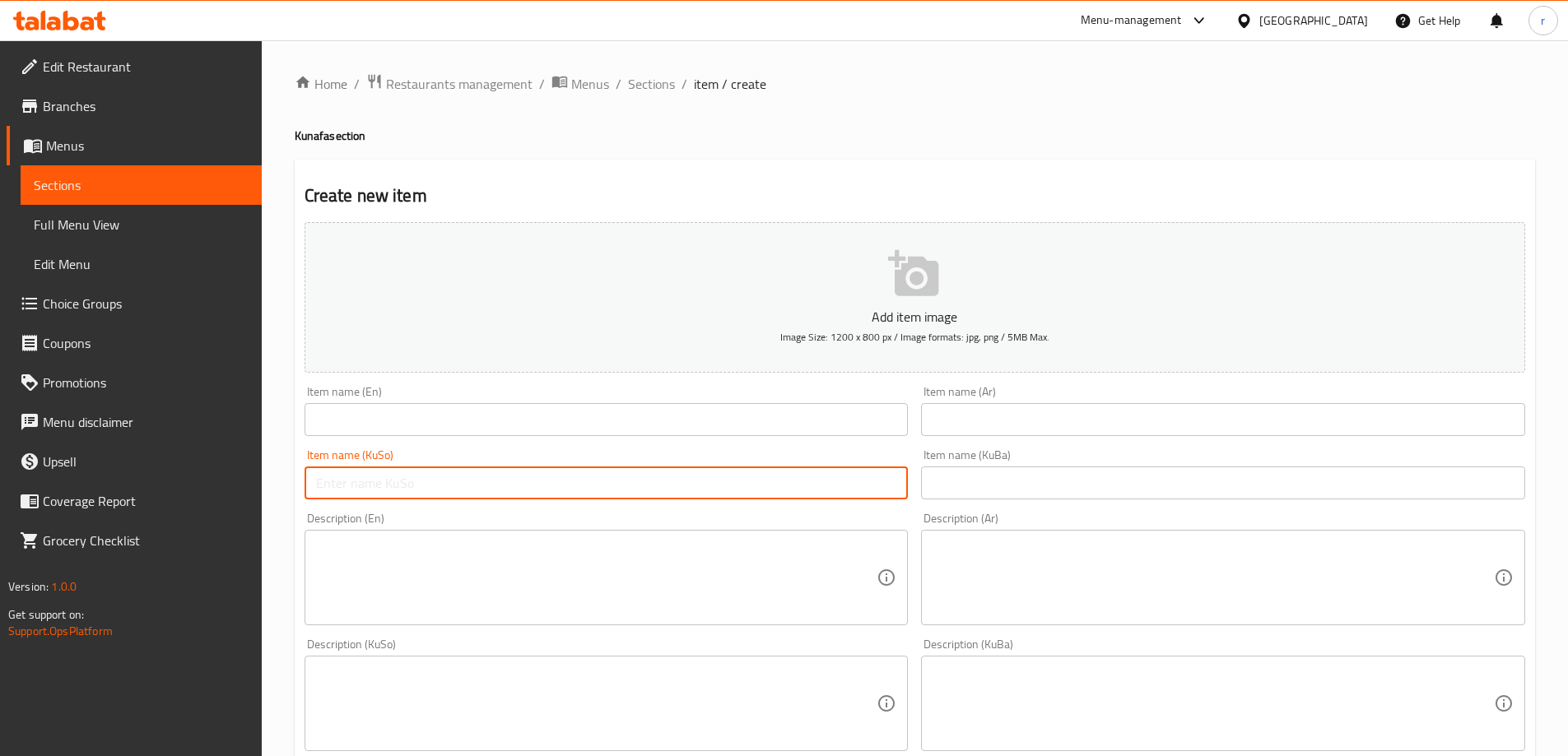
paste input "کونافە لاڤیانۆ"
type input "کونافە لاڤیانۆ"
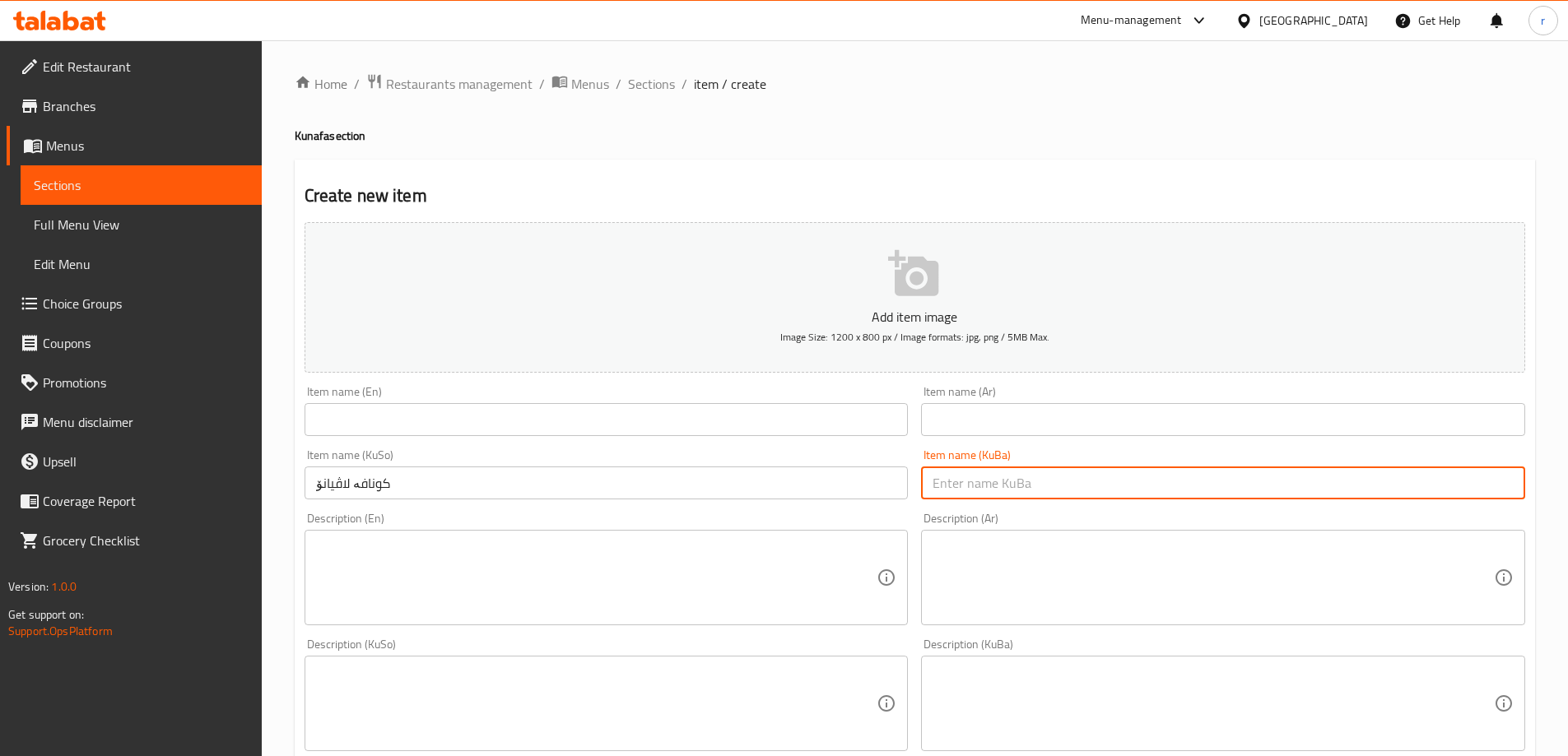
click at [1020, 483] on input "text" at bounding box center [1223, 482] width 604 height 33
paste input "کونافە لاڤیانۆ"
type input "کونافە لاڤیانۆ"
click at [954, 427] on input "text" at bounding box center [1223, 420] width 604 height 33
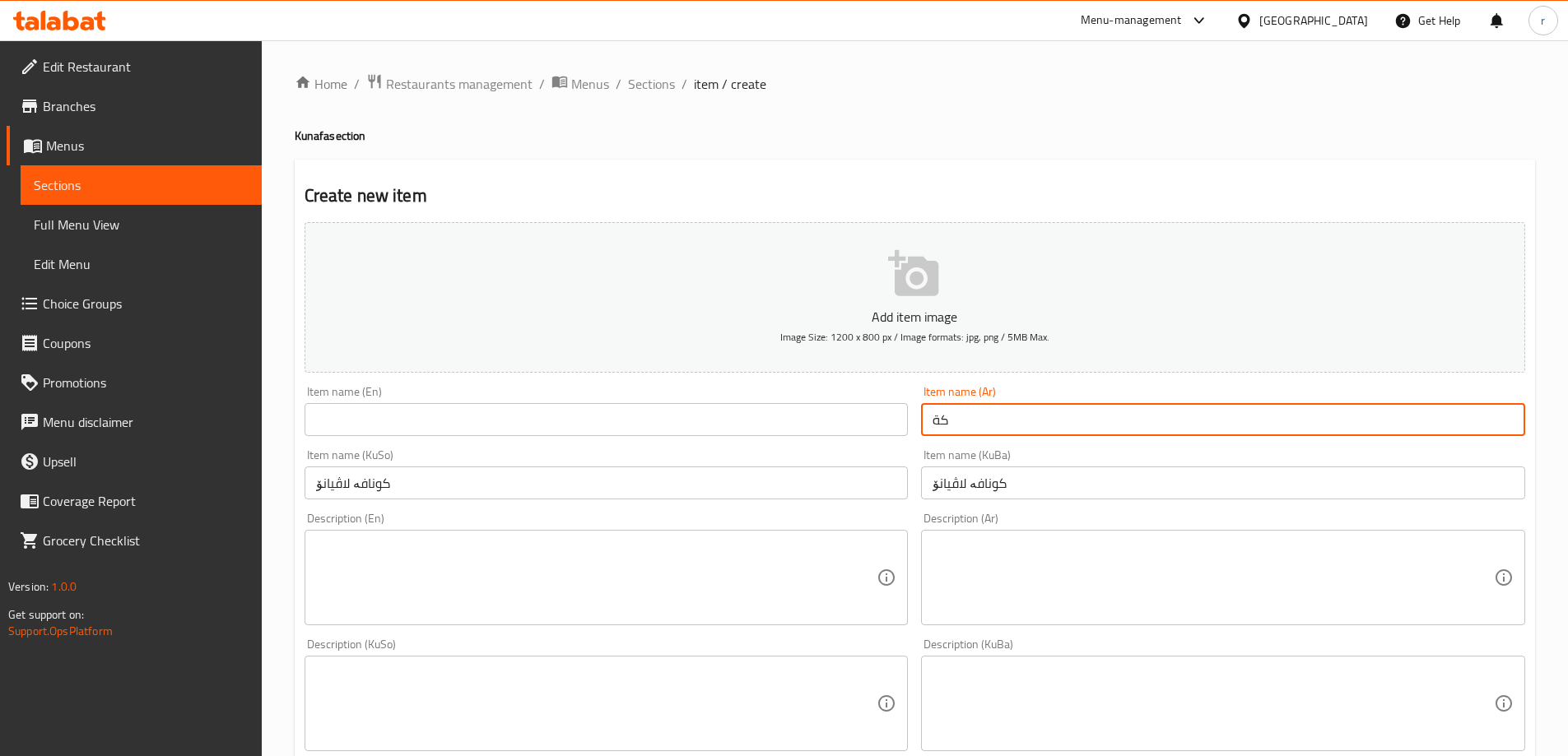
type input "ک"
type input "كنافة لافيانو"
click at [359, 415] on input "text" at bounding box center [606, 420] width 604 height 33
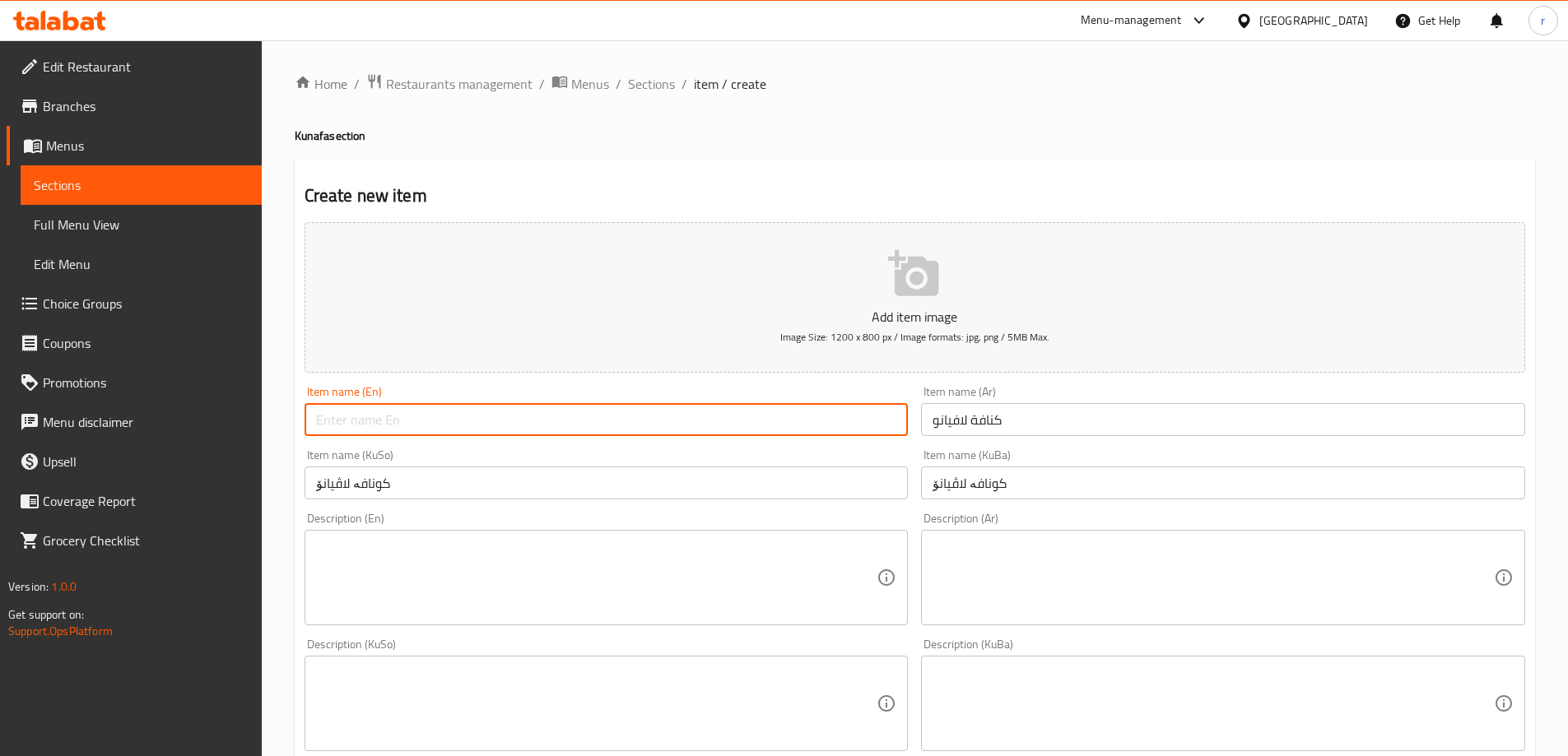
paste input "[PERSON_NAME]"
click at [555, 419] on input "[PERSON_NAME]" at bounding box center [606, 420] width 604 height 33
paste input "Kunafa"
type input "[PERSON_NAME]"
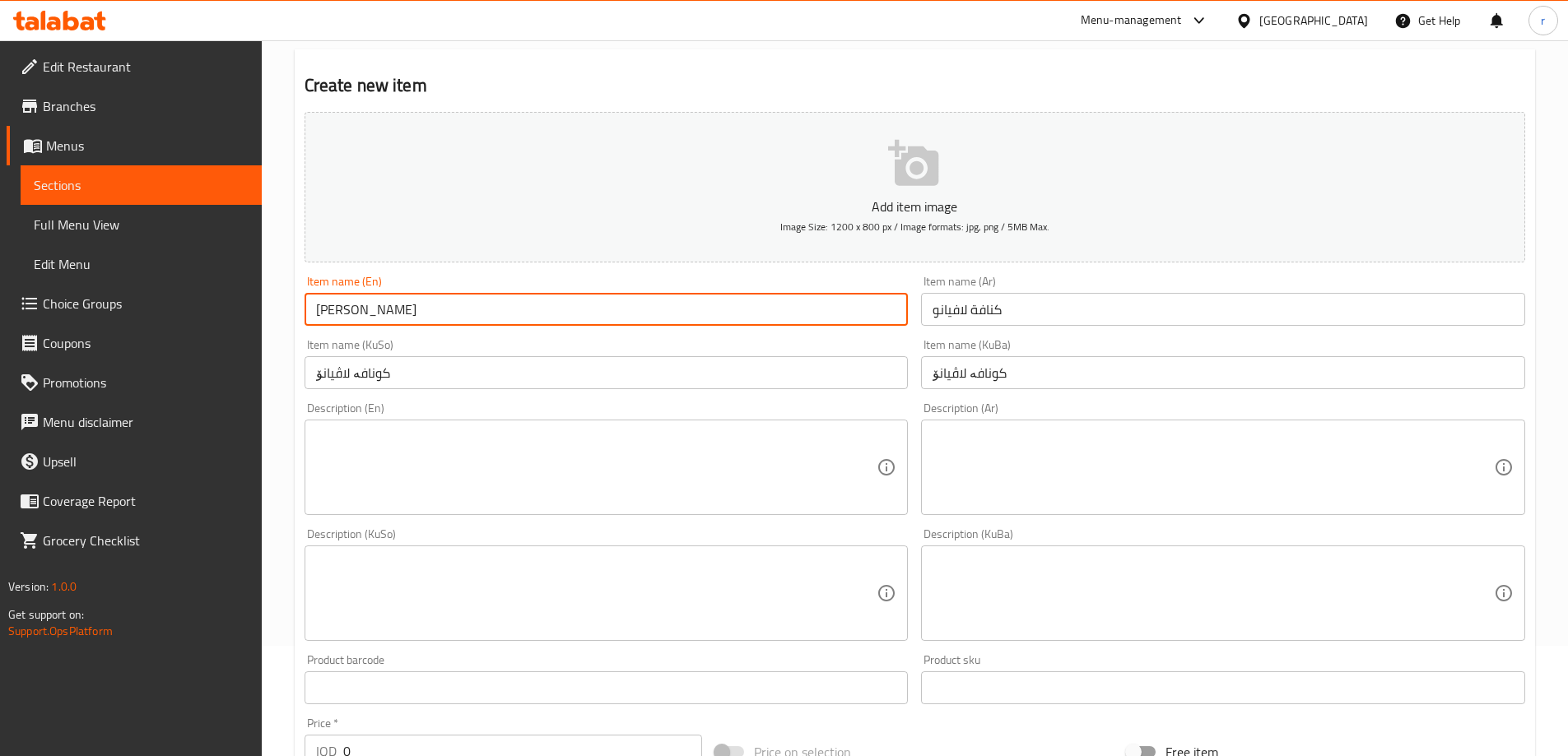
scroll to position [274, 0]
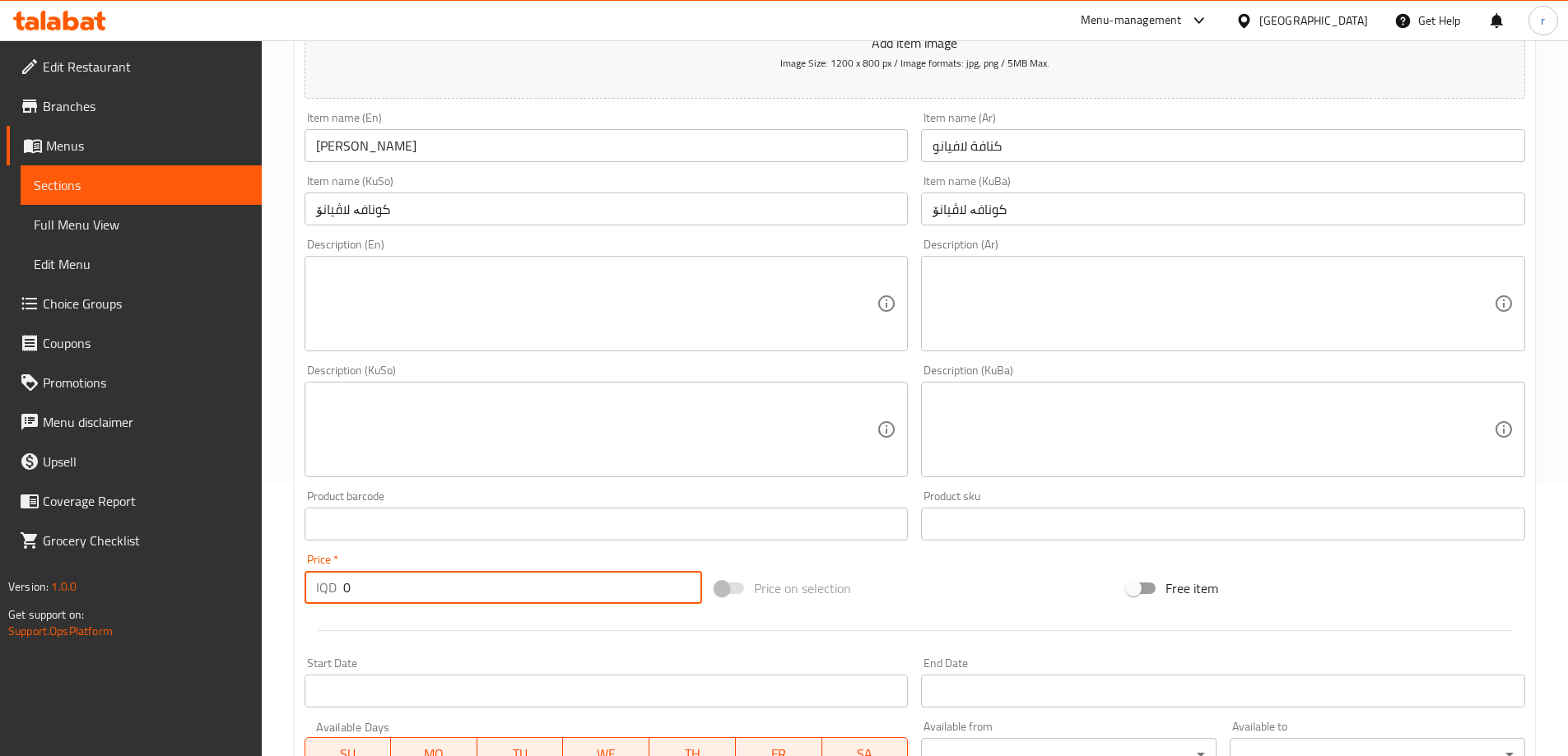
drag, startPoint x: 401, startPoint y: 585, endPoint x: 213, endPoint y: 594, distance: 188.2
click at [213, 594] on div "Edit Restaurant Branches Menus Sections Full Menu View Edit Menu Choice Groups …" at bounding box center [784, 421] width 1568 height 1312
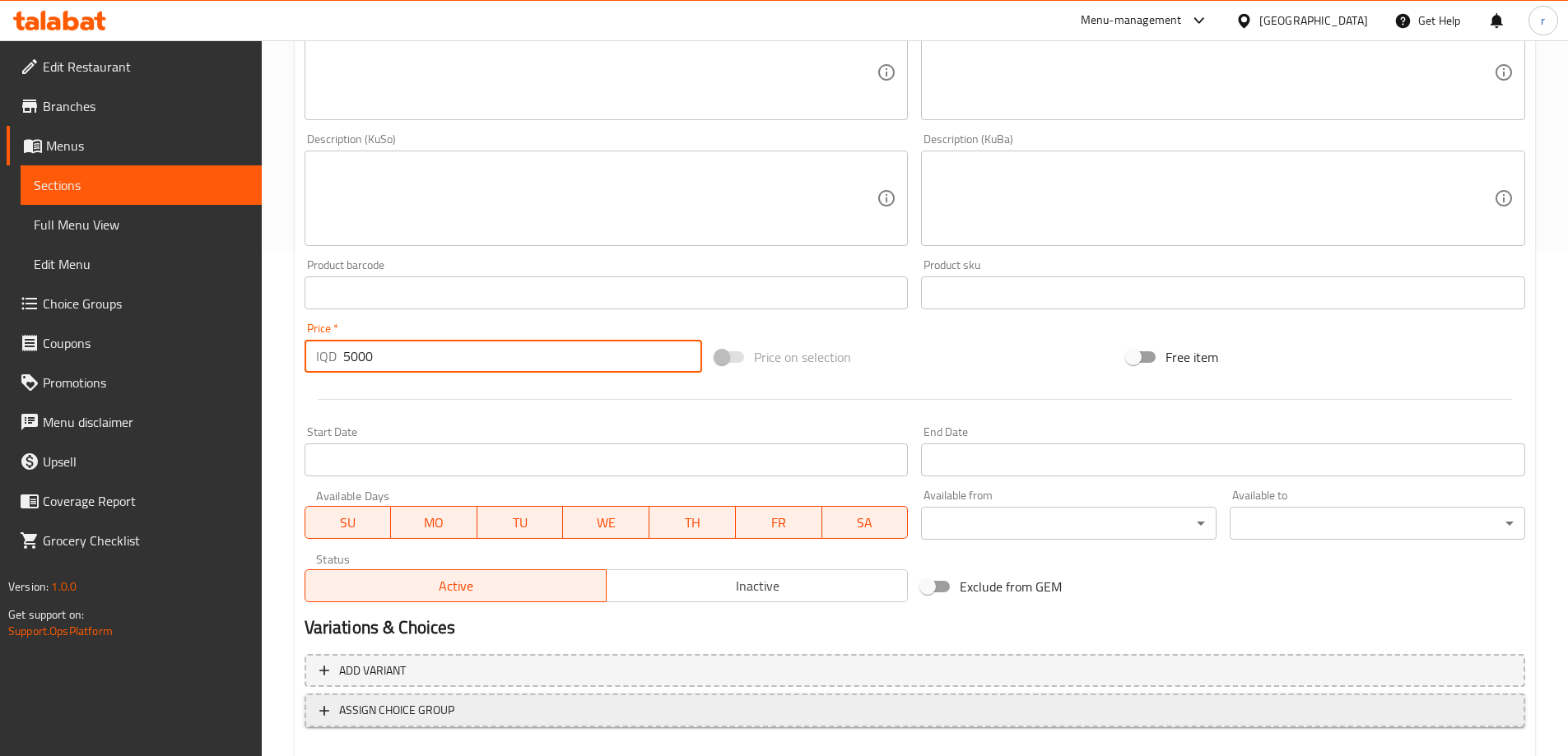
scroll to position [595, 0]
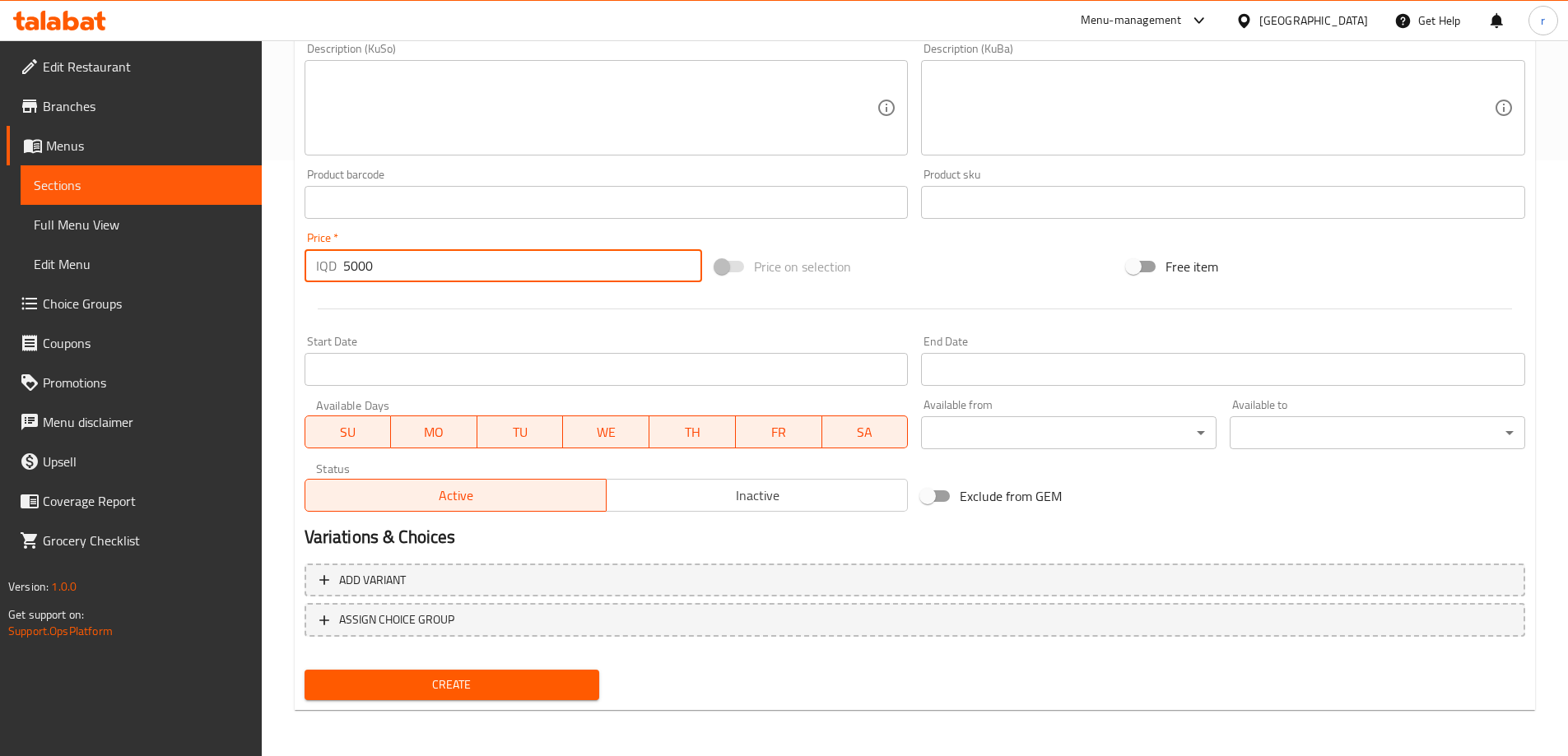
type input "5000"
click at [527, 698] on button "Create" at bounding box center [452, 685] width 295 height 30
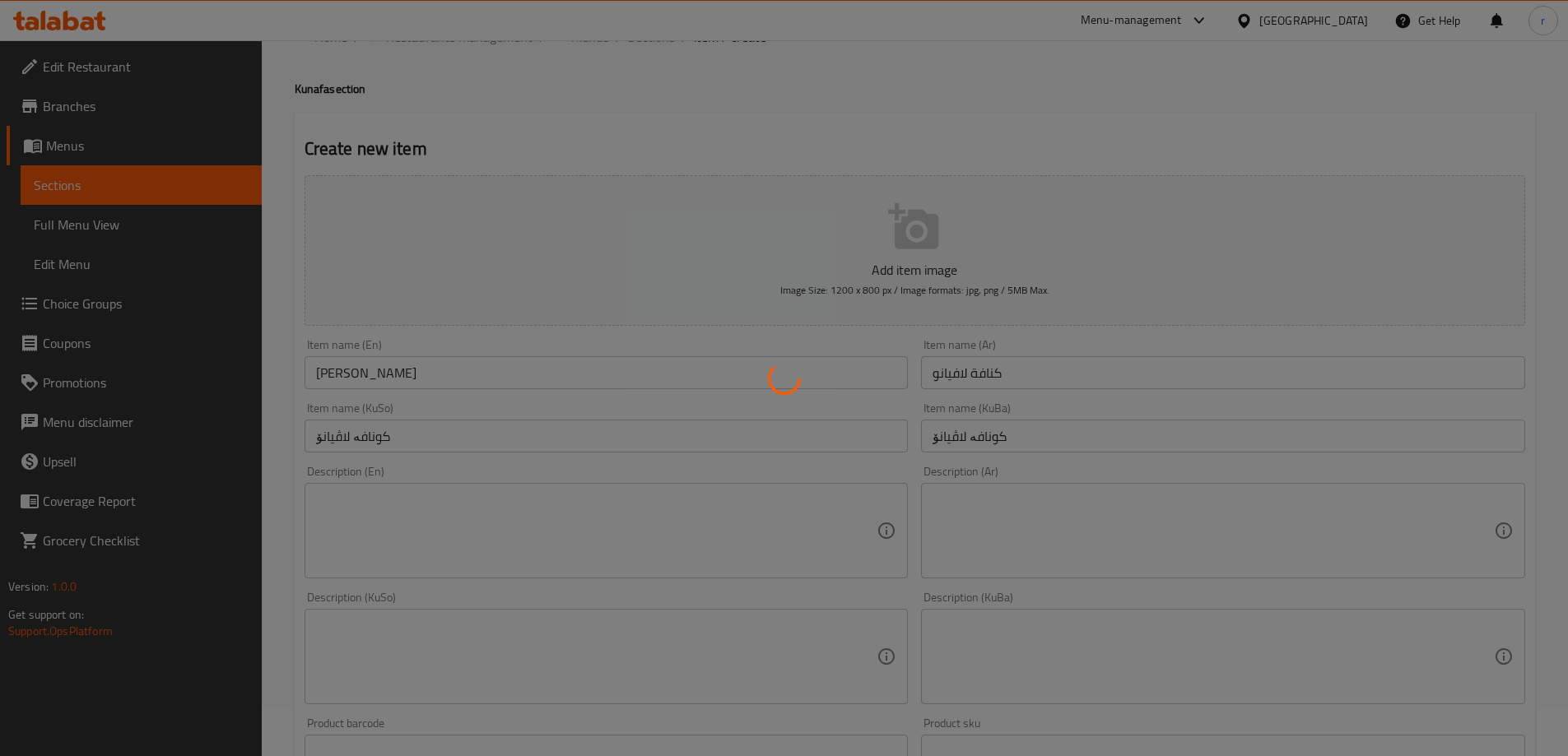
type input "0"
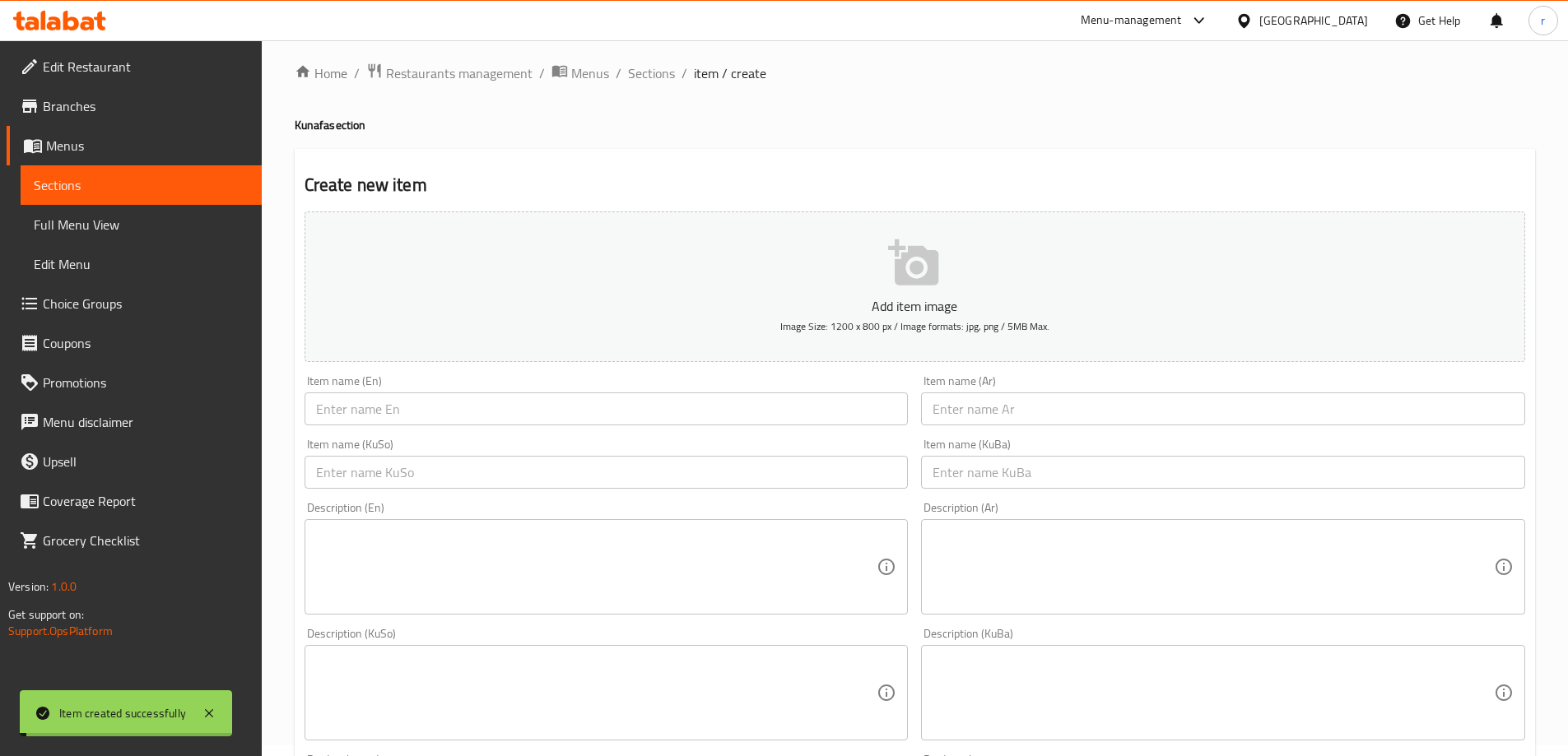
scroll to position [0, 0]
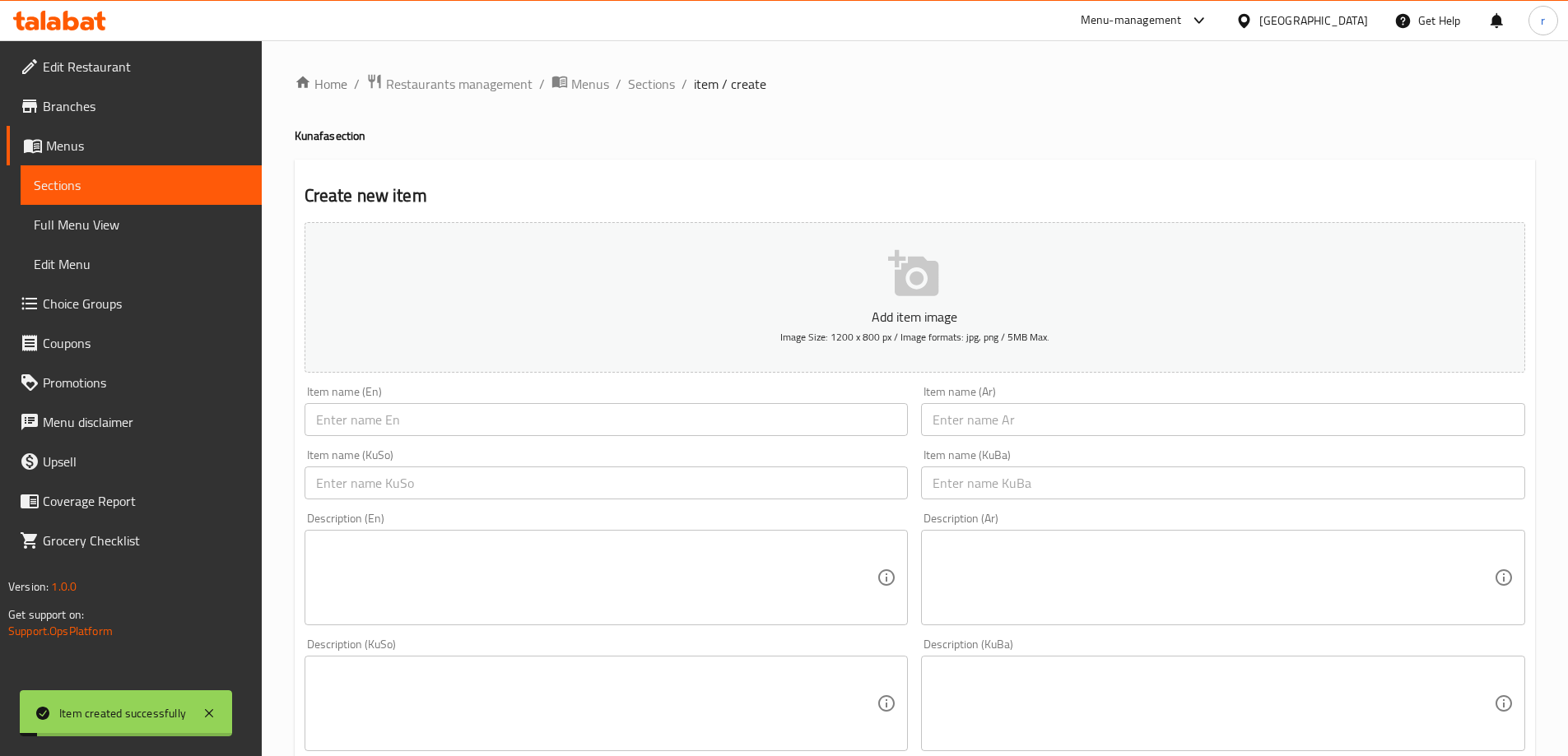
click at [644, 100] on div "Home / Restaurants management / Menus / Sections / item / create Kunafa section…" at bounding box center [914, 696] width 1241 height 1246
click at [636, 87] on span "Sections" at bounding box center [651, 84] width 47 height 20
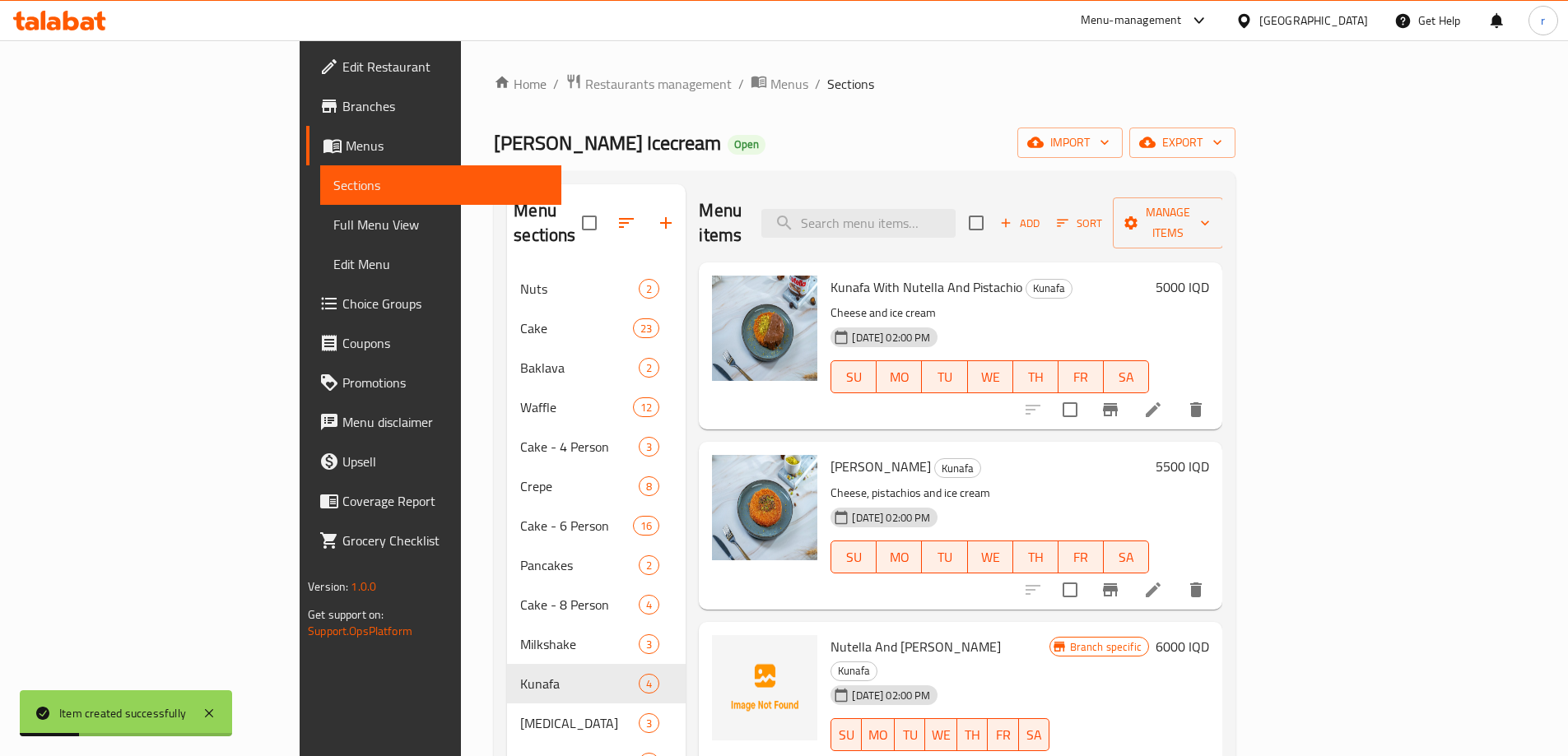
scroll to position [230, 0]
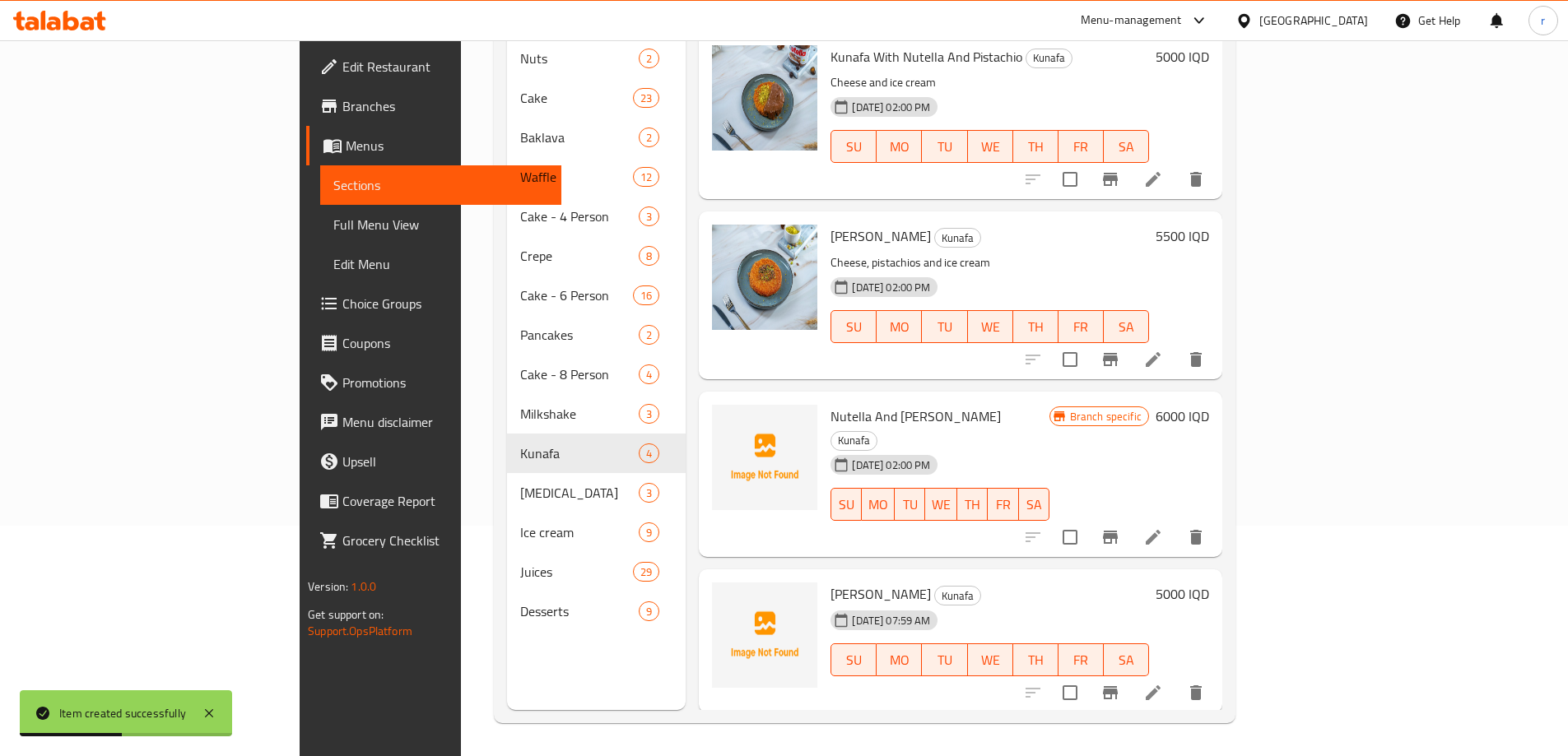
click at [320, 239] on link "Full Menu View" at bounding box center [440, 224] width 241 height 39
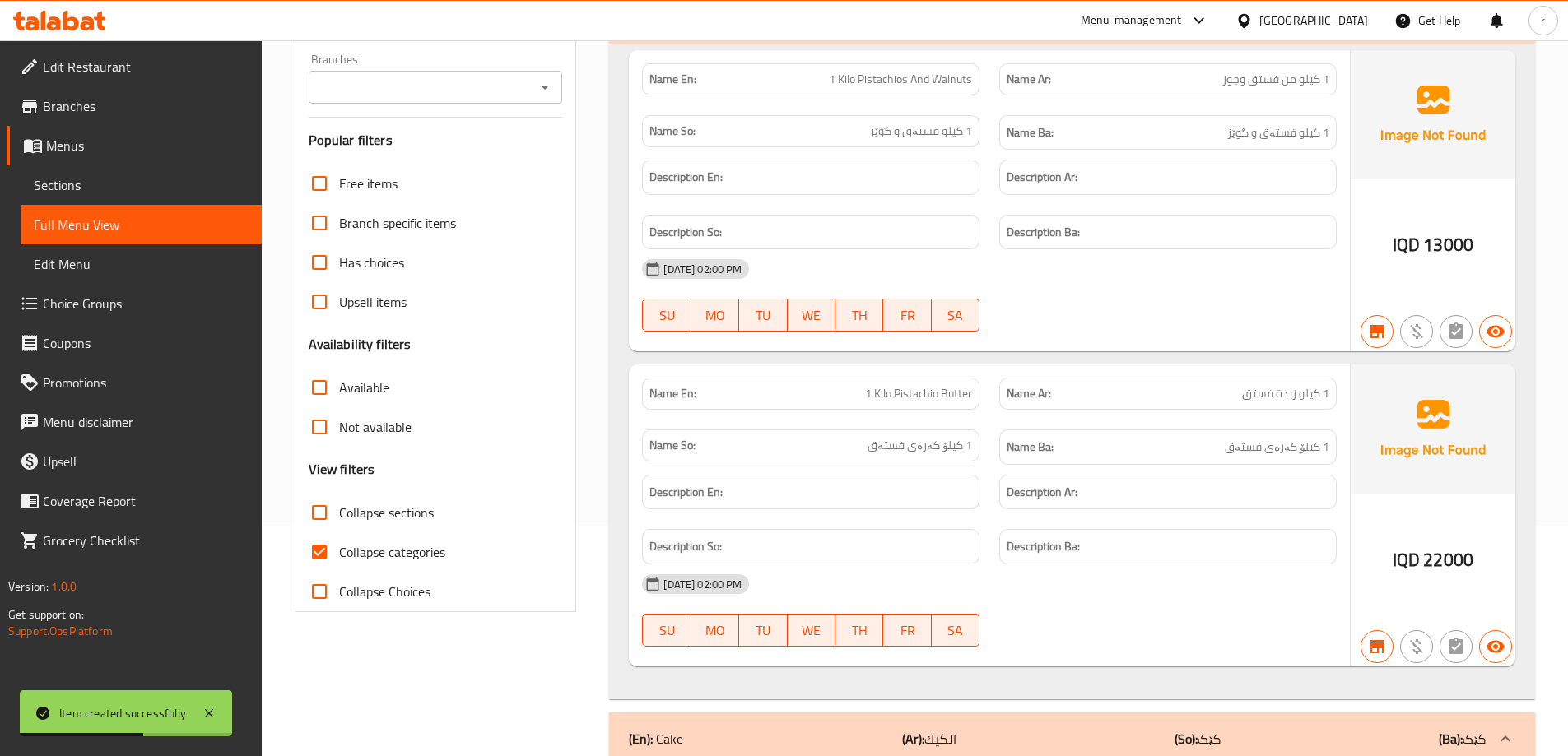
click at [111, 177] on span "Sections" at bounding box center [141, 185] width 214 height 20
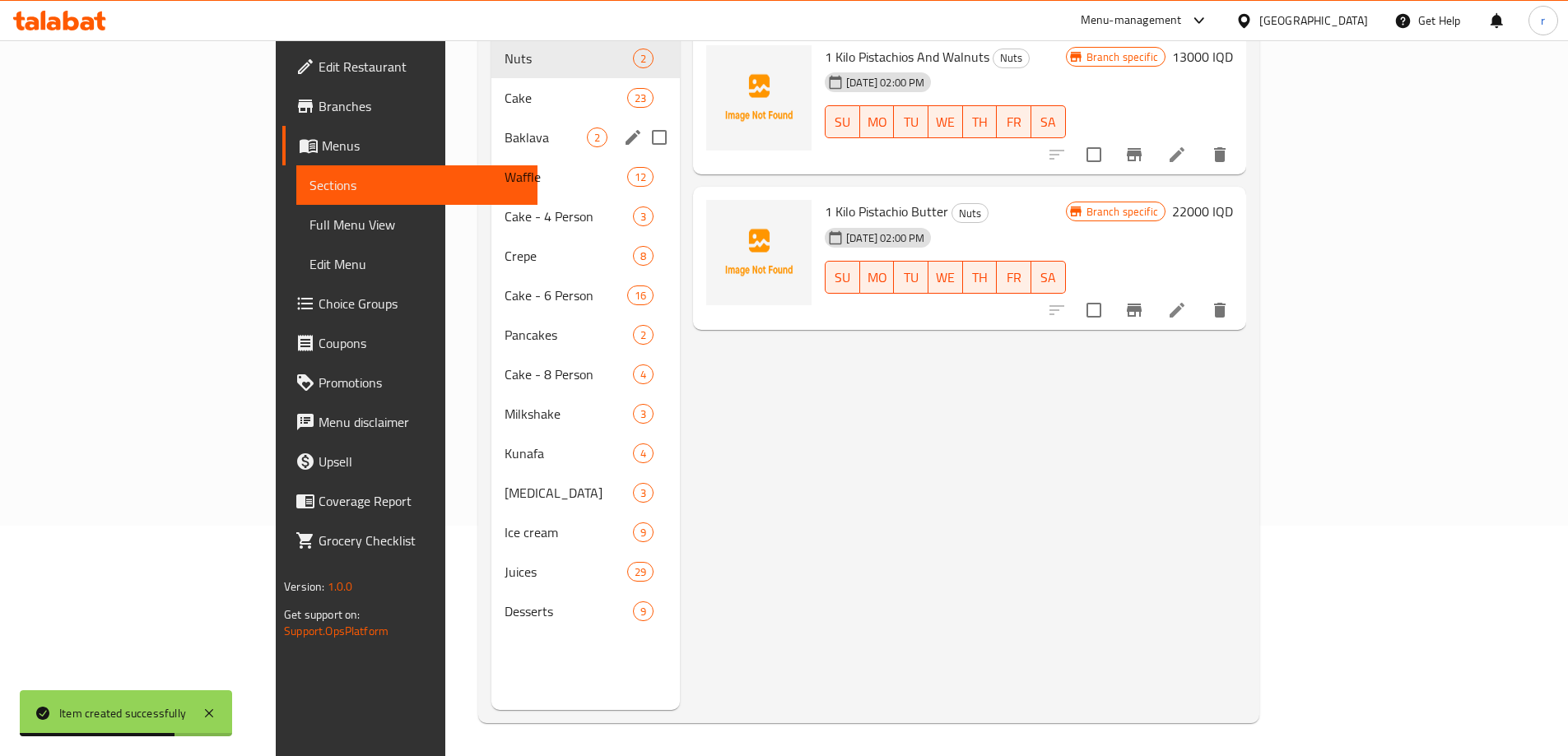
click at [504, 127] on span "Baklava" at bounding box center [545, 137] width 83 height 20
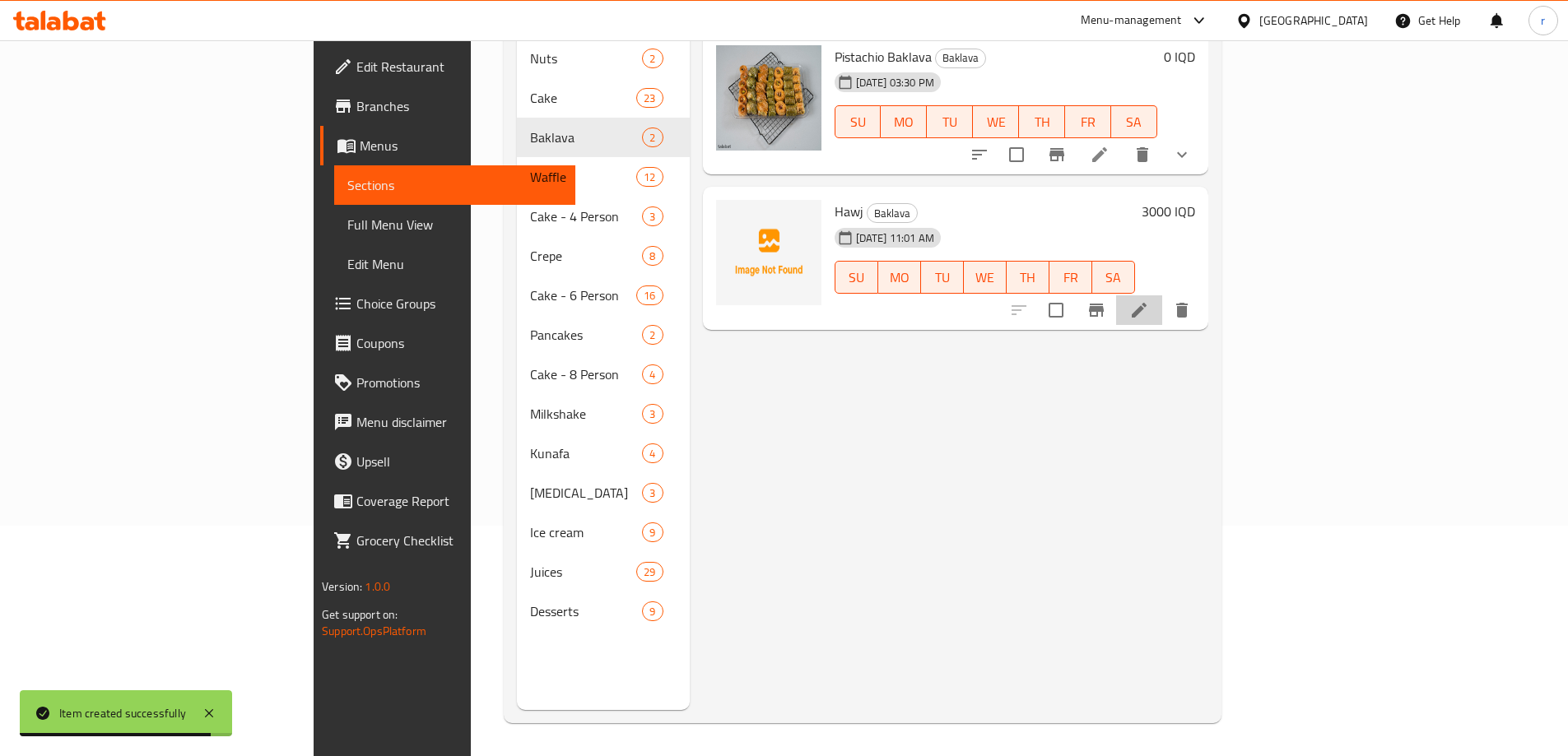
click at [1163, 295] on li at bounding box center [1138, 309] width 46 height 30
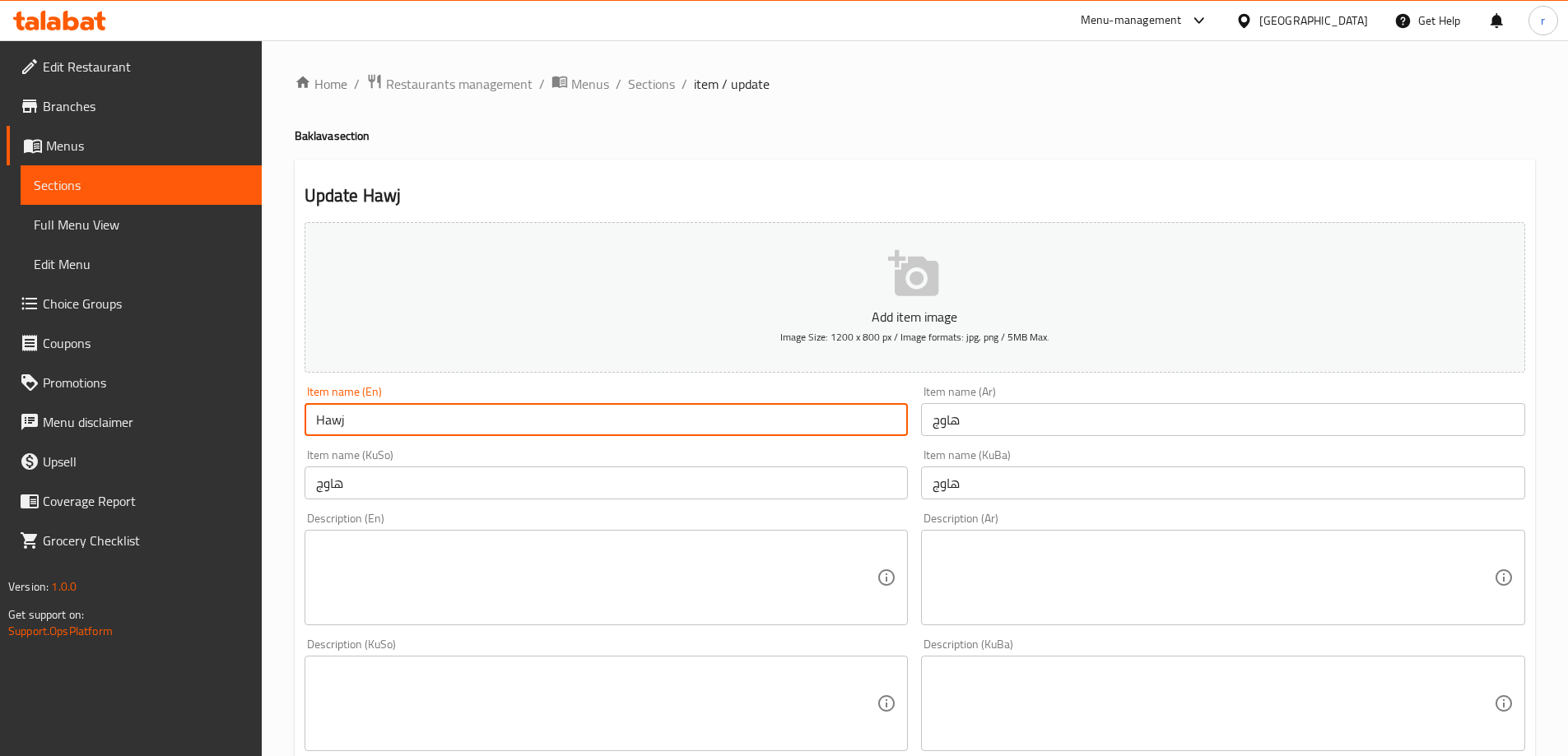
click at [343, 413] on input "Hawj" at bounding box center [606, 420] width 604 height 33
drag, startPoint x: 370, startPoint y: 417, endPoint x: 344, endPoint y: 417, distance: 26.0
click at [344, 417] on input "Haw j" at bounding box center [606, 420] width 604 height 33
click at [344, 426] on input "Haw j" at bounding box center [606, 420] width 604 height 33
click at [384, 420] on input "Hawj" at bounding box center [606, 420] width 604 height 33
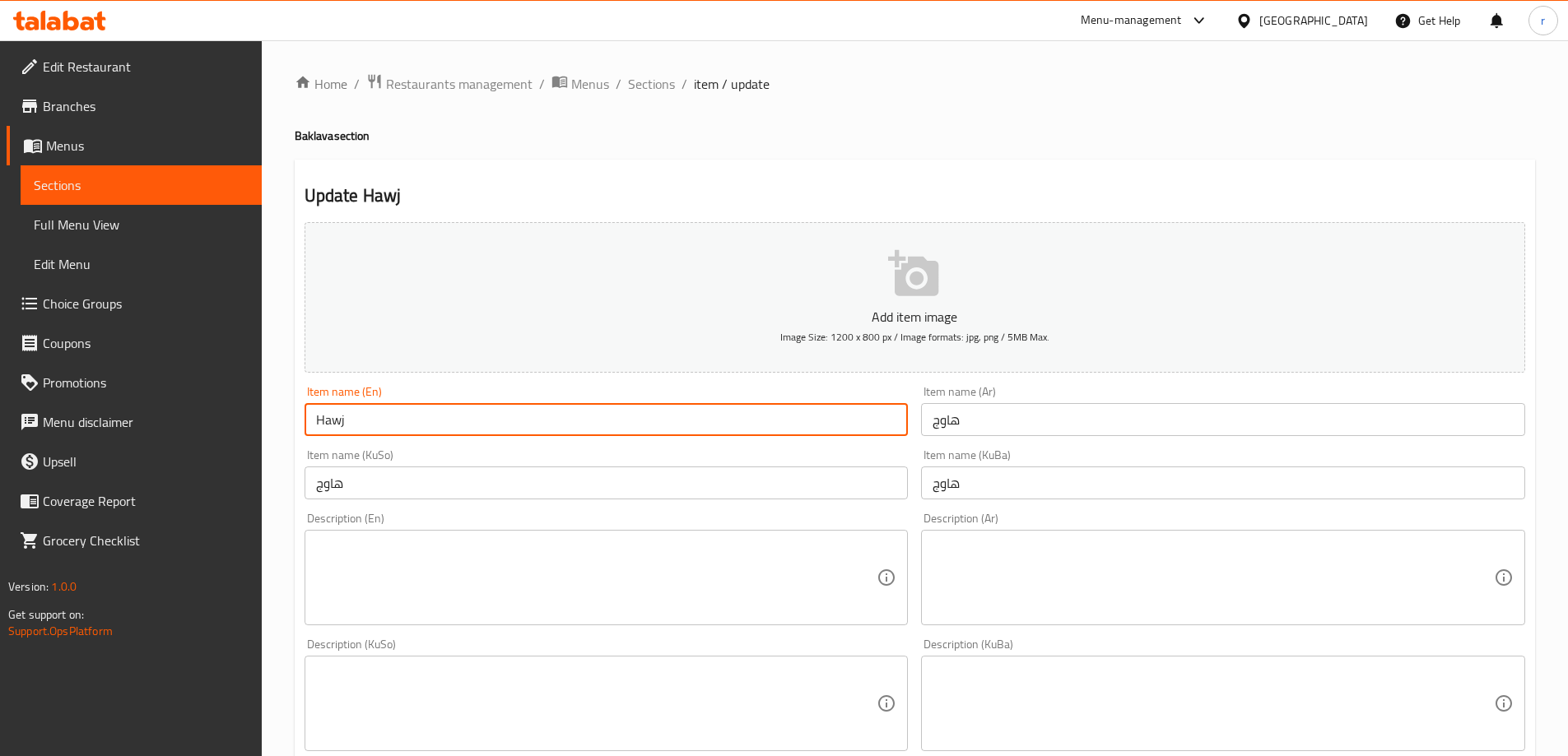
paste input "Baklava"
type input "Hawj Baklava"
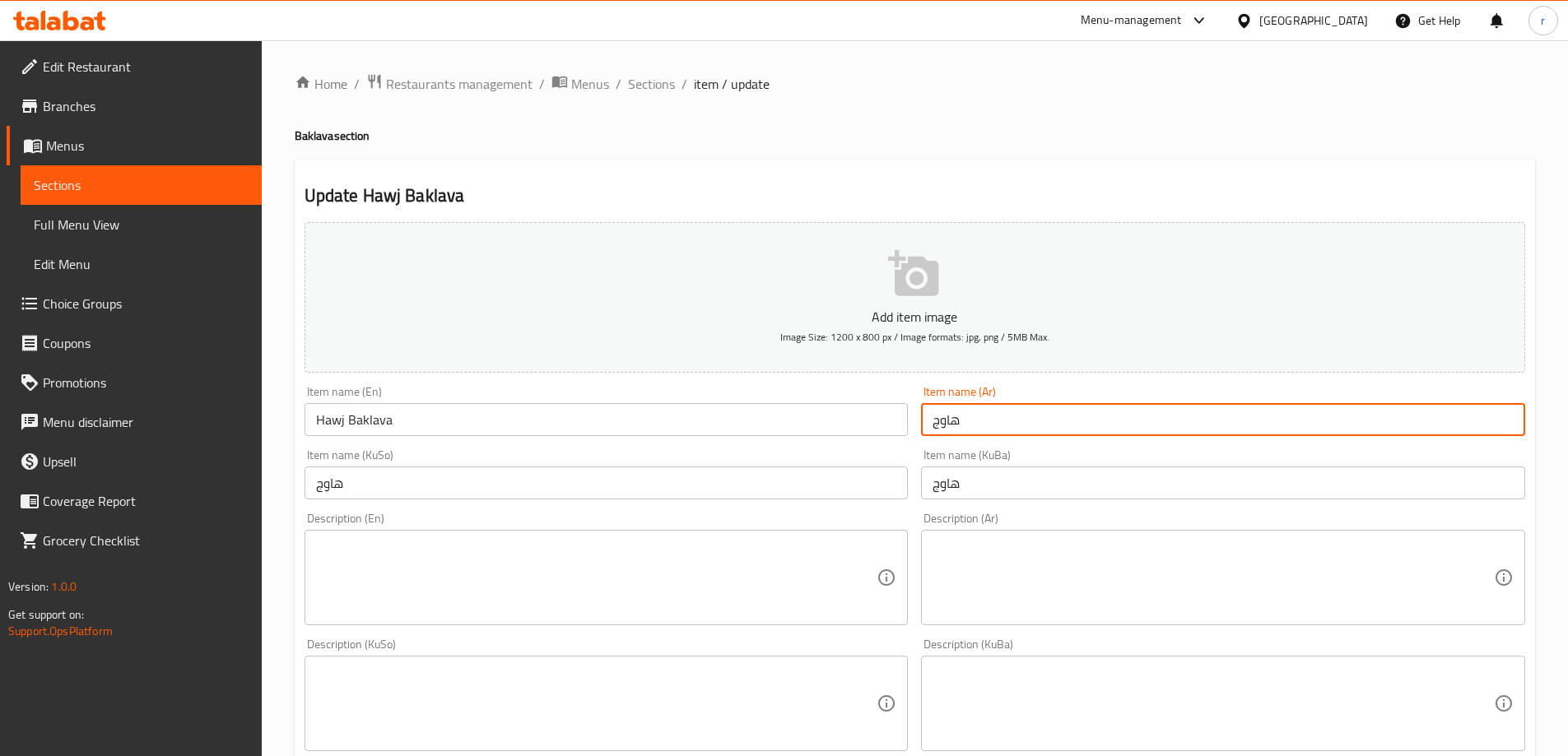
click at [1005, 430] on input "هاوج" at bounding box center [1223, 420] width 604 height 33
click at [936, 422] on input "هاوج" at bounding box center [1223, 420] width 604 height 33
paste input "بقلاوة"
type input "بقلاوة هاوج"
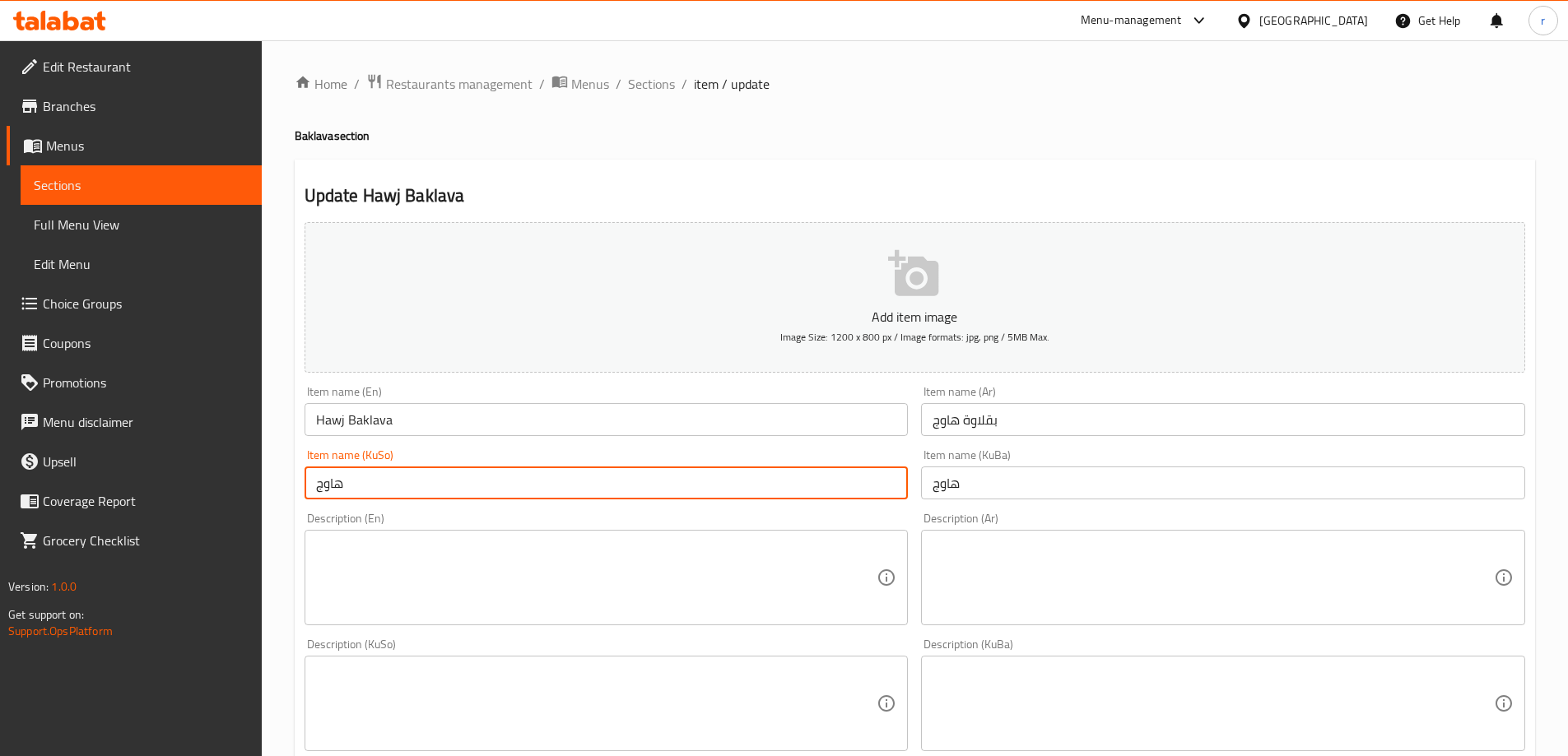
click at [735, 488] on input "هاوج" at bounding box center [606, 482] width 604 height 33
click at [318, 481] on input "هاوج" at bounding box center [606, 482] width 604 height 33
paste input "اقلاوە"
click at [417, 480] on input "پاقلاوە هاوج" at bounding box center [606, 482] width 604 height 33
click at [320, 485] on input "پاقلاوە هاوج" at bounding box center [606, 482] width 604 height 33
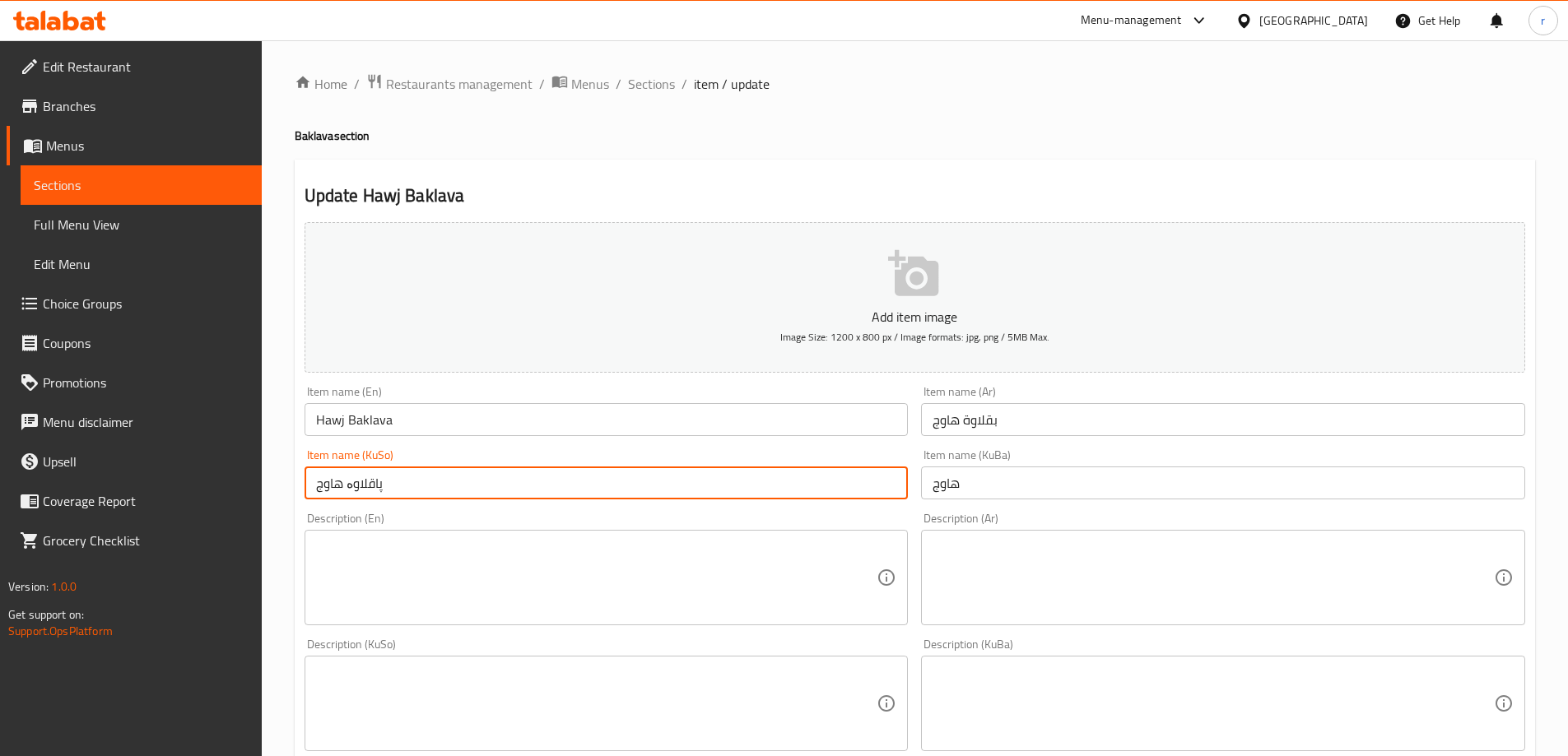
drag, startPoint x: 404, startPoint y: 484, endPoint x: 283, endPoint y: 493, distance: 121.3
click at [283, 493] on div "Home / Restaurants management / Menus / Sections / item / update Baklava sectio…" at bounding box center [915, 696] width 1306 height 1312
type input "پاقلاوە هاوج"
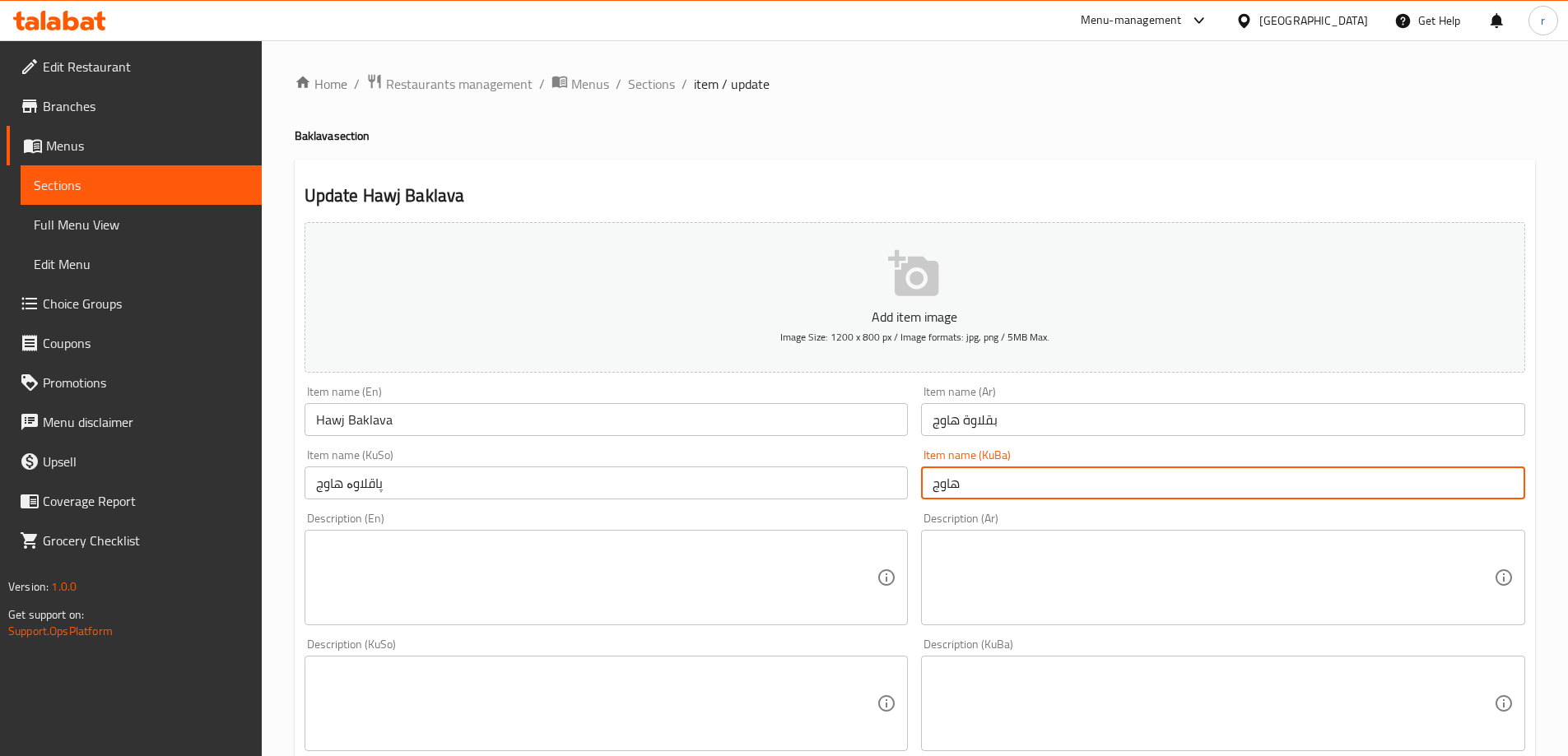
drag, startPoint x: 842, startPoint y: 482, endPoint x: 782, endPoint y: 482, distance: 60.0
click at [782, 482] on div "Add item image Image Size: 1200 x 800 px / Image formats: jpg, png / 5MB Max. I…" at bounding box center [914, 665] width 1233 height 899
paste input "پاقلاوە"
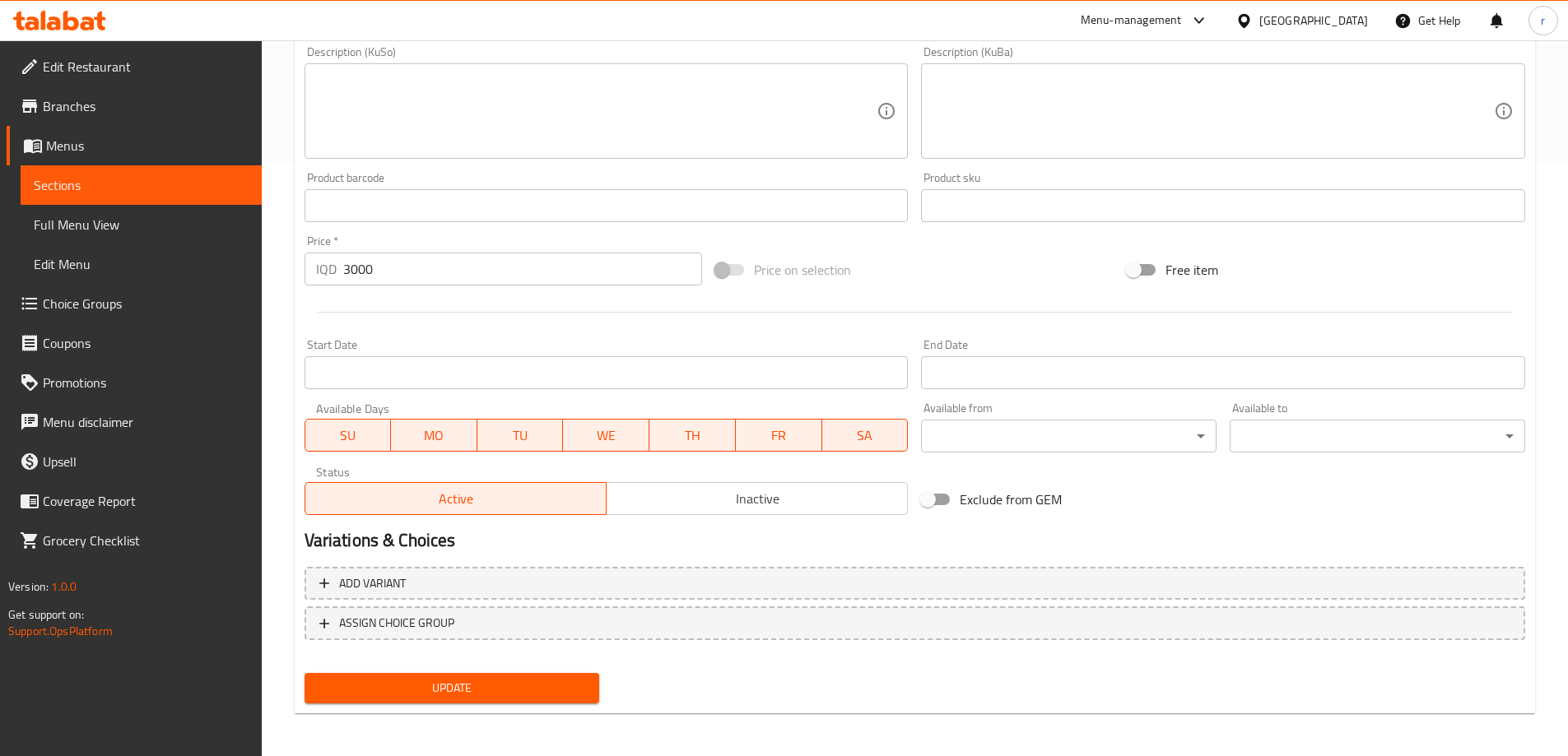
scroll to position [595, 0]
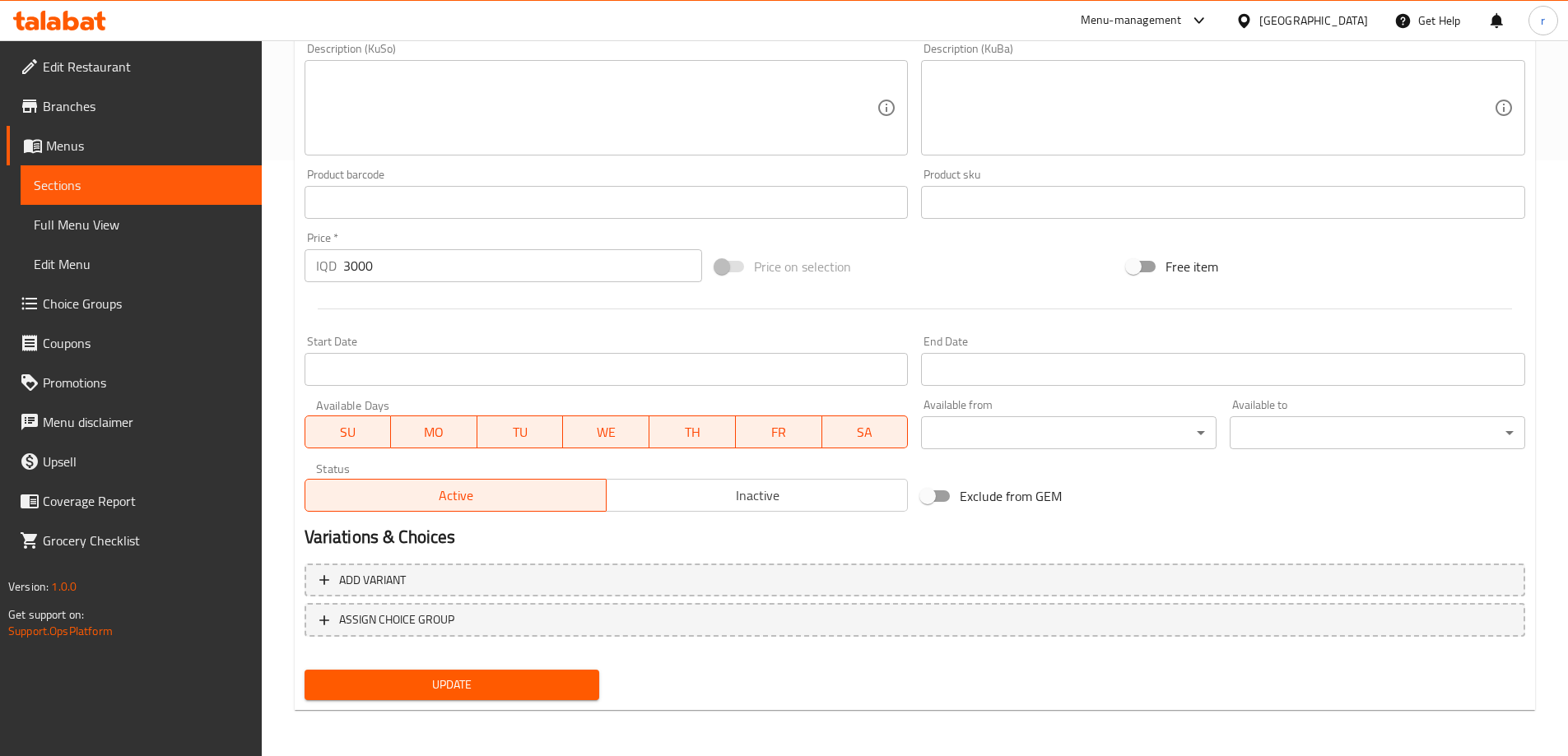
type input "پاقلاوە هاوج"
click at [484, 693] on span "Update" at bounding box center [452, 684] width 269 height 21
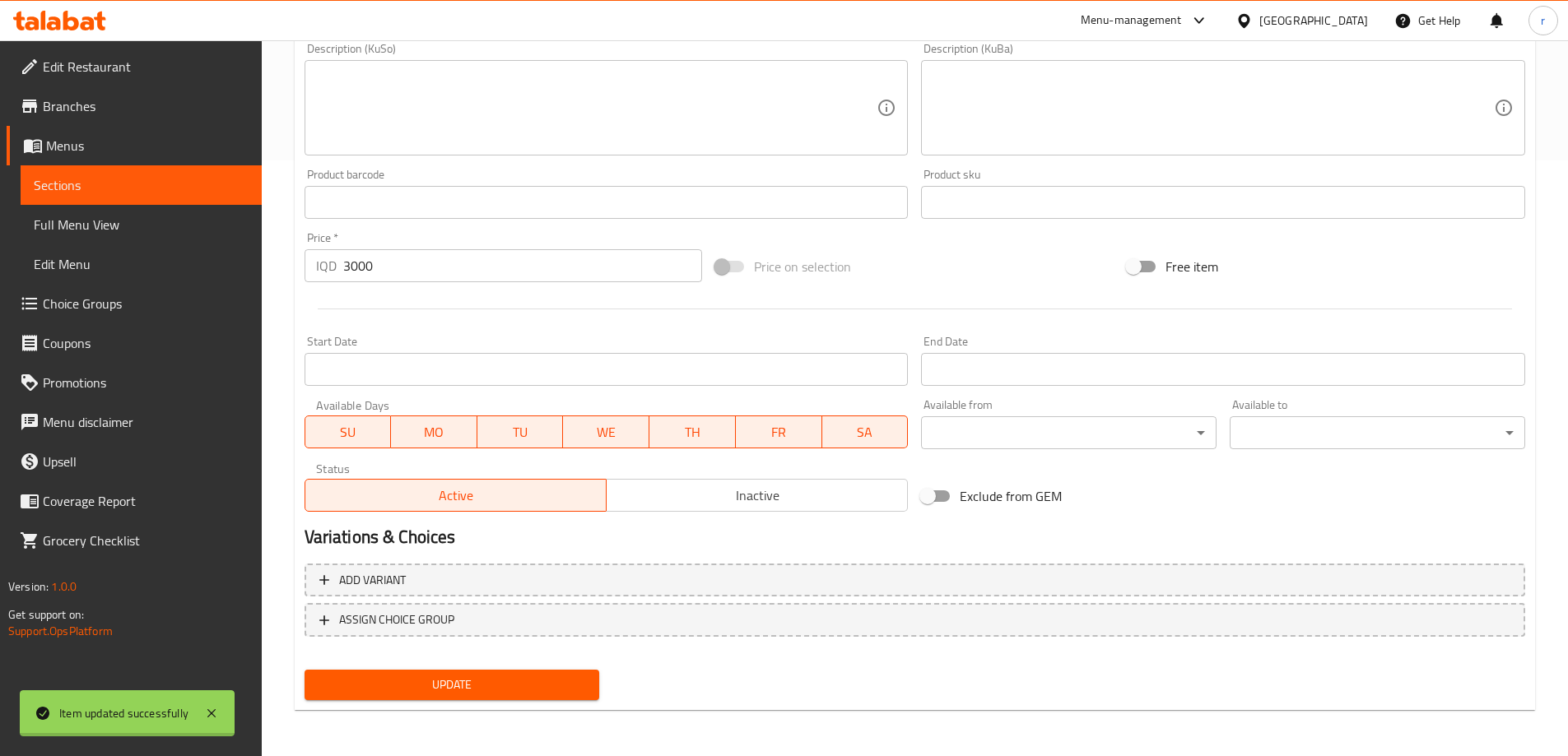
click at [66, 223] on div "Edit Restaurant Branches Menus Sections Full Menu View Edit Menu Choice Groups …" at bounding box center [784, 100] width 1568 height 1312
click at [88, 224] on span "Full Menu View" at bounding box center [141, 224] width 214 height 20
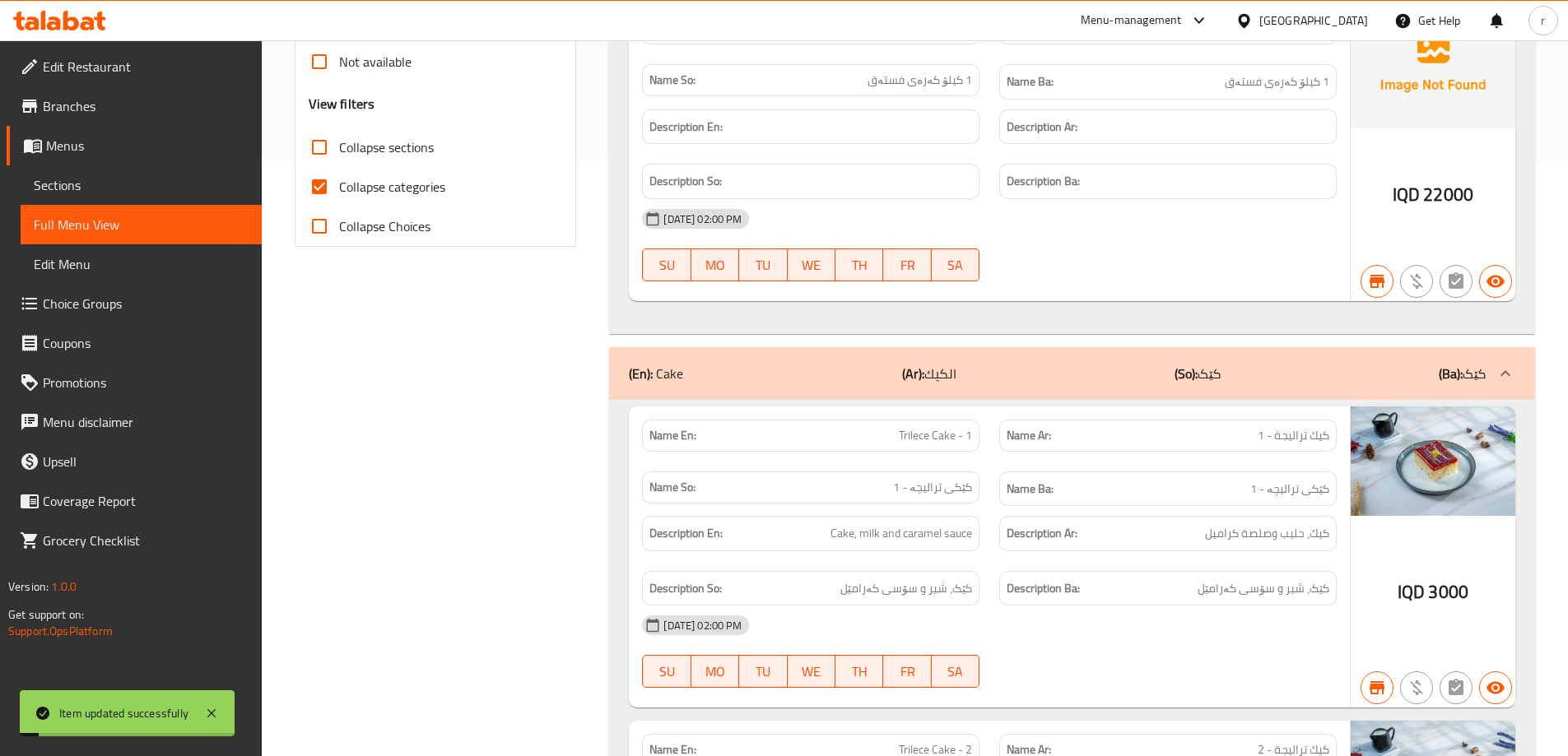
click at [396, 184] on span "Collapse categories" at bounding box center [392, 187] width 106 height 20
click at [339, 184] on input "Collapse categories" at bounding box center [319, 187] width 39 height 39
checkbox input "false"
click at [395, 147] on span "Collapse sections" at bounding box center [387, 147] width 95 height 20
click at [339, 147] on input "Collapse sections" at bounding box center [319, 147] width 39 height 39
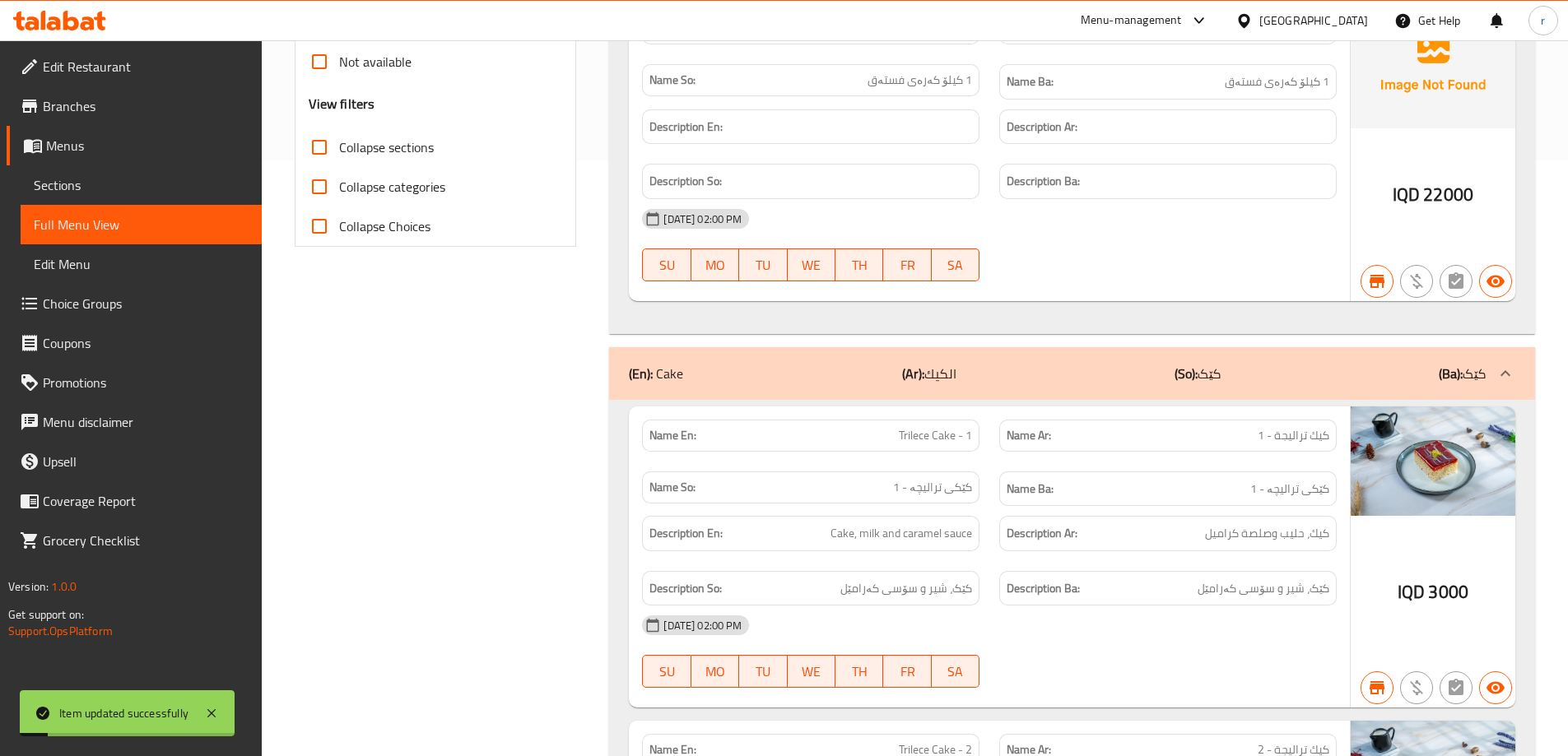
checkbox input "true"
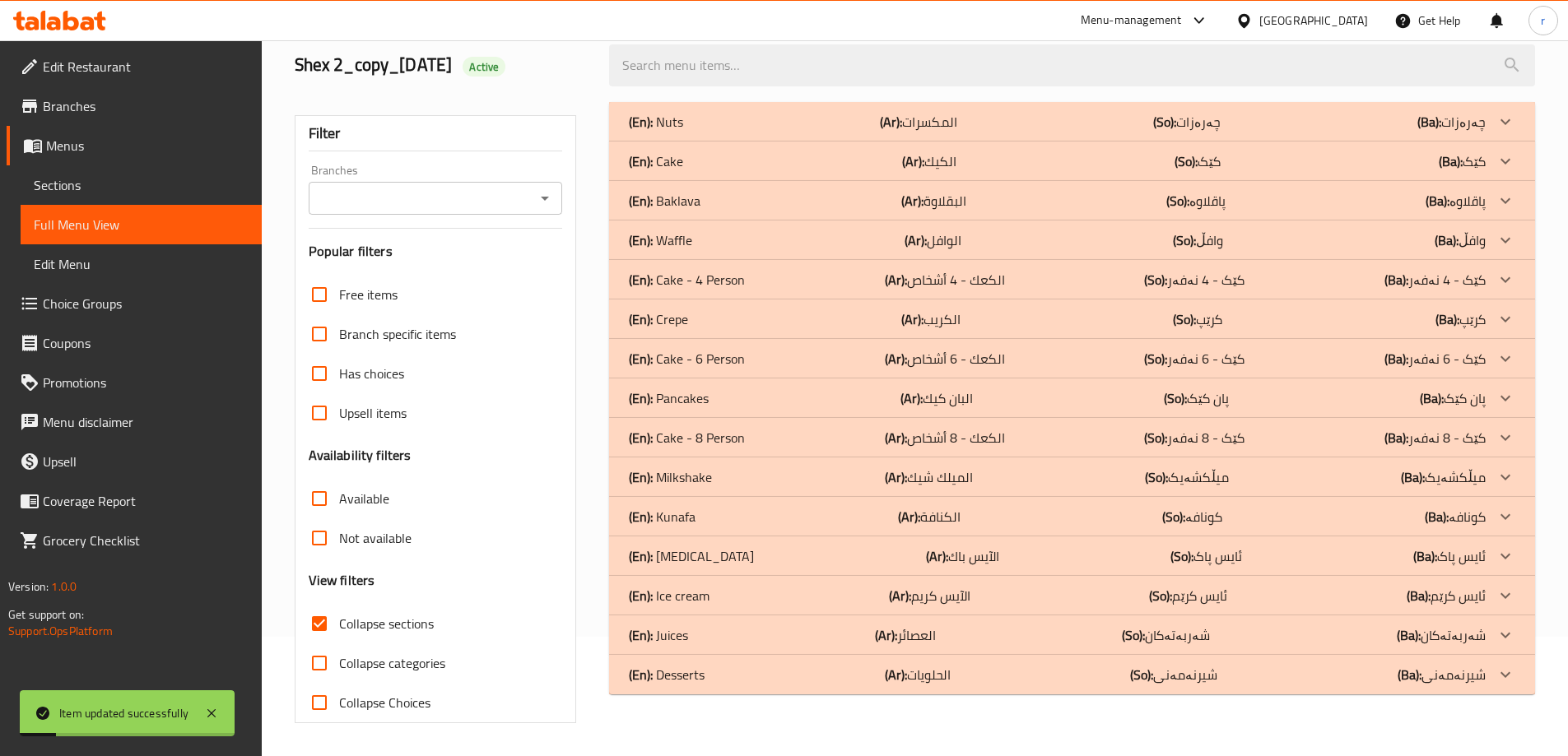
scroll to position [119, 0]
click at [806, 511] on div "(En): [PERSON_NAME] (Ar): الكنافة (So): کونافە (Ba): کونافە" at bounding box center [1057, 517] width 857 height 20
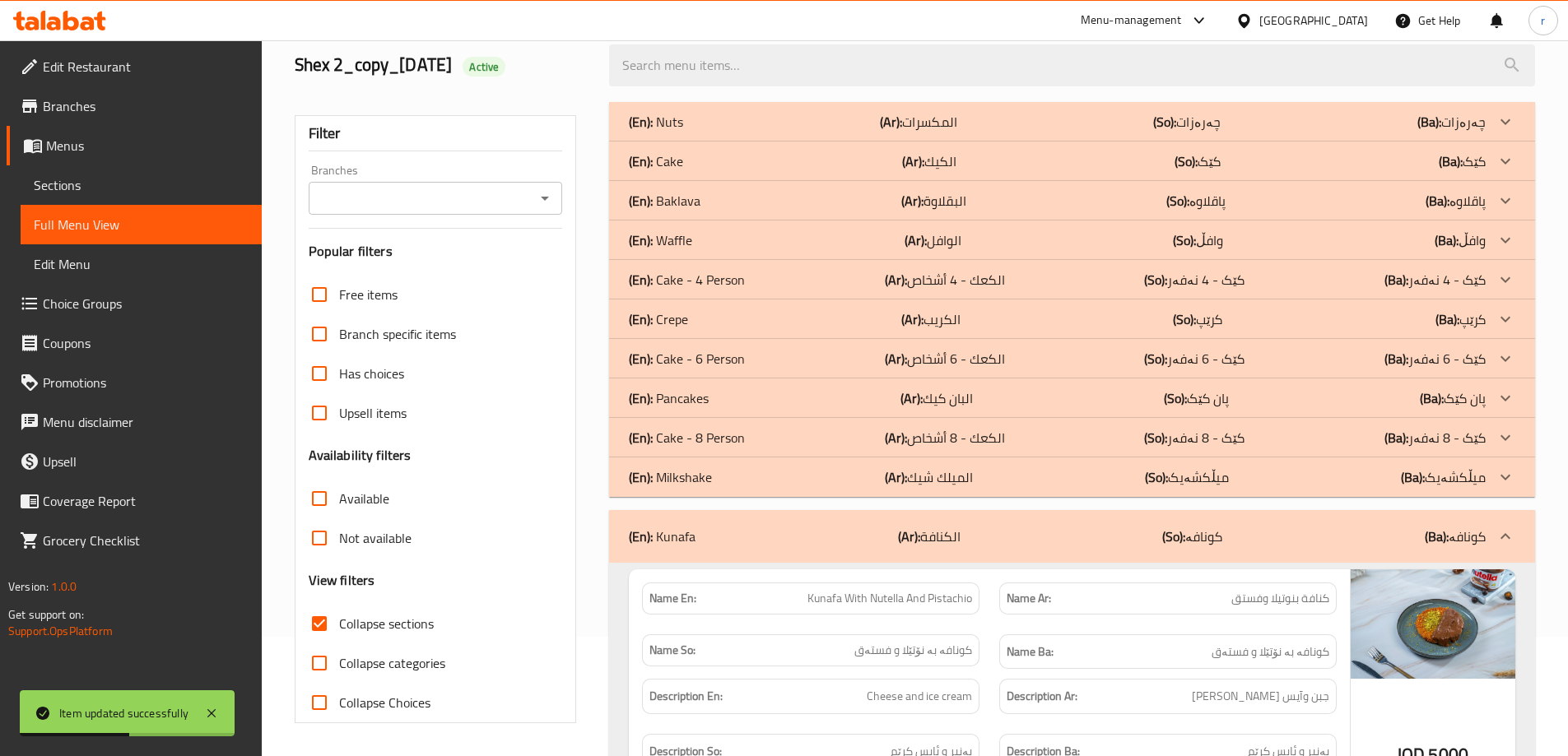
click at [814, 198] on div "(En): Baklava (Ar): البقلاوة (So): پاقلاوە (Ba): پاقلاوە" at bounding box center [1057, 201] width 857 height 20
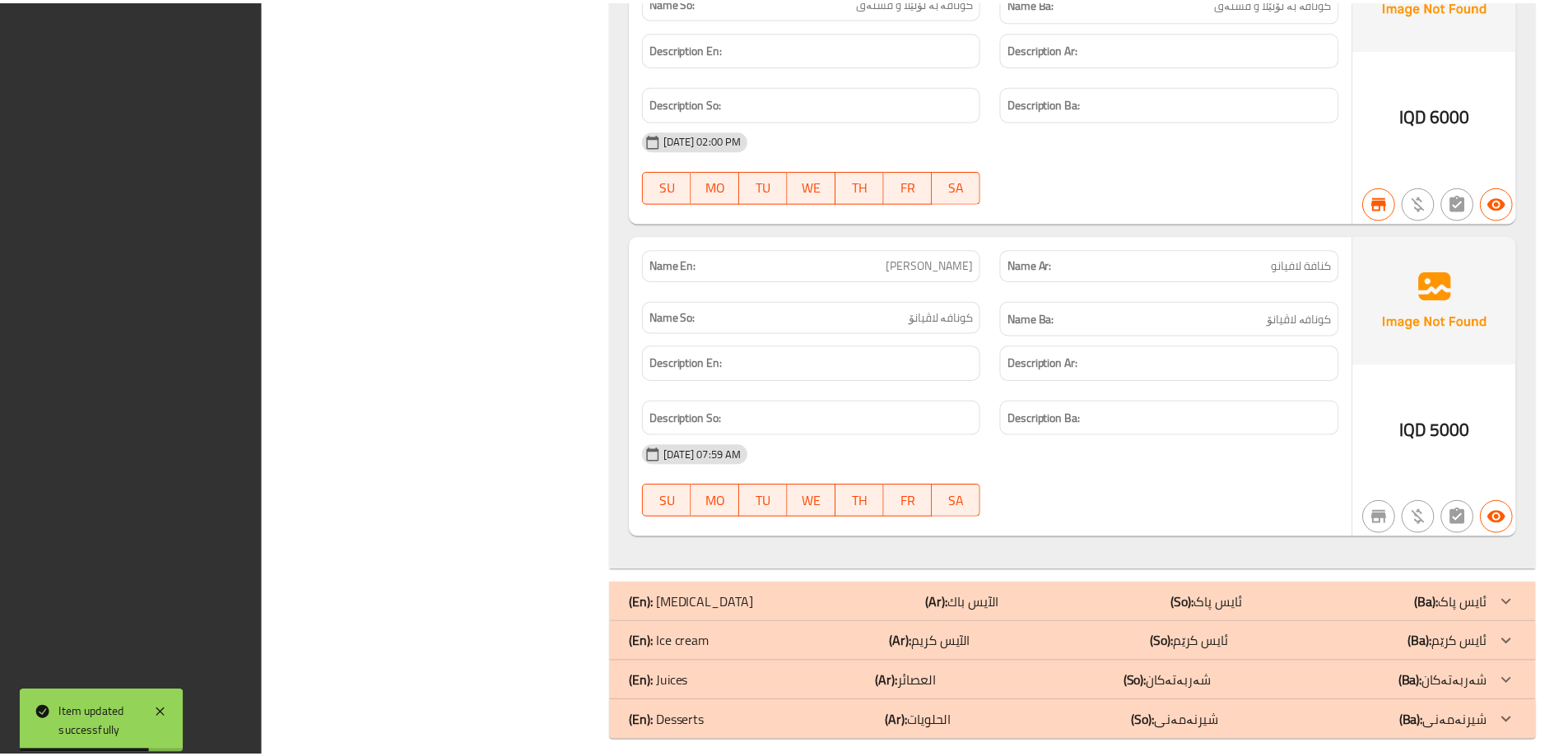
scroll to position [2381, 0]
